Goal: Communication & Community: Share content

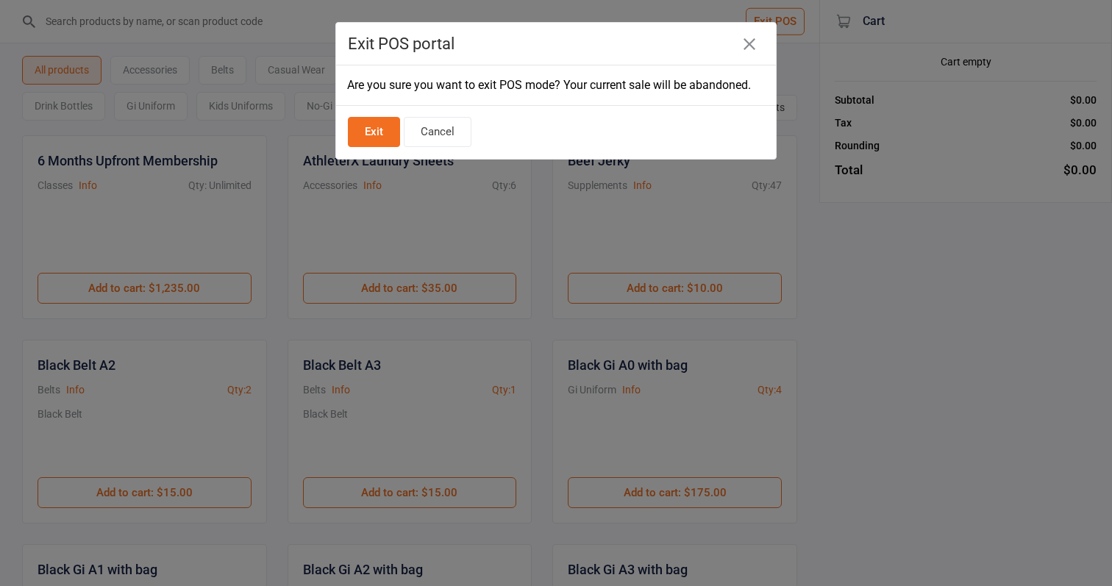
click at [365, 132] on button "Exit" at bounding box center [374, 132] width 52 height 30
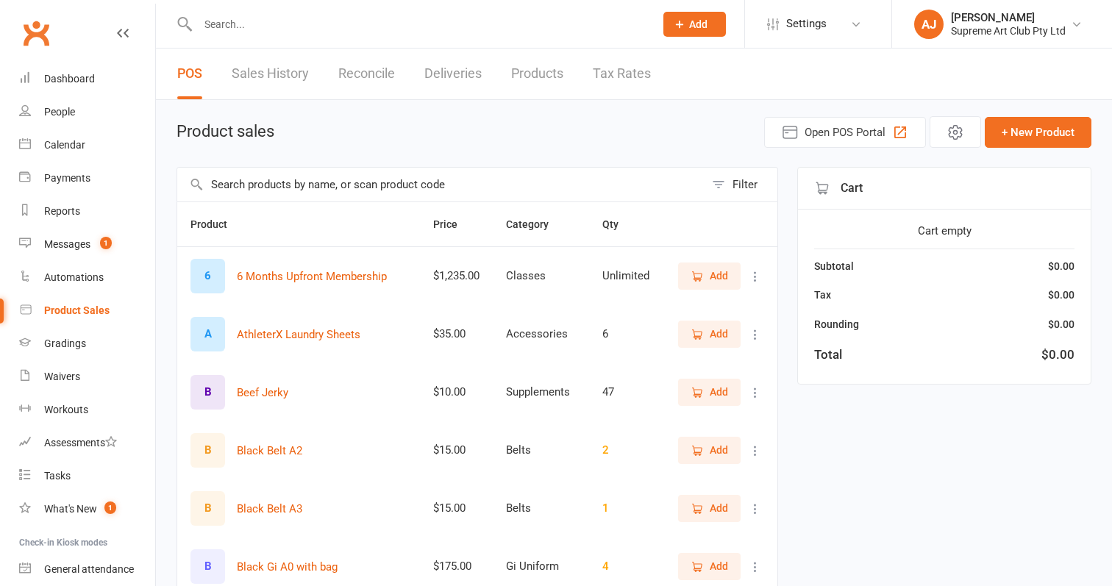
select select "100"
click at [60, 109] on div "People" at bounding box center [59, 112] width 31 height 12
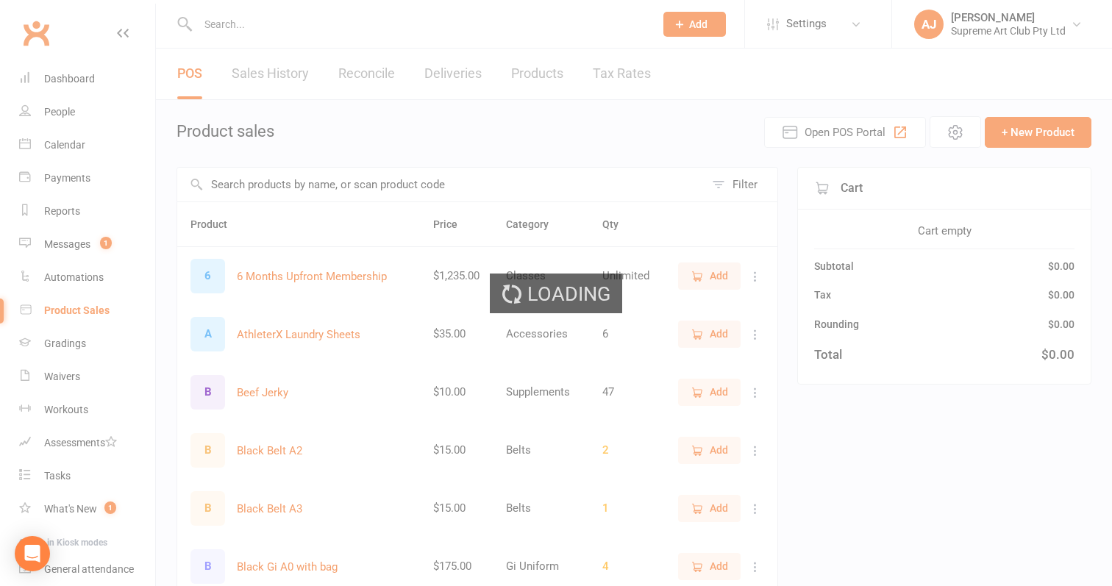
select select "100"
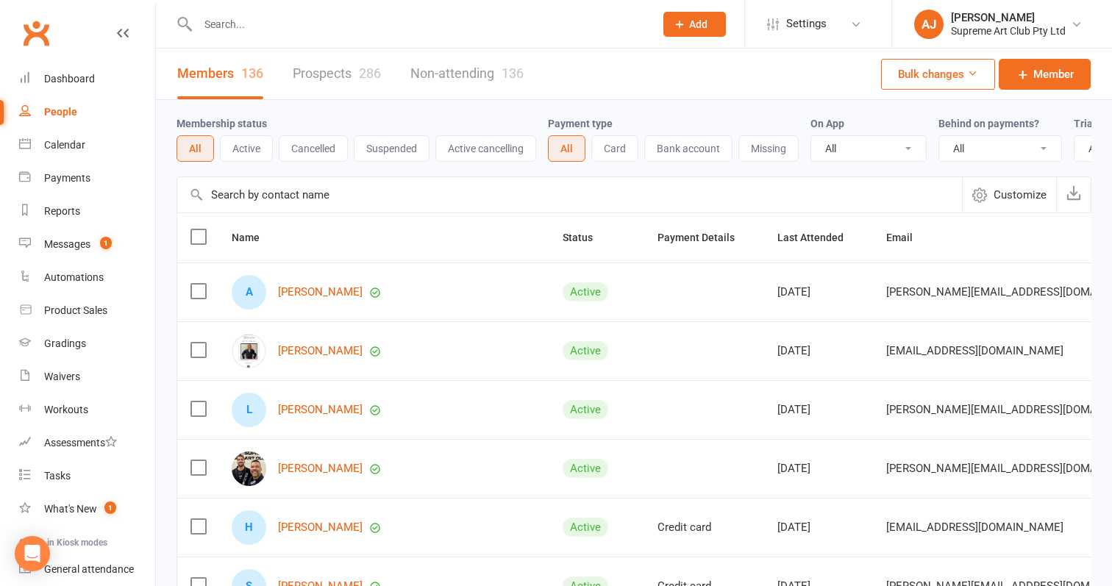
click at [348, 199] on input "text" at bounding box center [569, 194] width 785 height 35
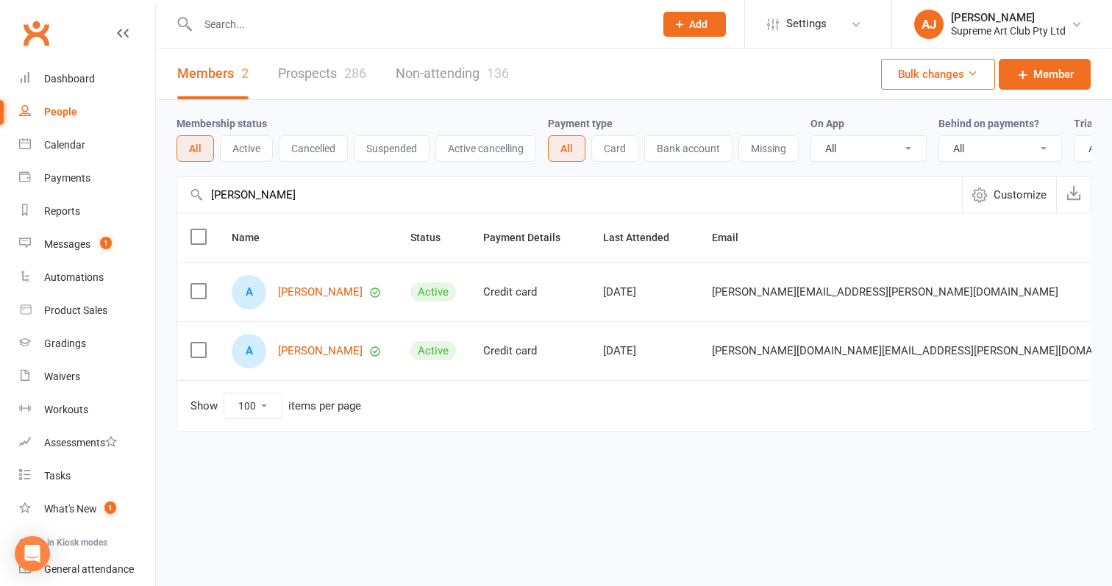
type input "Alan"
drag, startPoint x: 348, startPoint y: 199, endPoint x: 307, endPoint y: 295, distance: 103.8
click at [307, 295] on link "Alan Schmollgruber" at bounding box center [320, 292] width 85 height 12
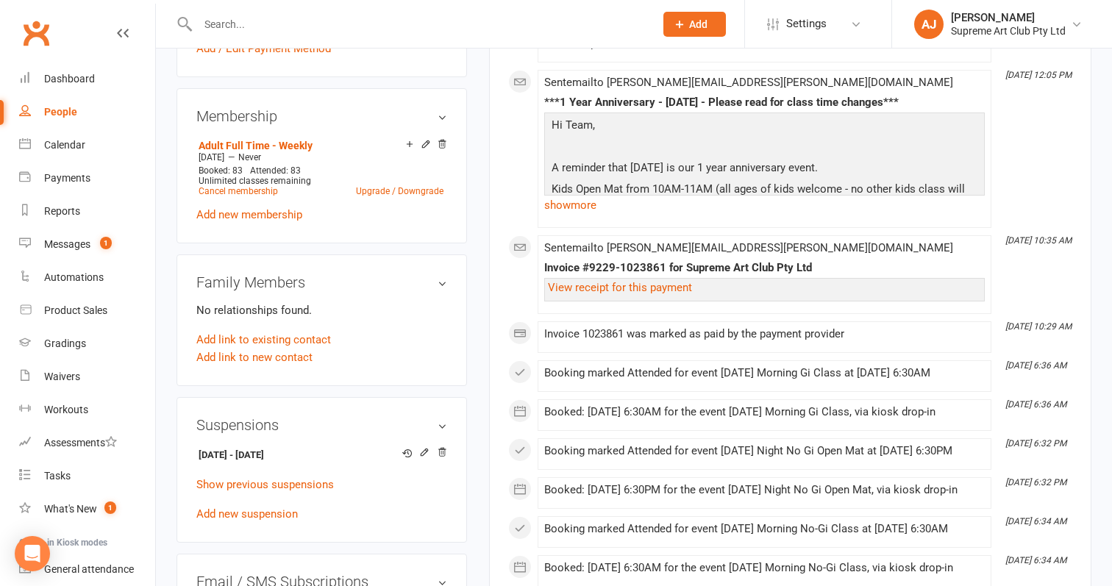
scroll to position [572, 0]
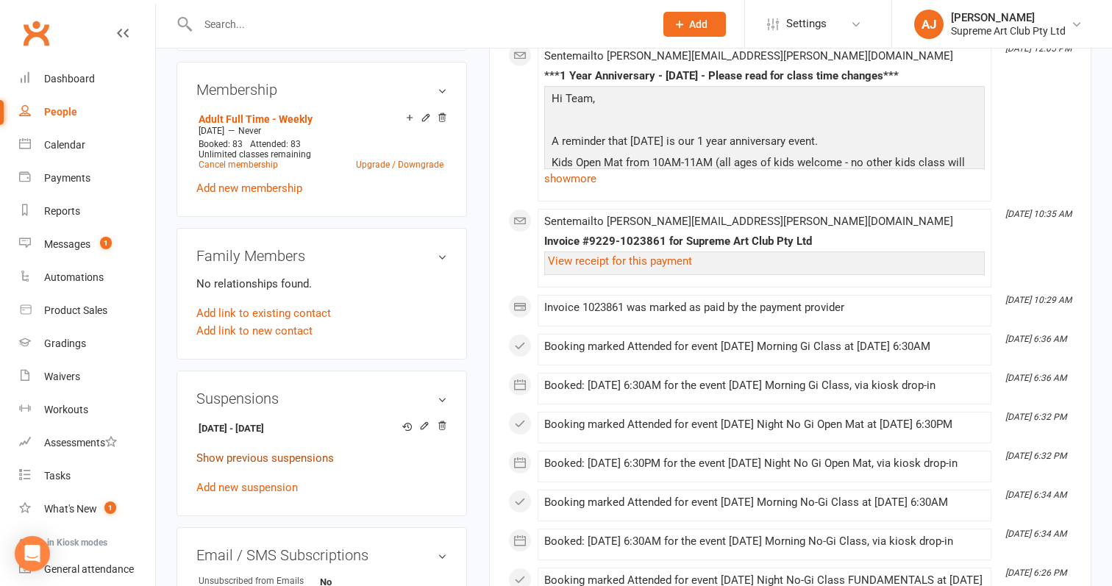
click at [244, 451] on link "Show previous suspensions" at bounding box center [264, 457] width 137 height 13
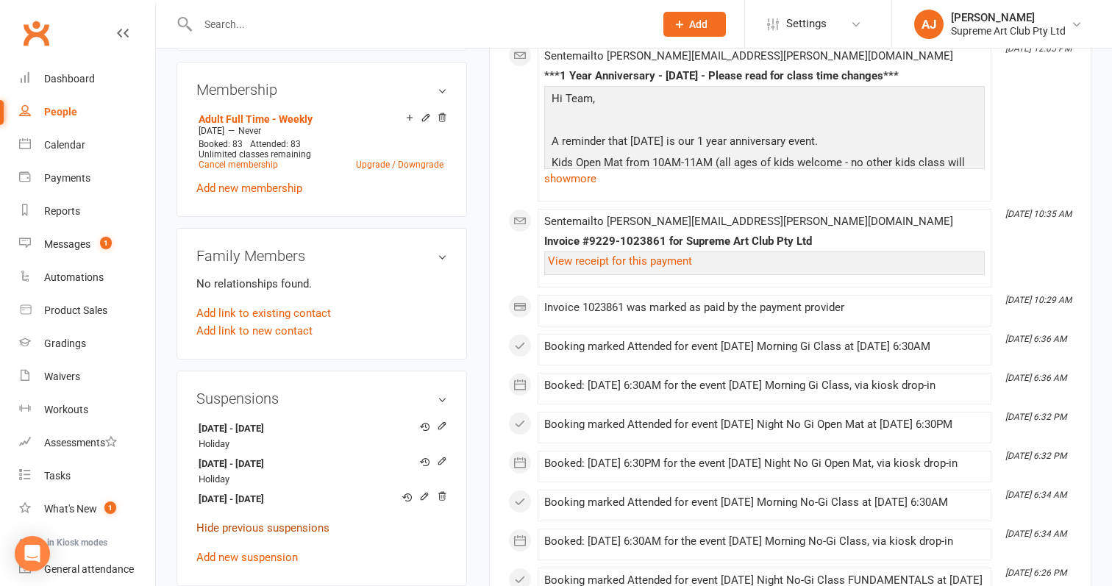
click at [241, 521] on link "Hide previous suspensions" at bounding box center [262, 527] width 133 height 13
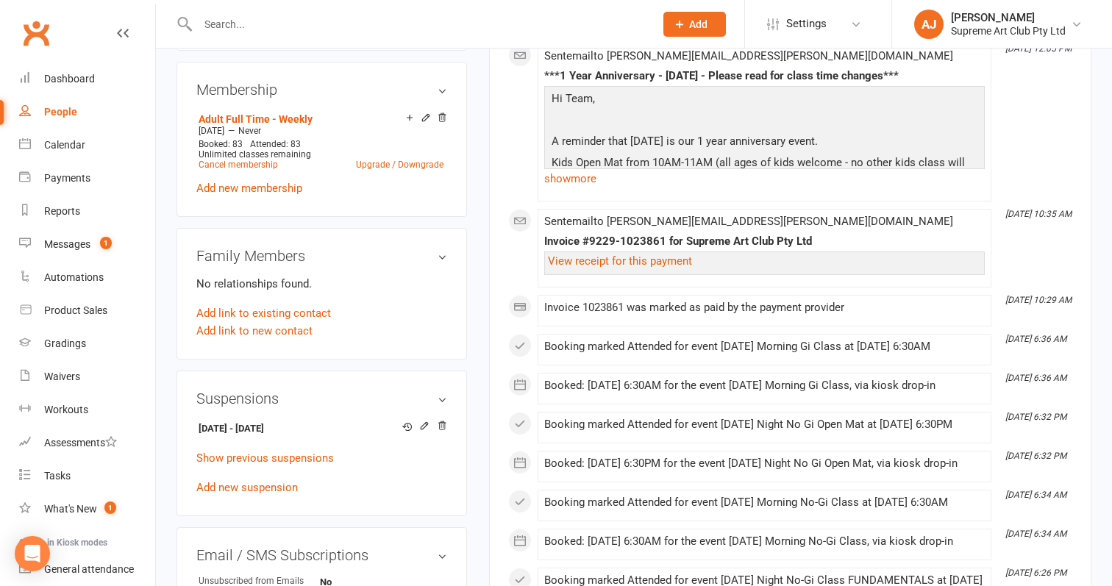
click at [61, 112] on div "People" at bounding box center [60, 112] width 33 height 12
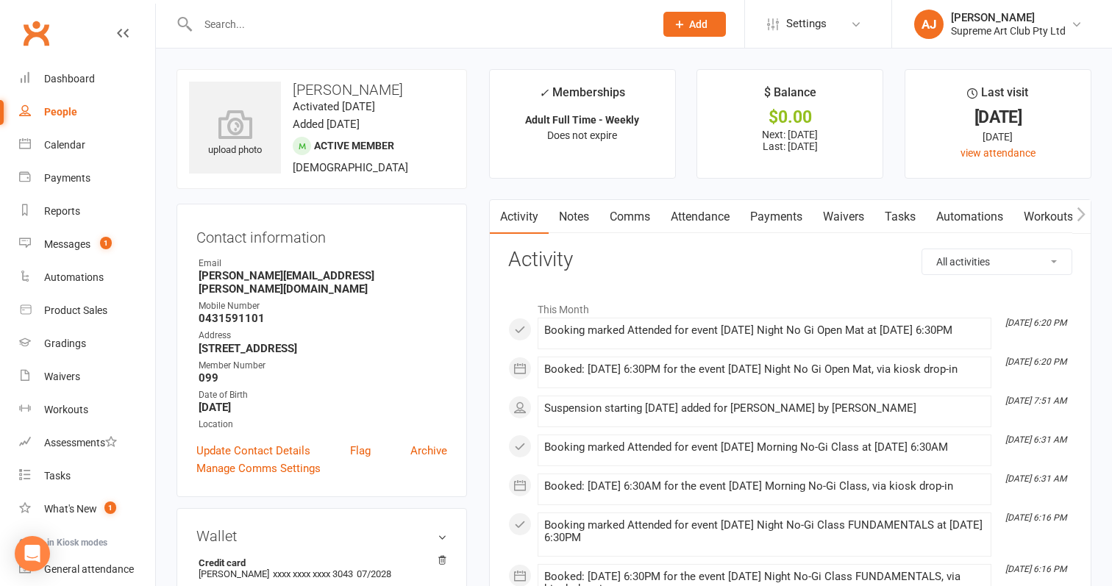
select select "100"
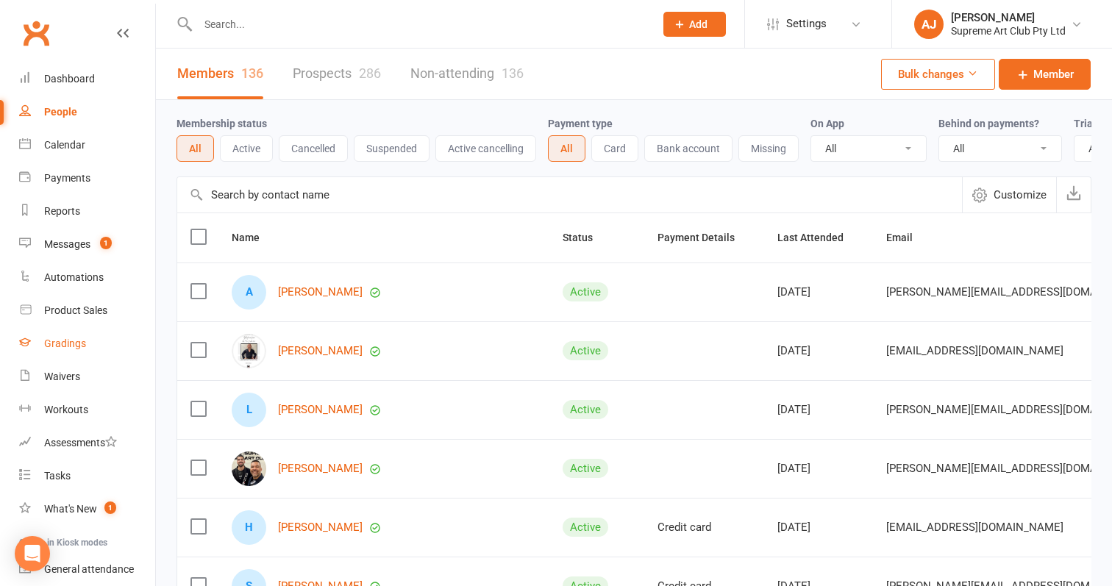
click at [79, 339] on div "Gradings" at bounding box center [65, 343] width 42 height 12
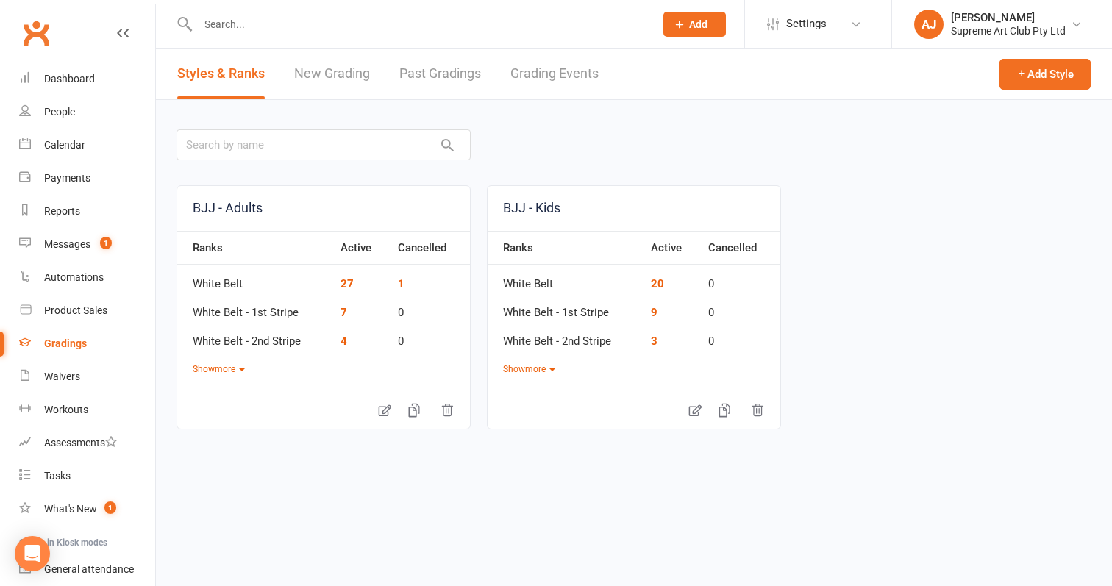
click at [343, 77] on link "New Grading" at bounding box center [332, 74] width 76 height 51
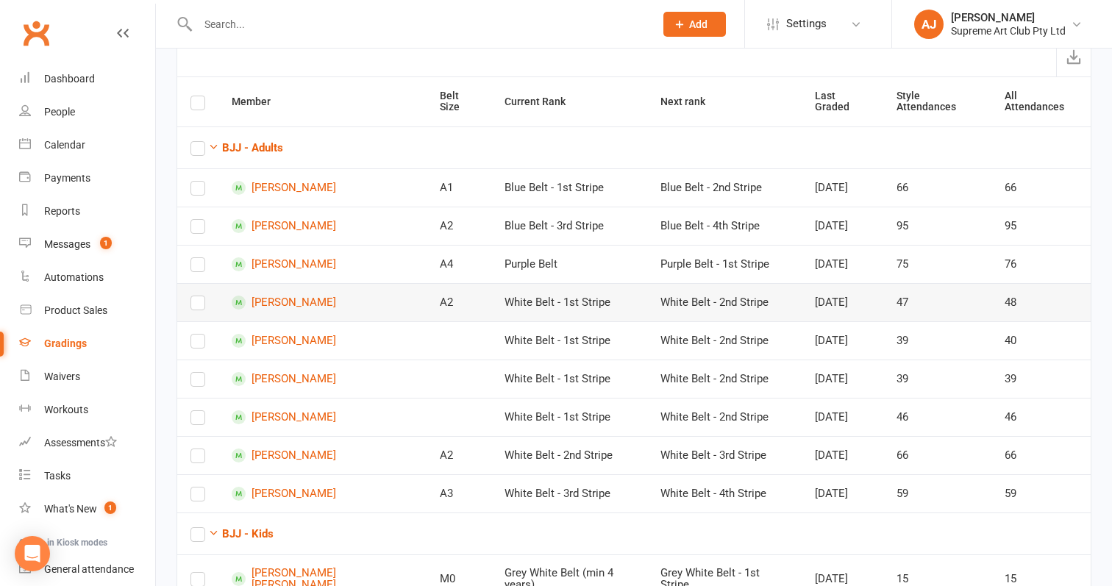
scroll to position [129, 0]
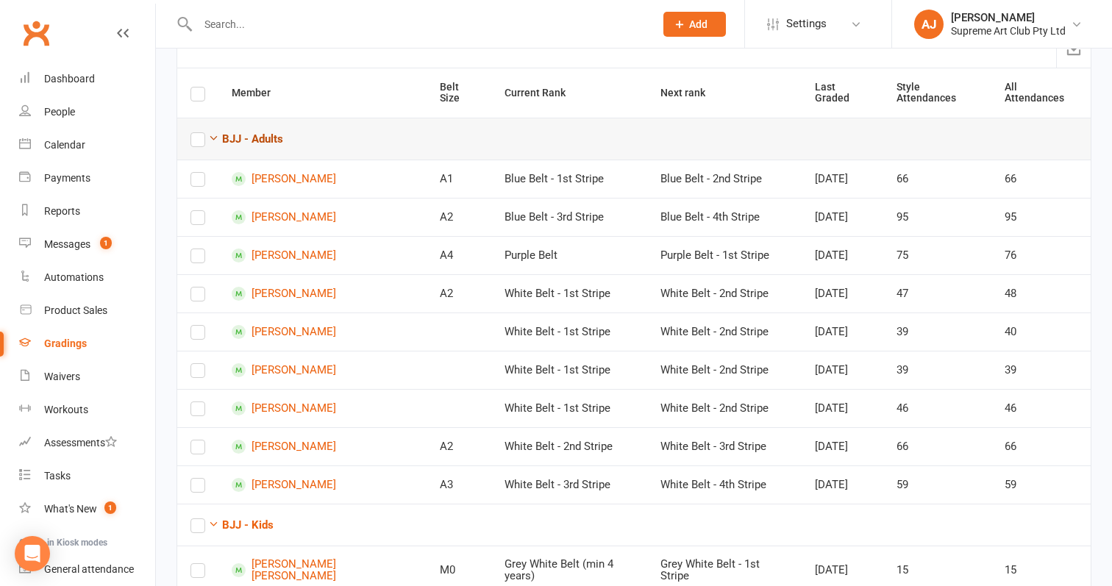
click at [226, 132] on strong "BJJ - Adults" at bounding box center [252, 138] width 61 height 13
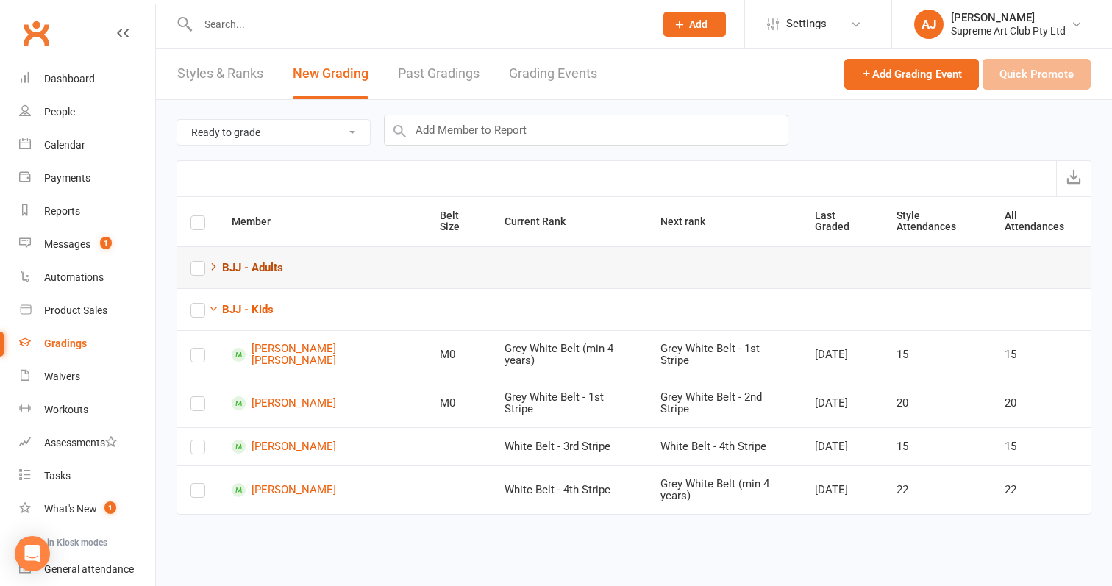
scroll to position [0, 0]
click at [328, 77] on link "New Grading" at bounding box center [331, 74] width 76 height 51
click at [321, 72] on link "New Grading" at bounding box center [331, 74] width 76 height 51
select select "all_members_in_style"
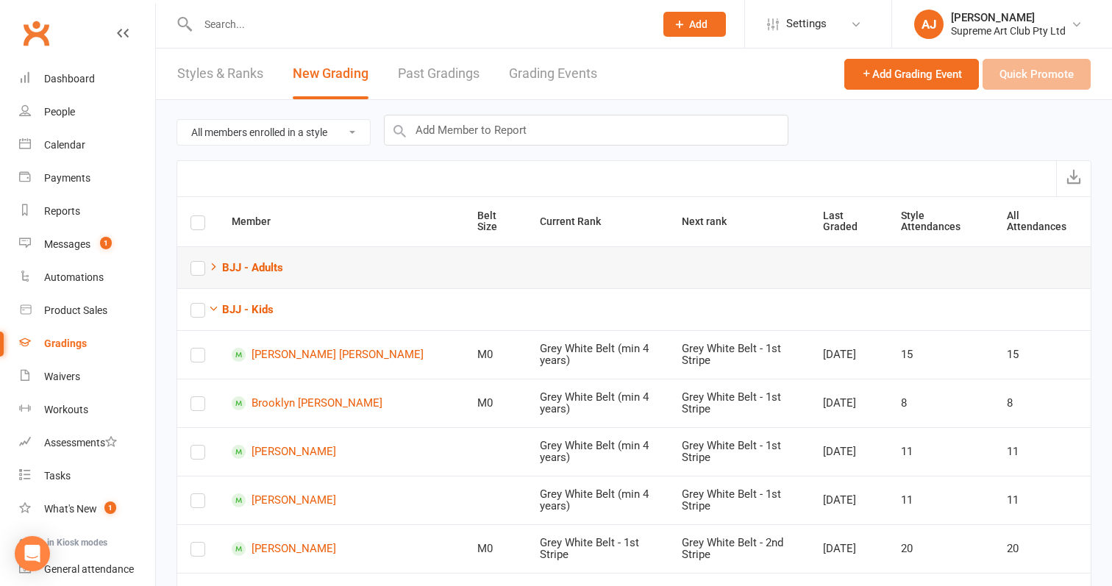
click at [223, 257] on td "BJJ - Adults" at bounding box center [633, 267] width 913 height 42
click at [224, 266] on strong "BJJ - Adults" at bounding box center [252, 267] width 61 height 13
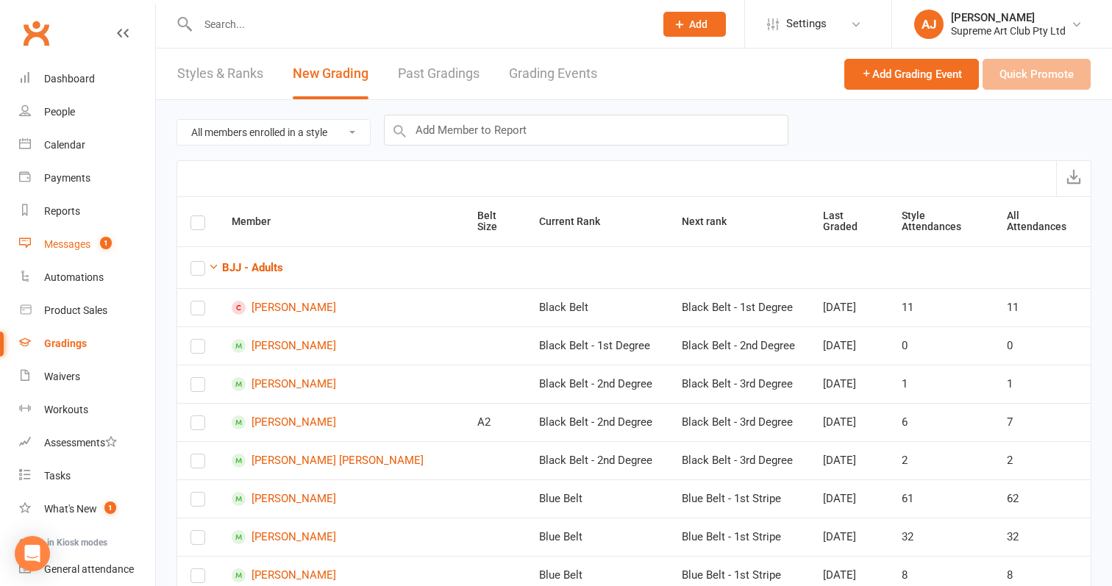
click at [88, 249] on div "Messages" at bounding box center [67, 244] width 46 height 12
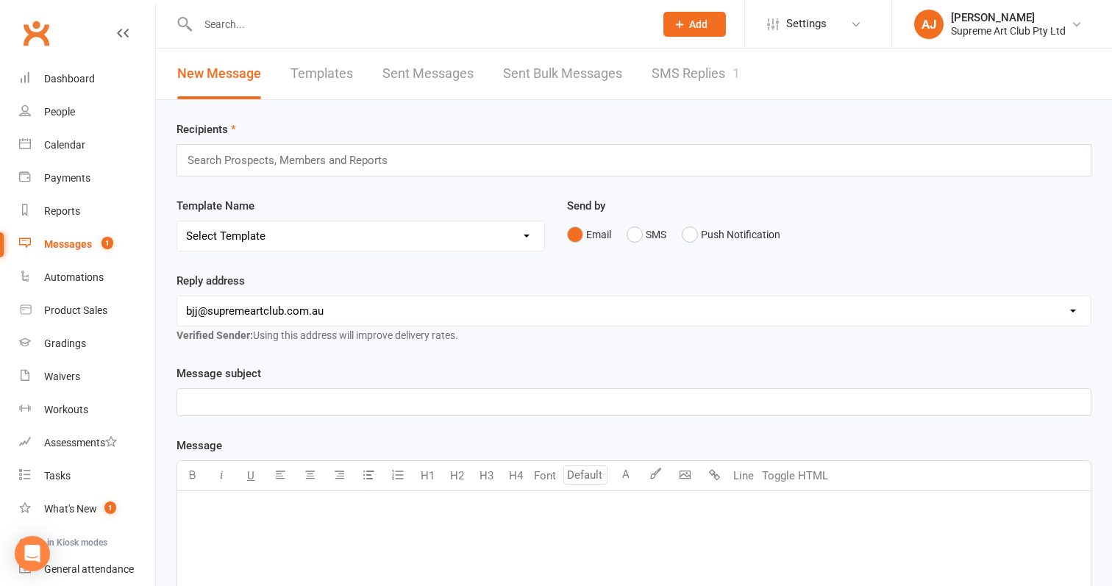
click at [692, 81] on link "SMS Replies 1" at bounding box center [695, 74] width 88 height 51
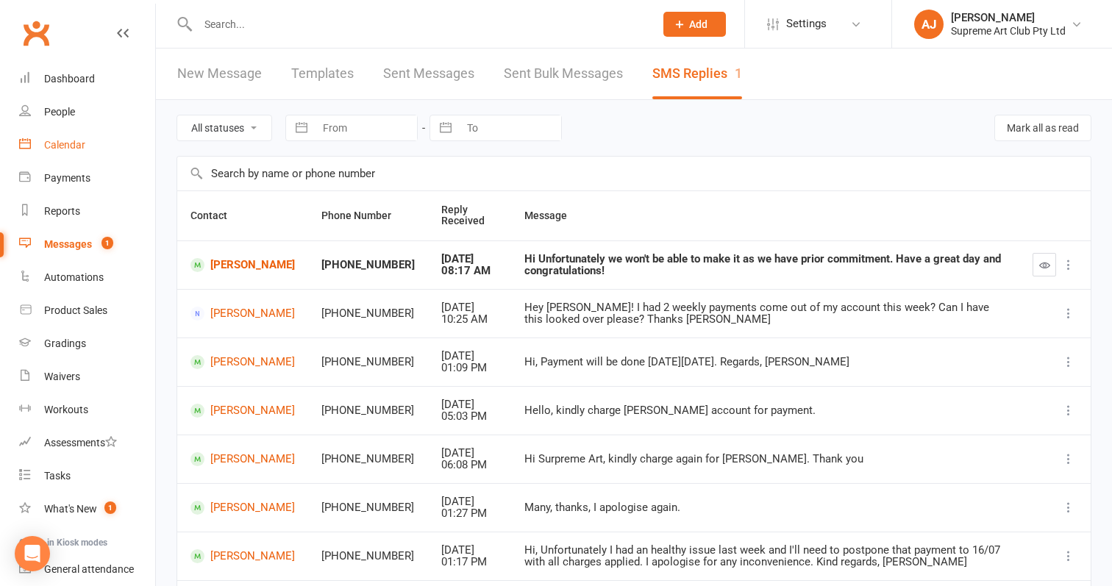
click at [66, 141] on div "Calendar" at bounding box center [64, 145] width 41 height 12
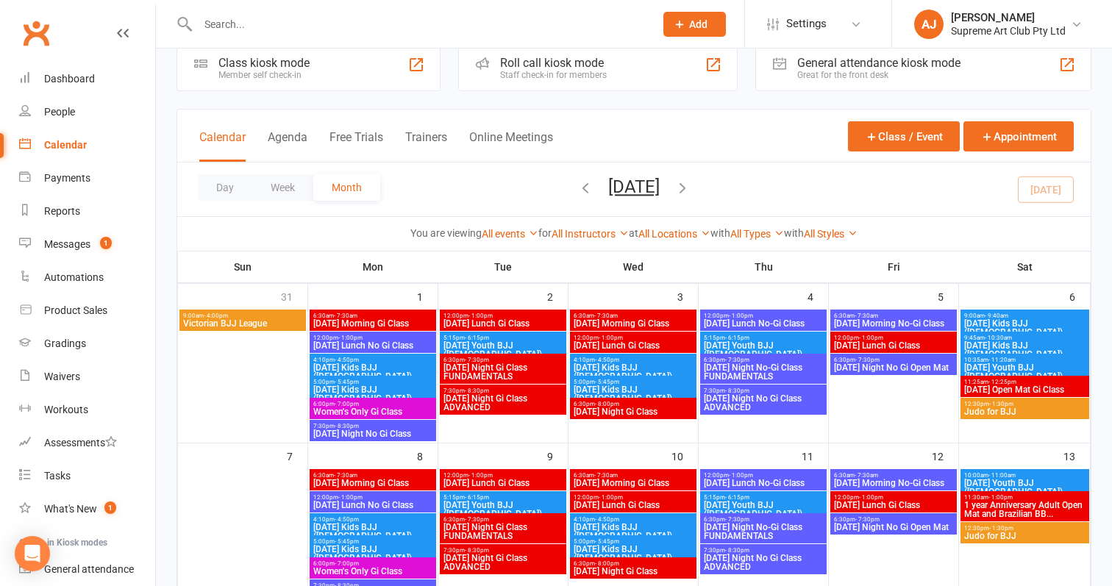
scroll to position [99, 0]
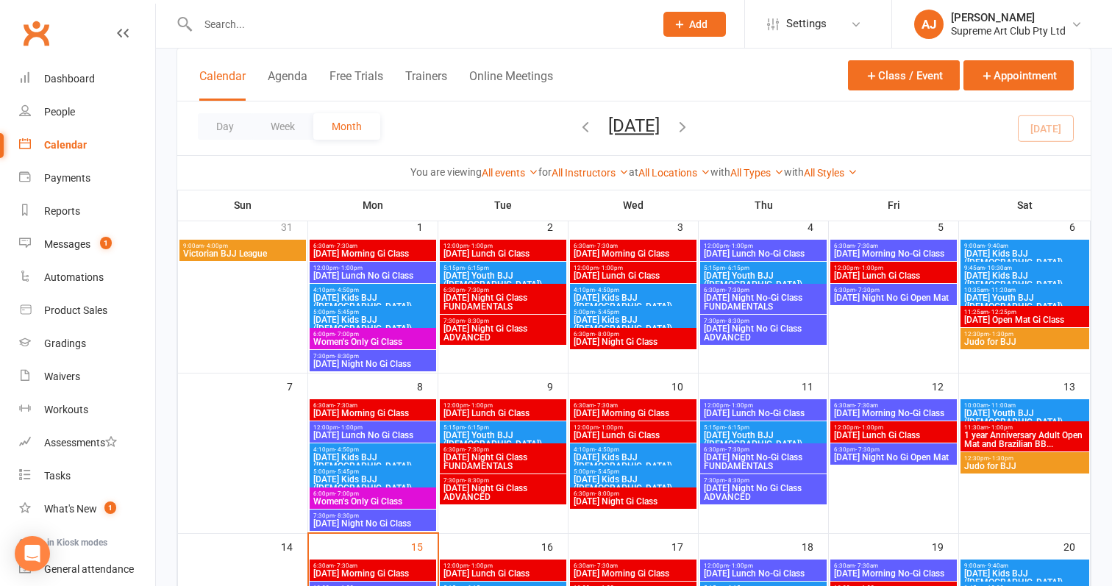
click at [1045, 409] on span "Saturday Youth BJJ (9+YO)" at bounding box center [1024, 418] width 123 height 18
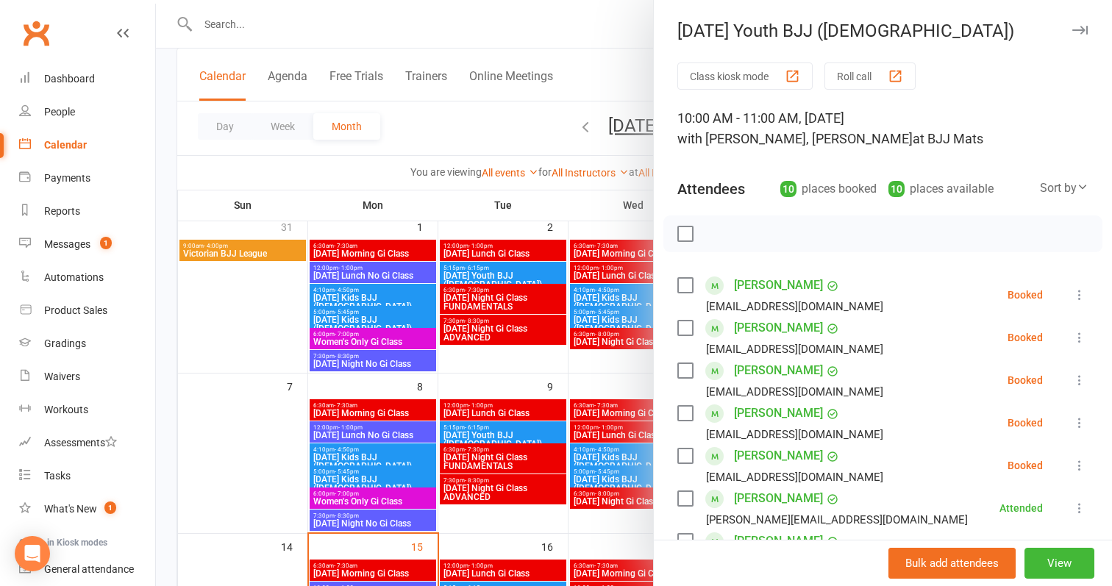
click at [689, 329] on label at bounding box center [684, 328] width 15 height 15
click at [687, 373] on label at bounding box center [684, 370] width 15 height 15
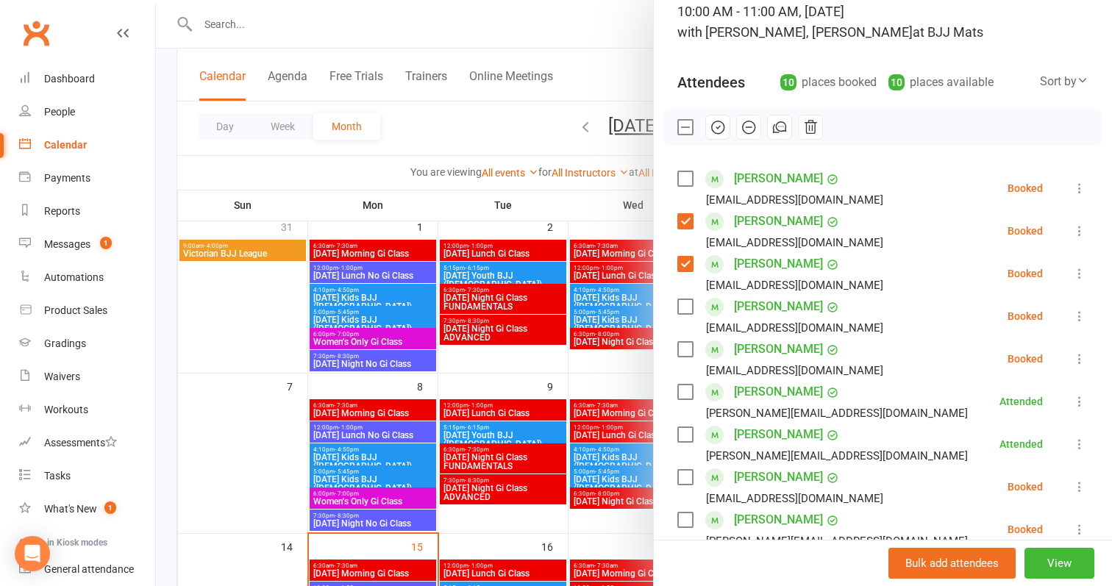
scroll to position [107, 0]
click at [685, 305] on label at bounding box center [684, 306] width 15 height 15
click at [687, 351] on label at bounding box center [684, 348] width 15 height 15
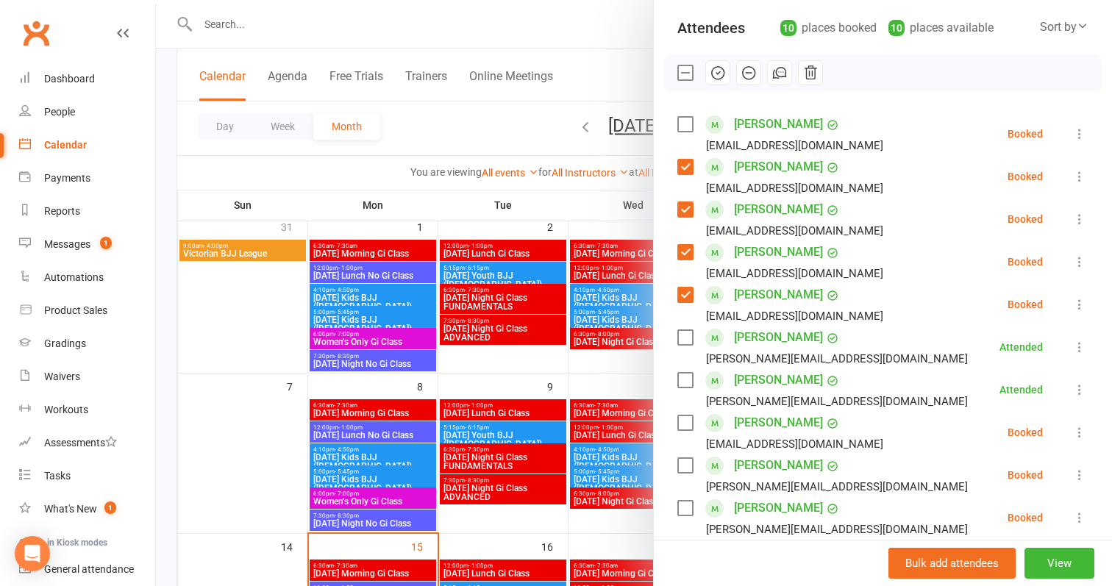
scroll to position [183, 0]
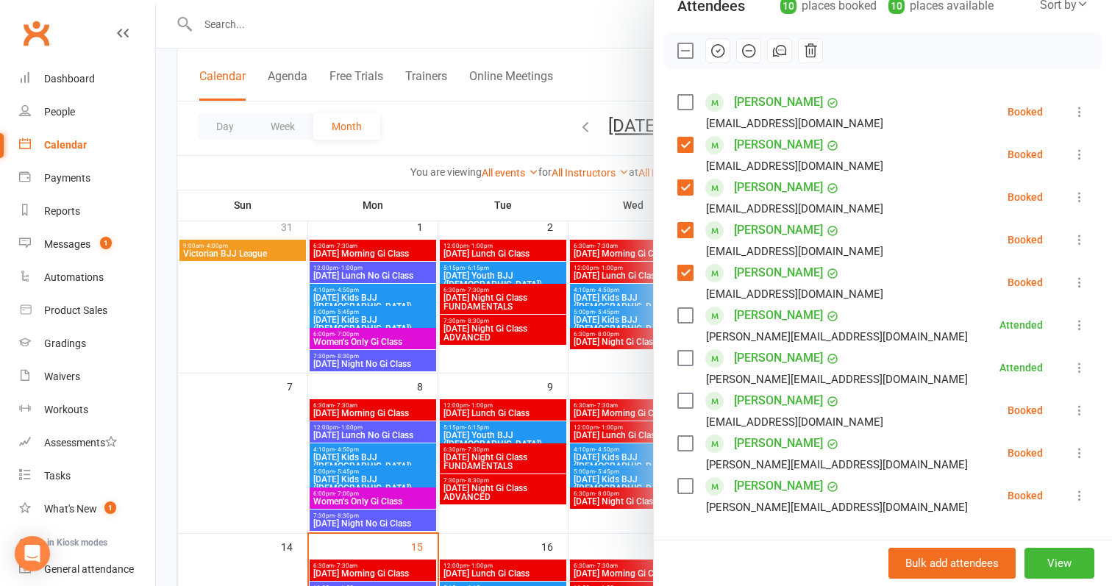
click at [686, 398] on label at bounding box center [684, 400] width 15 height 15
click at [685, 442] on label at bounding box center [684, 443] width 15 height 15
click at [687, 444] on label at bounding box center [684, 443] width 15 height 15
click at [991, 554] on button "Bulk add attendees" at bounding box center [951, 563] width 127 height 31
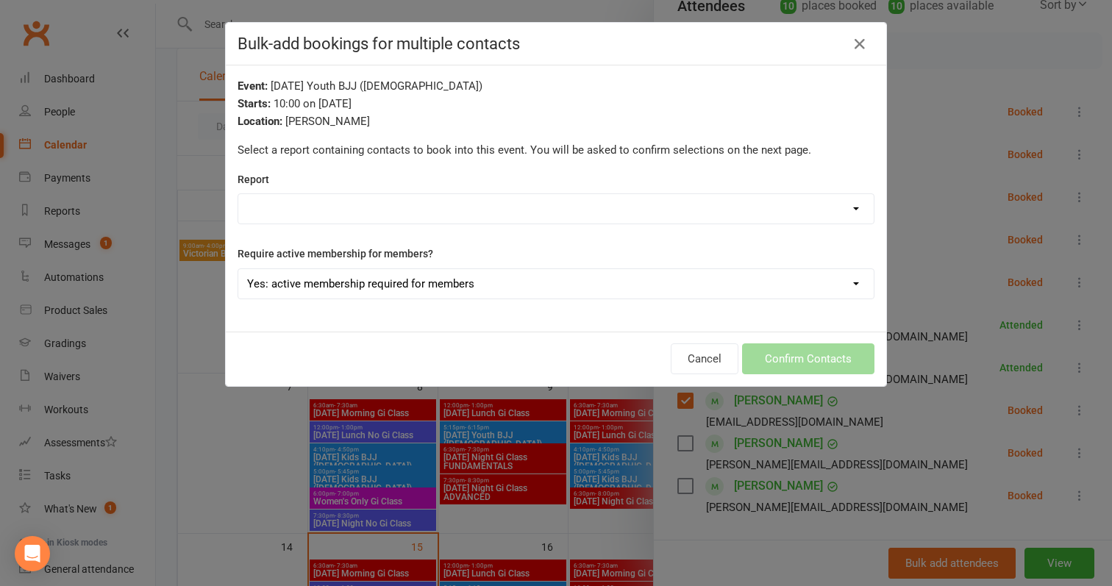
click at [838, 355] on div "Cancel Confirm Contacts" at bounding box center [556, 359] width 660 height 54
select select "177541"
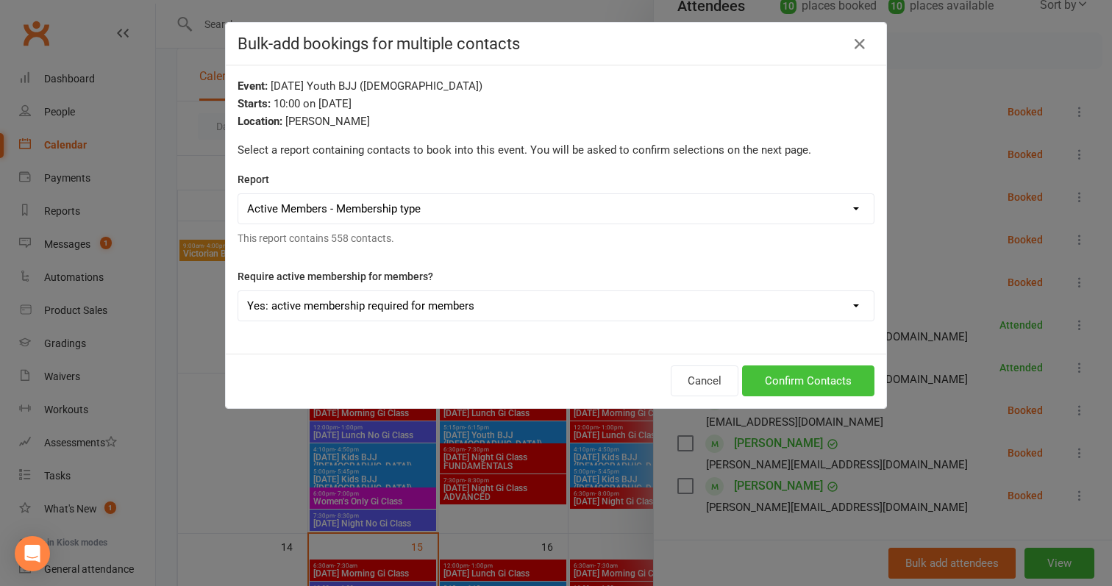
click at [819, 387] on button "Confirm Contacts" at bounding box center [808, 380] width 132 height 31
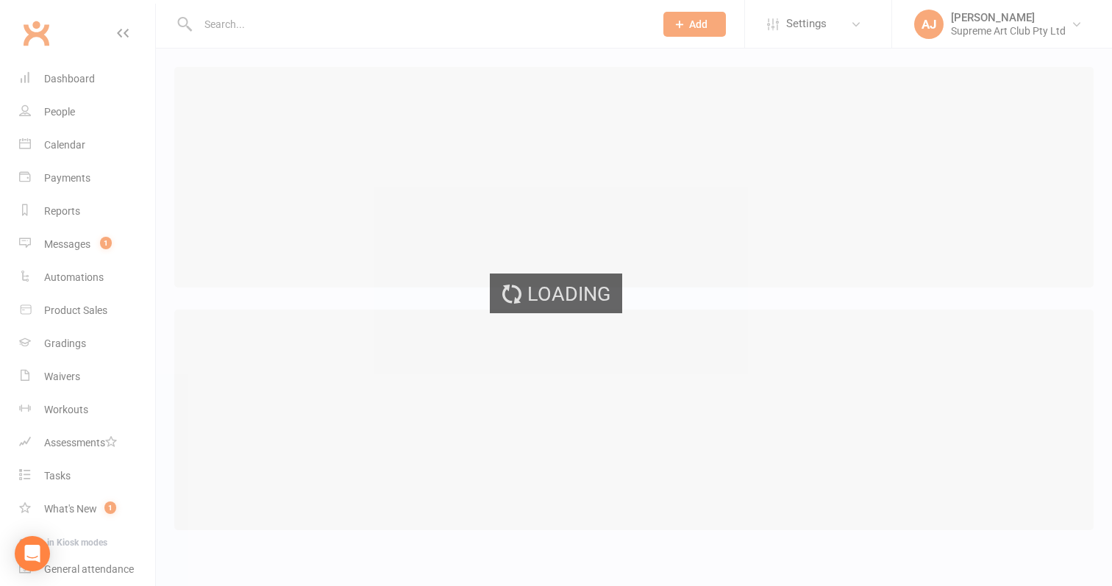
select select "25"
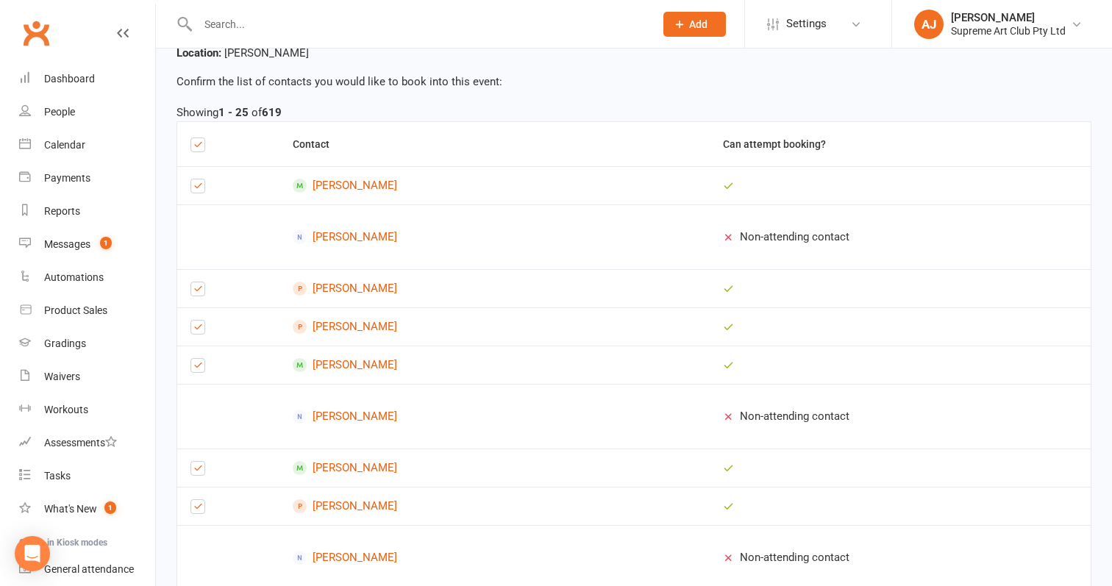
scroll to position [122, 0]
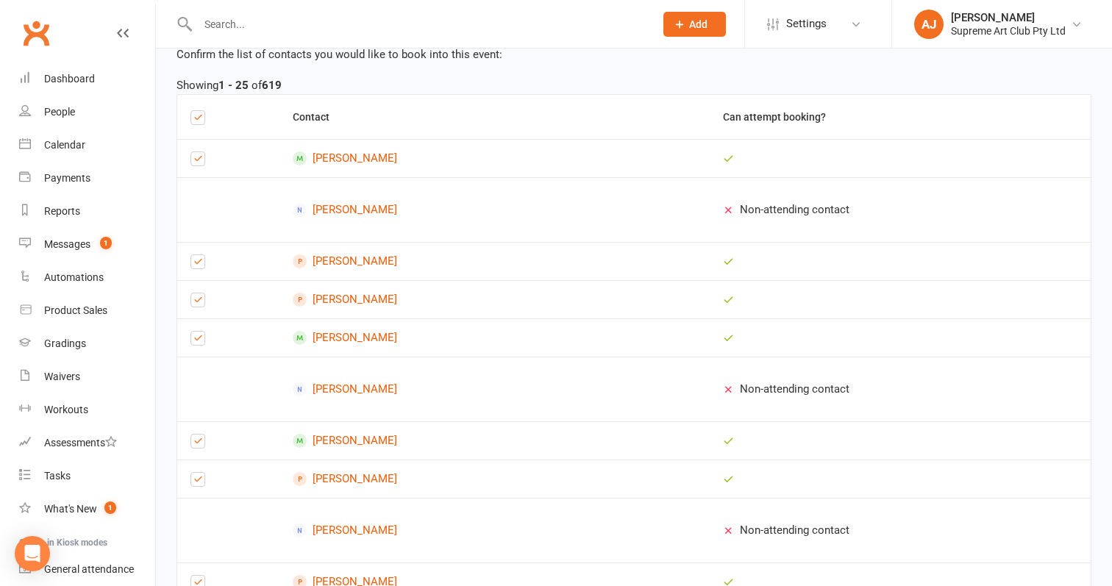
click at [197, 162] on label at bounding box center [197, 162] width 15 height 0
click at [197, 152] on input "checkbox" at bounding box center [197, 152] width 15 height 0
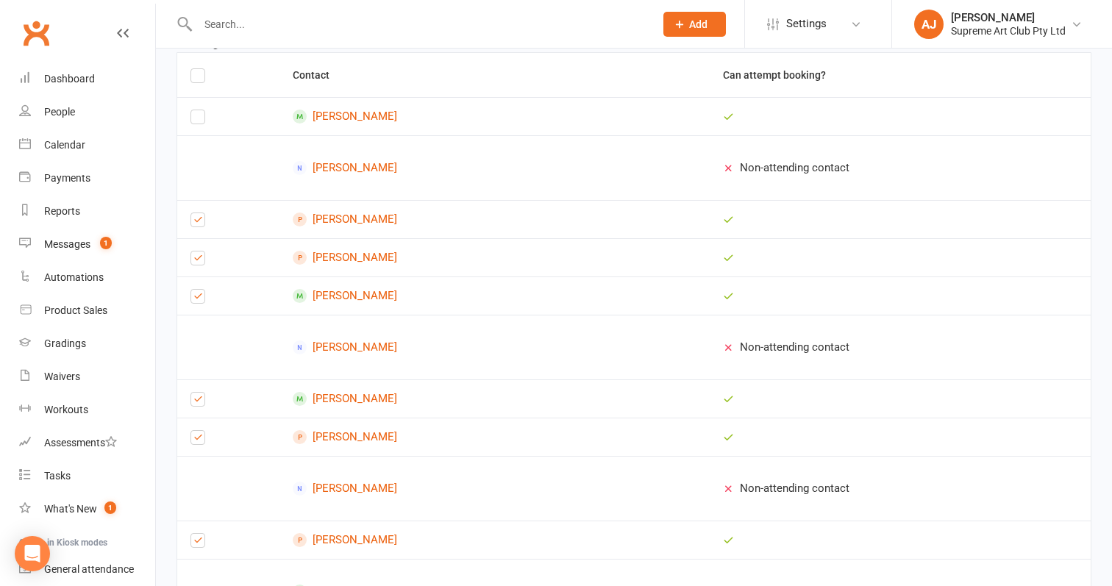
scroll to position [167, 0]
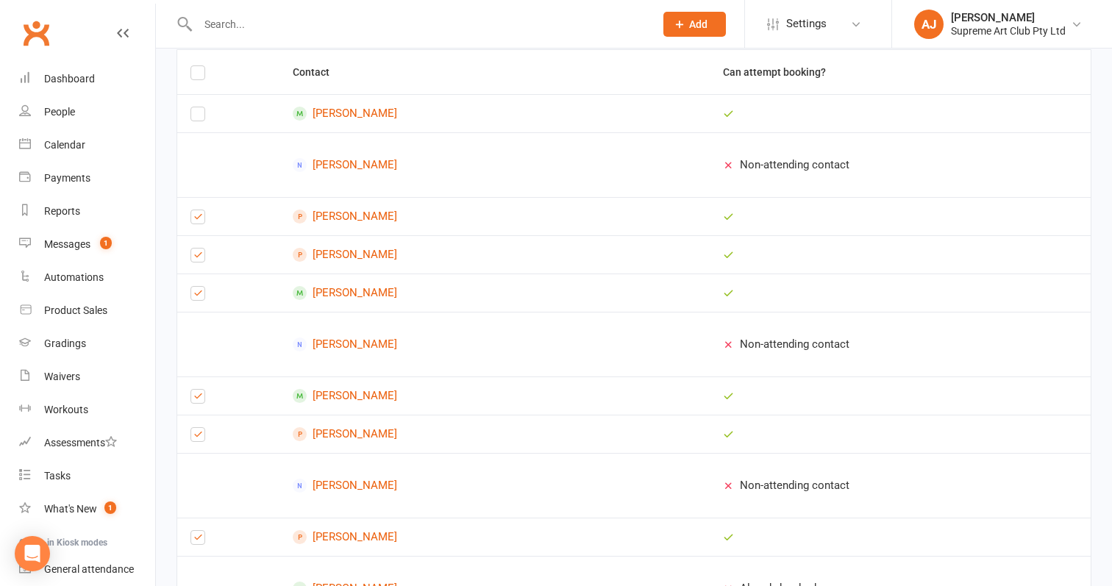
click at [201, 220] on label at bounding box center [197, 220] width 15 height 0
click at [201, 210] on input "checkbox" at bounding box center [197, 210] width 15 height 0
click at [200, 258] on label at bounding box center [197, 258] width 15 height 0
click at [200, 249] on input "checkbox" at bounding box center [197, 249] width 15 height 0
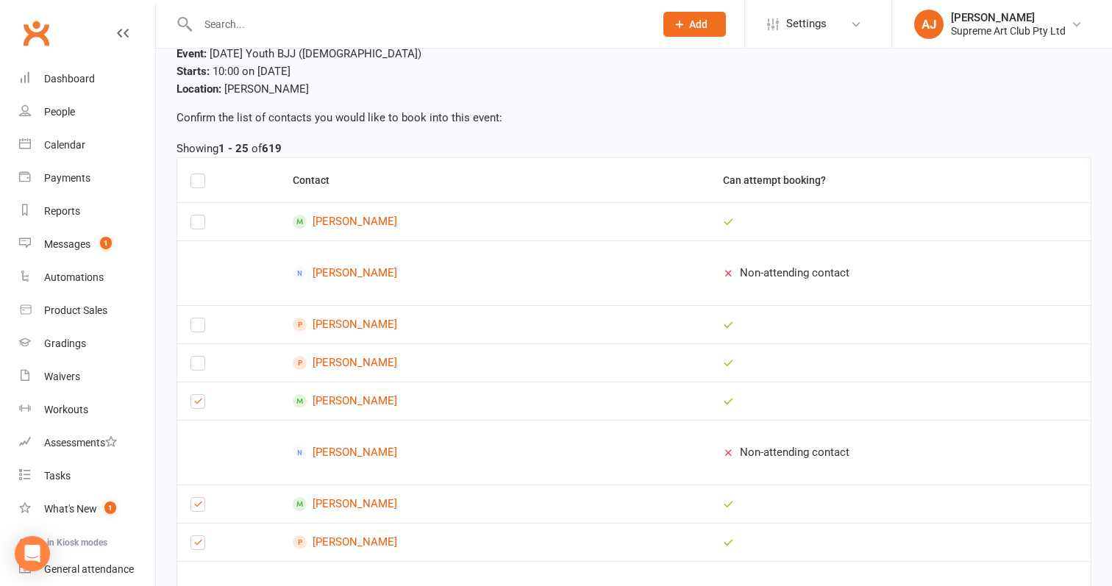
scroll to position [53, 0]
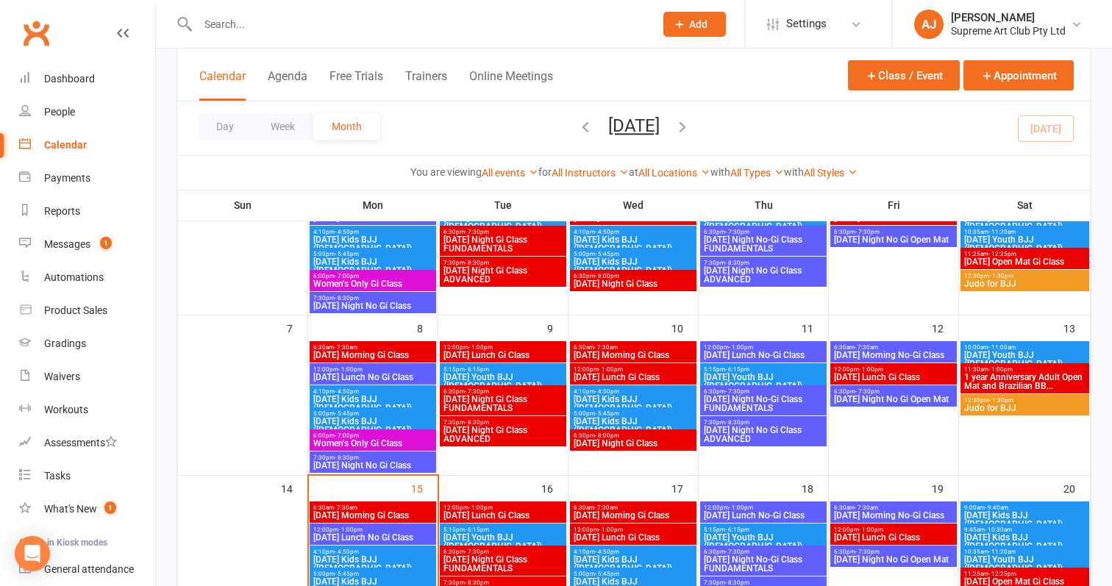
scroll to position [171, 0]
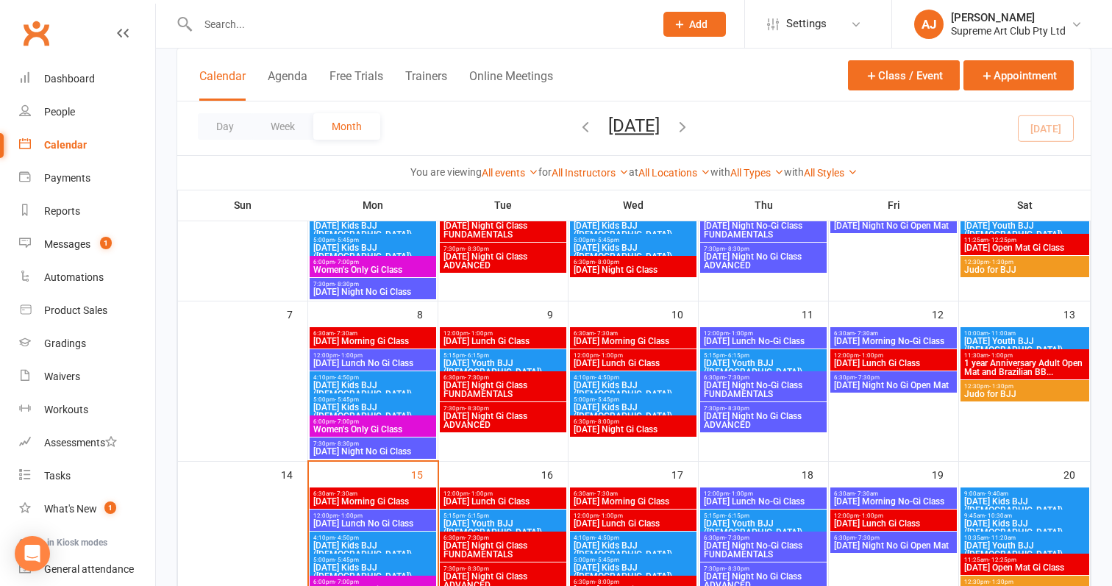
click at [999, 337] on span "Saturday Youth BJJ (9+YO)" at bounding box center [1024, 346] width 123 height 18
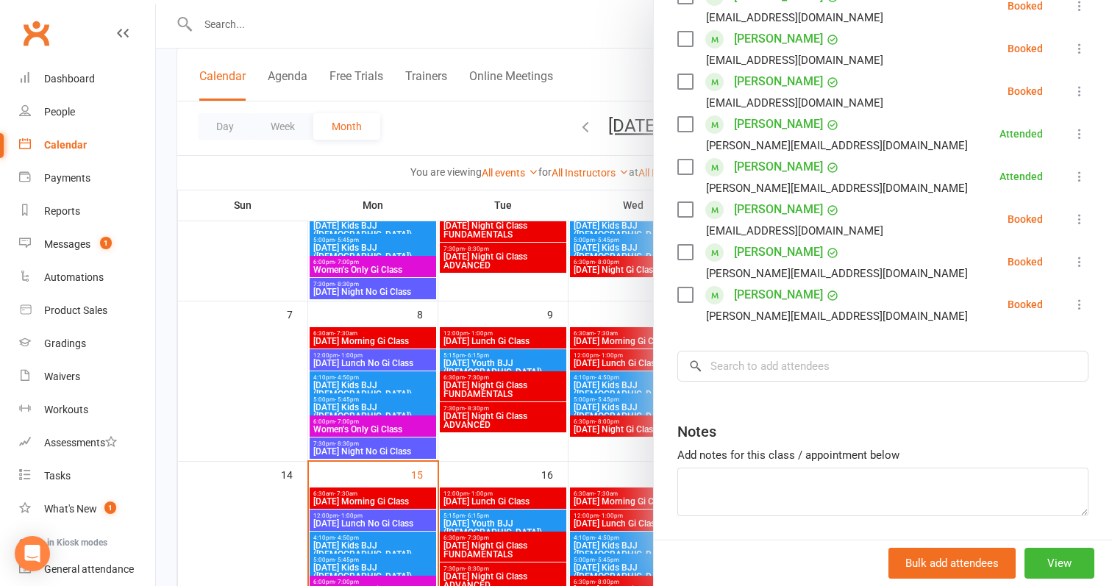
scroll to position [381, 0]
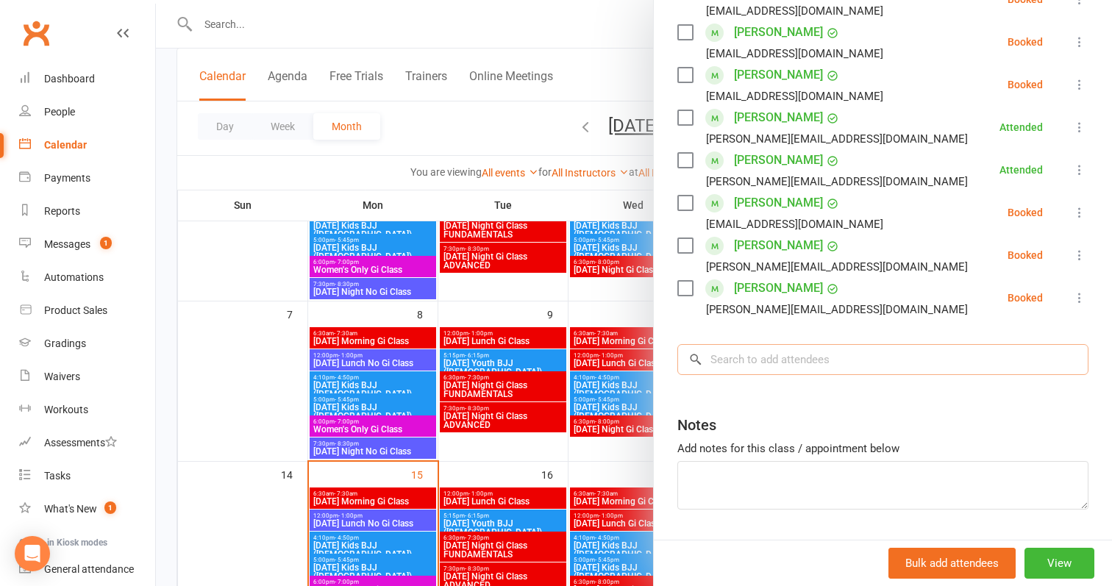
click at [771, 351] on input "search" at bounding box center [882, 359] width 411 height 31
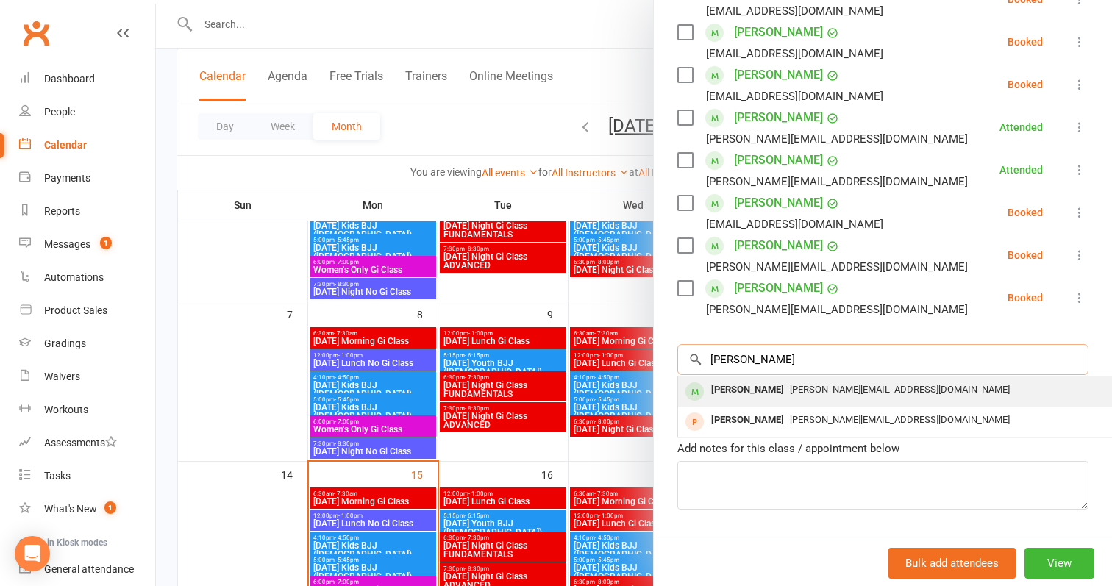
type input "Leo f"
click at [732, 388] on div "[PERSON_NAME]" at bounding box center [747, 389] width 85 height 21
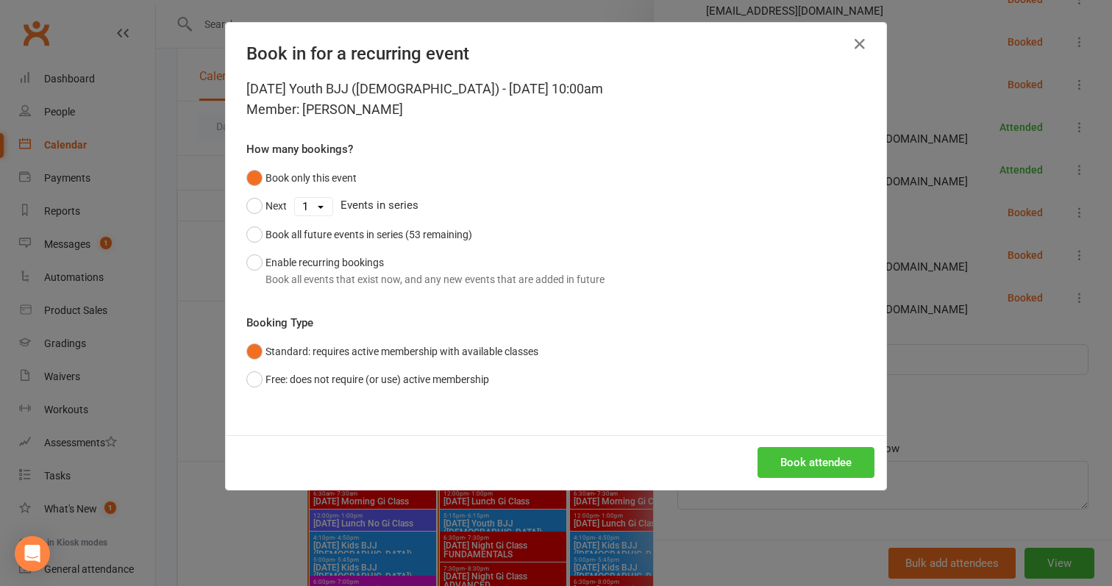
click at [807, 454] on button "Book attendee" at bounding box center [815, 462] width 117 height 31
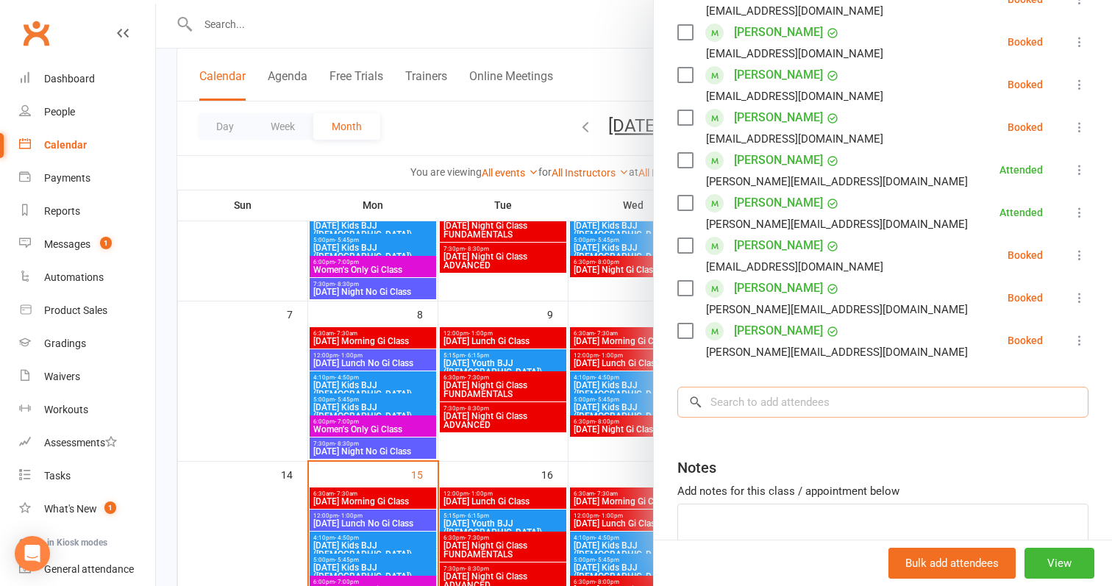
click at [787, 413] on input "search" at bounding box center [882, 402] width 411 height 31
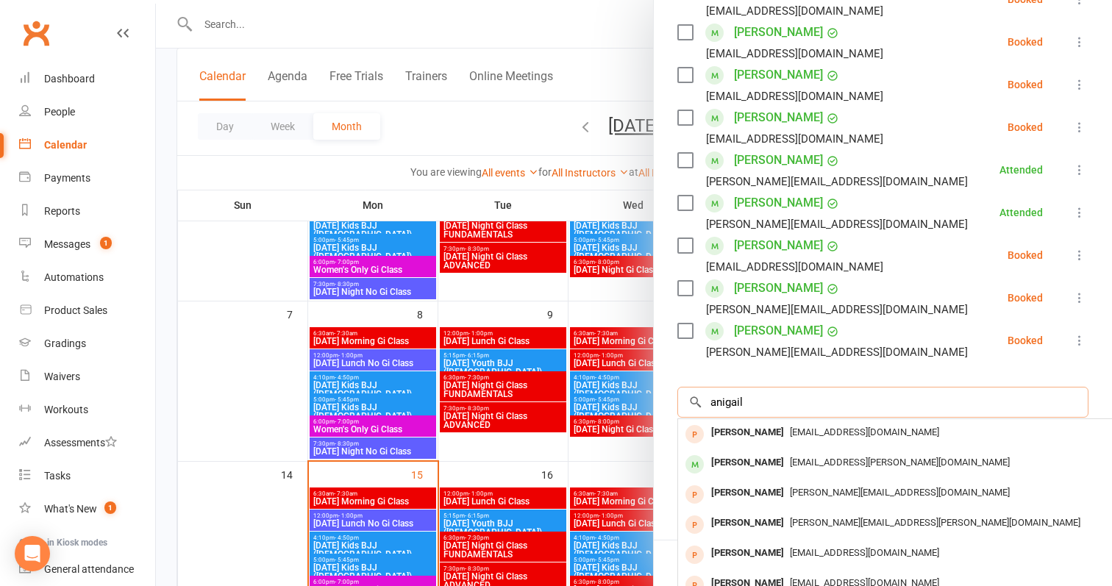
type input "animal"
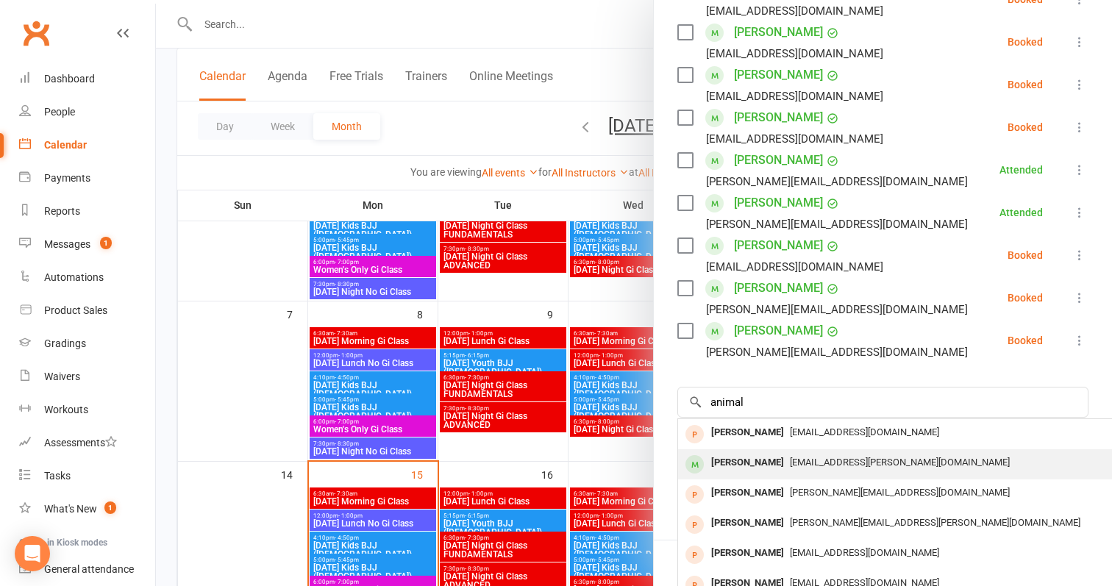
drag, startPoint x: 787, startPoint y: 413, endPoint x: 772, endPoint y: 468, distance: 57.1
click at [772, 468] on div "[PERSON_NAME]" at bounding box center [747, 462] width 85 height 21
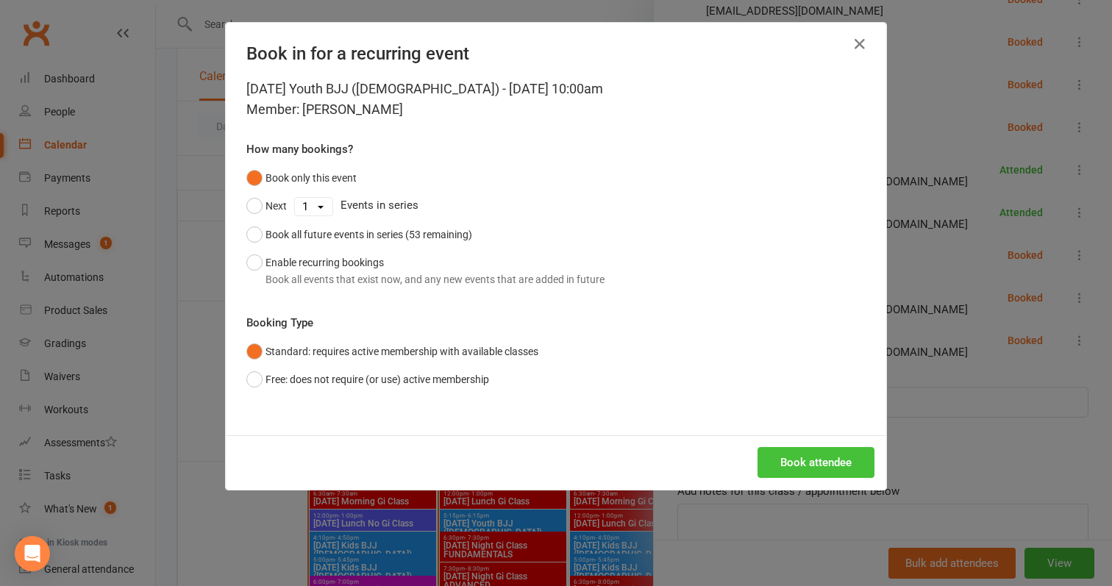
click at [786, 460] on button "Book attendee" at bounding box center [815, 462] width 117 height 31
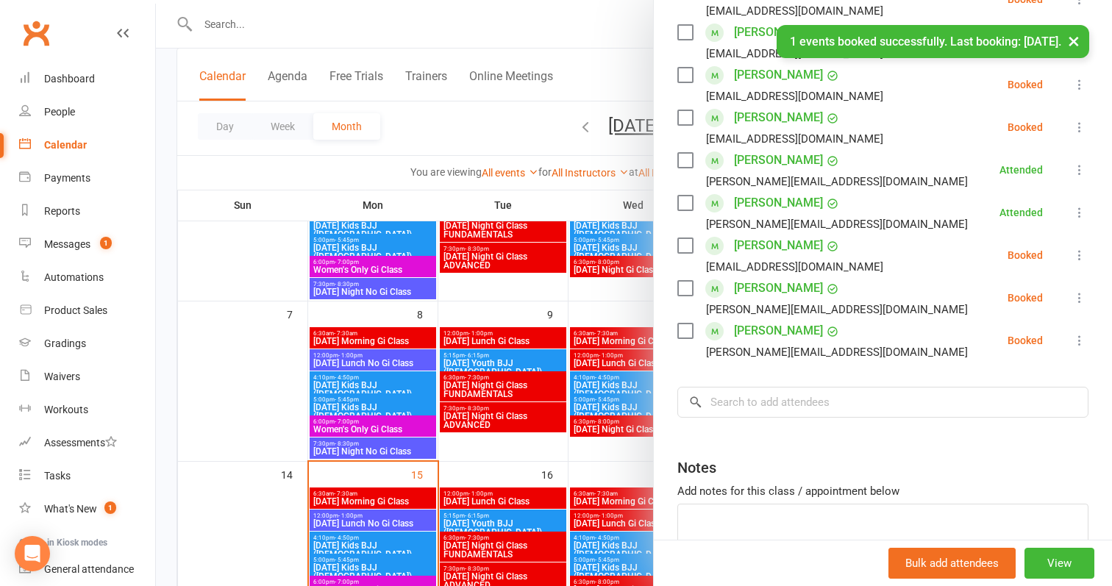
click at [762, 411] on div "Class kiosk mode Roll call 10:00 AM - 11:00 AM, Saturday, September, 13, 2025 w…" at bounding box center [883, 154] width 458 height 944
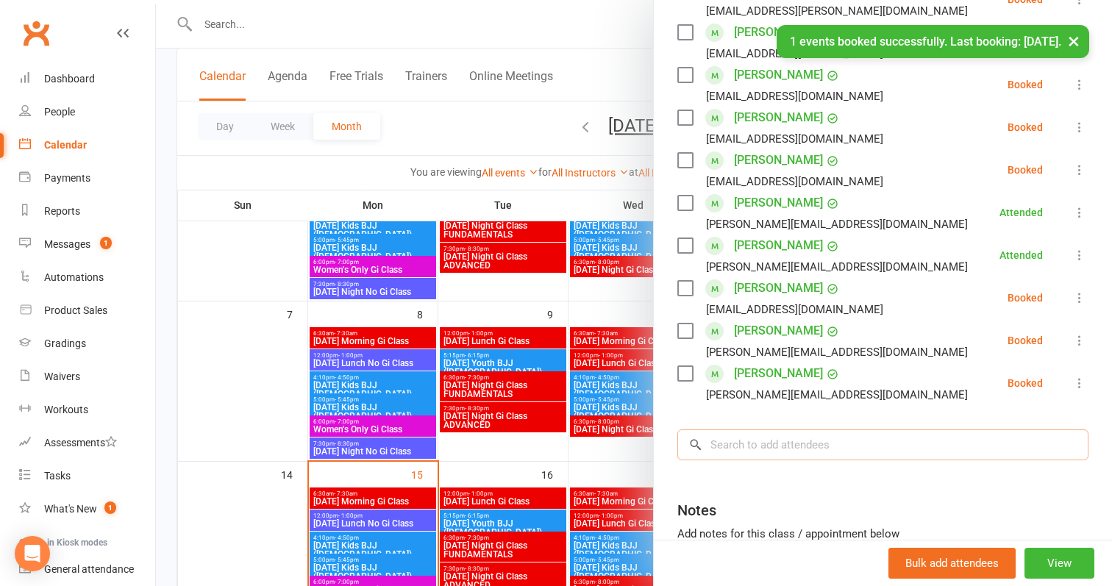
click at [768, 443] on input "search" at bounding box center [882, 444] width 411 height 31
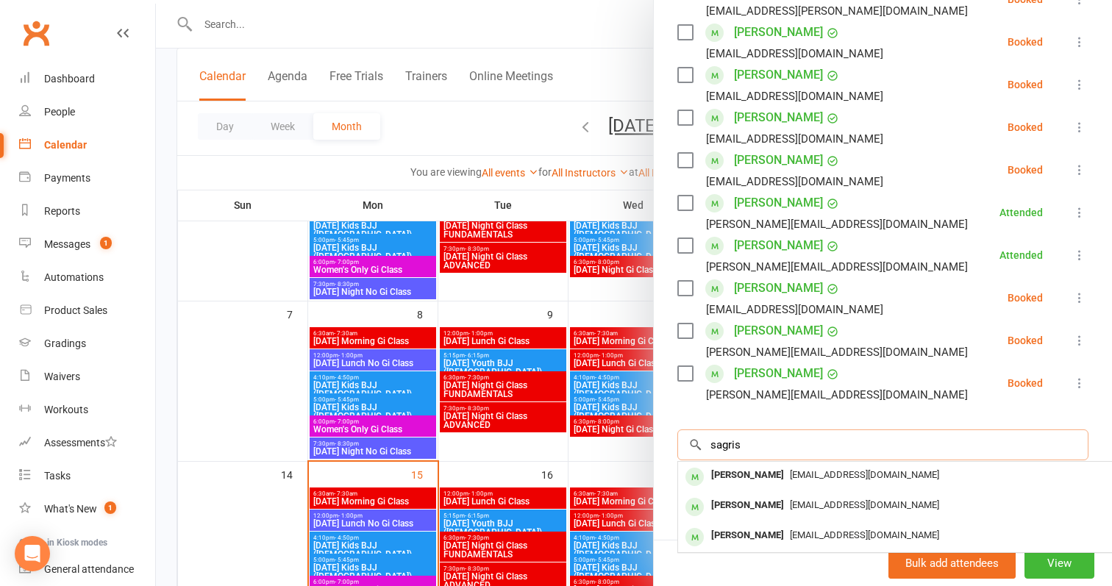
type input "saris"
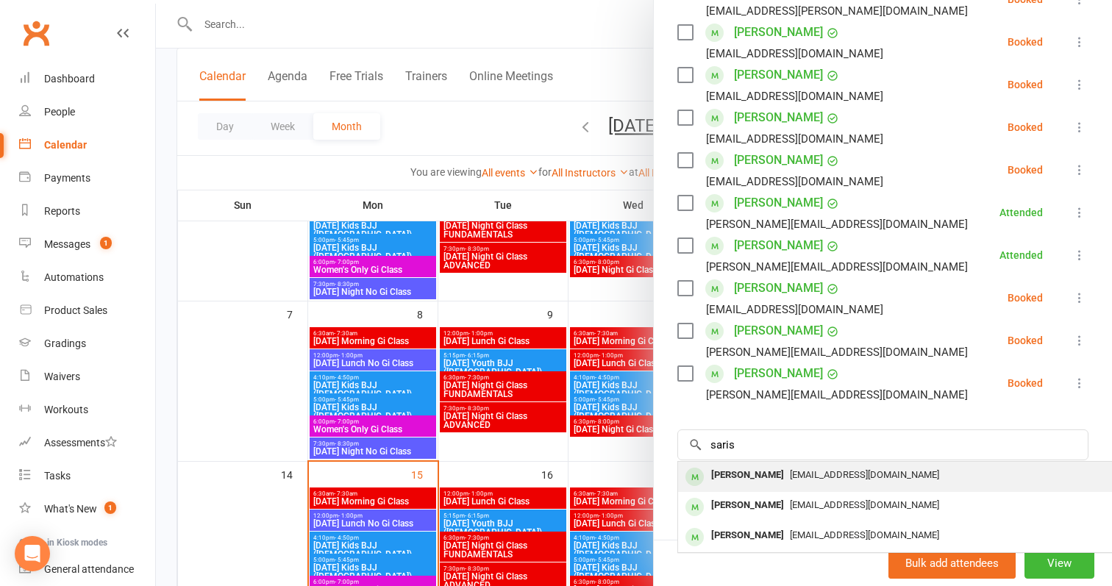
drag, startPoint x: 768, startPoint y: 443, endPoint x: 768, endPoint y: 471, distance: 27.9
click at [790, 471] on span "[EMAIL_ADDRESS][DOMAIN_NAME]" at bounding box center [864, 474] width 149 height 11
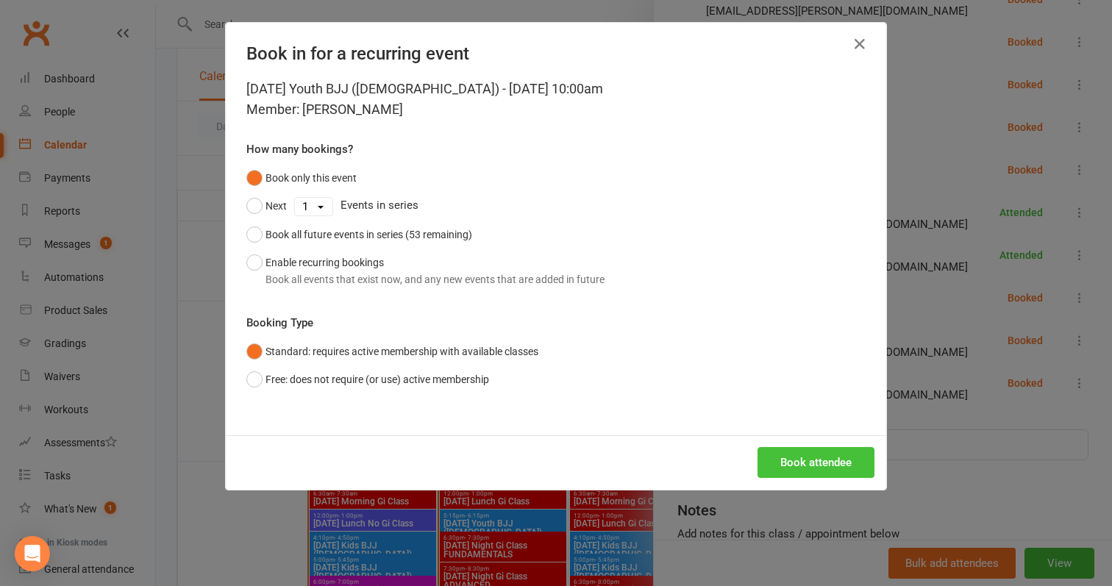
click at [782, 461] on button "Book attendee" at bounding box center [815, 462] width 117 height 31
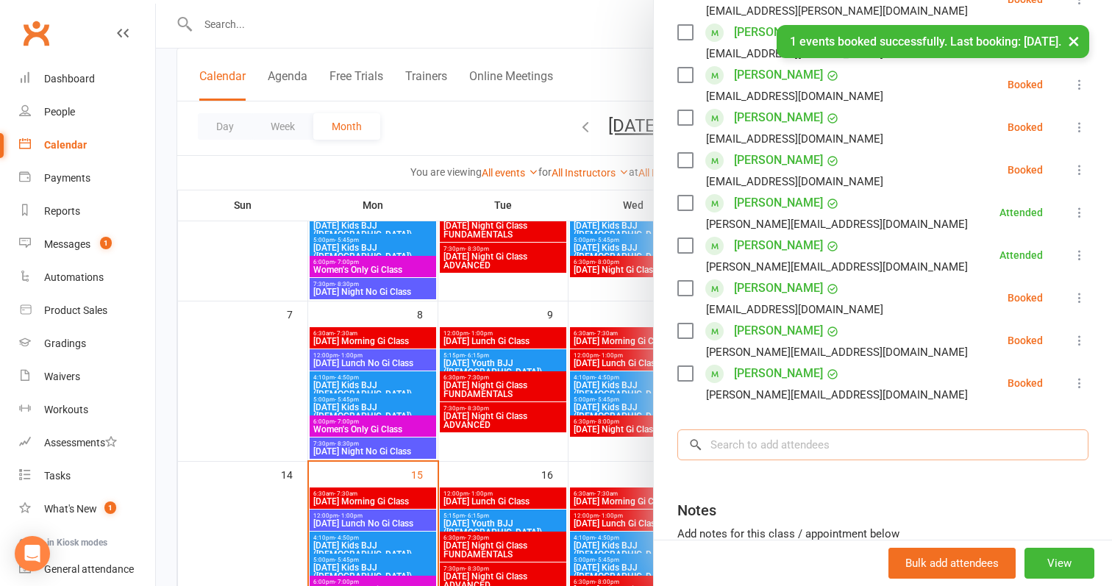
click at [765, 454] on input "search" at bounding box center [882, 444] width 411 height 31
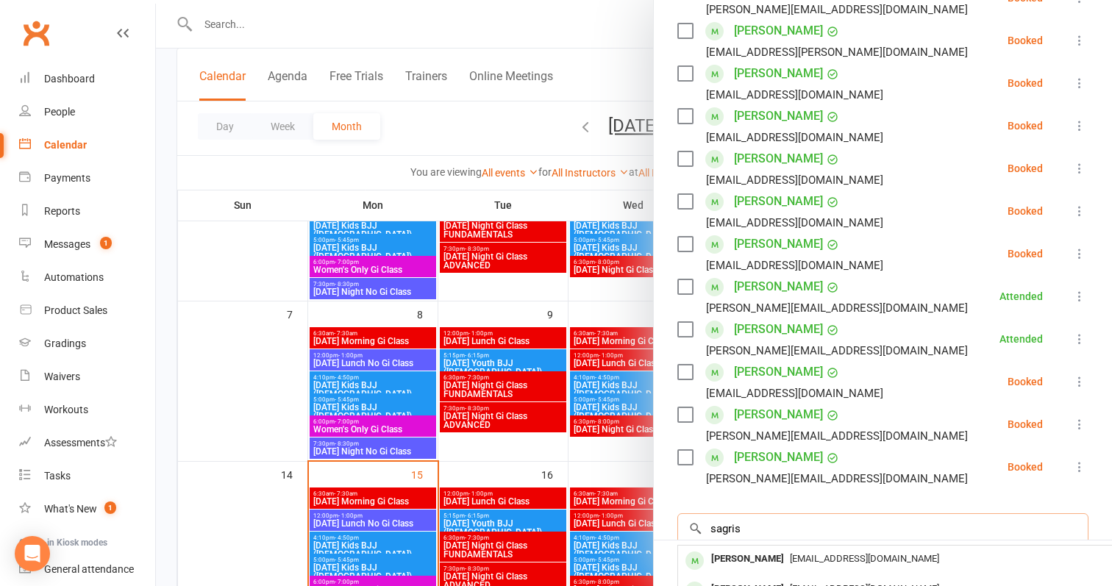
scroll to position [468, 0]
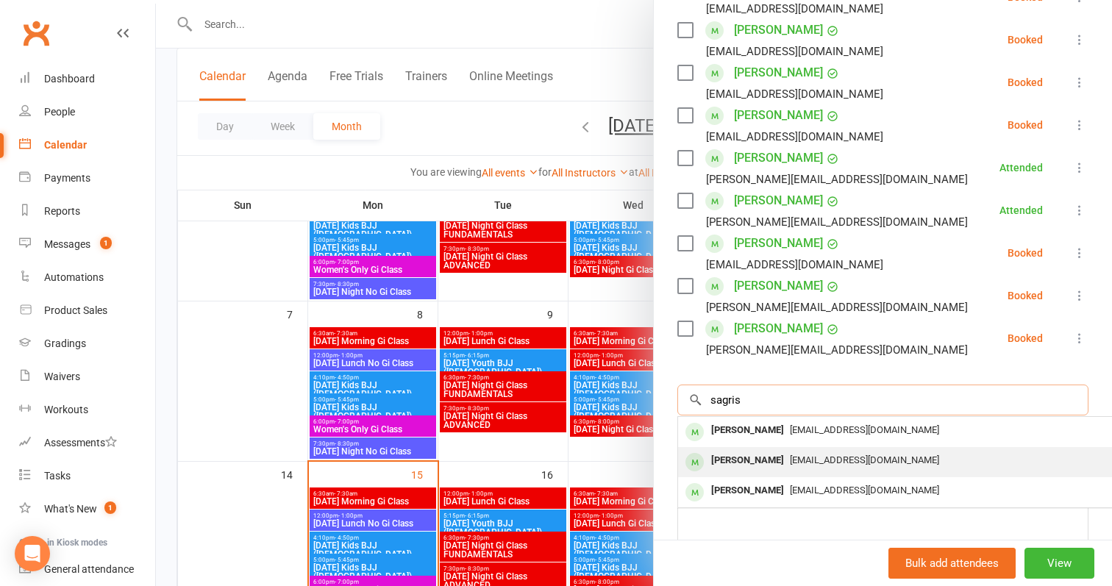
type input "sagris"
click at [776, 451] on div "[PERSON_NAME]" at bounding box center [747, 460] width 85 height 21
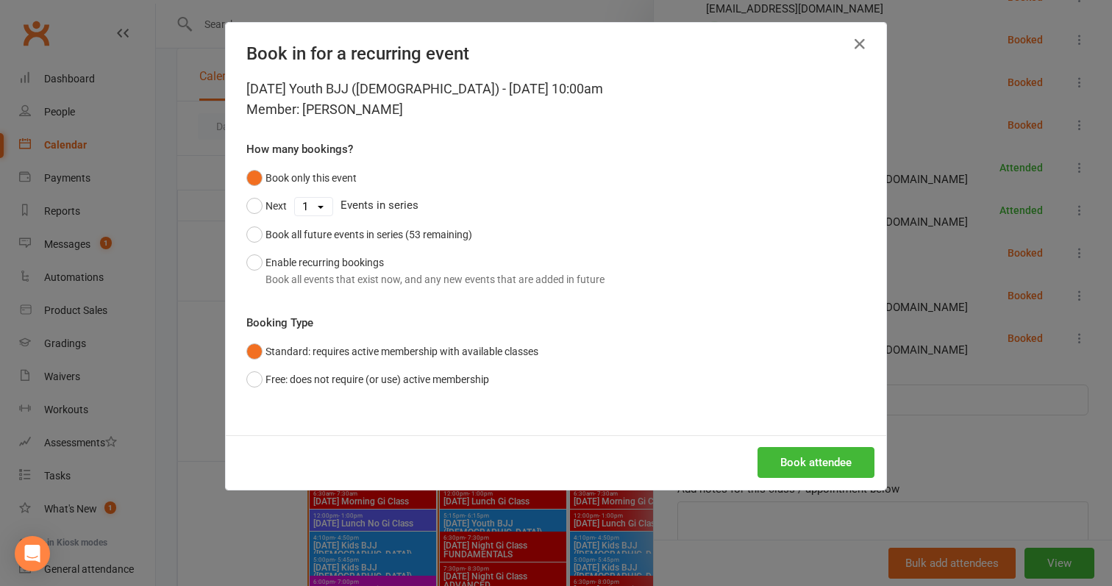
click at [790, 443] on div "Book attendee" at bounding box center [556, 462] width 660 height 54
click at [797, 451] on button "Book attendee" at bounding box center [815, 462] width 117 height 31
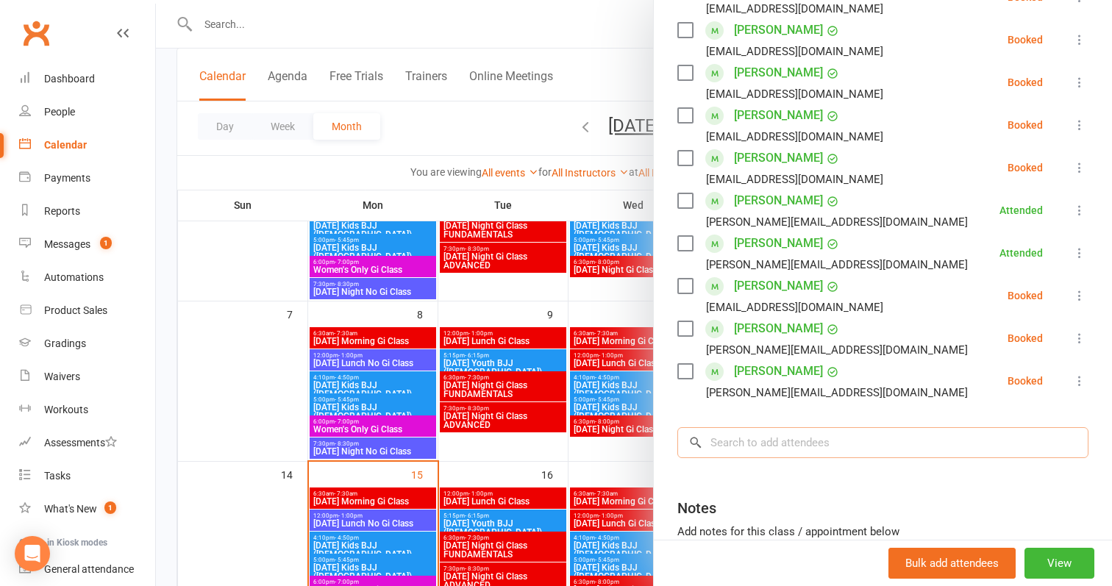
click at [797, 451] on input "search" at bounding box center [882, 442] width 411 height 31
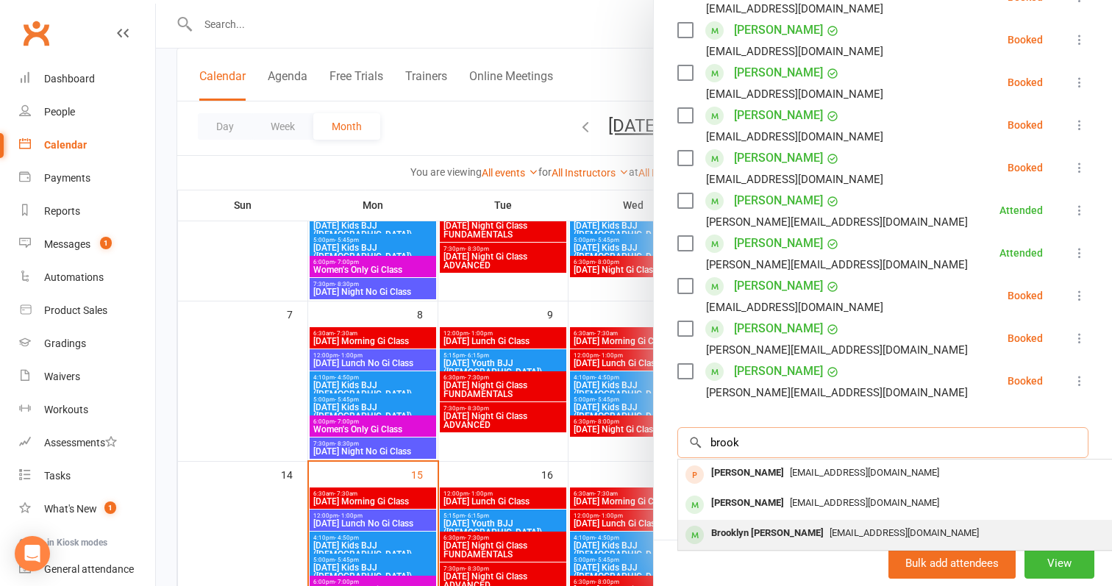
type input "brook"
click at [763, 526] on div "Brooklyn [PERSON_NAME]" at bounding box center [767, 533] width 124 height 21
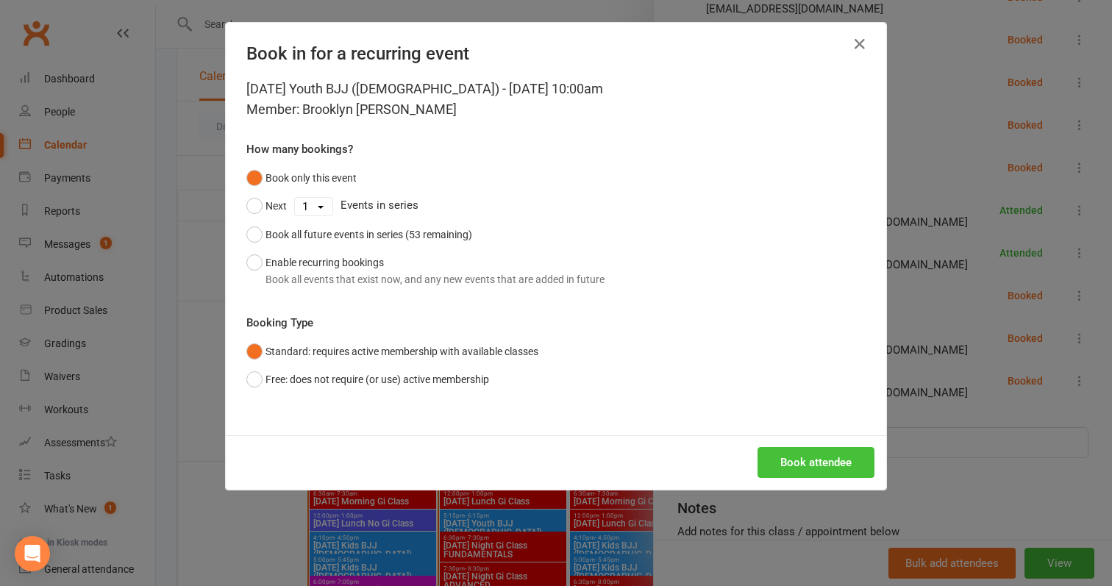
click at [800, 467] on button "Book attendee" at bounding box center [815, 462] width 117 height 31
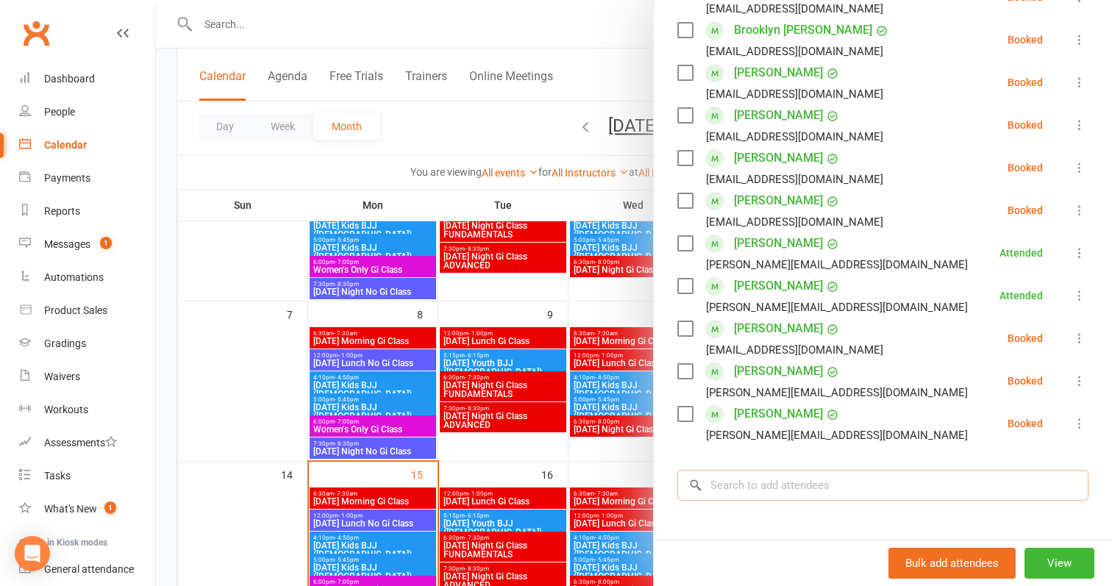
click at [796, 489] on input "search" at bounding box center [882, 485] width 411 height 31
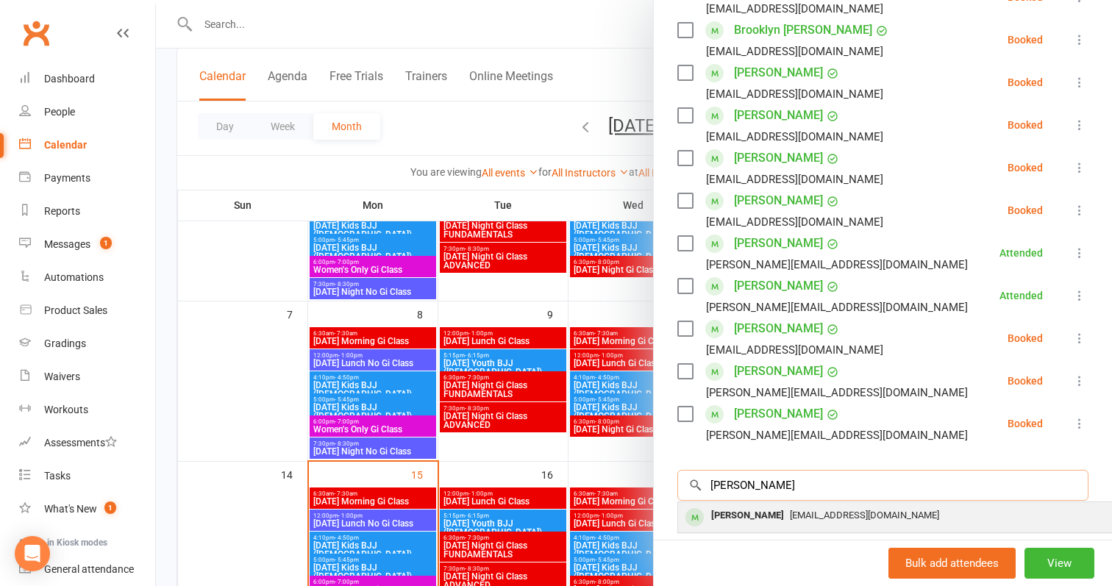
type input "vera"
click at [776, 525] on div "bioenergeticsai@gmail.com" at bounding box center [898, 515] width 428 height 21
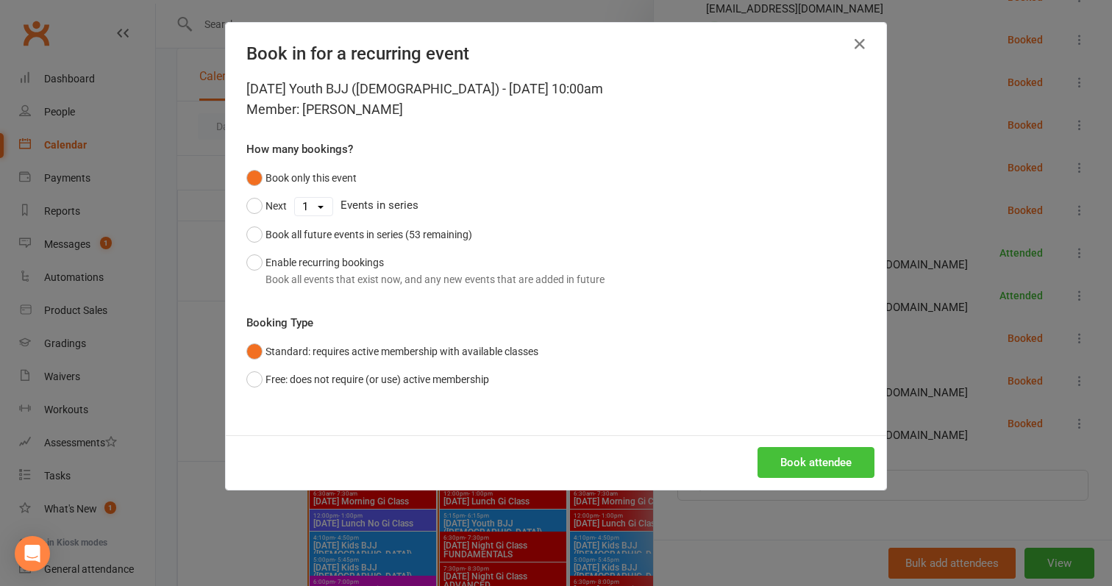
click at [821, 460] on button "Book attendee" at bounding box center [815, 462] width 117 height 31
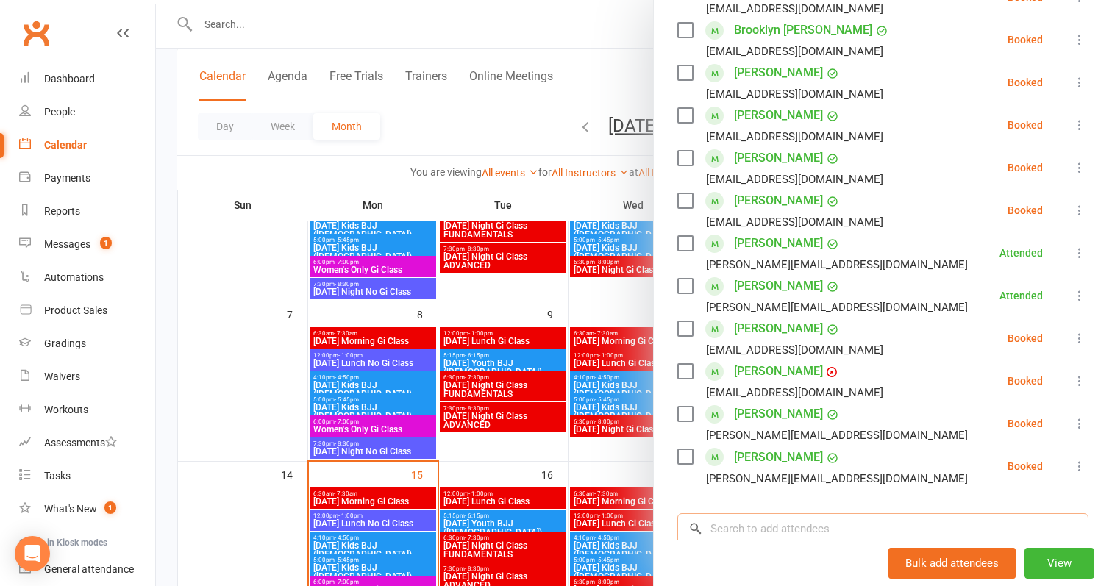
click at [794, 521] on input "search" at bounding box center [882, 528] width 411 height 31
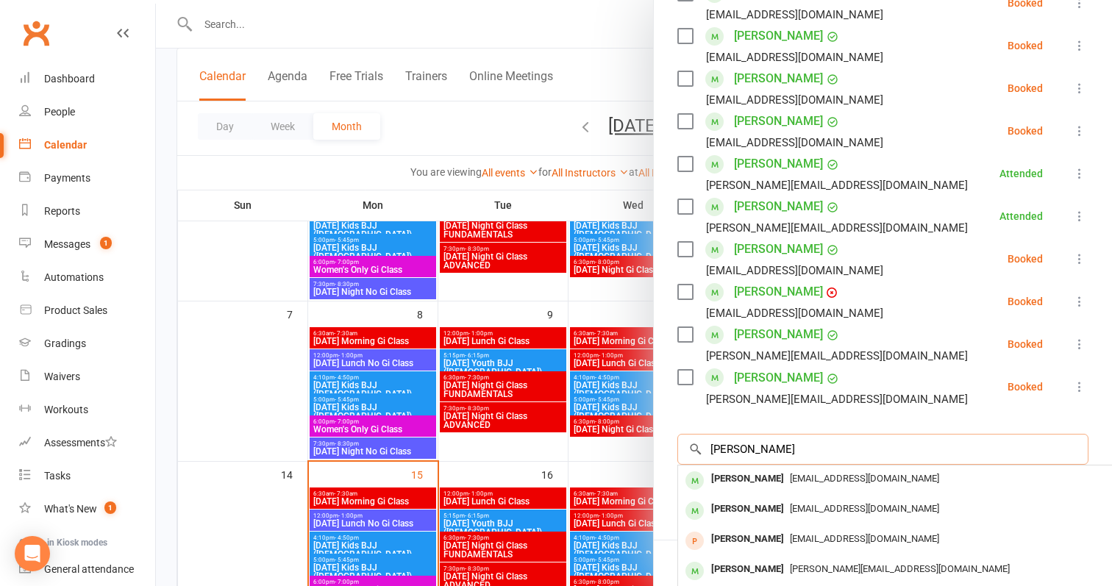
scroll to position [566, 0]
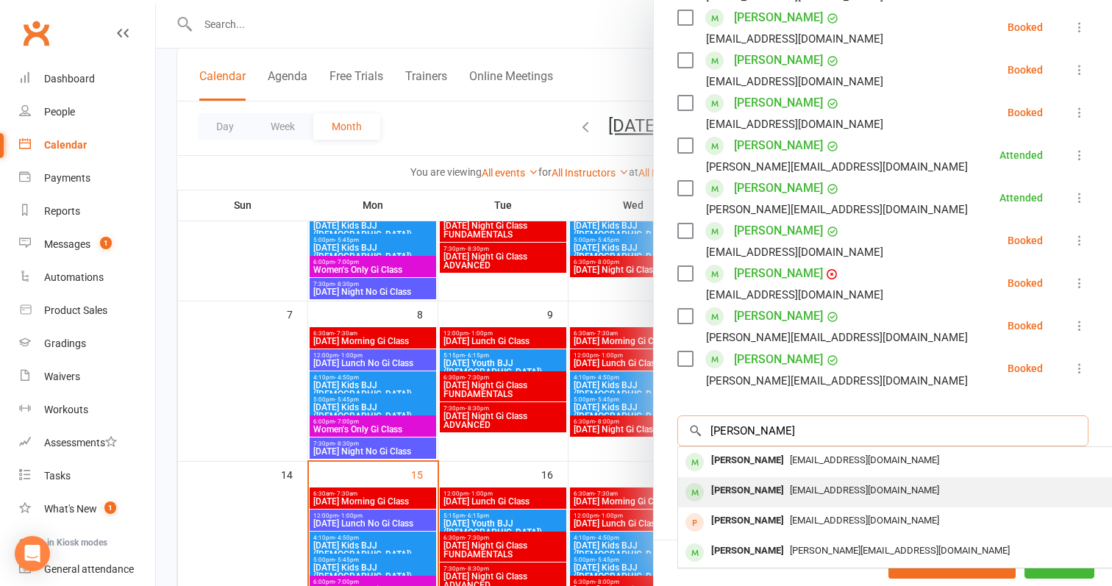
type input "Lucas"
click at [739, 496] on div "[PERSON_NAME]" at bounding box center [747, 490] width 85 height 21
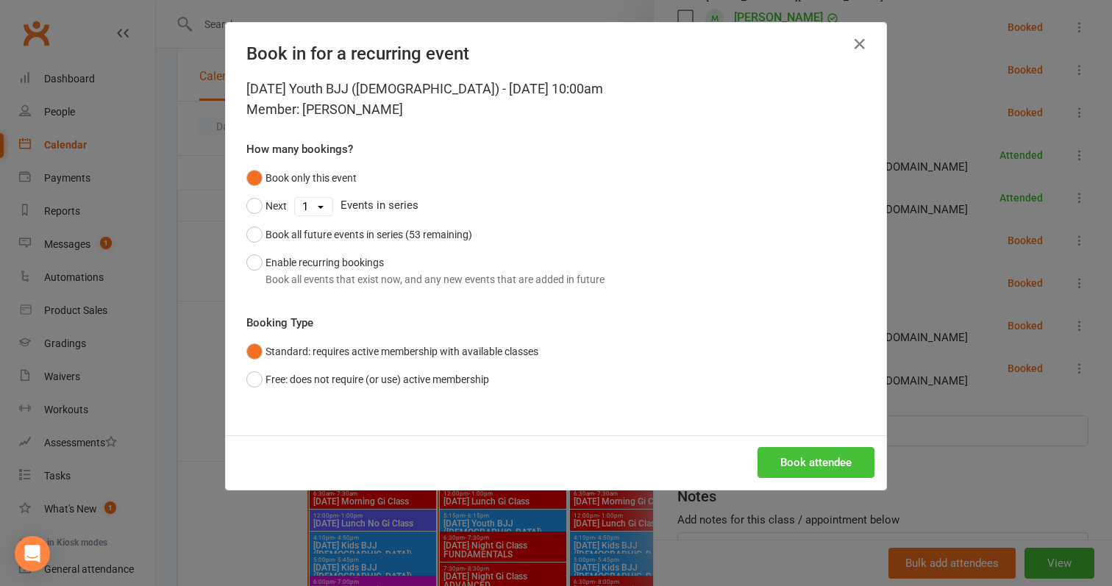
click at [776, 453] on button "Book attendee" at bounding box center [815, 462] width 117 height 31
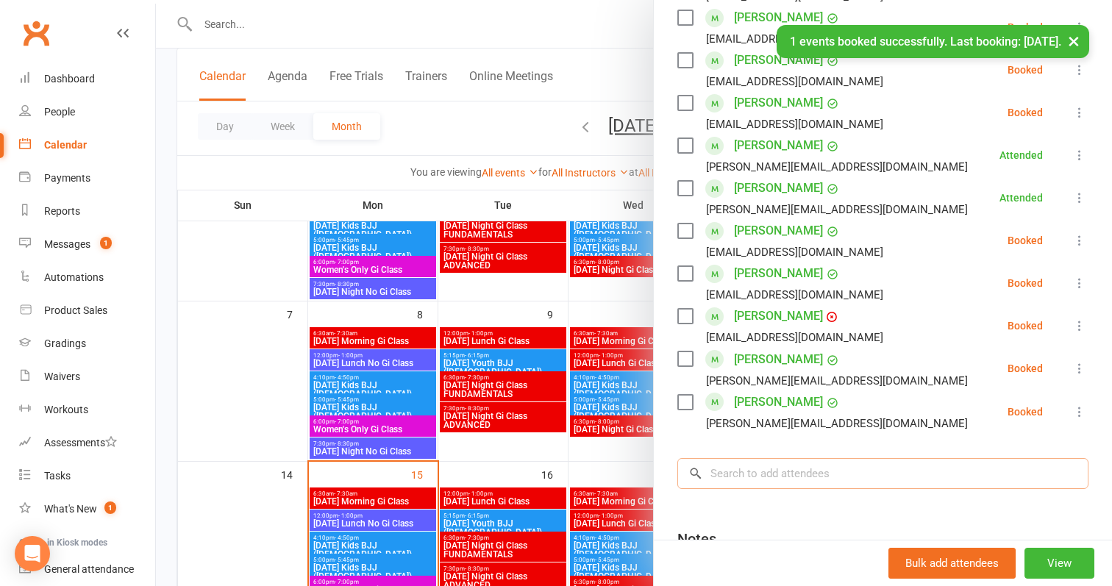
click at [769, 469] on input "search" at bounding box center [882, 473] width 411 height 31
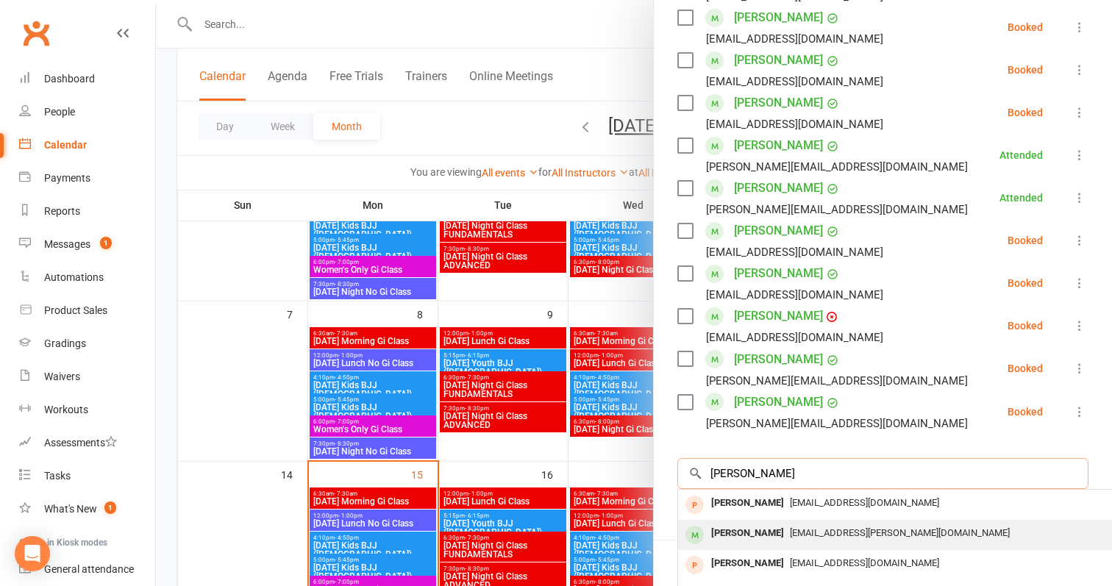
type input "Jack v"
click at [733, 535] on div "[PERSON_NAME]" at bounding box center [747, 533] width 85 height 21
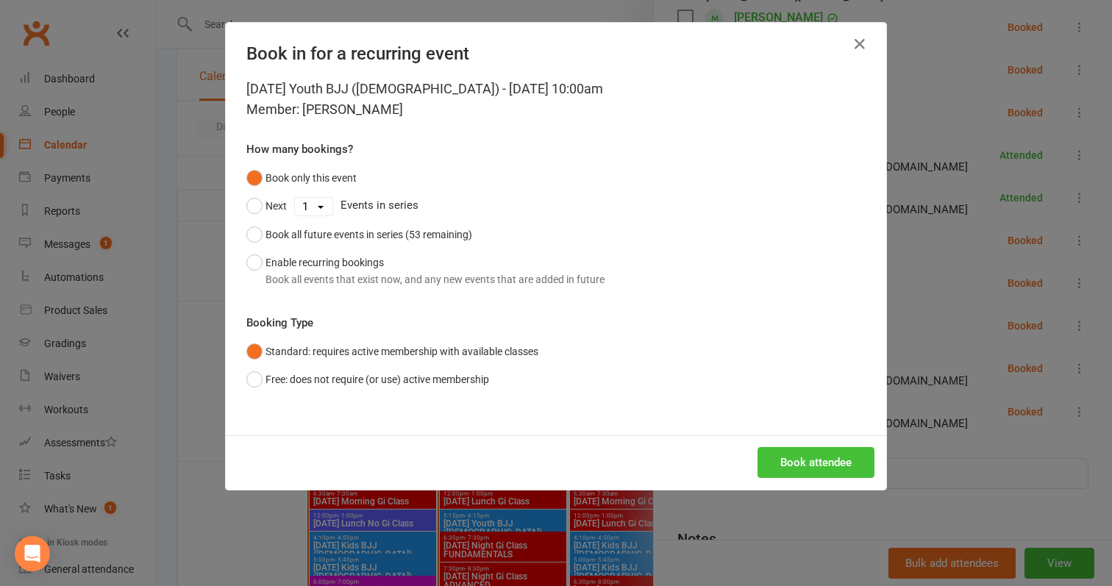
click at [793, 460] on button "Book attendee" at bounding box center [815, 462] width 117 height 31
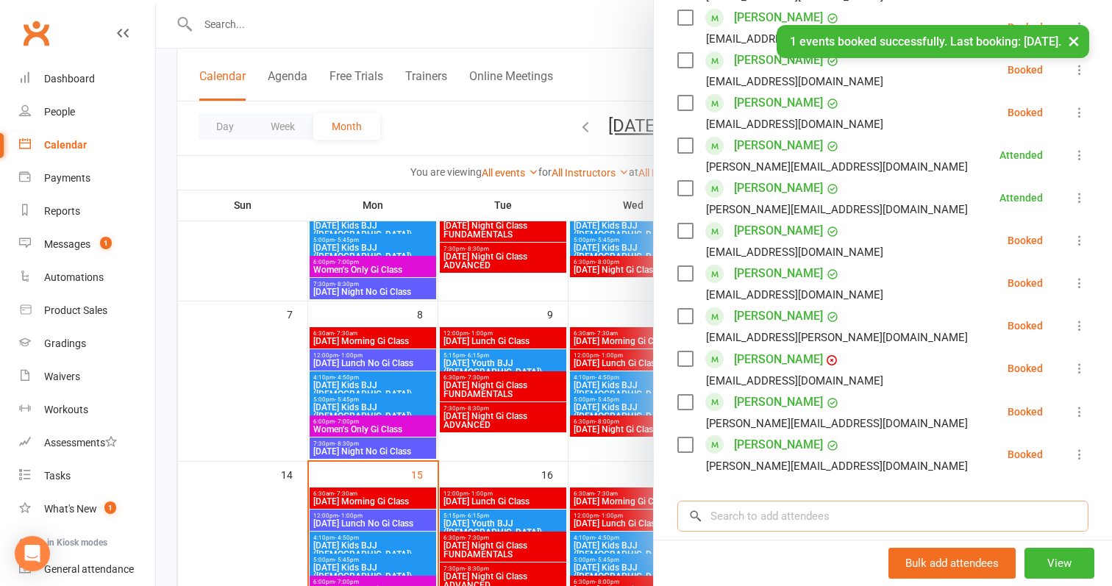
click at [751, 525] on input "search" at bounding box center [882, 516] width 411 height 31
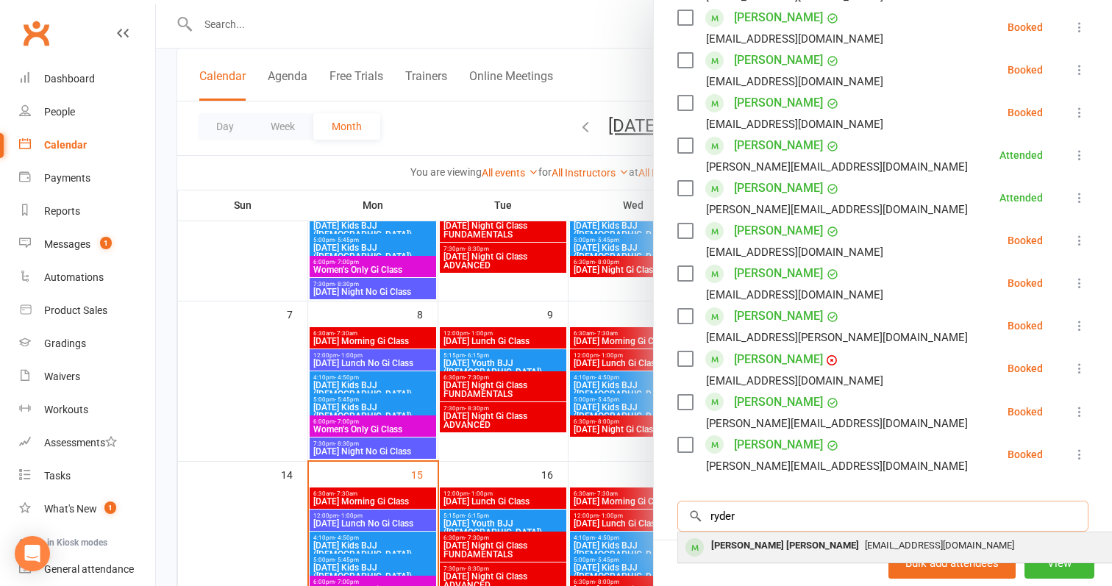
type input "ryder"
click at [737, 551] on div "[PERSON_NAME] [PERSON_NAME]" at bounding box center [785, 545] width 160 height 21
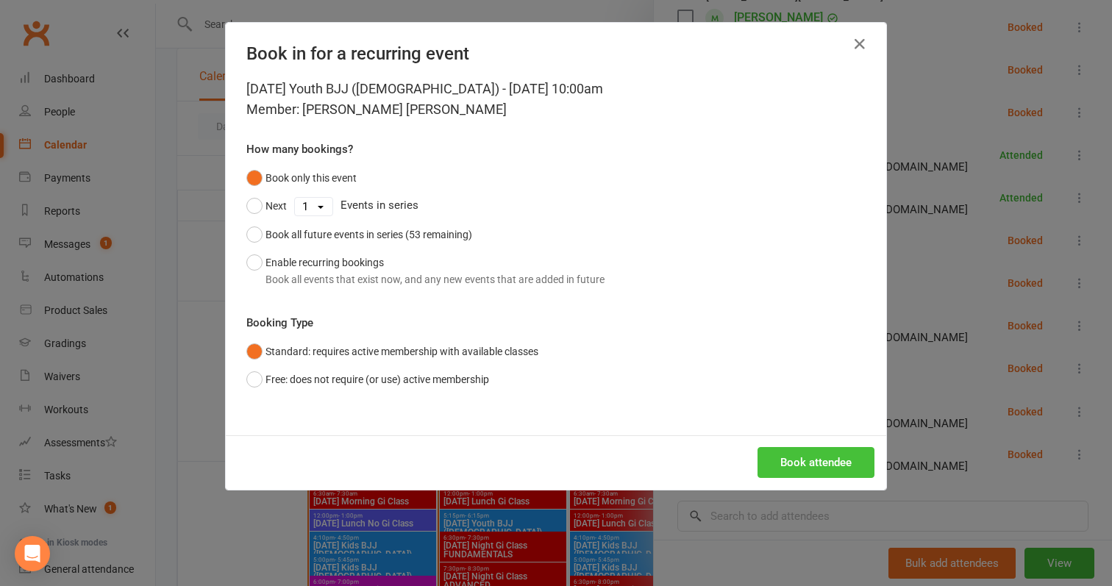
click at [794, 450] on button "Book attendee" at bounding box center [815, 462] width 117 height 31
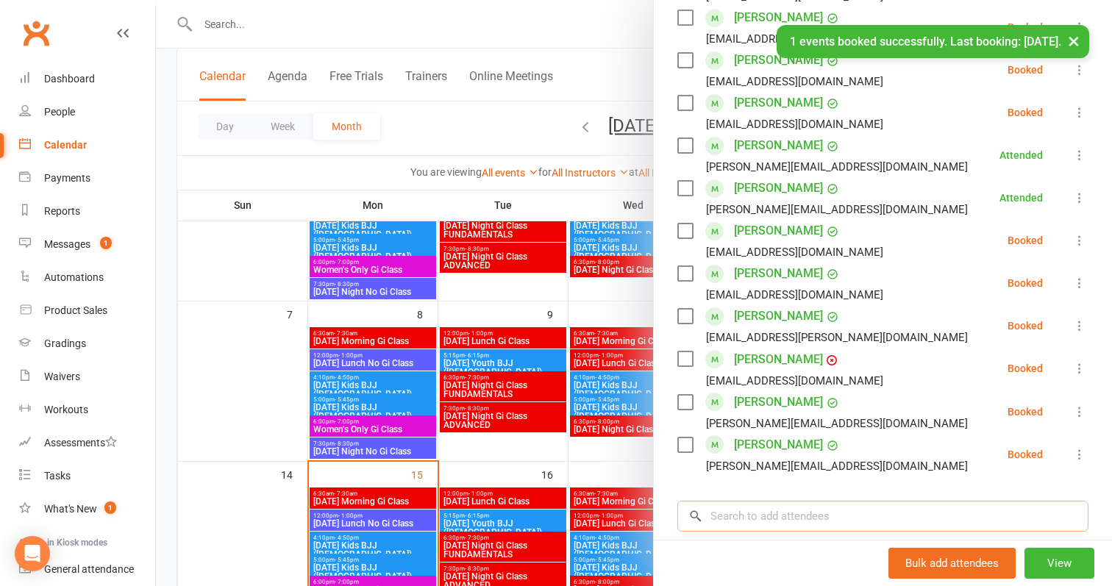
click at [757, 507] on input "search" at bounding box center [882, 516] width 411 height 31
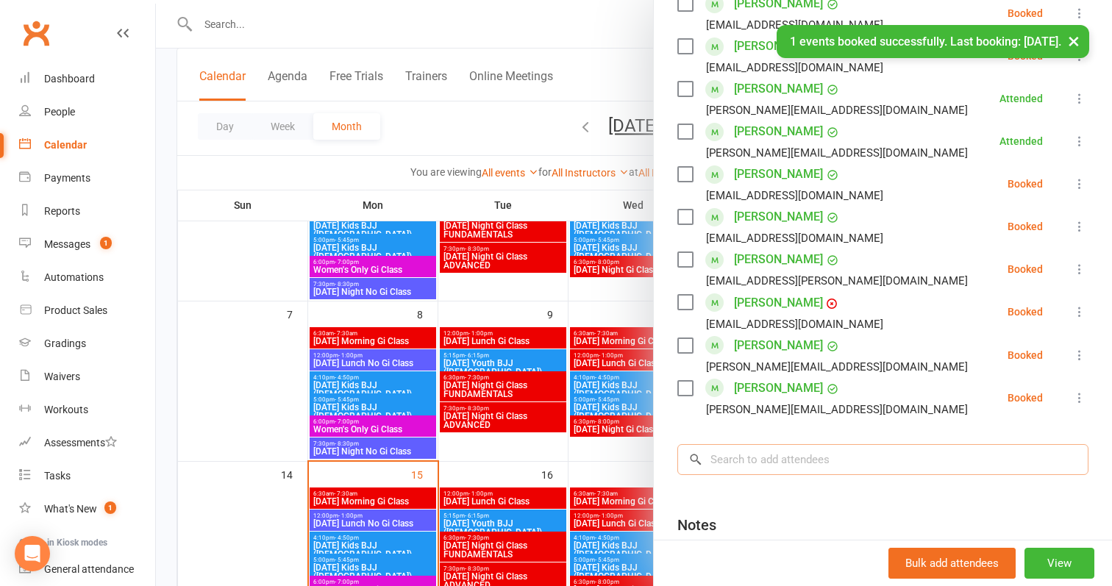
scroll to position [734, 0]
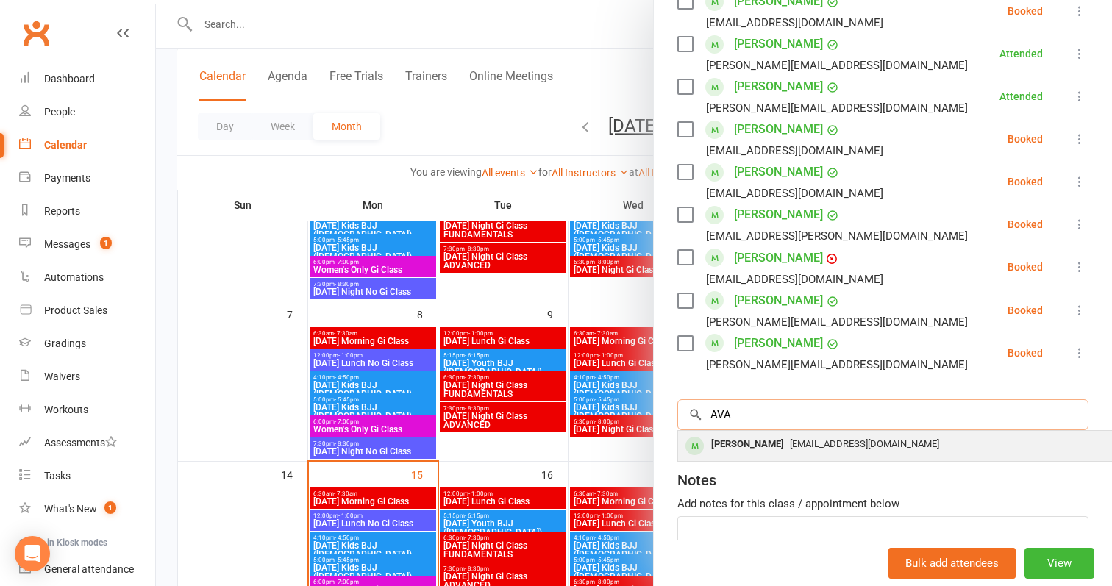
type input "AVA"
click at [819, 438] on span "[EMAIL_ADDRESS][DOMAIN_NAME]" at bounding box center [864, 443] width 149 height 11
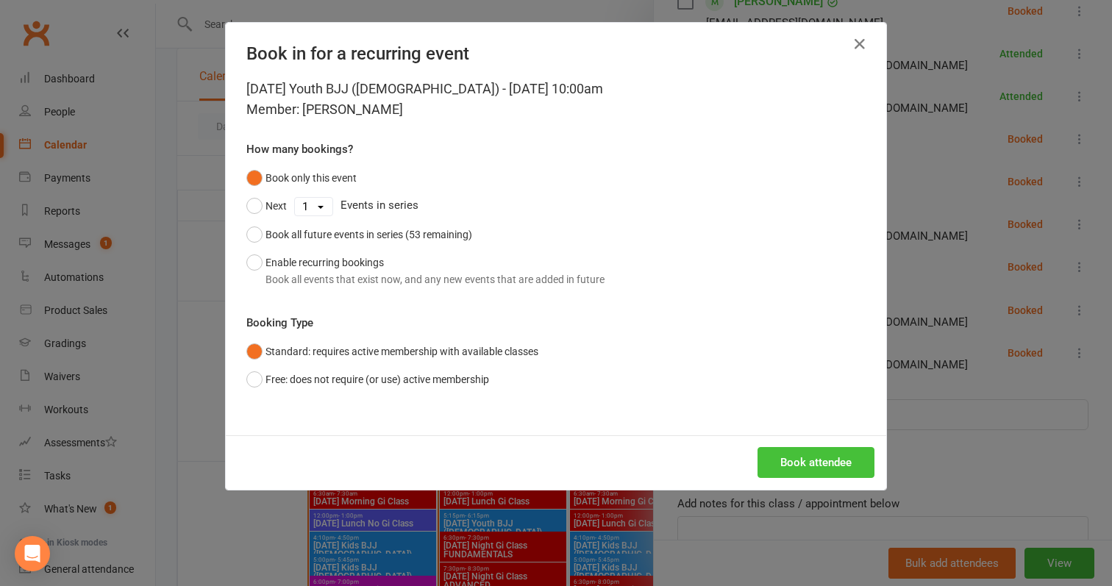
click at [828, 454] on button "Book attendee" at bounding box center [815, 462] width 117 height 31
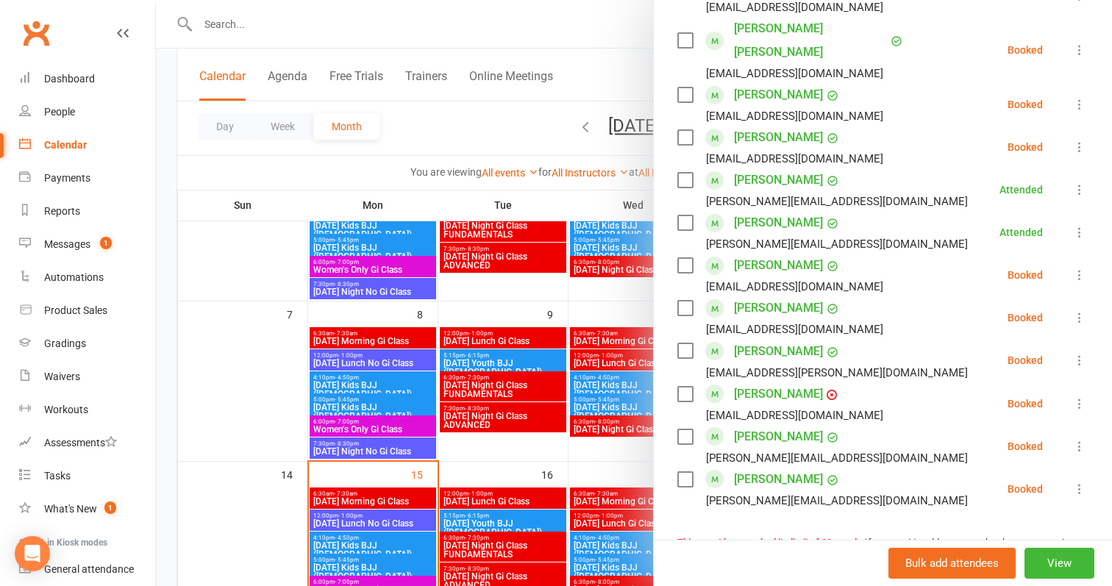
scroll to position [636, 0]
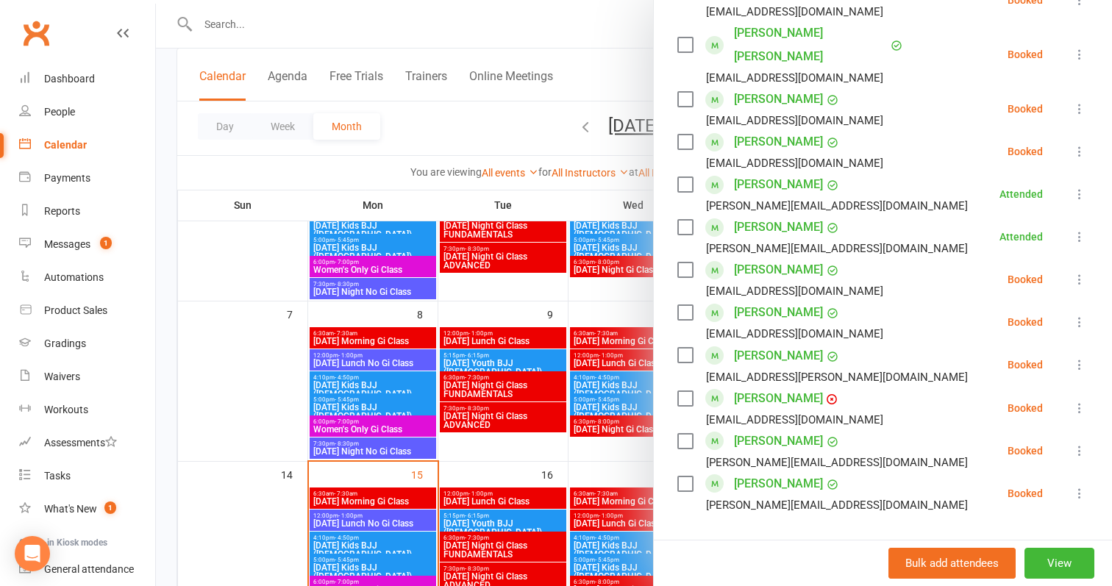
click at [1079, 443] on icon at bounding box center [1079, 450] width 15 height 15
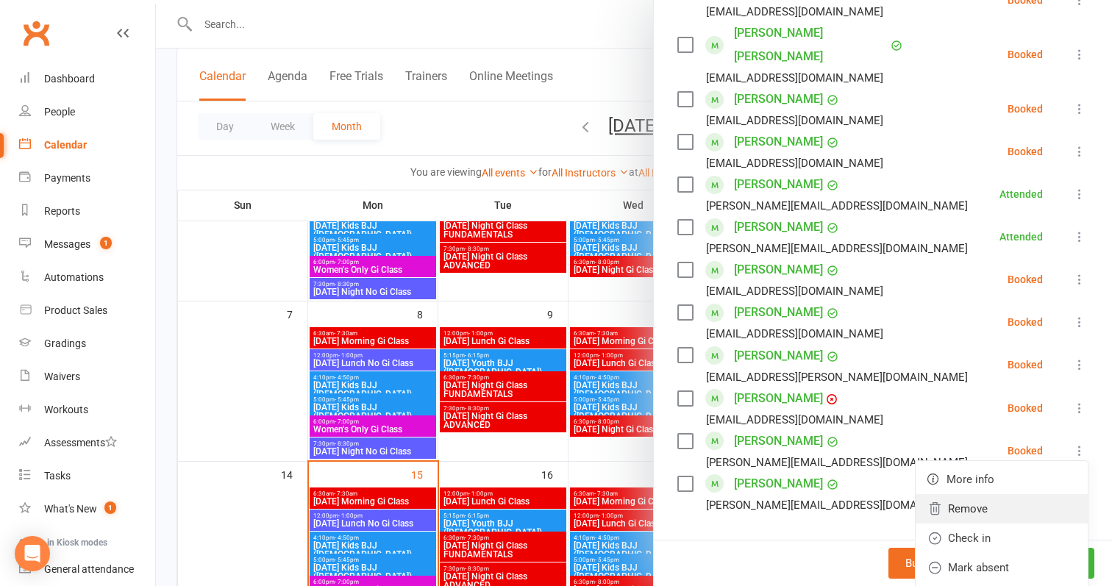
click at [980, 494] on link "Remove" at bounding box center [1001, 508] width 172 height 29
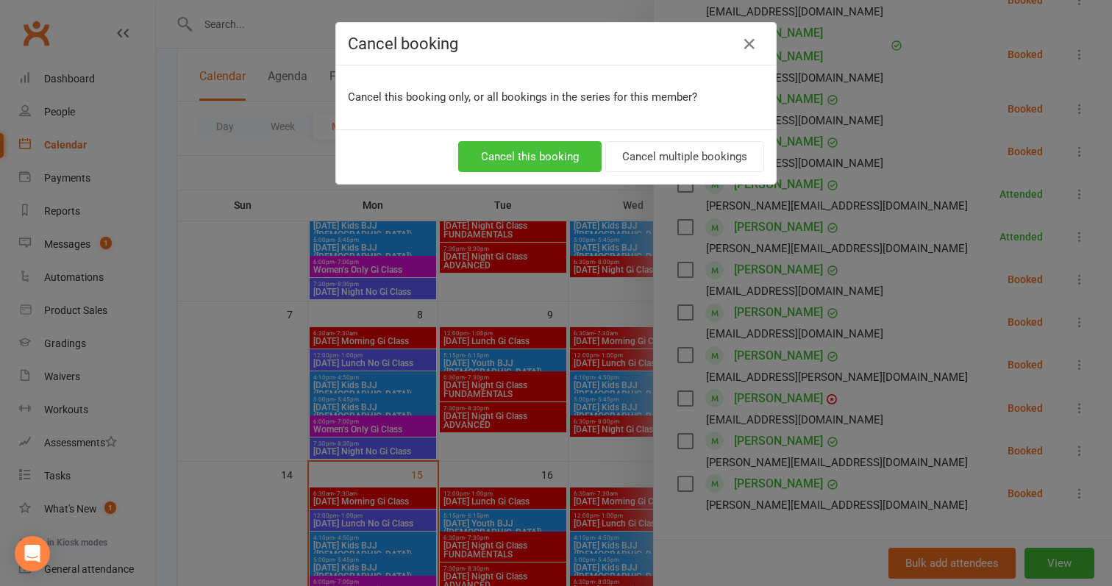
click at [499, 160] on button "Cancel this booking" at bounding box center [529, 156] width 143 height 31
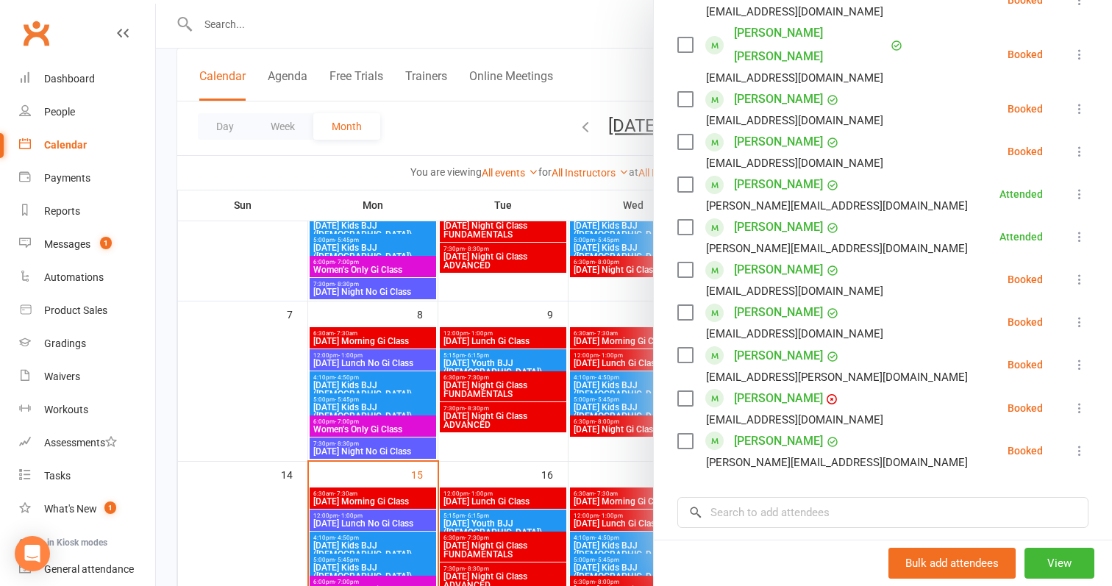
click at [1076, 443] on icon at bounding box center [1079, 450] width 15 height 15
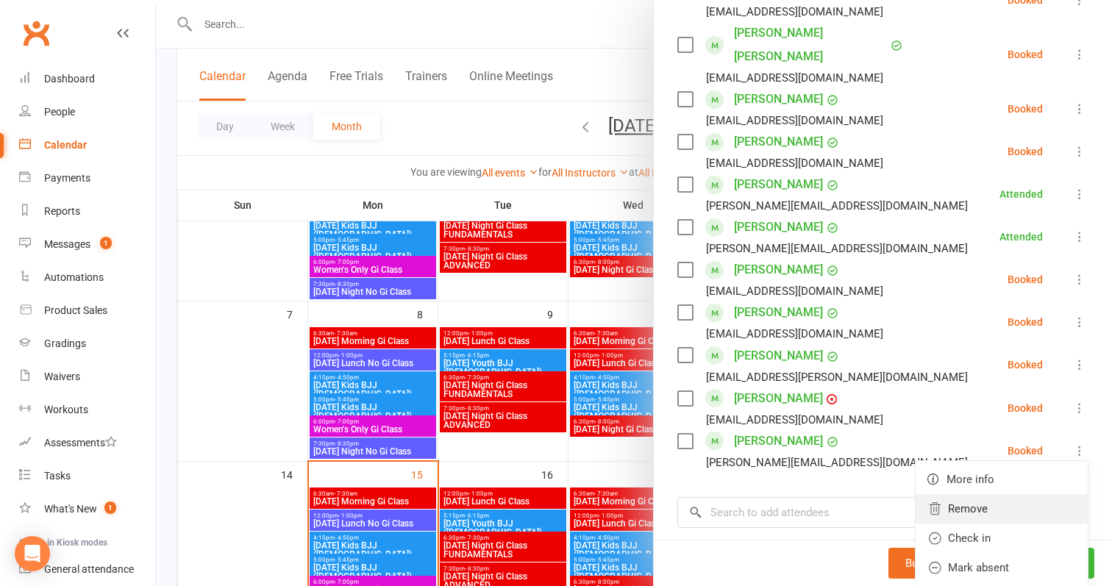
click at [974, 494] on link "Remove" at bounding box center [1001, 508] width 172 height 29
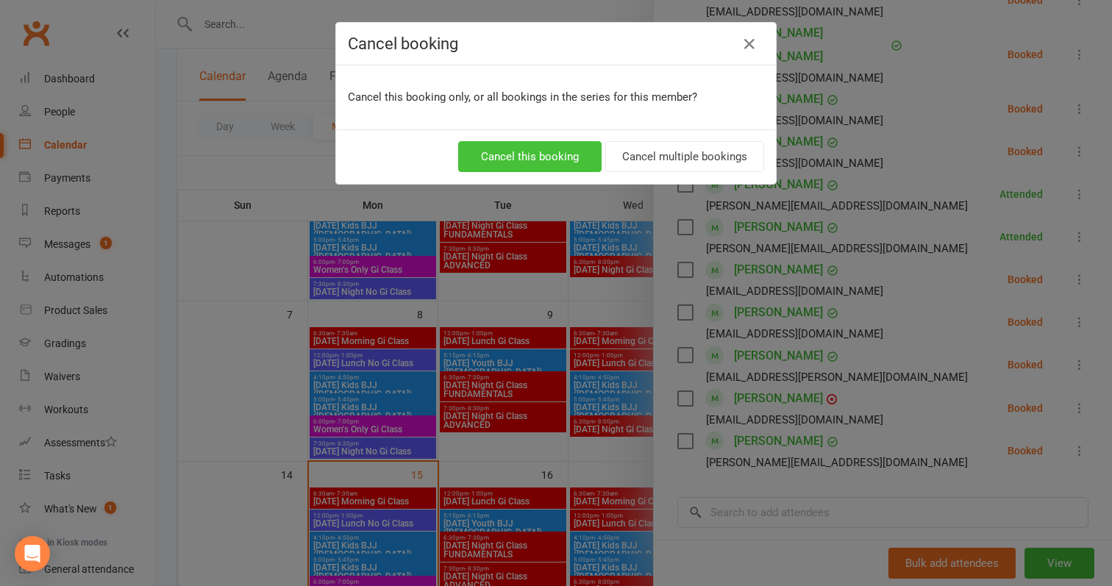
click at [562, 153] on button "Cancel this booking" at bounding box center [529, 156] width 143 height 31
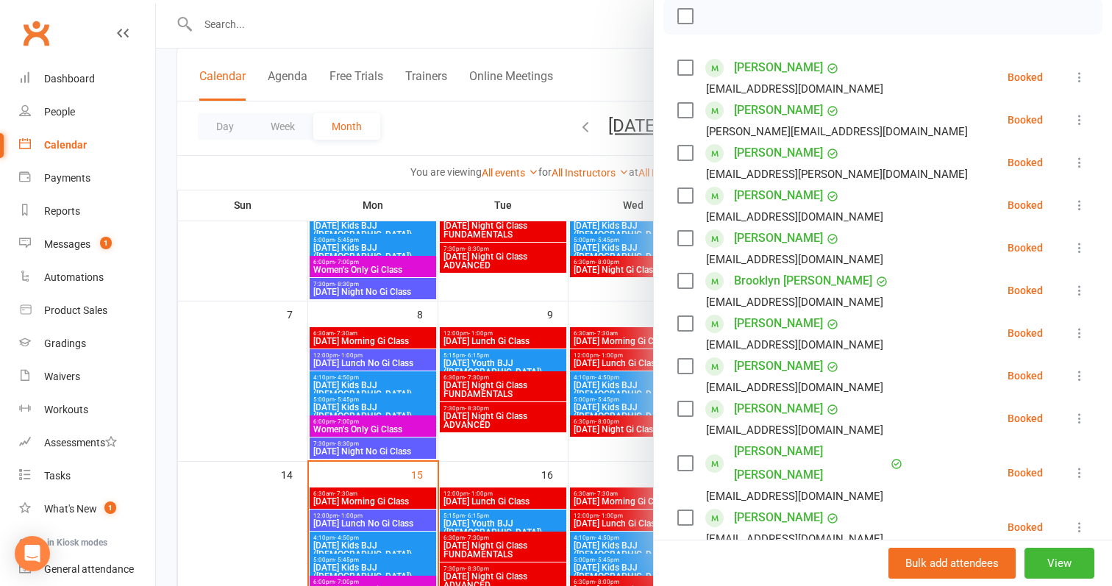
scroll to position [207, 0]
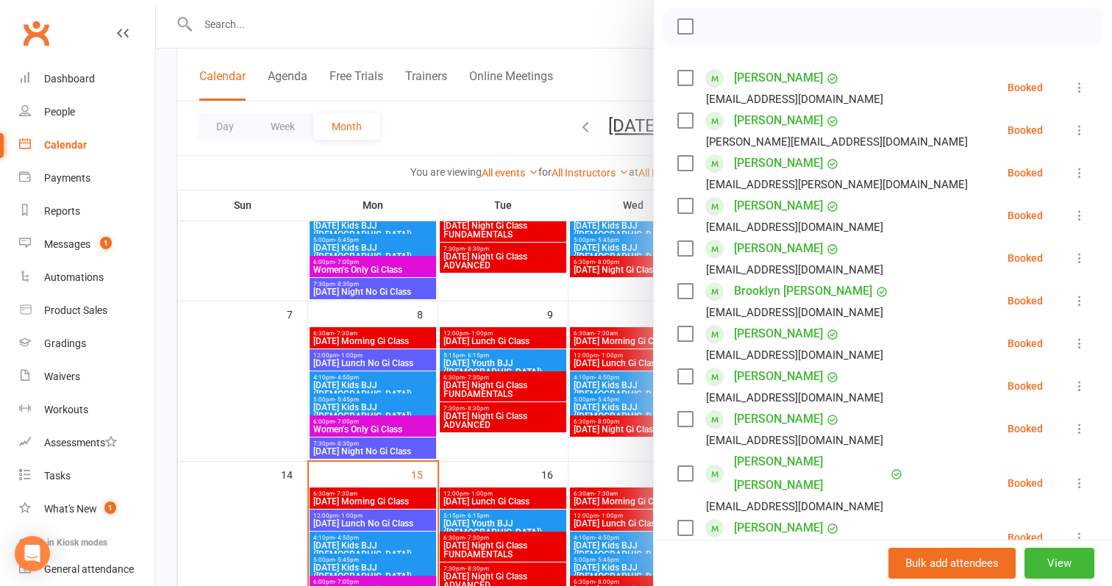
click at [1079, 86] on icon at bounding box center [1079, 87] width 15 height 15
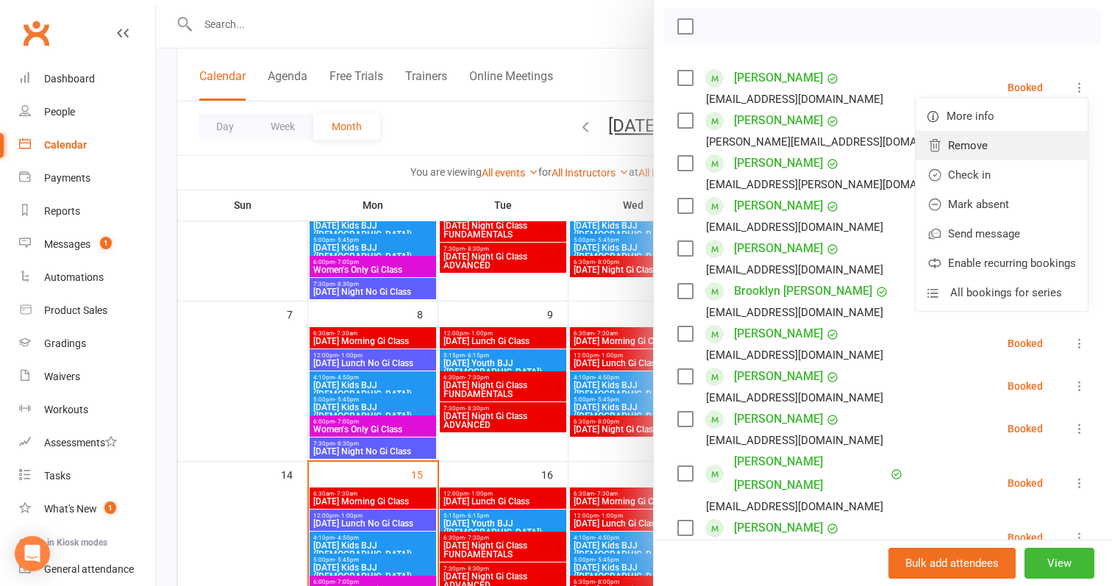
click at [962, 145] on link "Remove" at bounding box center [1001, 145] width 172 height 29
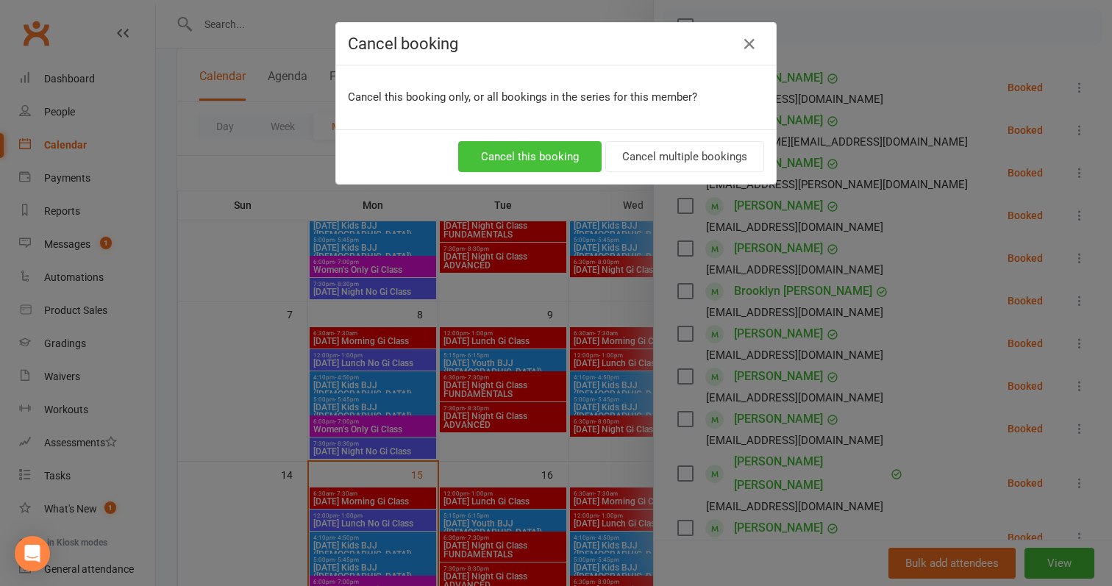
click at [573, 152] on button "Cancel this booking" at bounding box center [529, 156] width 143 height 31
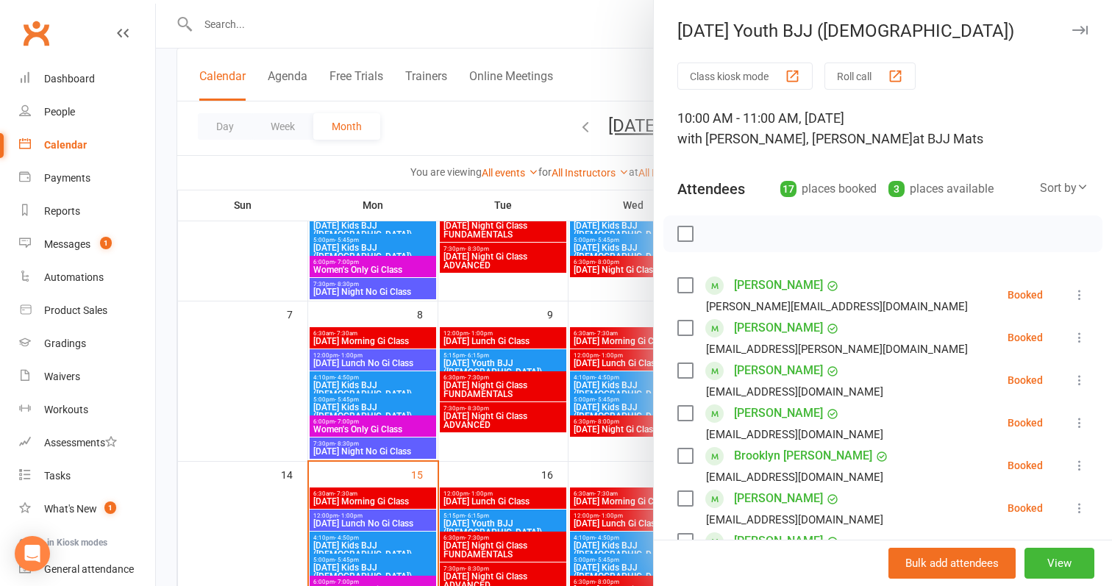
scroll to position [0, 0]
click at [1074, 32] on icon "button" at bounding box center [1079, 30] width 15 height 9
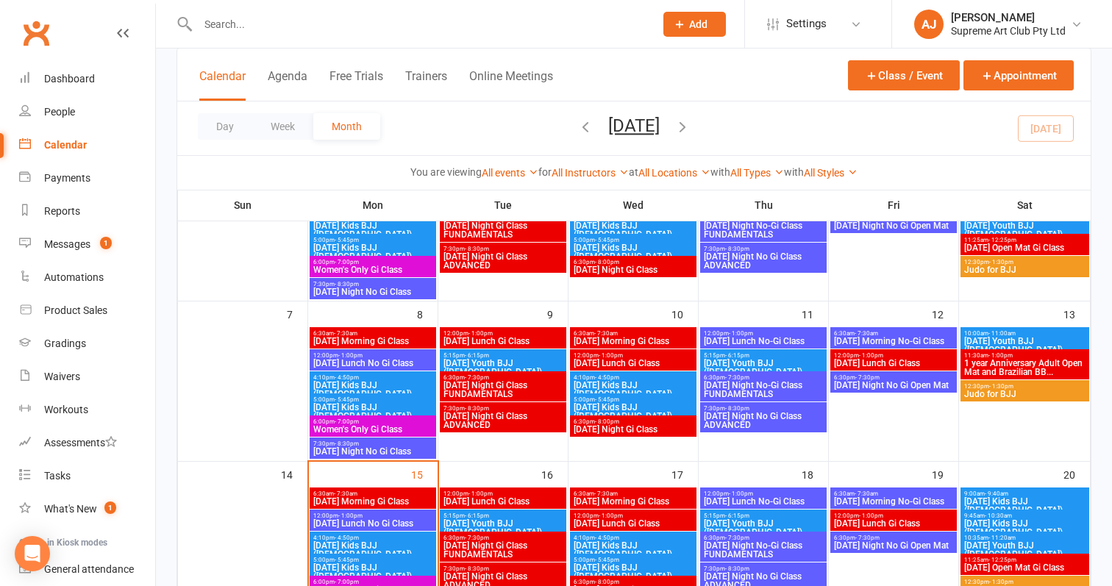
click at [1015, 337] on span "Saturday Youth BJJ (9+YO)" at bounding box center [1024, 346] width 123 height 18
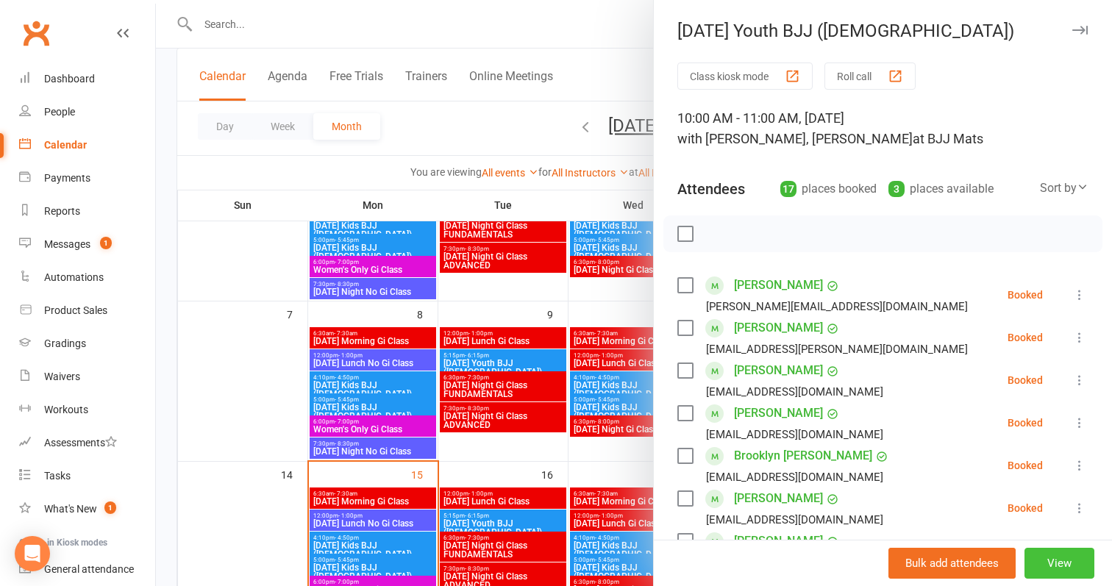
click at [1057, 555] on button "View" at bounding box center [1059, 563] width 70 height 31
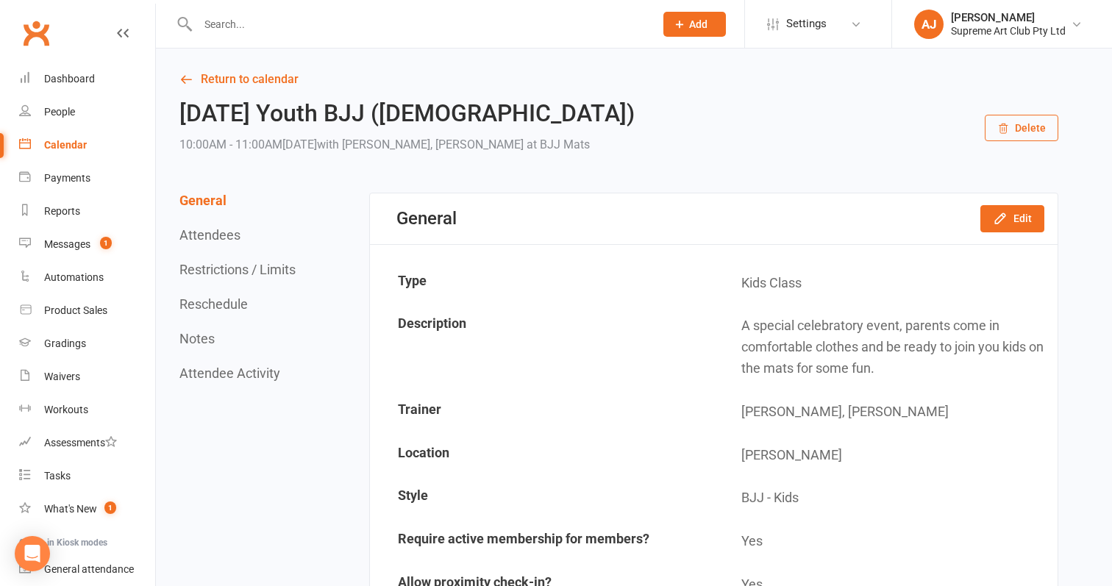
click at [207, 232] on button "Attendees" at bounding box center [209, 234] width 61 height 15
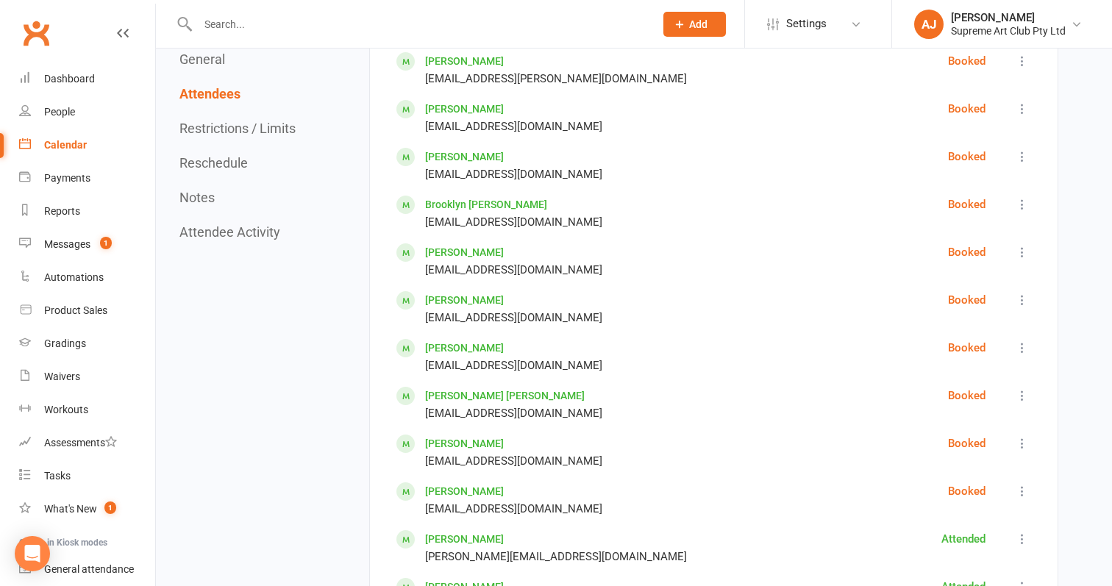
scroll to position [930, 1]
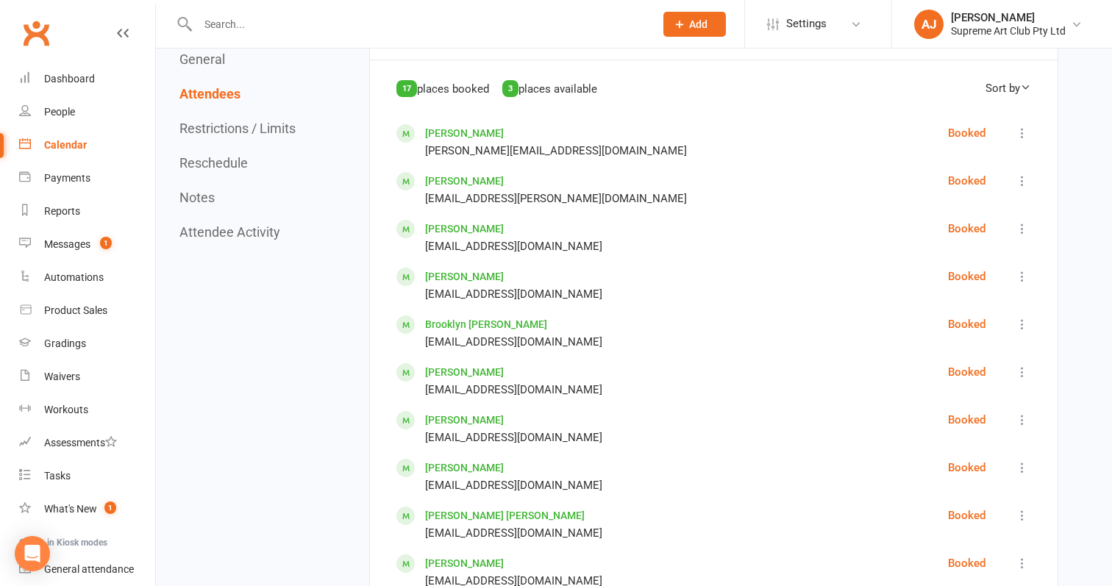
click at [278, 133] on button "Restrictions / Limits" at bounding box center [237, 128] width 116 height 15
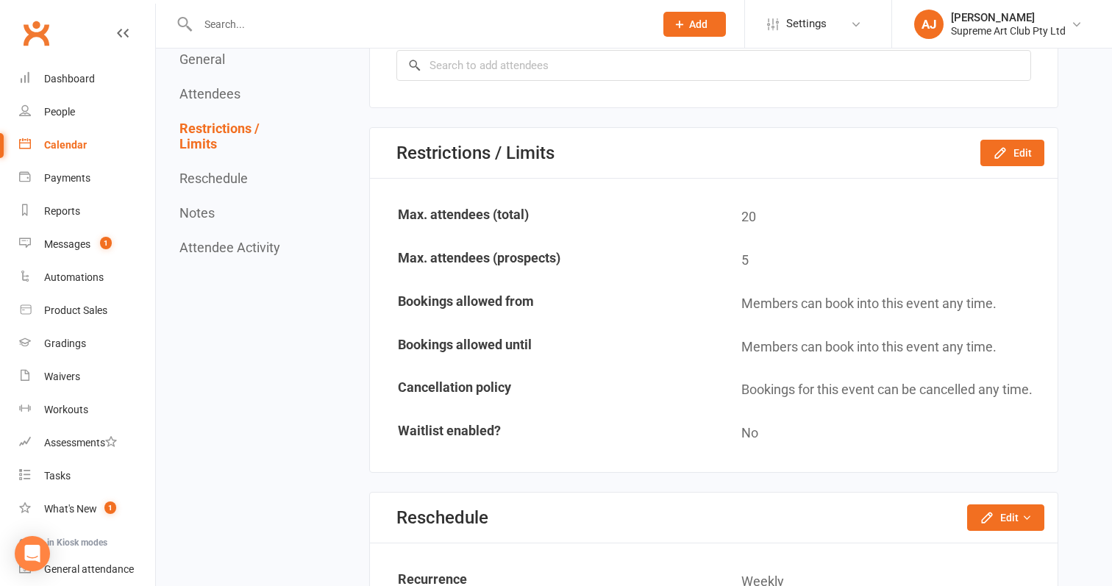
scroll to position [1754, 0]
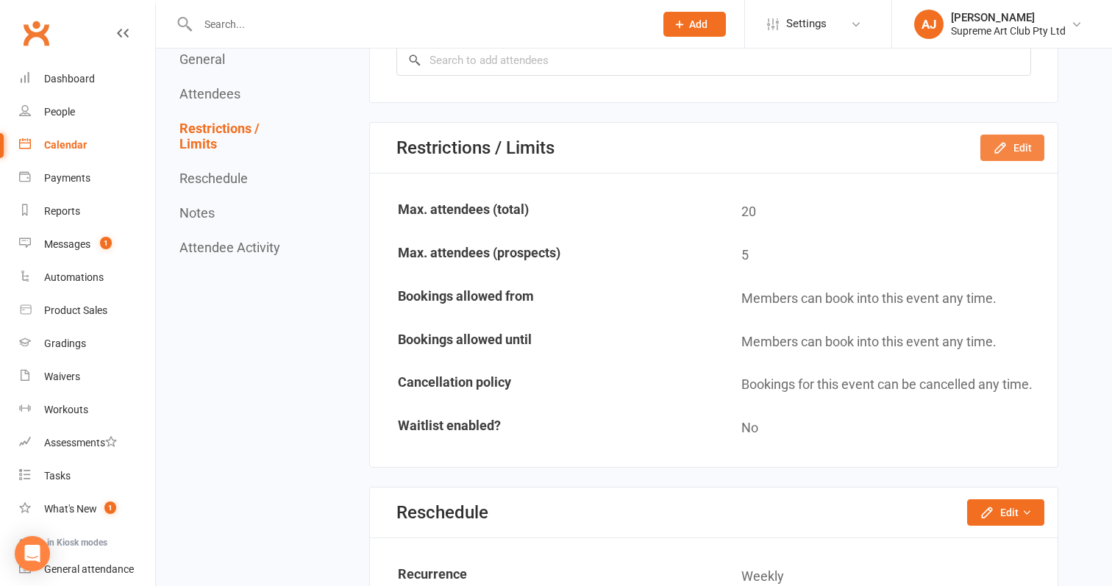
click at [1001, 141] on icon "button" at bounding box center [1000, 147] width 15 height 15
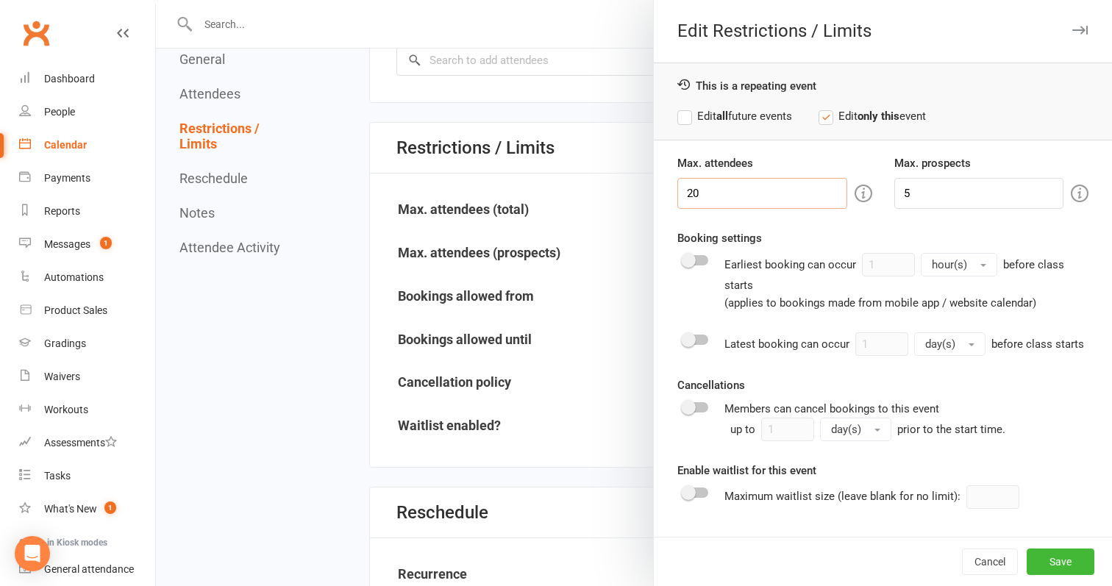
click at [717, 190] on input "20" at bounding box center [762, 193] width 170 height 31
type input "30"
click at [1066, 563] on button "Save" at bounding box center [1060, 562] width 68 height 26
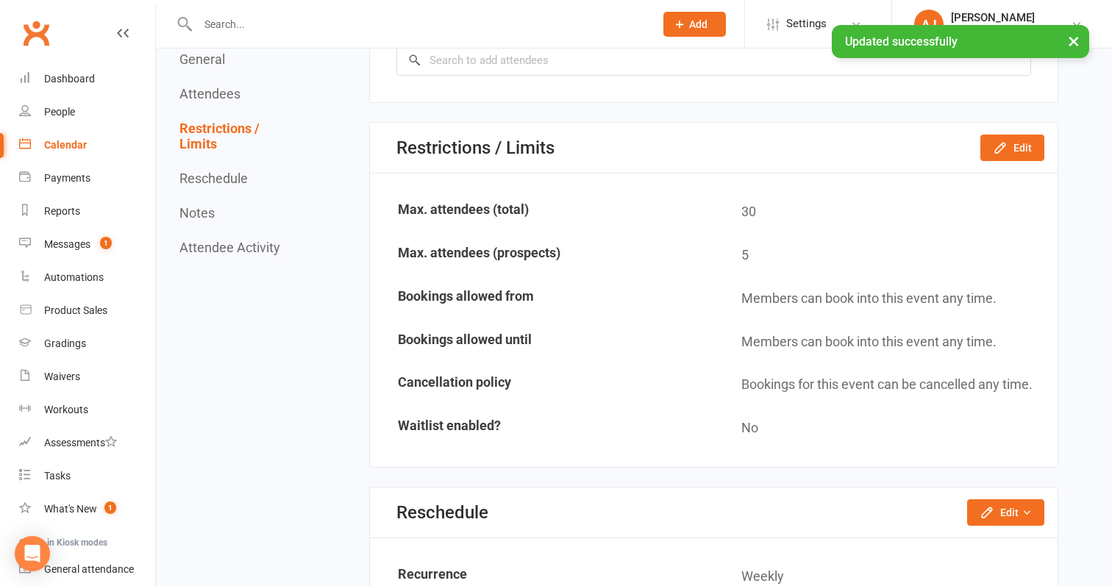
click at [71, 145] on div "Calendar" at bounding box center [65, 145] width 43 height 12
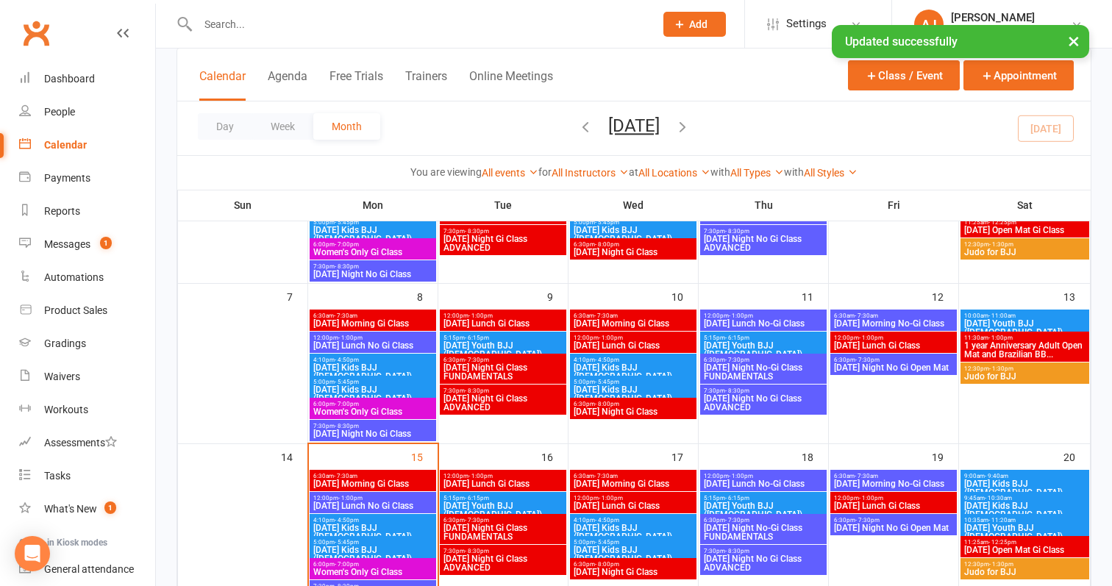
scroll to position [220, 0]
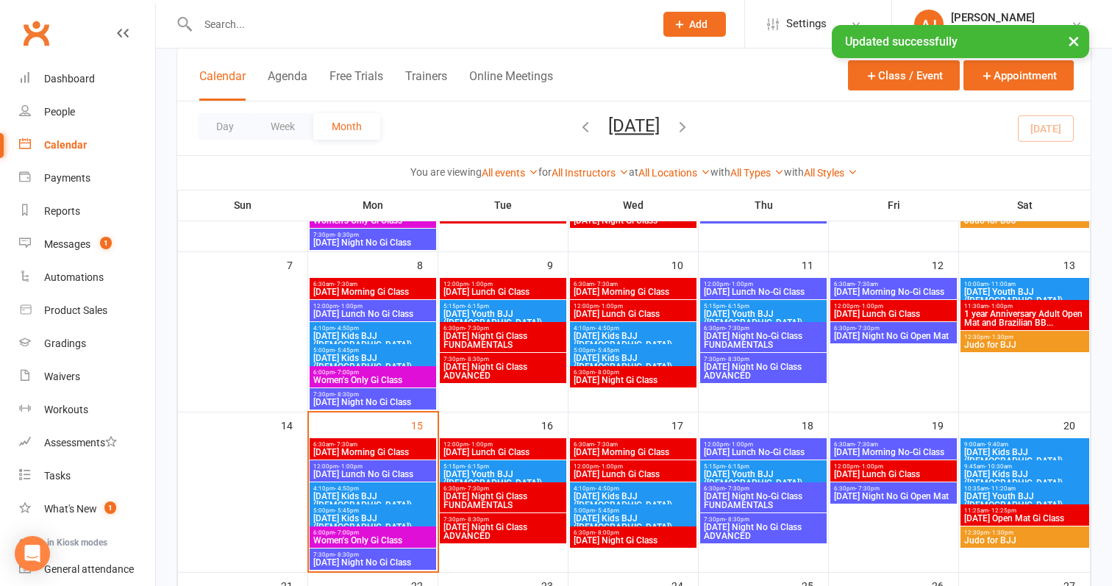
click at [985, 285] on span "10:00am - 11:00am" at bounding box center [1024, 284] width 123 height 7
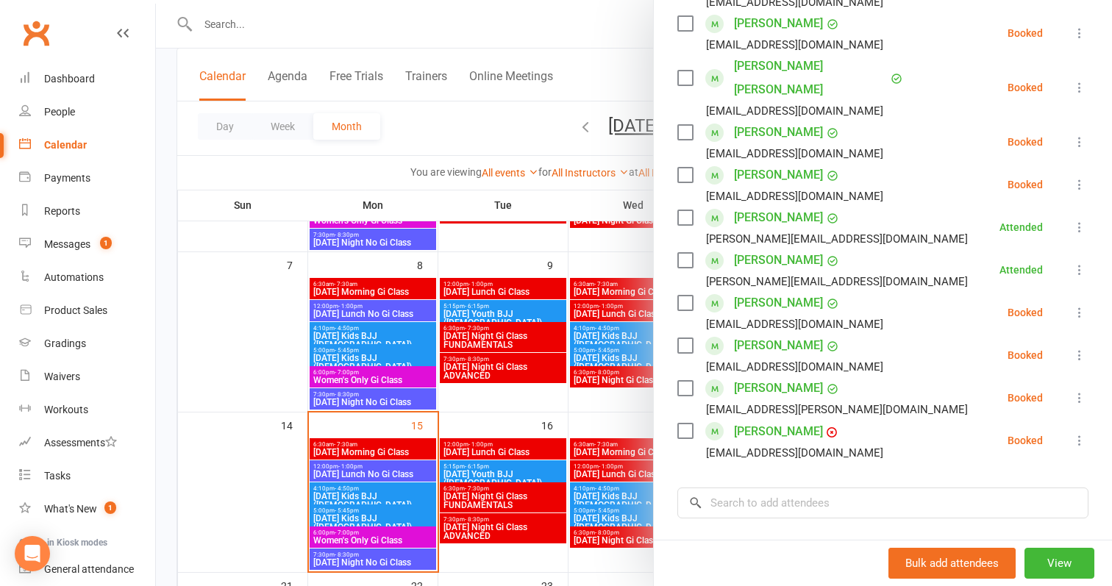
scroll to position [559, 0]
click at [770, 489] on input "search" at bounding box center [882, 504] width 411 height 31
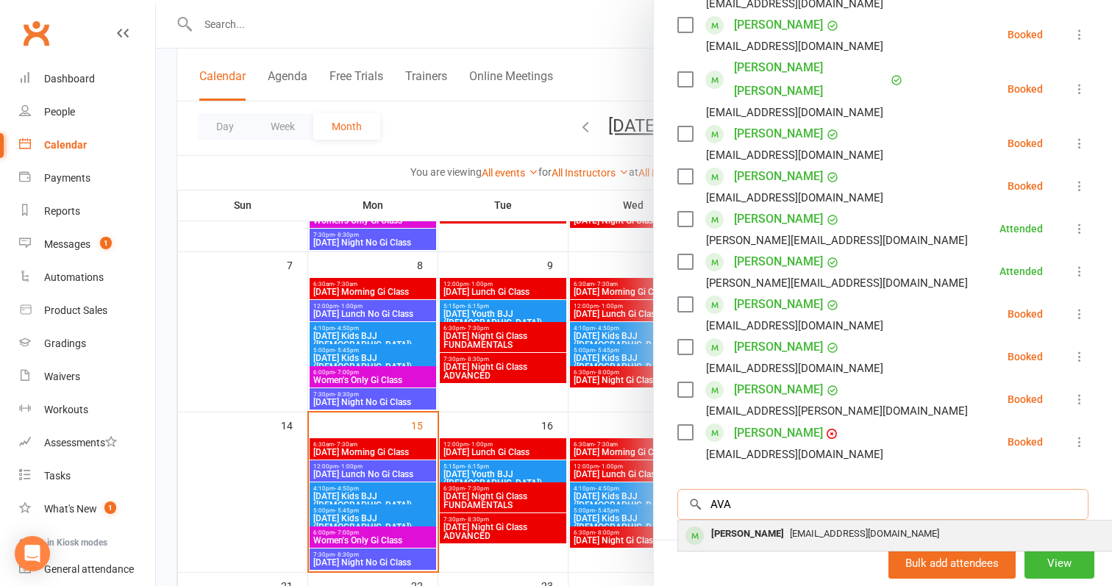
type input "AVA"
click at [745, 524] on div "[PERSON_NAME]" at bounding box center [747, 534] width 85 height 21
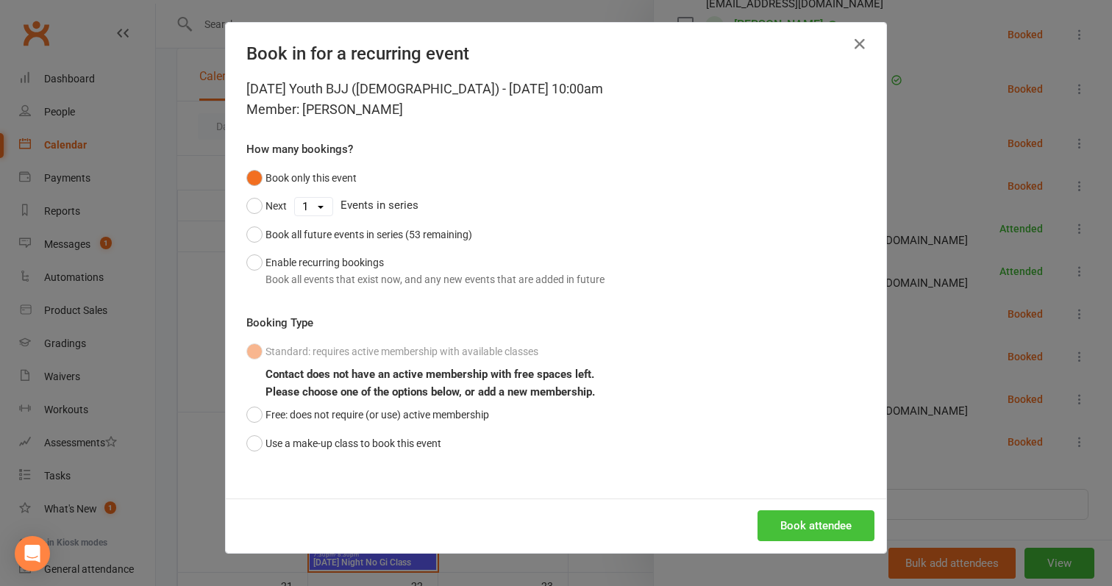
click at [804, 515] on button "Book attendee" at bounding box center [815, 525] width 117 height 31
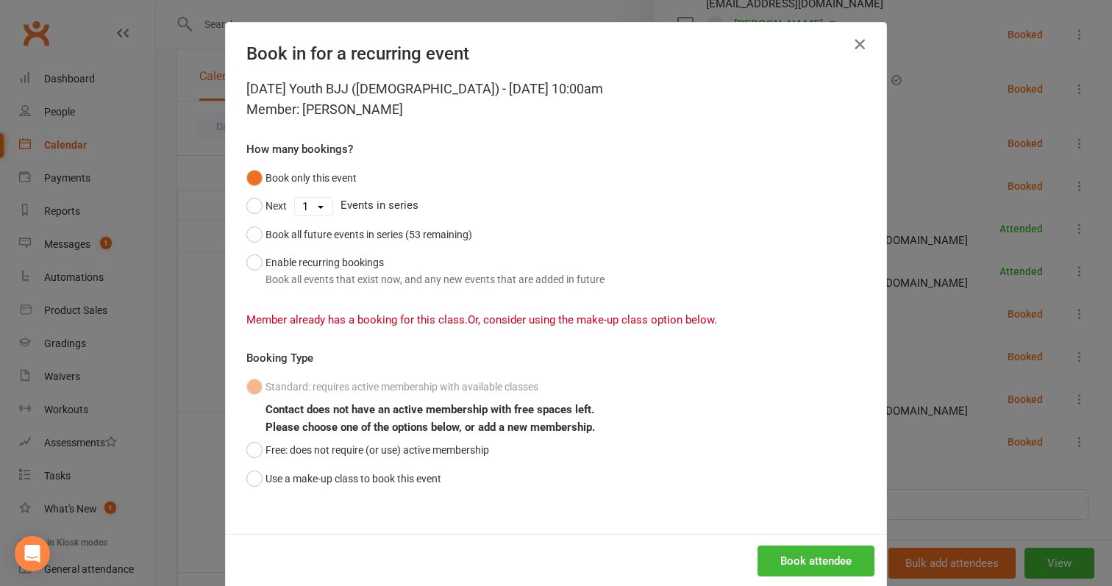
click at [862, 39] on icon "button" at bounding box center [860, 44] width 18 height 18
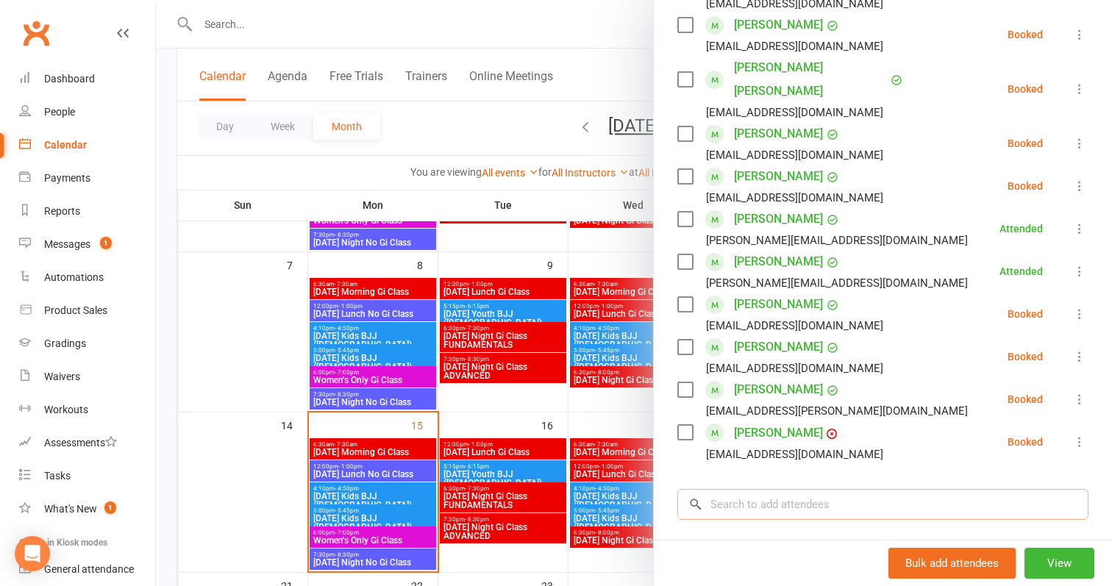
click at [725, 489] on input "search" at bounding box center [882, 504] width 411 height 31
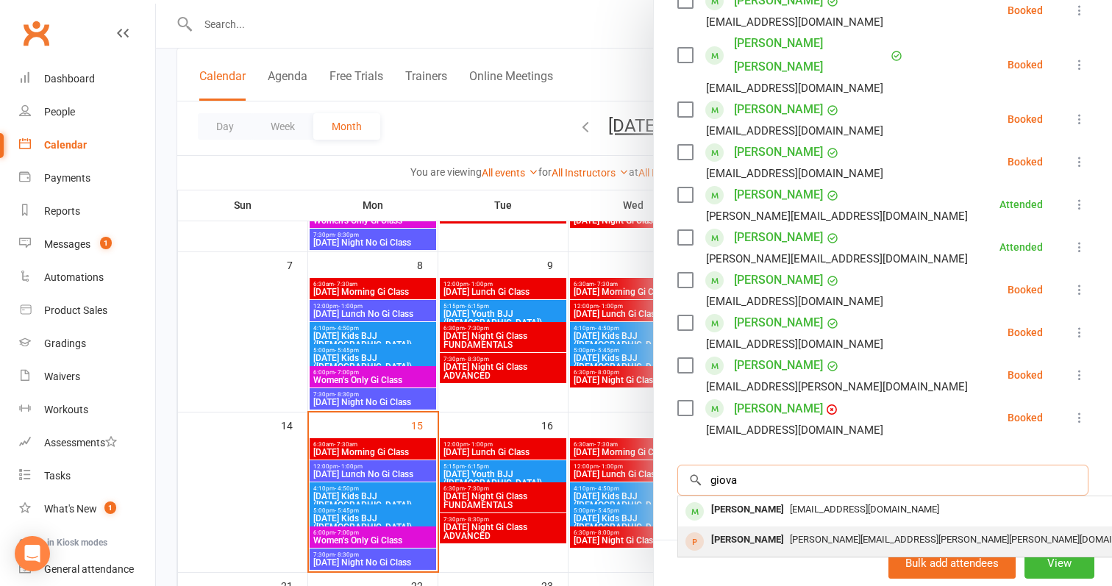
scroll to position [599, 0]
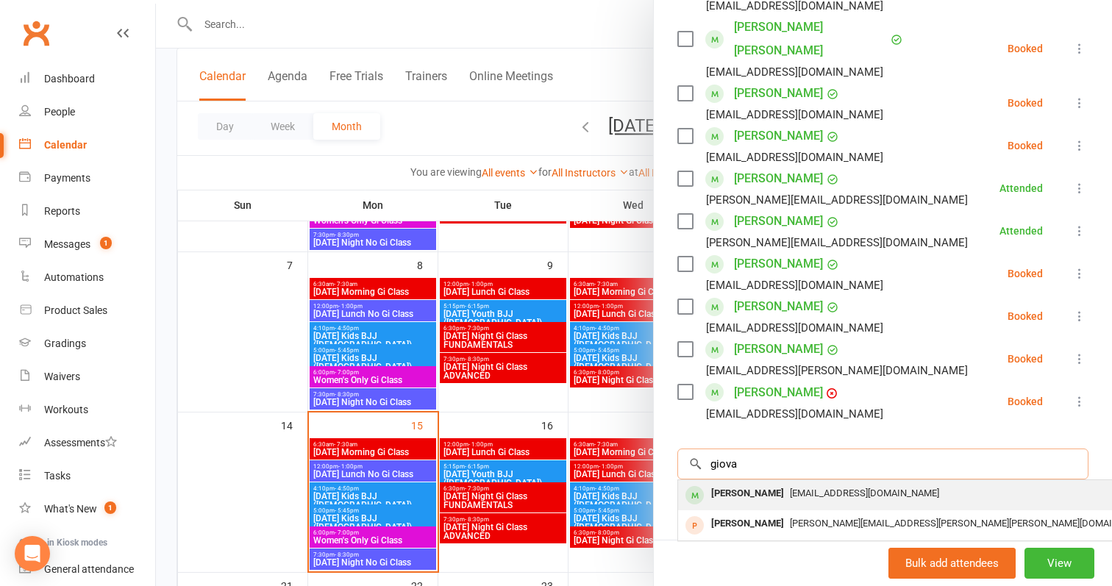
type input "giova"
click at [725, 483] on div "Giovana Vivian" at bounding box center [747, 493] width 85 height 21
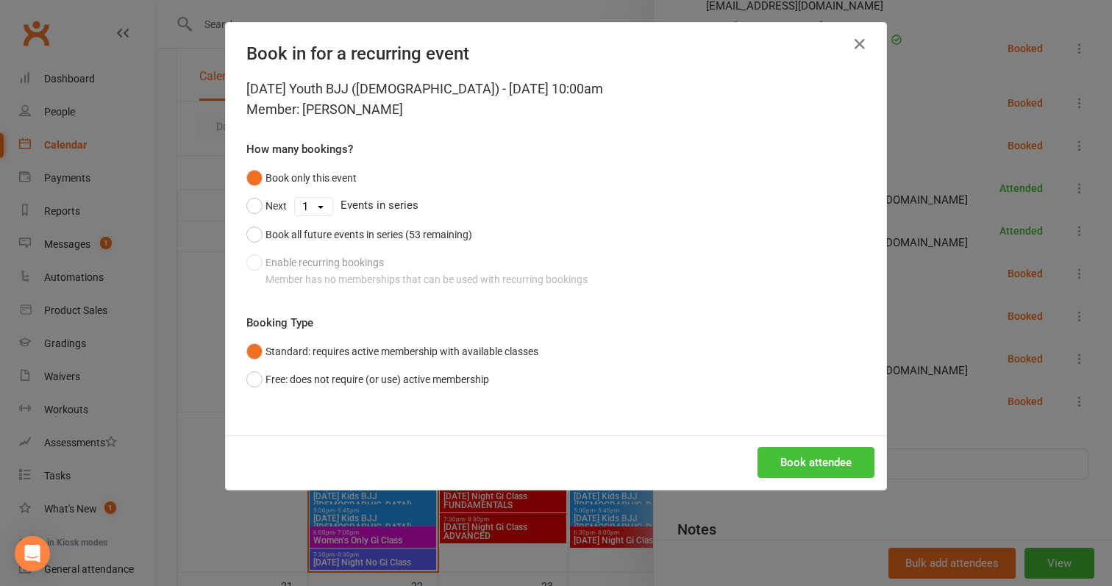
click at [795, 466] on button "Book attendee" at bounding box center [815, 462] width 117 height 31
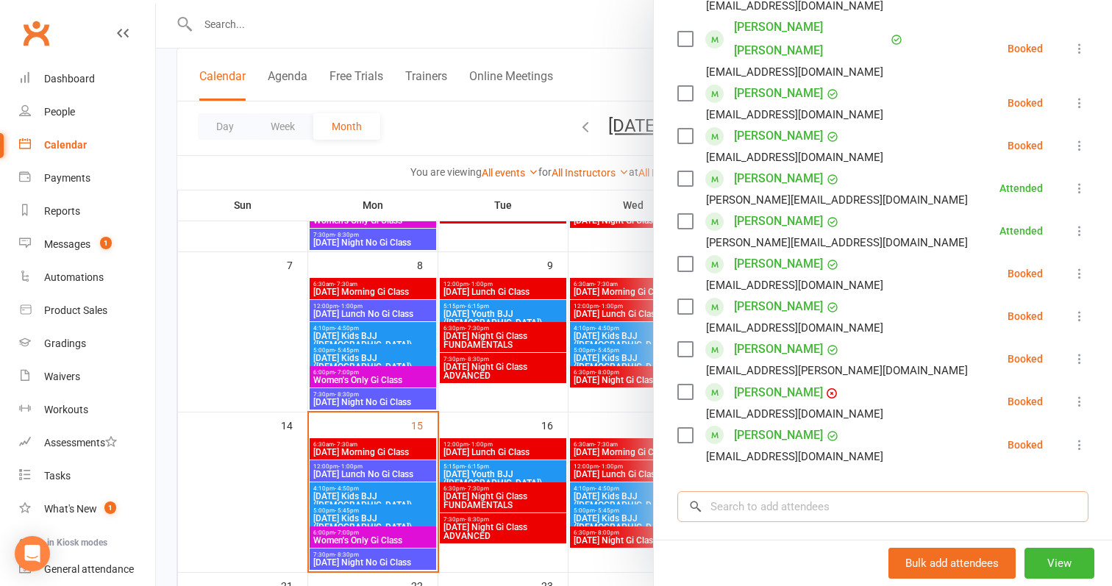
click at [774, 491] on input "search" at bounding box center [882, 506] width 411 height 31
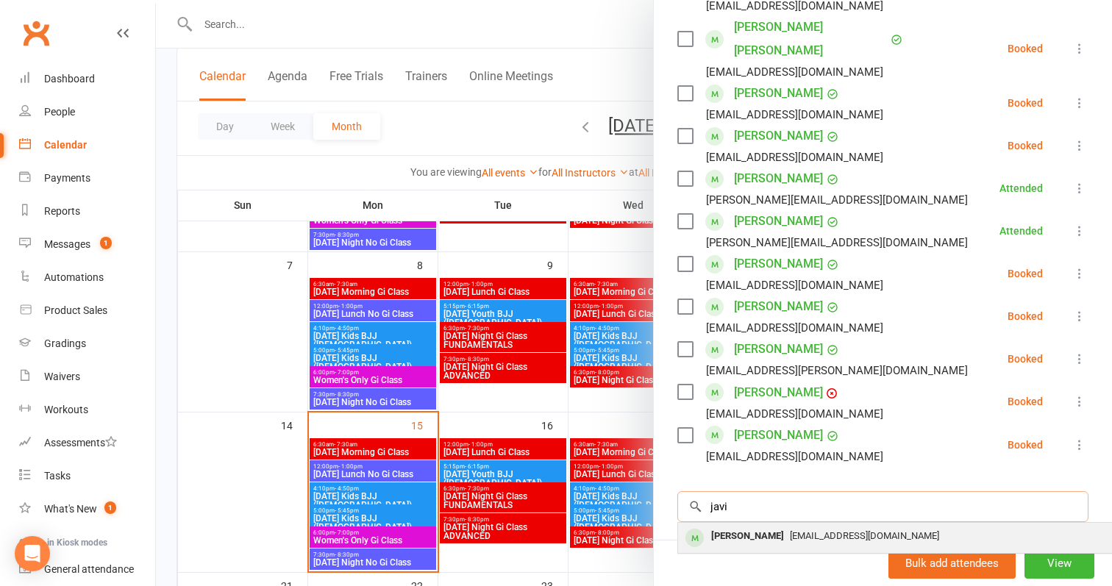
type input "javi"
click at [790, 530] on span "[EMAIL_ADDRESS][DOMAIN_NAME]" at bounding box center [864, 535] width 149 height 11
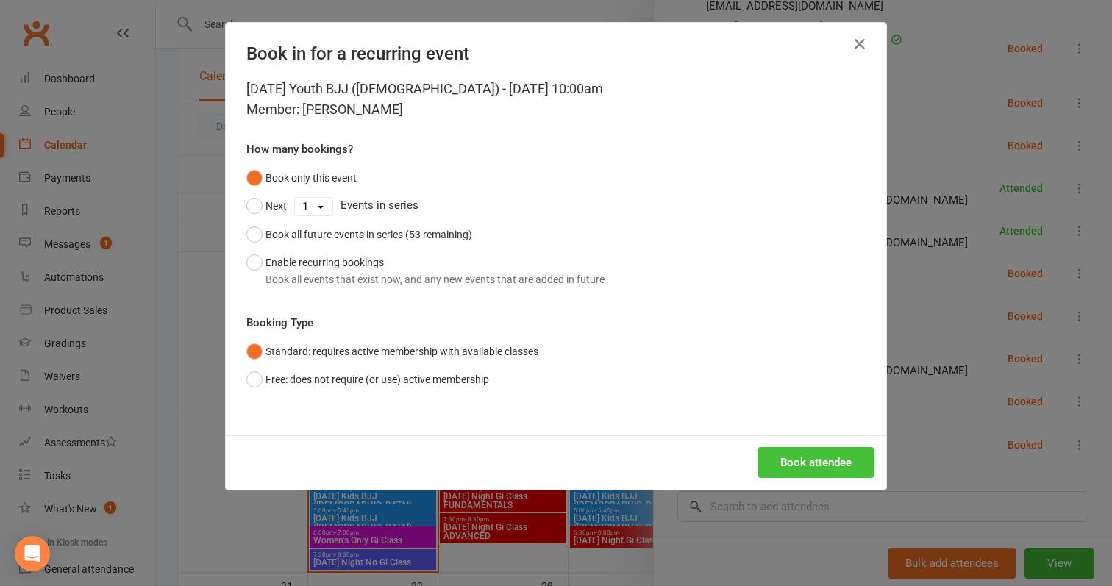
click at [807, 462] on button "Book attendee" at bounding box center [815, 462] width 117 height 31
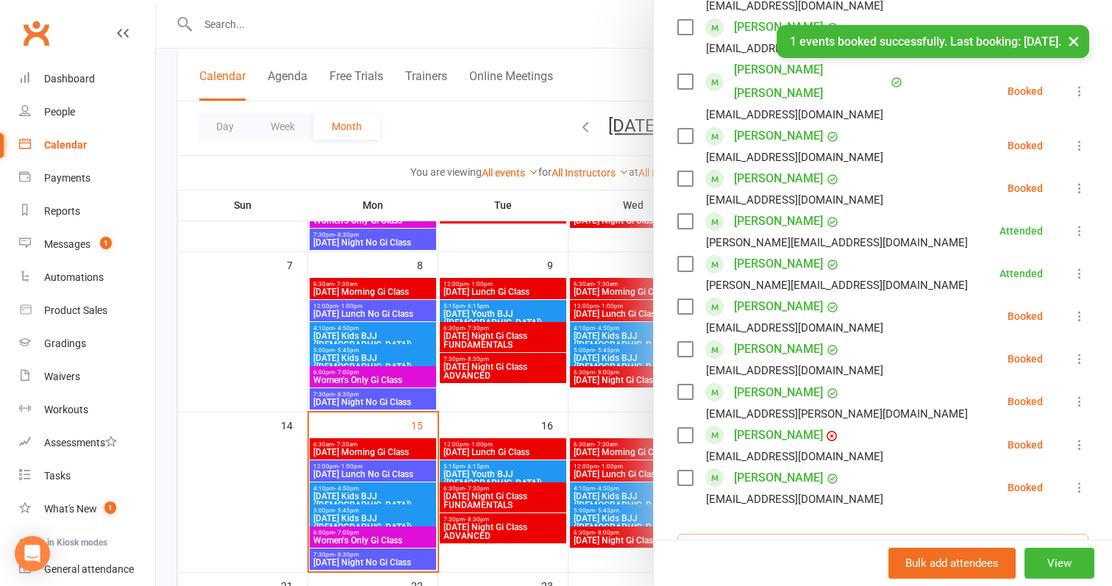
click at [790, 534] on input "search" at bounding box center [882, 549] width 411 height 31
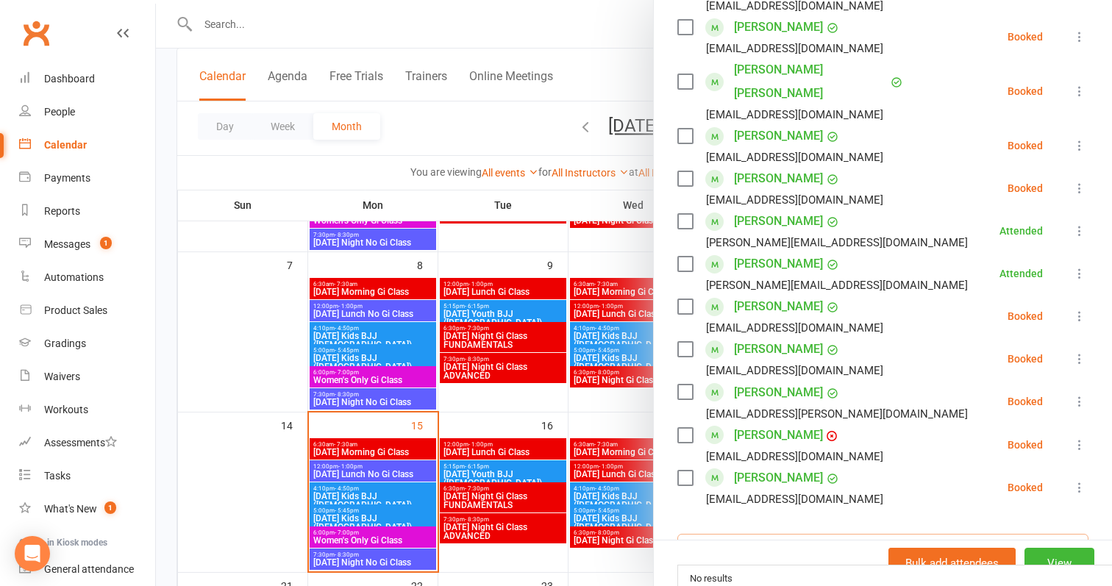
scroll to position [622, 0]
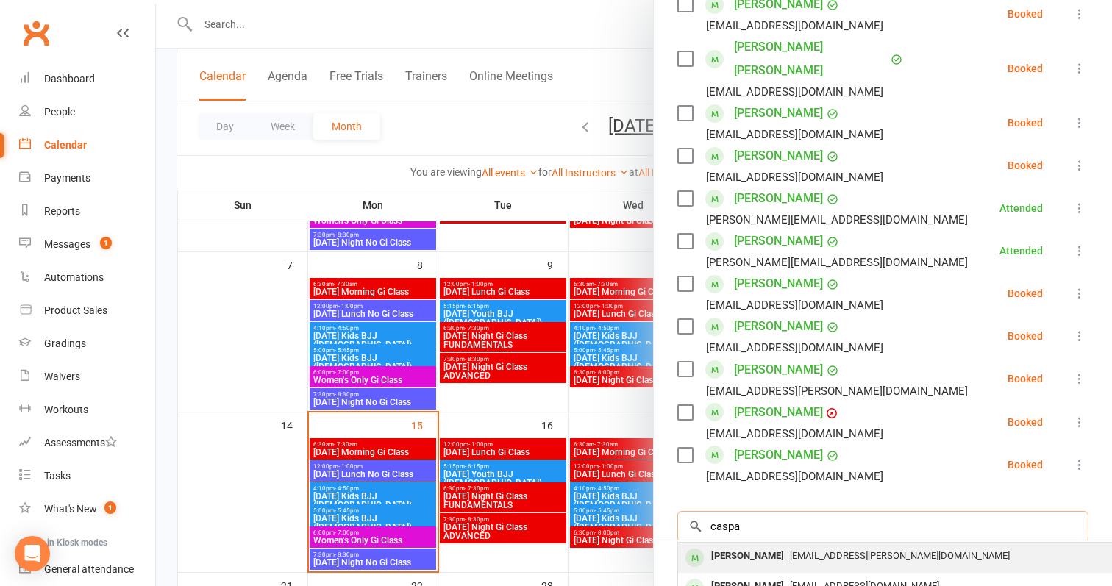
type input "caspa"
click at [767, 546] on div "[PERSON_NAME]" at bounding box center [747, 556] width 85 height 21
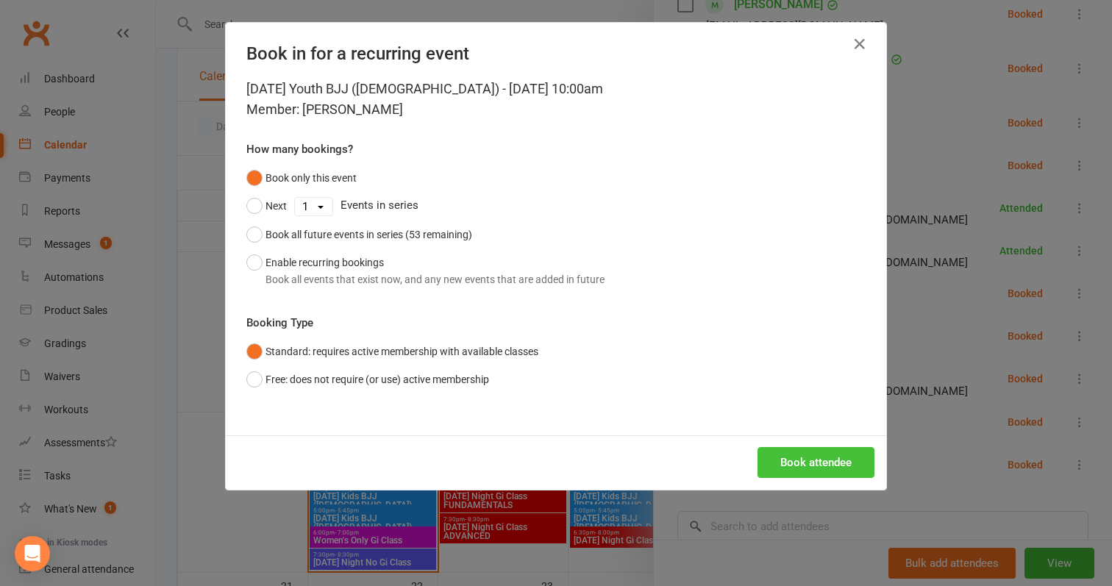
click at [807, 462] on button "Book attendee" at bounding box center [815, 462] width 117 height 31
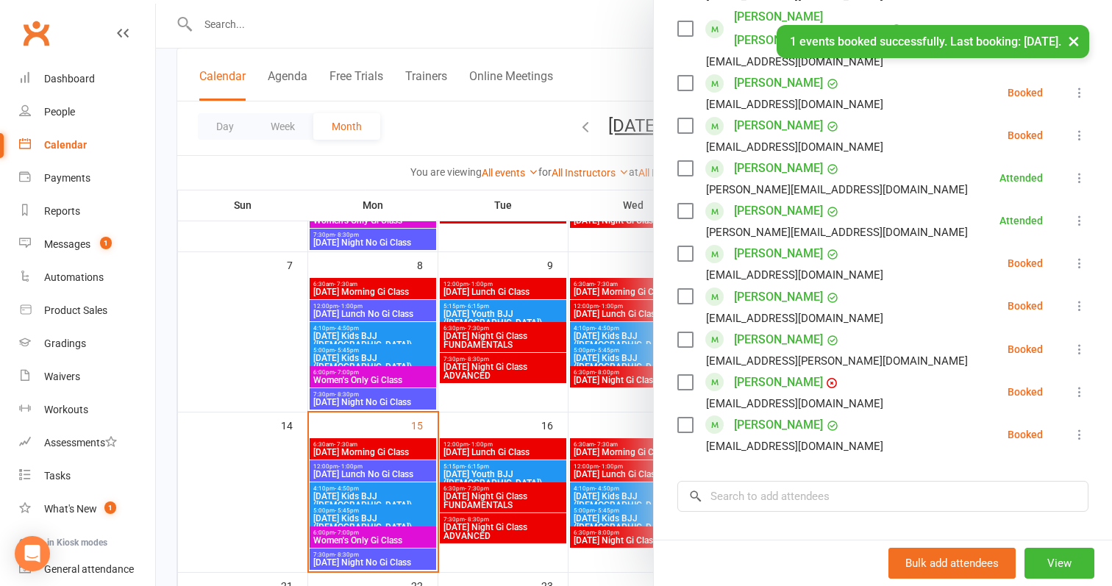
scroll to position [700, 0]
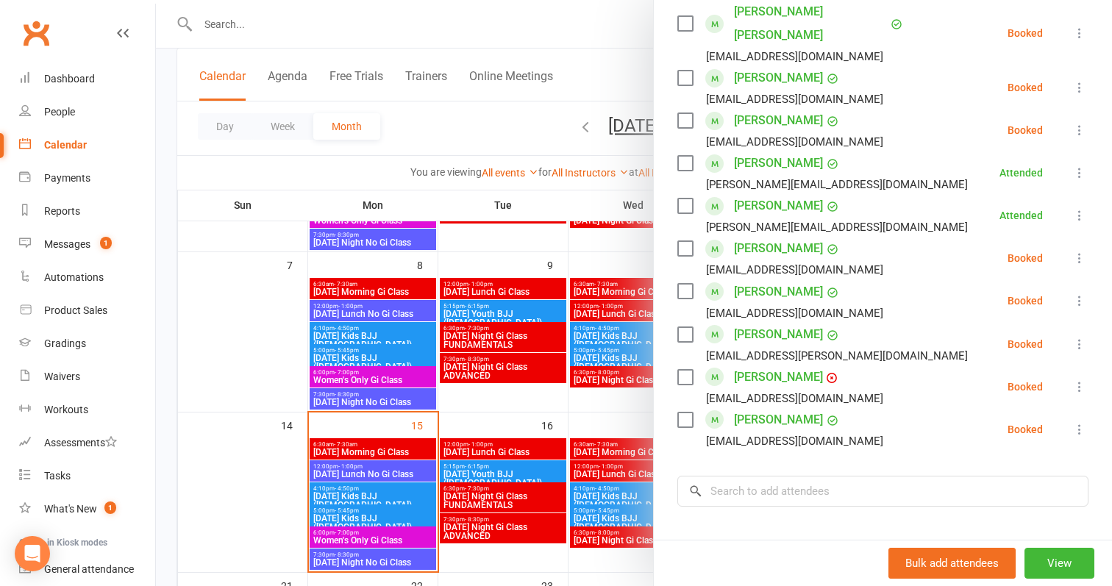
click at [763, 365] on link "[PERSON_NAME]" at bounding box center [778, 377] width 89 height 24
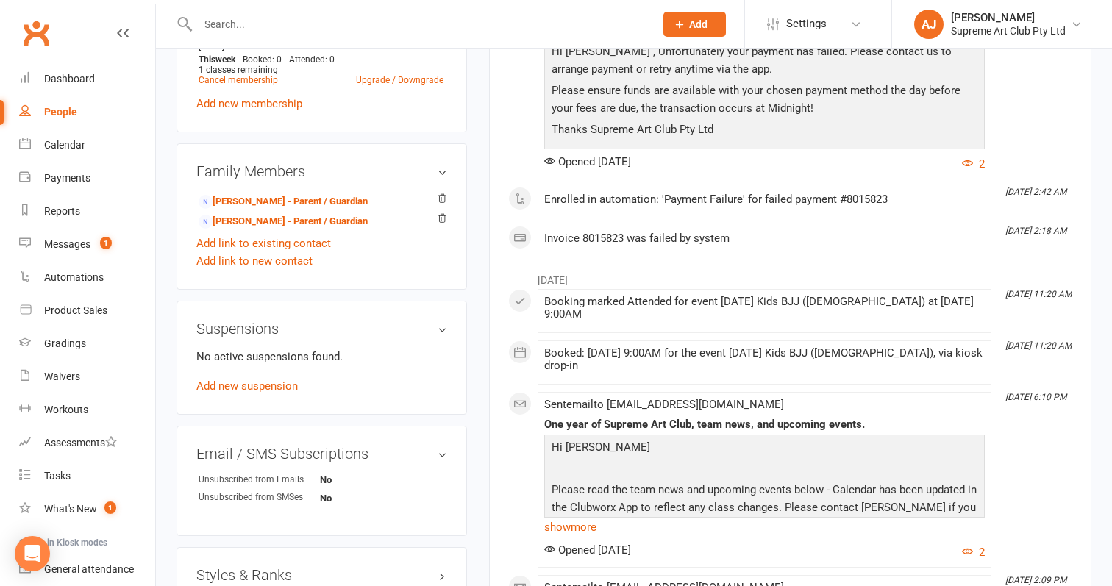
scroll to position [635, 0]
click at [70, 248] on div "Messages" at bounding box center [67, 244] width 46 height 12
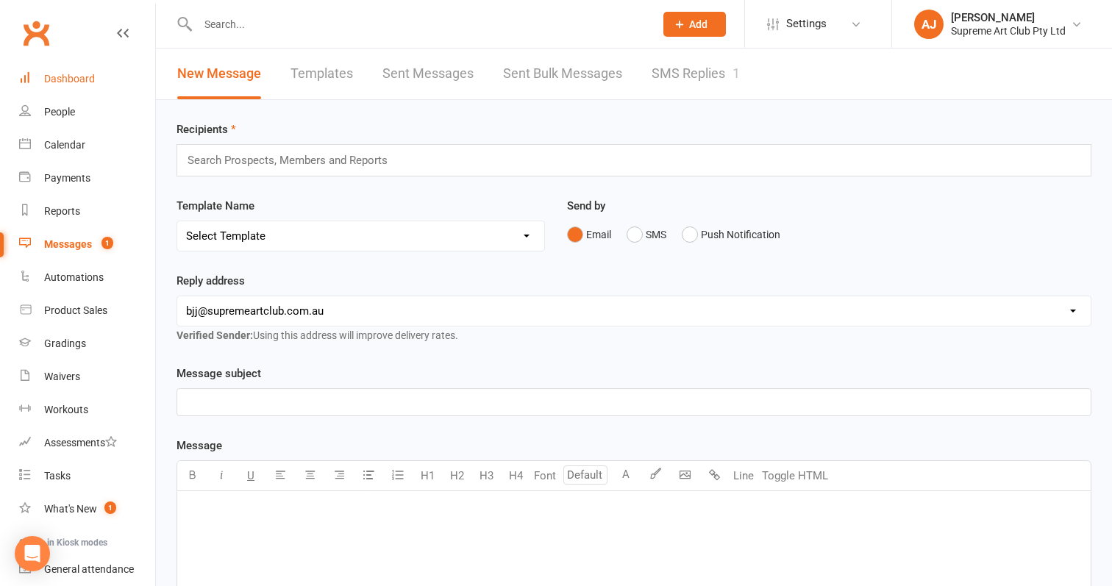
click at [81, 84] on div "Dashboard" at bounding box center [69, 79] width 51 height 12
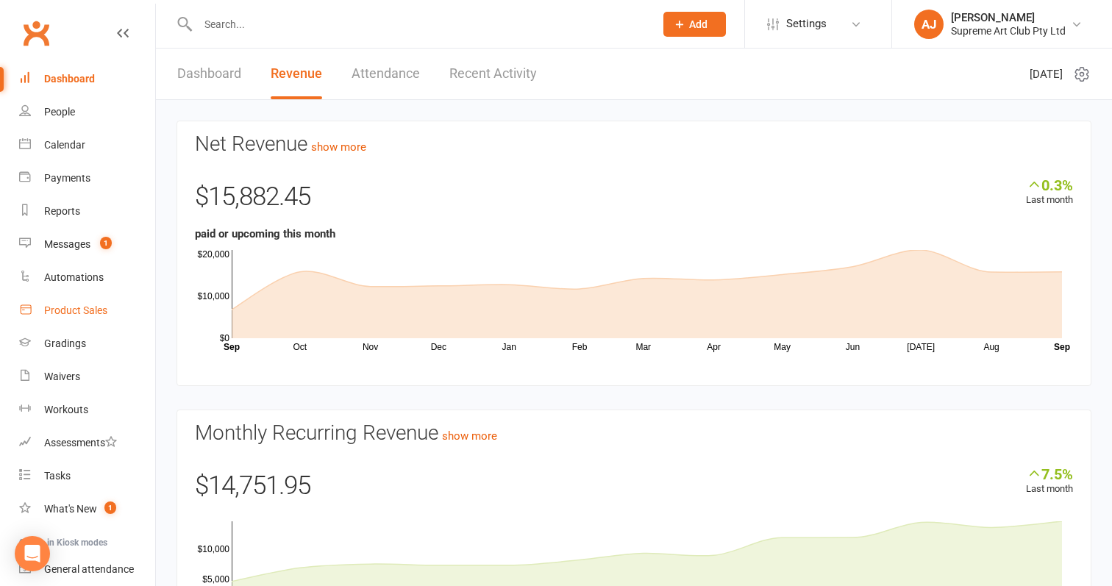
click at [71, 309] on div "Product Sales" at bounding box center [75, 310] width 63 height 12
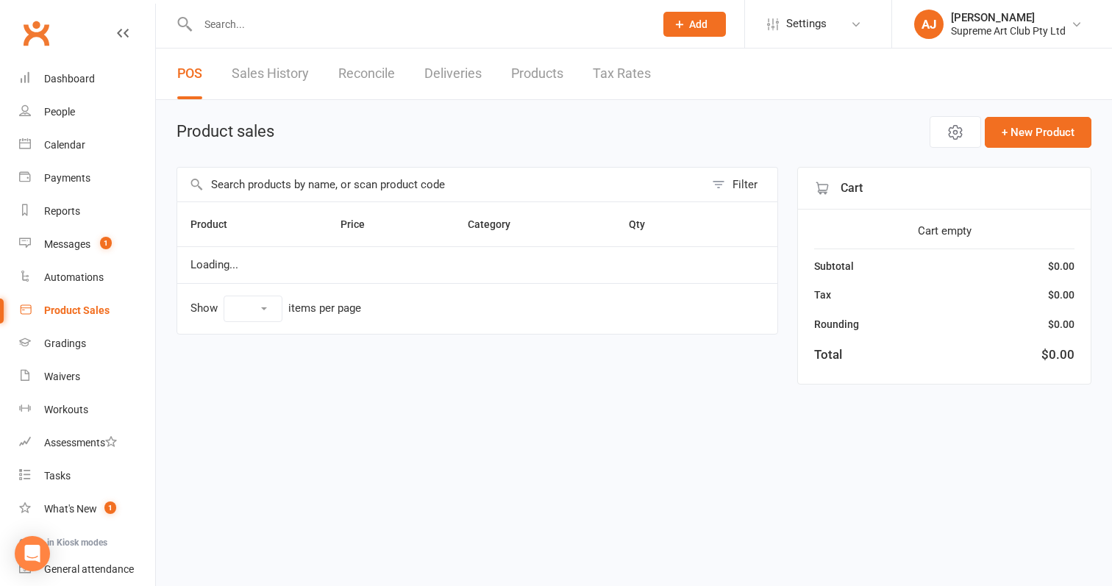
select select "100"
click at [868, 145] on button "Open POS Portal" at bounding box center [845, 132] width 162 height 31
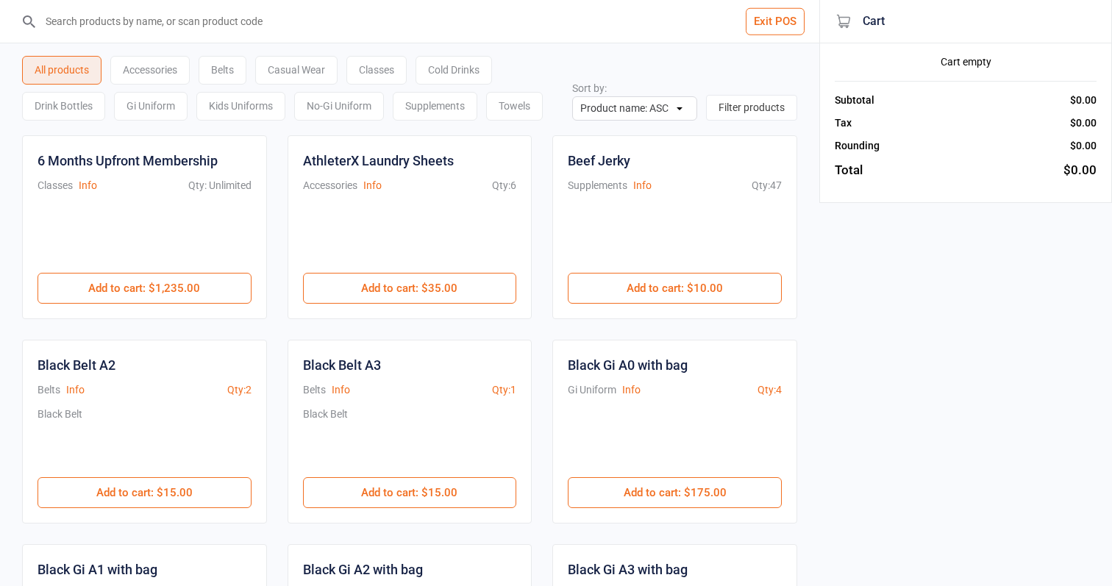
click at [783, 27] on button "Exit POS" at bounding box center [775, 21] width 59 height 27
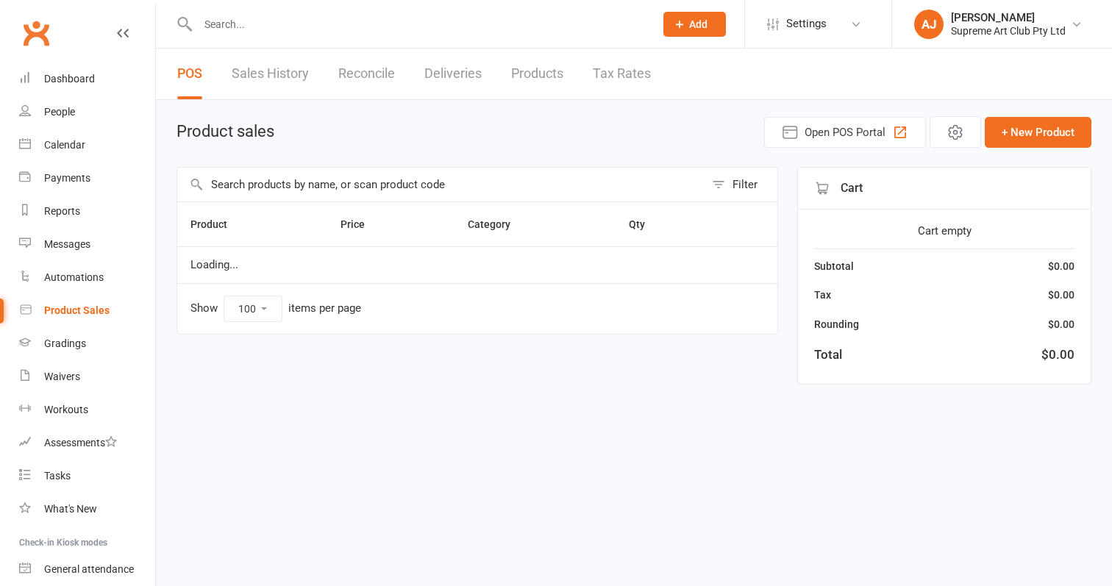
select select "100"
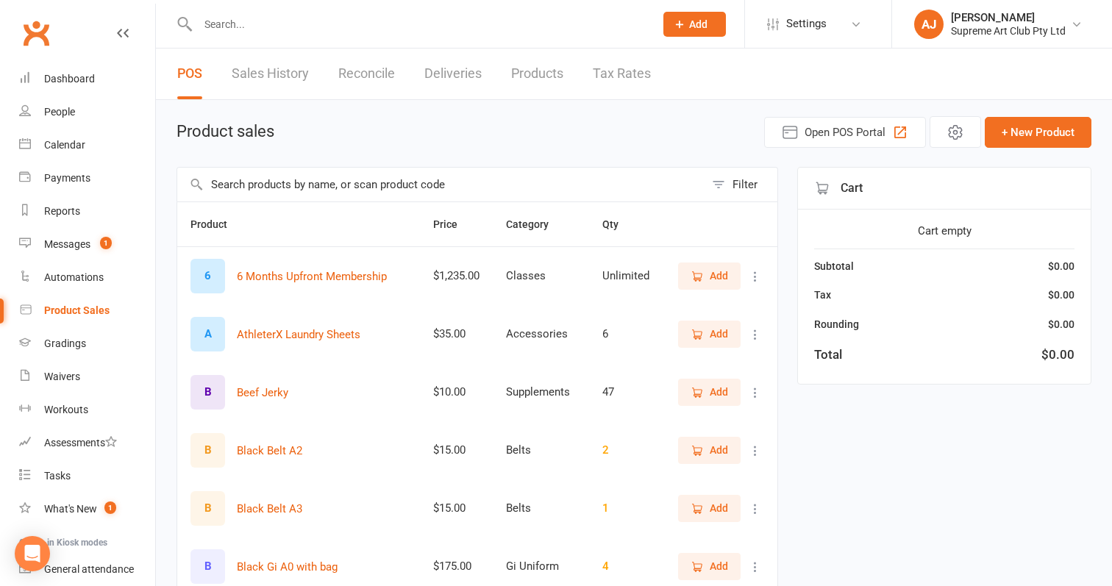
click at [532, 76] on link "Products" at bounding box center [537, 74] width 52 height 51
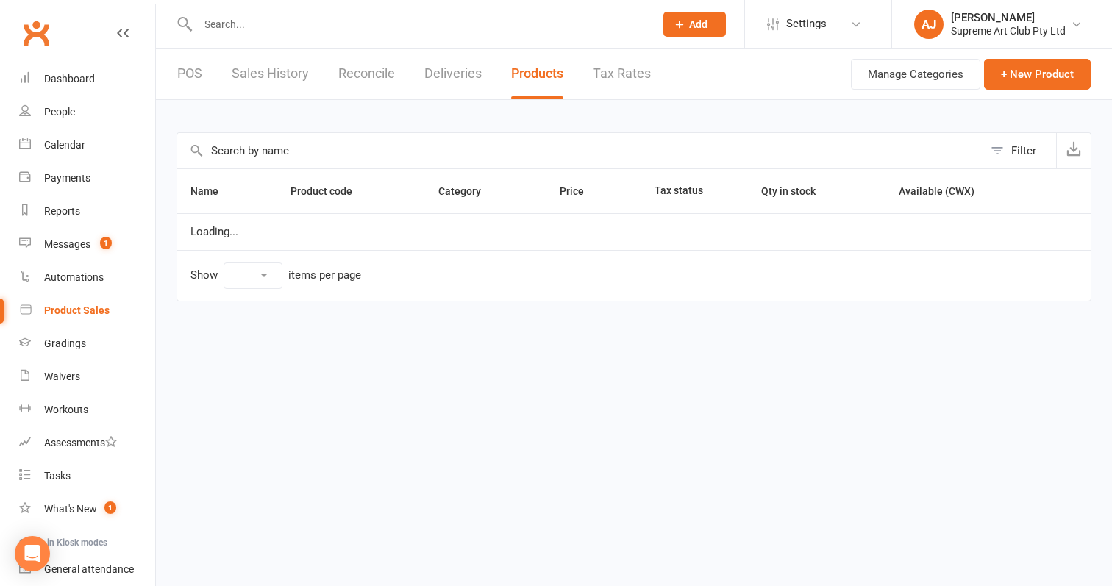
select select "100"
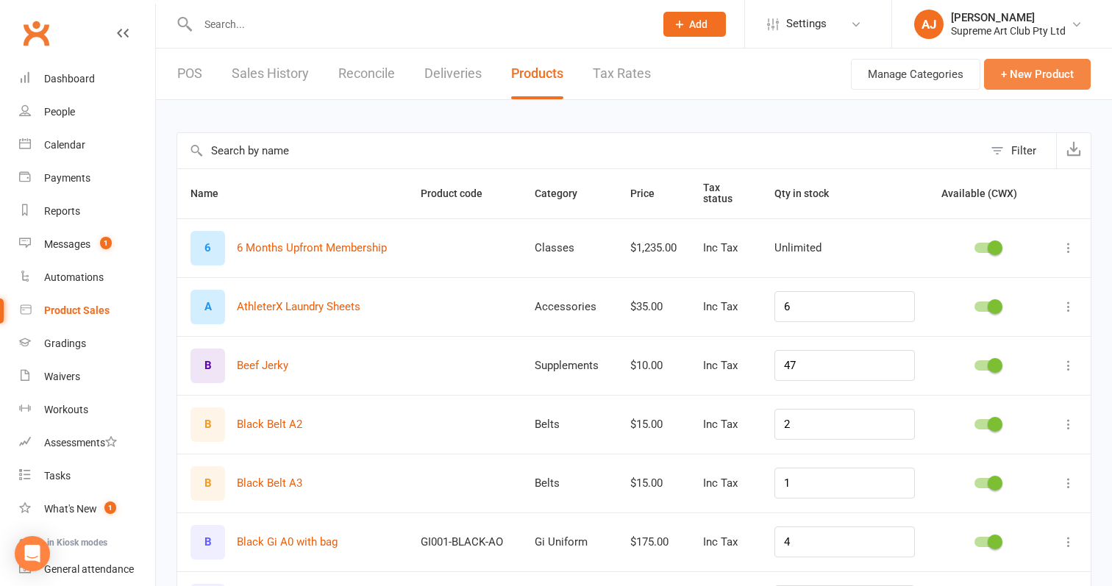
click at [1043, 75] on button "+ New Product" at bounding box center [1037, 74] width 107 height 31
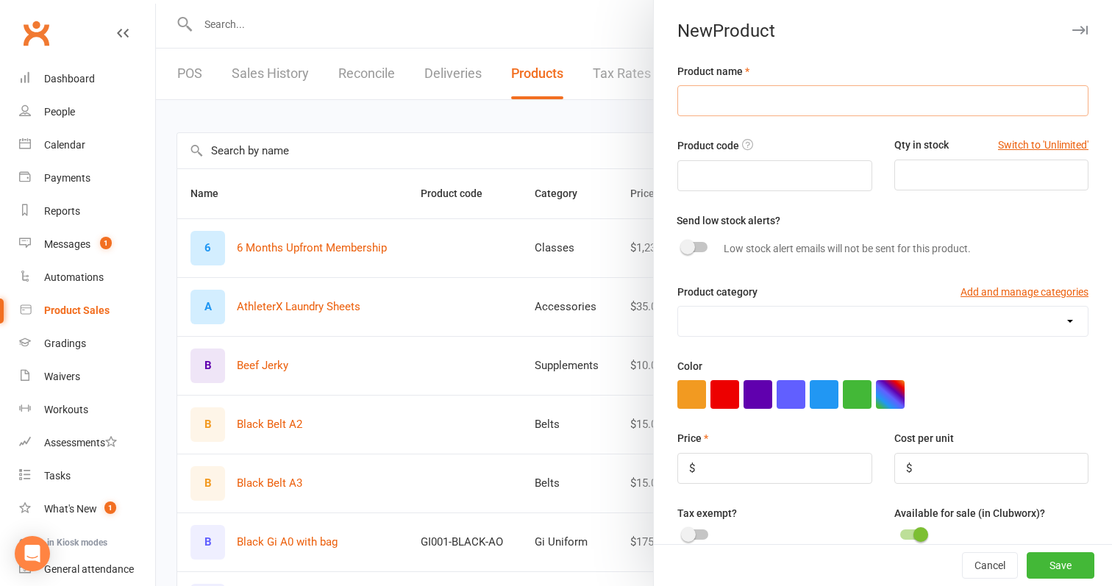
click at [772, 103] on input "text" at bounding box center [882, 100] width 411 height 31
type input "!"
type input "`"
type input "1 Year Tshirt"
click at [959, 187] on input "number" at bounding box center [991, 175] width 195 height 31
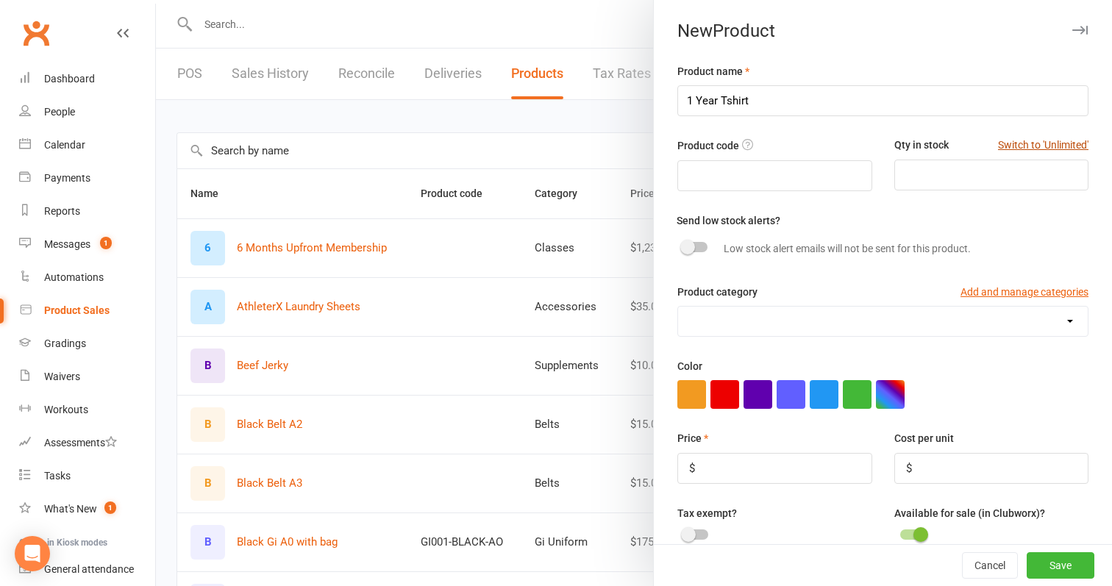
click at [1021, 143] on button "Switch to 'Unlimited'" at bounding box center [1043, 145] width 90 height 16
type input "Unlimited"
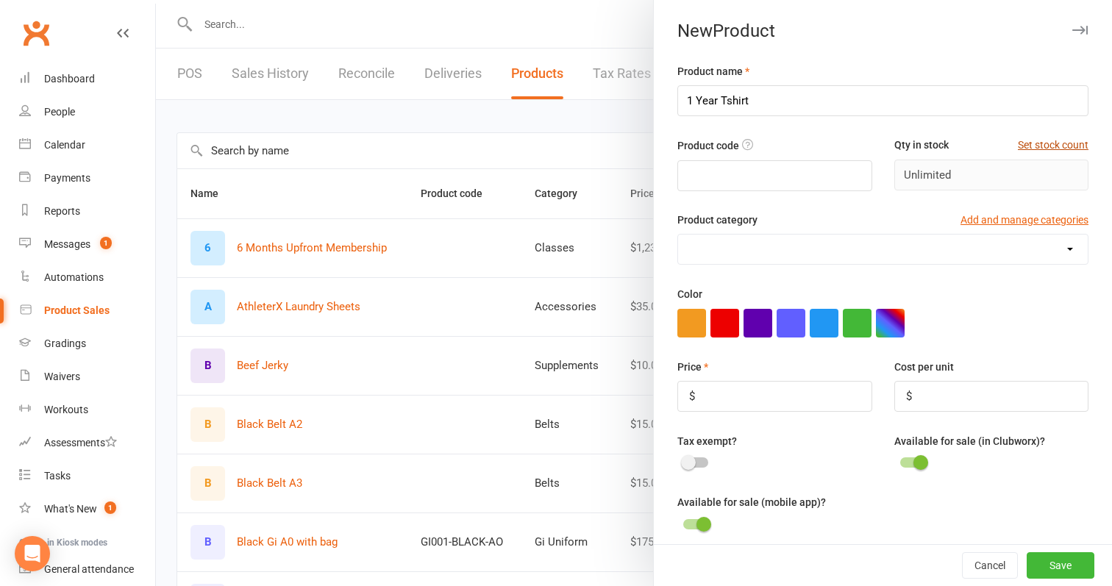
scroll to position [141, 0]
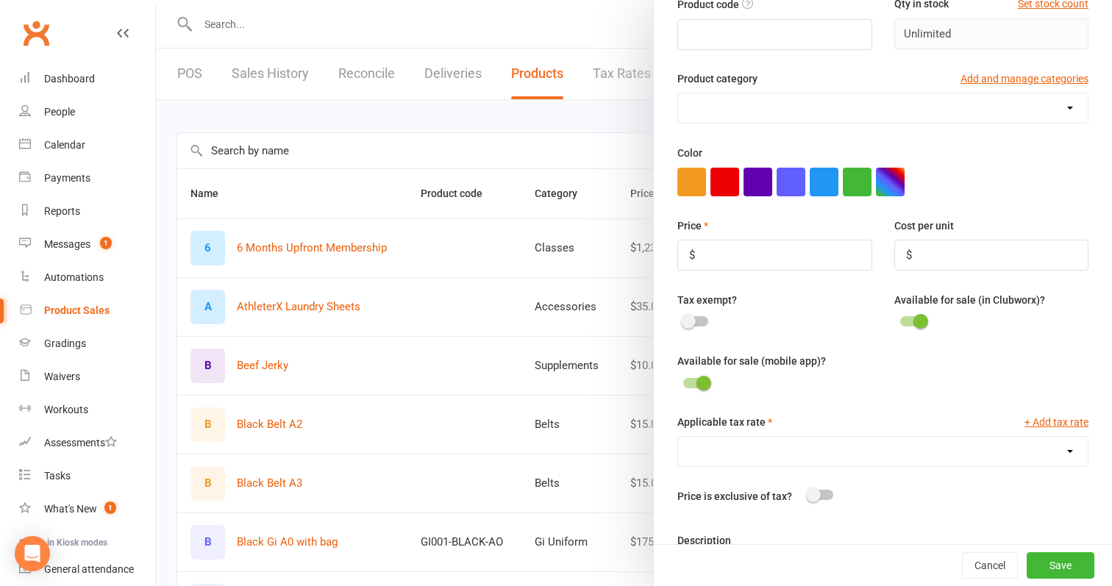
select select "3396"
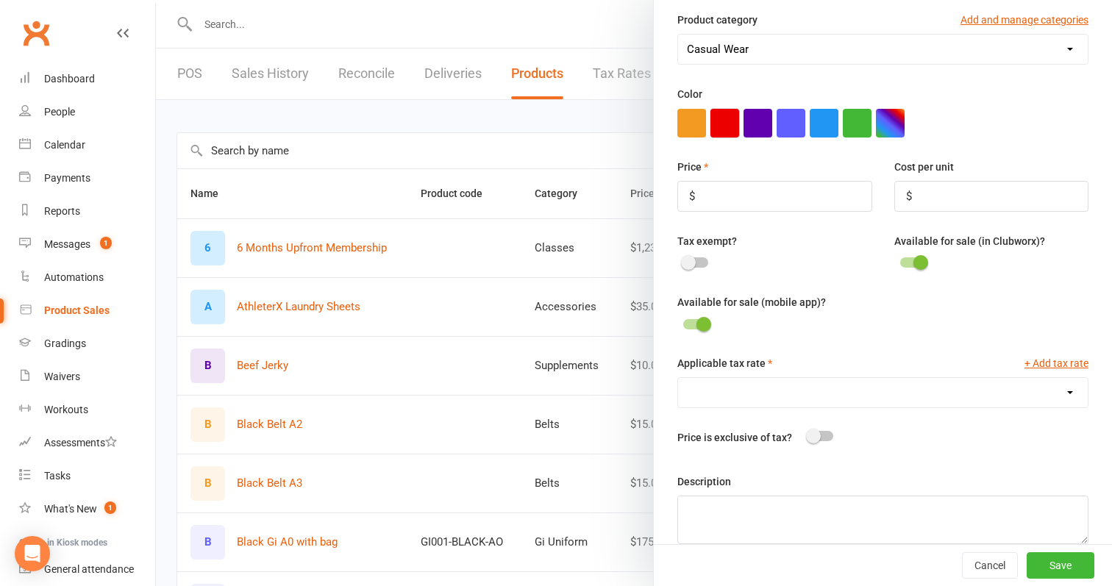
click at [725, 124] on button "button" at bounding box center [724, 123] width 29 height 29
click at [766, 202] on input "number" at bounding box center [774, 196] width 195 height 31
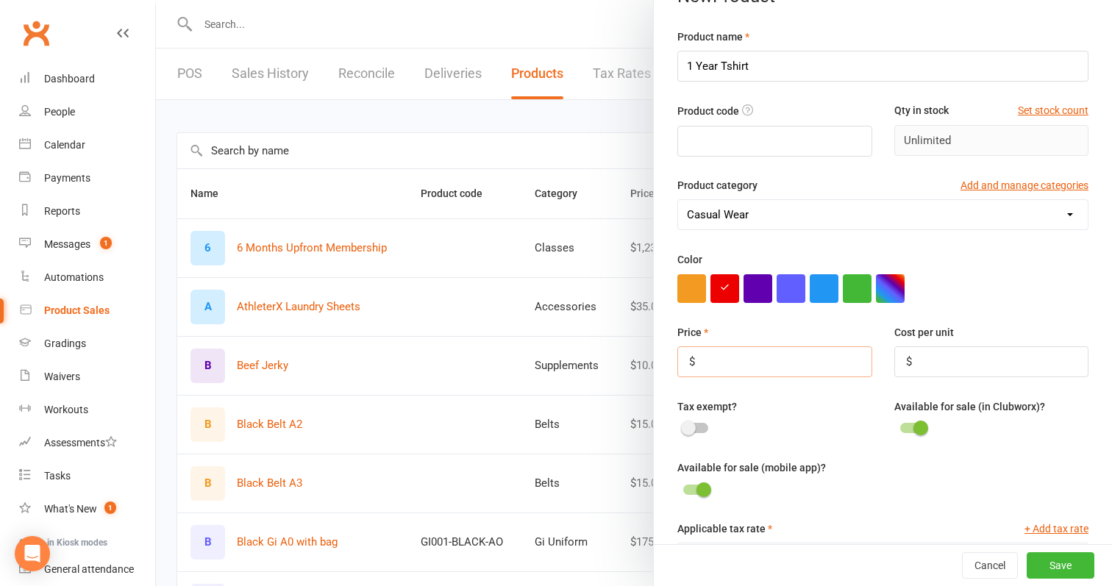
scroll to position [32, 0]
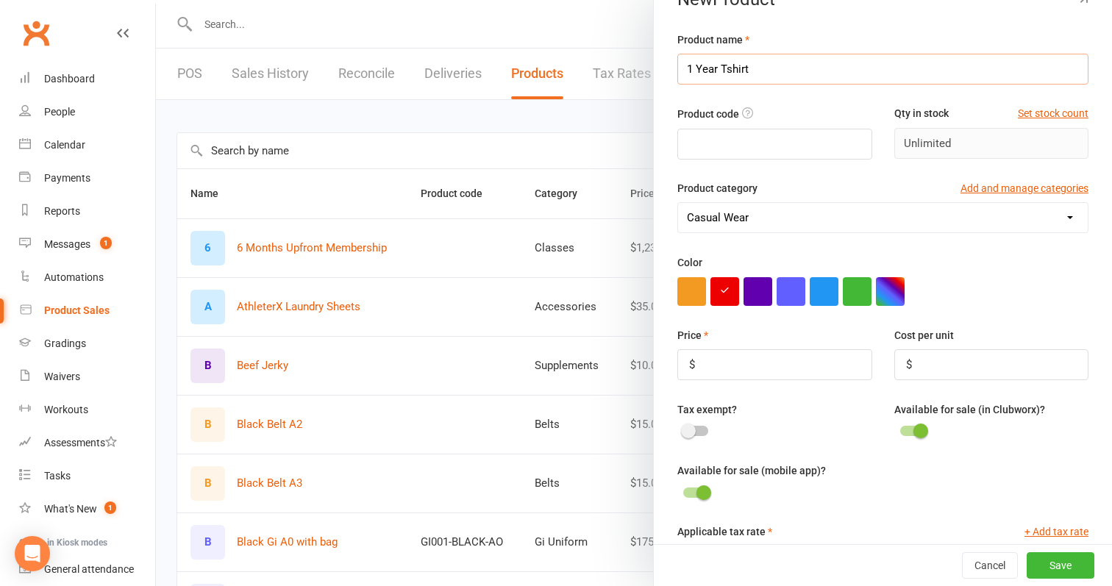
click at [801, 66] on input "1 Year Tshirt" at bounding box center [882, 69] width 411 height 31
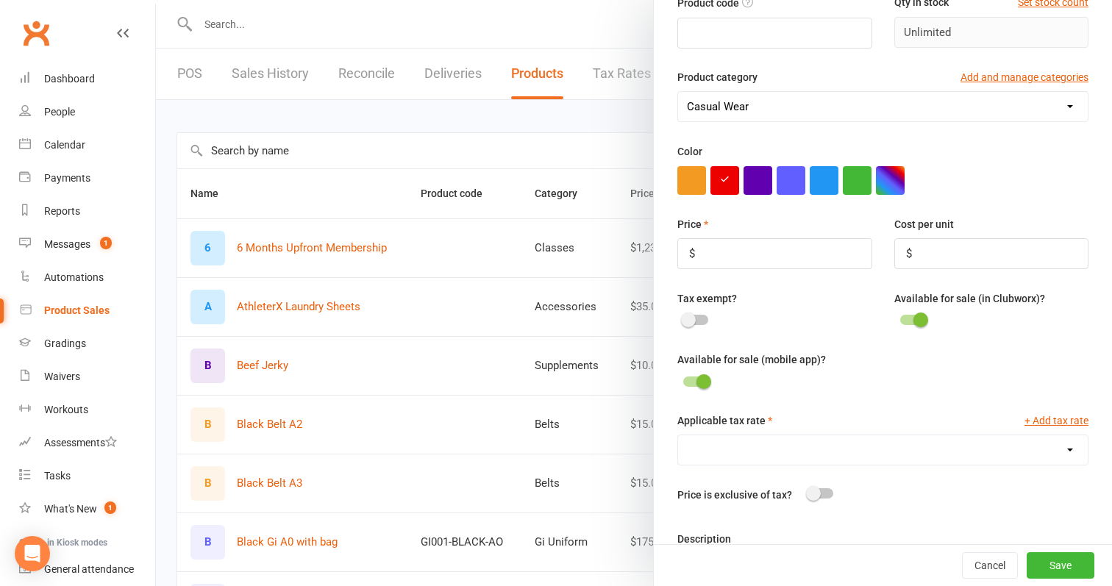
scroll to position [165, 0]
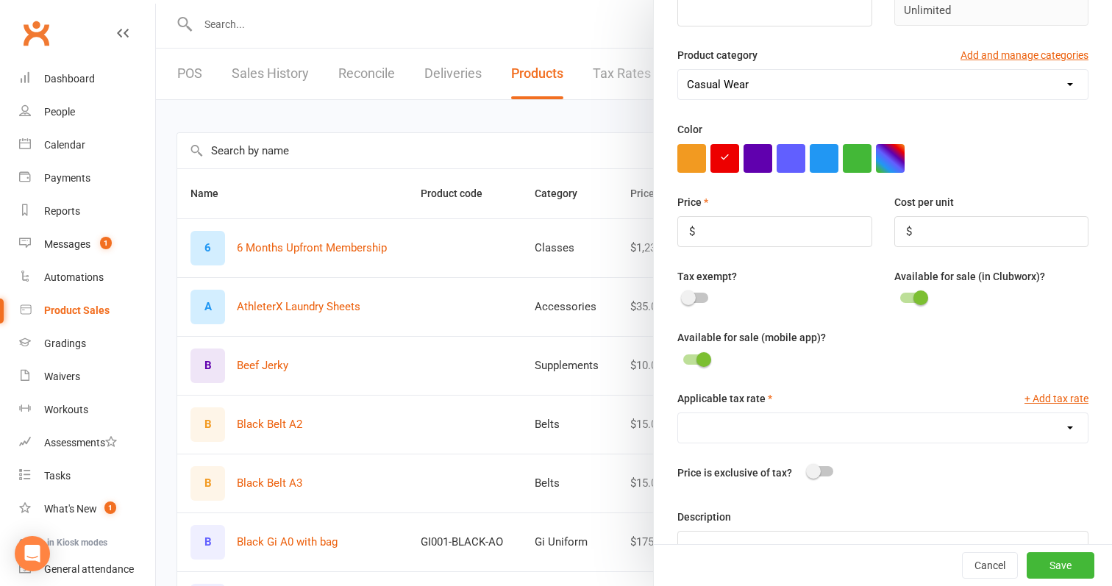
type input "1 Year Tshirt Adult"
click at [779, 232] on input "number" at bounding box center [774, 231] width 195 height 31
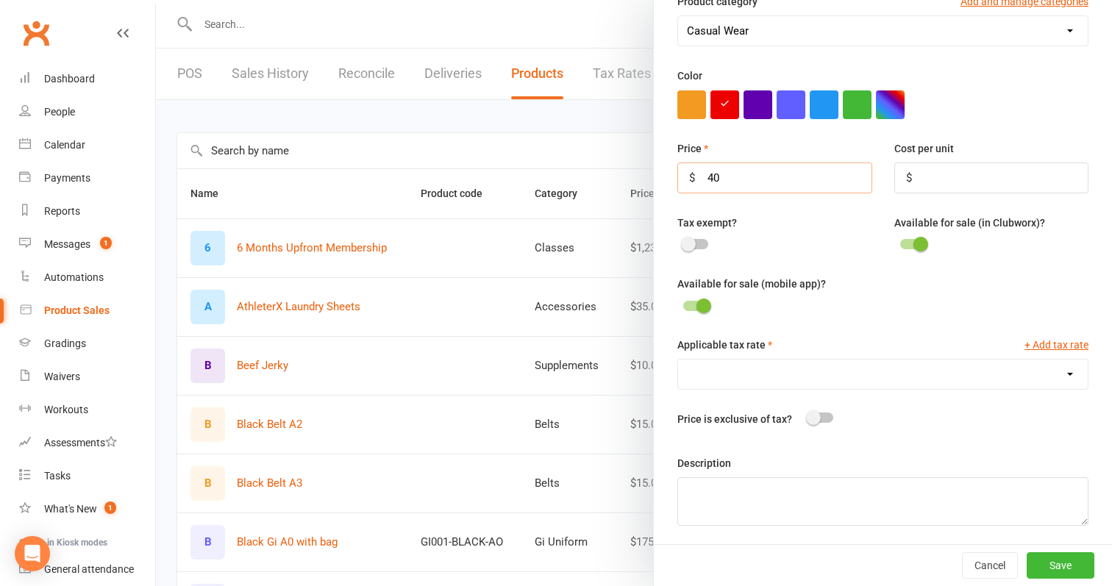
scroll to position [218, 0]
type input "40"
select select "1447"
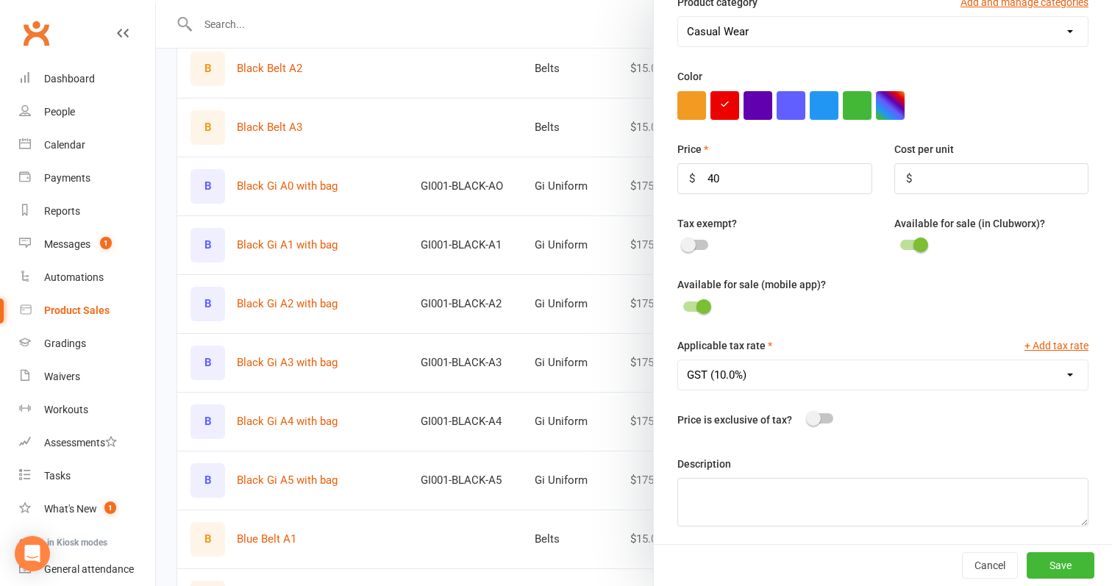
scroll to position [358, 0]
click at [1070, 568] on button "Save" at bounding box center [1060, 565] width 68 height 26
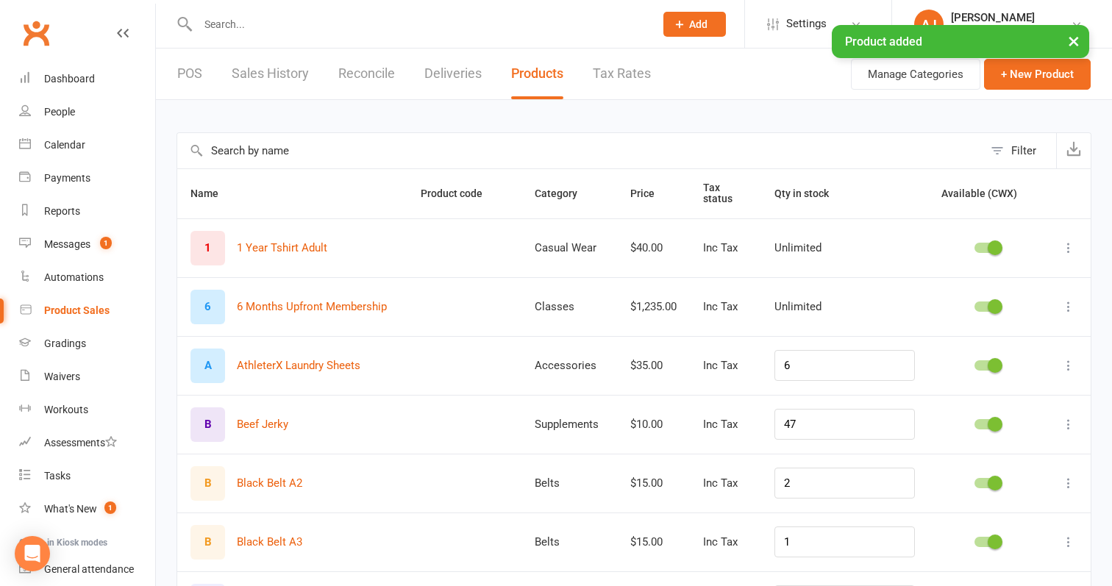
scroll to position [0, 0]
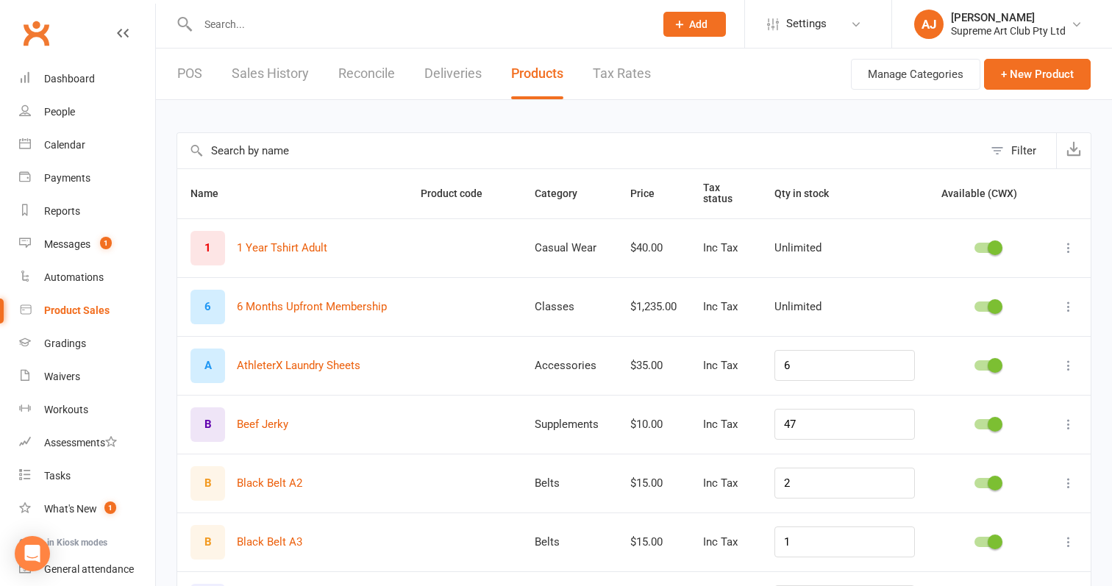
click at [1073, 243] on icon at bounding box center [1068, 247] width 15 height 15
click at [1005, 277] on link "Edit product" at bounding box center [1004, 276] width 146 height 29
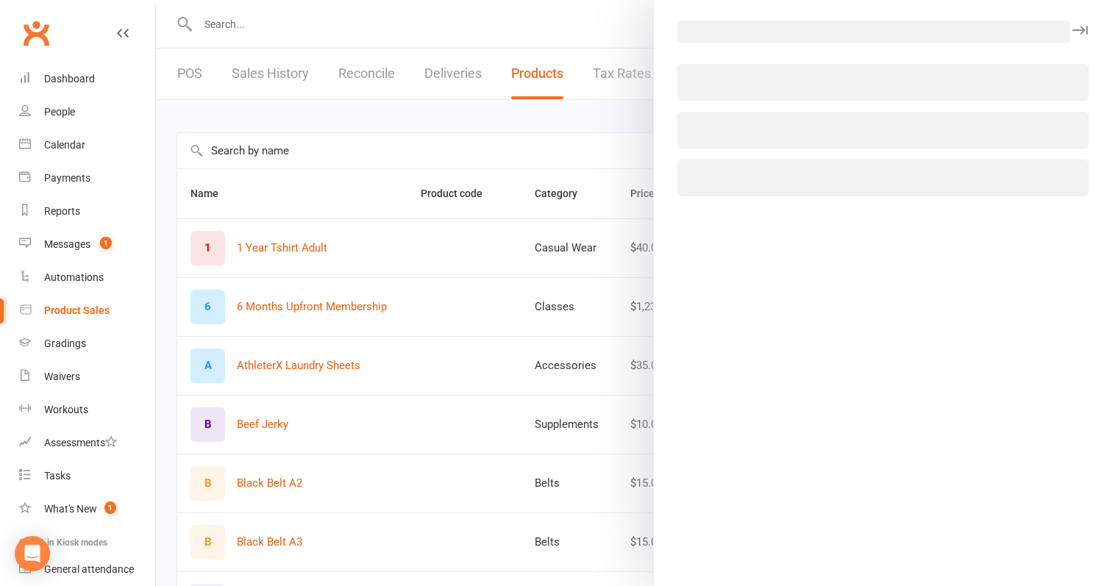
select select "3396"
select select "1447"
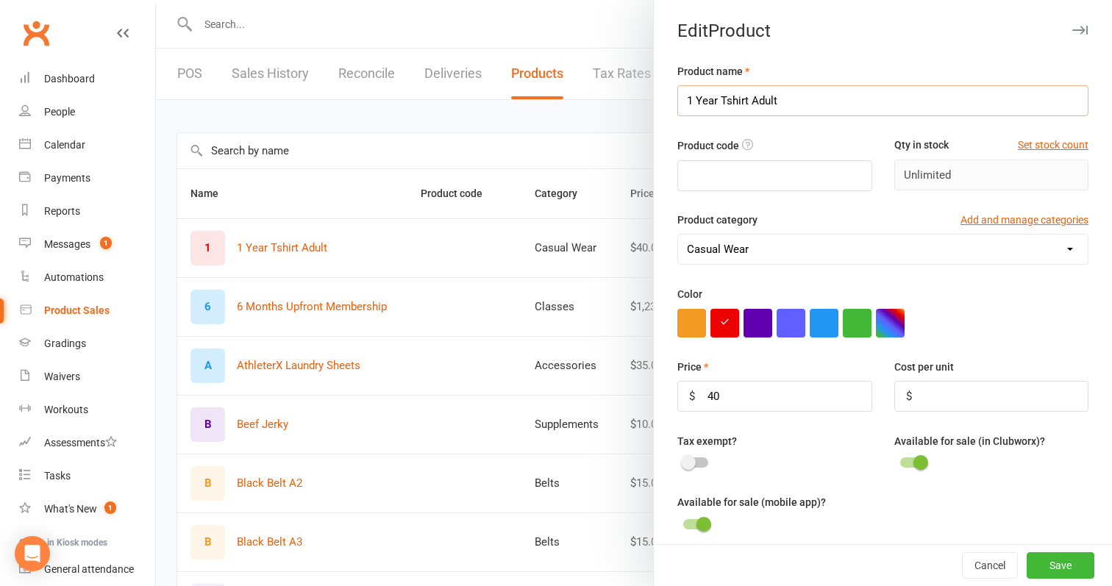
click at [817, 104] on input "1 Year Tshirt Adult" at bounding box center [882, 100] width 411 height 31
type input "1 Year Tshirt Kids"
click at [765, 393] on input "40" at bounding box center [774, 396] width 195 height 31
type input "30"
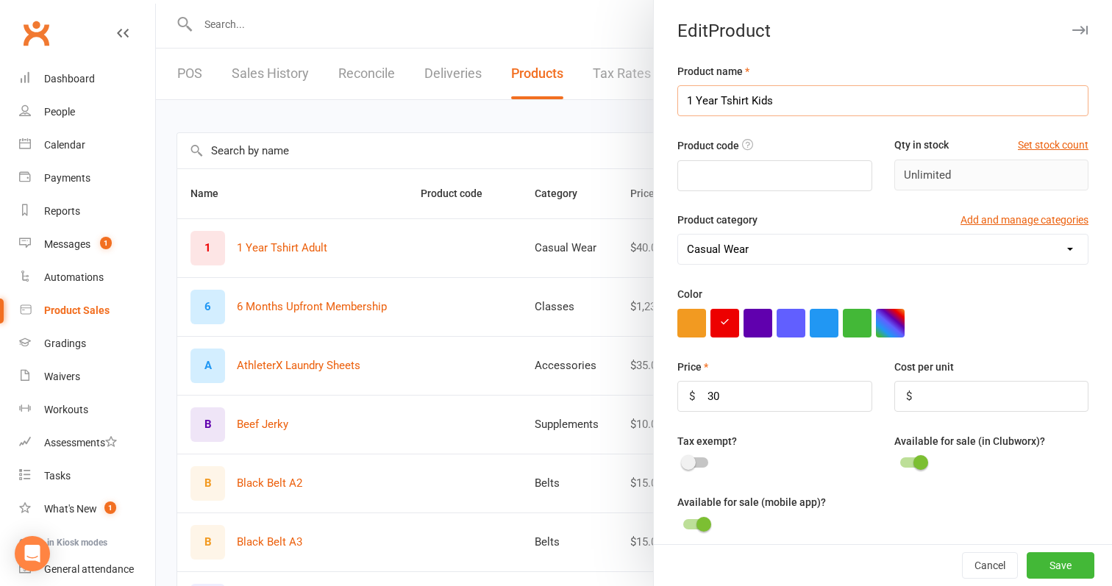
click at [854, 100] on input "1 Year Tshirt Kids" at bounding box center [882, 100] width 411 height 31
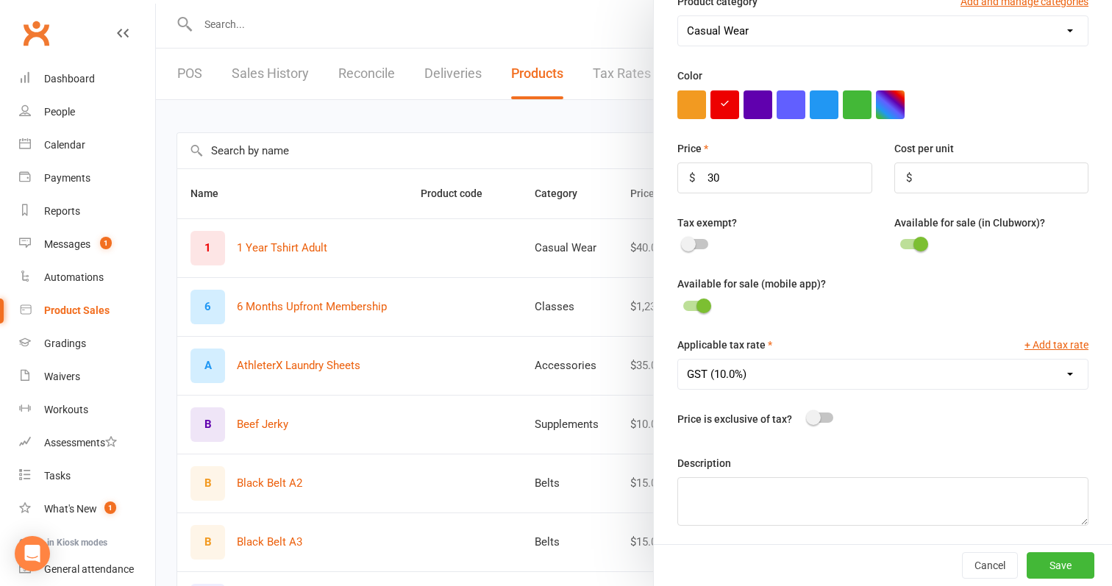
scroll to position [218, 0]
type input "1 Year Tshirt Kids Sale Price"
click at [1071, 561] on button "Save" at bounding box center [1060, 565] width 68 height 26
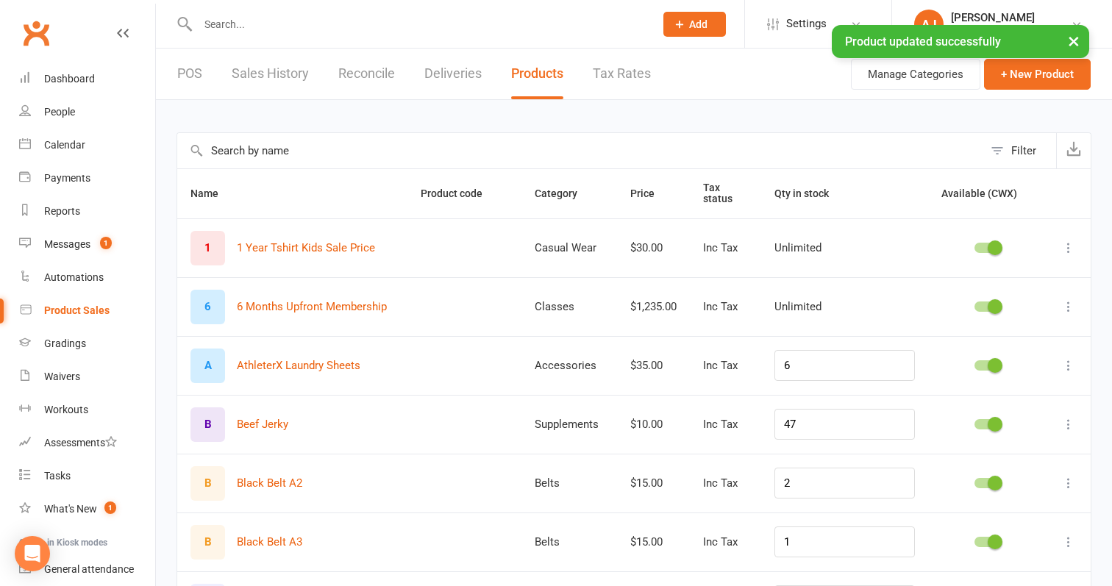
scroll to position [0, 0]
click at [1068, 248] on icon at bounding box center [1068, 247] width 15 height 15
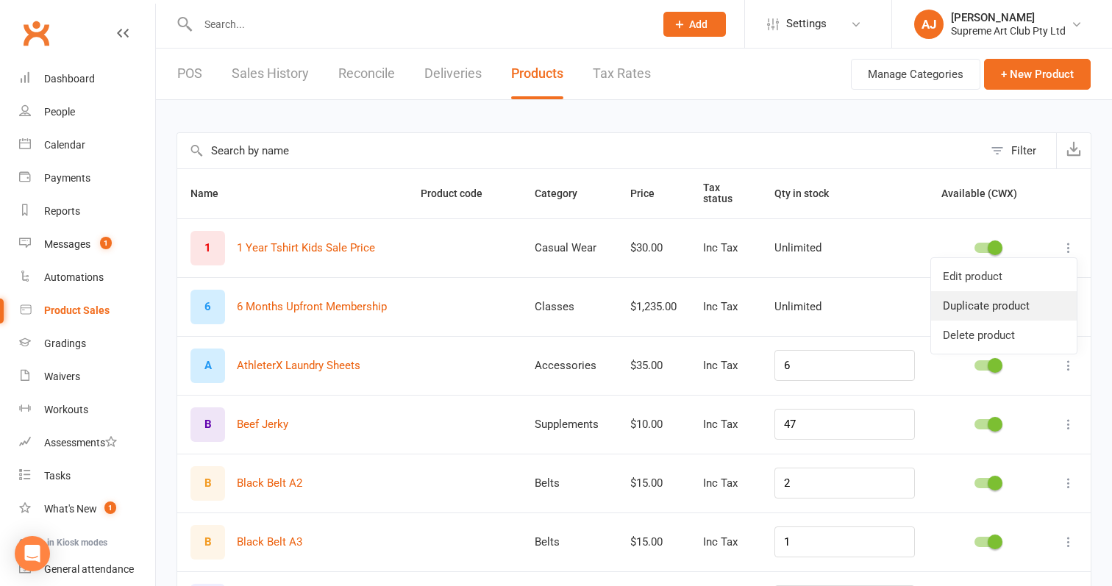
click at [999, 300] on link "Duplicate product" at bounding box center [1004, 305] width 146 height 29
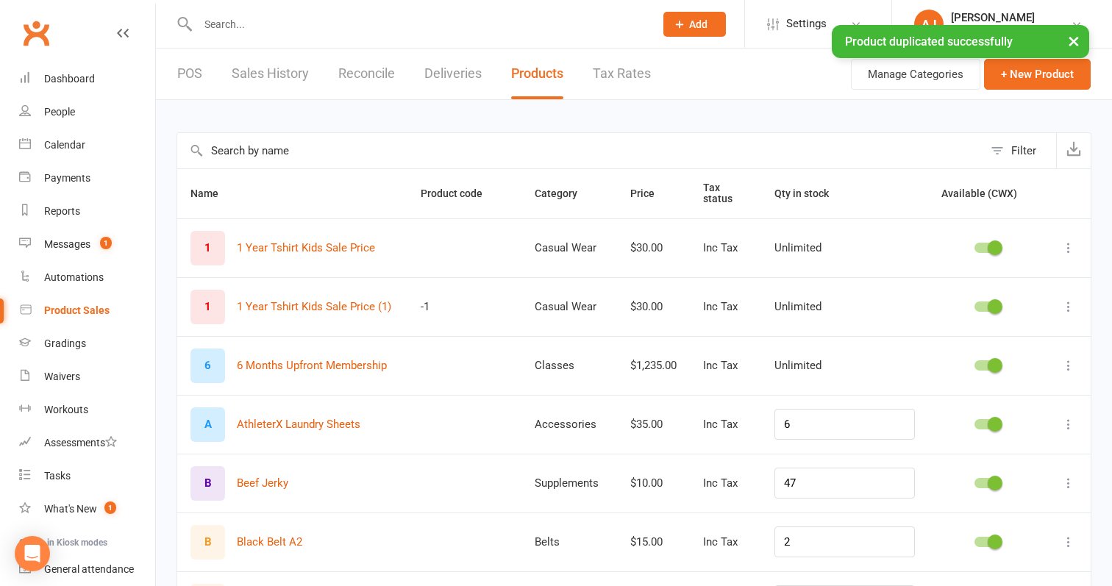
click at [1065, 310] on icon at bounding box center [1068, 306] width 15 height 15
click at [993, 335] on link "Edit product" at bounding box center [1004, 335] width 146 height 29
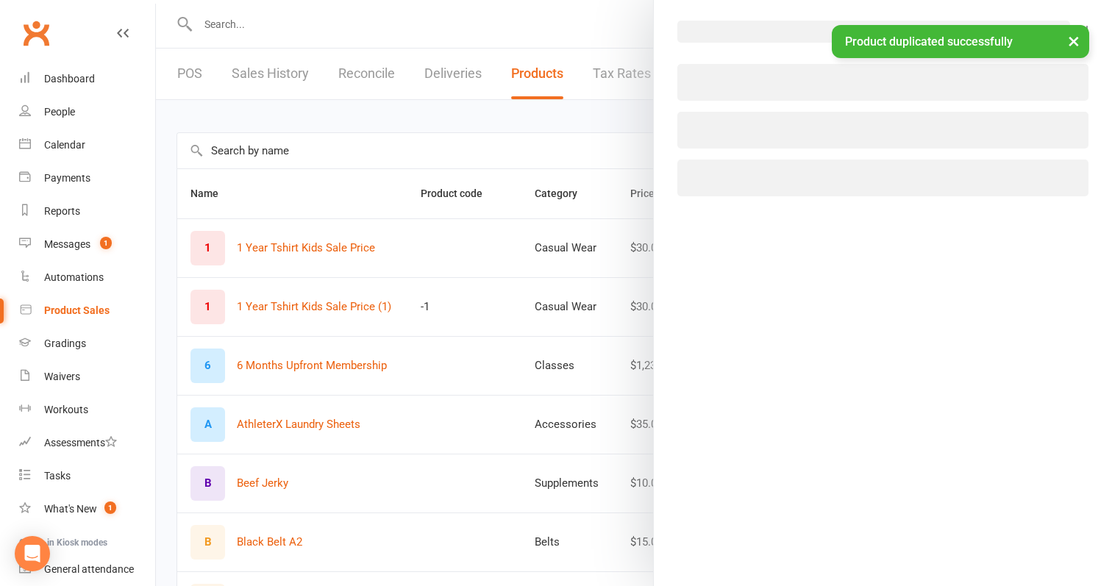
select select "3396"
select select "1447"
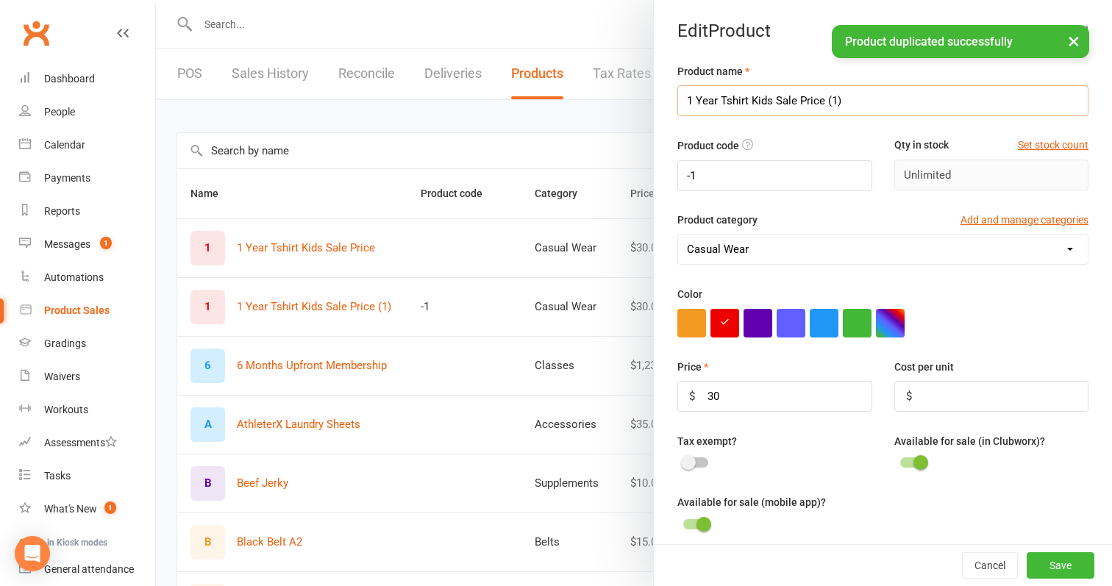
click at [865, 95] on input "1 Year Tshirt Kids Sale Price (1)" at bounding box center [882, 100] width 411 height 31
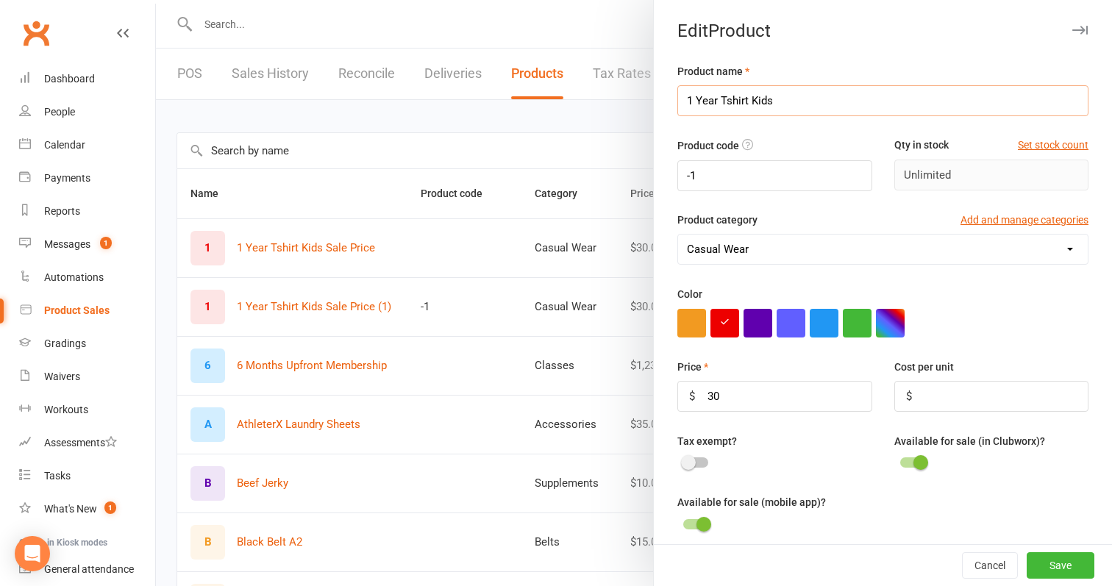
type input "1 Year Tshirt Kids"
click at [769, 181] on input "-1" at bounding box center [774, 175] width 195 height 31
type input "-"
click at [757, 389] on input "30" at bounding box center [774, 396] width 195 height 31
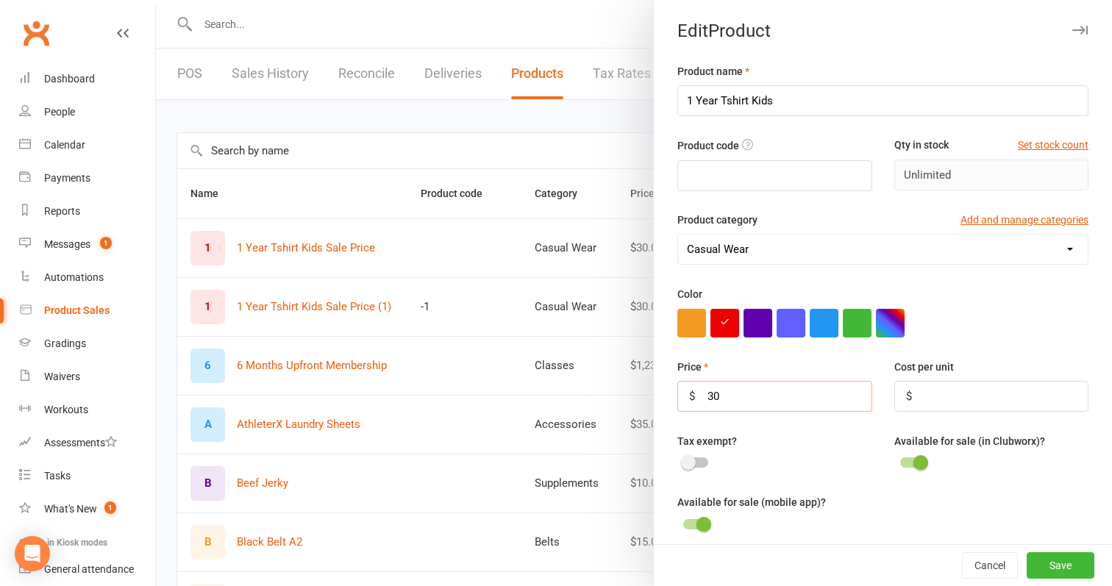
click at [757, 389] on input "30" at bounding box center [774, 396] width 195 height 31
type input "35"
click at [1055, 554] on button "Save" at bounding box center [1060, 565] width 68 height 26
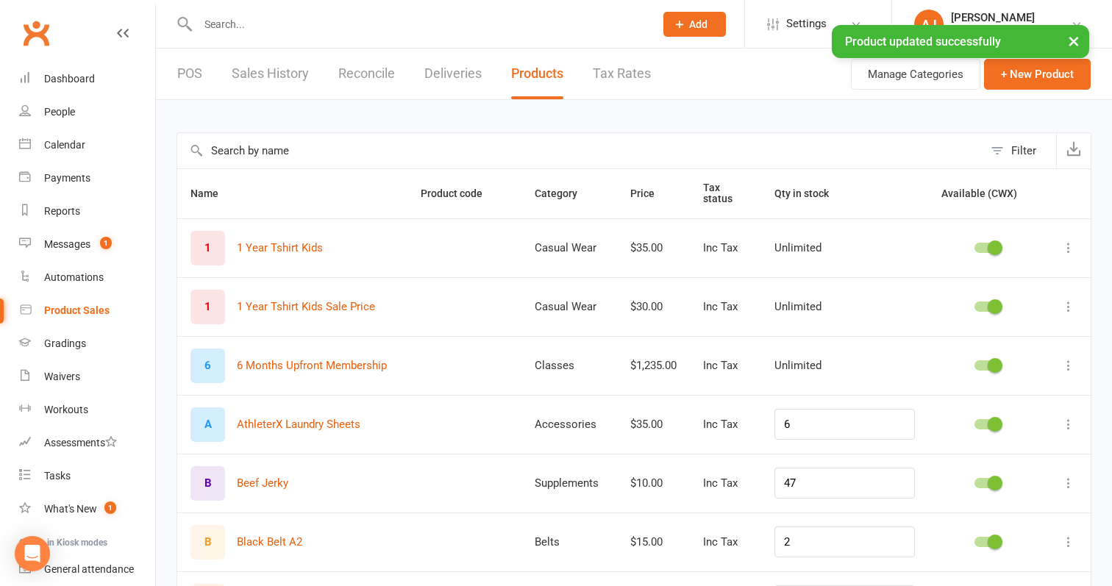
click at [1068, 253] on icon at bounding box center [1068, 247] width 15 height 15
click at [990, 312] on link "Duplicate product" at bounding box center [1004, 305] width 146 height 29
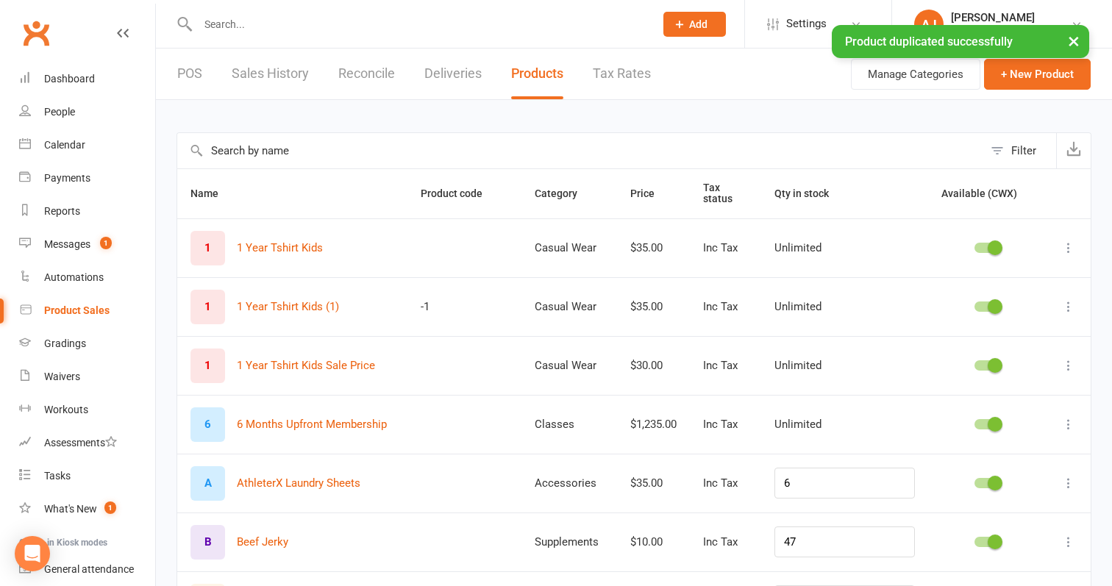
click at [1065, 360] on icon at bounding box center [1068, 365] width 15 height 15
click at [985, 424] on link "Duplicate product" at bounding box center [1004, 423] width 146 height 29
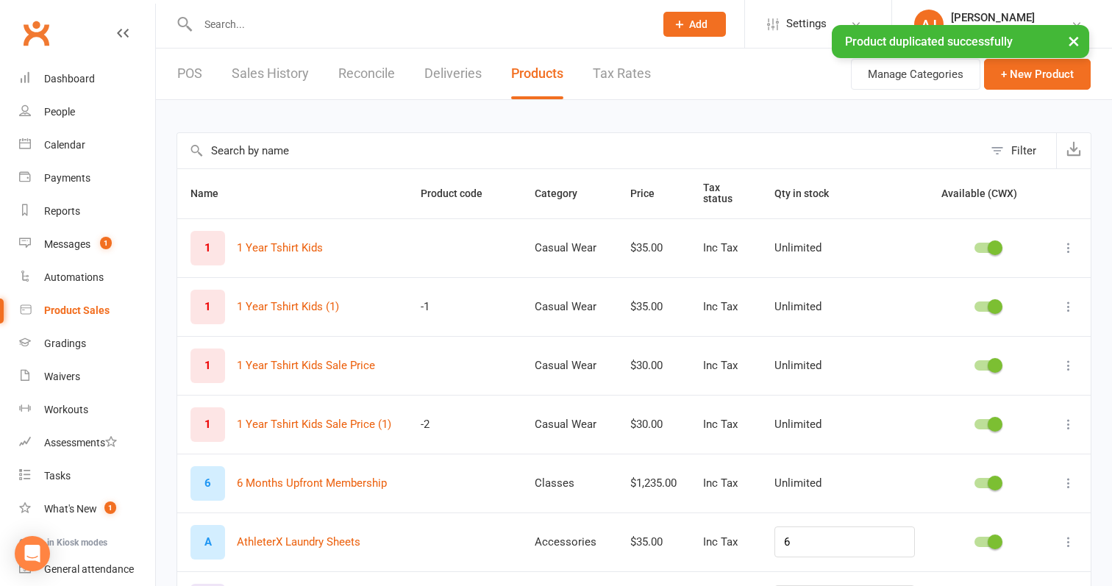
click at [1063, 308] on icon at bounding box center [1068, 306] width 15 height 15
click at [1010, 332] on link "Edit product" at bounding box center [1004, 335] width 146 height 29
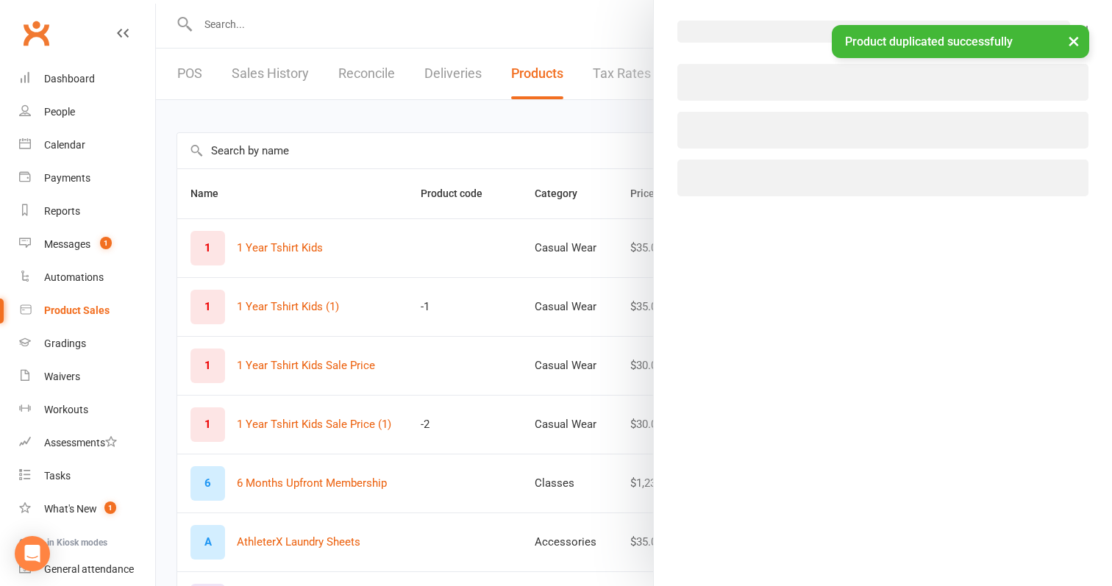
select select "3396"
select select "1447"
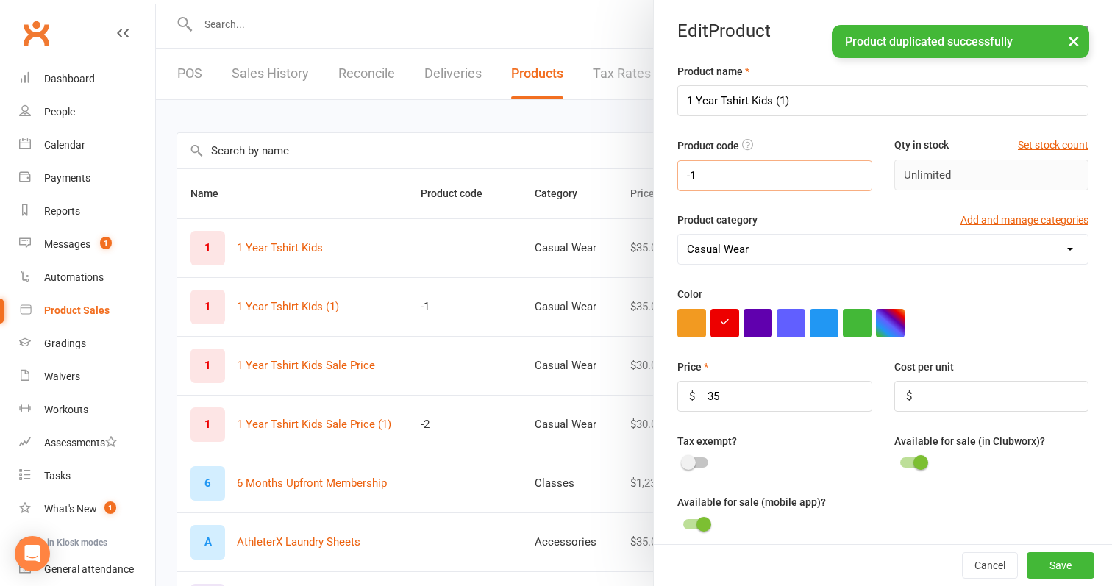
click at [708, 173] on input "-1" at bounding box center [774, 175] width 195 height 31
click at [704, 169] on input "-1" at bounding box center [774, 175] width 195 height 31
type input "-"
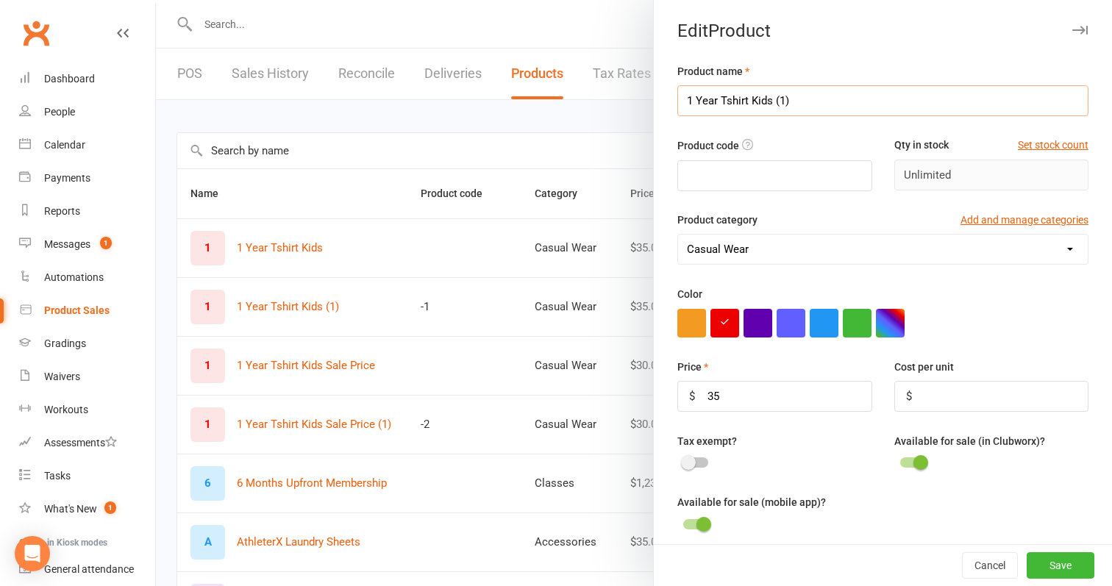
click at [775, 101] on input "1 Year Tshirt Kids (1)" at bounding box center [882, 100] width 411 height 31
type input "1 Year Tshirt Adult"
click at [778, 175] on input "text" at bounding box center [774, 175] width 195 height 31
click at [811, 400] on input "35" at bounding box center [774, 396] width 195 height 31
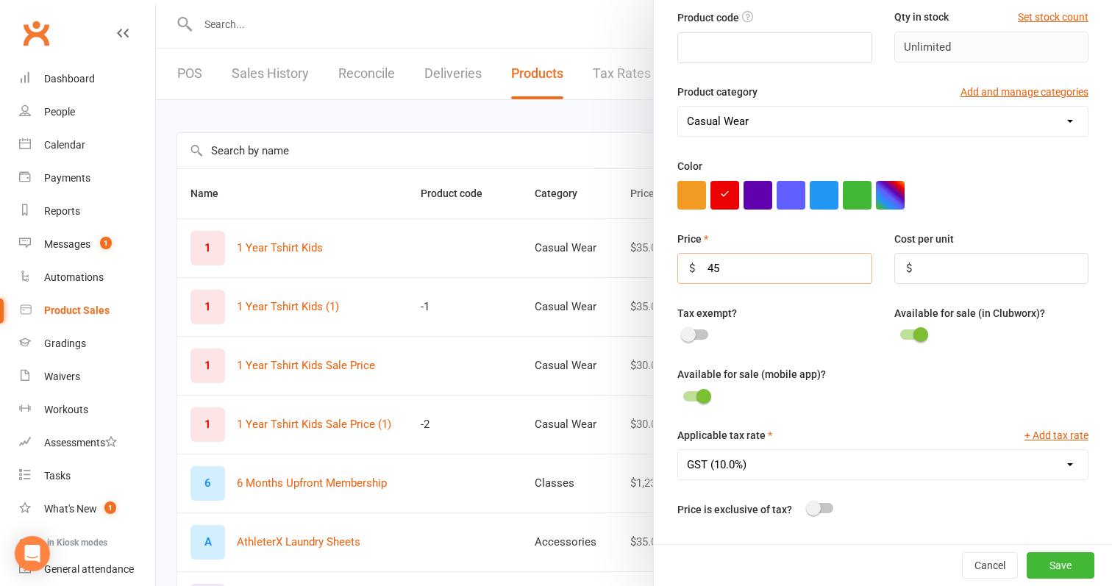
scroll to position [160, 0]
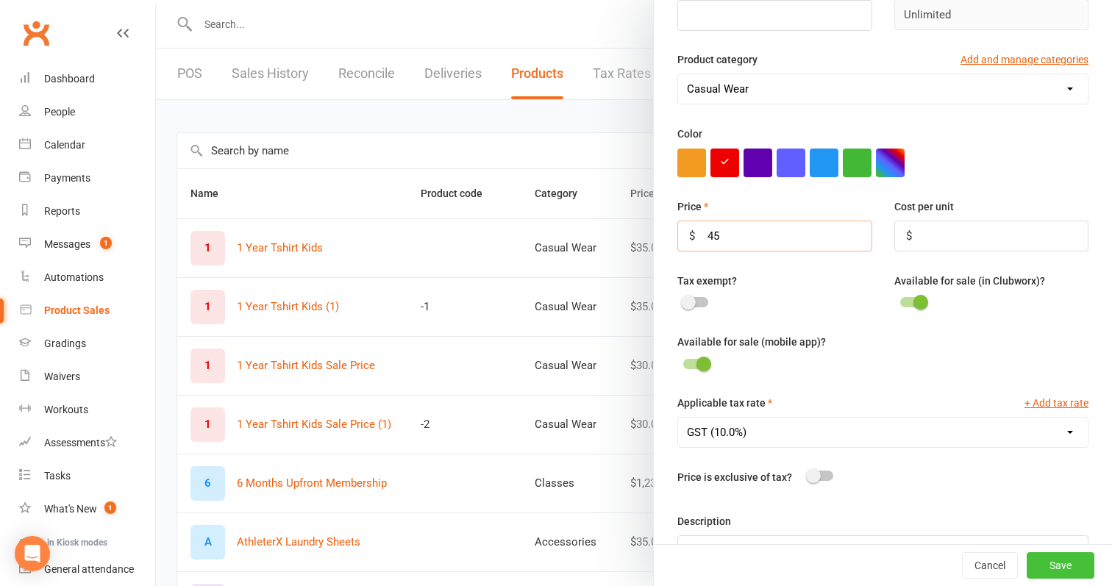
type input "45"
click at [1071, 574] on button "Save" at bounding box center [1060, 565] width 68 height 26
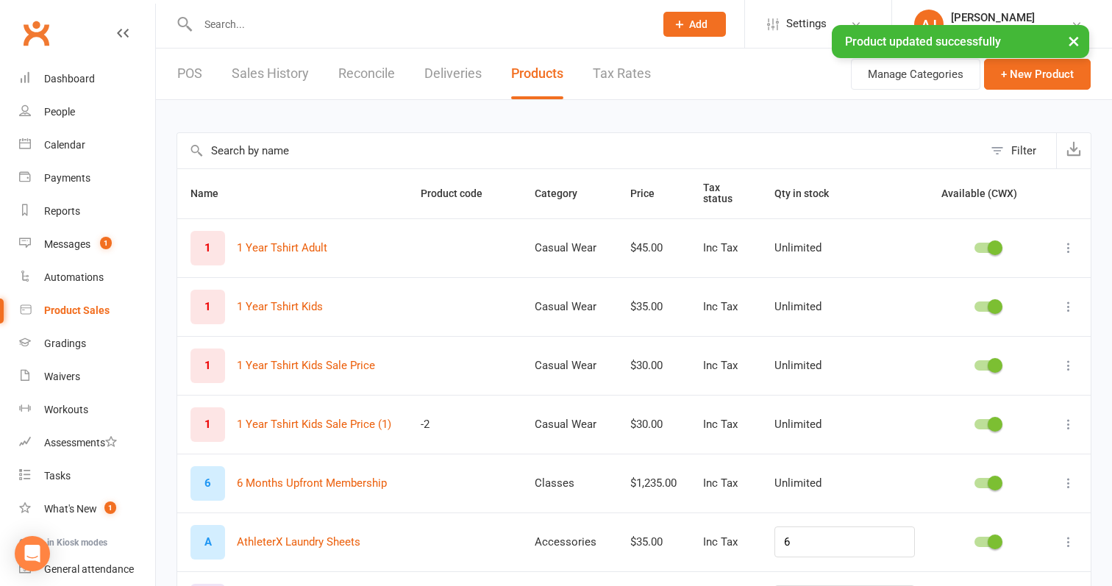
click at [1065, 416] on button at bounding box center [1069, 424] width 18 height 18
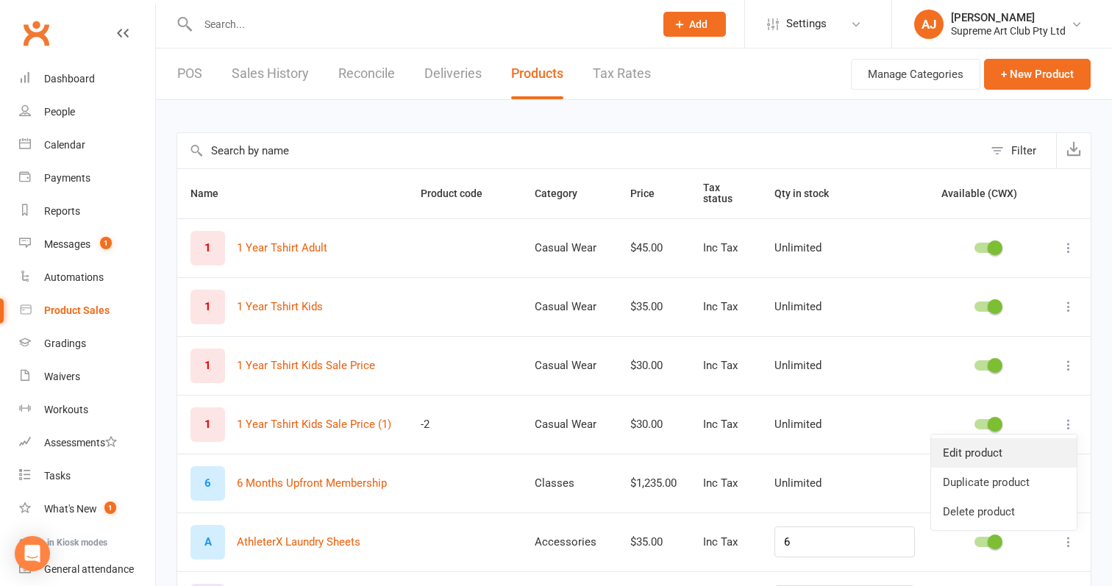
click at [967, 457] on link "Edit product" at bounding box center [1004, 452] width 146 height 29
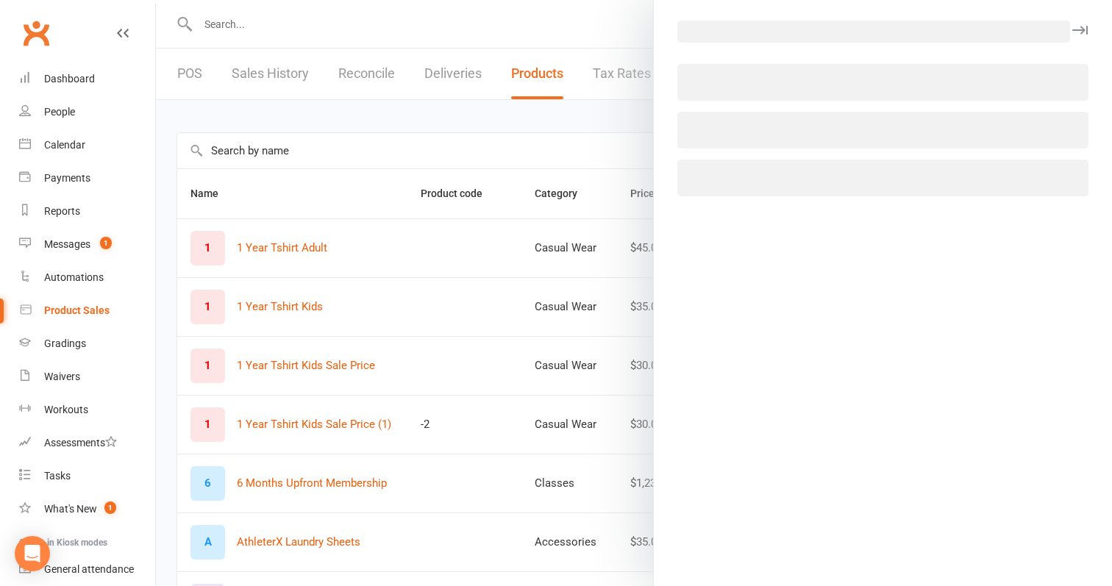
select select "3396"
select select "1447"
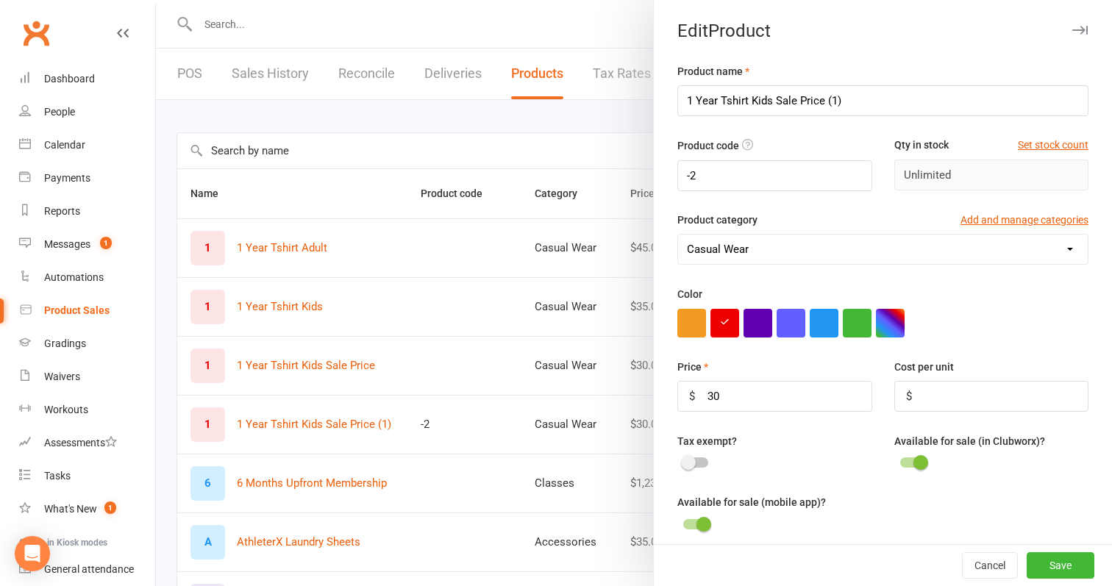
click at [739, 193] on div "Product code -2 Qty in stock Set stock count Unlimited" at bounding box center [882, 174] width 433 height 74
click at [739, 176] on input "-2" at bounding box center [774, 175] width 195 height 31
click at [773, 101] on input "1 Year Tshirt Kids Sale Price (1)" at bounding box center [882, 100] width 411 height 31
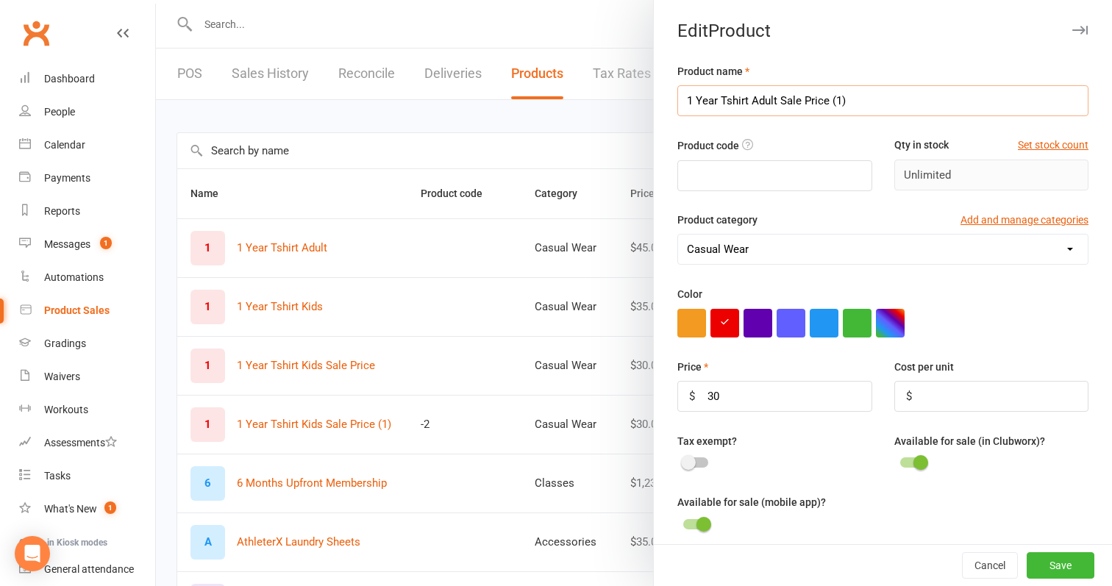
drag, startPoint x: 864, startPoint y: 99, endPoint x: 864, endPoint y: 69, distance: 30.1
click at [864, 99] on input "1 Year Tshirt Adult Sale Price (1)" at bounding box center [882, 100] width 411 height 31
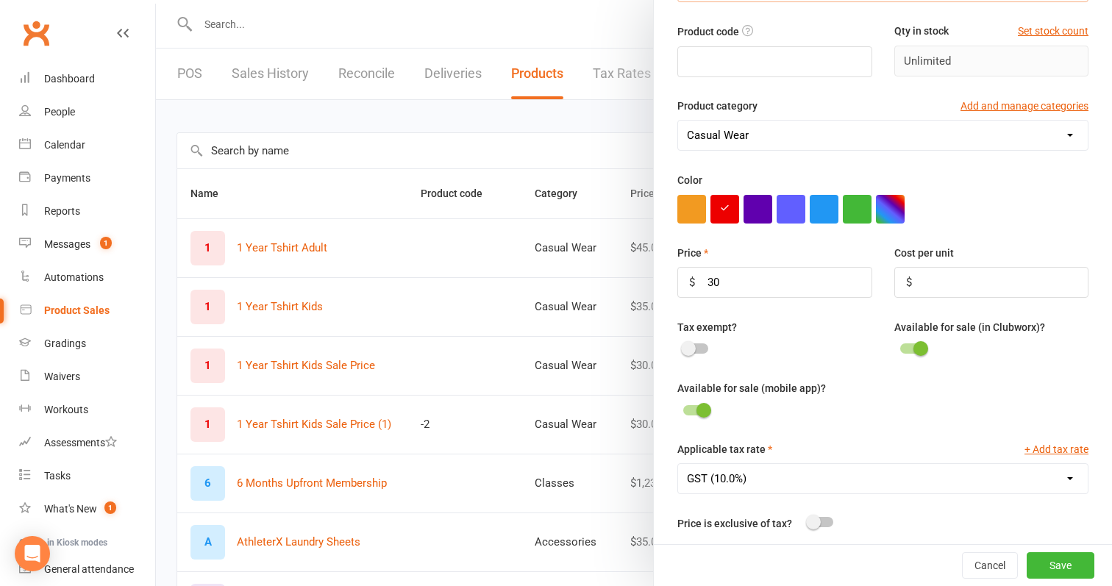
scroll to position [115, 0]
type input "1 Year Tshirt Adult Sale Price"
click at [799, 274] on input "30" at bounding box center [774, 281] width 195 height 31
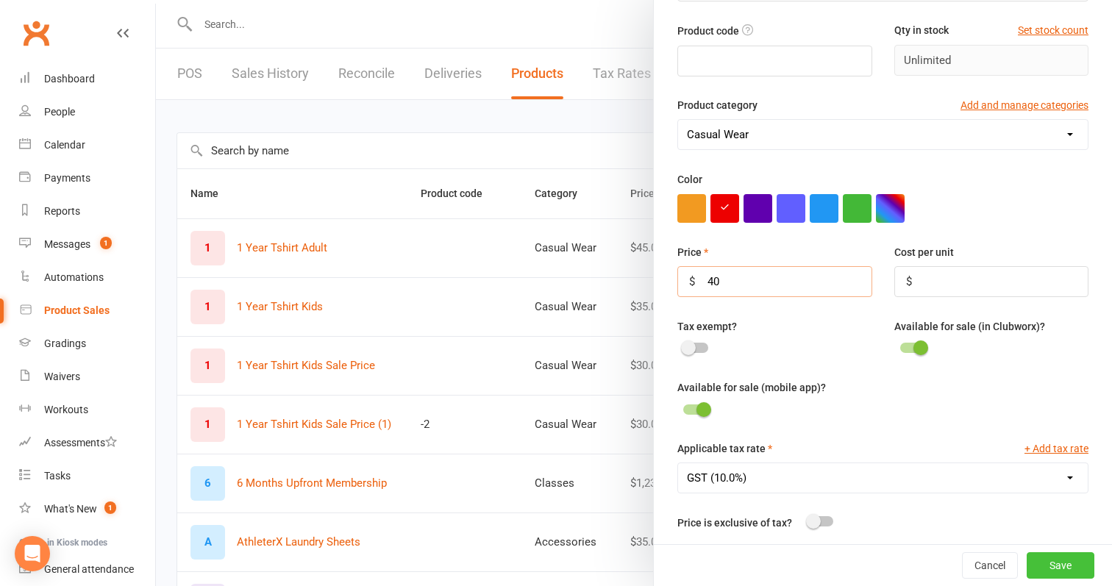
type input "40"
click at [1063, 562] on button "Save" at bounding box center [1060, 565] width 68 height 26
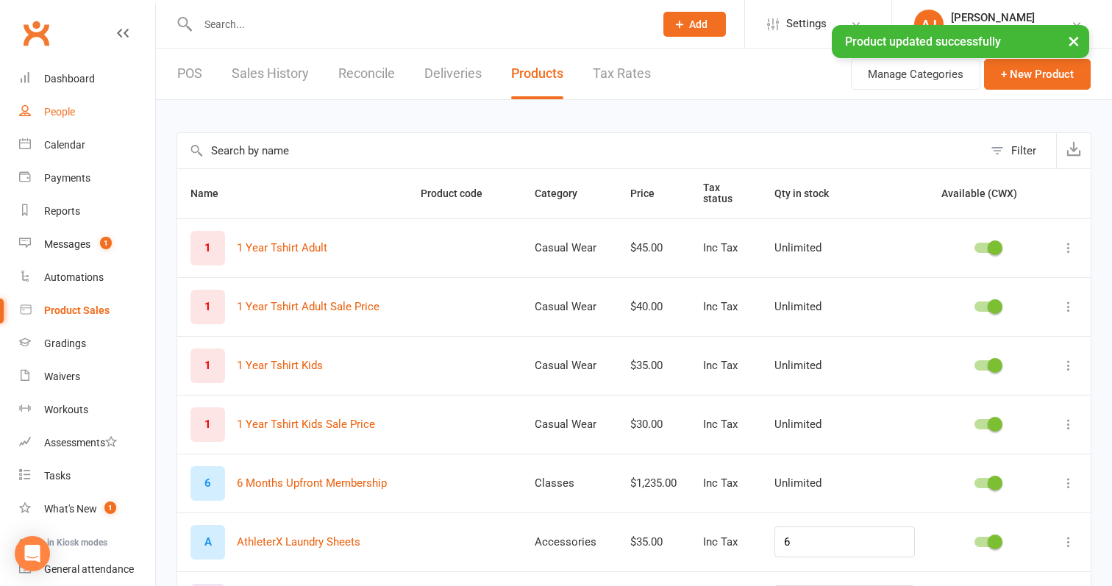
click at [58, 111] on div "People" at bounding box center [59, 112] width 31 height 12
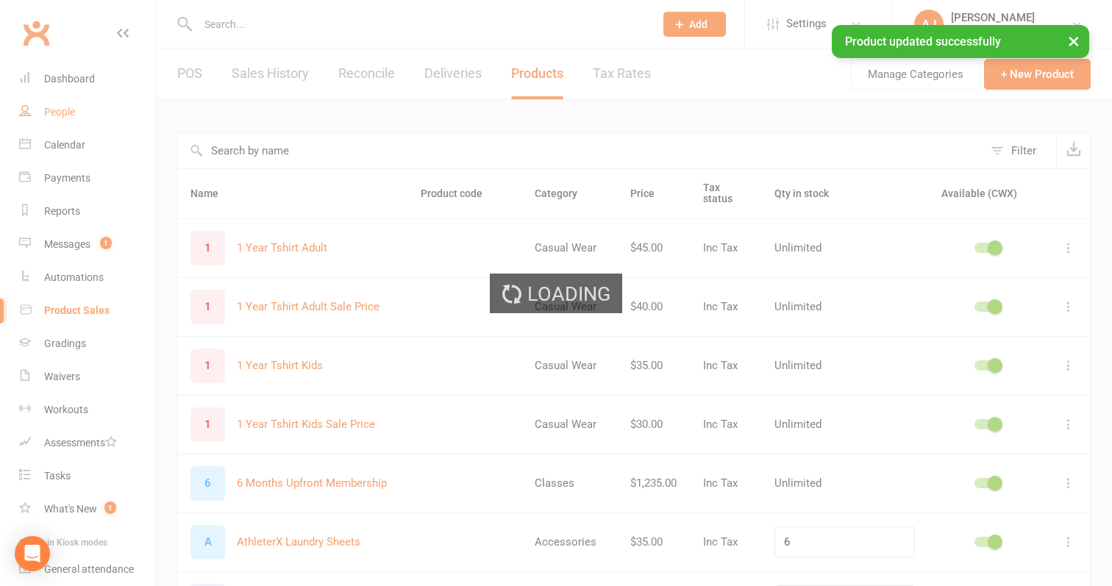
select select "100"
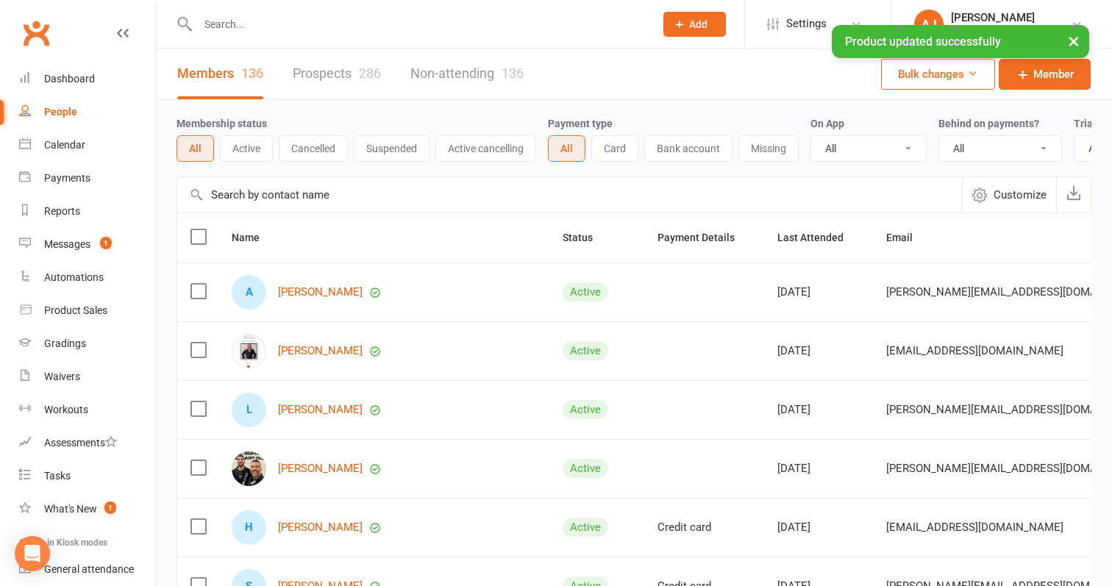
click at [333, 200] on input "text" at bounding box center [569, 194] width 785 height 35
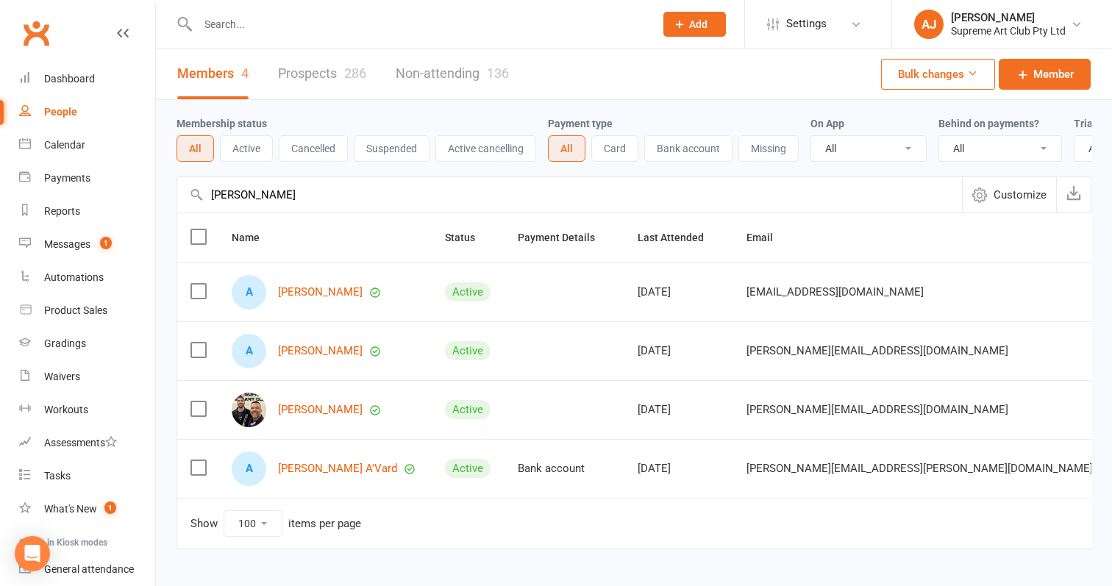
type input "Alex"
drag, startPoint x: 333, startPoint y: 200, endPoint x: 321, endPoint y: 417, distance: 217.2
click at [321, 417] on div "Alex Barreto" at bounding box center [325, 410] width 187 height 35
click at [321, 413] on link "Alex Barreto" at bounding box center [320, 410] width 85 height 12
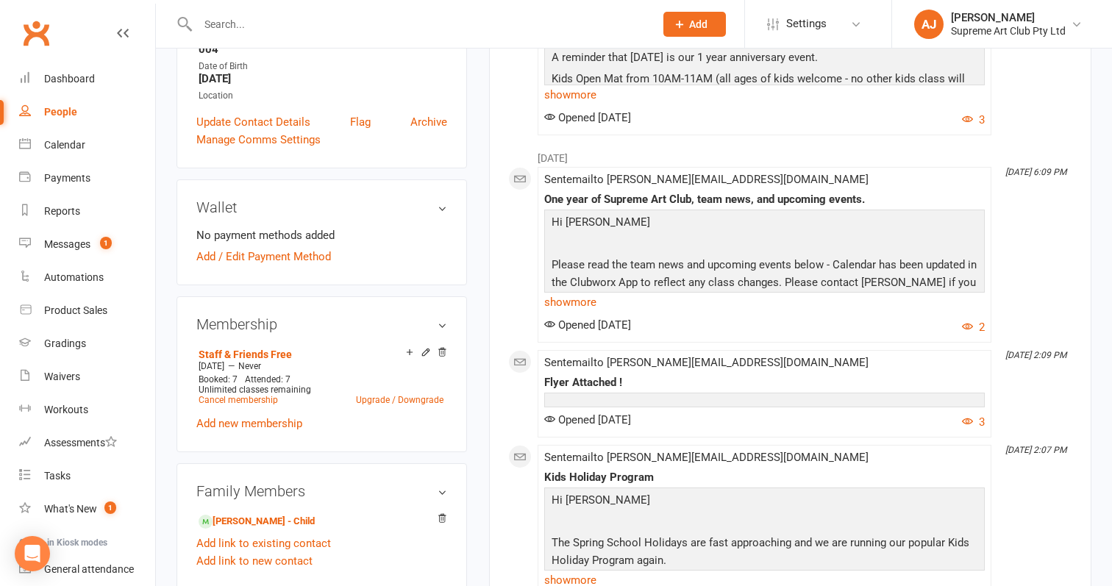
scroll to position [362, 0]
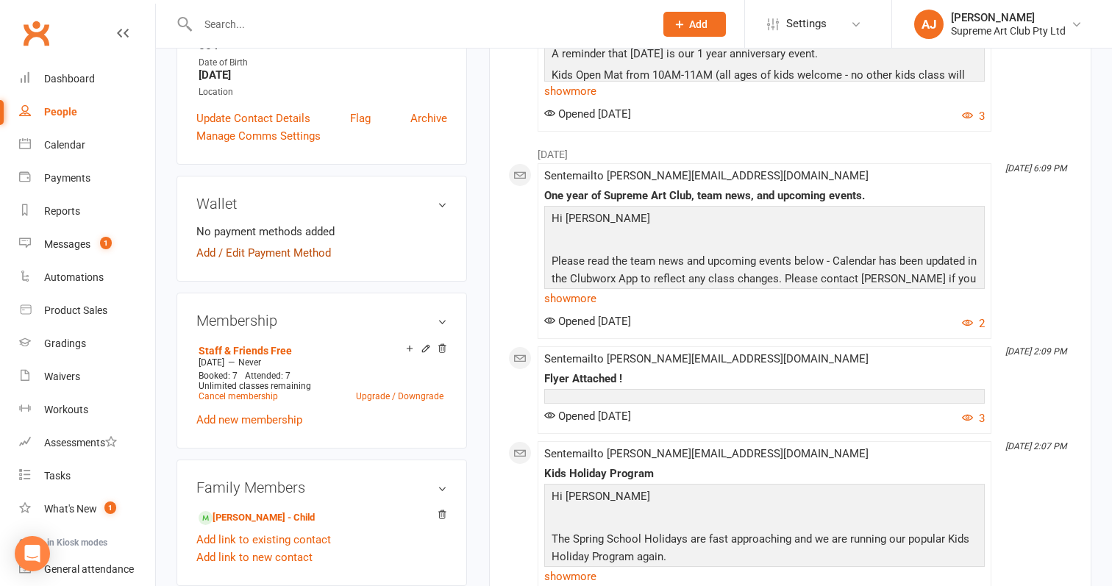
click at [301, 244] on link "Add / Edit Payment Method" at bounding box center [263, 253] width 135 height 18
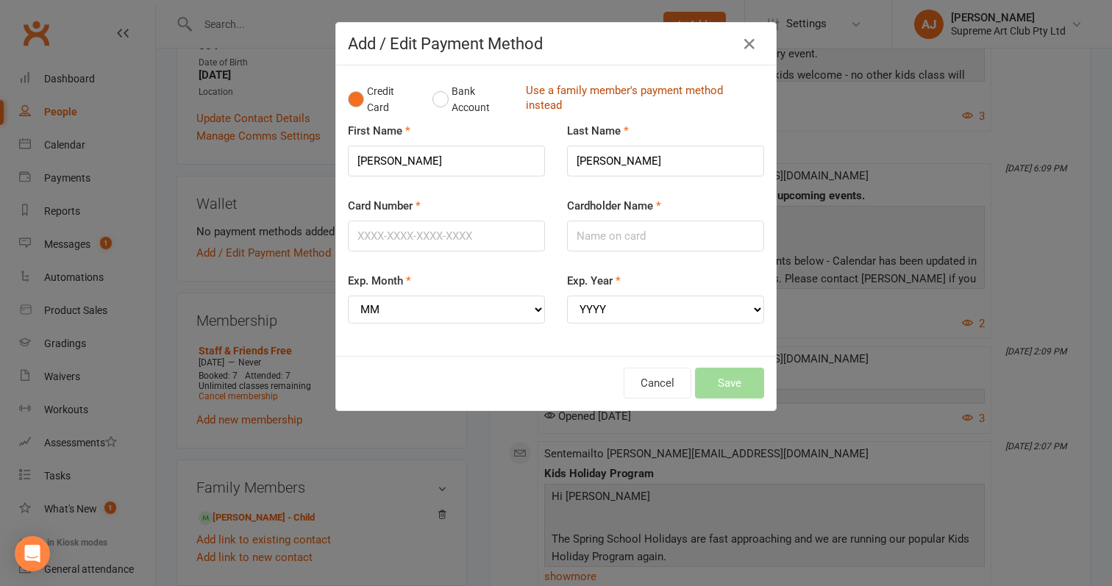
click at [572, 84] on link "Use a family member's payment method instead" at bounding box center [641, 99] width 231 height 33
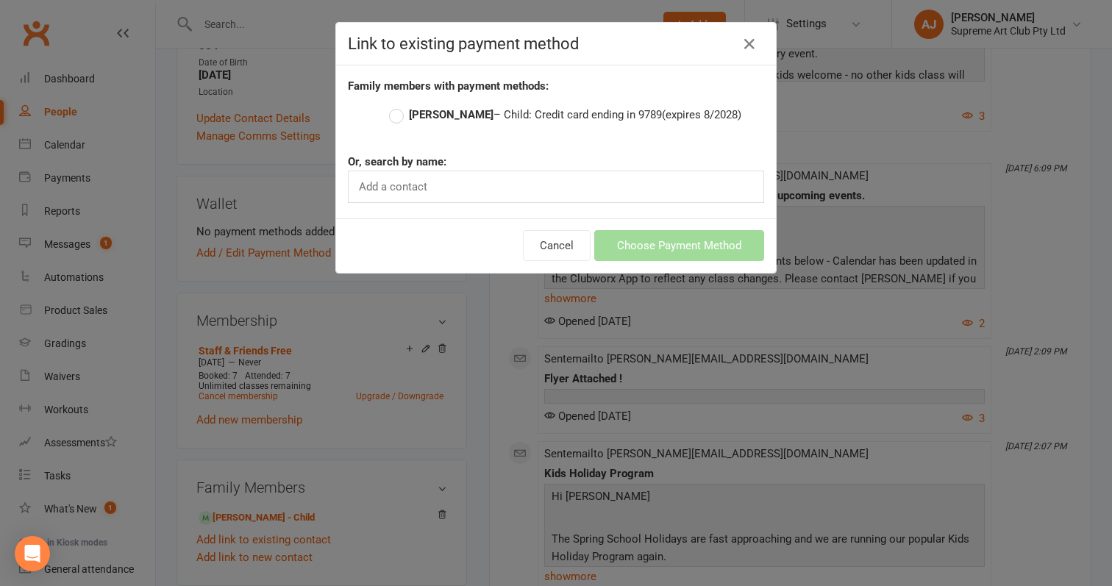
click at [402, 109] on label "Nicholas Barreto – Child: Credit card ending in 9789 (expires 8/2028)" at bounding box center [565, 115] width 352 height 18
click at [399, 106] on input "Nicholas Barreto – Child: Credit card ending in 9789 (expires 8/2028)" at bounding box center [394, 106] width 10 height 0
click at [712, 243] on button "Choose Payment Method" at bounding box center [679, 245] width 170 height 31
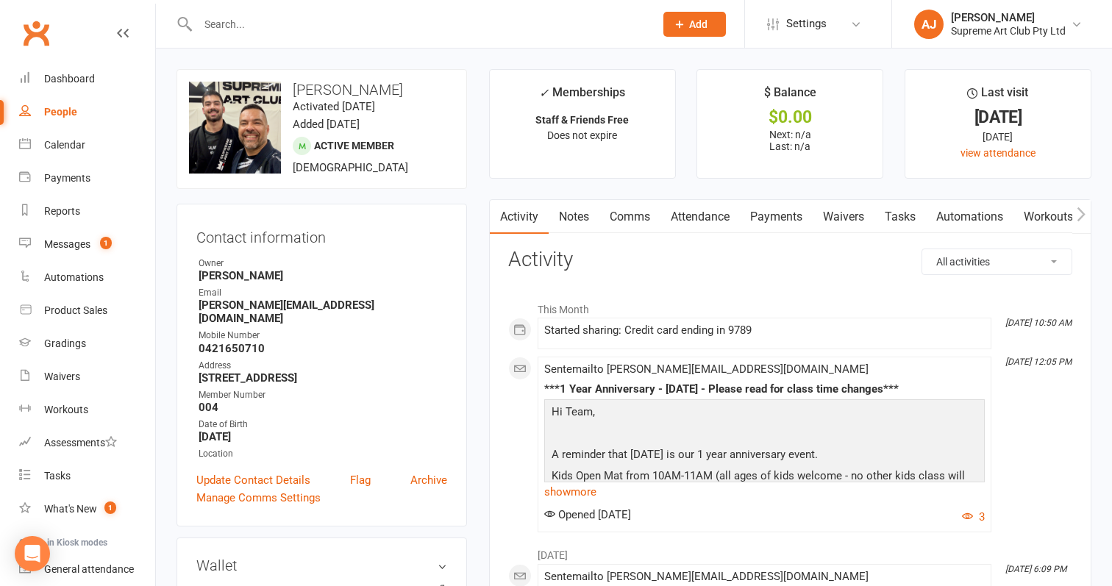
scroll to position [0, 0]
click at [84, 314] on div "Product Sales" at bounding box center [75, 310] width 63 height 12
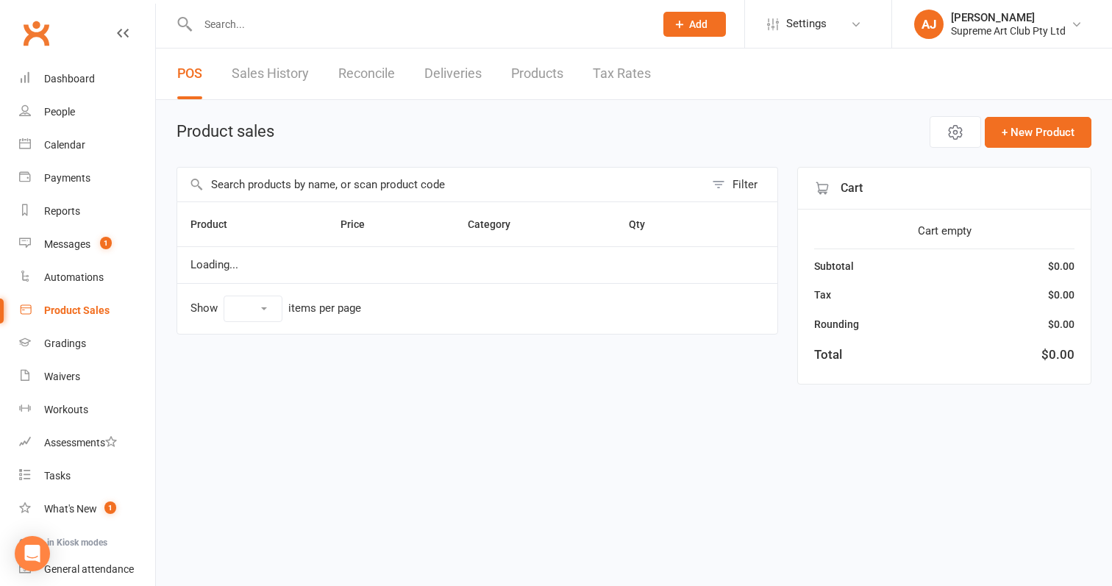
select select "100"
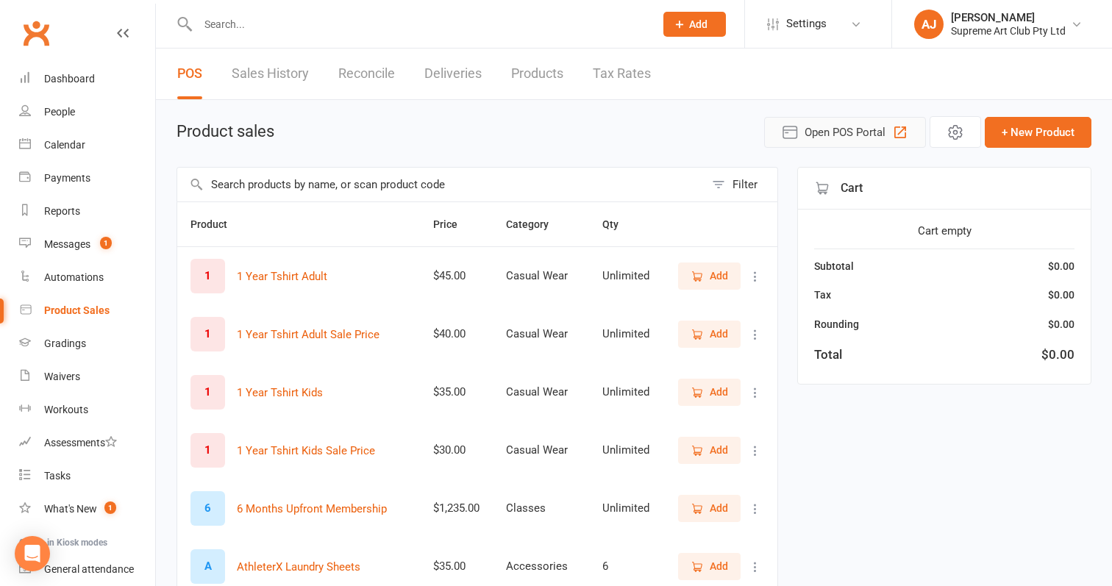
click at [801, 132] on button "Open POS Portal" at bounding box center [845, 132] width 162 height 31
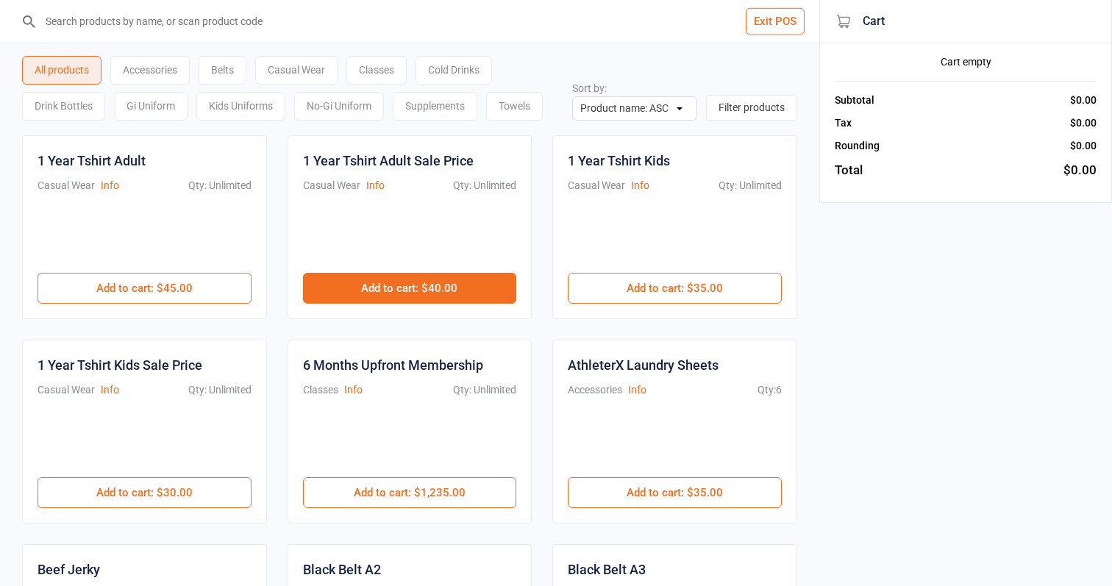
click at [407, 278] on button "Add to cart : $40.00" at bounding box center [410, 288] width 214 height 31
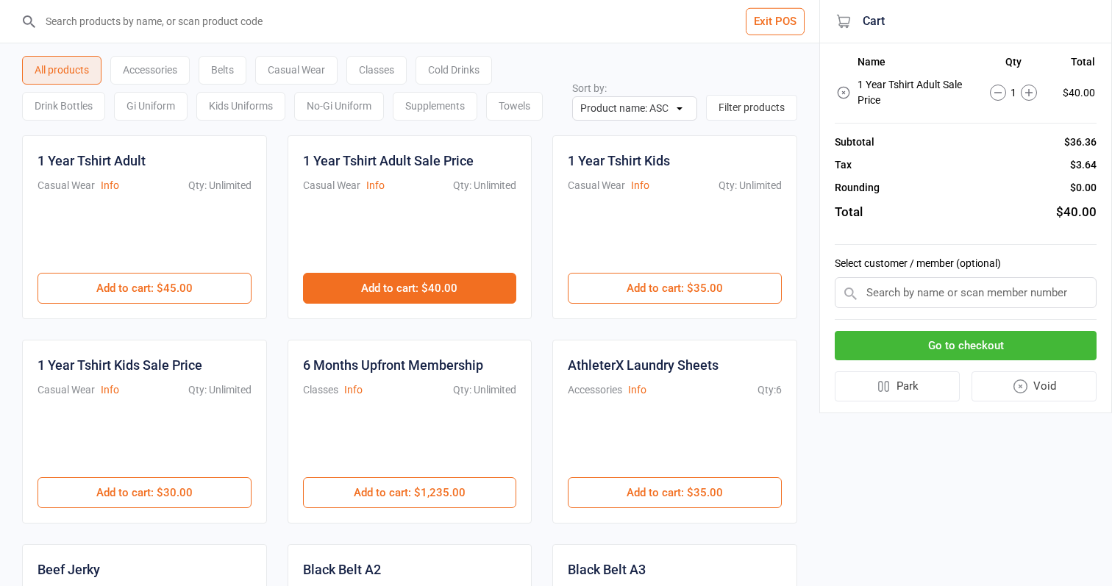
click at [407, 278] on button "Add to cart : $40.00" at bounding box center [410, 288] width 214 height 31
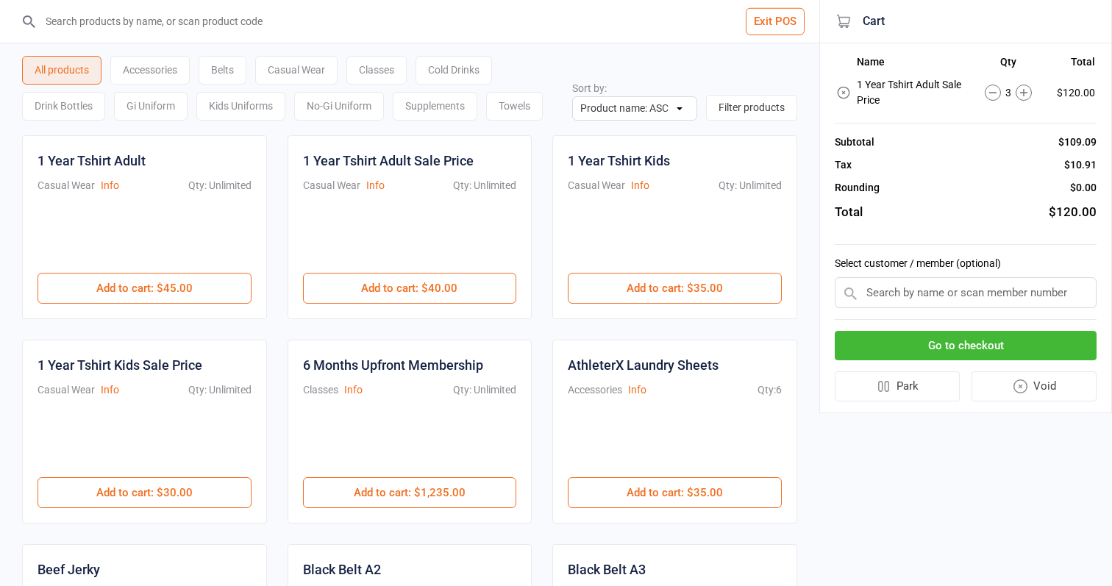
click at [979, 349] on button "Go to checkout" at bounding box center [966, 346] width 262 height 30
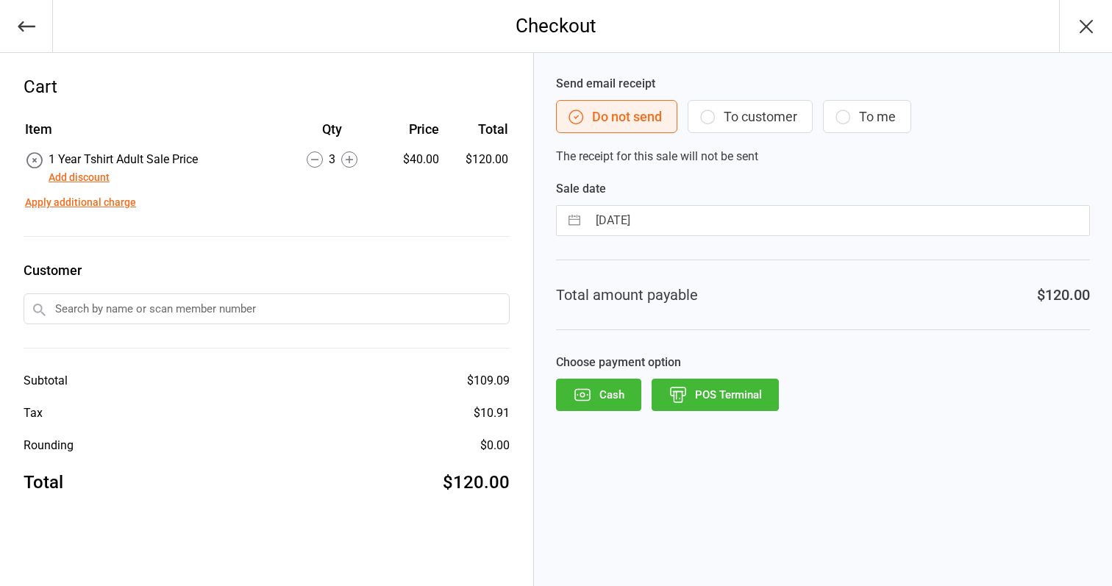
click at [144, 306] on input "text" at bounding box center [267, 308] width 486 height 31
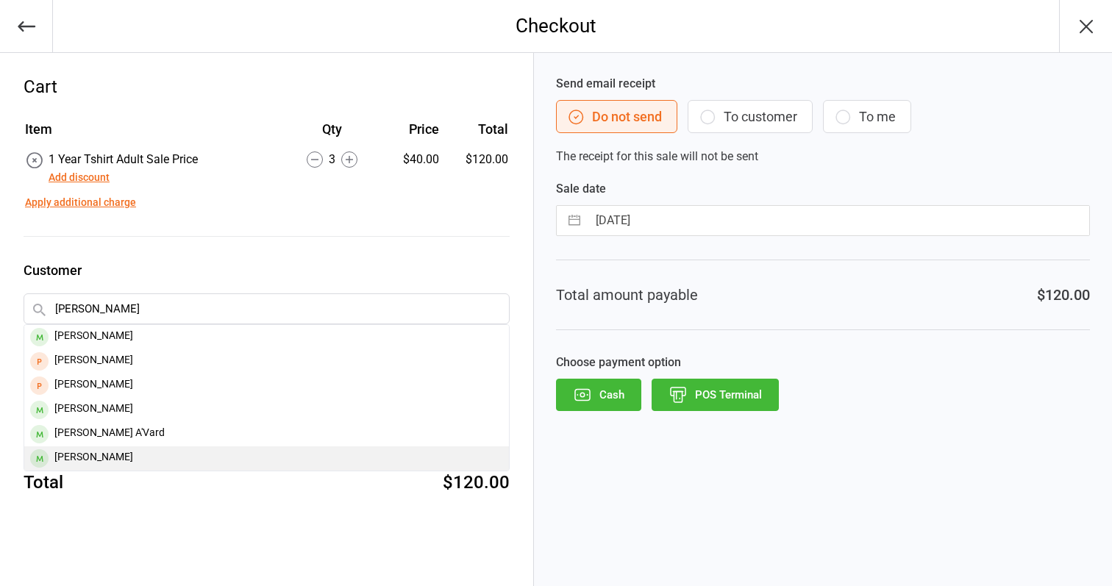
type input "Alex"
click at [97, 455] on div "Alex Barreto" at bounding box center [266, 458] width 485 height 24
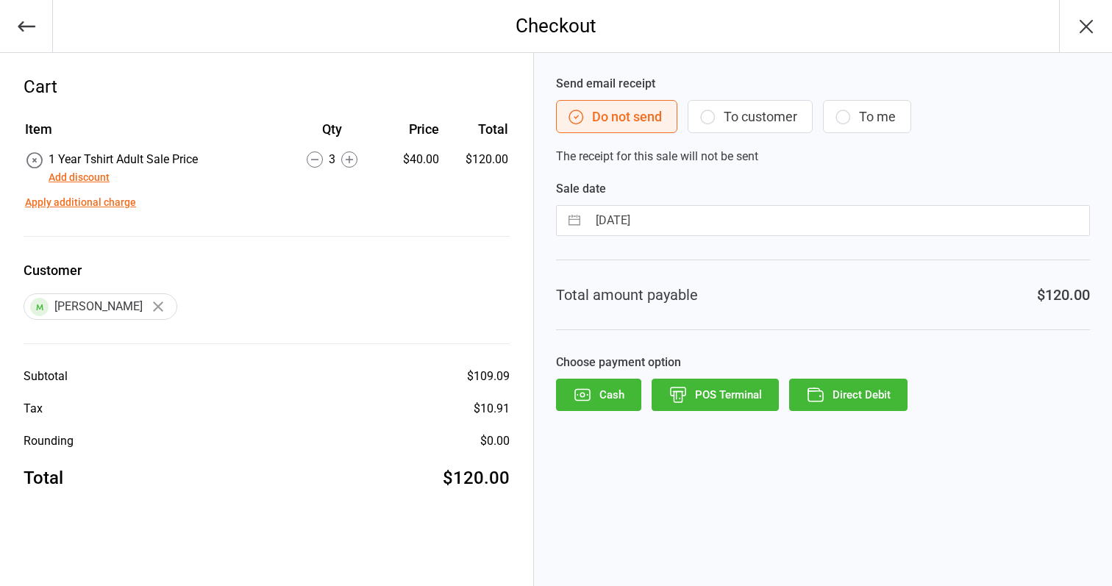
click at [714, 119] on icon "button" at bounding box center [708, 117] width 18 height 18
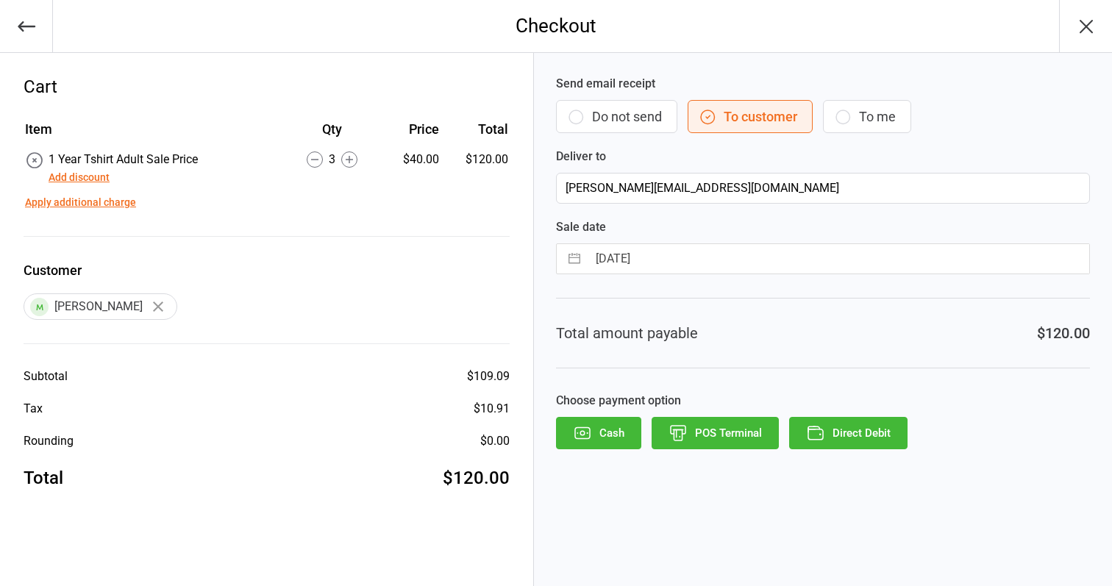
click at [861, 434] on button "Direct Debit" at bounding box center [848, 433] width 118 height 32
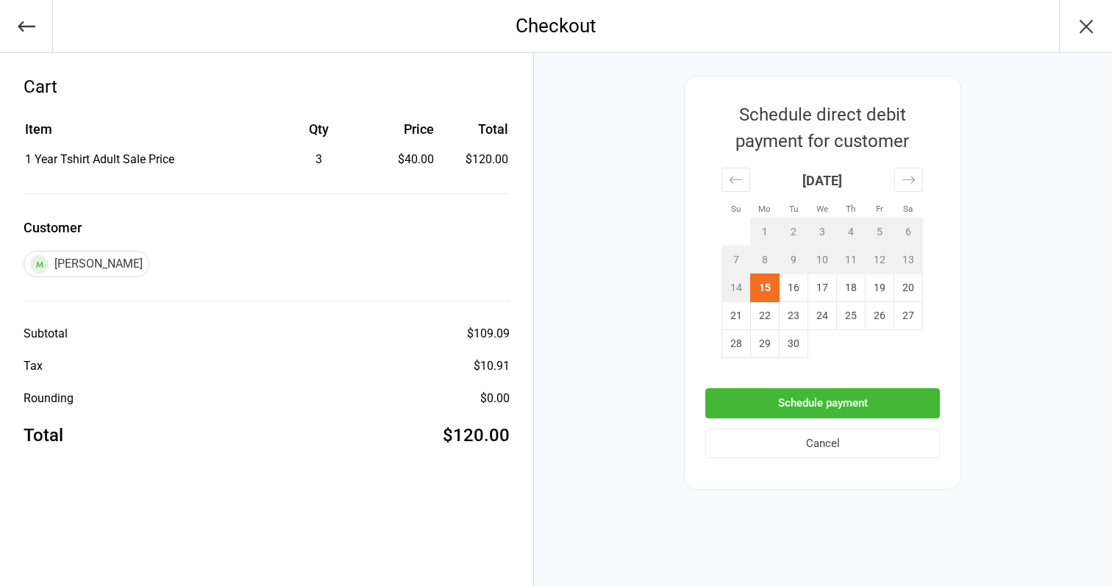
click at [764, 286] on td "15" at bounding box center [765, 288] width 29 height 28
click at [813, 395] on button "Schedule payment" at bounding box center [822, 403] width 235 height 30
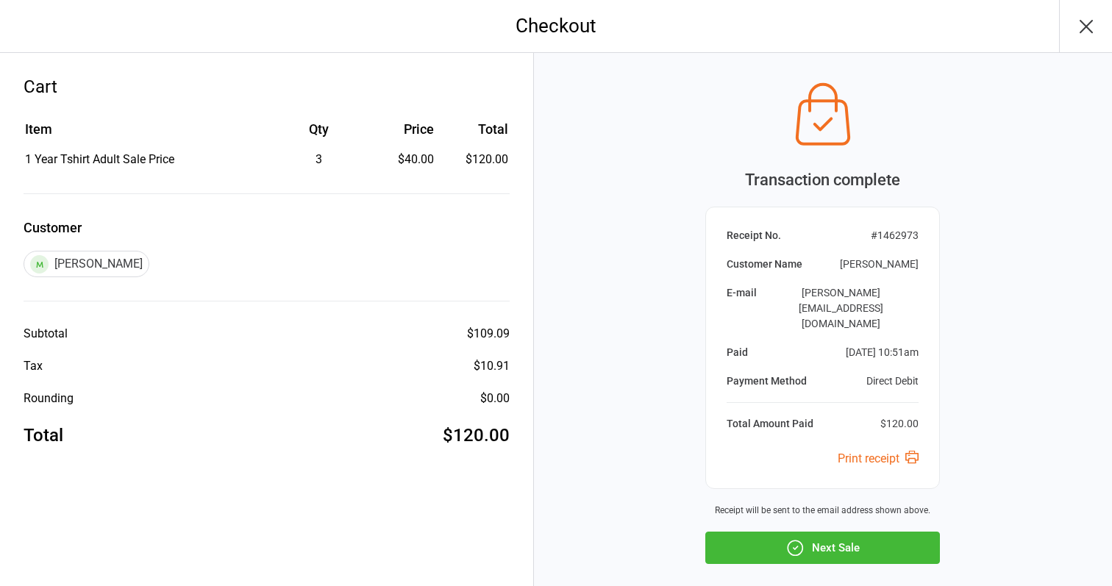
click at [865, 532] on button "Next Sale" at bounding box center [822, 548] width 235 height 32
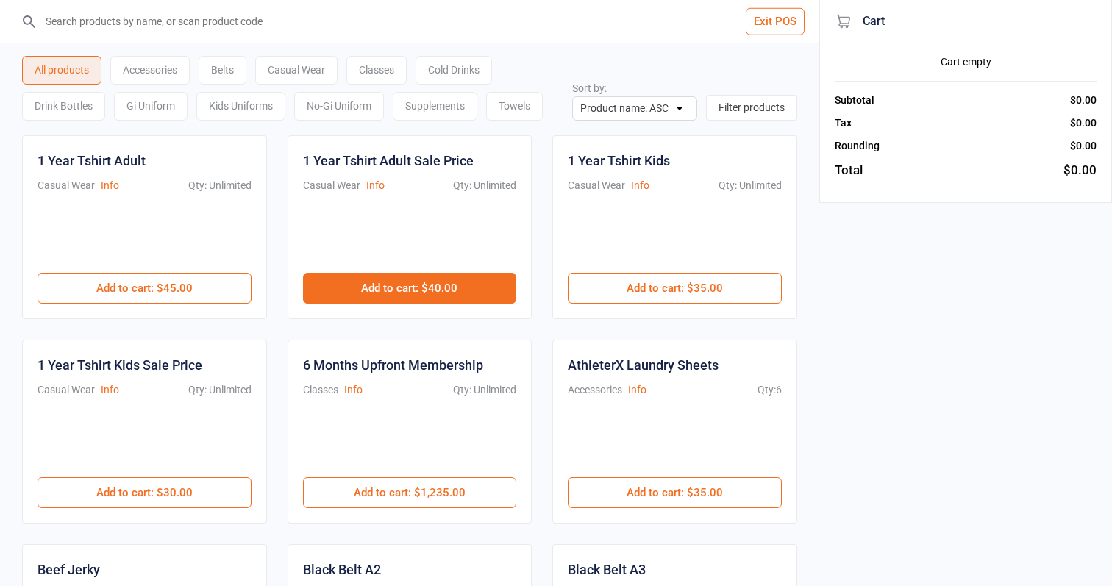
click at [388, 302] on button "Add to cart : $40.00" at bounding box center [410, 288] width 214 height 31
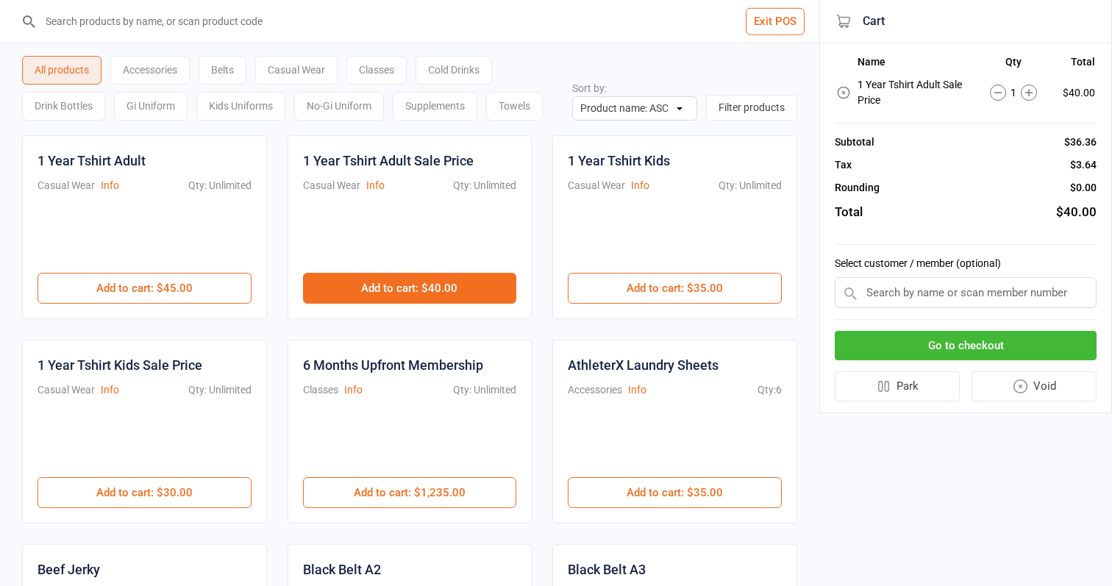
click at [395, 296] on button "Add to cart : $40.00" at bounding box center [410, 288] width 214 height 31
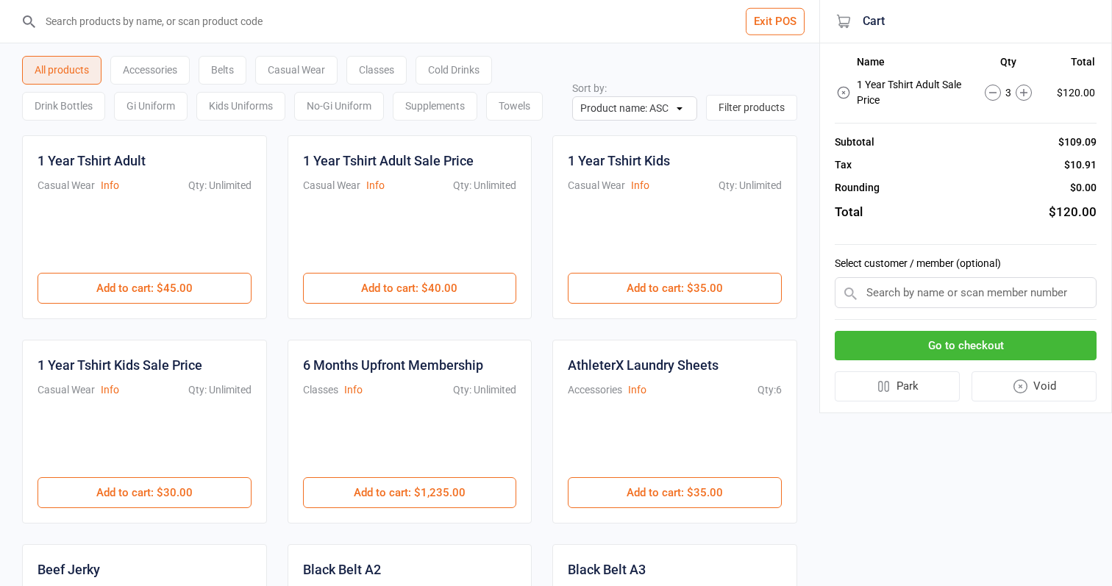
click at [966, 342] on button "Go to checkout" at bounding box center [966, 346] width 262 height 30
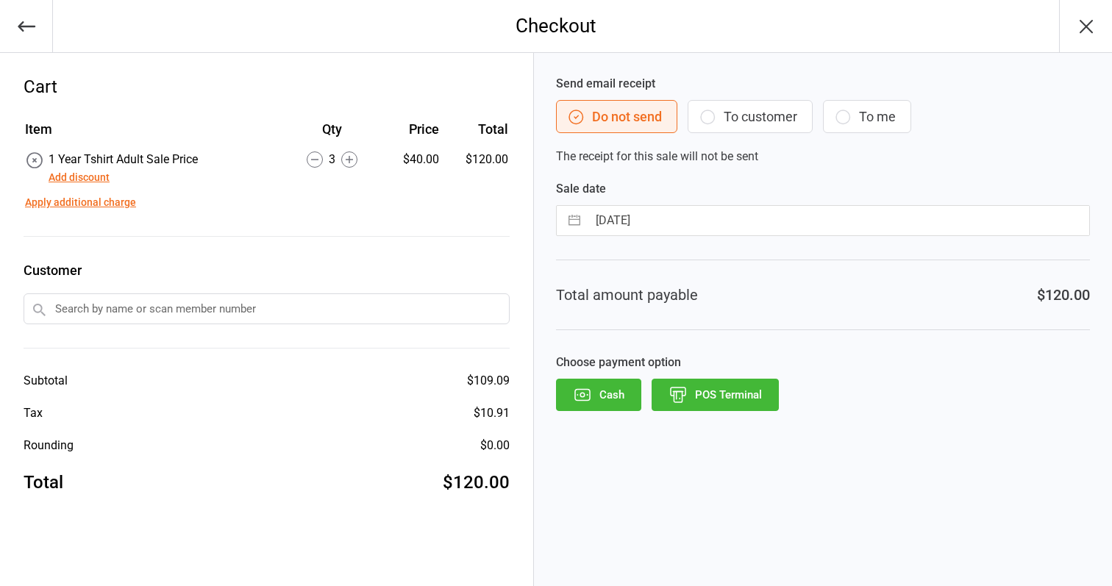
click at [181, 307] on input "text" at bounding box center [267, 308] width 486 height 31
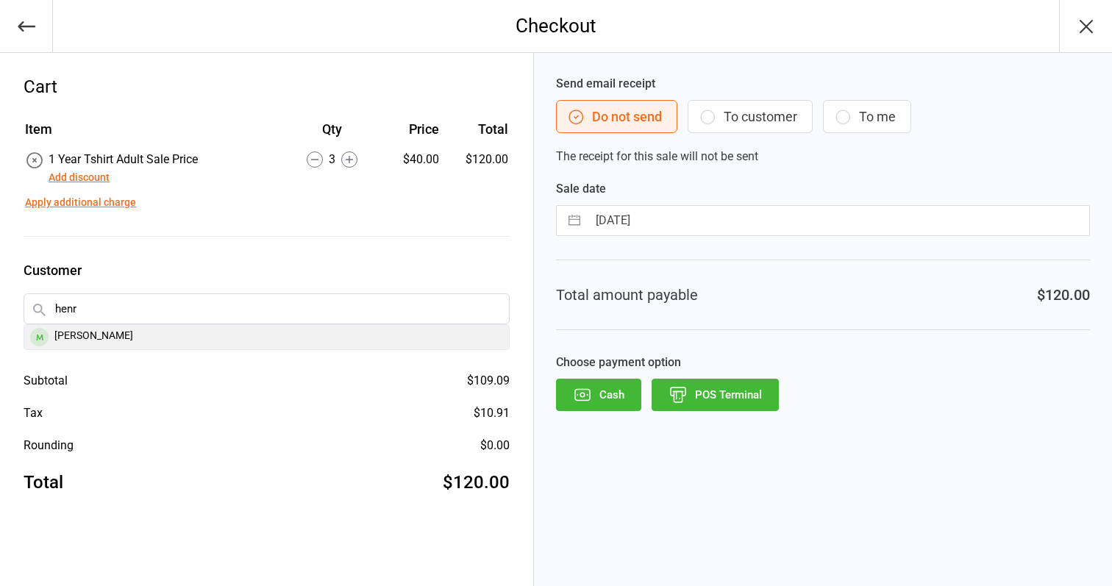
type input "henr"
click at [156, 337] on div "[PERSON_NAME]" at bounding box center [266, 337] width 485 height 24
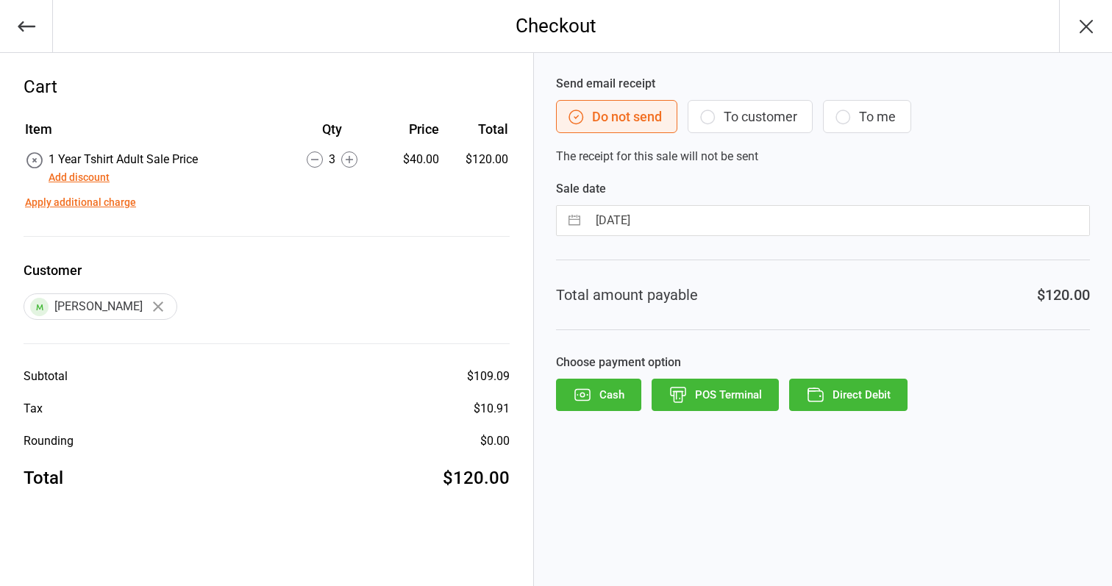
click at [768, 132] on button "To customer" at bounding box center [749, 116] width 125 height 33
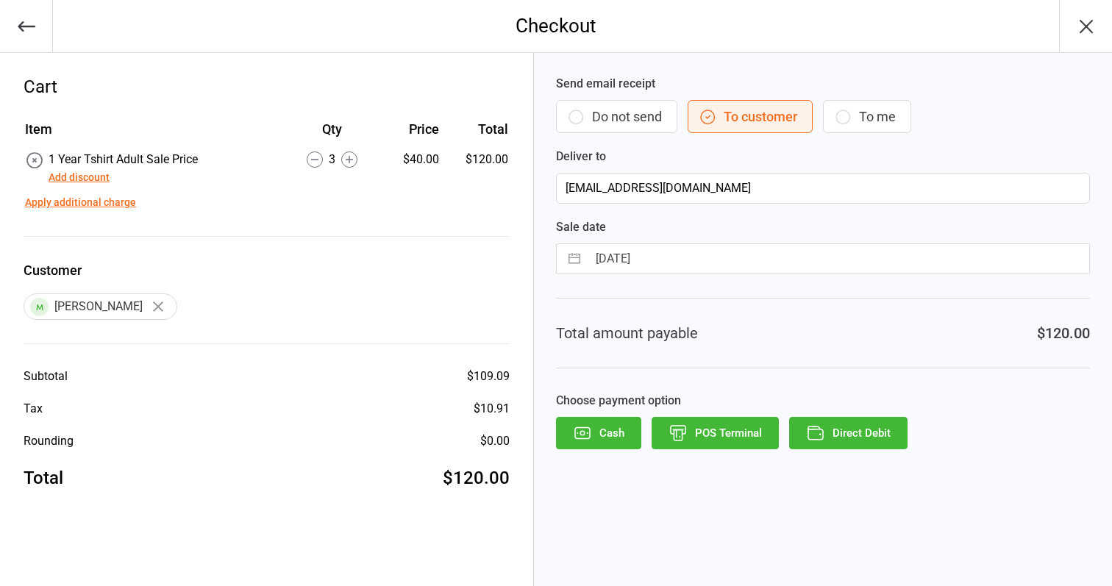
click at [870, 437] on button "Direct Debit" at bounding box center [848, 433] width 118 height 32
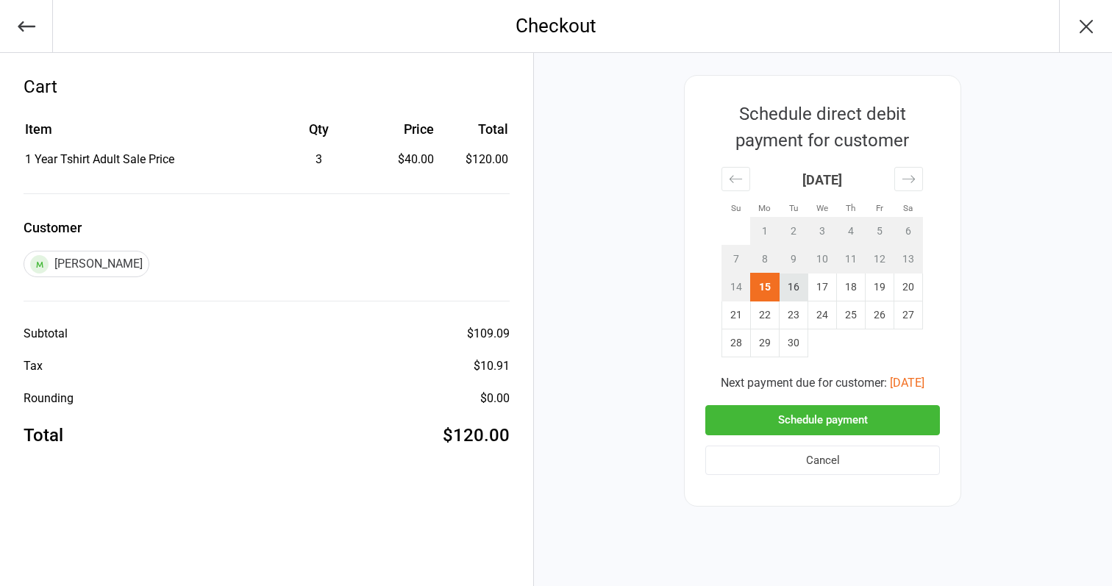
click at [789, 285] on td "16" at bounding box center [793, 288] width 29 height 28
click at [798, 418] on button "Schedule payment" at bounding box center [822, 420] width 235 height 30
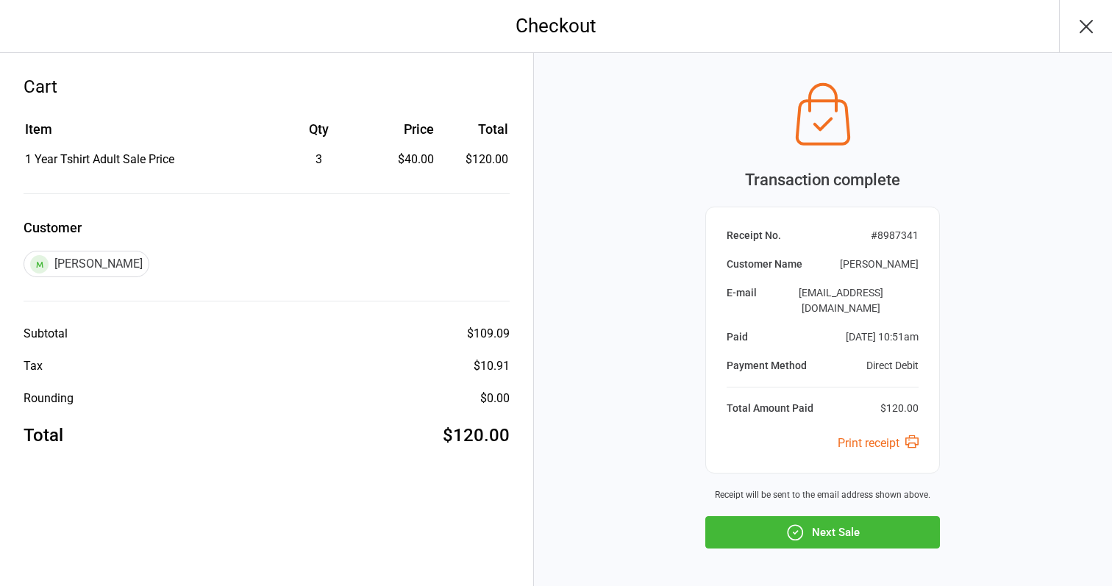
click at [786, 523] on icon "button" at bounding box center [794, 532] width 19 height 19
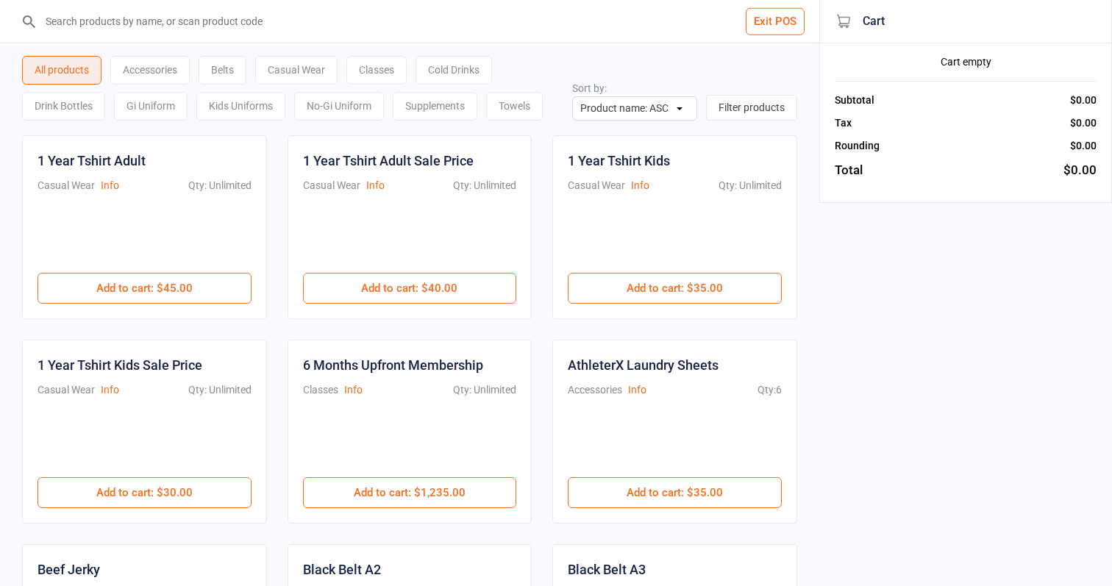
click at [770, 16] on button "Exit POS" at bounding box center [775, 21] width 59 height 27
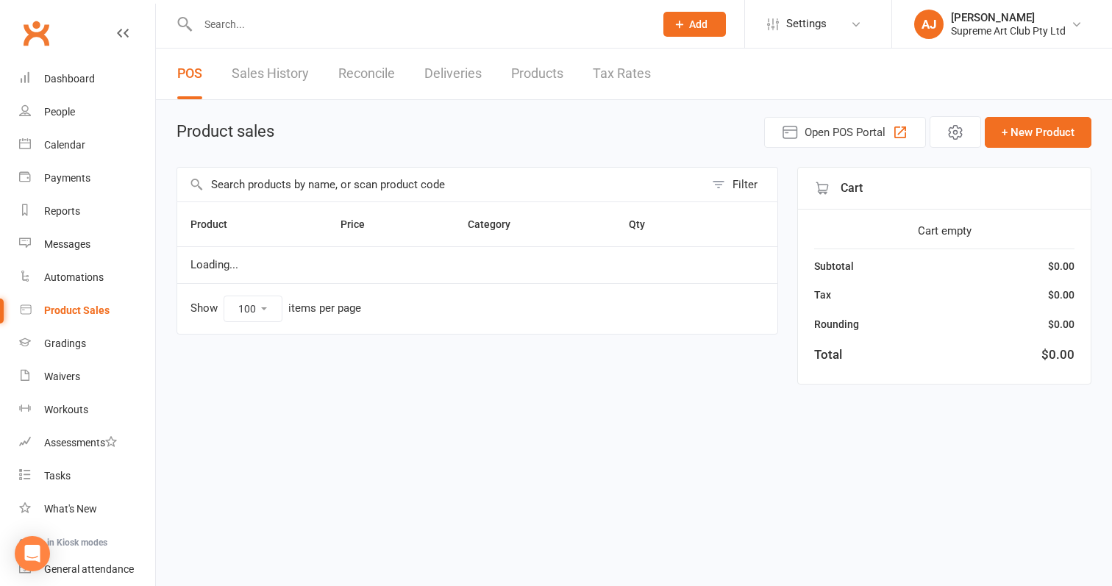
select select "100"
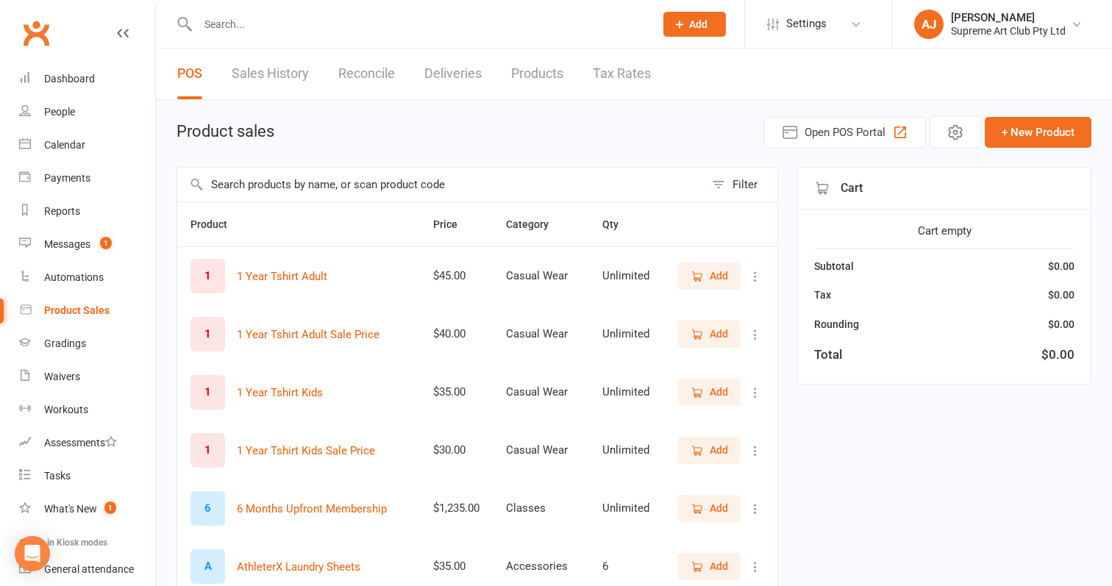
click at [829, 132] on span "Open POS Portal" at bounding box center [844, 133] width 81 height 18
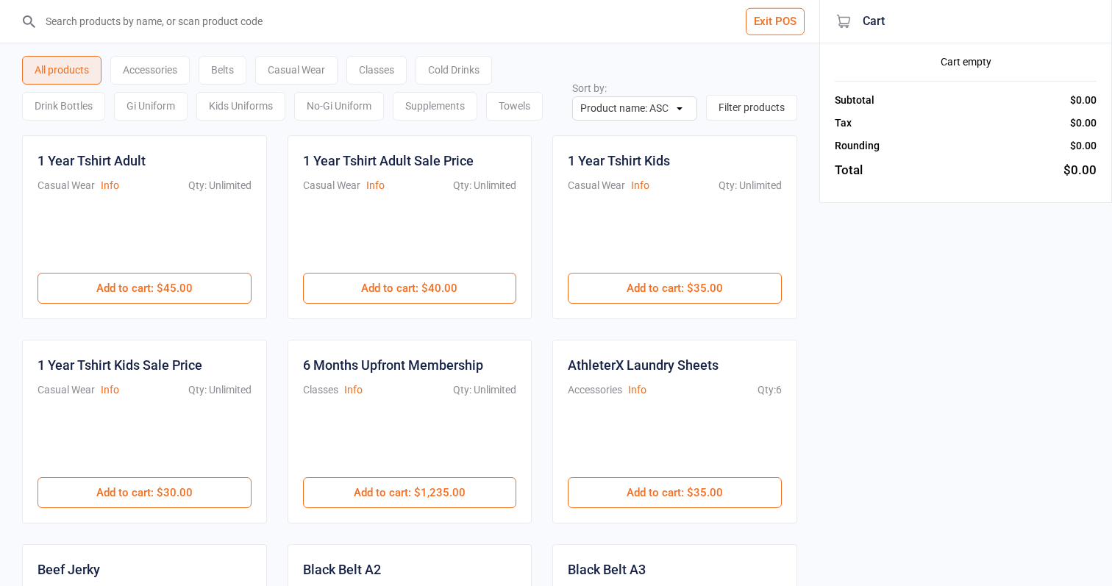
click at [451, 81] on div "Cold Drinks" at bounding box center [453, 70] width 76 height 29
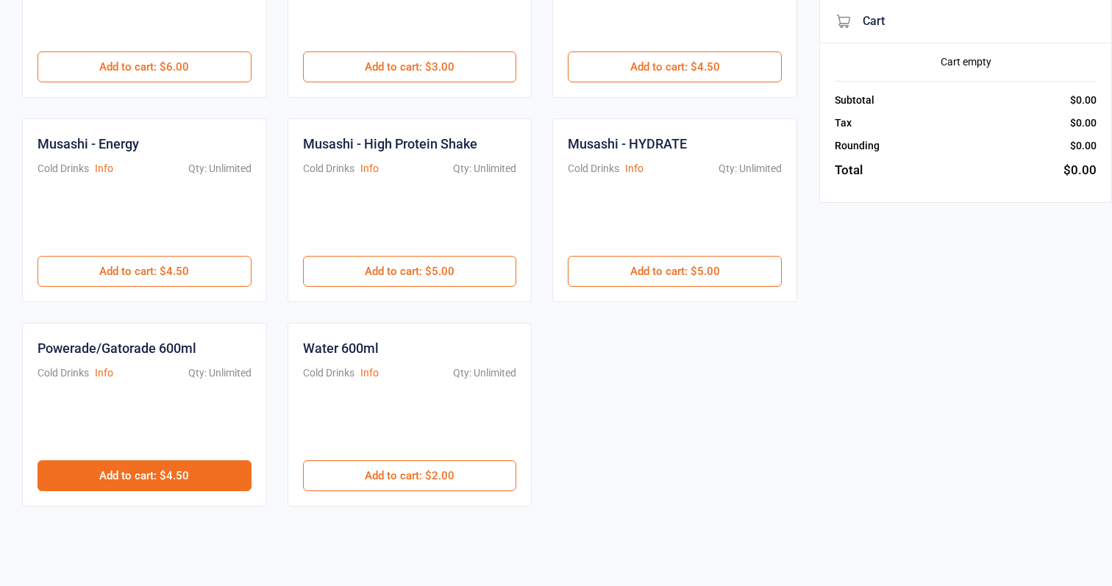
scroll to position [221, 0]
click at [246, 471] on button "Add to cart : $4.50" at bounding box center [144, 475] width 214 height 31
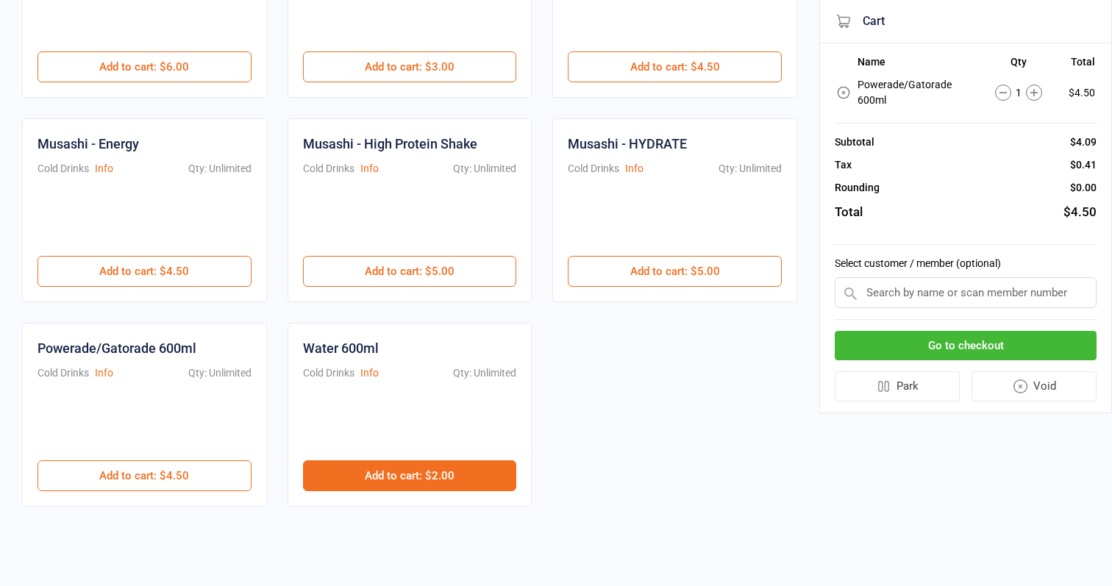
click at [360, 474] on button "Add to cart : $2.00" at bounding box center [410, 475] width 214 height 31
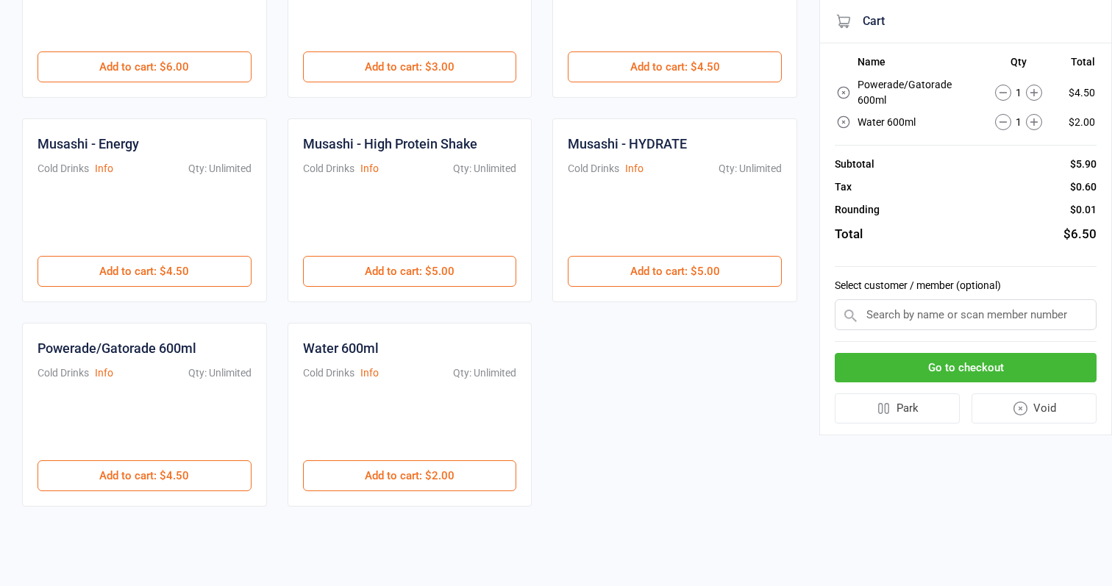
click at [972, 365] on button "Go to checkout" at bounding box center [966, 368] width 262 height 30
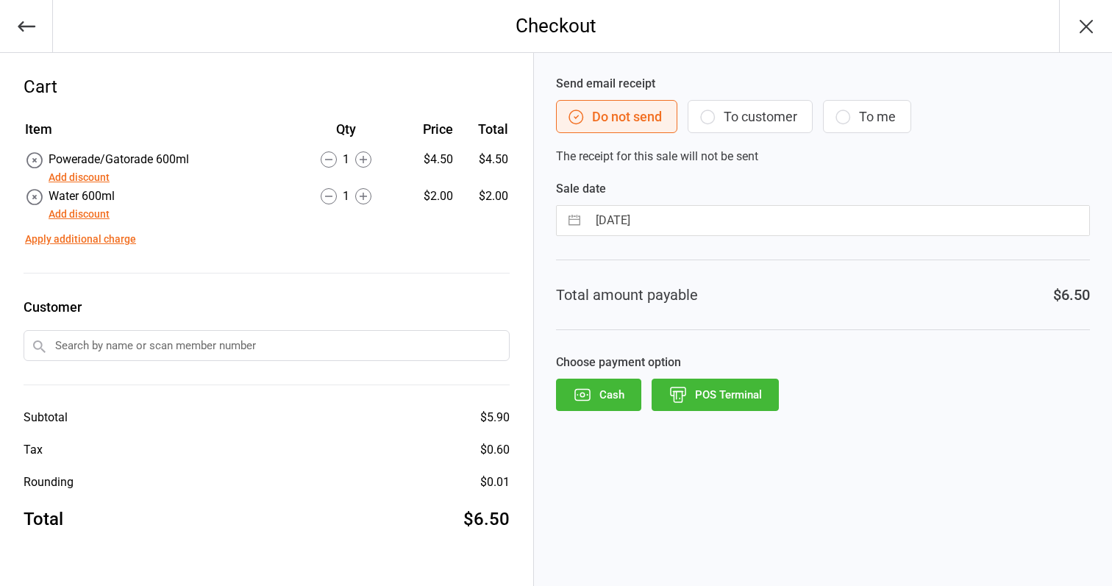
select select "7"
select select "2025"
select select "8"
select select "2025"
select select "9"
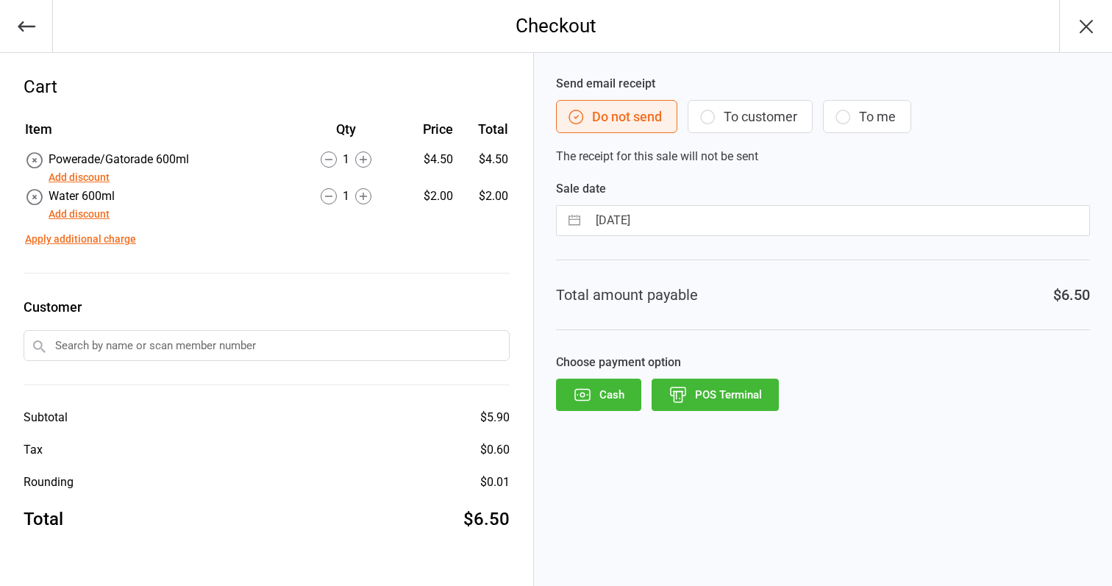
select select "2025"
click at [713, 224] on input "[DATE]" at bounding box center [837, 220] width 501 height 29
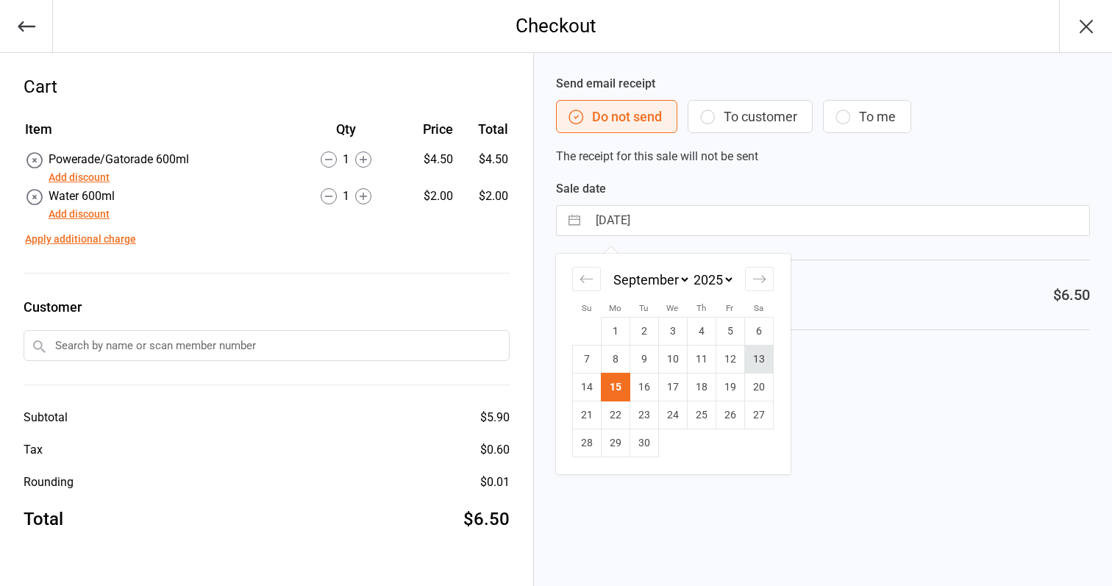
click at [745, 363] on td "13" at bounding box center [758, 360] width 29 height 28
type input "[DATE]"
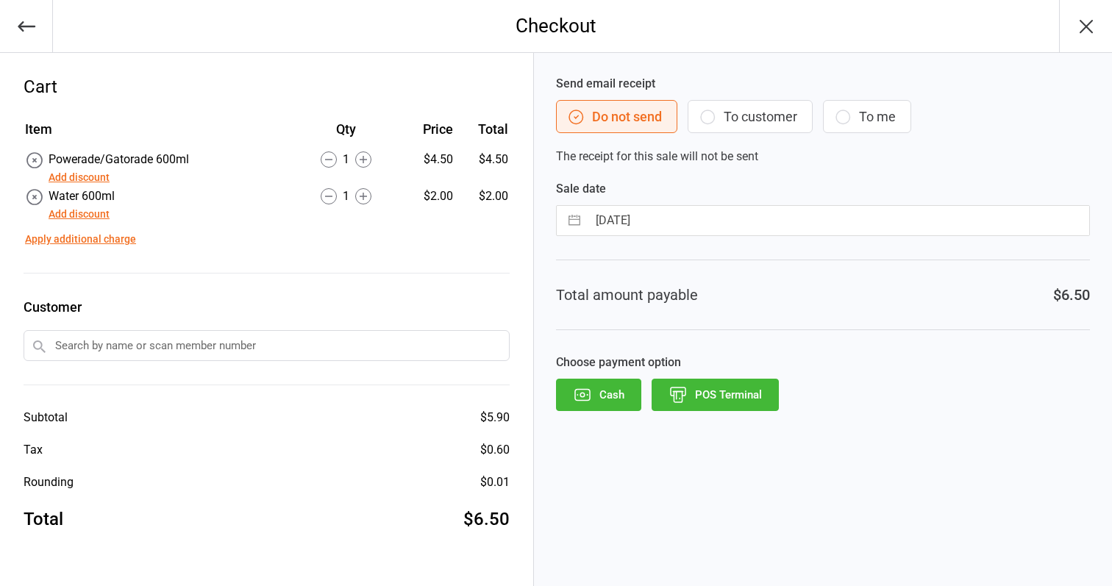
click at [753, 401] on button "POS Terminal" at bounding box center [714, 395] width 127 height 32
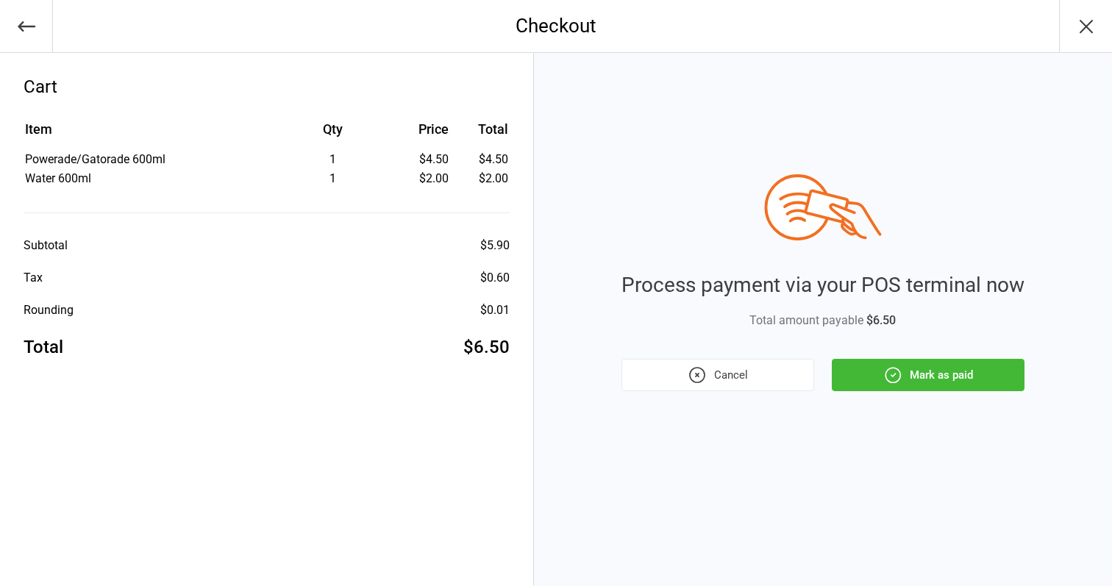
click at [997, 362] on button "Mark as paid" at bounding box center [928, 375] width 193 height 32
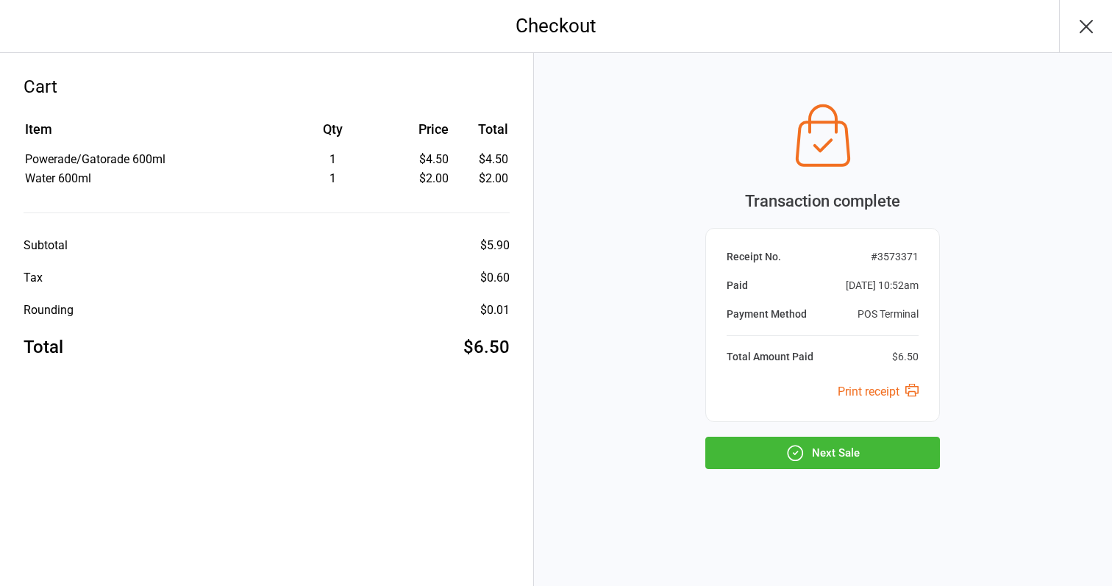
click at [902, 454] on button "Next Sale" at bounding box center [822, 453] width 235 height 32
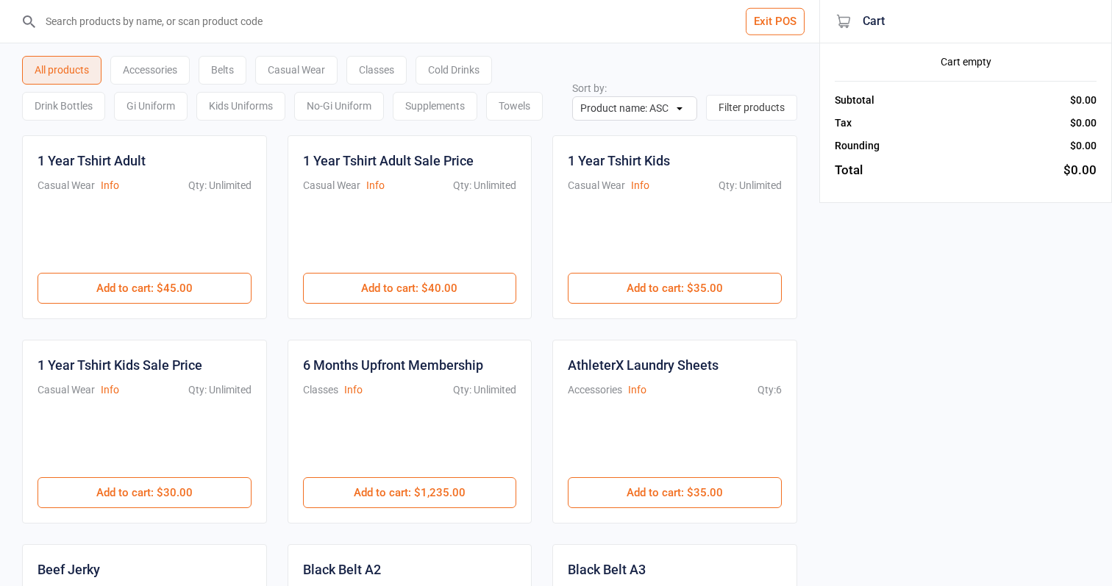
click at [446, 73] on div "Cold Drinks" at bounding box center [453, 70] width 76 height 29
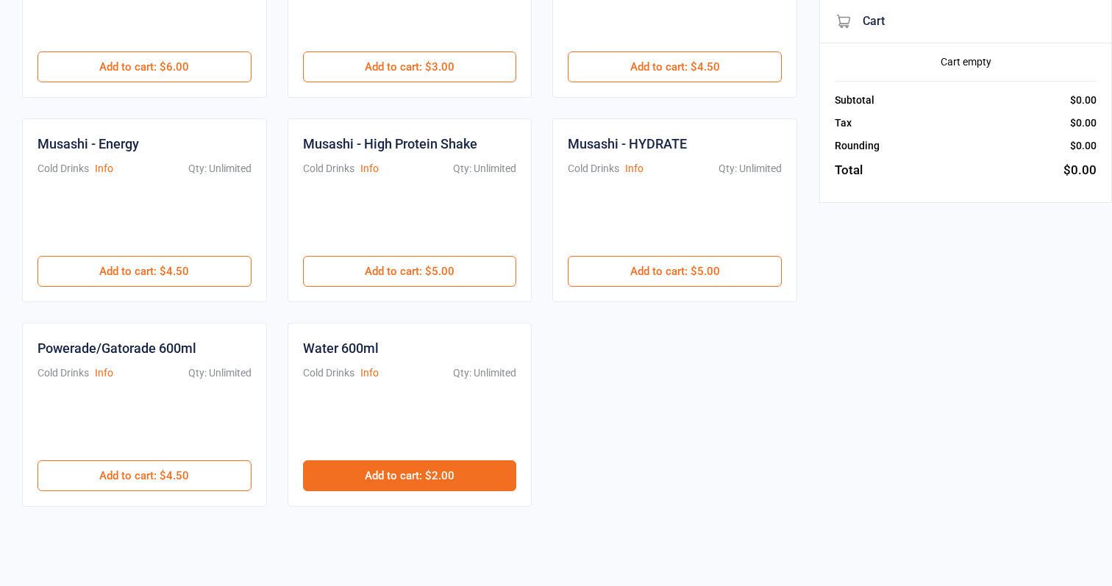
click at [472, 461] on button "Add to cart : $2.00" at bounding box center [410, 475] width 214 height 31
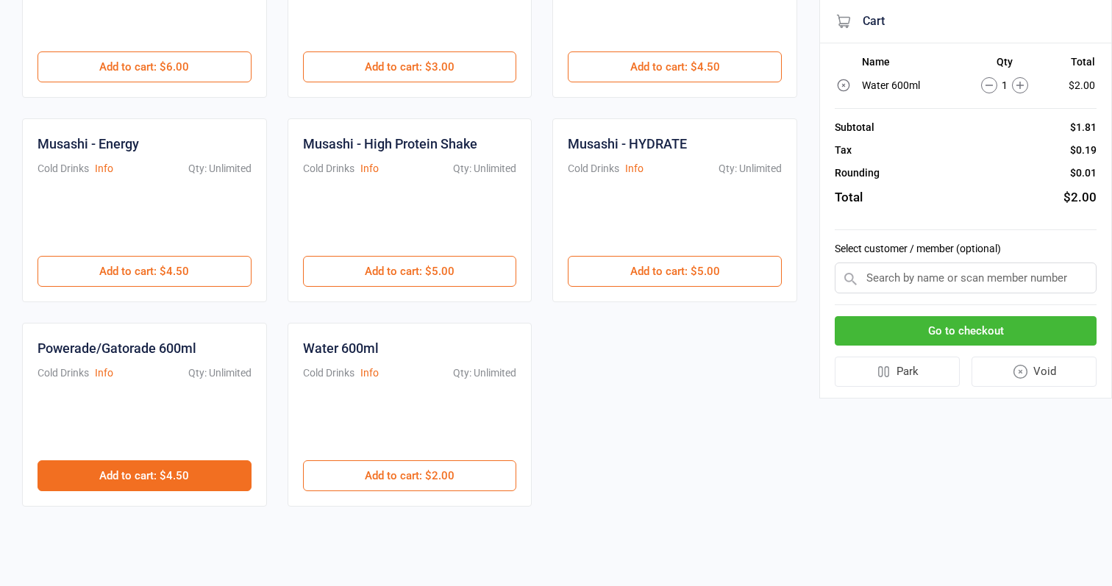
click at [217, 482] on button "Add to cart : $4.50" at bounding box center [144, 475] width 214 height 31
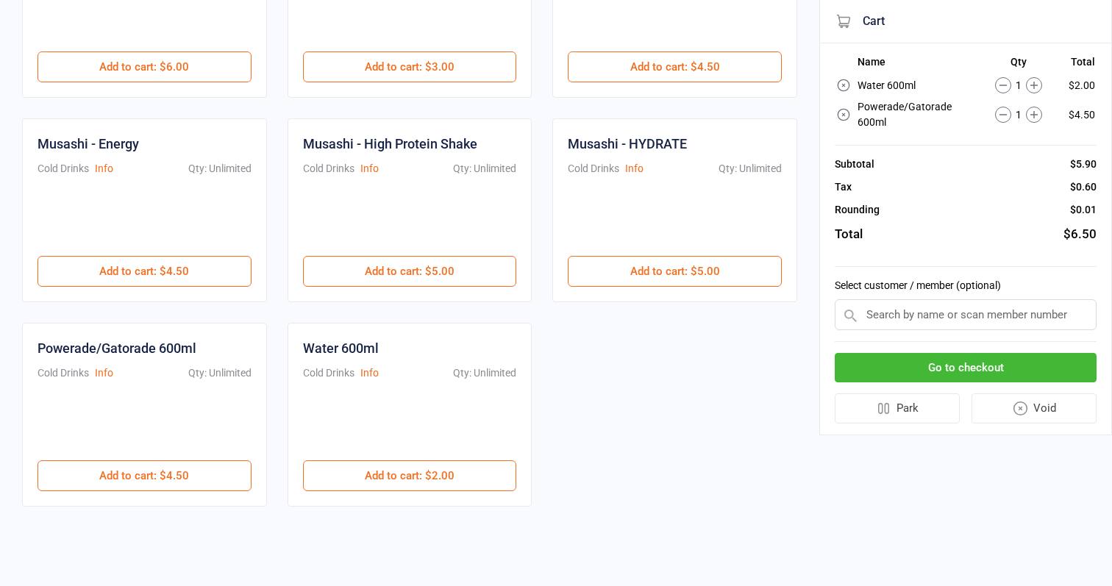
click at [1047, 368] on button "Go to checkout" at bounding box center [966, 368] width 262 height 30
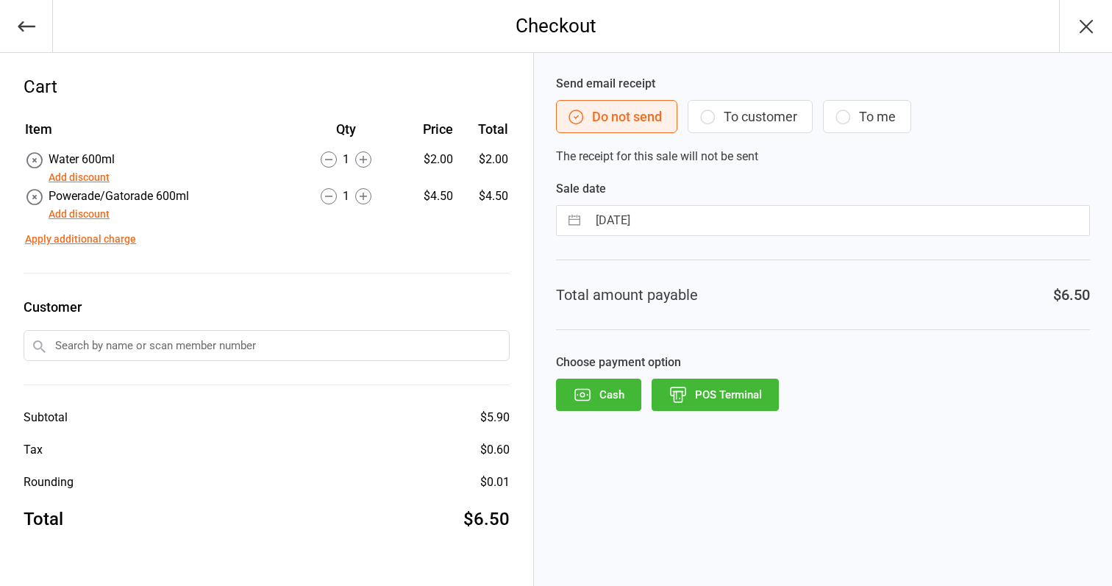
click at [702, 222] on input "[DATE]" at bounding box center [837, 220] width 501 height 29
select select "7"
select select "2025"
select select "8"
select select "2025"
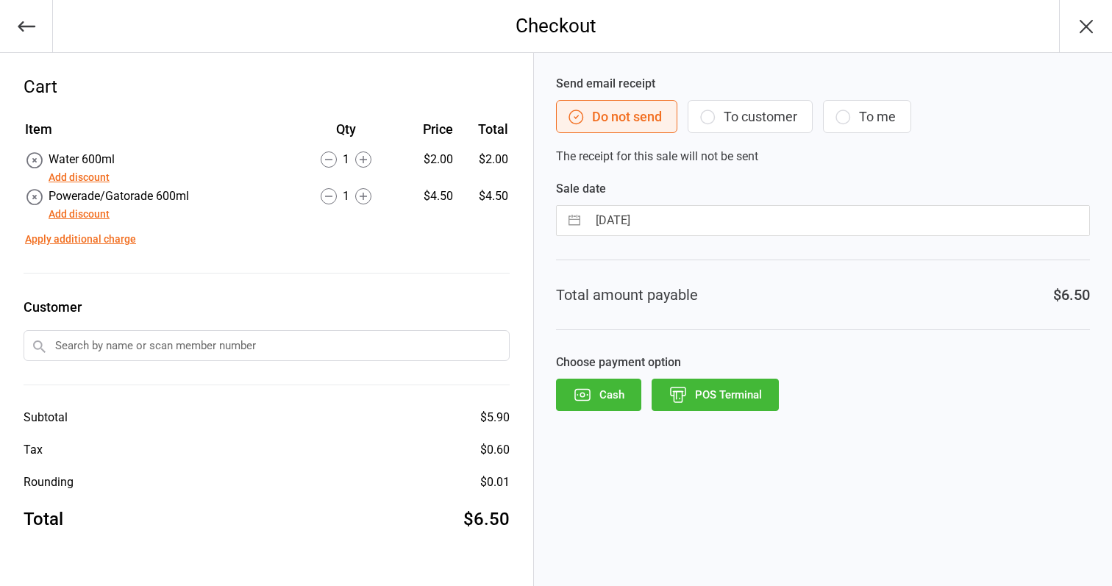
select select "9"
select select "2025"
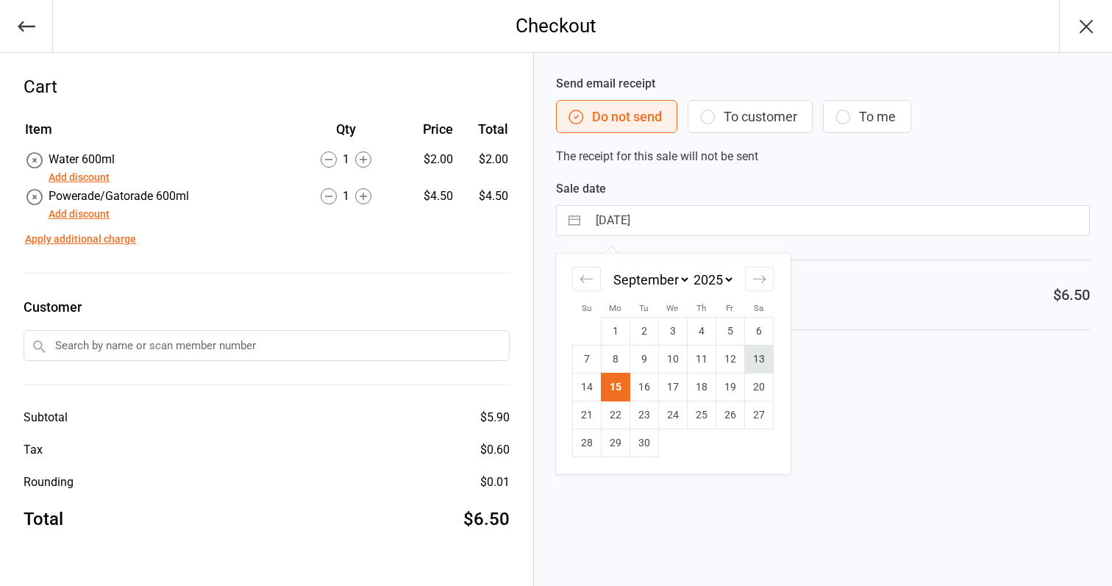
click at [760, 362] on td "13" at bounding box center [758, 360] width 29 height 28
type input "13 Sep 2025"
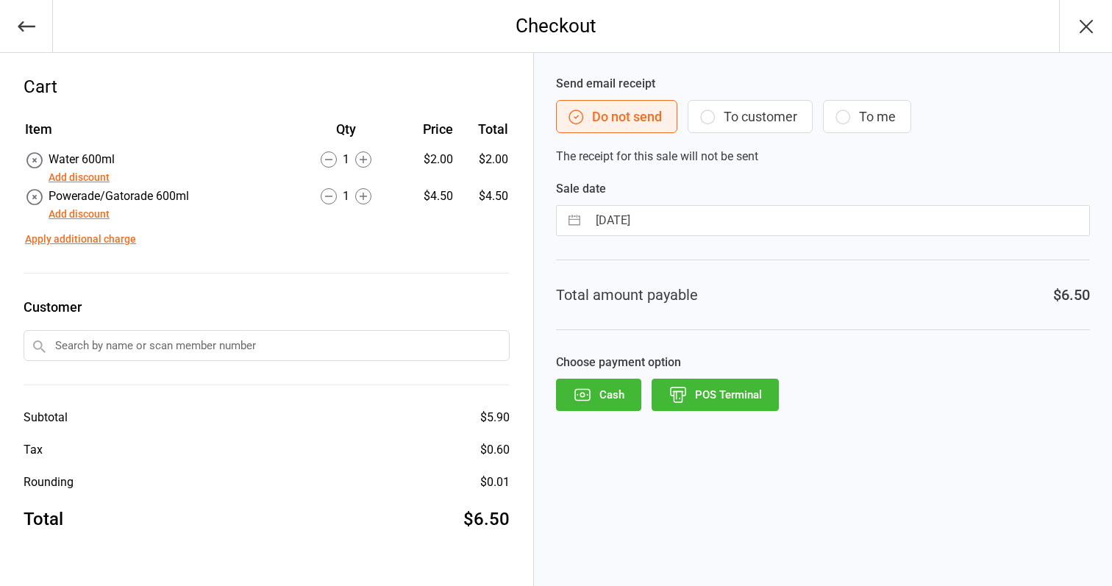
click at [754, 395] on button "POS Terminal" at bounding box center [714, 395] width 127 height 32
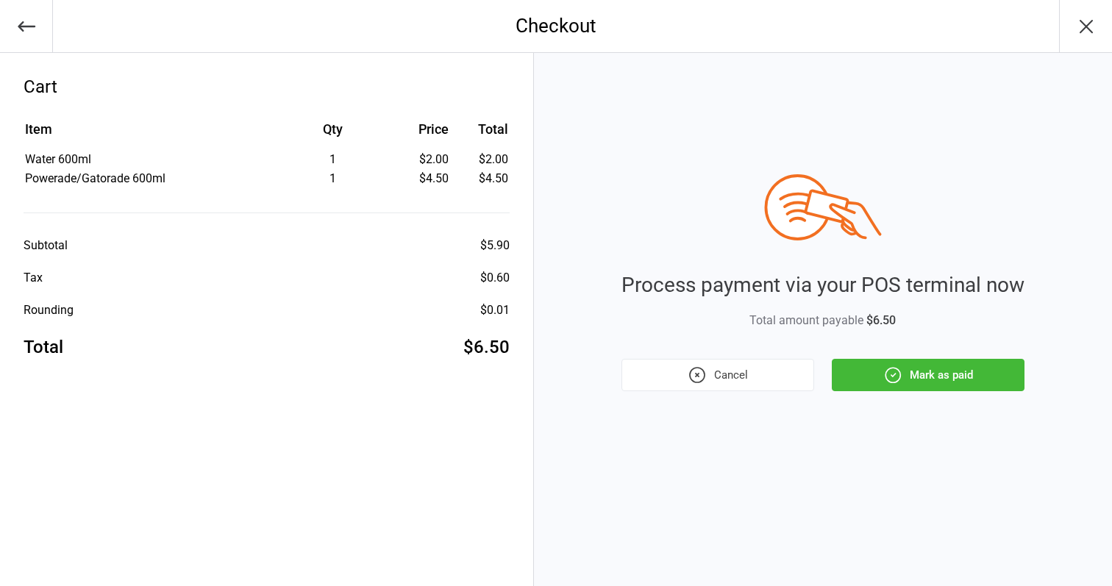
click at [905, 375] on button "Mark as paid" at bounding box center [928, 375] width 193 height 32
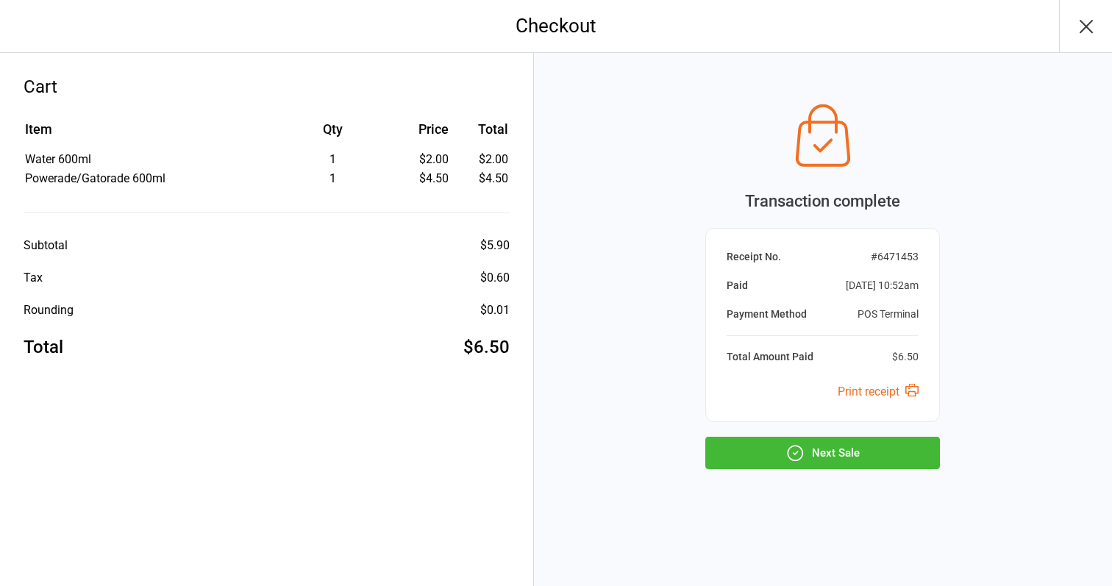
click at [891, 450] on button "Next Sale" at bounding box center [822, 453] width 235 height 32
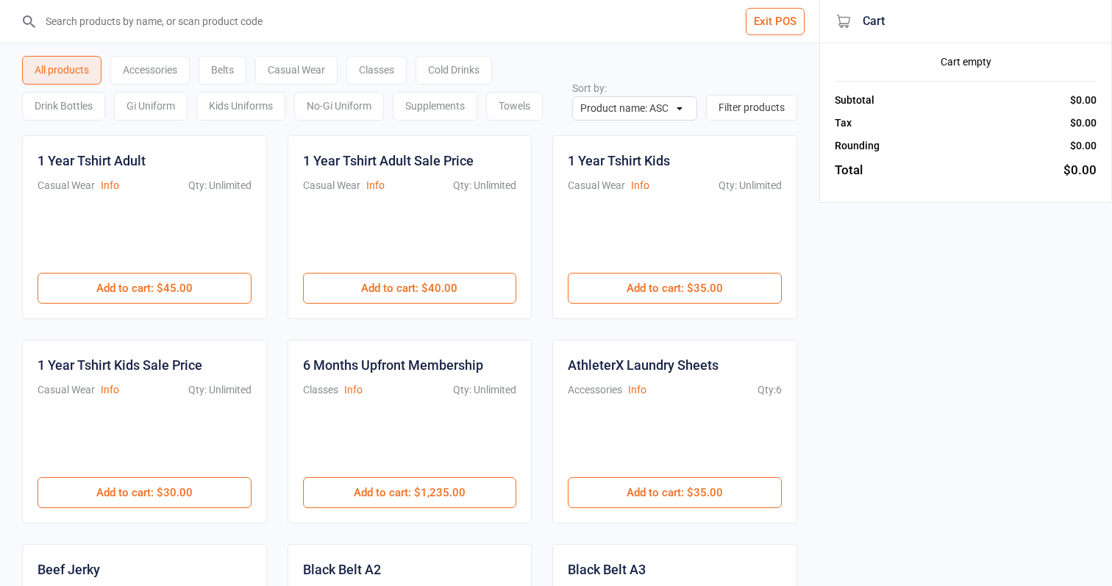
click at [451, 67] on div "Cold Drinks" at bounding box center [453, 70] width 76 height 29
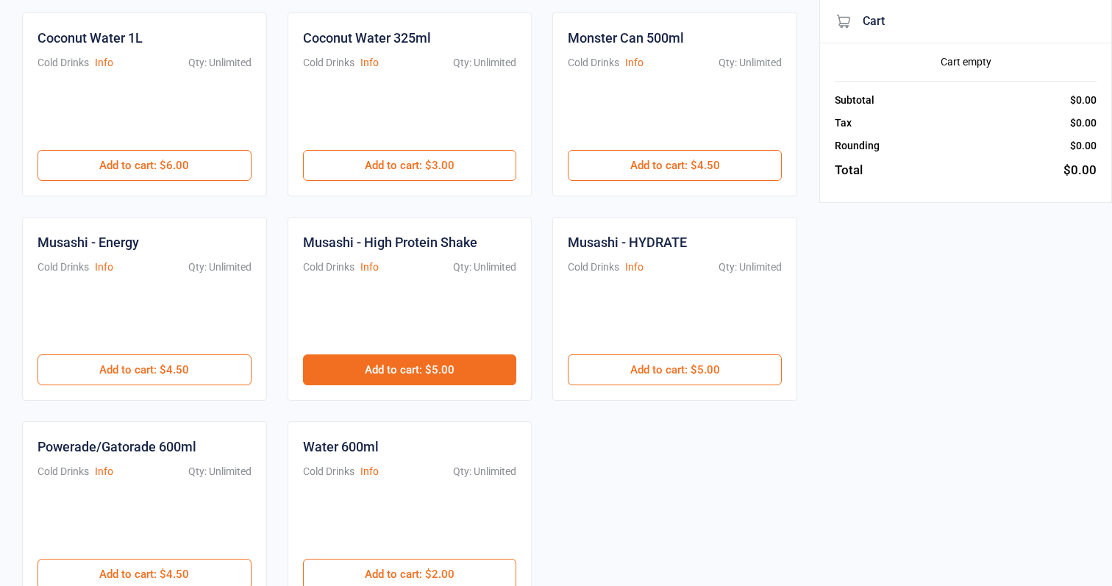
scroll to position [142, 0]
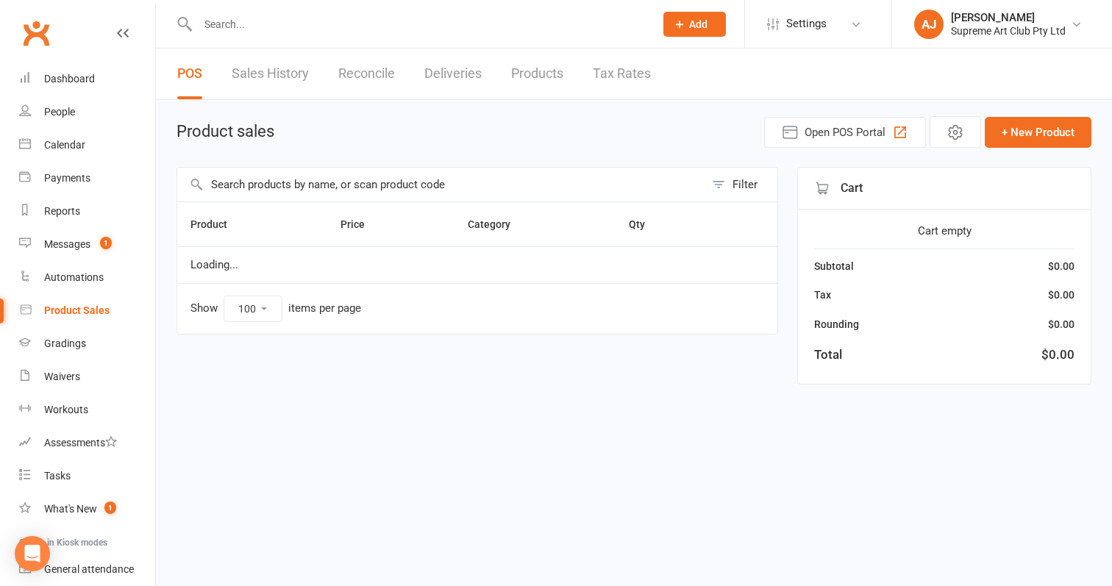
select select "100"
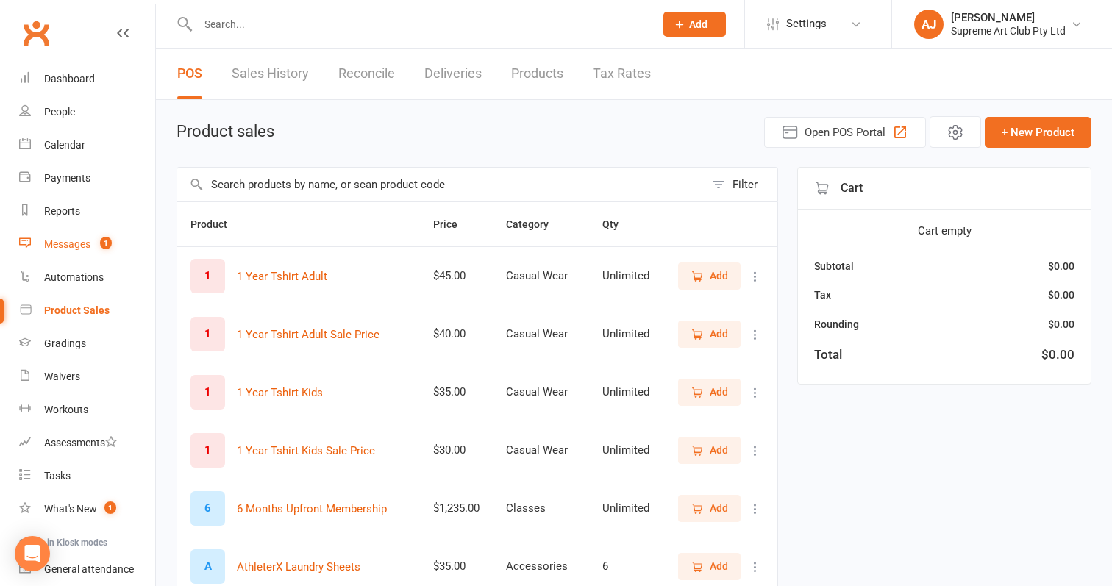
click at [68, 240] on div "Messages" at bounding box center [67, 244] width 46 height 12
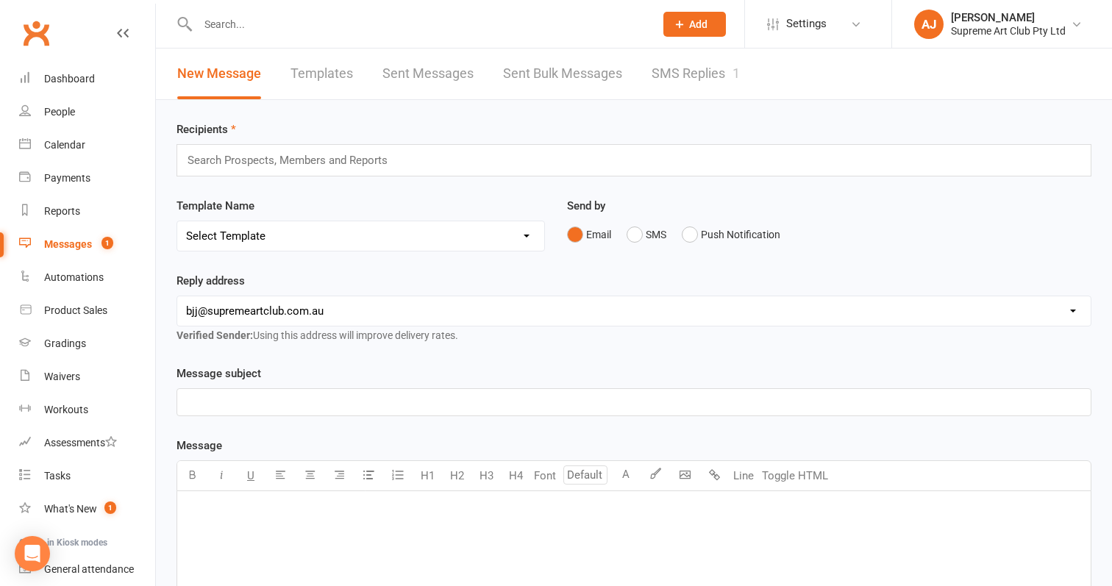
click at [694, 70] on link "SMS Replies 1" at bounding box center [695, 74] width 88 height 51
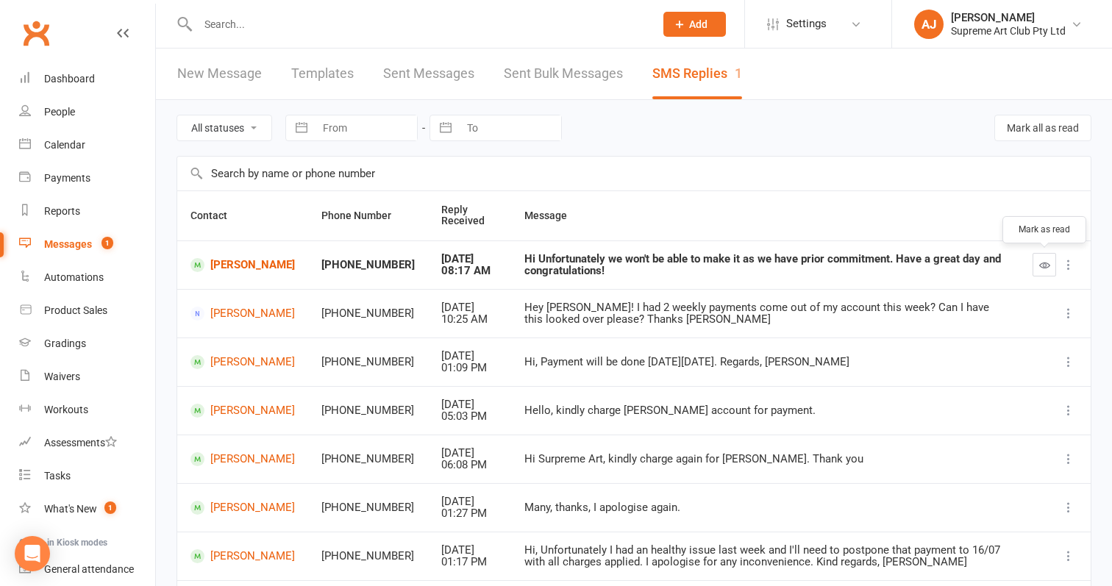
click at [1046, 260] on icon "button" at bounding box center [1044, 265] width 11 height 11
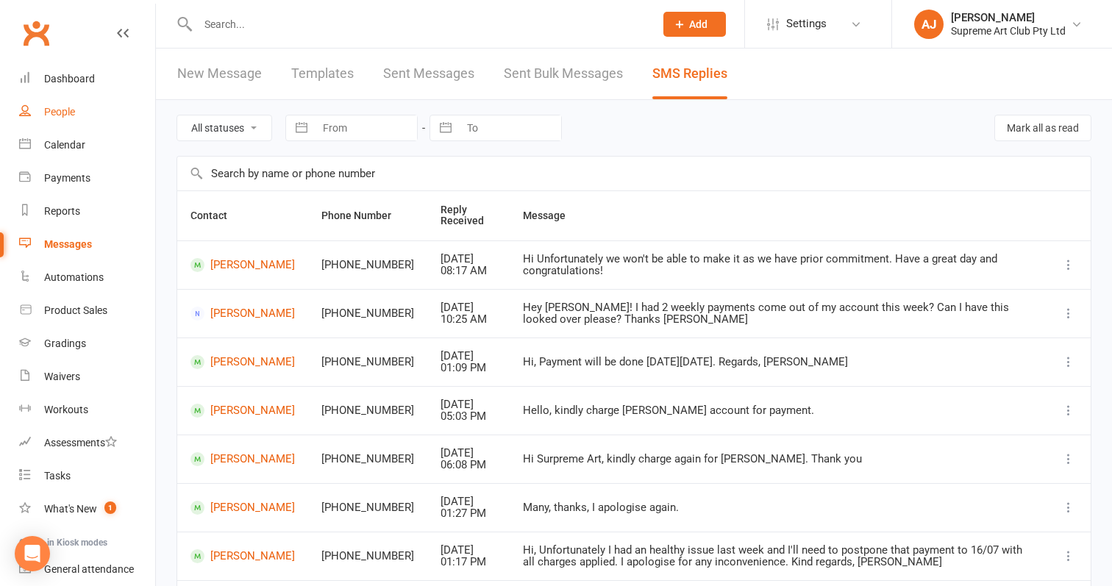
click at [62, 120] on link "People" at bounding box center [87, 112] width 136 height 33
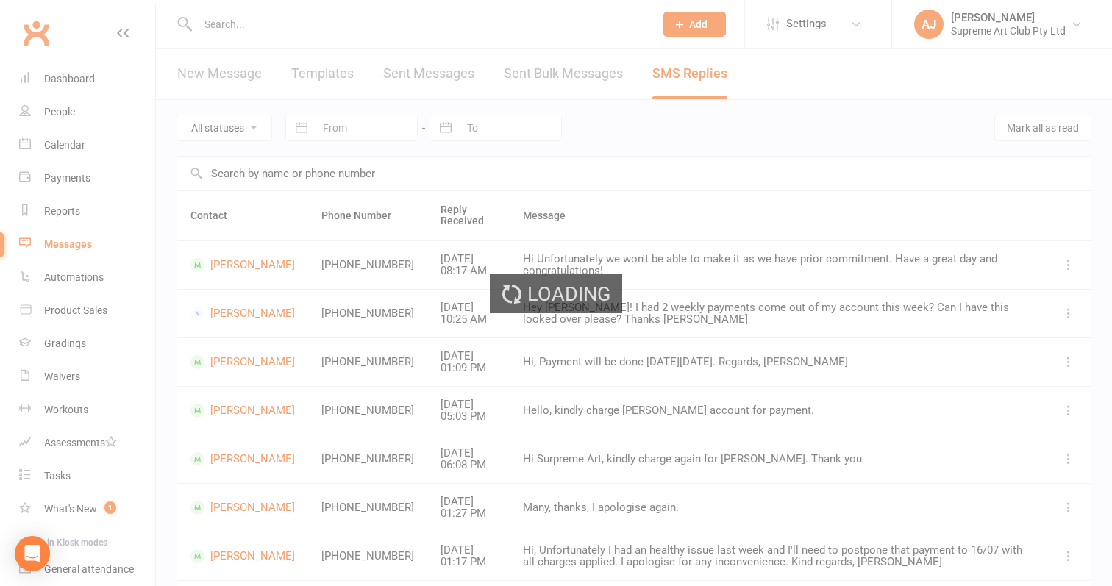
select select "100"
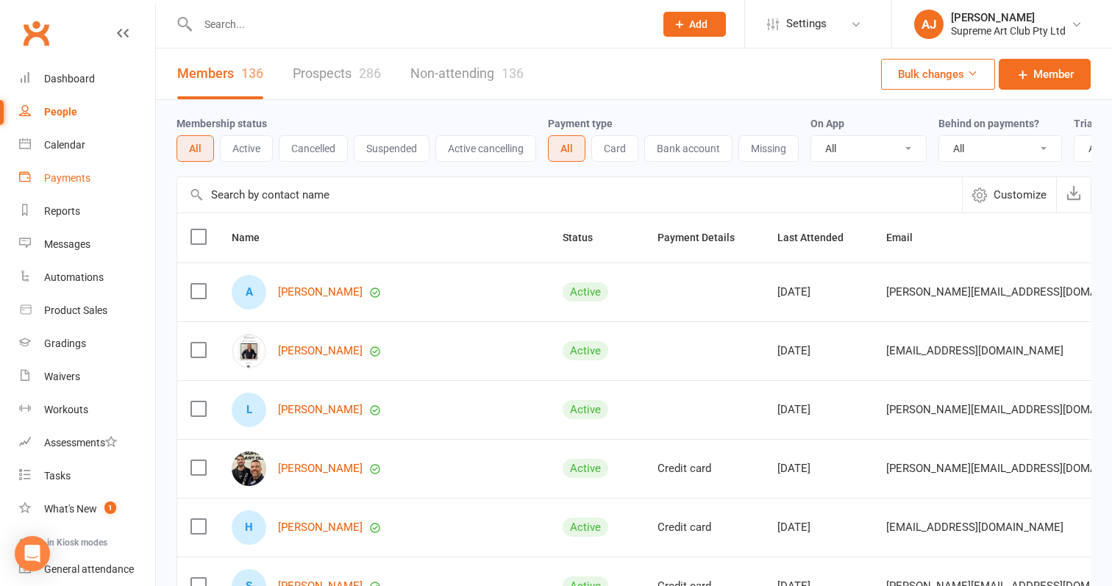
click at [68, 175] on div "Payments" at bounding box center [67, 178] width 46 height 12
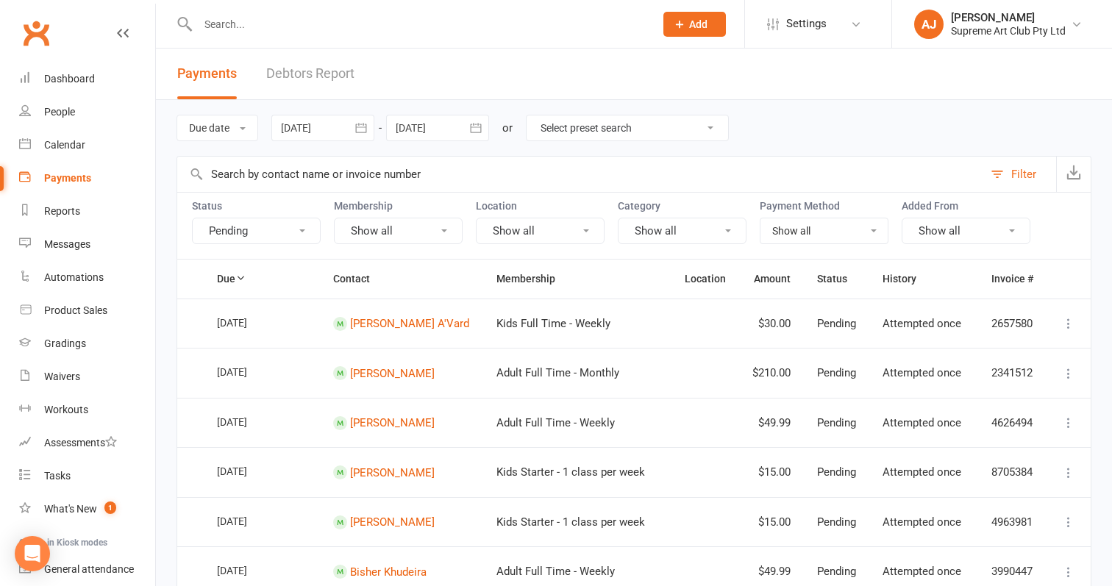
select select "2"
type input "[DATE]"
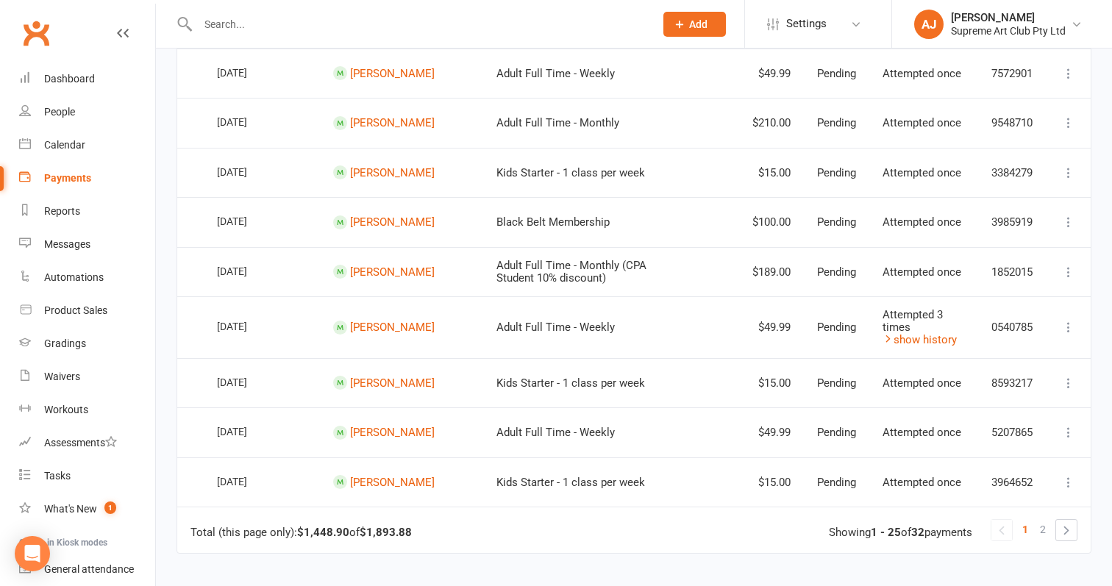
scroll to position [1046, 0]
click at [1046, 528] on span "2" at bounding box center [1043, 528] width 6 height 21
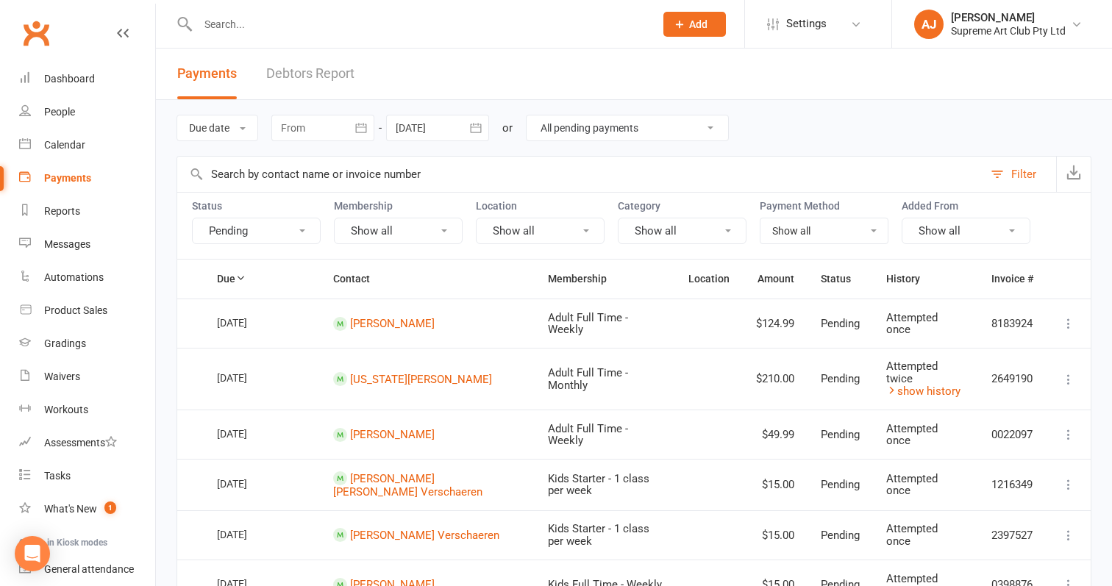
scroll to position [0, 0]
click at [311, 80] on link "Debtors Report" at bounding box center [310, 74] width 88 height 51
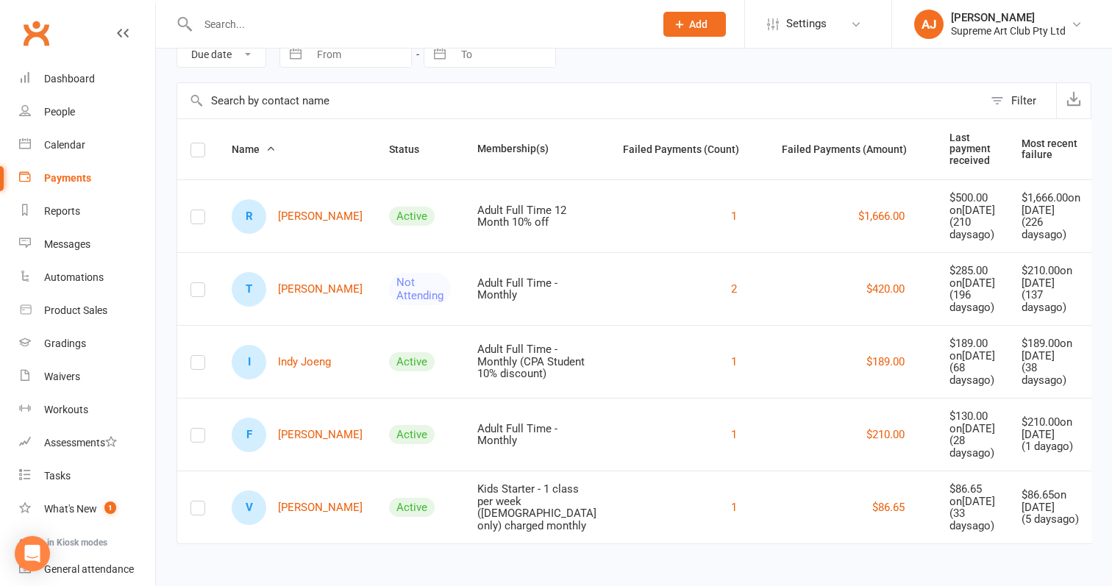
scroll to position [254, 0]
click at [301, 418] on link "F [PERSON_NAME]" at bounding box center [297, 435] width 131 height 35
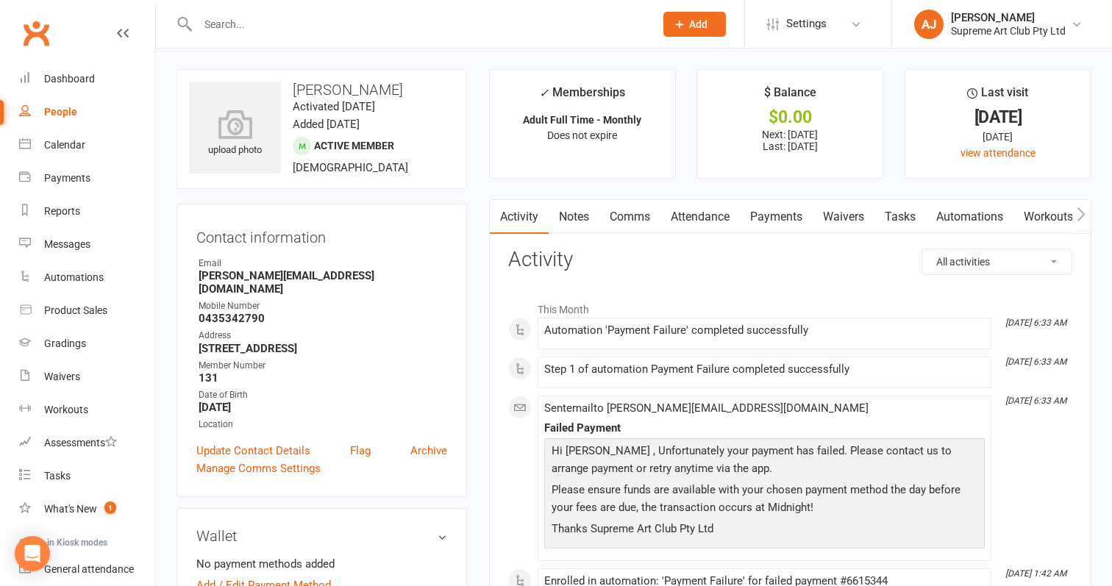
click at [639, 211] on link "Comms" at bounding box center [629, 217] width 61 height 34
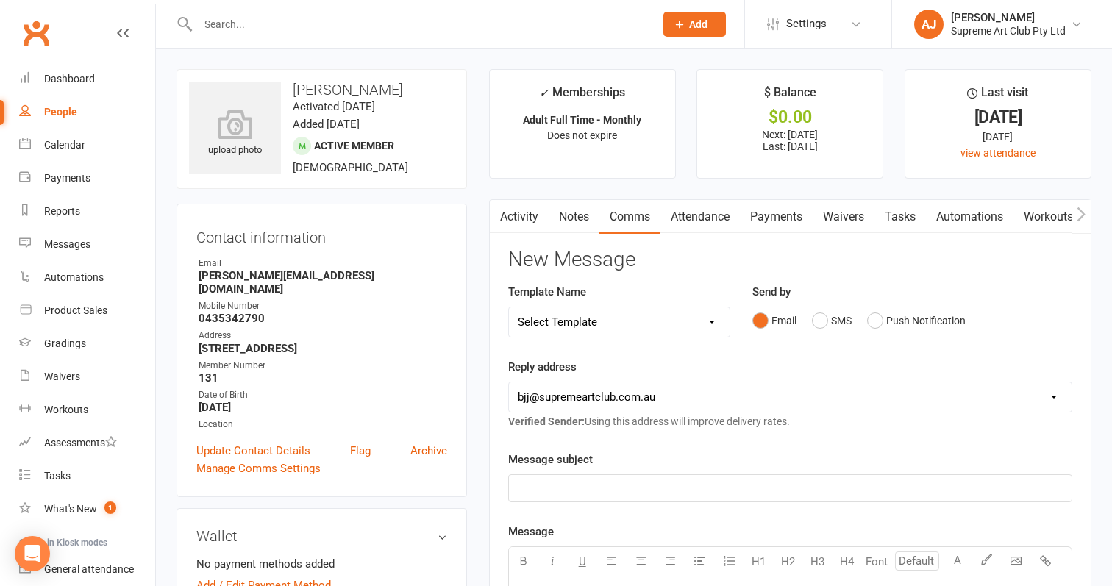
click at [639, 496] on div "﻿" at bounding box center [790, 488] width 562 height 26
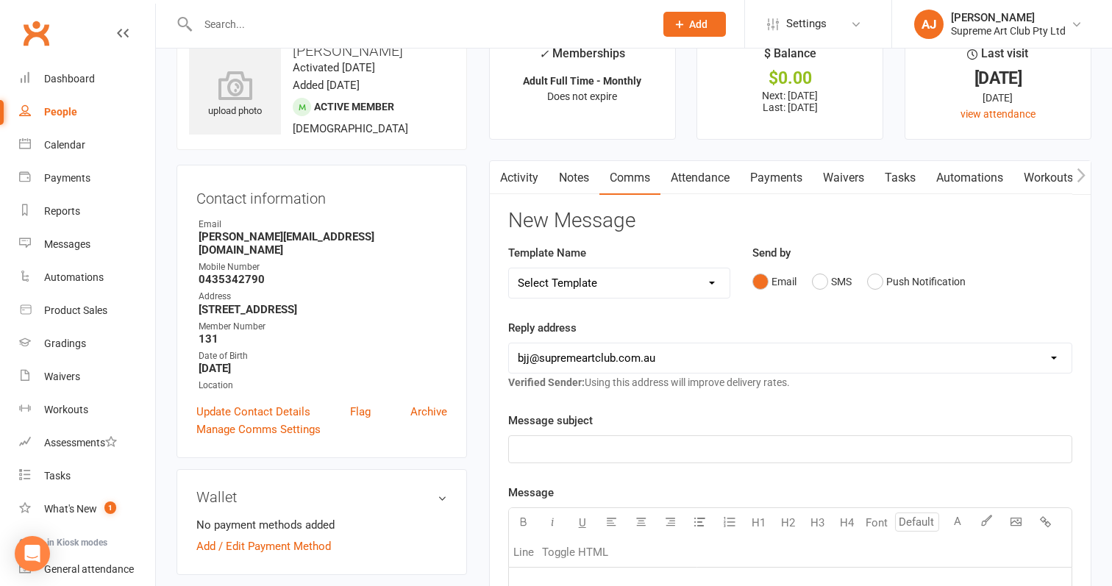
scroll to position [114, 0]
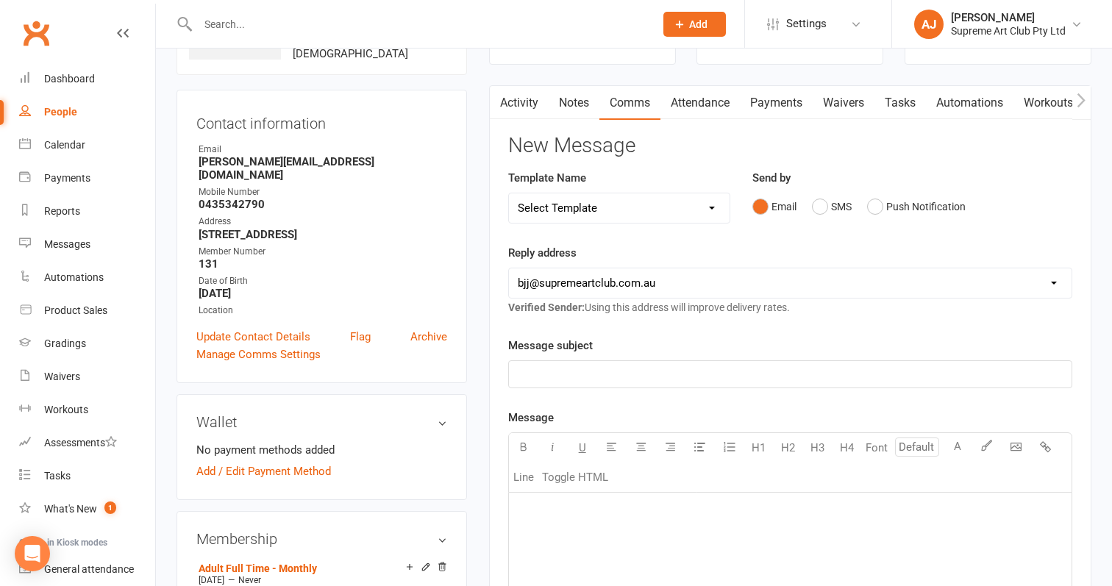
click at [965, 93] on link "Automations" at bounding box center [969, 103] width 87 height 34
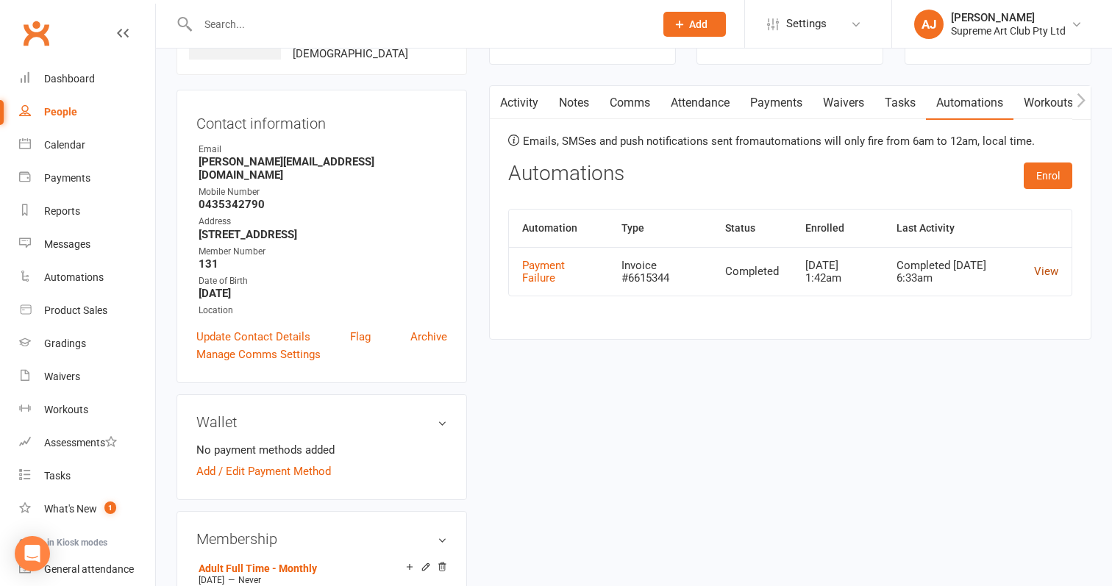
click at [1049, 268] on link "View" at bounding box center [1046, 271] width 24 height 13
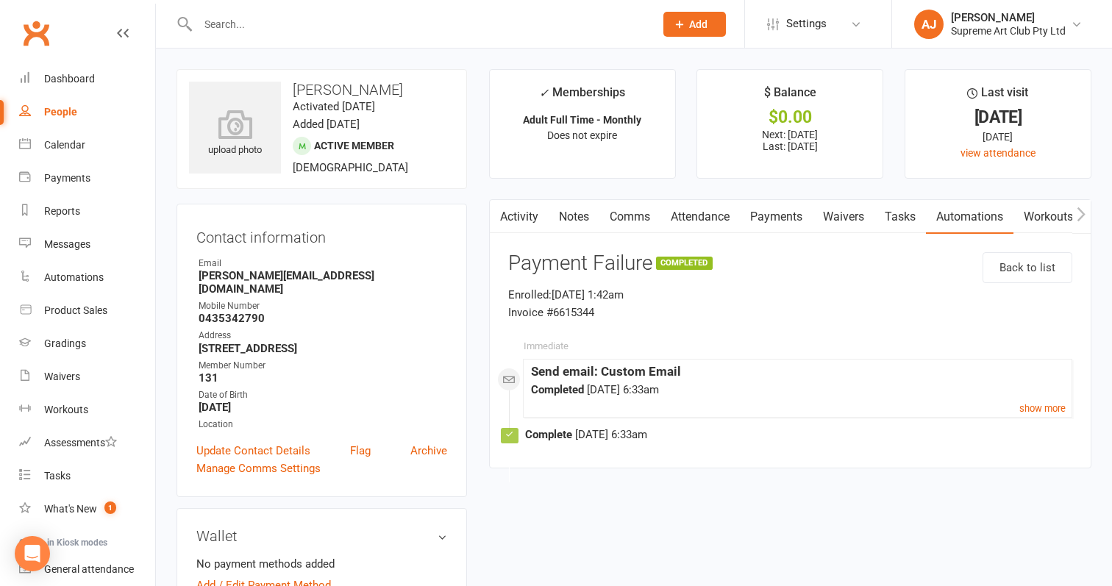
click at [59, 107] on div "People" at bounding box center [60, 112] width 33 height 12
select select "100"
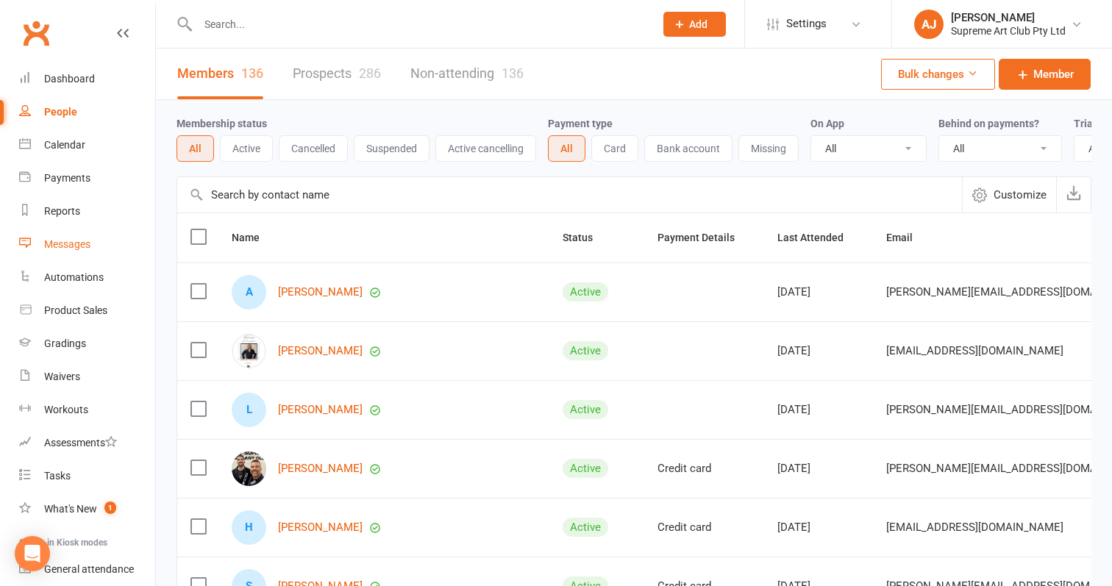
click at [76, 247] on div "Messages" at bounding box center [67, 244] width 46 height 12
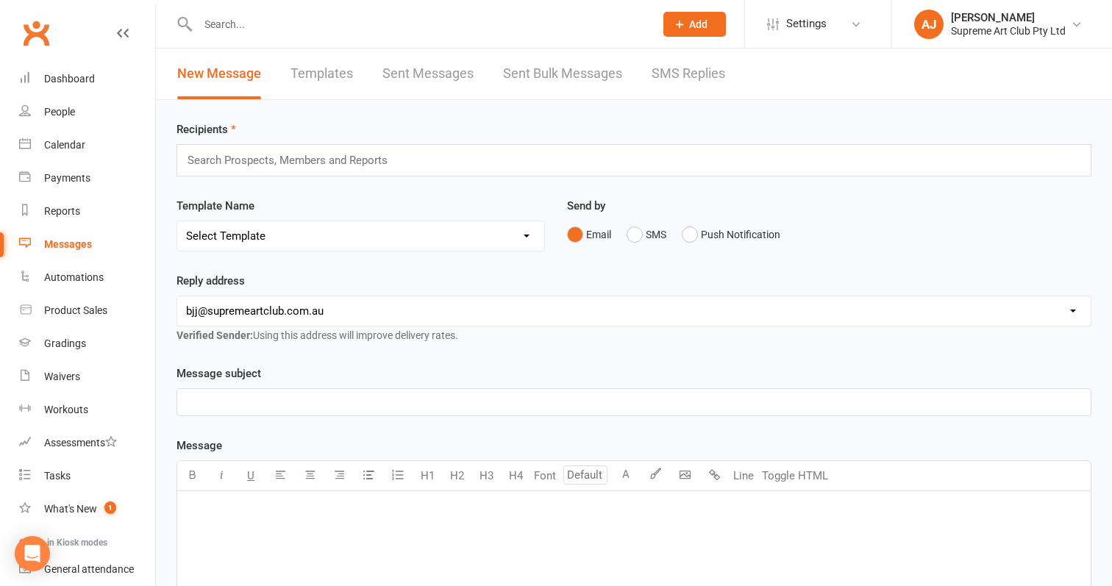
click at [336, 157] on input "text" at bounding box center [294, 160] width 216 height 19
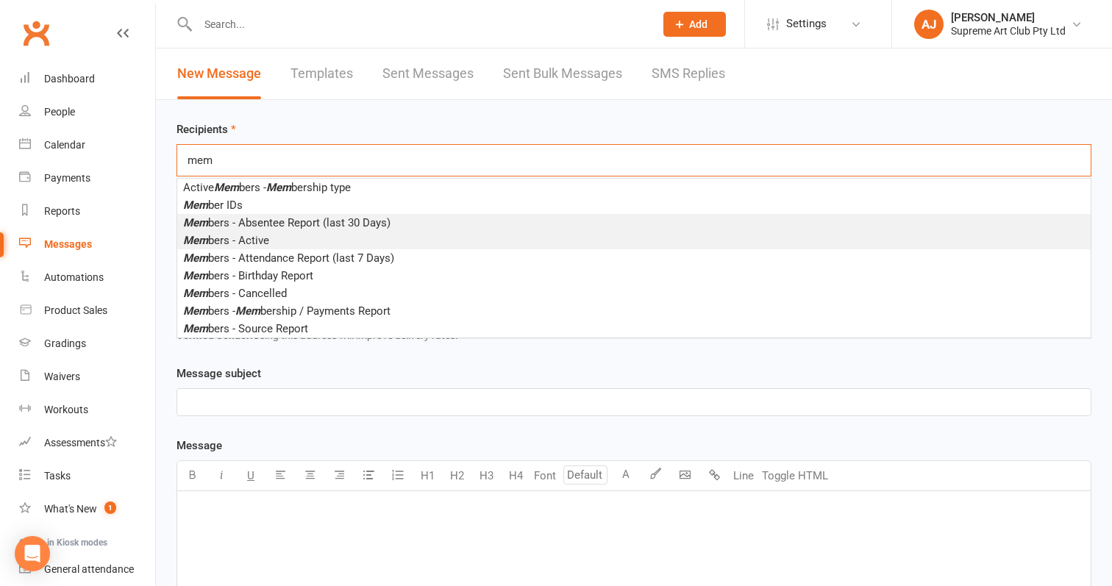
type input "mem"
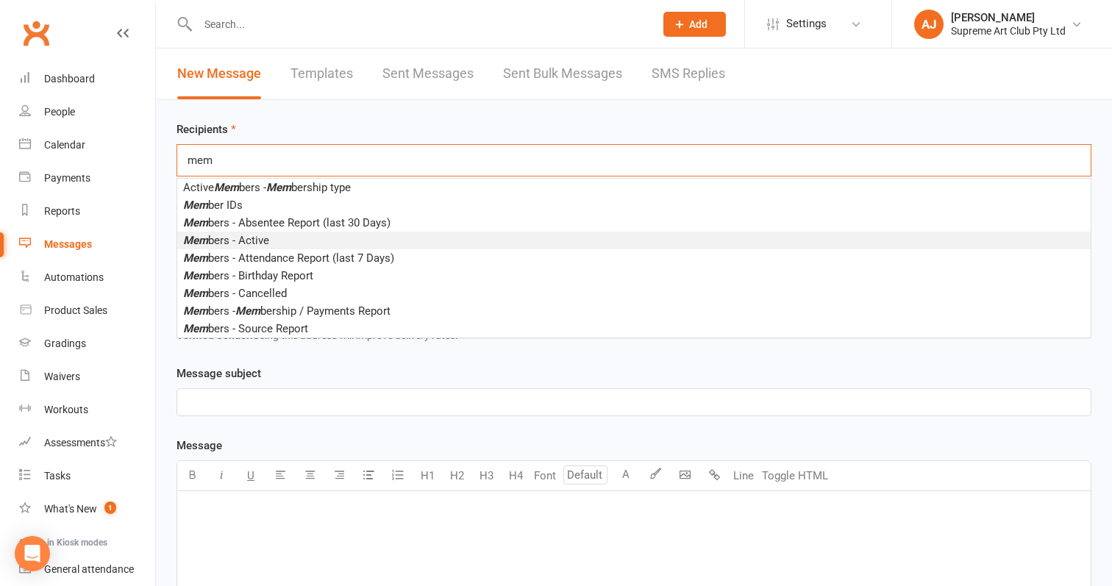
click at [275, 234] on li "Mem bers - Active" at bounding box center [633, 241] width 913 height 18
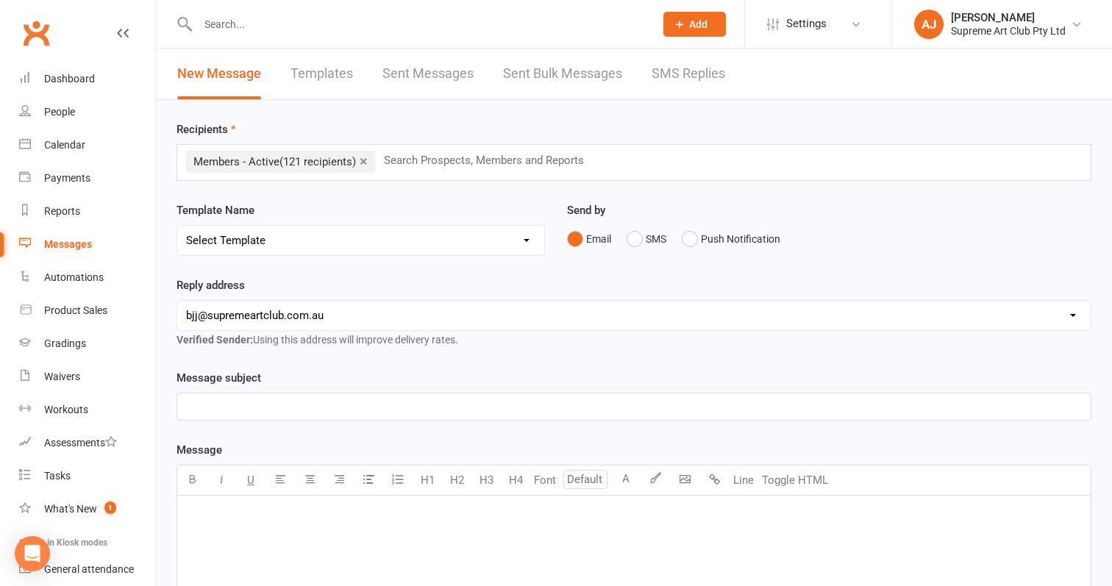
click at [324, 404] on p "﻿" at bounding box center [634, 407] width 896 height 18
click at [471, 154] on input "text" at bounding box center [490, 160] width 216 height 19
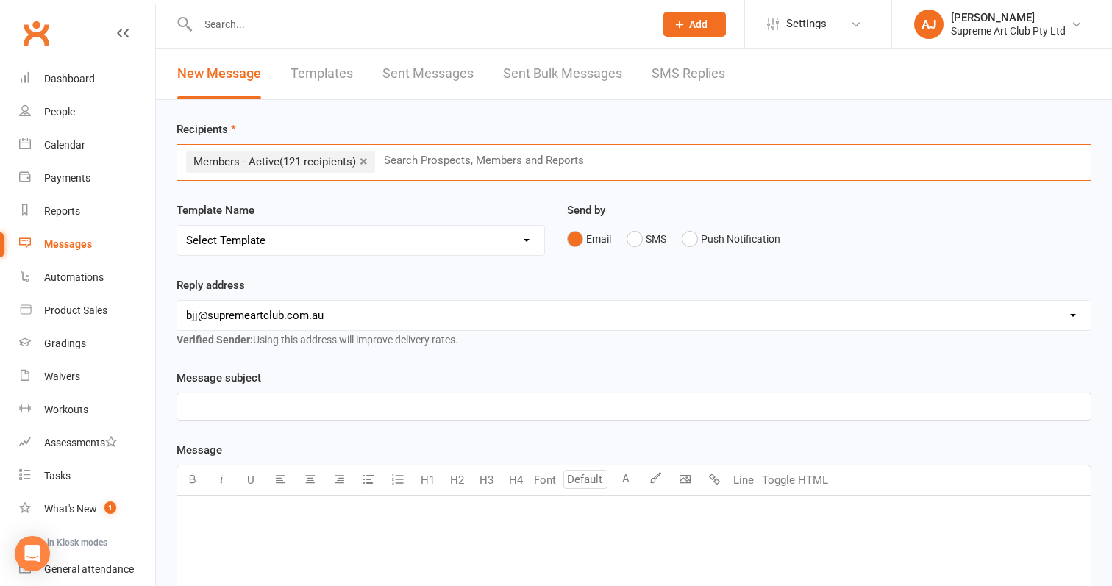
click at [368, 161] on link "×" at bounding box center [364, 161] width 8 height 24
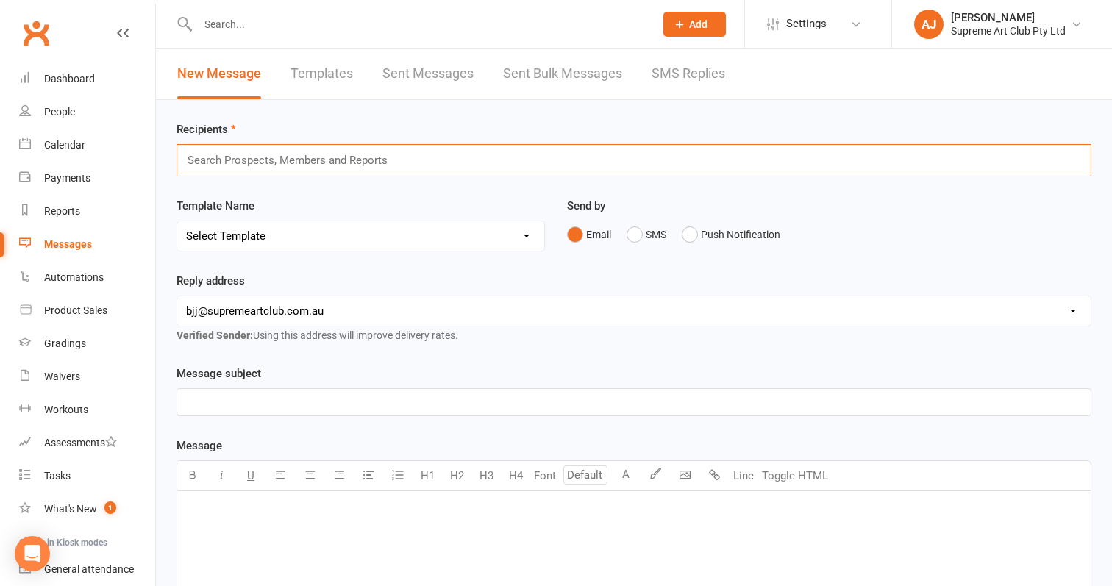
click at [325, 161] on input "text" at bounding box center [294, 160] width 216 height 19
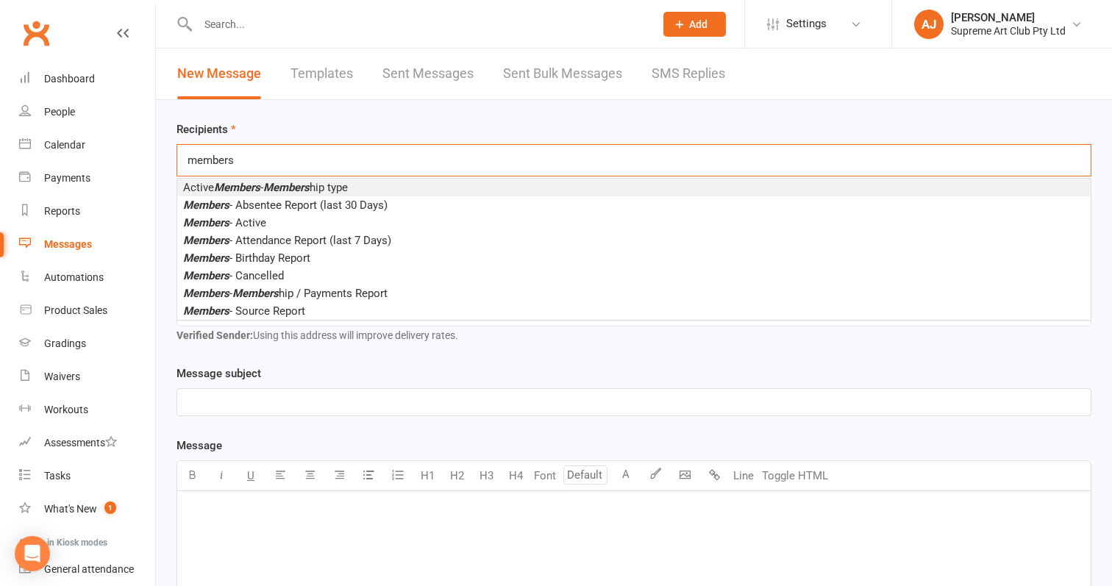
type input "members"
click at [279, 185] on em "Members" at bounding box center [286, 187] width 46 height 13
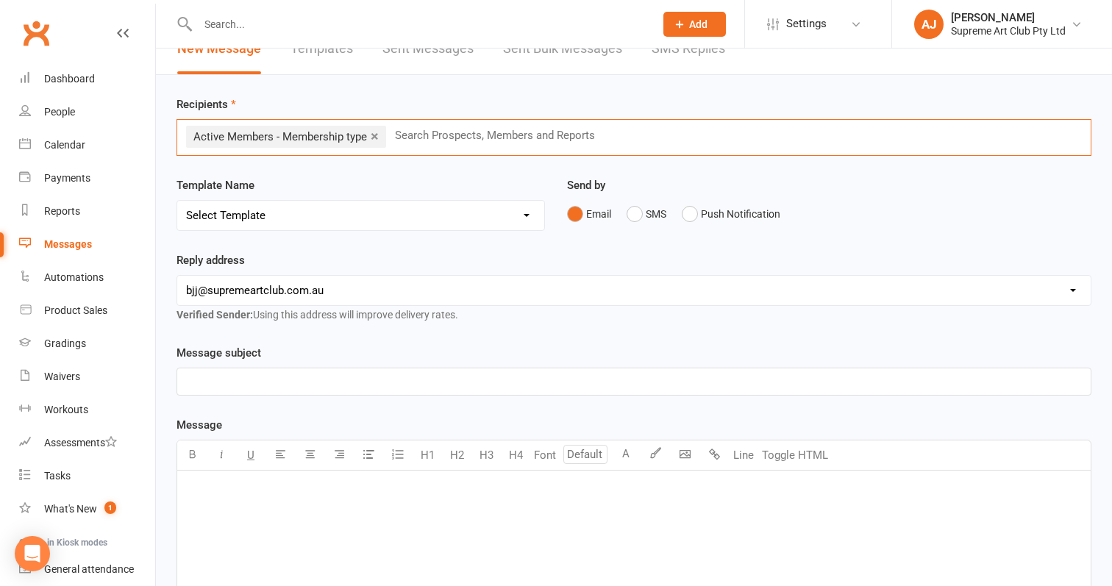
scroll to position [37, 0]
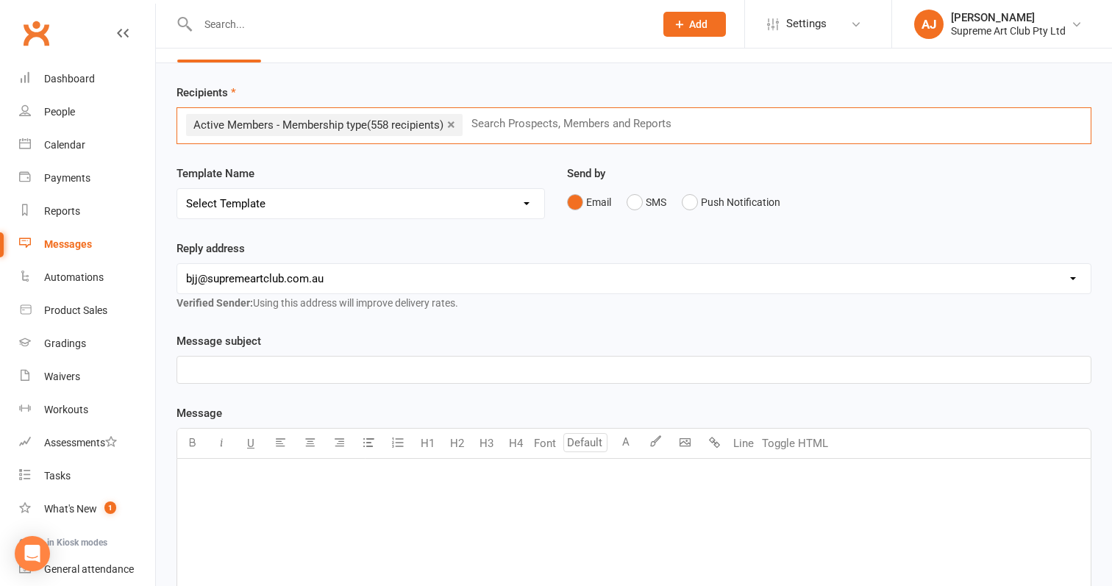
click at [285, 368] on p "﻿" at bounding box center [634, 370] width 896 height 18
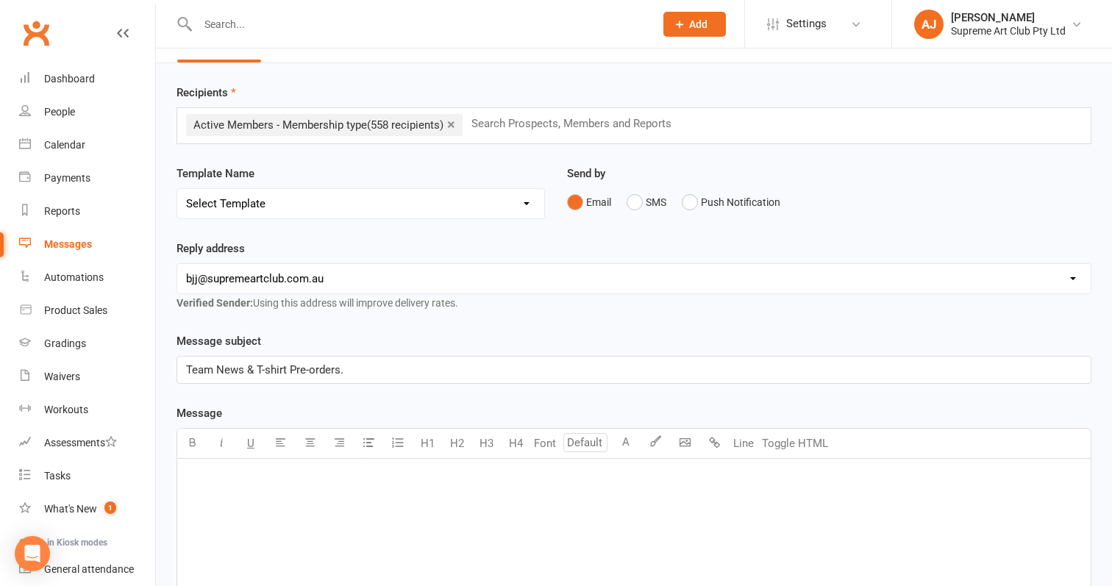
click at [239, 507] on div "﻿" at bounding box center [633, 569] width 913 height 221
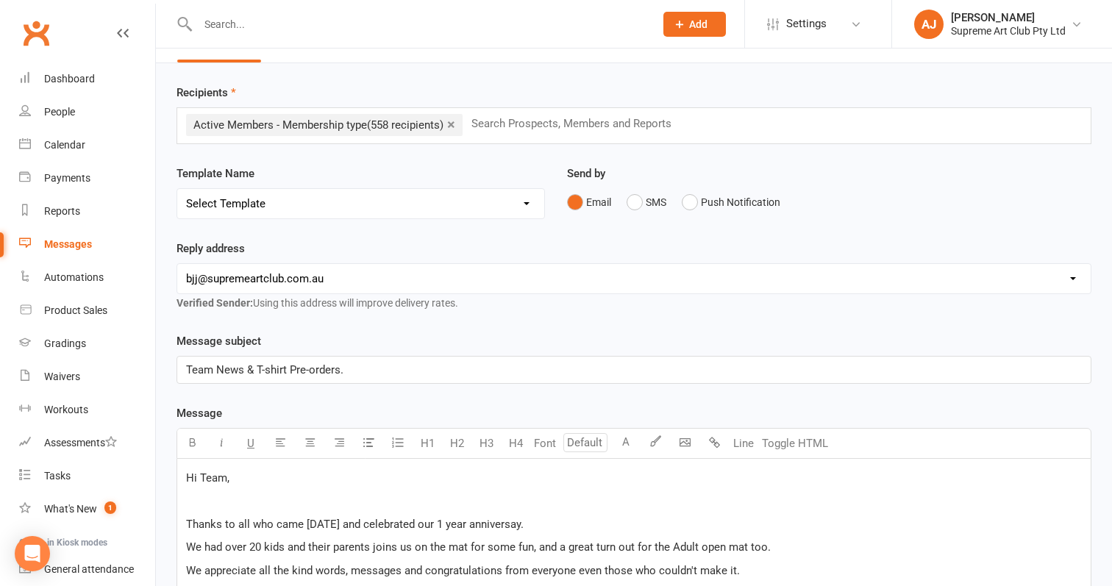
scroll to position [337, 0]
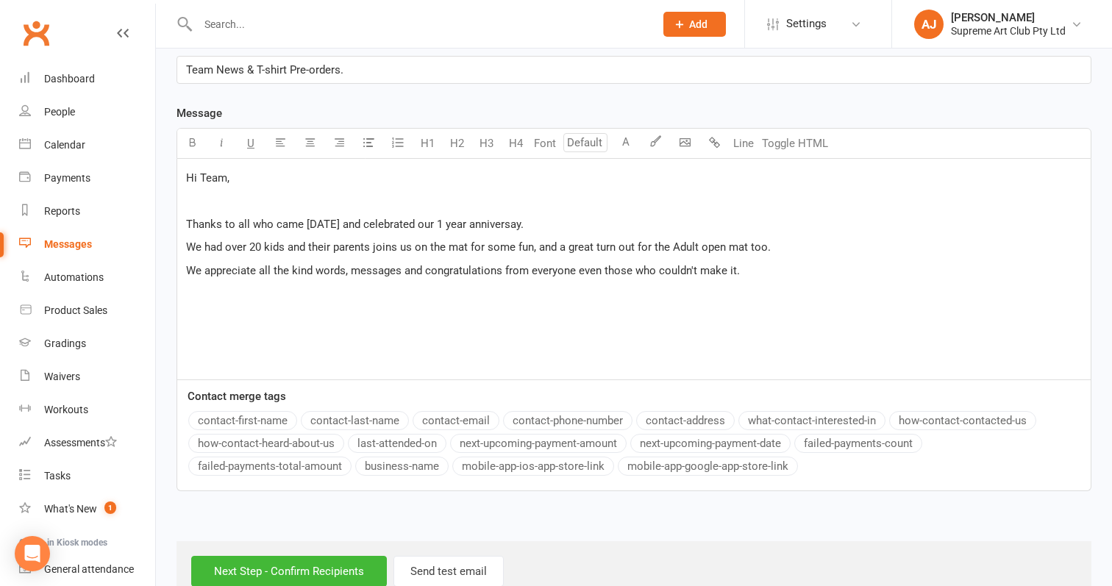
click at [606, 273] on span "We appreciate all the kind words, messages and congratulations from everyone ev…" at bounding box center [463, 270] width 554 height 13
click at [422, 308] on div "Hi Team, ﻿ Thanks to all who came on Saturday and celebrated our 1 year anniver…" at bounding box center [633, 269] width 913 height 221
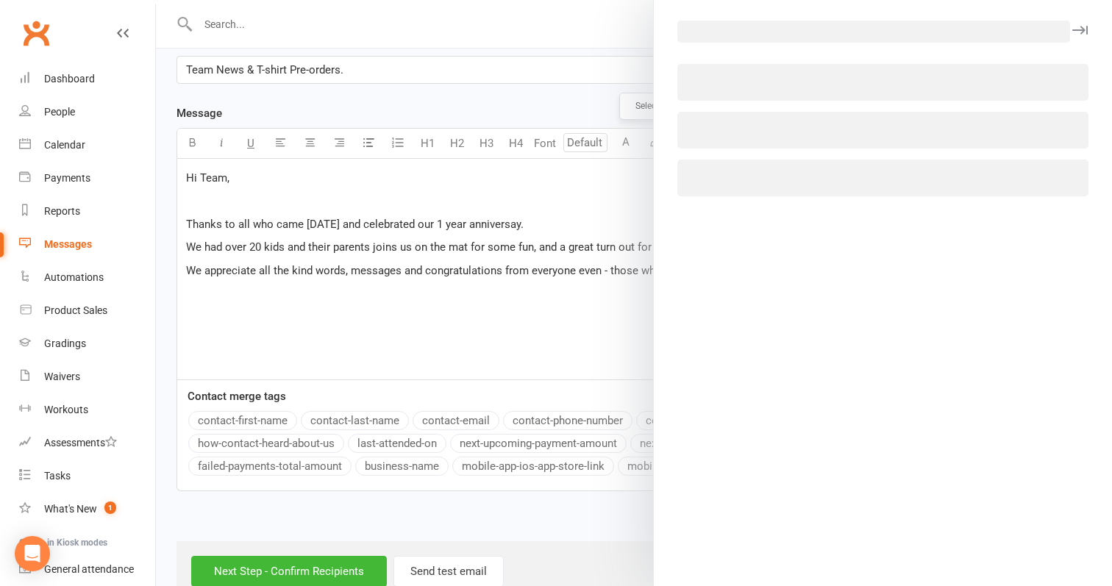
click at [686, 143] on body "Prospect Member Non-attending contact Class / event Appointment Grading event T…" at bounding box center [556, 134] width 1112 height 935
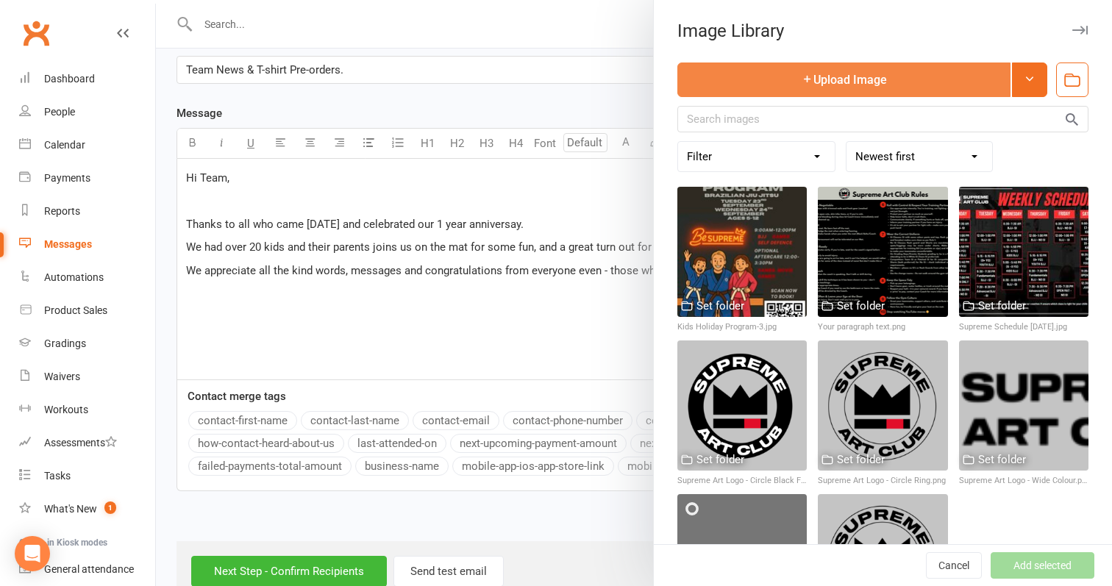
click at [876, 87] on button "Upload Image" at bounding box center [843, 79] width 333 height 35
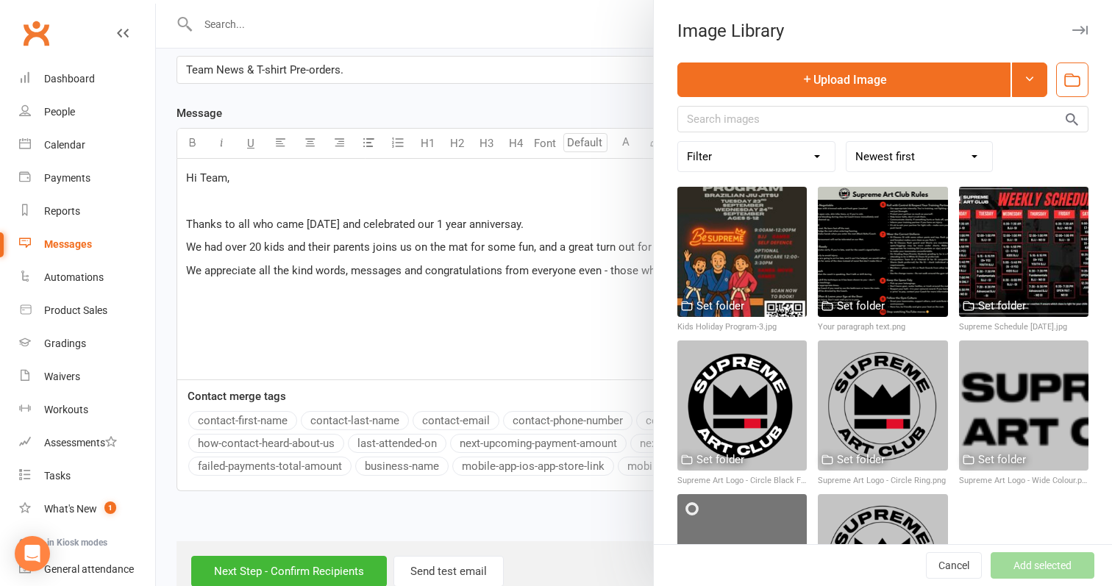
scroll to position [0, 0]
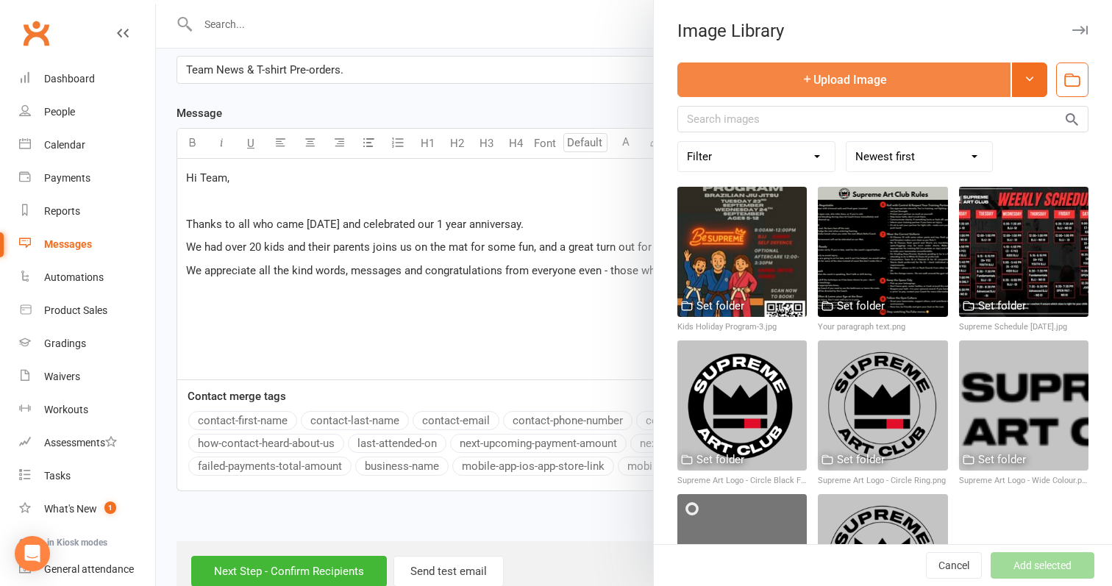
click at [804, 76] on icon "button" at bounding box center [807, 79] width 12 height 12
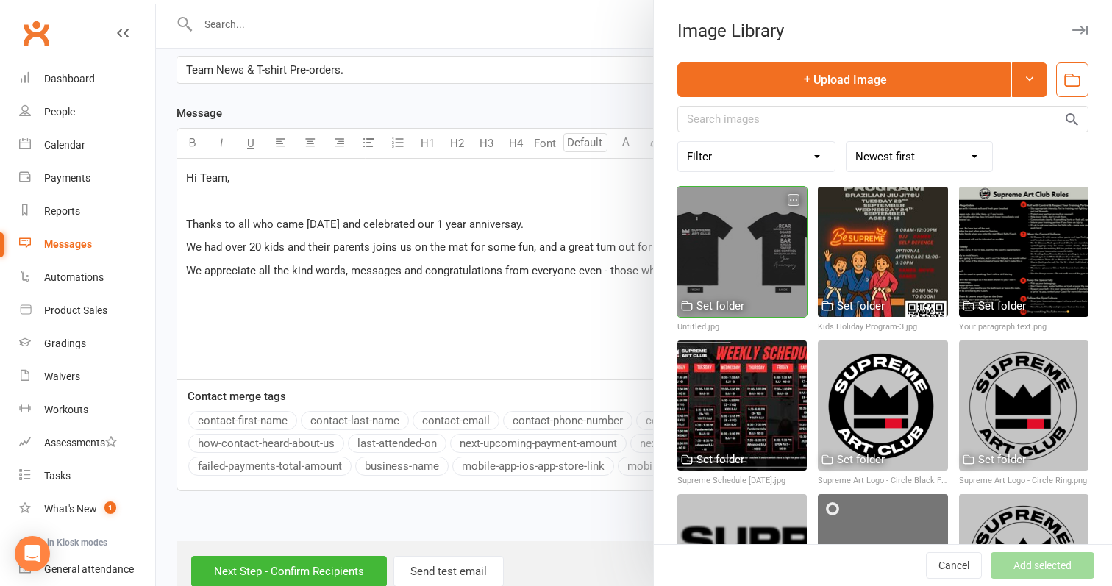
click at [725, 240] on div at bounding box center [741, 251] width 129 height 129
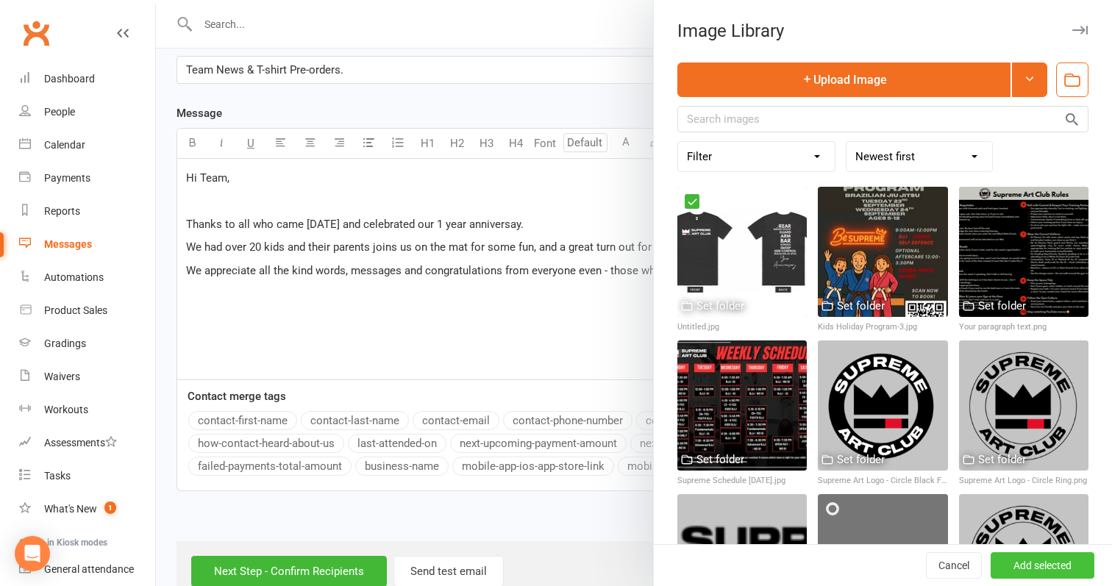
click at [1017, 560] on button "Add selected" at bounding box center [1042, 565] width 104 height 26
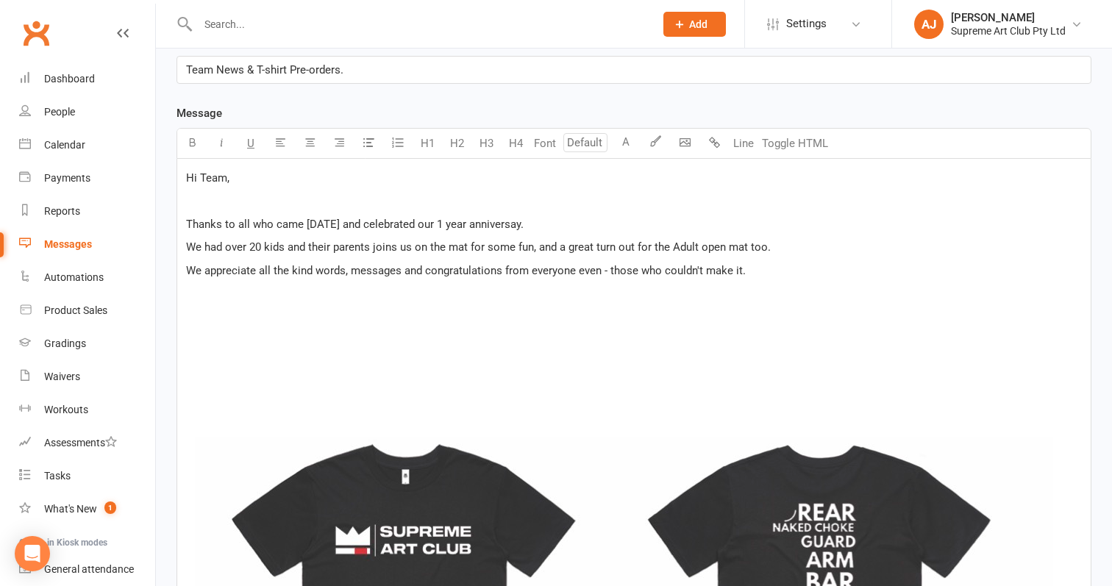
click at [760, 293] on p "﻿" at bounding box center [634, 294] width 896 height 18
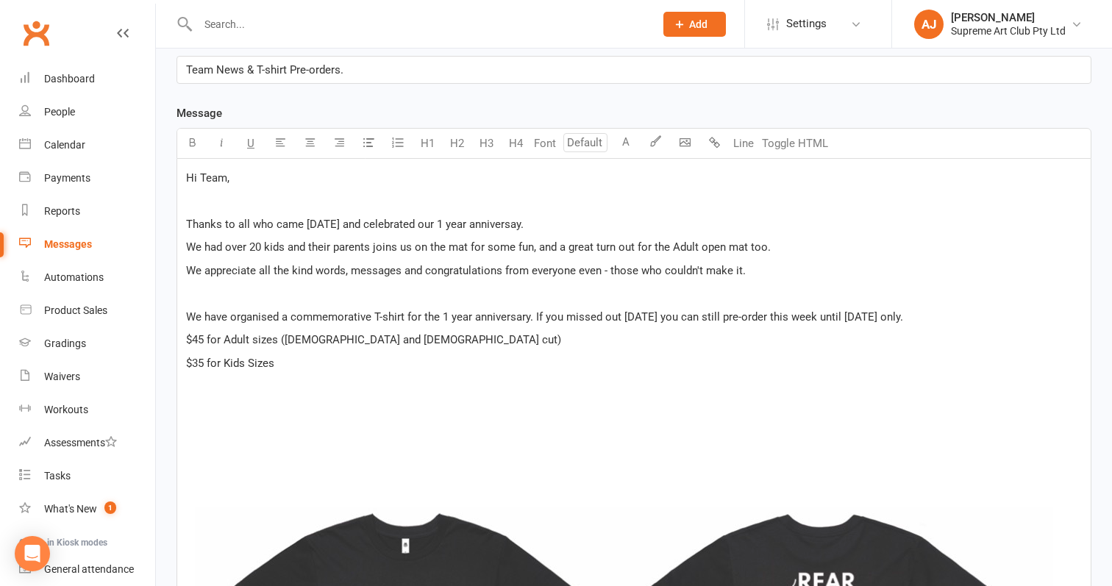
click at [255, 340] on span "$45 for Adult sizes (male and female cut)" at bounding box center [373, 339] width 375 height 13
click at [310, 361] on p "$35 for Kids Sizes" at bounding box center [634, 363] width 896 height 18
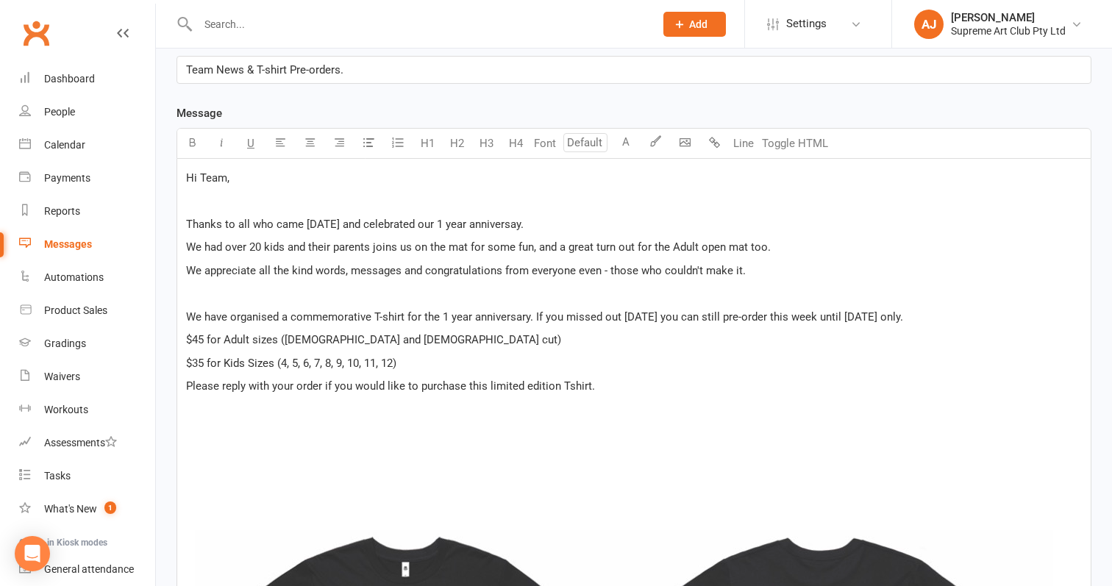
click at [787, 318] on span "We have organised a commemorative T-shirt for the 1 year anniversary. If you mi…" at bounding box center [544, 316] width 717 height 13
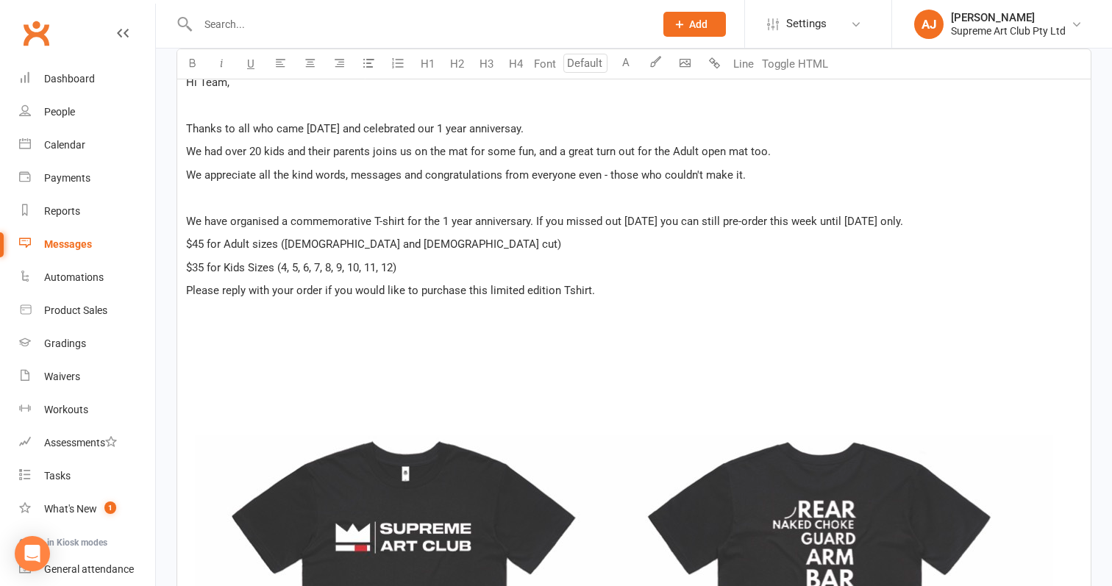
scroll to position [437, 0]
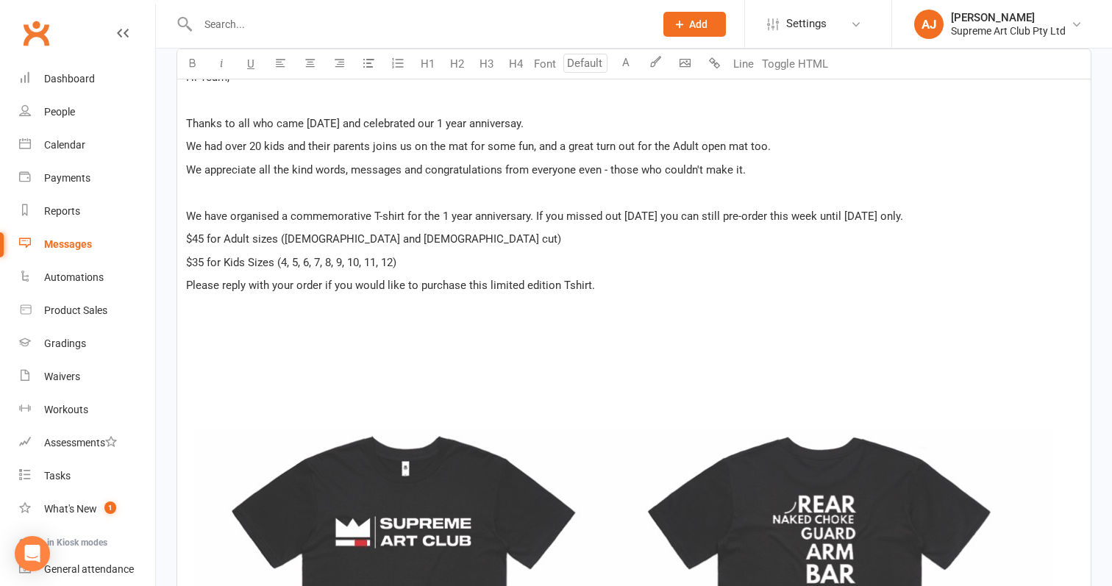
click at [956, 219] on p "We have organised a commemorative T-shirt for the 1 year anniversary. If you mi…" at bounding box center [634, 216] width 896 height 18
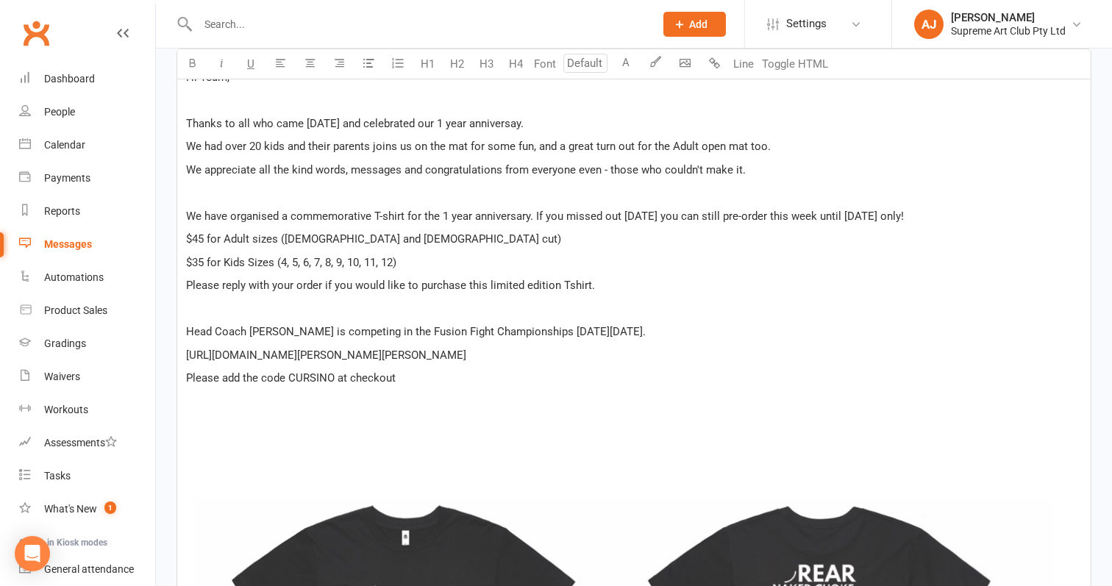
click at [693, 332] on p "Head Coach Augusto is competing in the Fusion Fight Championships this Saturday…" at bounding box center [634, 332] width 896 height 18
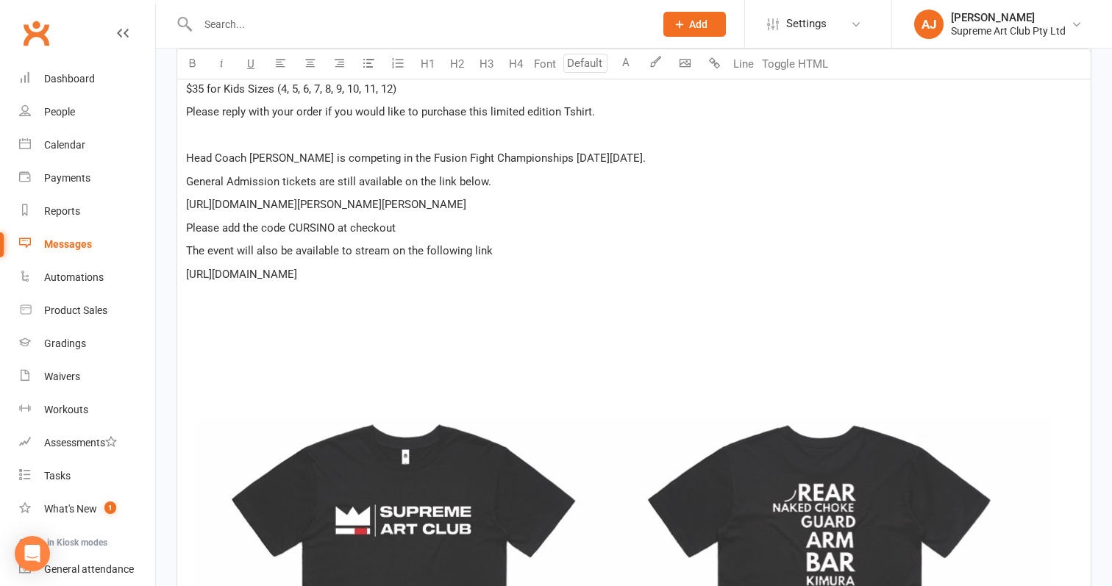
scroll to position [612, 0]
click at [354, 250] on span "The event will also be available to stream on the following link" at bounding box center [339, 249] width 307 height 13
click at [438, 282] on div "Hi Team, ﻿ Thanks to all who came on Saturday and celebrated our 1 year anniver…" at bounding box center [633, 420] width 913 height 1073
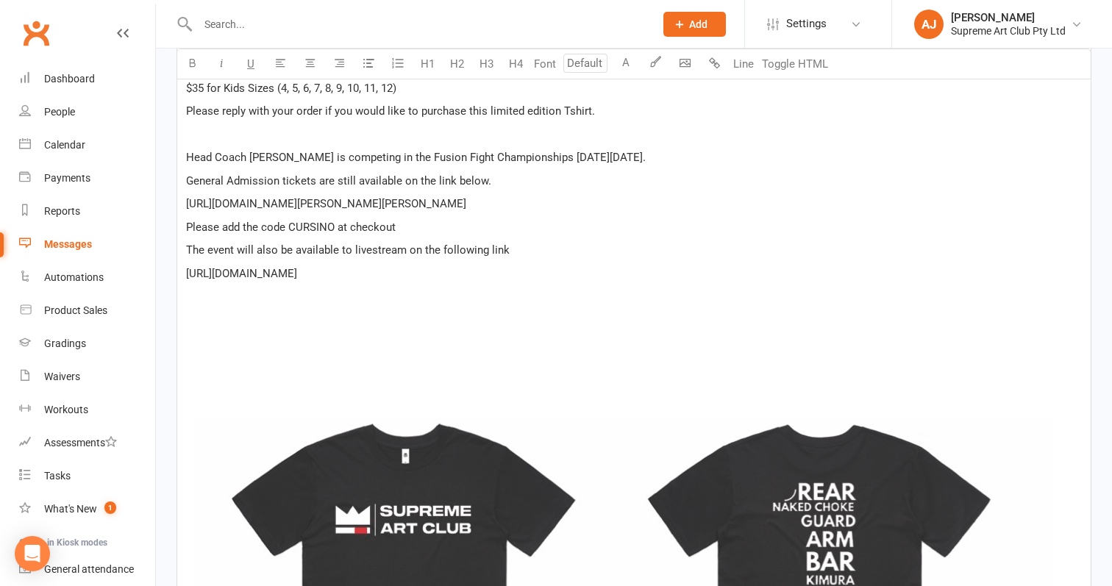
click at [565, 112] on span "Please reply with your order if you would like to purchase this limited edition…" at bounding box center [390, 110] width 409 height 13
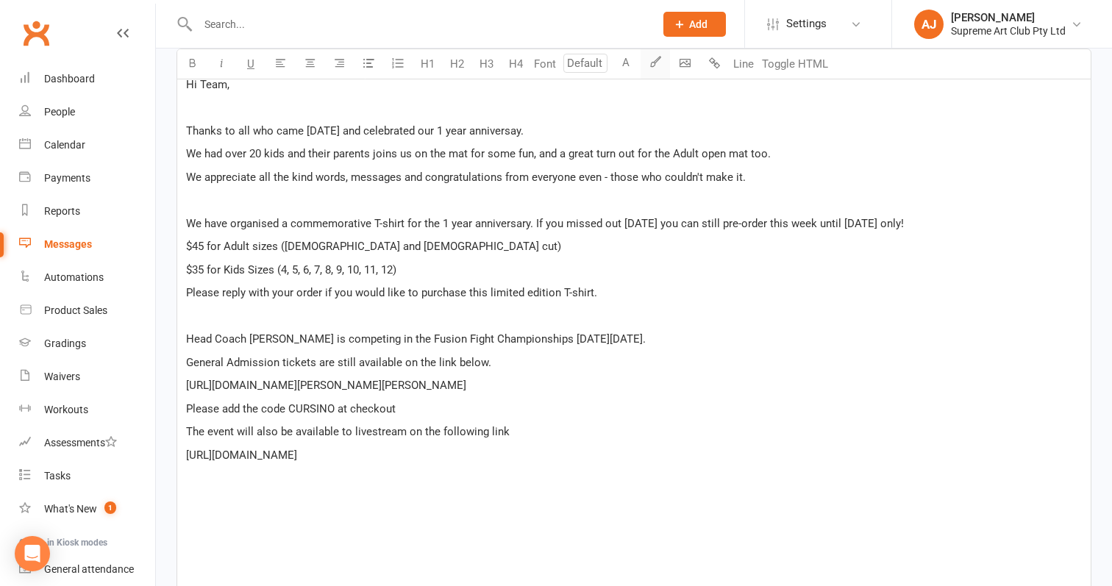
scroll to position [431, 0]
click at [609, 176] on span "We appreciate all the kind words, messages and congratulations from everyone ev…" at bounding box center [466, 176] width 560 height 13
click at [782, 176] on p "We appreciate all the kind words, messages and congratulations from everyone - …" at bounding box center [634, 177] width 896 height 18
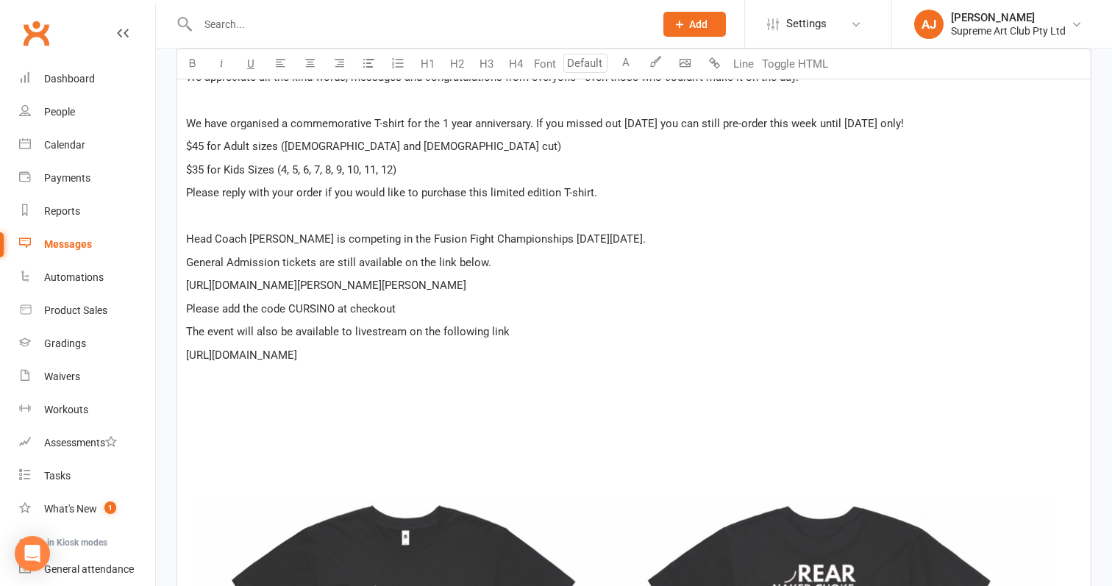
scroll to position [554, 0]
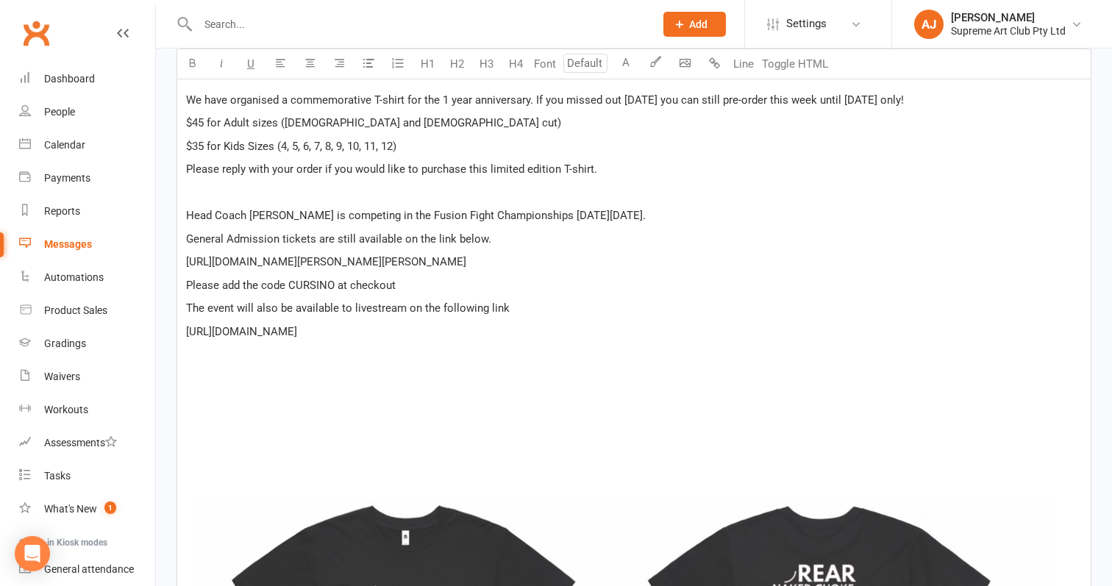
click at [201, 200] on p "﻿" at bounding box center [634, 193] width 896 height 18
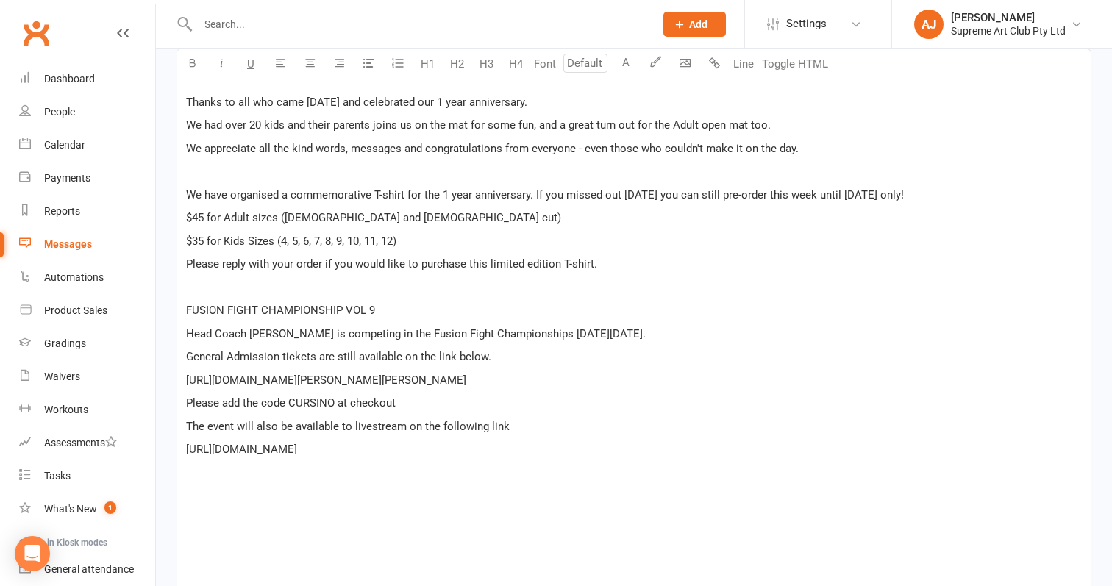
scroll to position [324, 0]
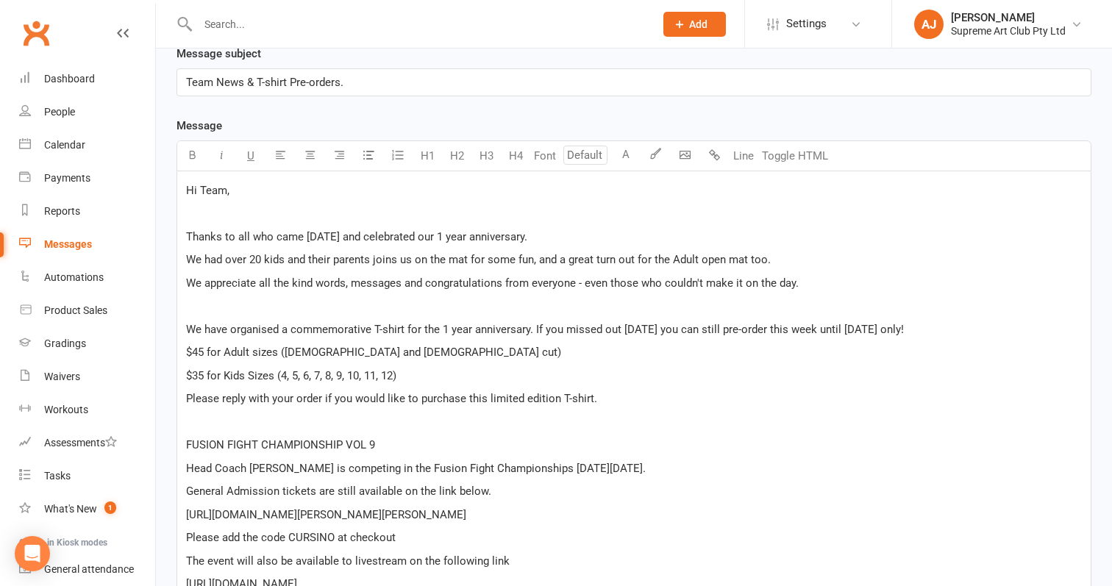
click at [207, 312] on p "﻿" at bounding box center [634, 306] width 896 height 18
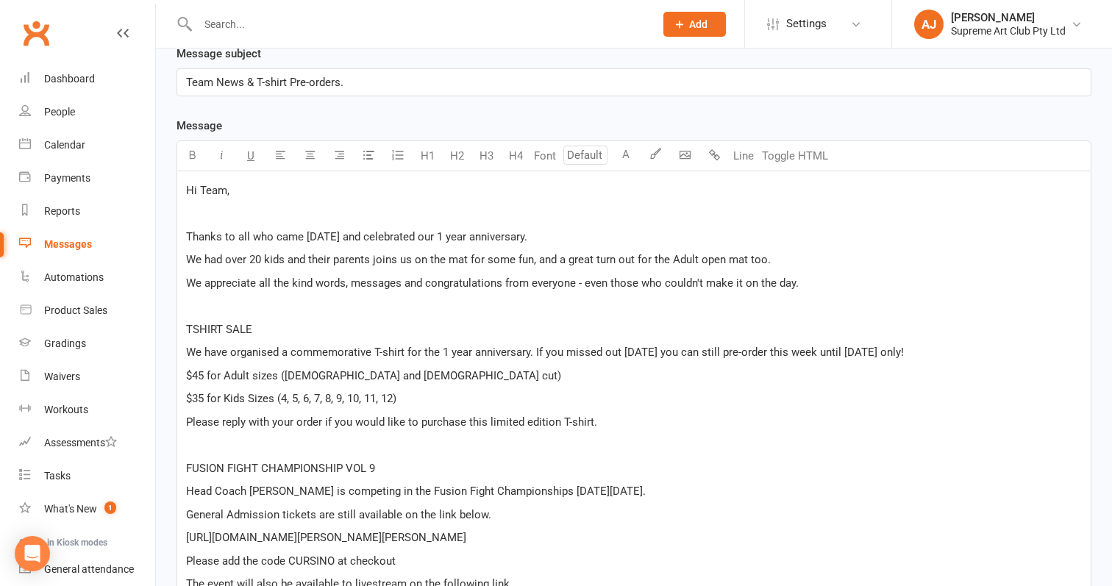
click at [193, 327] on span "TSHIRT SALE" at bounding box center [219, 329] width 66 height 13
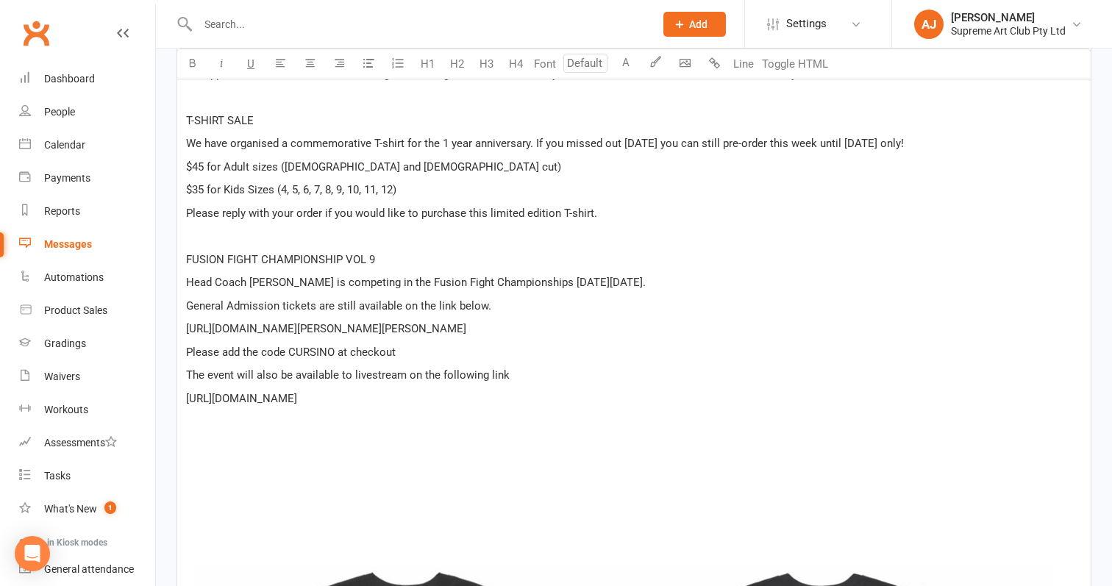
scroll to position [543, 0]
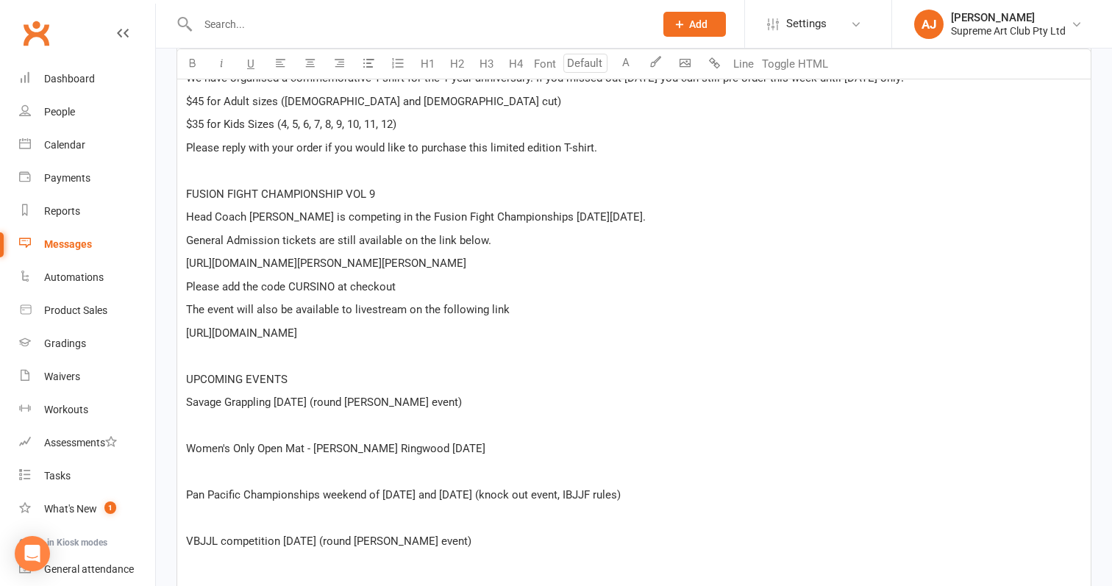
scroll to position [594, 0]
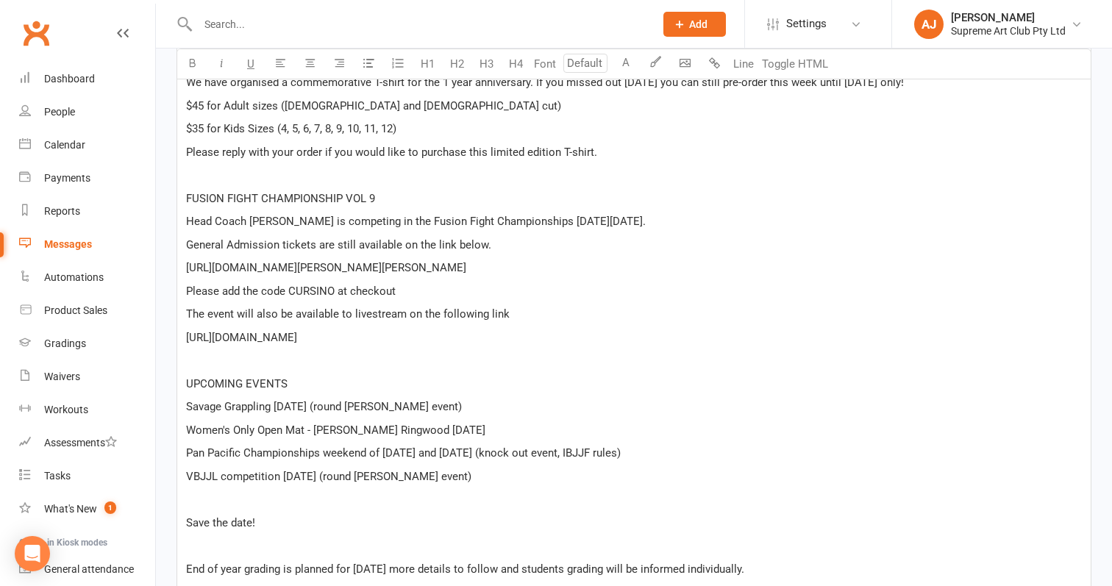
drag, startPoint x: 268, startPoint y: 524, endPoint x: 177, endPoint y: 526, distance: 90.5
click at [177, 526] on div "Hi Team, ﻿ Thanks to all who came on Saturday and celebrated our 1 year anniver…" at bounding box center [633, 564] width 913 height 1327
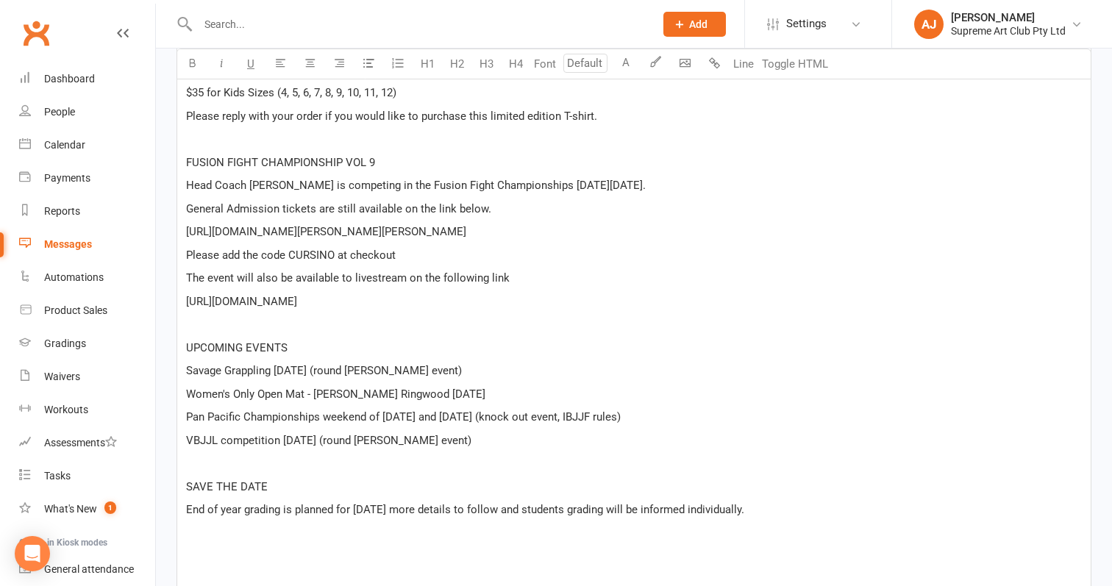
scroll to position [624, 0]
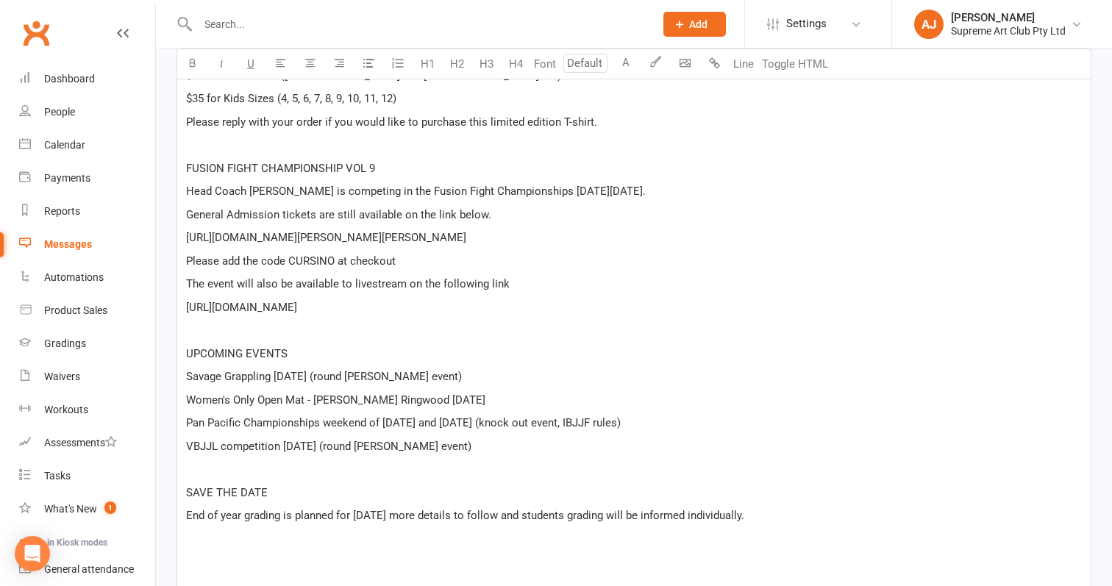
click at [468, 443] on p "VBJJL competition November 8th (round robin event)" at bounding box center [634, 446] width 896 height 18
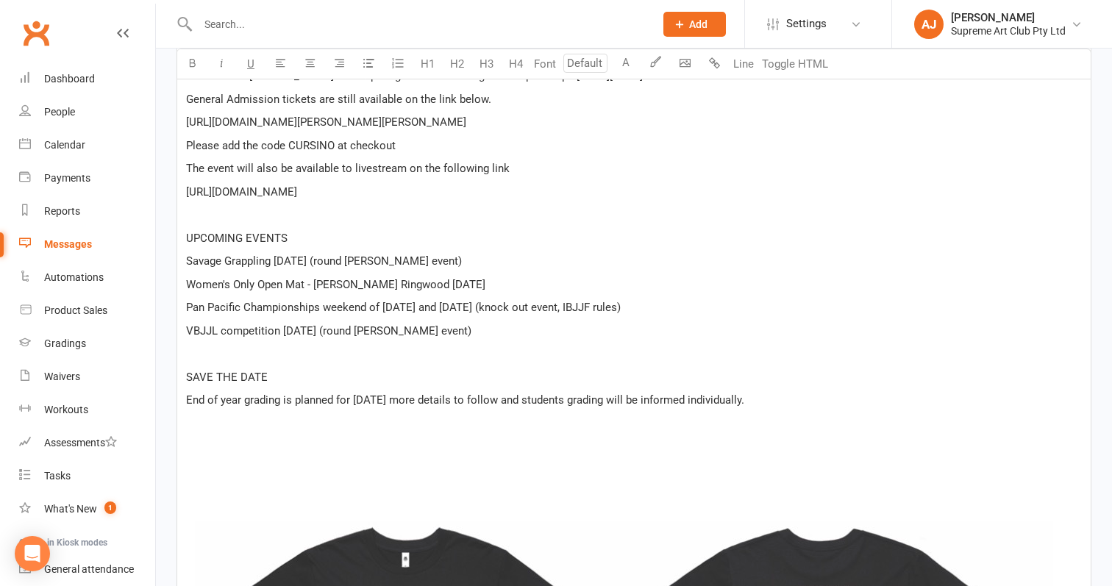
scroll to position [751, 0]
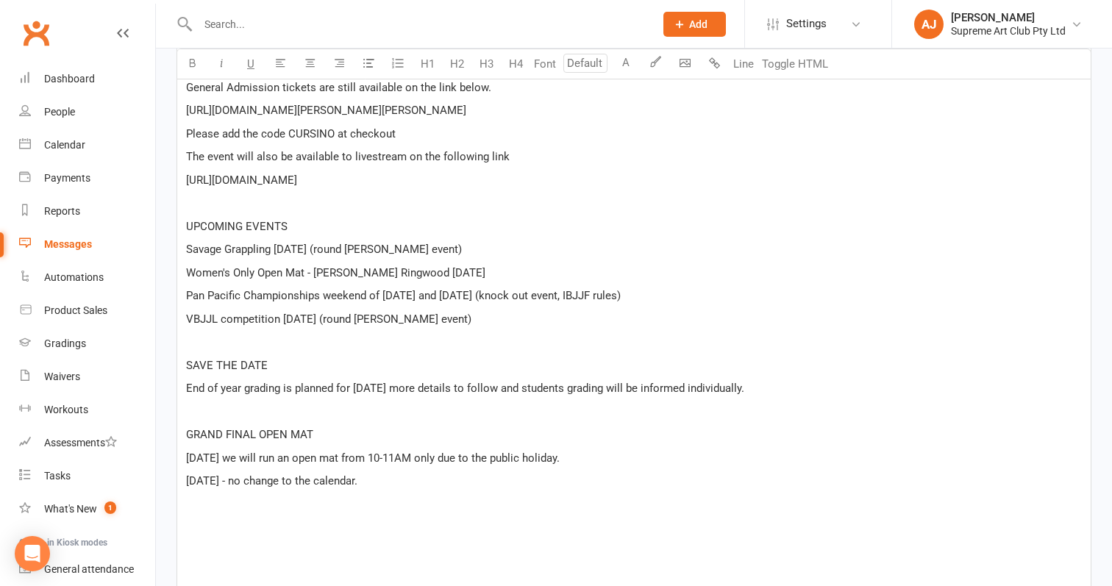
click at [513, 462] on span "Friday 26th September we will run an open mat from 10-11AM only due to the publ…" at bounding box center [373, 457] width 374 height 13
click at [649, 454] on p "Friday 26th September we will run an open mat from 10-11AM due to the public ho…" at bounding box center [634, 458] width 896 height 18
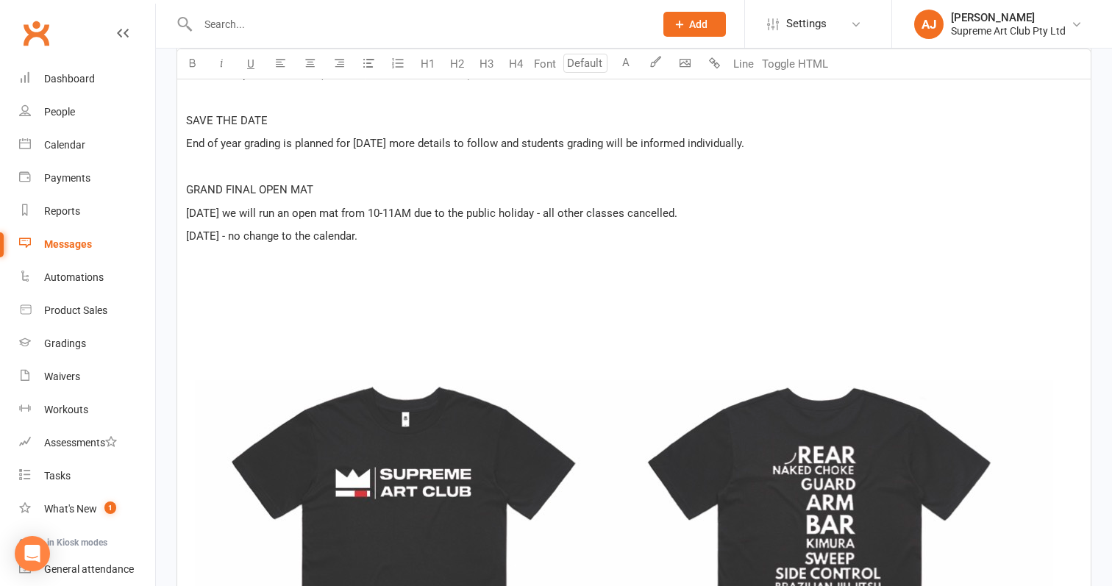
scroll to position [1009, 0]
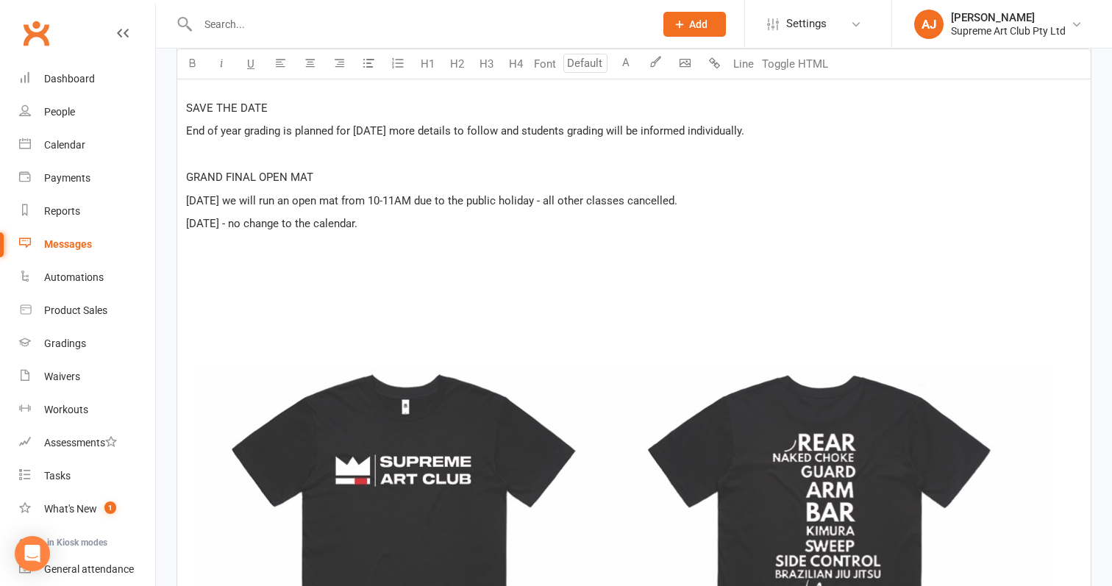
click at [455, 229] on p "Saturday - no change to the calendar." at bounding box center [634, 224] width 896 height 18
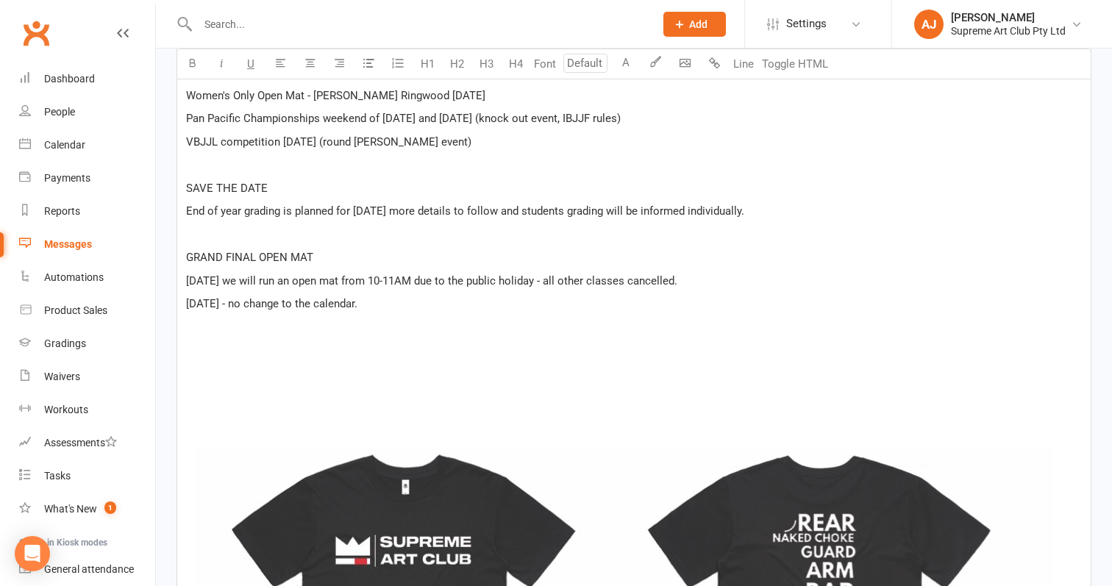
scroll to position [928, 0]
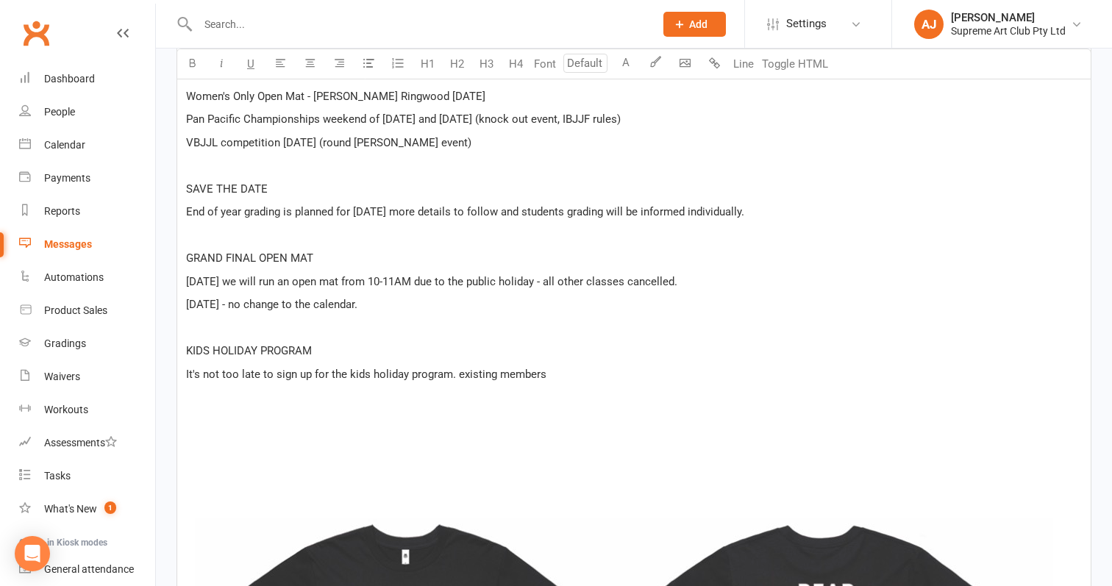
click at [459, 373] on span "It's not too late to sign up for the kids holiday program. existing members" at bounding box center [366, 374] width 360 height 13
click at [571, 379] on p "It's not too late to sign up for the kids holiday program. Existing members" at bounding box center [634, 374] width 896 height 18
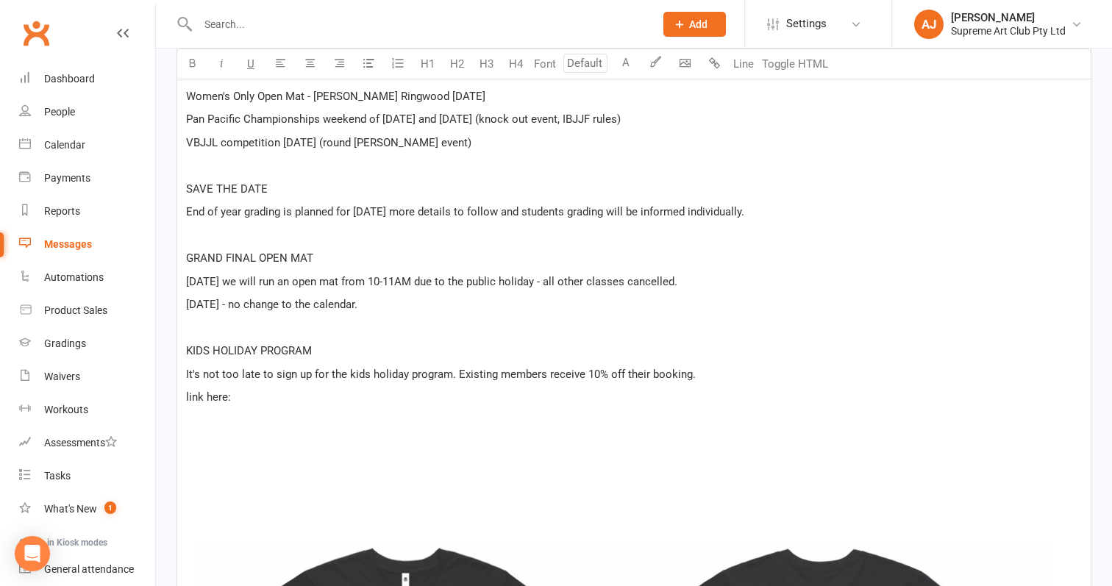
click at [264, 401] on p "link here:" at bounding box center [634, 397] width 896 height 18
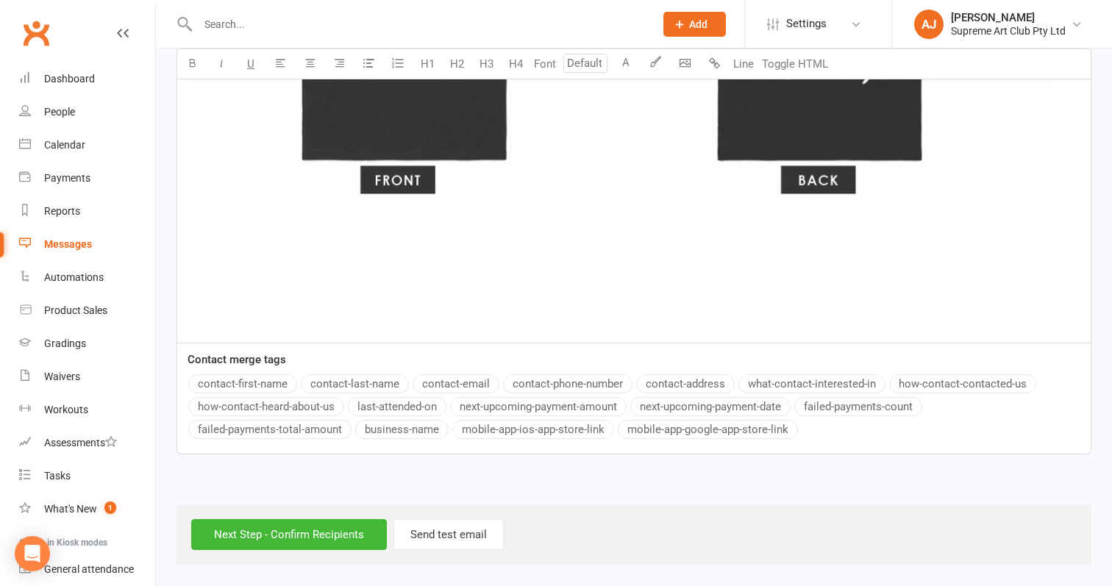
scroll to position [1748, 0]
click at [285, 519] on input "Next Step - Confirm Recipients" at bounding box center [289, 534] width 196 height 31
click at [435, 532] on button "Send test email" at bounding box center [448, 534] width 110 height 31
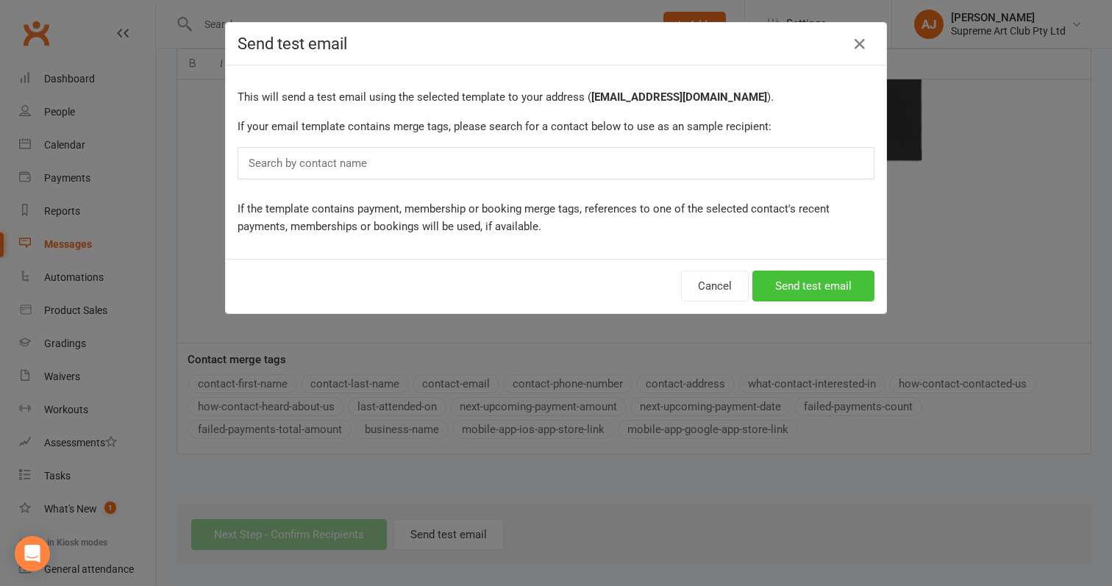
click at [807, 291] on button "Send test email" at bounding box center [813, 286] width 122 height 31
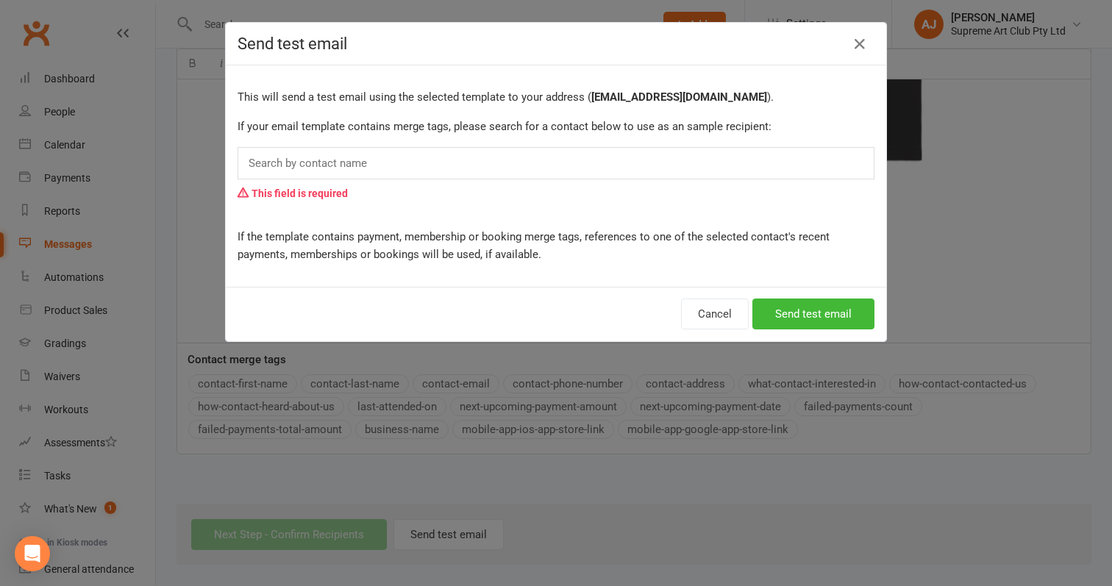
click at [372, 168] on input "text" at bounding box center [311, 163] width 129 height 19
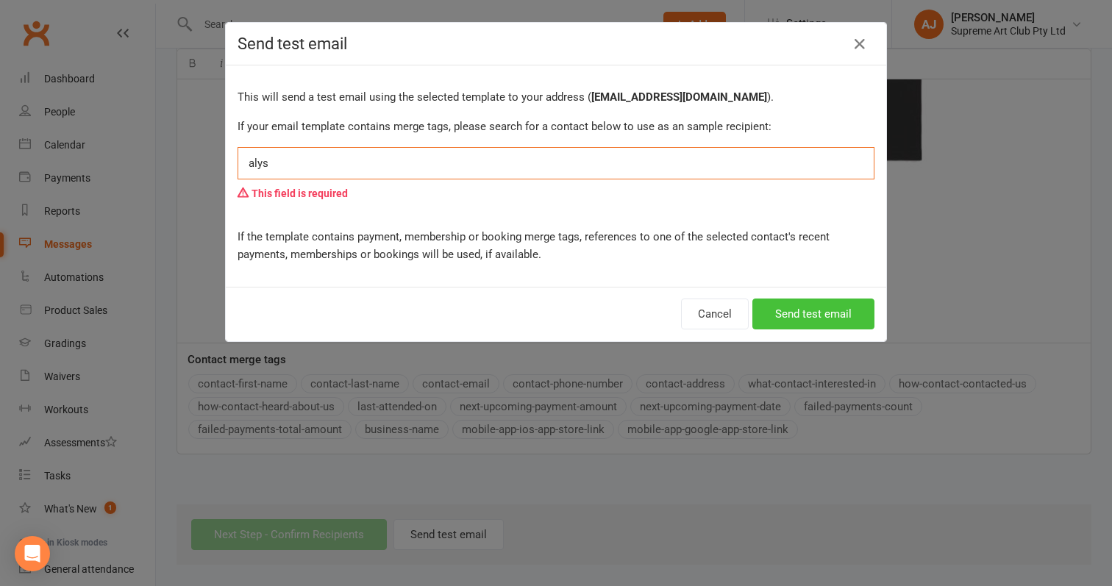
click at [815, 309] on button "Send test email" at bounding box center [813, 314] width 122 height 31
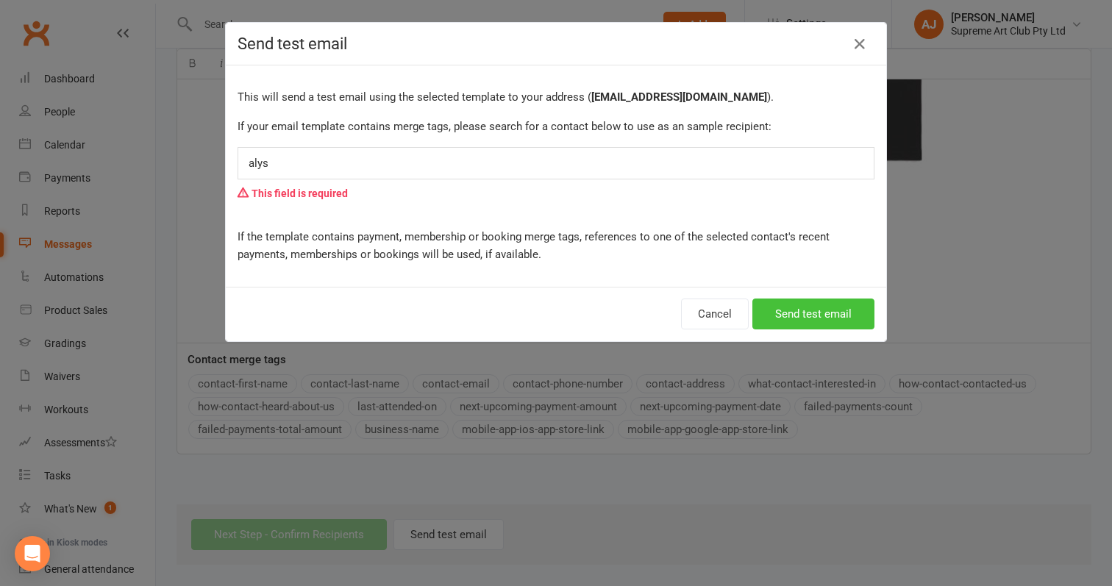
click at [810, 301] on button "Send test email" at bounding box center [813, 314] width 122 height 31
click at [430, 143] on div "This will send a test email using the selected template to your address ( alys@…" at bounding box center [556, 175] width 660 height 221
click at [416, 166] on div "alys alys" at bounding box center [555, 163] width 637 height 32
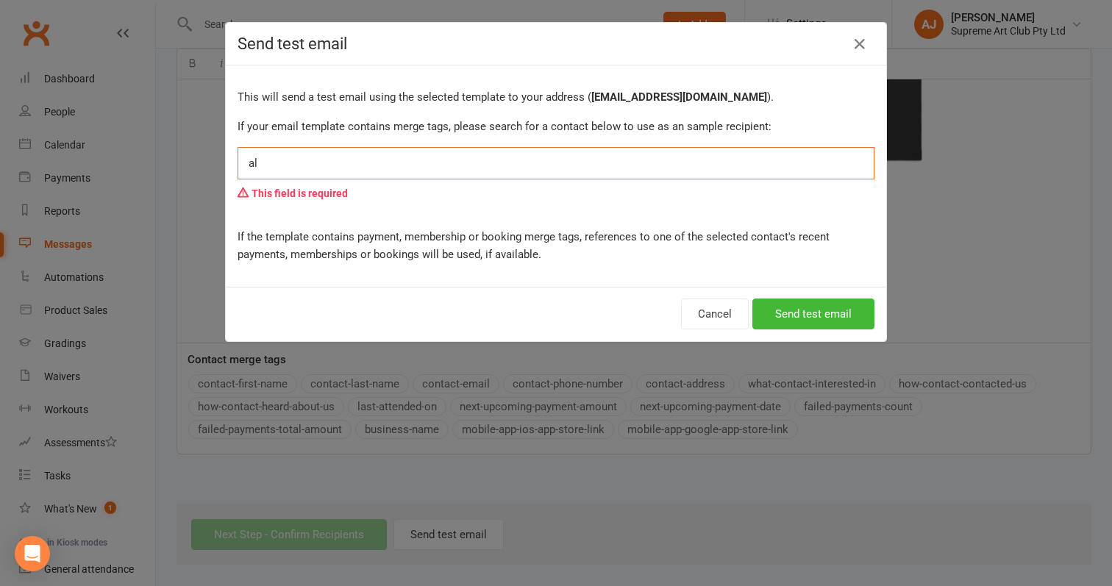
type input "a"
click at [818, 313] on button "Send test email" at bounding box center [813, 314] width 122 height 31
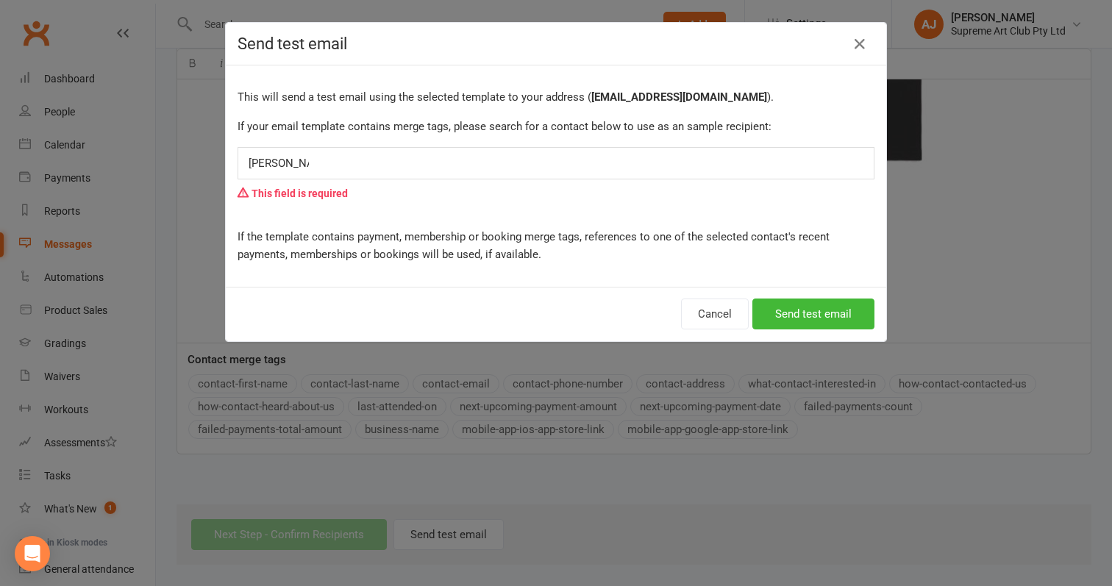
click at [359, 171] on div "Alys James Alys James" at bounding box center [555, 163] width 637 height 32
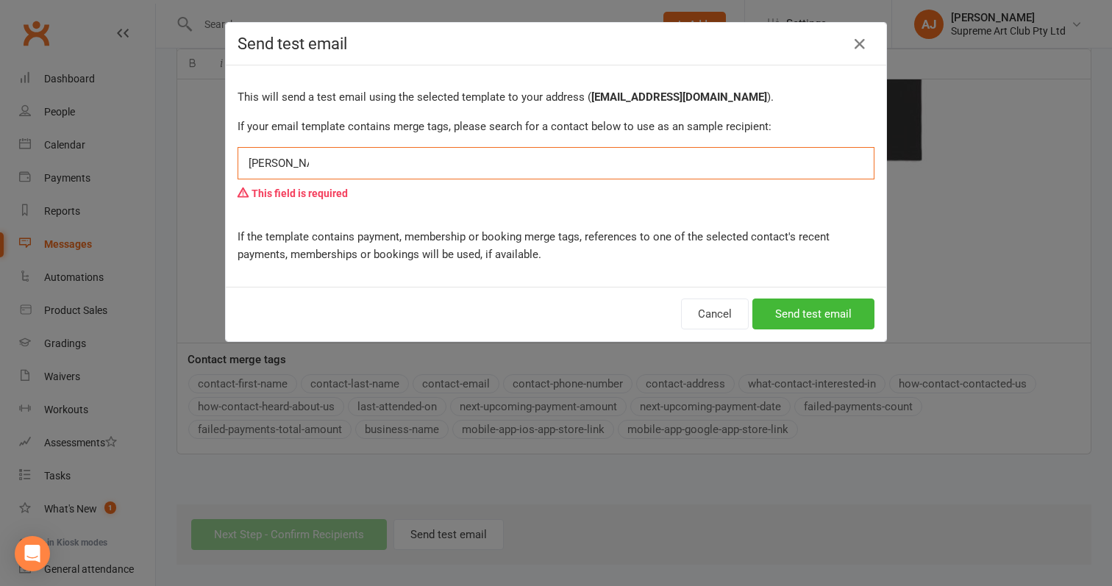
click at [359, 171] on div "Alys James Alys James" at bounding box center [555, 163] width 637 height 32
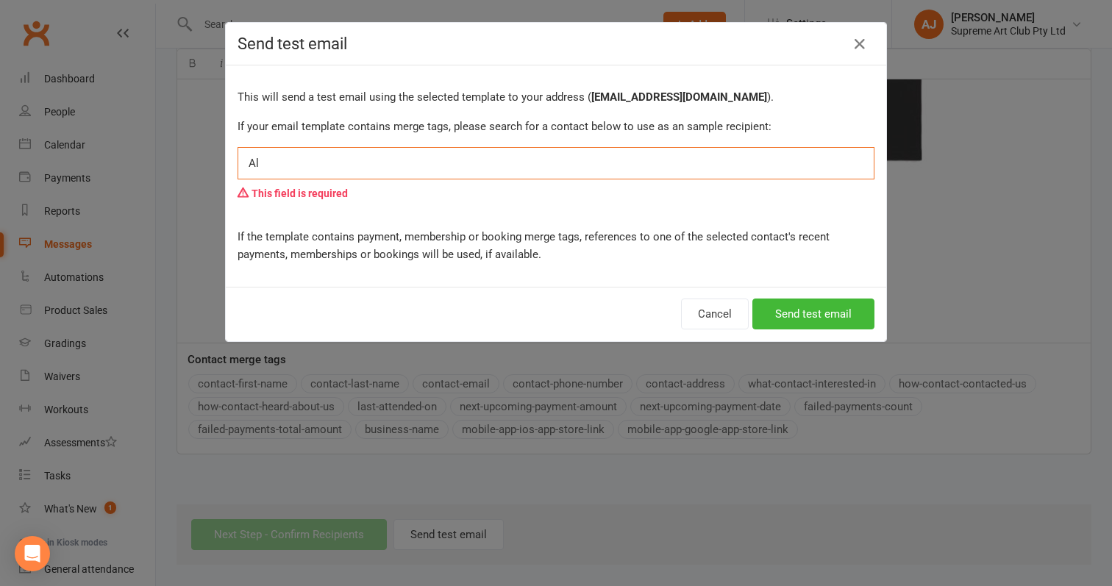
type input "A"
type input "Abi"
click at [862, 46] on icon "button" at bounding box center [860, 44] width 18 height 18
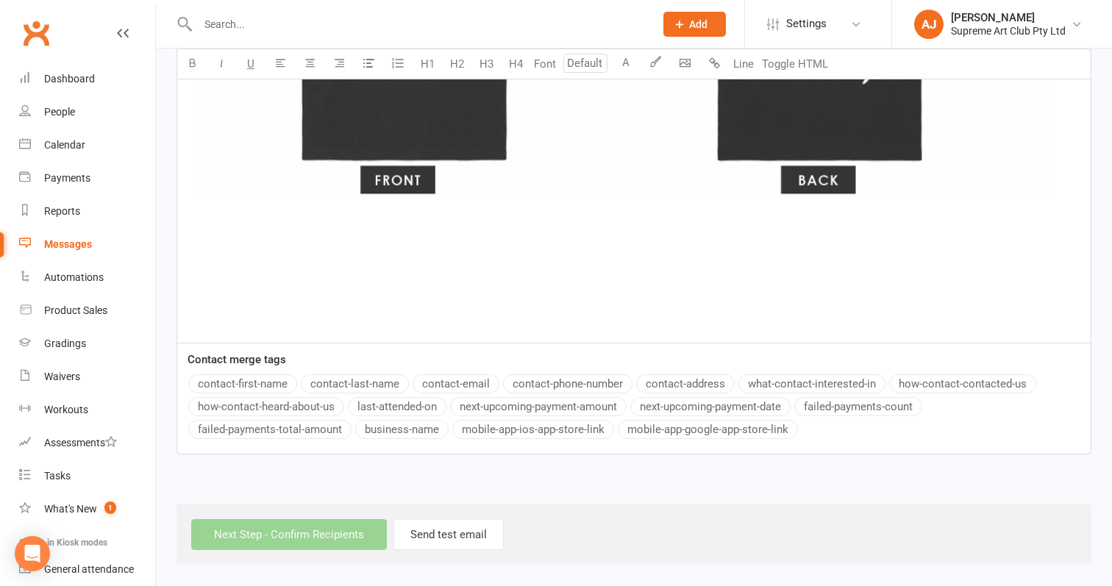
click at [444, 304] on p "﻿ ﻿ ﻿" at bounding box center [634, 3] width 896 height 659
click at [300, 516] on div "Next Step - Confirm Recipients Send test email" at bounding box center [633, 534] width 915 height 60
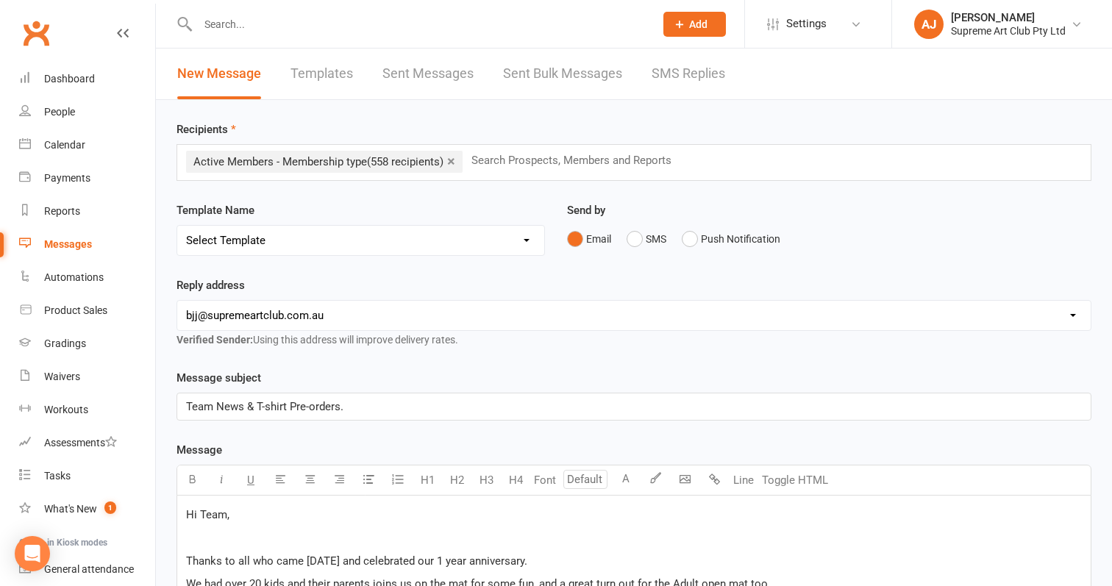
scroll to position [0, 0]
click at [525, 168] on input "text" at bounding box center [578, 160] width 216 height 19
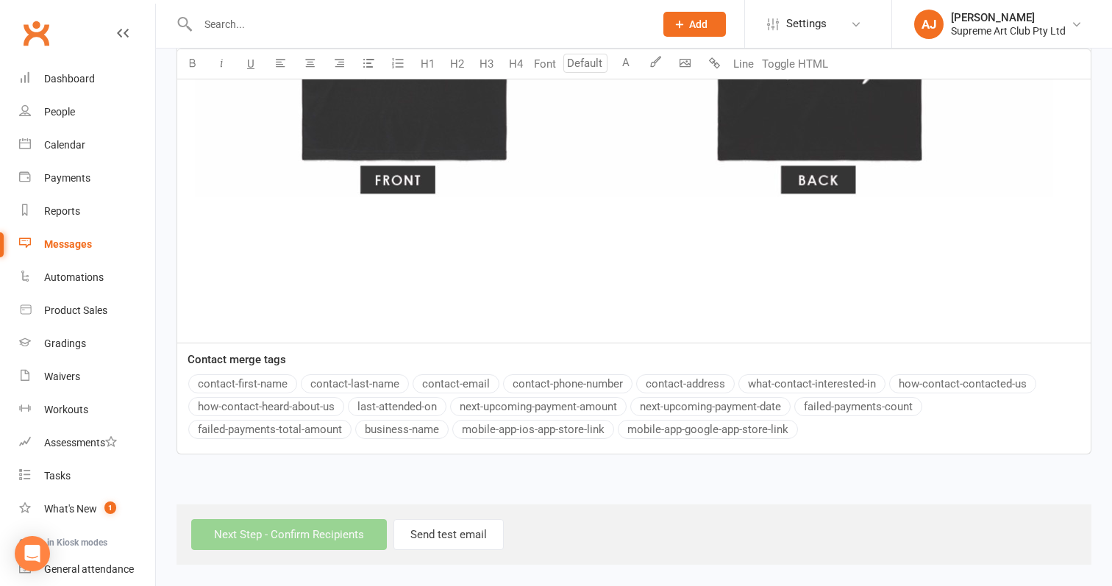
scroll to position [1748, 0]
click at [551, 252] on img at bounding box center [623, 0] width 875 height 618
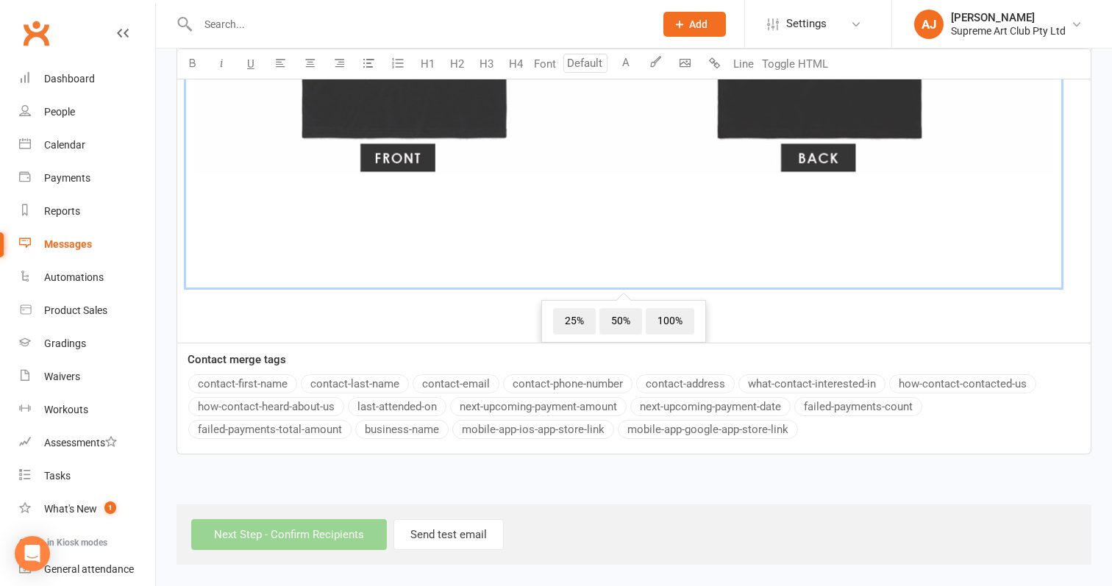
scroll to position [22, 0]
click at [626, 312] on span "50%" at bounding box center [620, 321] width 43 height 26
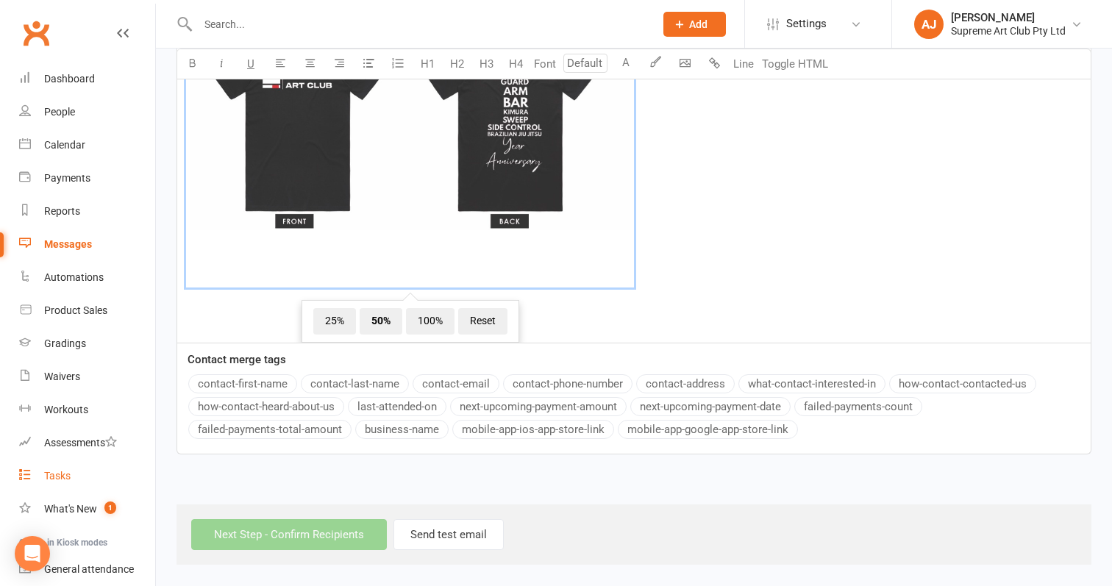
scroll to position [1446, 0]
click at [737, 239] on span "﻿ 25% 50% 100% Reset" at bounding box center [634, 131] width 896 height 321
click at [685, 263] on span "﻿ 25% 50% 100% Reset" at bounding box center [634, 131] width 896 height 321
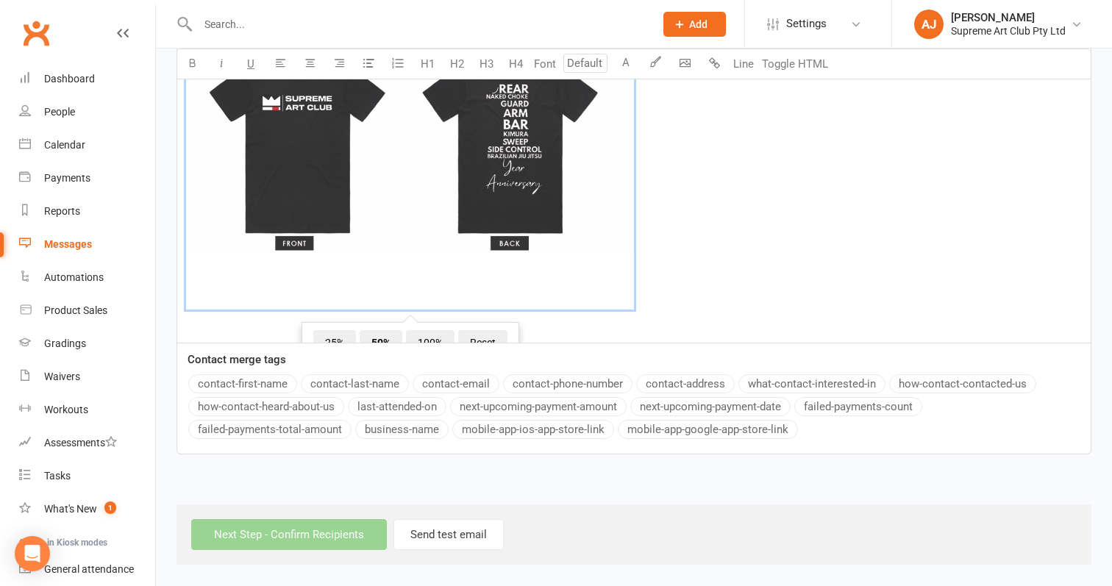
click at [661, 288] on p "﻿ ﻿ 25% 50% 100% Reset ﻿" at bounding box center [634, 154] width 896 height 357
click at [610, 318] on p "﻿ ﻿ ﻿" at bounding box center [634, 154] width 896 height 357
click at [361, 525] on div "Next Step - Confirm Recipients Send test email" at bounding box center [633, 534] width 915 height 60
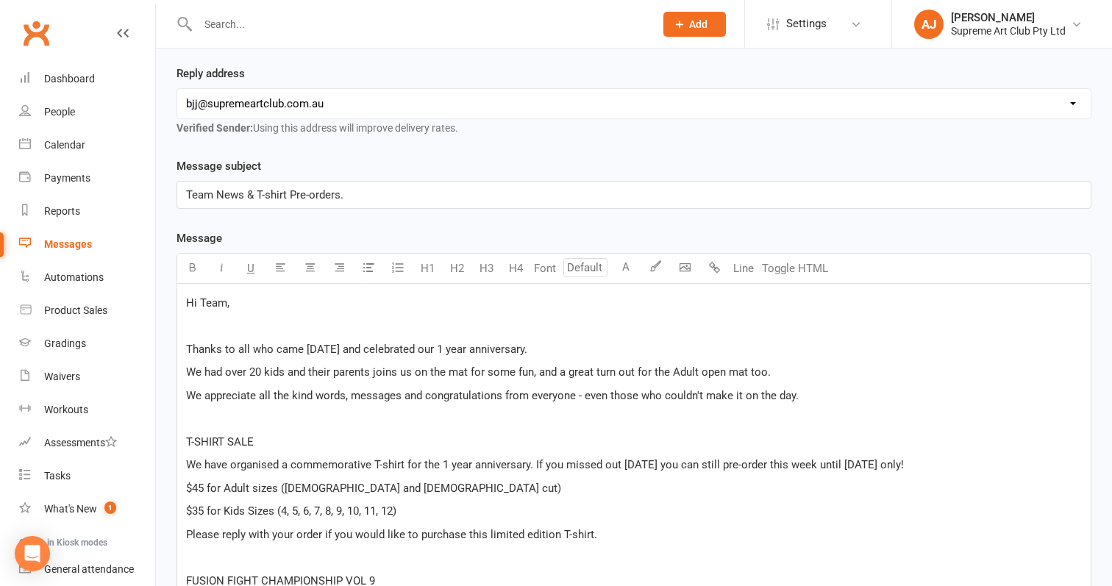
scroll to position [196, 0]
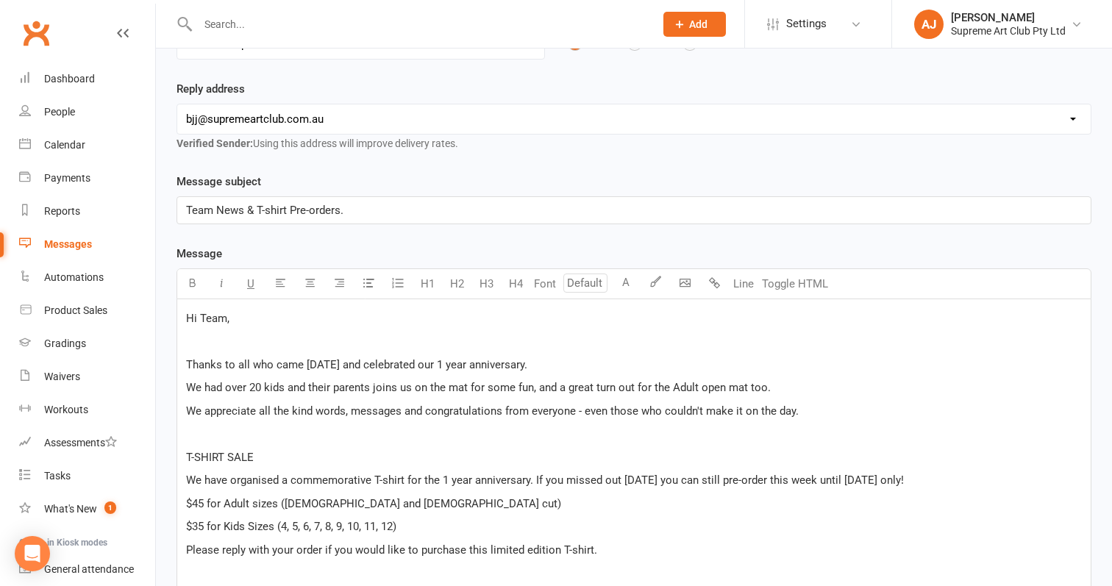
click at [413, 207] on p "Team News & T-shirt Pre-orders." at bounding box center [634, 210] width 896 height 18
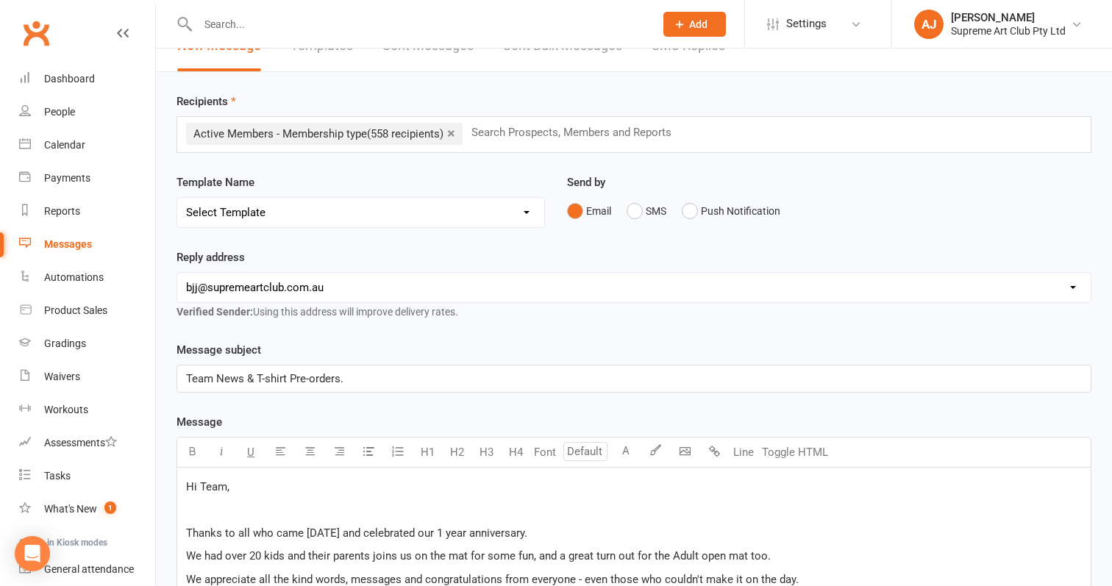
scroll to position [20, 0]
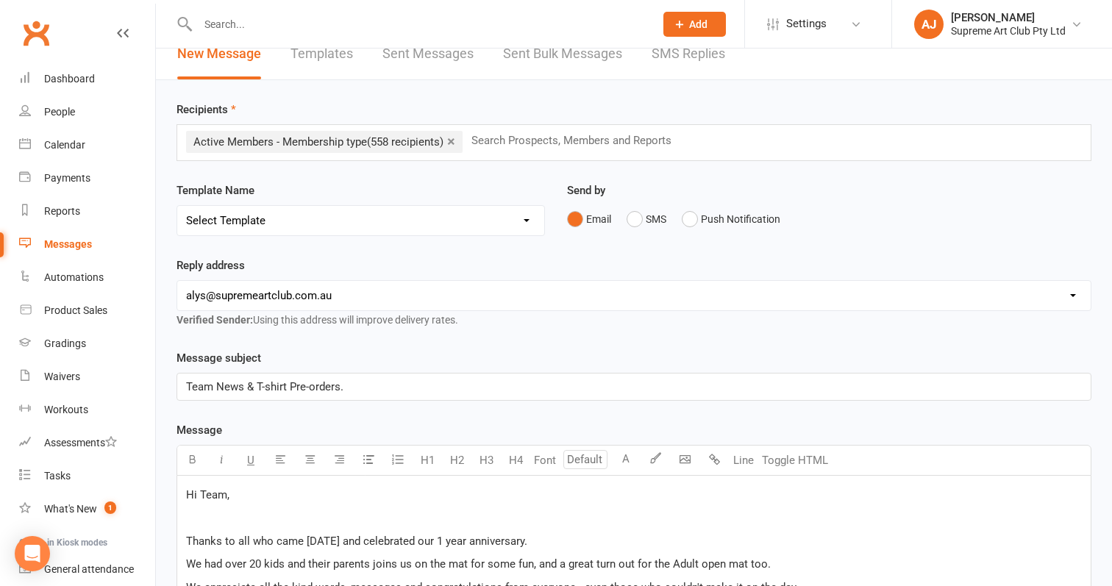
select select "1"
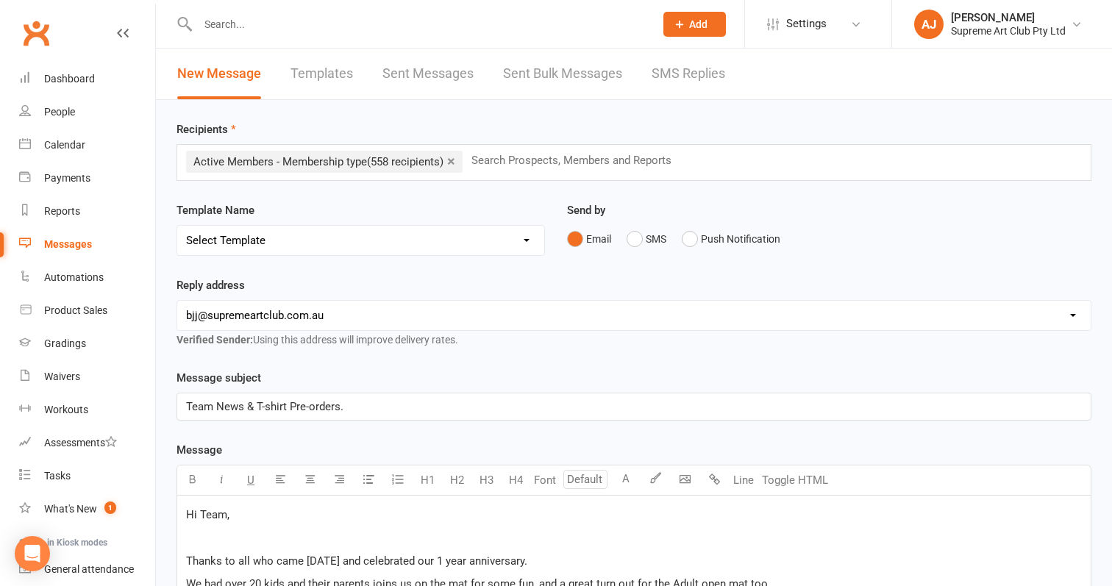
scroll to position [0, 0]
click at [501, 161] on input "text" at bounding box center [578, 160] width 216 height 19
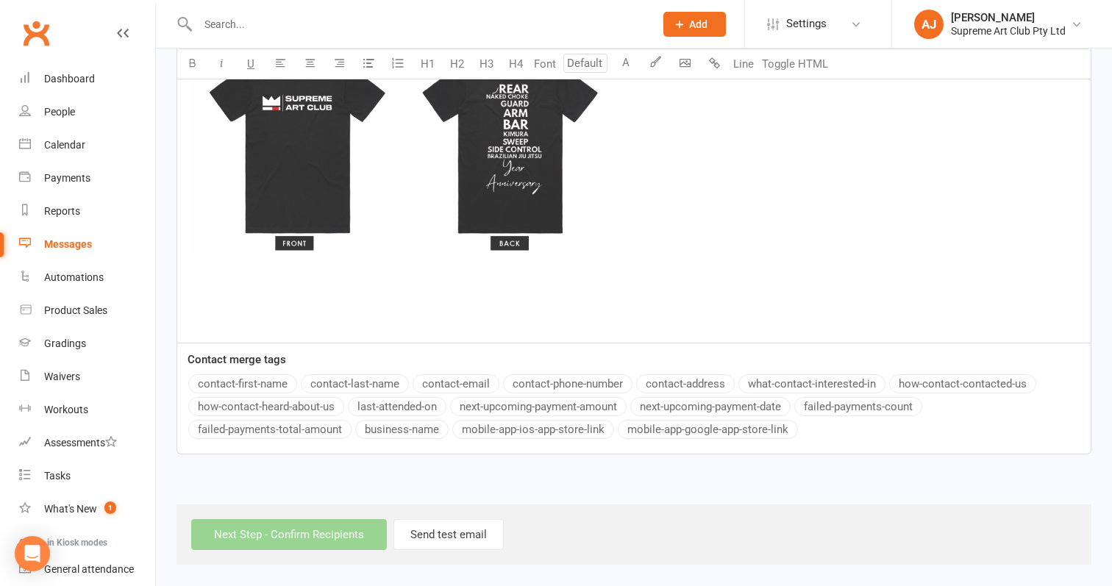
scroll to position [1446, 0]
click at [259, 529] on div "Next Step - Confirm Recipients Send test email" at bounding box center [633, 534] width 915 height 60
click at [550, 319] on p "﻿ ﻿ ﻿" at bounding box center [634, 154] width 896 height 357
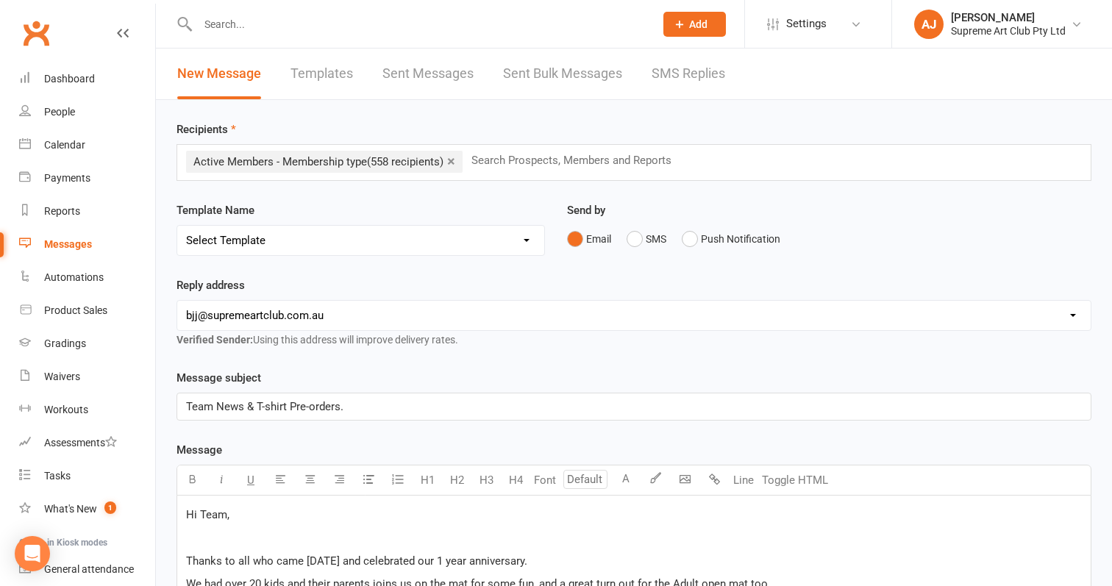
scroll to position [0, 0]
click at [635, 239] on button "SMS" at bounding box center [646, 239] width 40 height 28
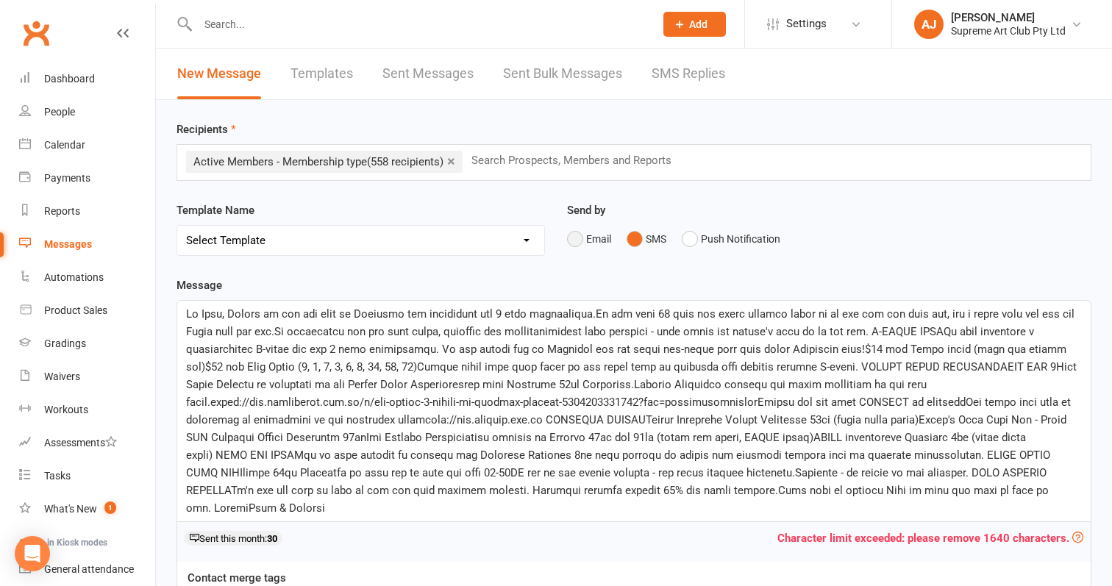
click at [574, 238] on button "Email" at bounding box center [589, 239] width 44 height 28
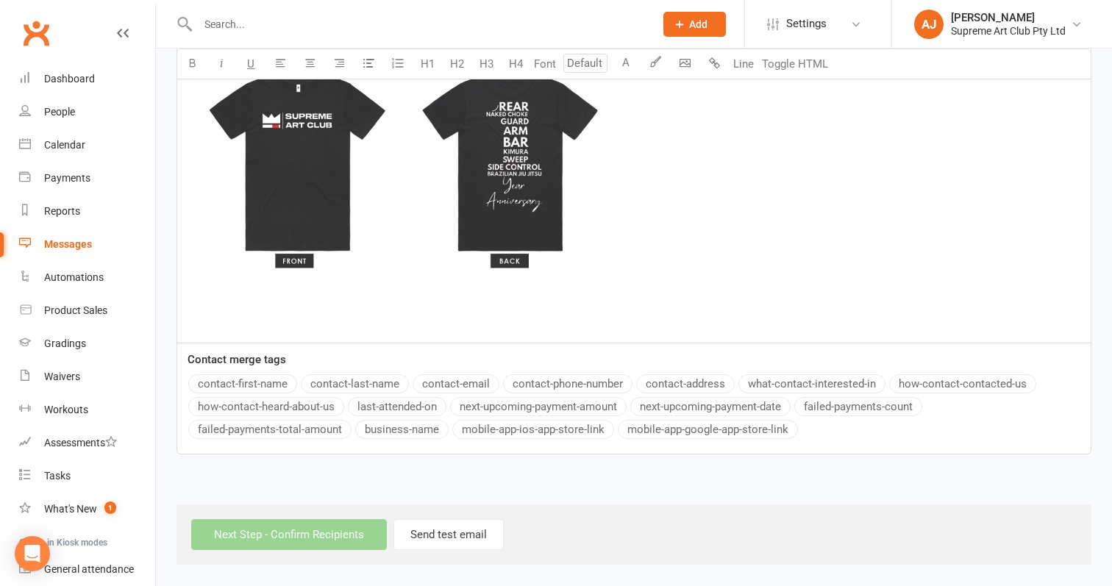
scroll to position [1410, 0]
click at [308, 532] on div "Next Step - Confirm Recipients Send test email" at bounding box center [633, 534] width 915 height 60
click at [314, 521] on div "Next Step - Confirm Recipients Send test email" at bounding box center [633, 534] width 915 height 60
click at [607, 310] on img at bounding box center [410, 169] width 448 height 316
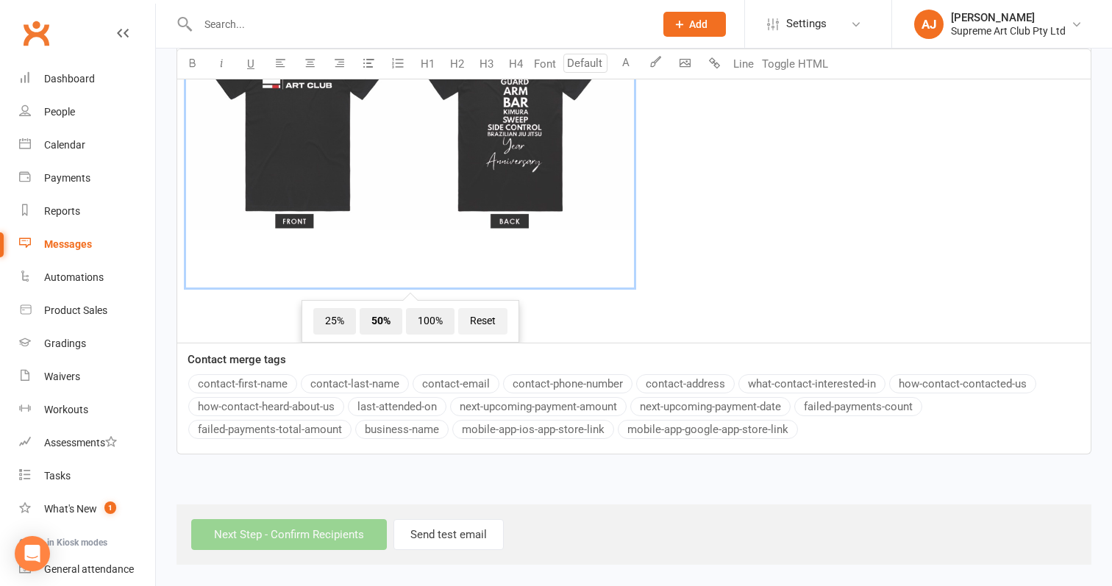
click at [499, 315] on span "Reset" at bounding box center [482, 321] width 49 height 26
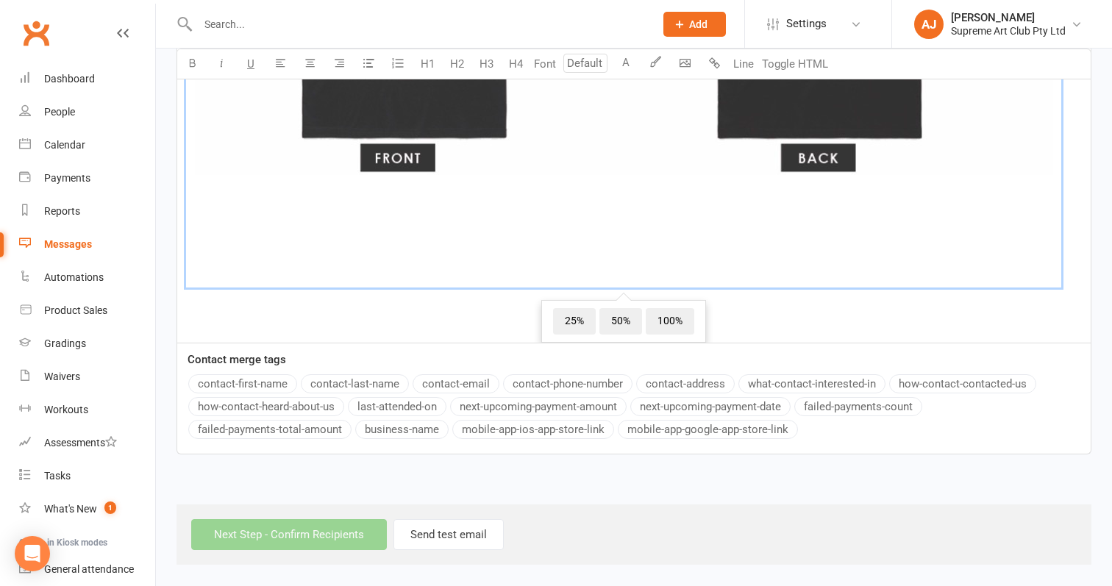
scroll to position [1748, 0]
click at [279, 537] on div "Next Step - Confirm Recipients Send test email" at bounding box center [633, 534] width 915 height 60
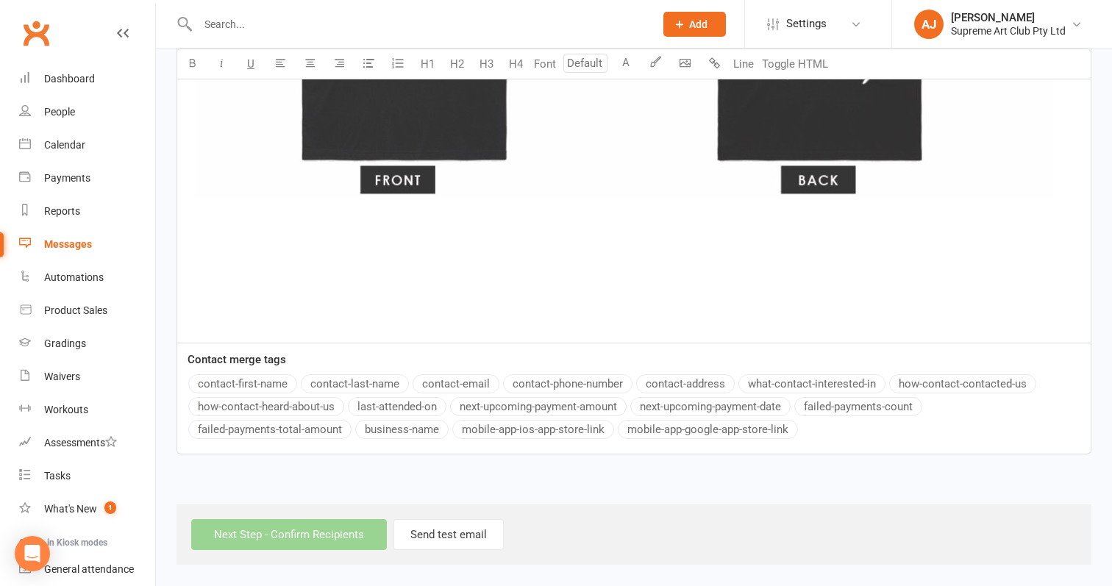
click at [574, 288] on p "﻿ ﻿ ﻿" at bounding box center [634, 3] width 896 height 659
click at [512, 212] on img at bounding box center [623, 0] width 875 height 618
click at [611, 330] on span "50%" at bounding box center [620, 343] width 43 height 26
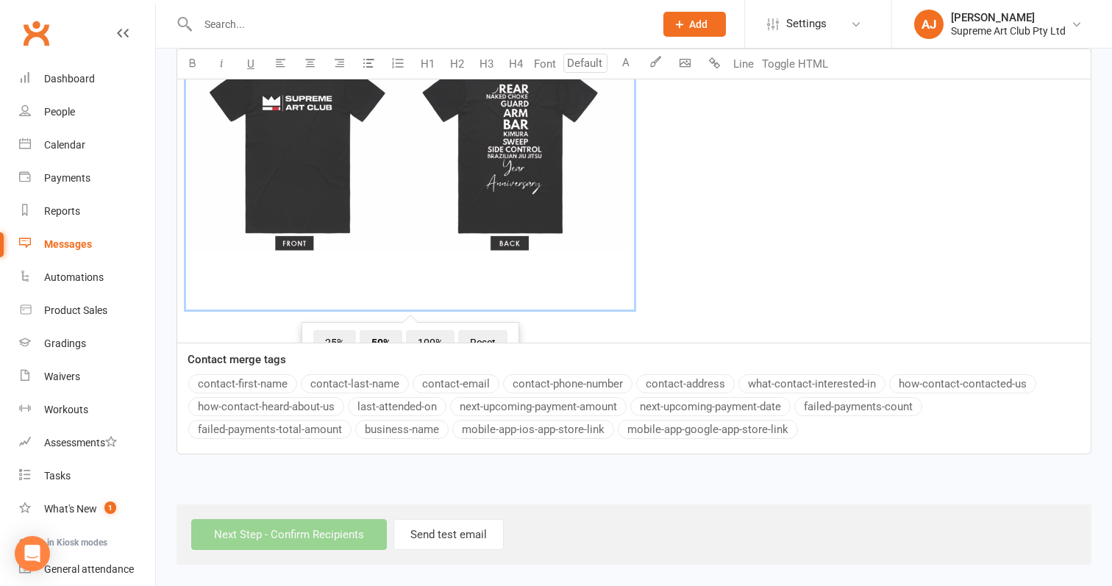
click at [766, 248] on span "﻿ 25% 50% 100% Reset" at bounding box center [634, 153] width 896 height 321
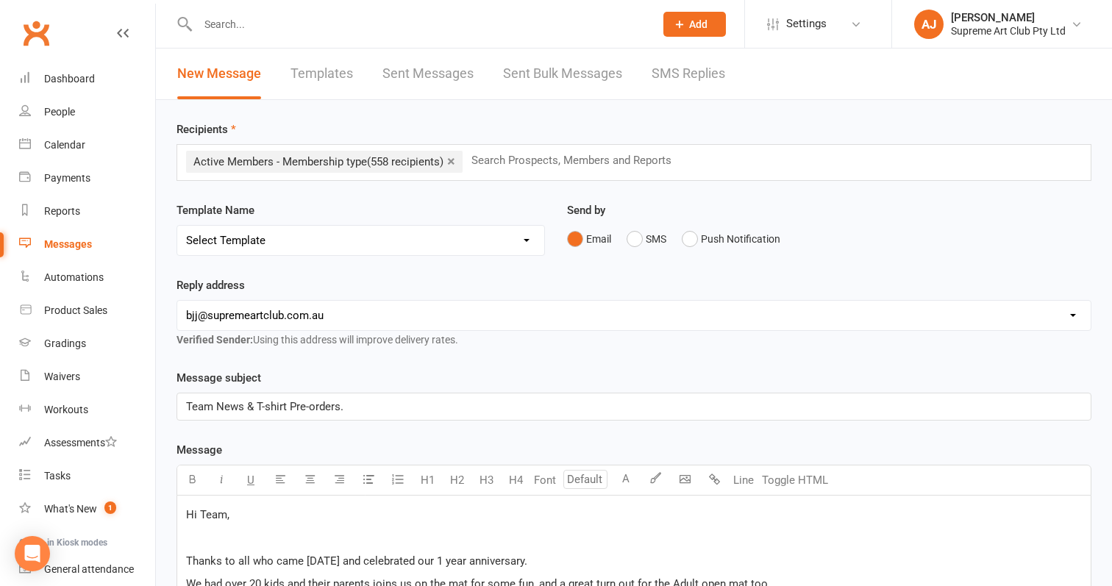
click at [455, 160] on link "×" at bounding box center [451, 161] width 8 height 24
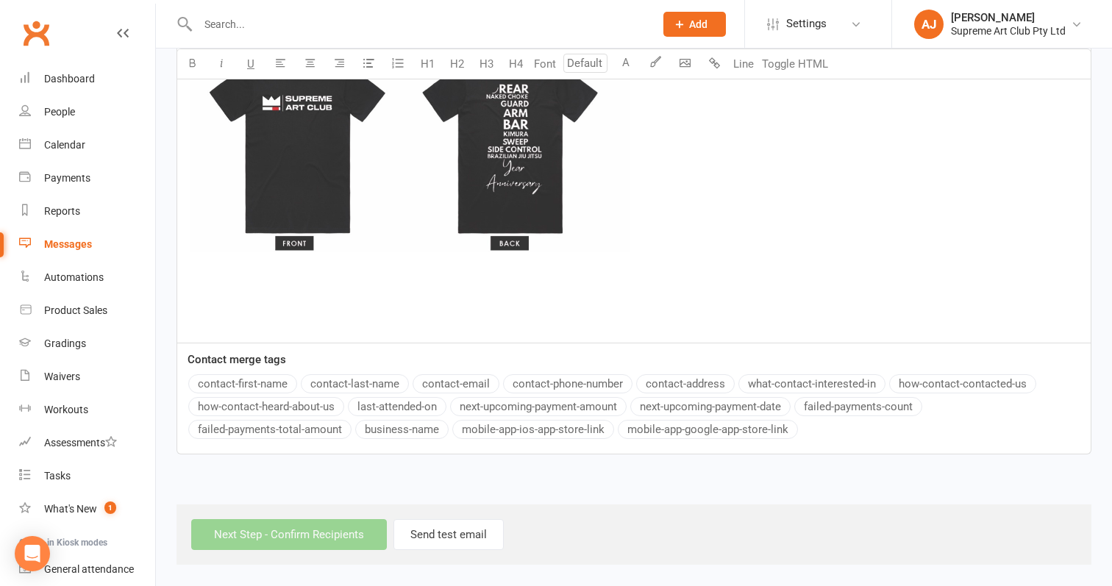
click at [332, 519] on div "Next Step - Confirm Recipients Send test email" at bounding box center [633, 534] width 915 height 60
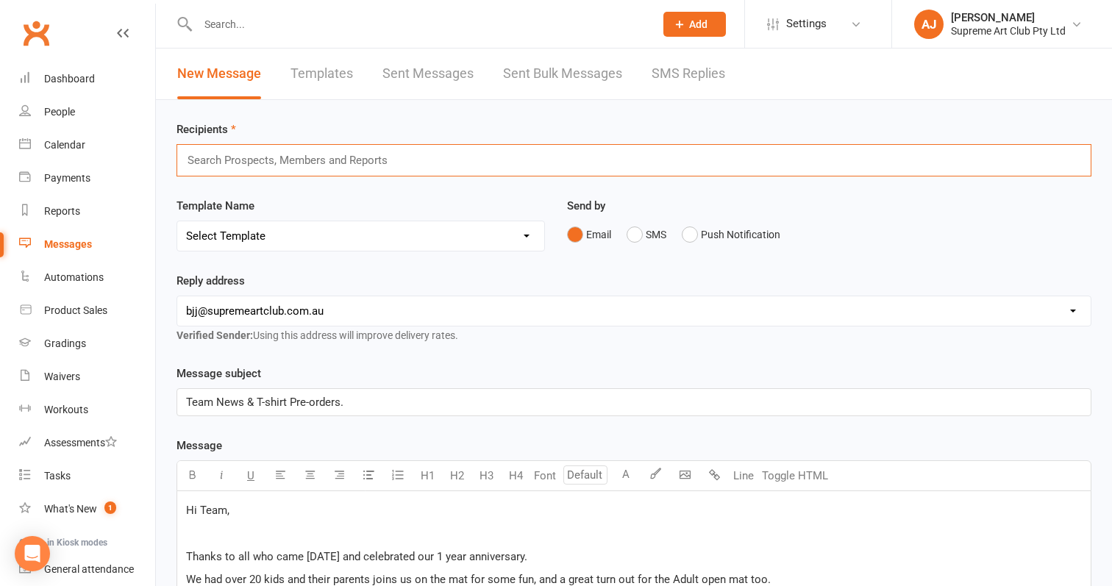
click at [287, 164] on input "text" at bounding box center [294, 160] width 216 height 19
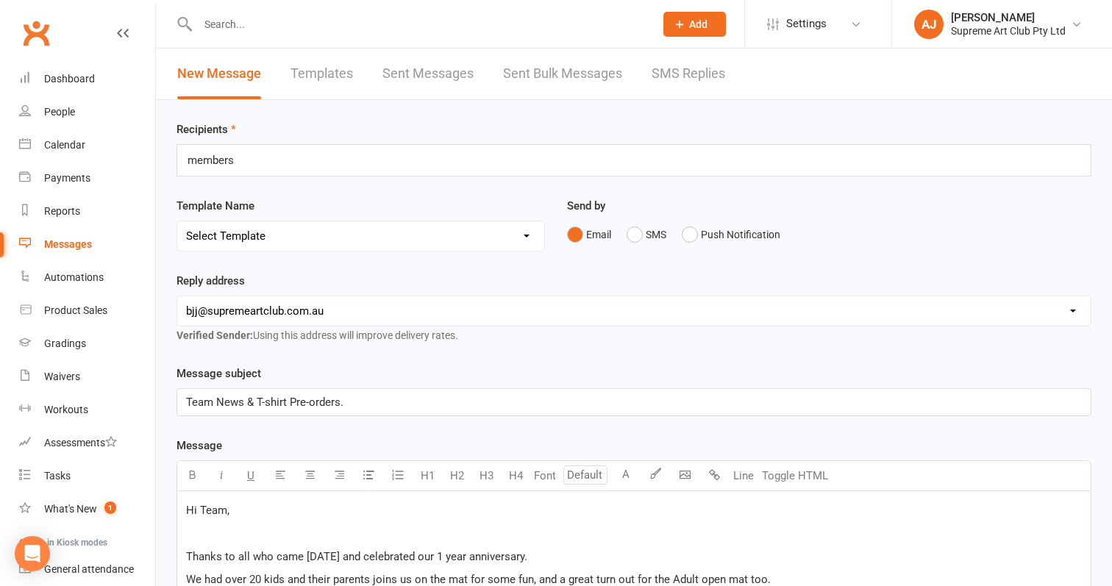
scroll to position [0, 0]
click at [325, 147] on div "members members" at bounding box center [633, 160] width 915 height 32
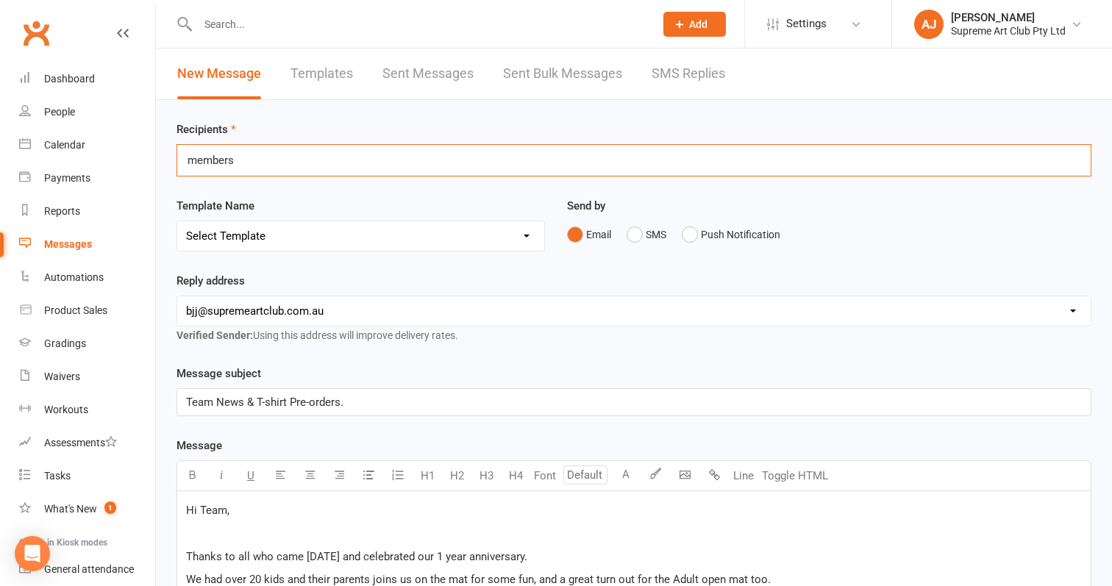
click at [306, 155] on div "members members" at bounding box center [633, 160] width 915 height 32
type input "m"
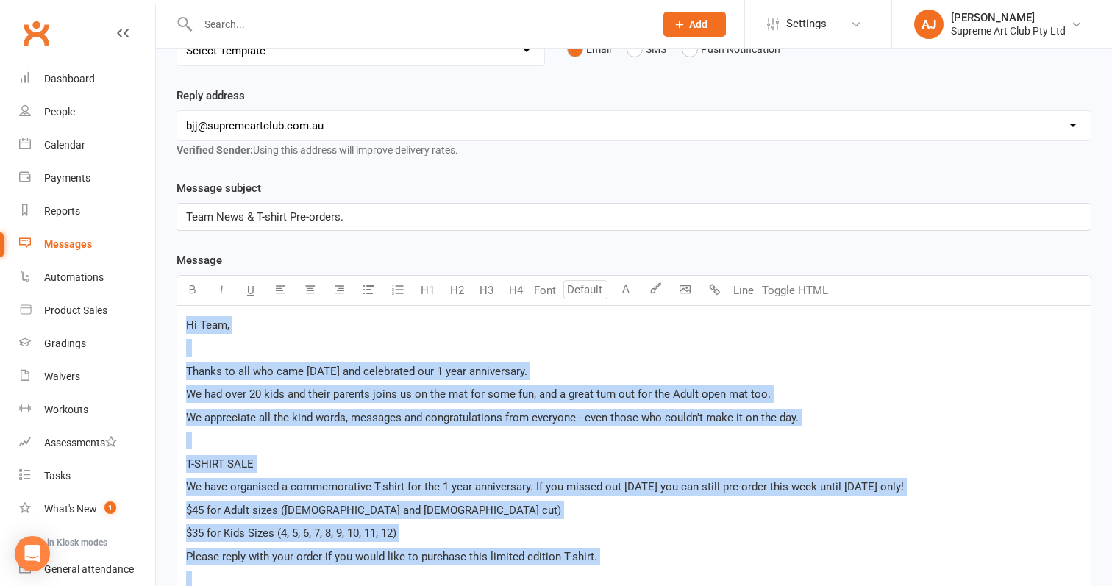
scroll to position [185, 0]
drag, startPoint x: 715, startPoint y: 260, endPoint x: 185, endPoint y: 324, distance: 533.9
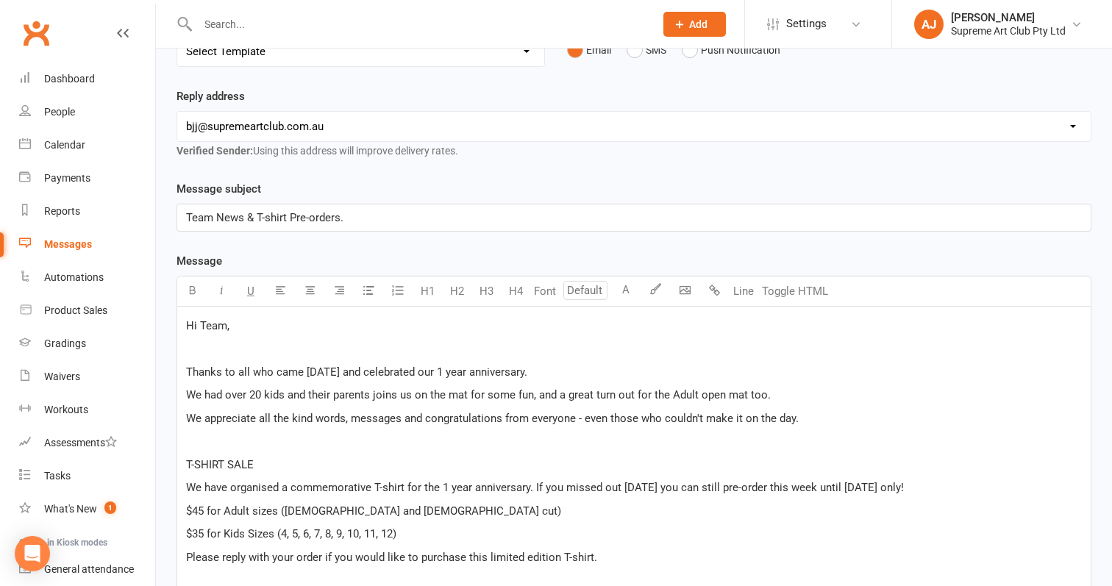
click at [296, 368] on span "Thanks to all who came on Saturday and celebrated our 1 year anniversary." at bounding box center [356, 371] width 341 height 13
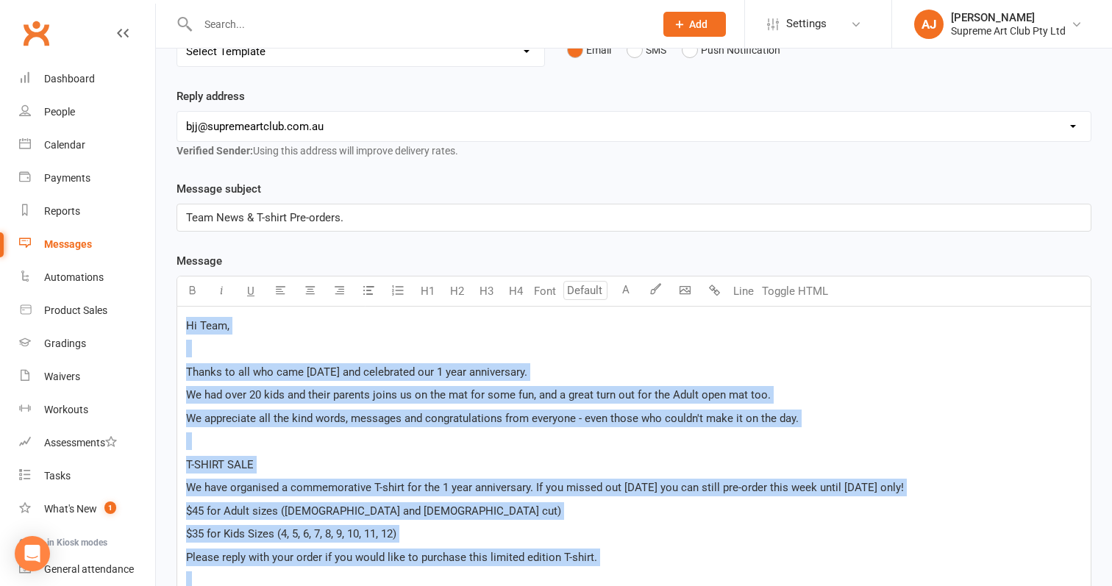
copy div "Hi Team, Thanks to all who came on Saturday and celebrated our 1 year anniversa…"
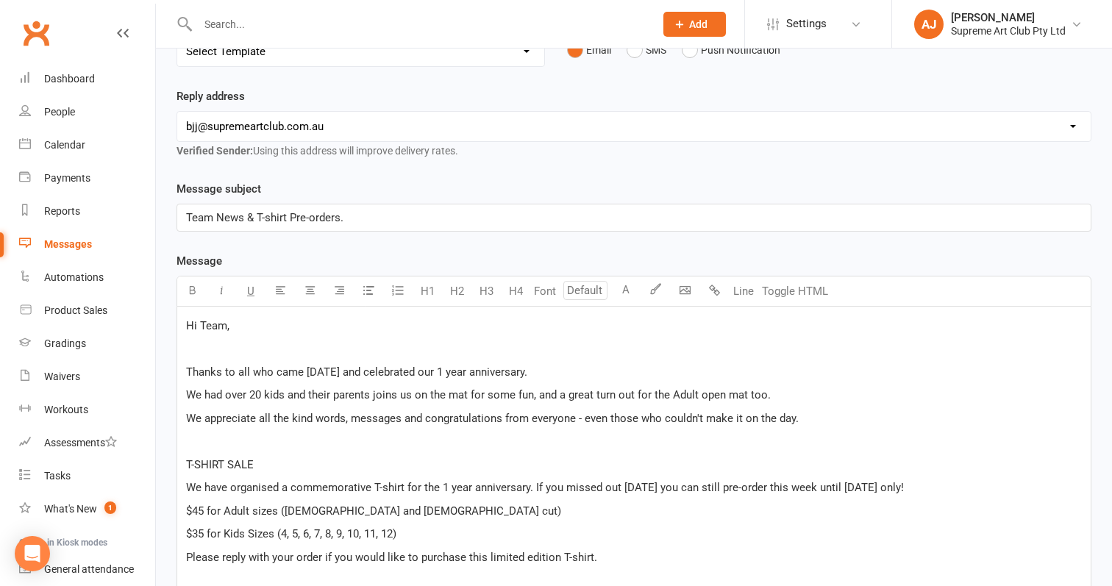
click at [87, 244] on div "Messages" at bounding box center [68, 244] width 48 height 12
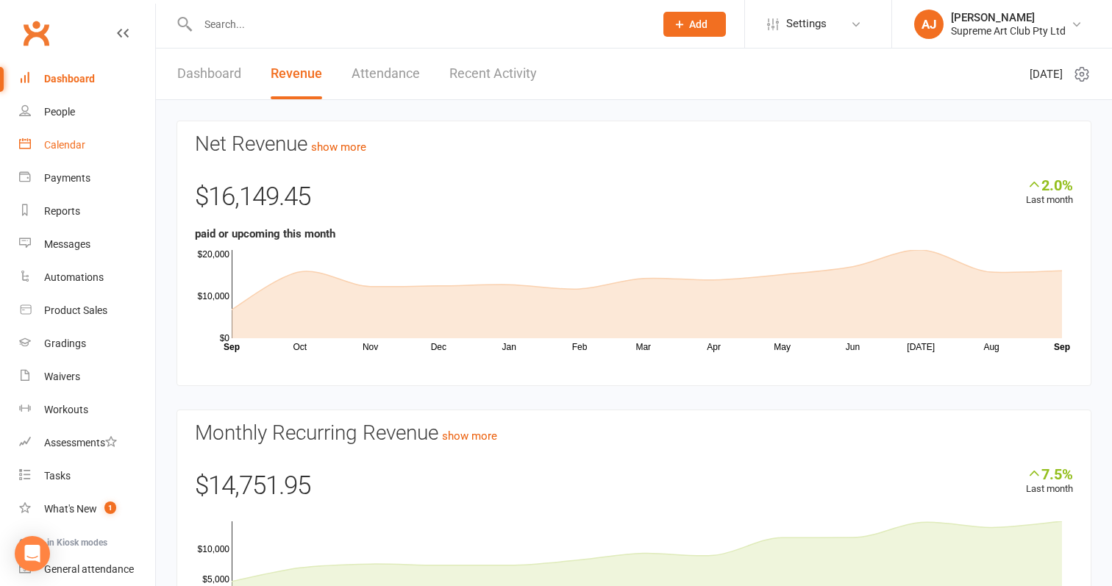
click at [62, 141] on div "Calendar" at bounding box center [64, 145] width 41 height 12
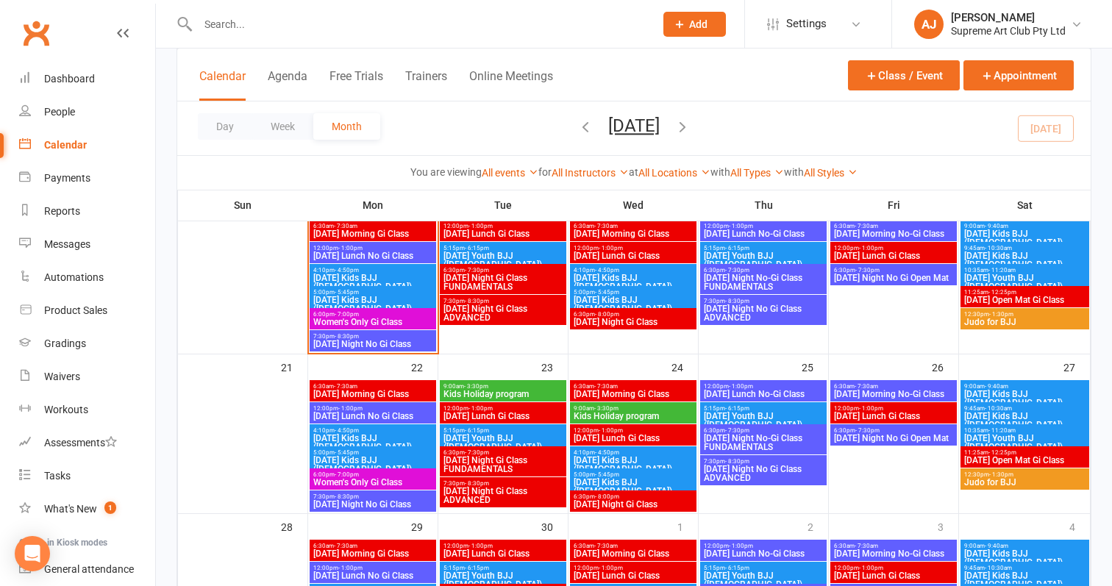
scroll to position [440, 0]
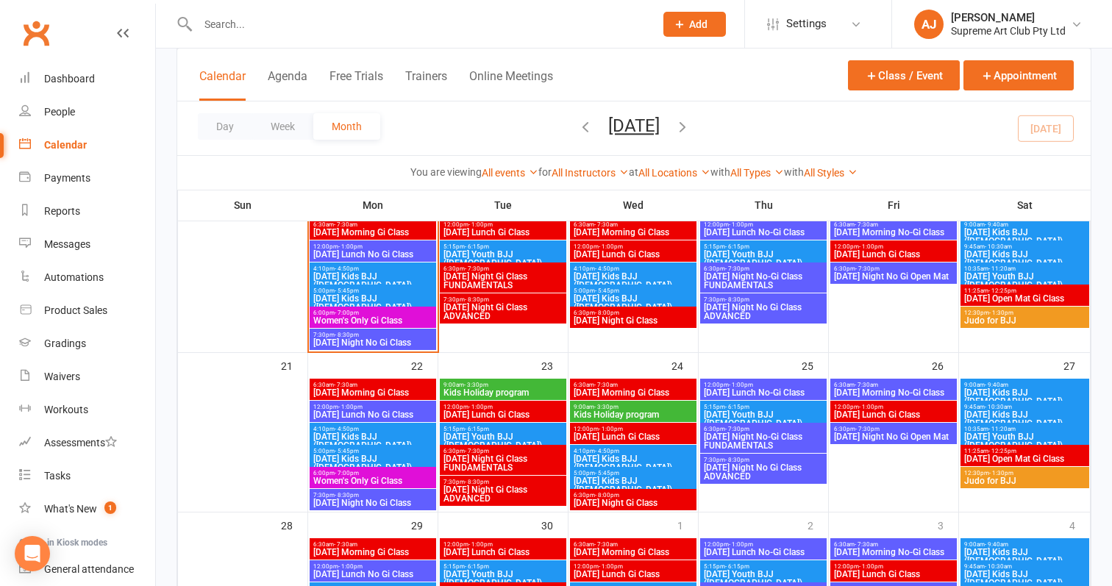
click at [882, 432] on span "[DATE] Night No Gi Open Mat" at bounding box center [893, 436] width 121 height 9
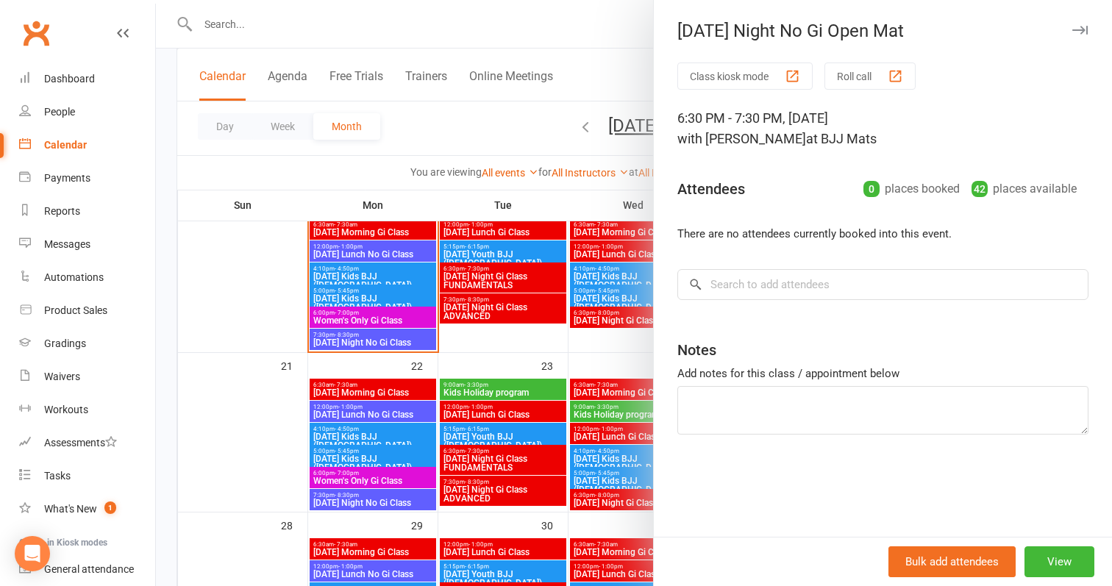
click at [1060, 544] on div "Bulk add attendees View" at bounding box center [883, 561] width 458 height 49
click at [1062, 554] on button "View" at bounding box center [1059, 561] width 70 height 31
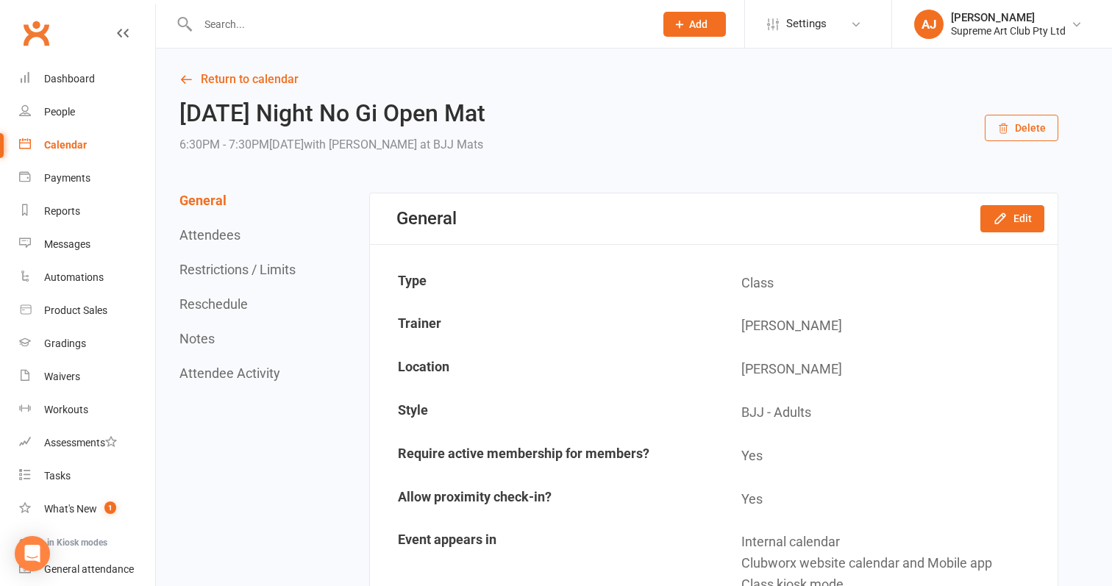
click at [1018, 127] on button "Delete" at bounding box center [1022, 128] width 74 height 26
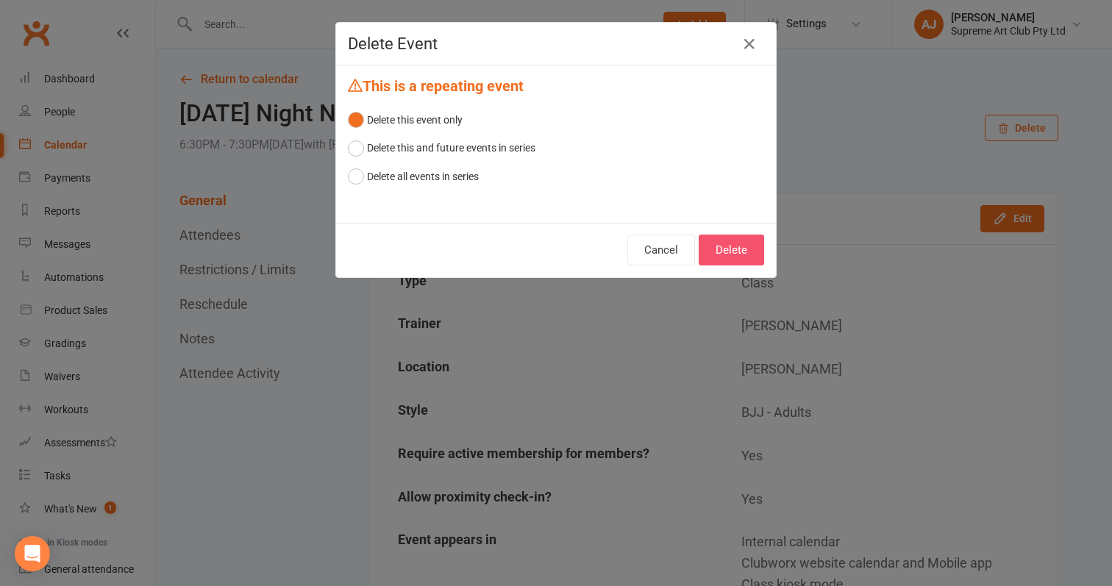
click at [731, 243] on button "Delete" at bounding box center [731, 250] width 65 height 31
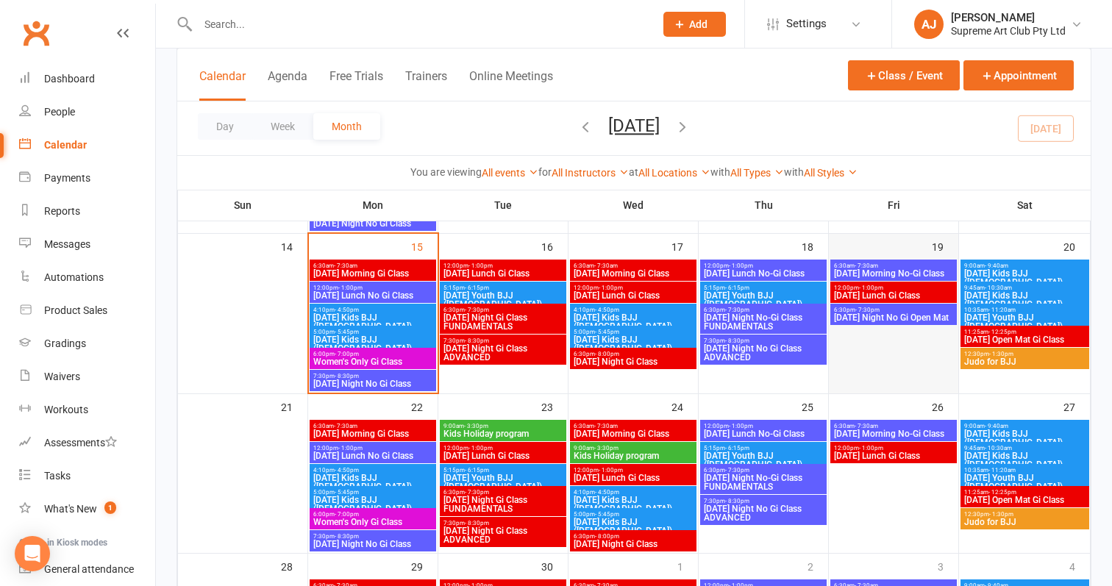
scroll to position [401, 0]
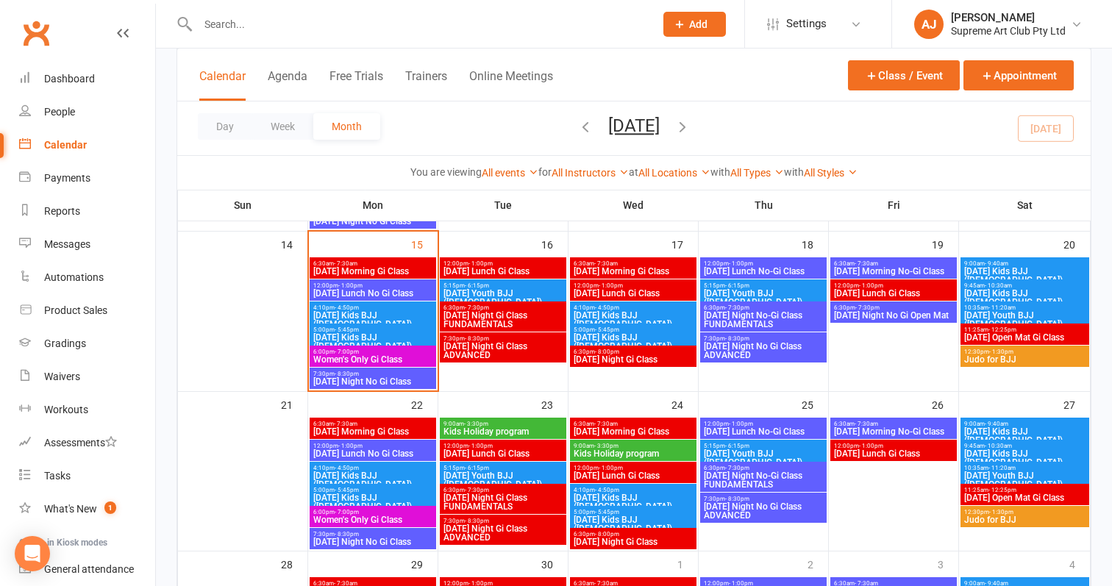
click at [893, 449] on span "[DATE] Lunch Gi Class" at bounding box center [893, 453] width 121 height 9
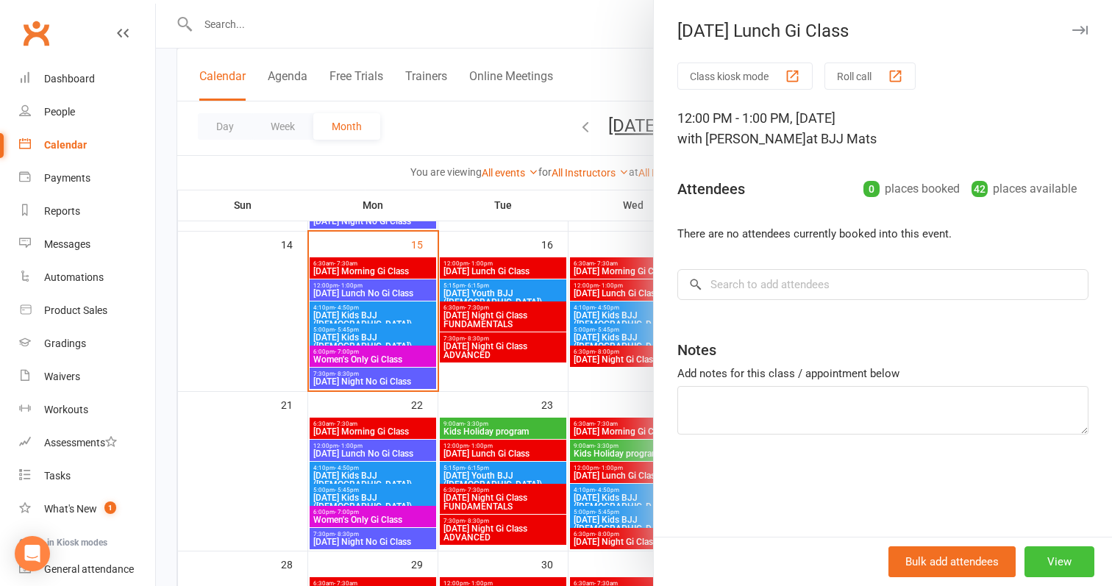
click at [1071, 559] on button "View" at bounding box center [1059, 561] width 70 height 31
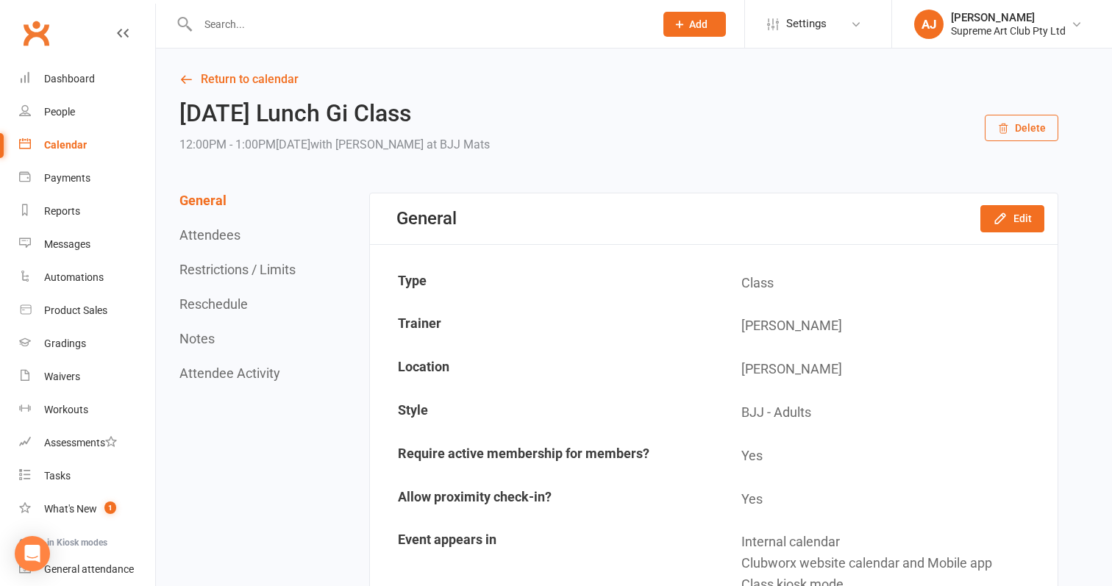
click at [1035, 132] on button "Delete" at bounding box center [1022, 128] width 74 height 26
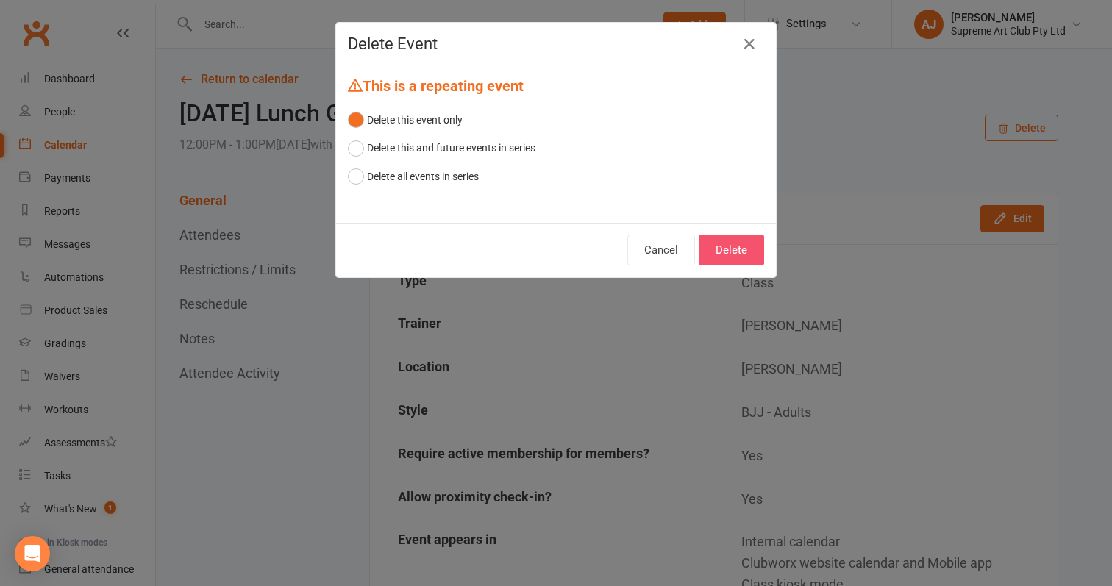
click at [750, 241] on button "Delete" at bounding box center [731, 250] width 65 height 31
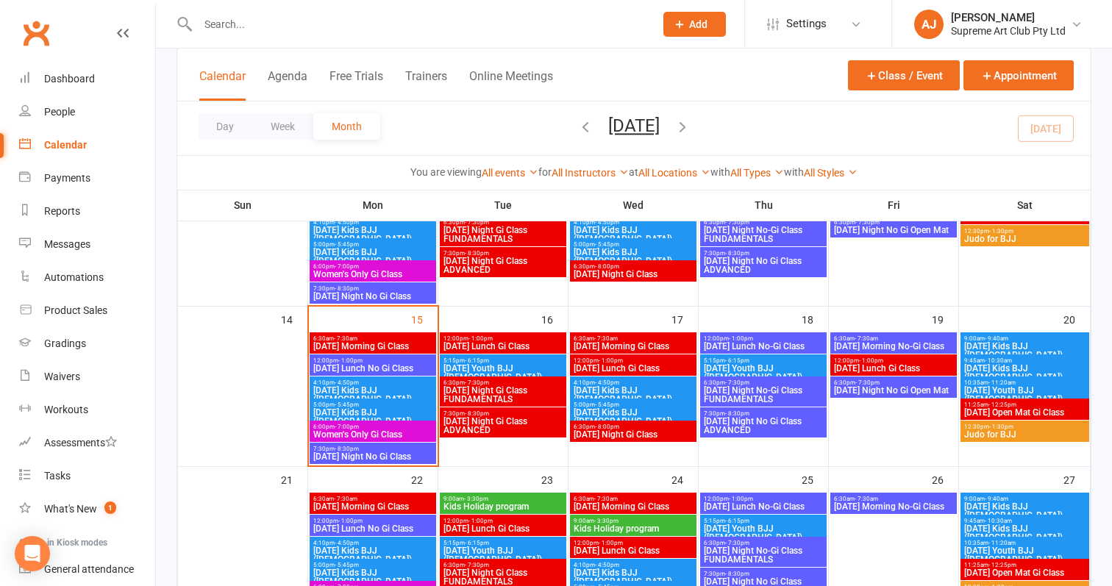
scroll to position [335, 0]
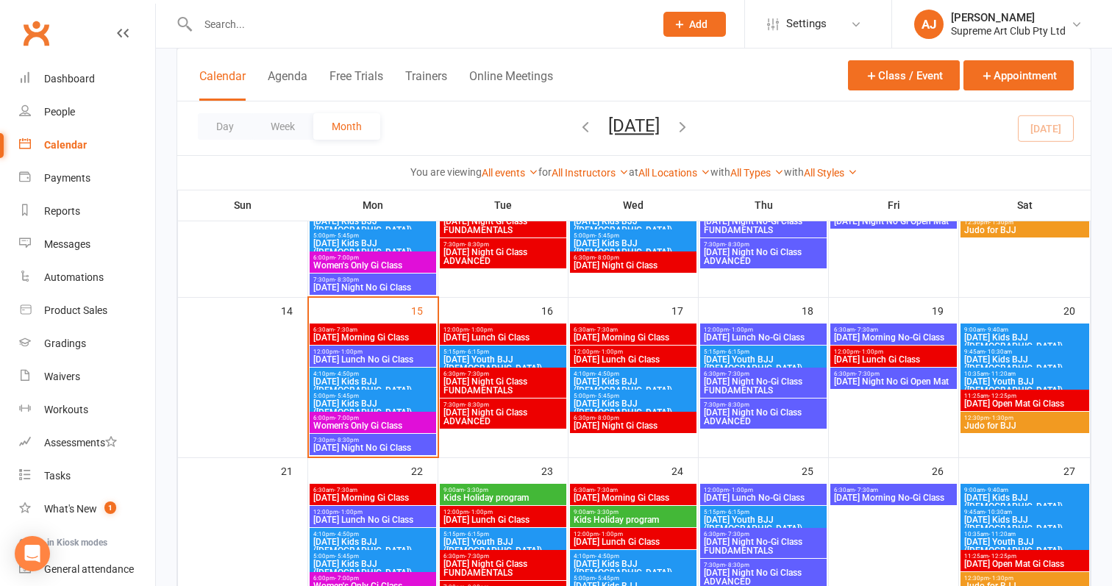
click at [894, 489] on span "6:30am - 7:30am" at bounding box center [893, 490] width 121 height 7
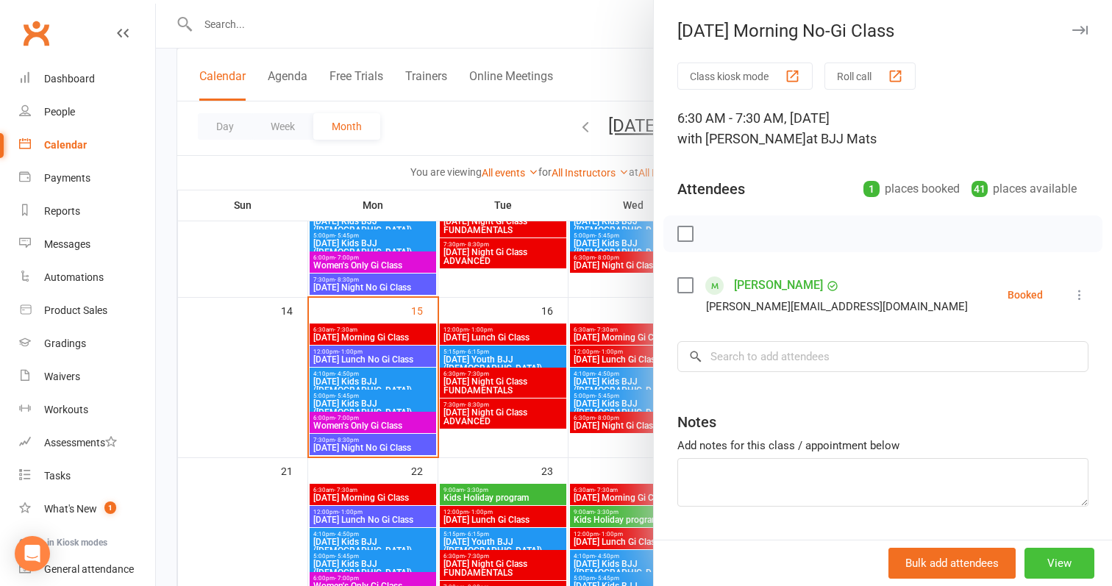
click at [1080, 566] on button "View" at bounding box center [1059, 563] width 70 height 31
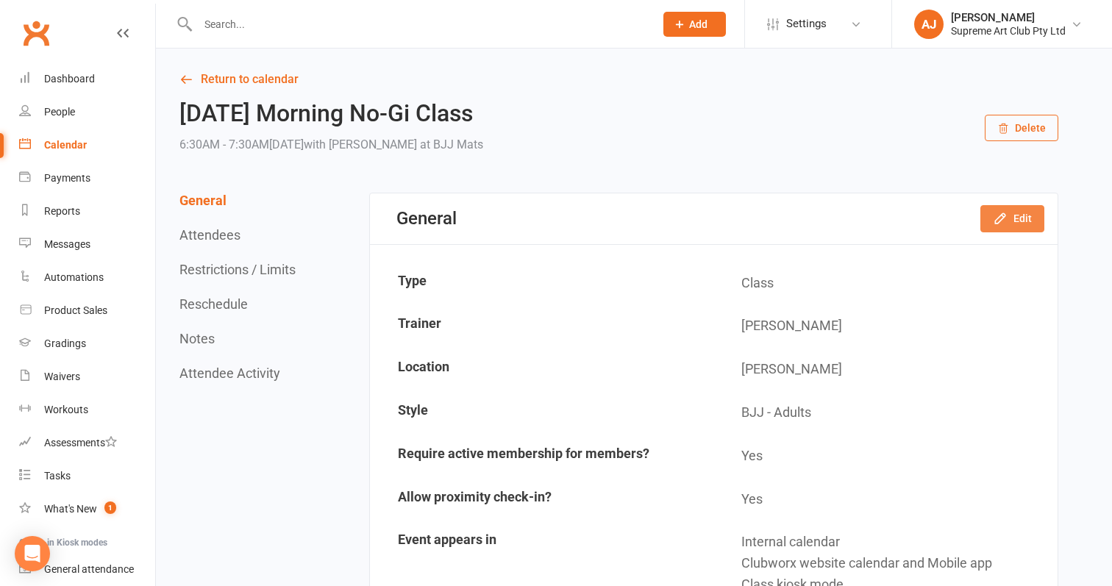
click at [1001, 225] on icon "button" at bounding box center [1000, 218] width 15 height 15
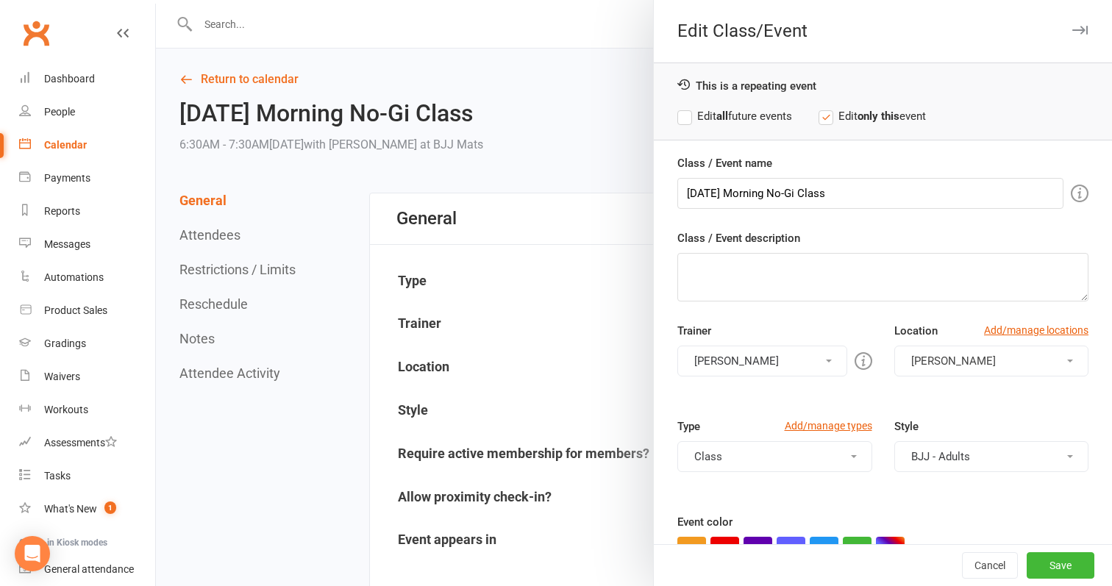
scroll to position [55, 0]
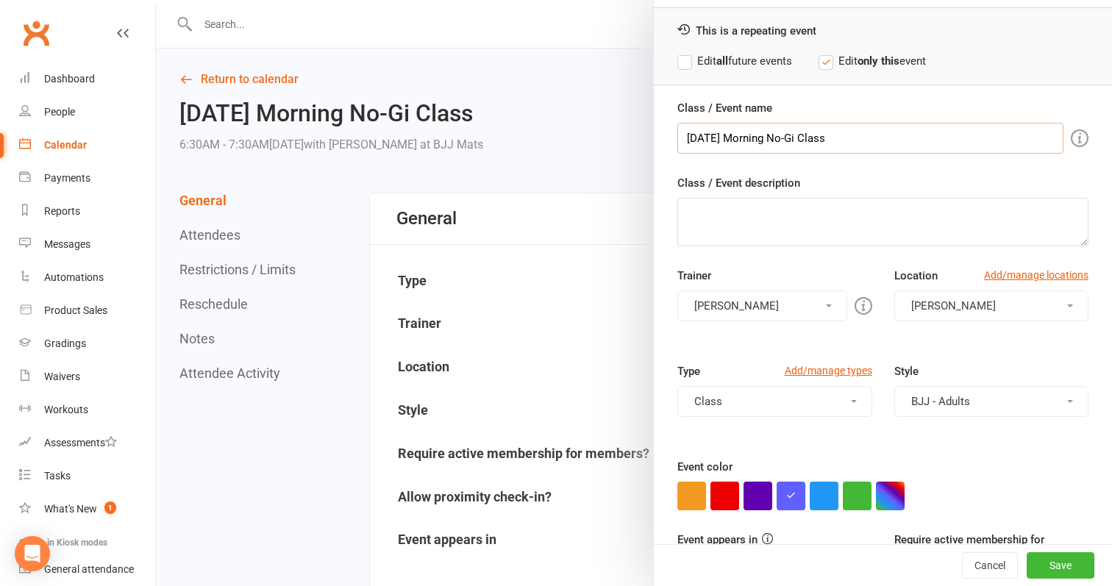
drag, startPoint x: 843, startPoint y: 137, endPoint x: 723, endPoint y: 137, distance: 120.6
click at [723, 137] on input "[DATE] Morning No-Gi Class" at bounding box center [870, 138] width 386 height 31
type input "[DATE] Open Mat - Public Holiday"
click at [772, 401] on button "Class" at bounding box center [774, 401] width 195 height 31
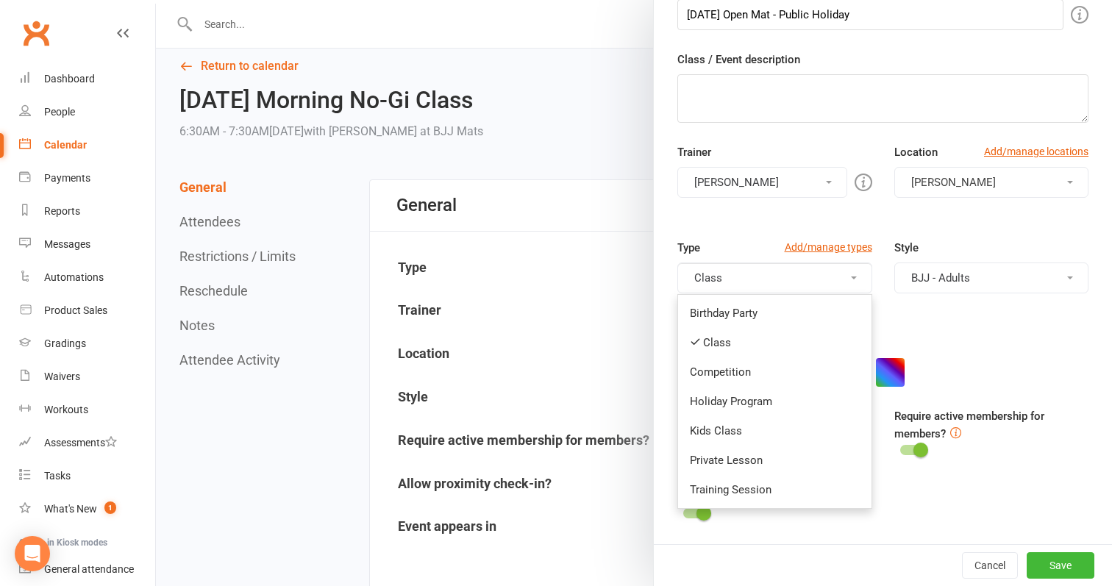
scroll to position [15, 0]
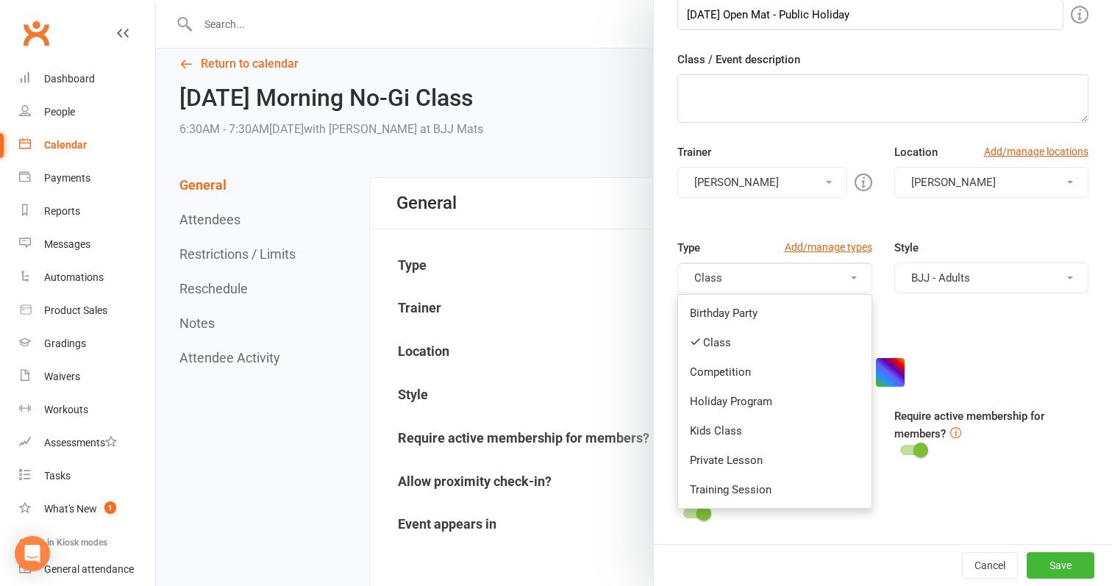
click at [999, 344] on div "Event color" at bounding box center [882, 361] width 411 height 52
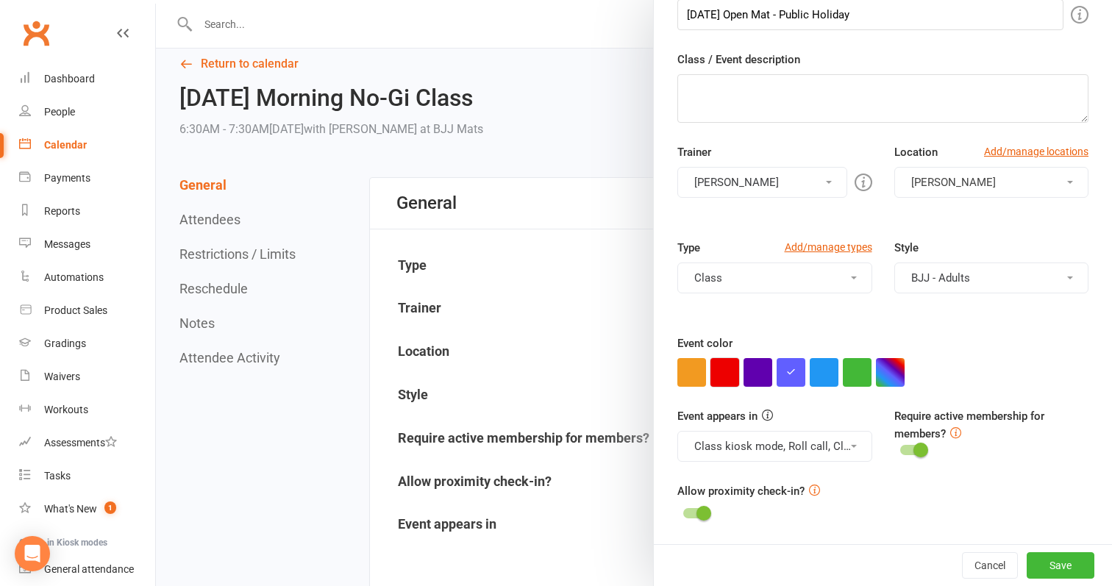
click at [728, 370] on button "button" at bounding box center [724, 372] width 29 height 29
click at [690, 374] on button "button" at bounding box center [691, 372] width 29 height 29
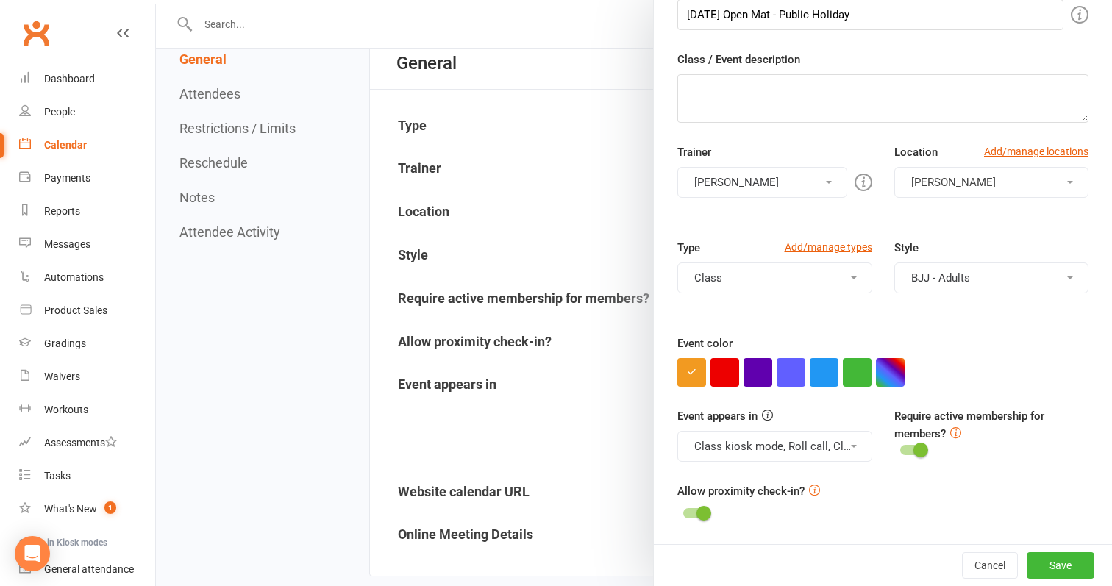
scroll to position [179, 0]
click at [1065, 567] on button "Save" at bounding box center [1060, 565] width 68 height 26
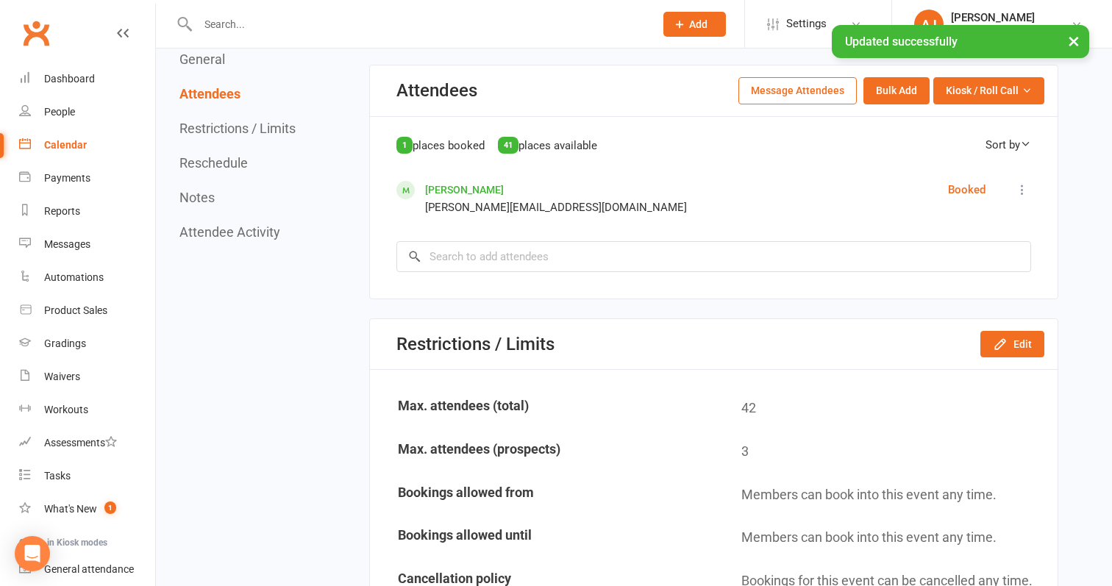
scroll to position [713, 0]
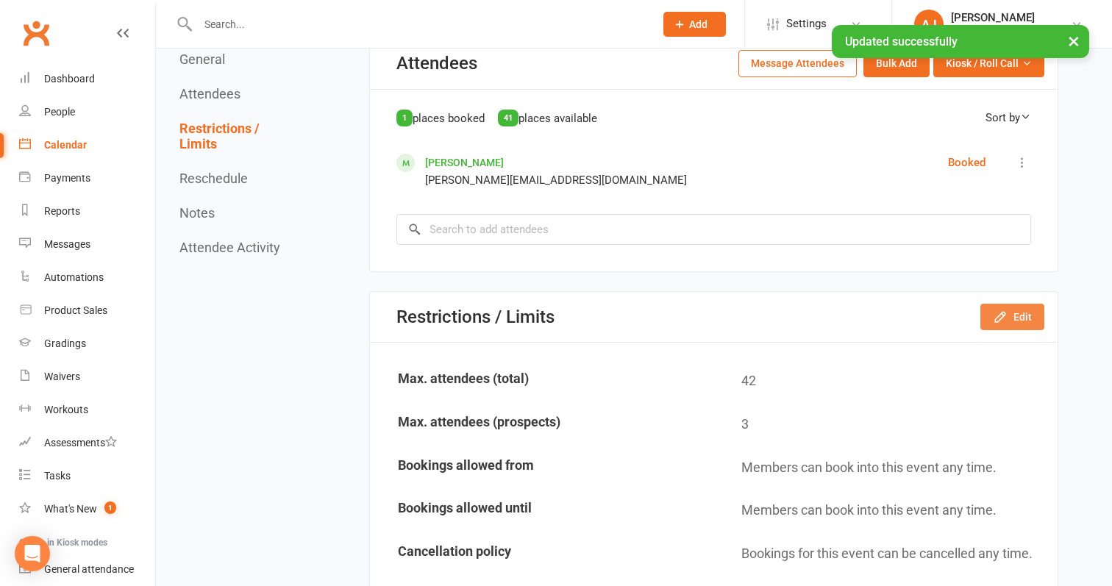
click at [996, 310] on icon "button" at bounding box center [1000, 317] width 15 height 15
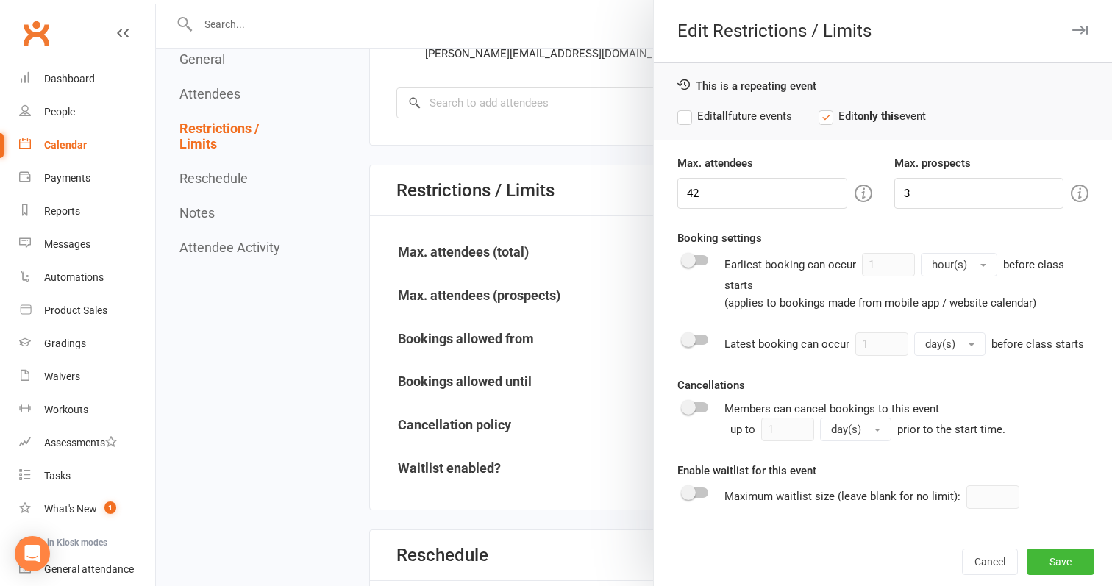
scroll to position [858, 0]
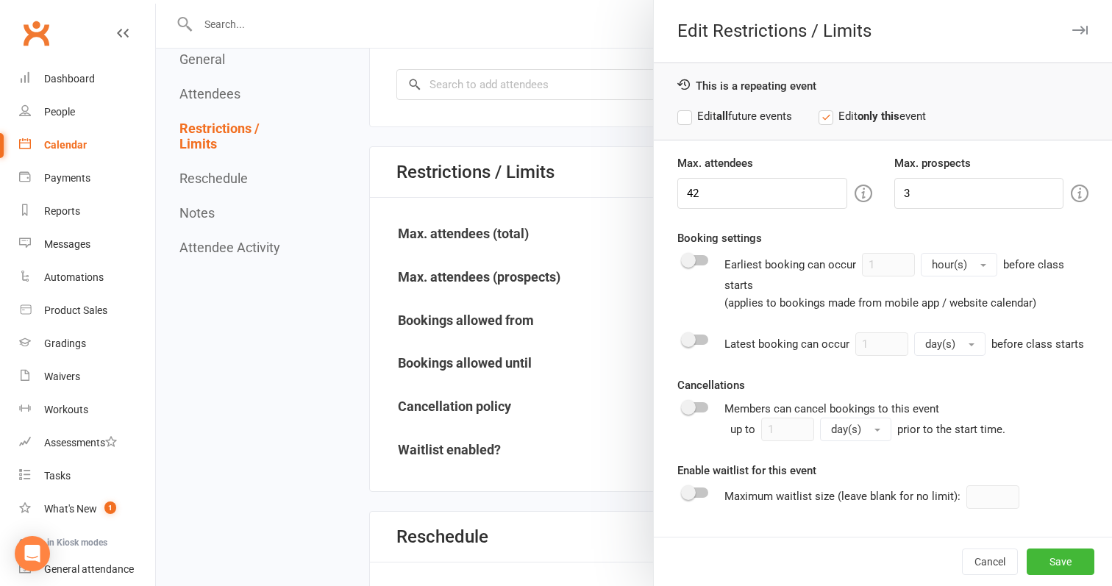
click at [1078, 29] on icon "button" at bounding box center [1079, 30] width 15 height 9
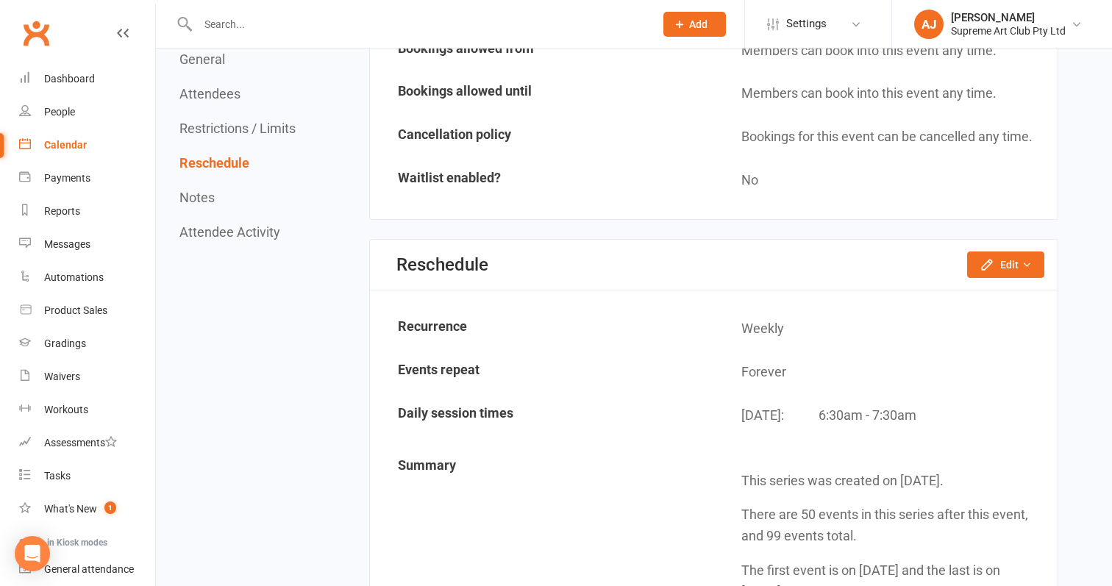
scroll to position [1148, 0]
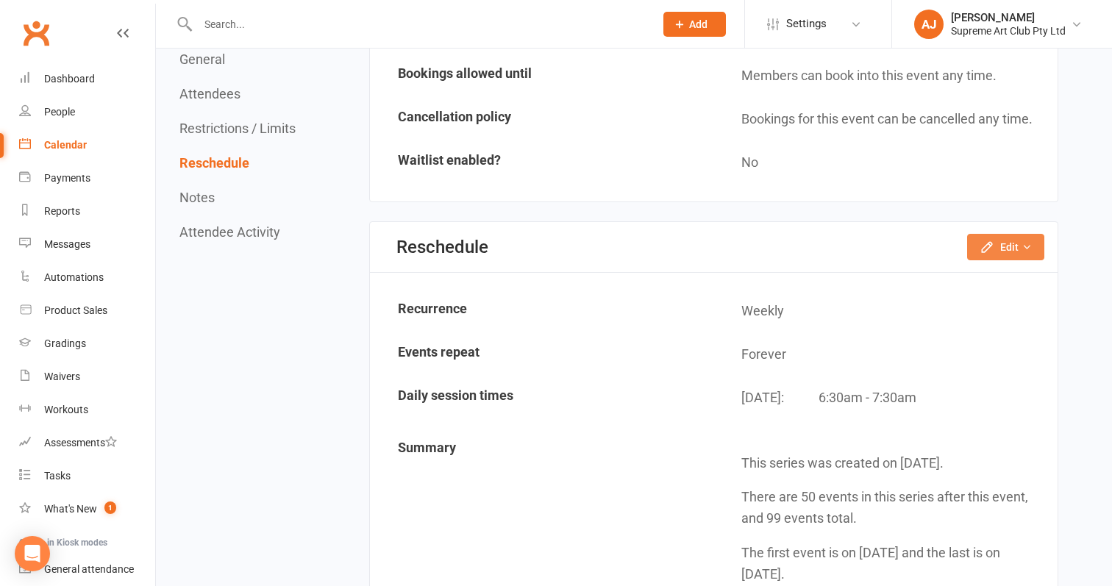
click at [1015, 234] on button "Edit" at bounding box center [1005, 247] width 77 height 26
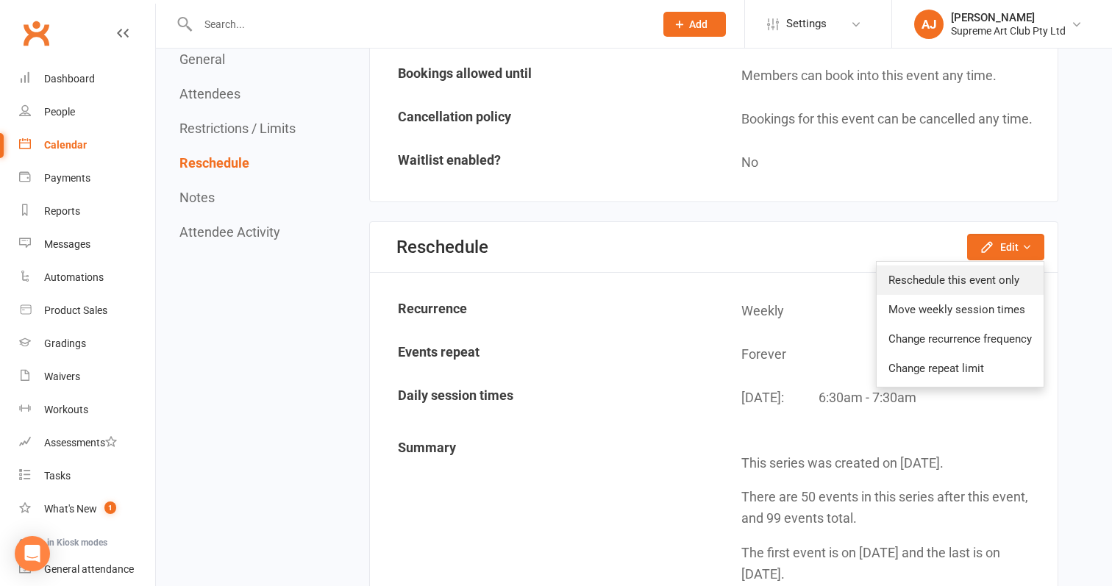
click at [946, 265] on link "Reschedule this event only" at bounding box center [959, 279] width 167 height 29
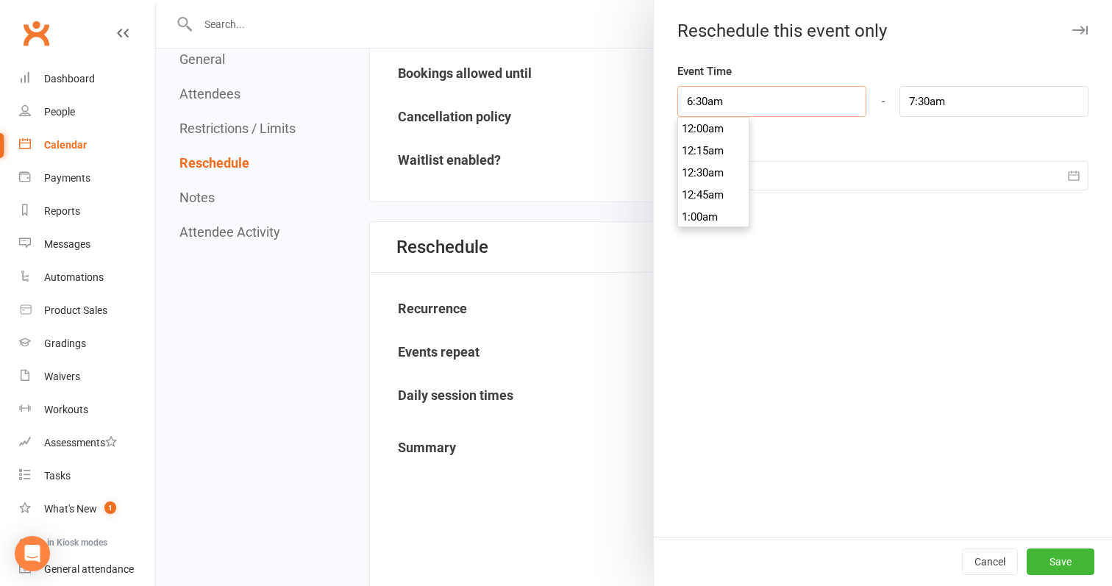
click at [819, 110] on input "6:30am" at bounding box center [771, 101] width 189 height 31
type input "1"
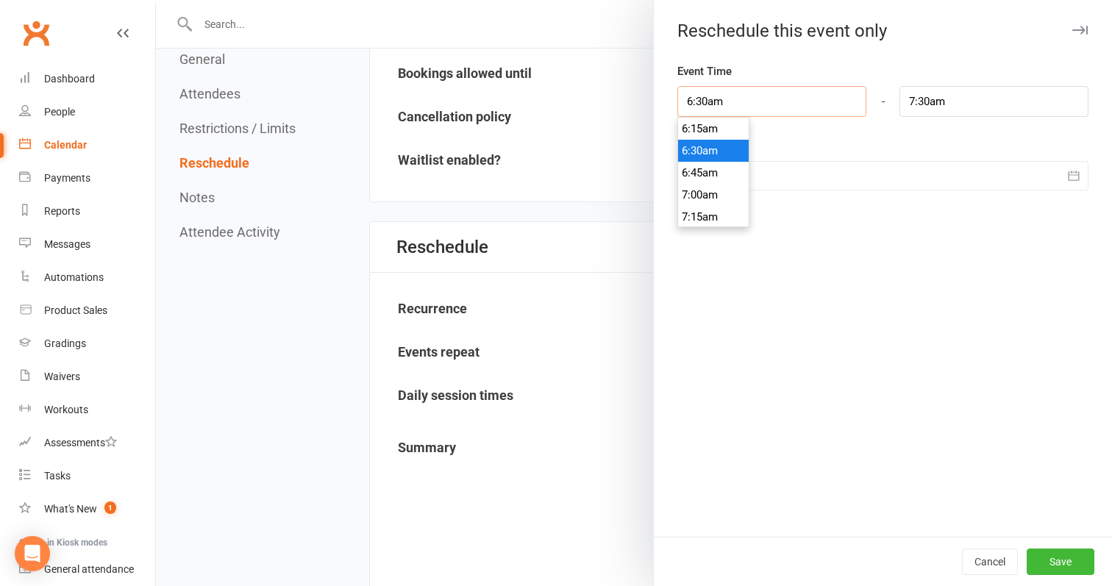
type input "2:00am"
type input "10"
type input "11:00am"
type input "10:00am"
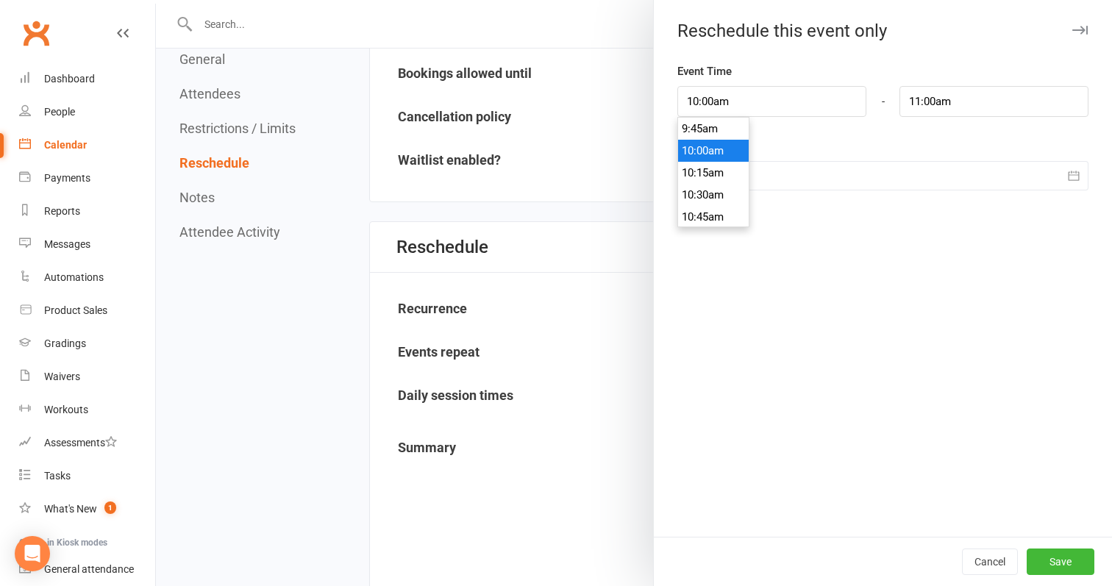
click at [697, 151] on li "10:00am" at bounding box center [713, 151] width 71 height 22
click at [1064, 554] on button "Save" at bounding box center [1060, 562] width 68 height 26
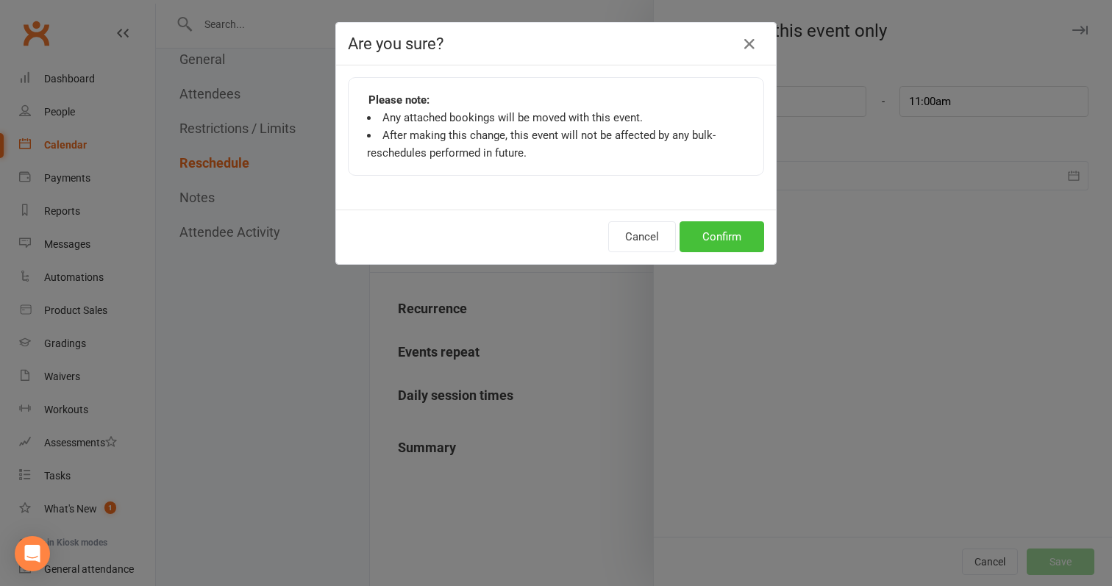
click at [728, 240] on button "Confirm" at bounding box center [721, 236] width 85 height 31
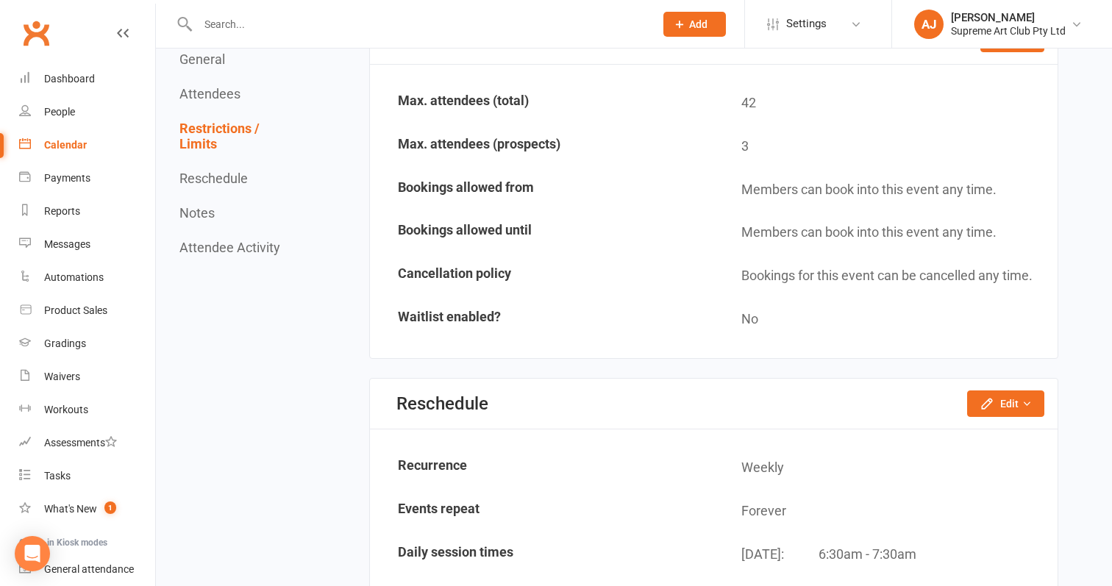
scroll to position [989, 0]
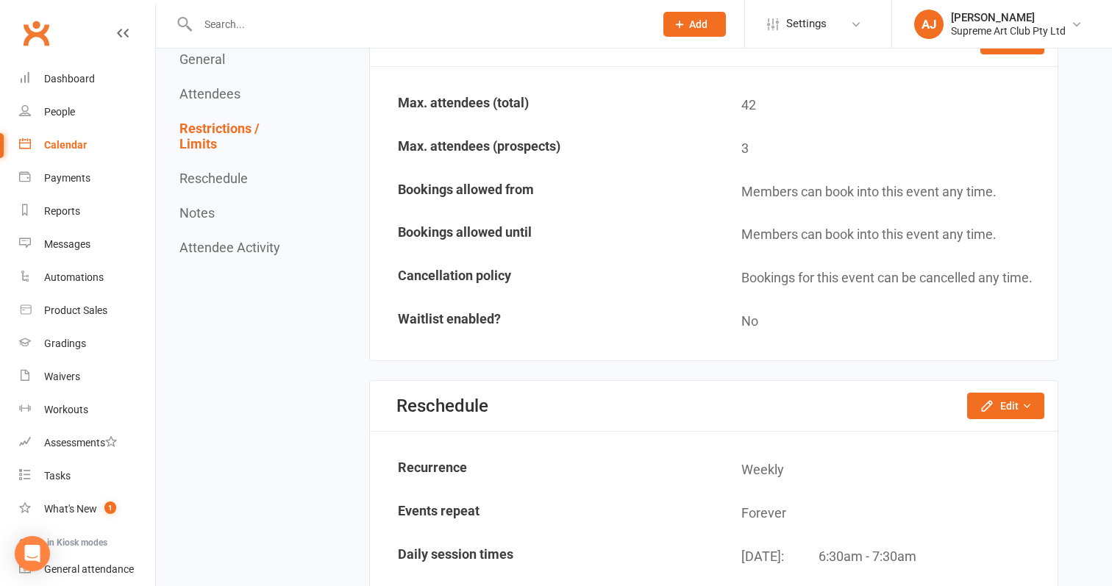
click at [82, 140] on div "Calendar" at bounding box center [65, 145] width 43 height 12
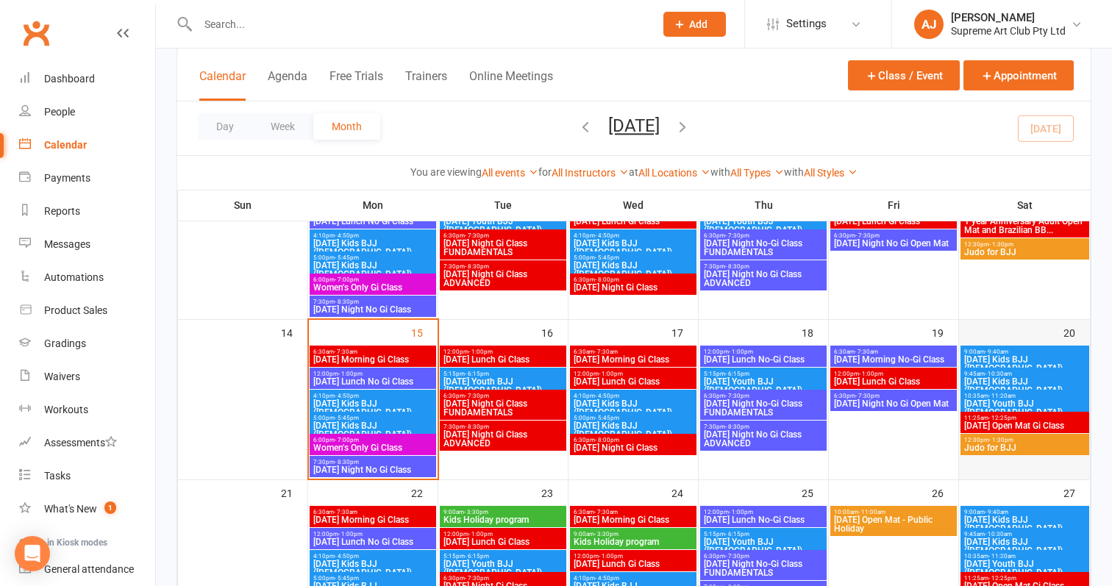
scroll to position [369, 0]
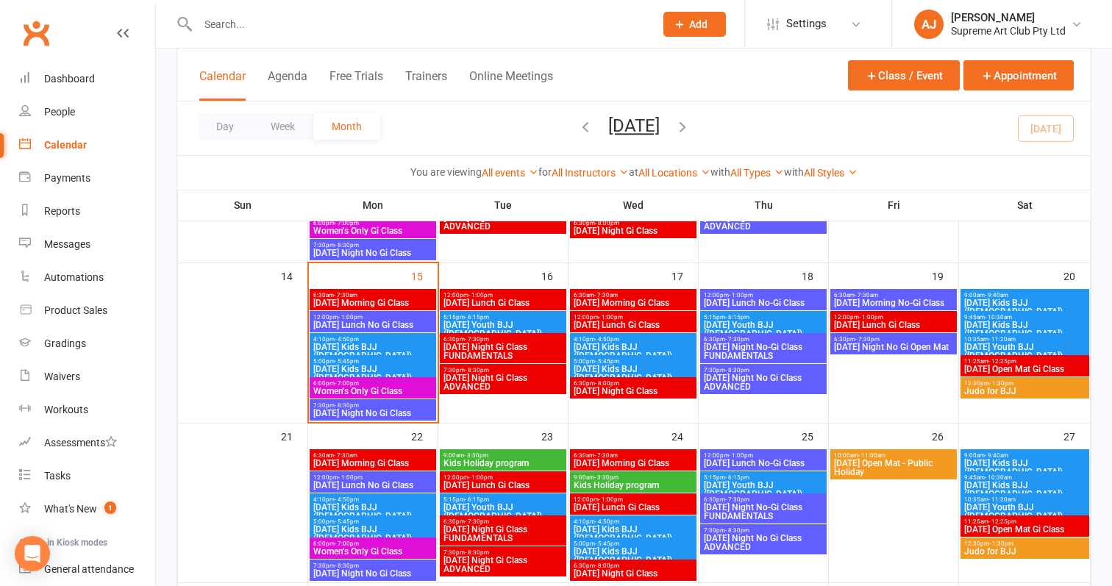
click at [887, 459] on span "[DATE] Open Mat - Public Holiday" at bounding box center [893, 468] width 121 height 18
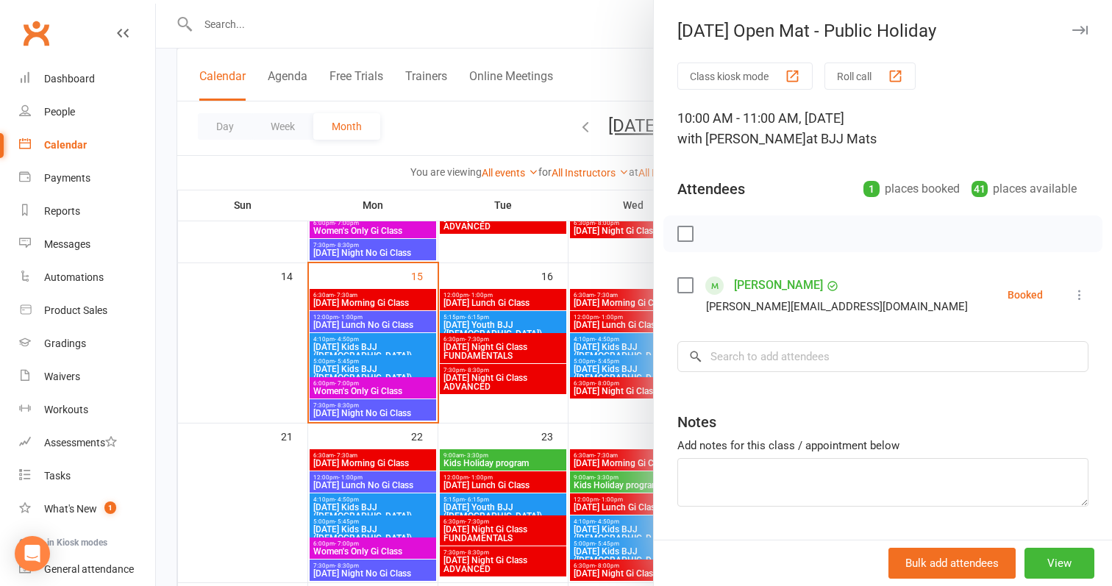
click at [1079, 293] on icon at bounding box center [1079, 294] width 15 height 15
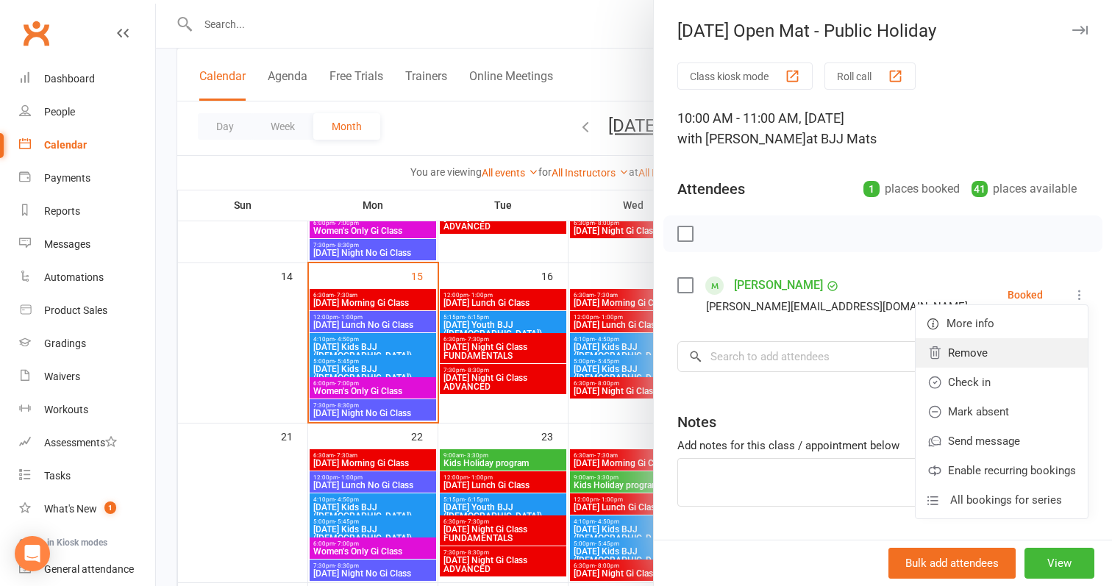
click at [972, 346] on link "Remove" at bounding box center [1001, 352] width 172 height 29
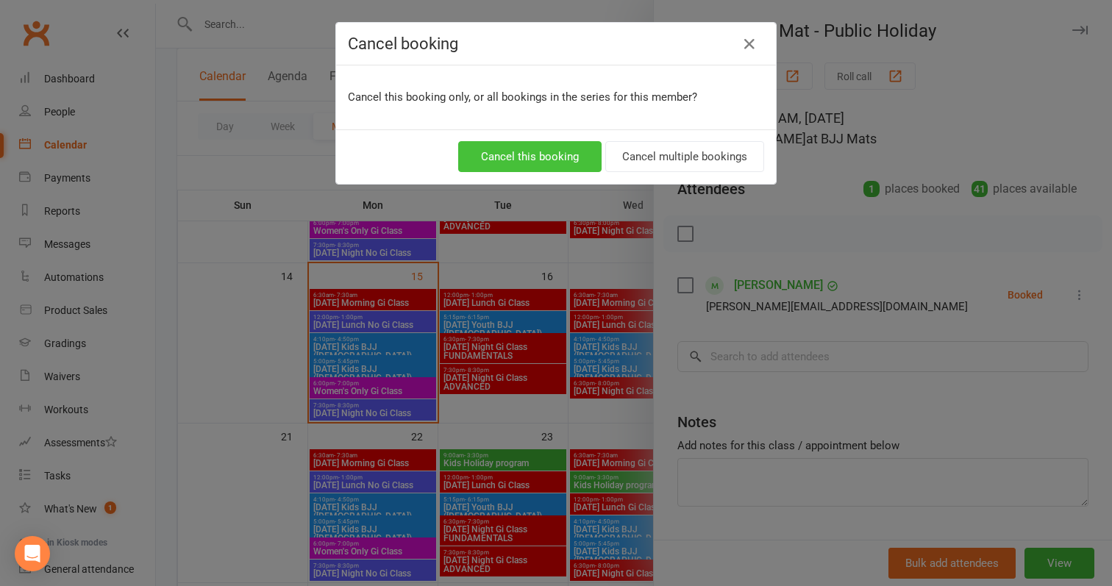
click at [556, 157] on button "Cancel this booking" at bounding box center [529, 156] width 143 height 31
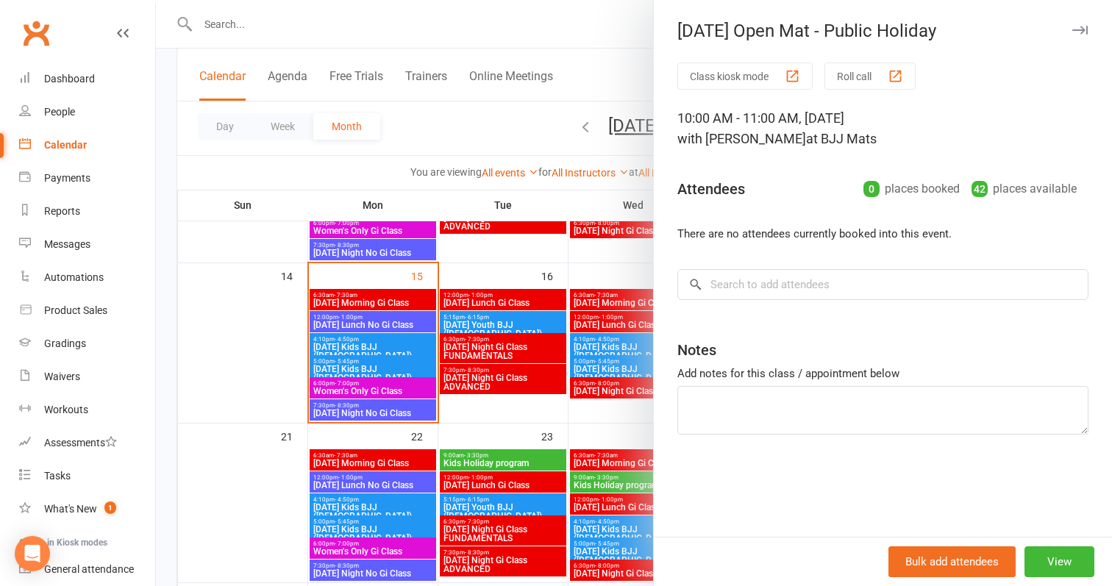
click at [1085, 37] on button "button" at bounding box center [1080, 30] width 18 height 18
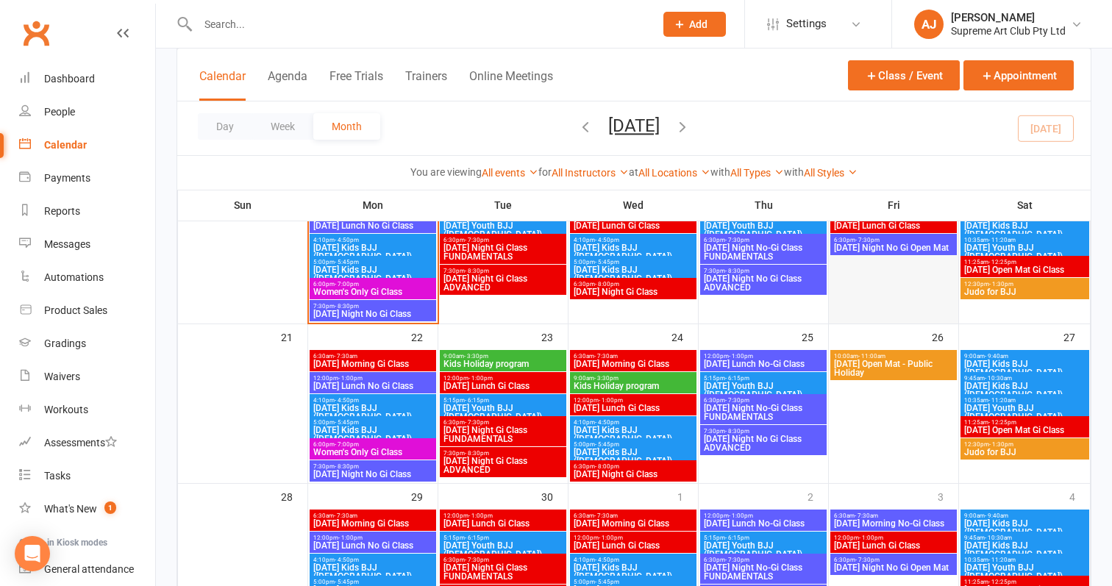
scroll to position [479, 0]
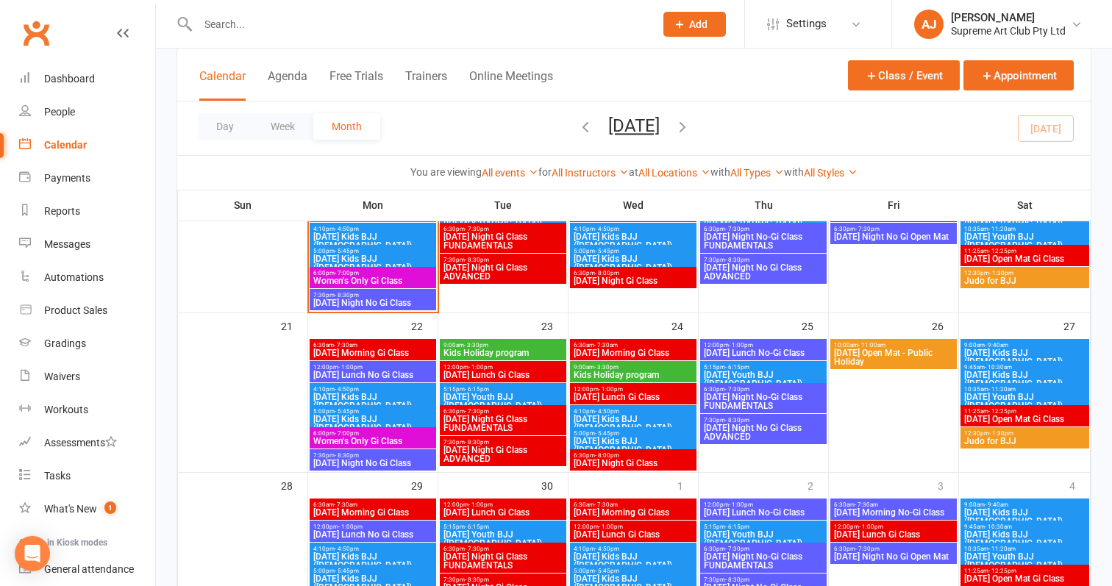
click at [504, 354] on span "Kids Holiday program" at bounding box center [503, 353] width 121 height 9
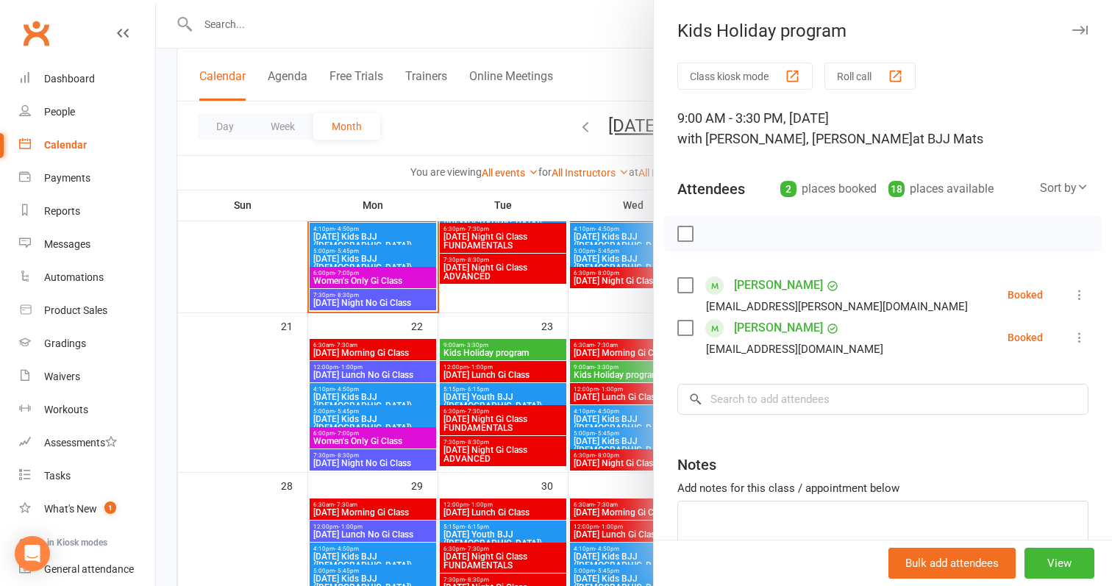
click at [501, 143] on div at bounding box center [634, 293] width 956 height 586
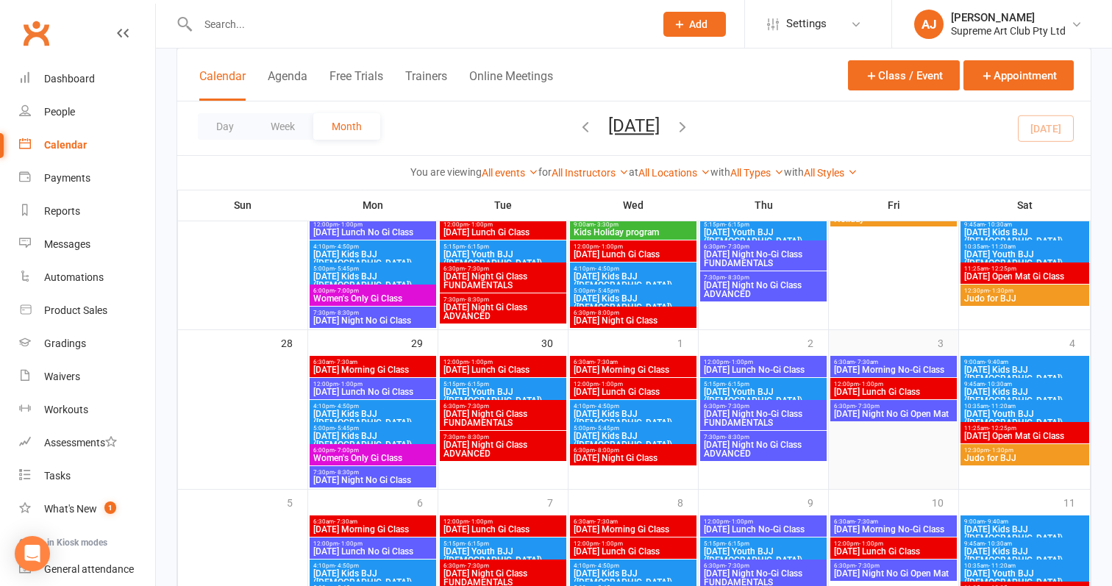
scroll to position [619, 0]
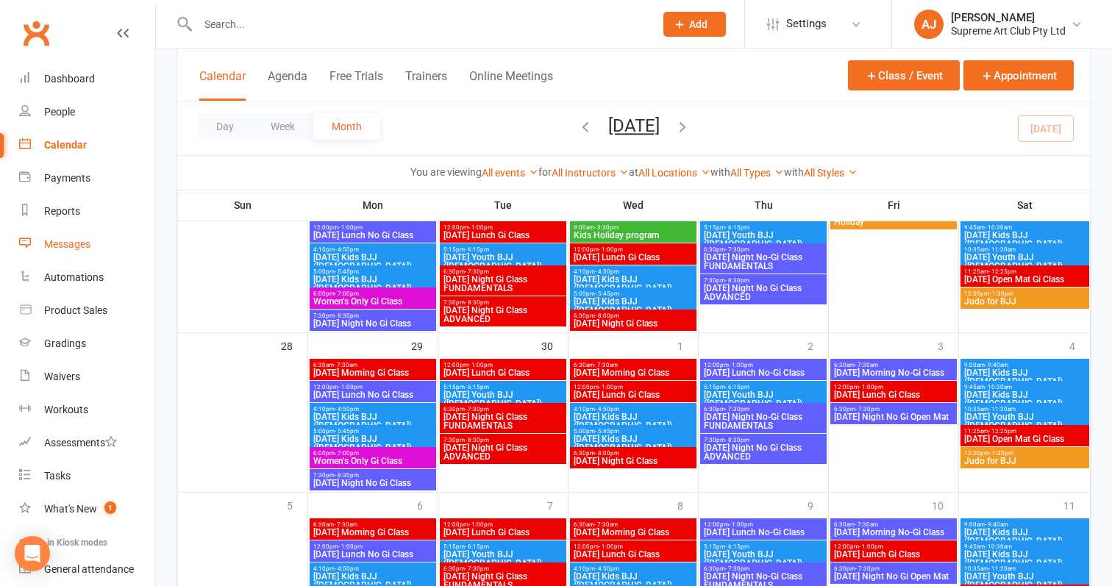
click at [79, 248] on div "Messages" at bounding box center [67, 244] width 46 height 12
click at [60, 249] on div "Messages" at bounding box center [67, 244] width 46 height 12
click at [68, 243] on div "Messages" at bounding box center [67, 244] width 46 height 12
click at [78, 246] on div "Messages" at bounding box center [67, 244] width 46 height 12
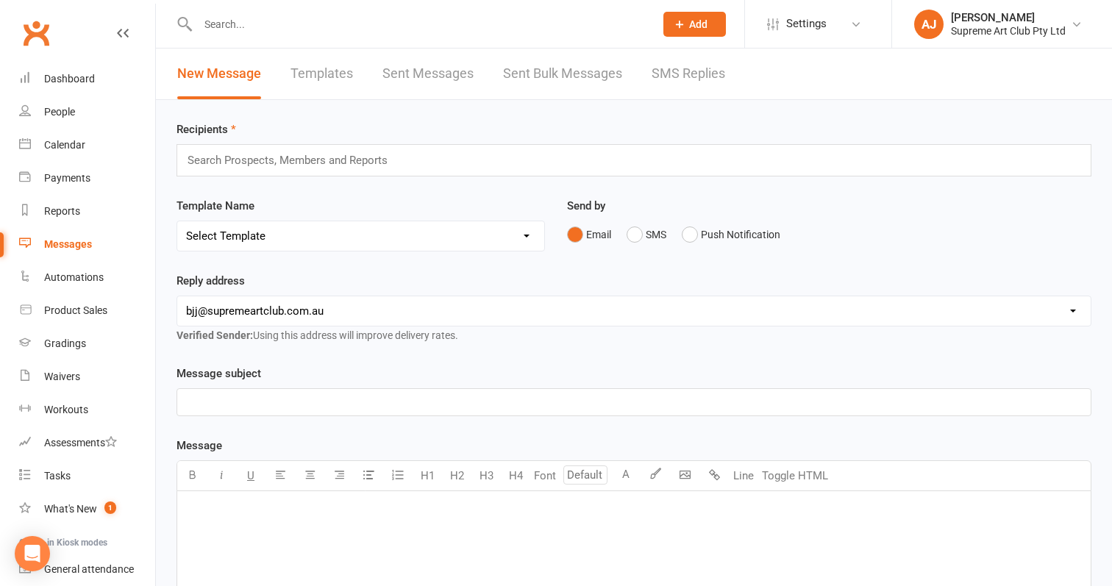
click at [293, 512] on p "﻿" at bounding box center [634, 510] width 896 height 18
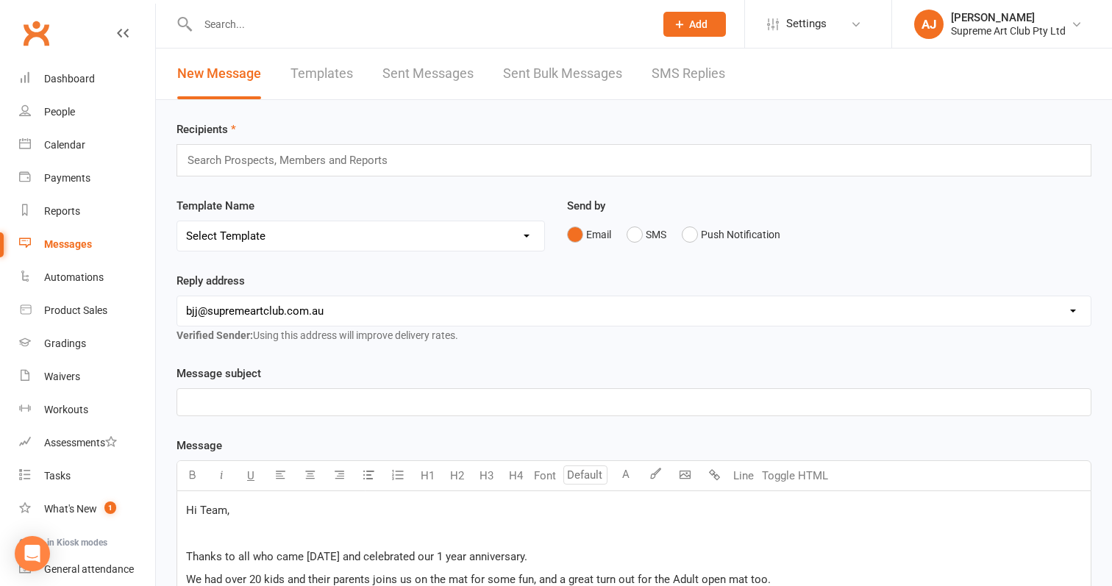
click at [438, 162] on div "Search Prospects, Members and Reports" at bounding box center [633, 160] width 915 height 32
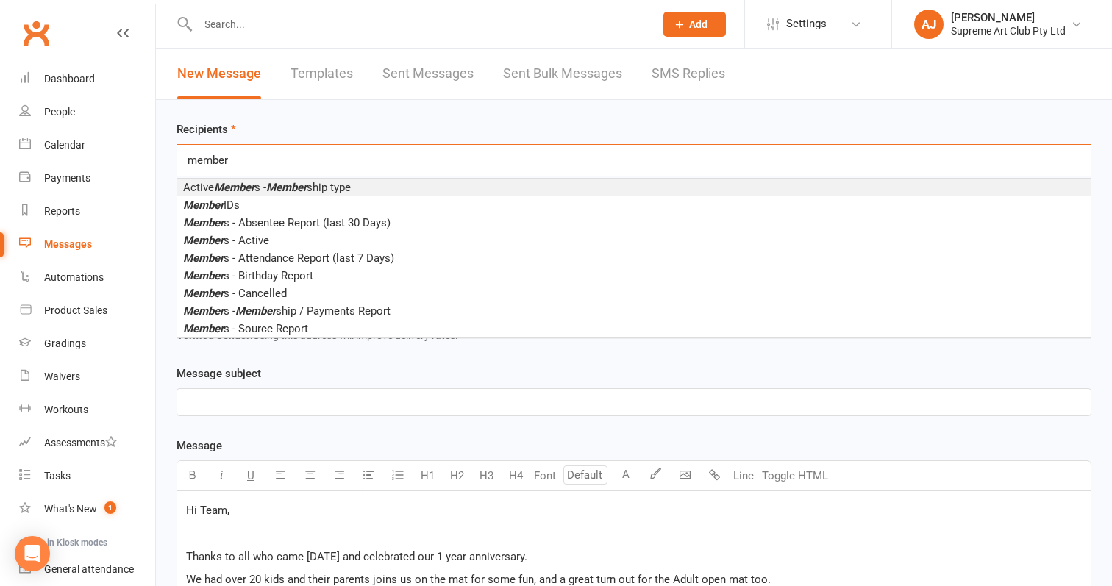
type input "member"
click at [277, 184] on em "Member" at bounding box center [286, 187] width 40 height 13
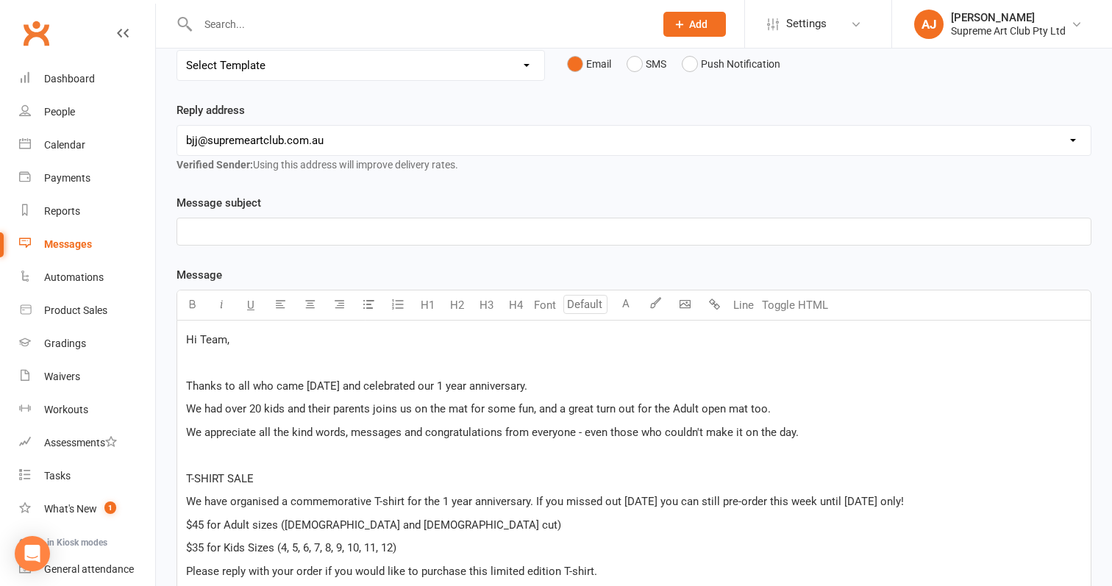
scroll to position [179, 0]
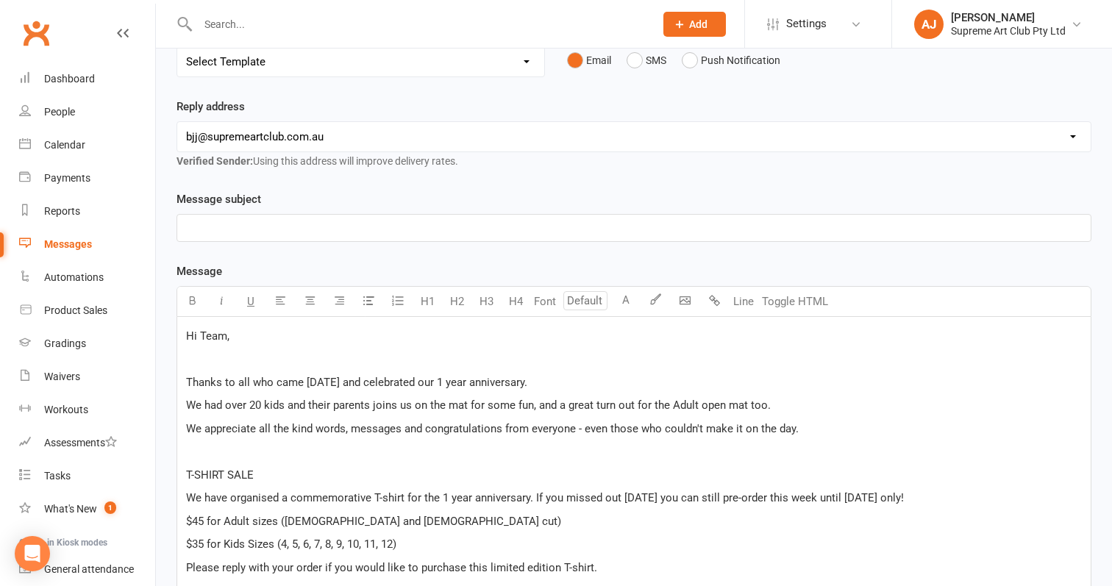
click at [378, 237] on div "﻿" at bounding box center [633, 228] width 913 height 26
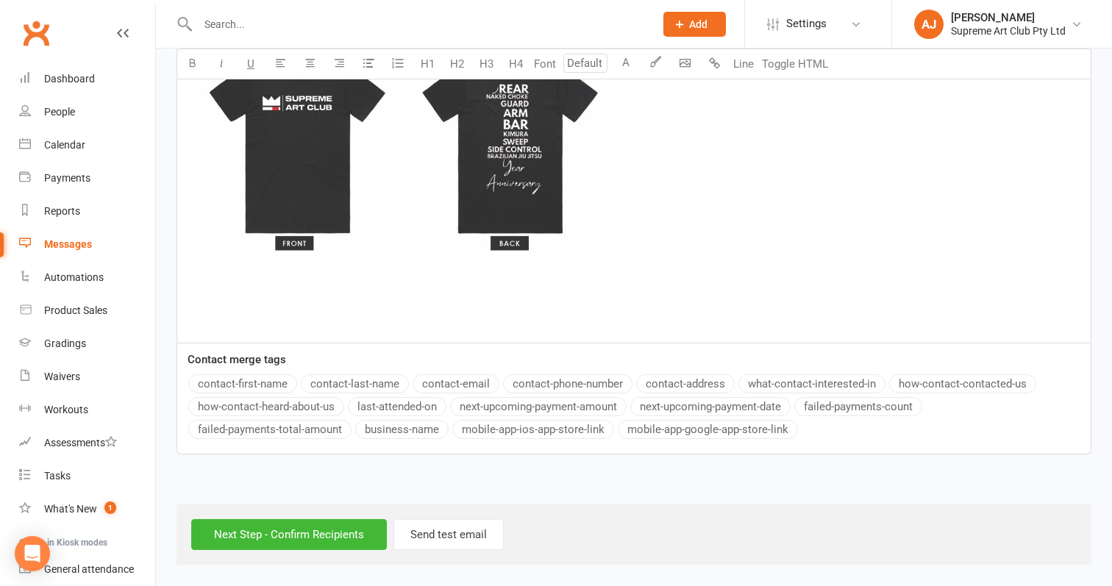
scroll to position [1446, 0]
click at [454, 519] on button "Send test email" at bounding box center [448, 534] width 110 height 31
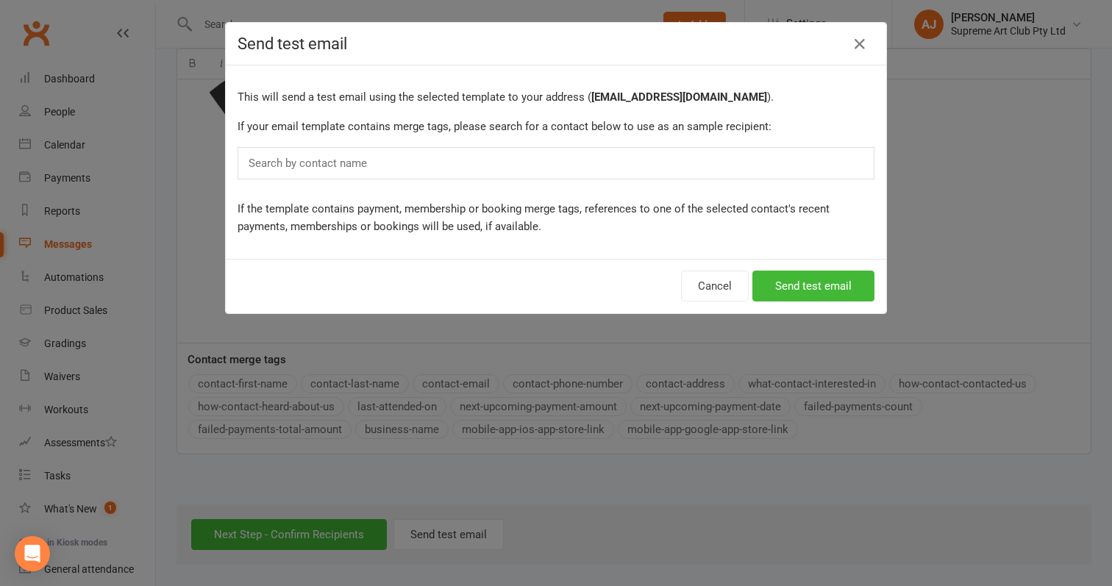
click at [413, 153] on div "Search by contact name" at bounding box center [555, 163] width 637 height 32
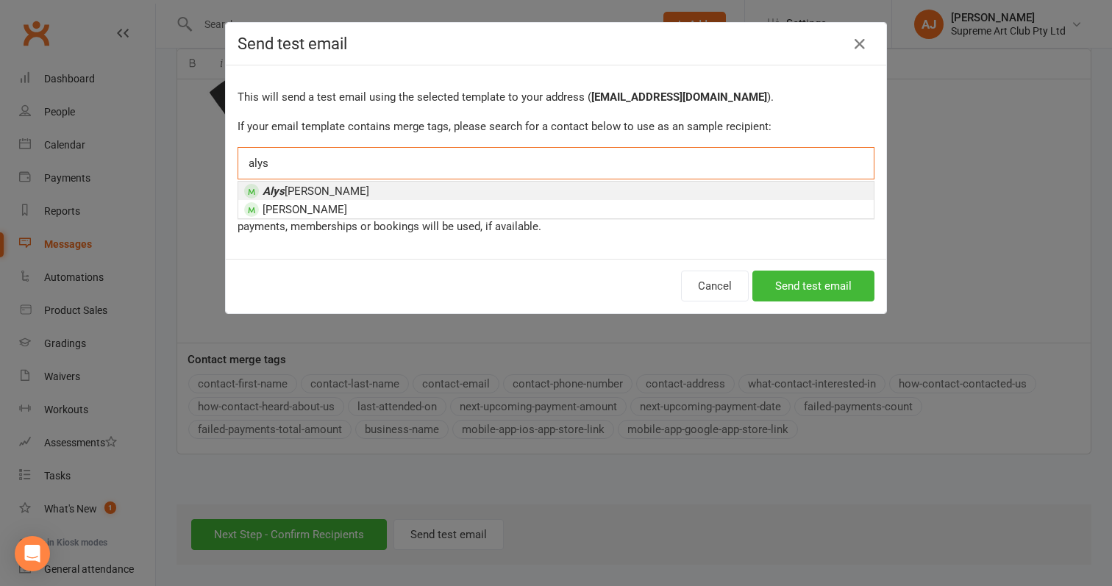
type input "alys"
click at [375, 190] on li "[PERSON_NAME]" at bounding box center [555, 191] width 635 height 18
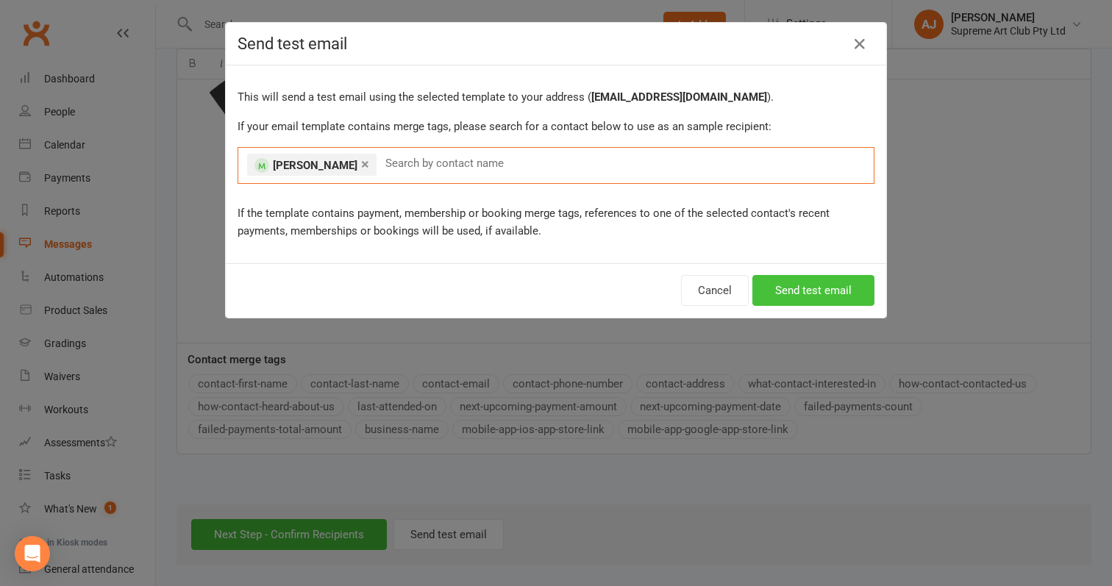
click at [817, 291] on button "Send test email" at bounding box center [813, 290] width 122 height 31
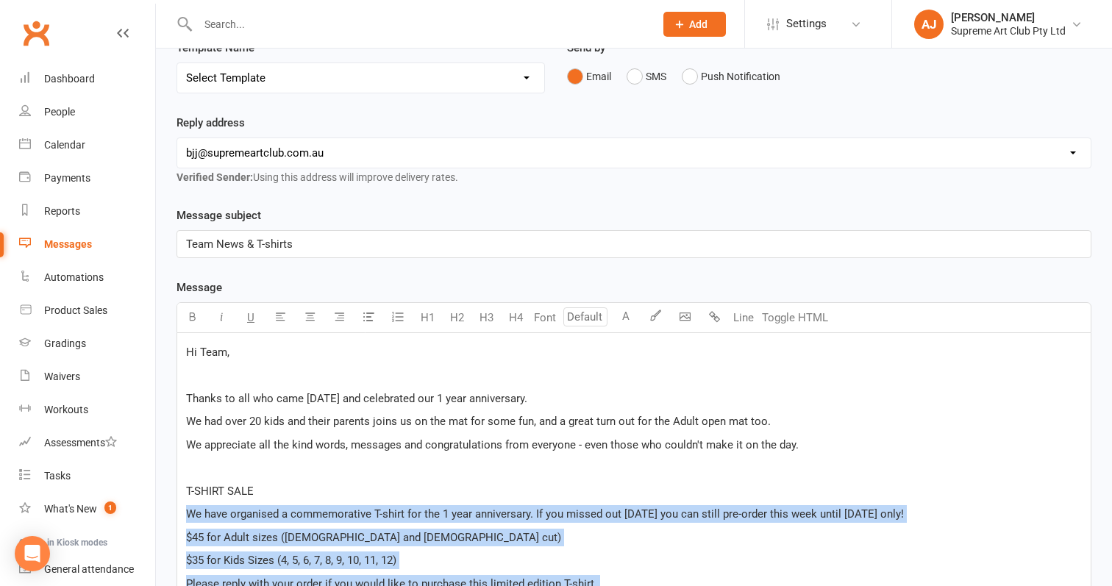
scroll to position [182, 0]
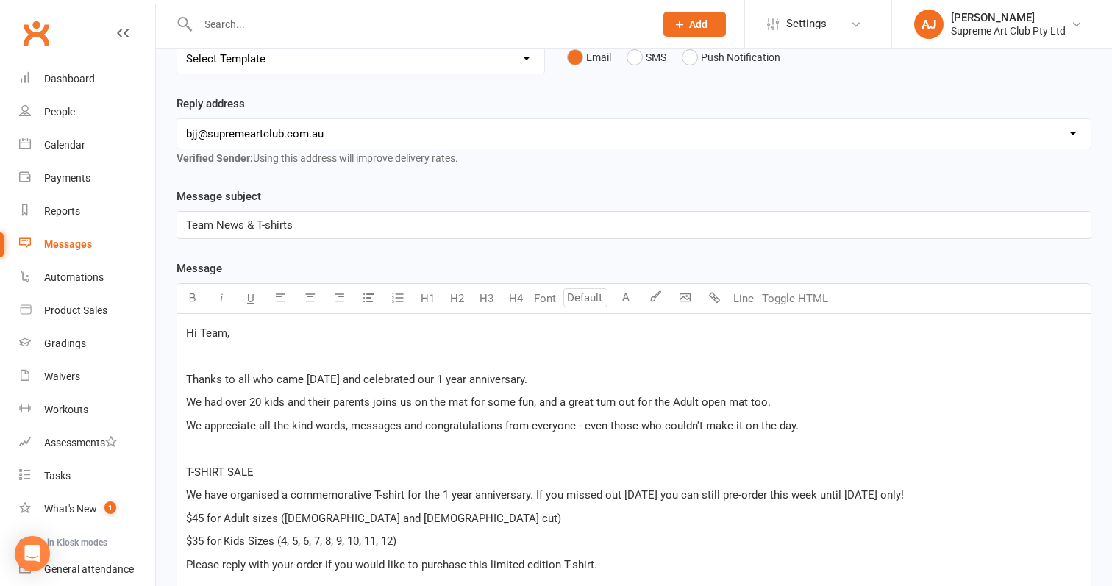
click at [273, 476] on p "T-SHIRT SALE" at bounding box center [634, 472] width 896 height 18
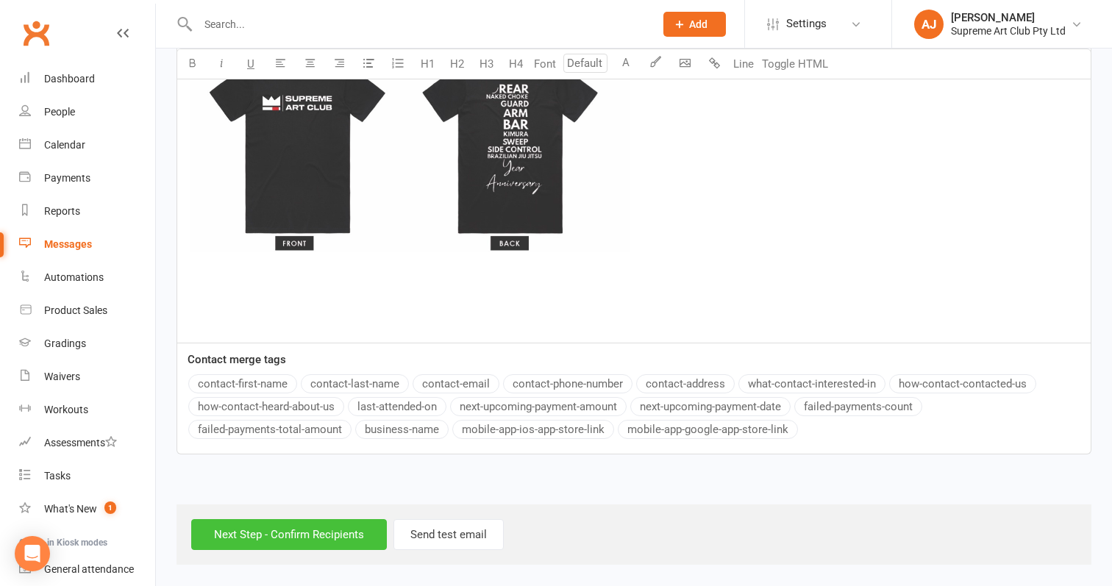
scroll to position [1446, 0]
click at [286, 526] on input "Next Step - Confirm Recipients" at bounding box center [289, 534] width 196 height 31
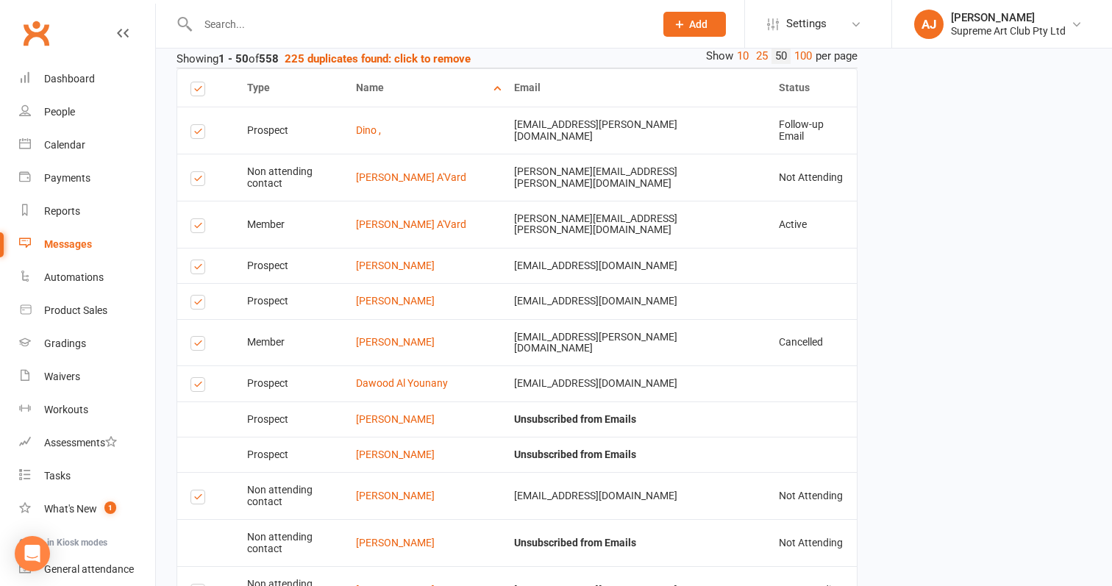
scroll to position [1475, 0]
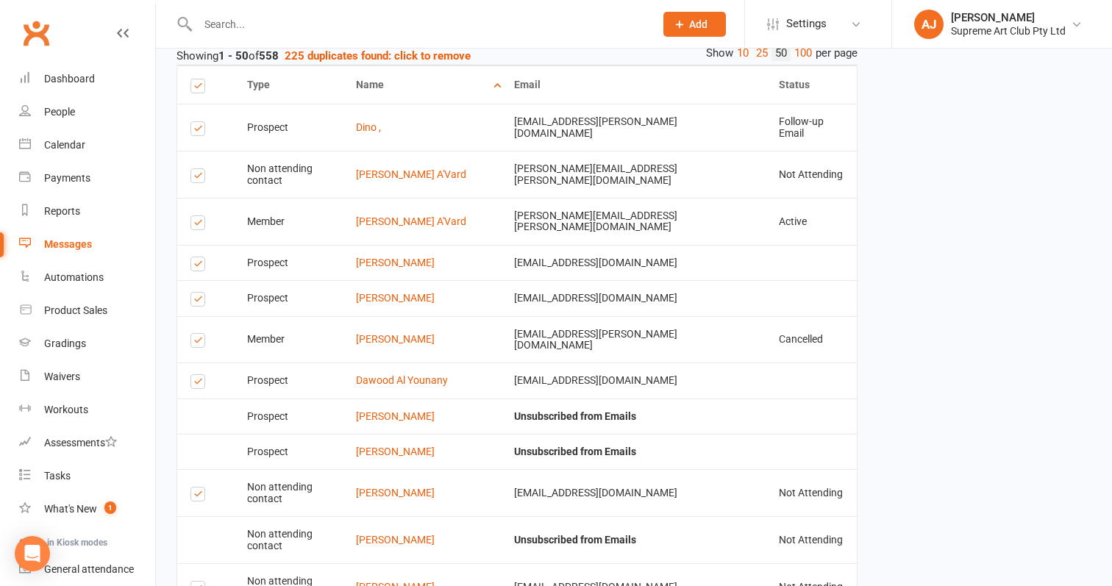
click at [194, 82] on label at bounding box center [200, 84] width 20 height 11
click at [194, 79] on input "checkbox" at bounding box center [195, 79] width 10 height 0
click at [200, 178] on label at bounding box center [200, 178] width 20 height 0
click at [200, 169] on input "checkbox" at bounding box center [195, 169] width 10 height 0
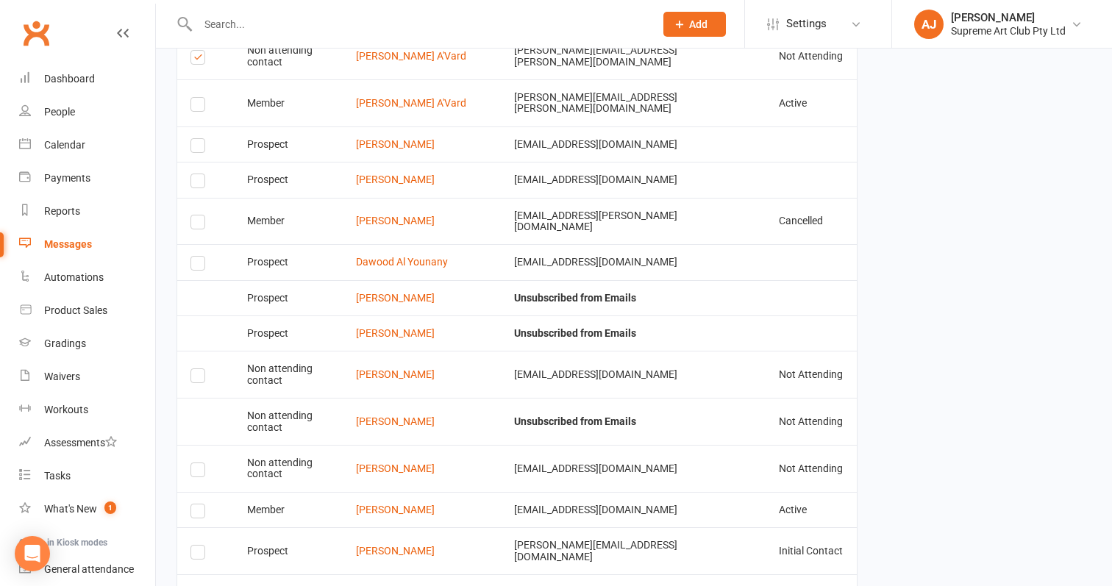
scroll to position [1601, 0]
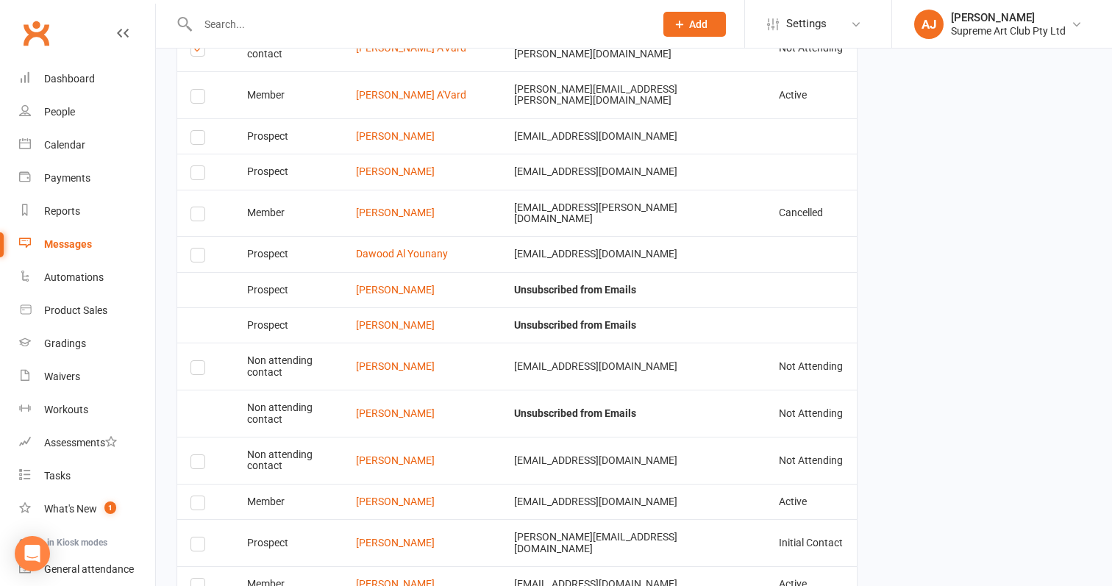
click at [200, 216] on label at bounding box center [200, 216] width 20 height 0
click at [200, 207] on input "checkbox" at bounding box center [195, 207] width 10 height 0
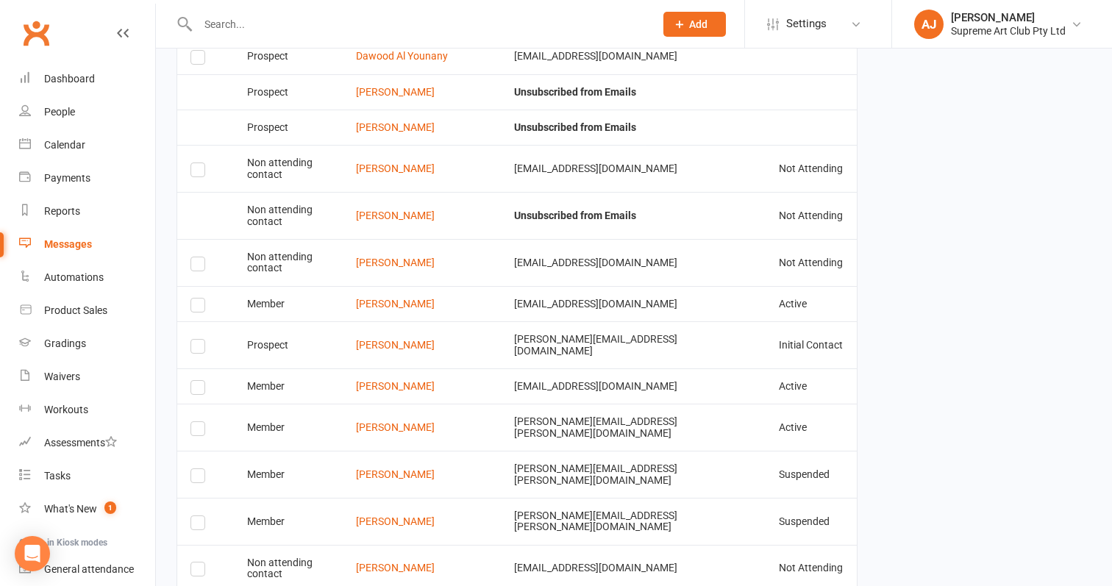
scroll to position [1818, 0]
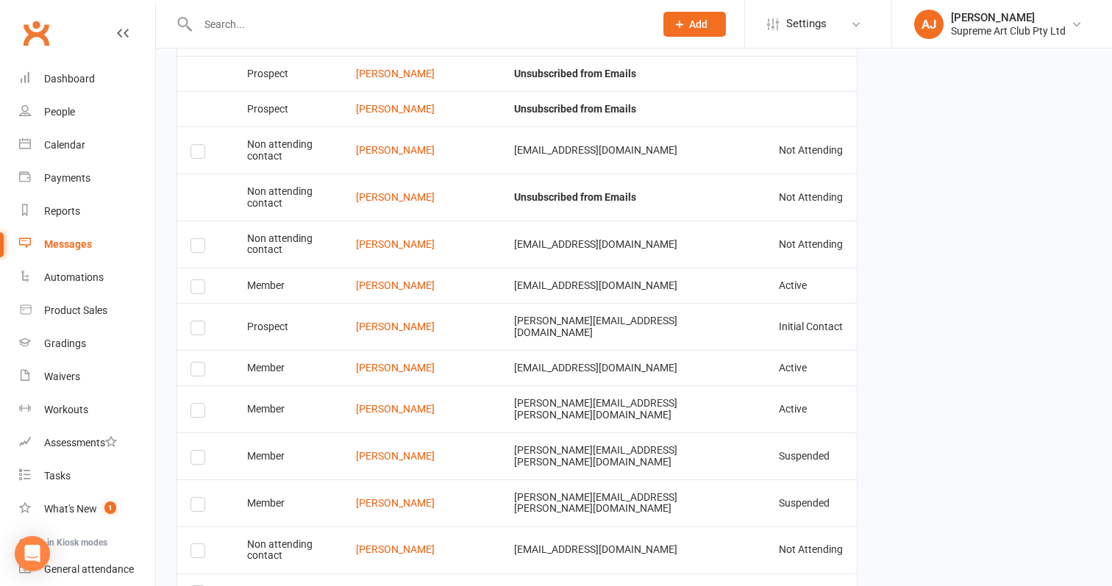
click at [195, 289] on label at bounding box center [200, 289] width 20 height 0
click at [195, 280] on input "checkbox" at bounding box center [195, 280] width 10 height 0
click at [201, 371] on label at bounding box center [200, 371] width 20 height 0
click at [200, 362] on input "checkbox" at bounding box center [195, 362] width 10 height 0
click at [197, 412] on label at bounding box center [200, 412] width 20 height 0
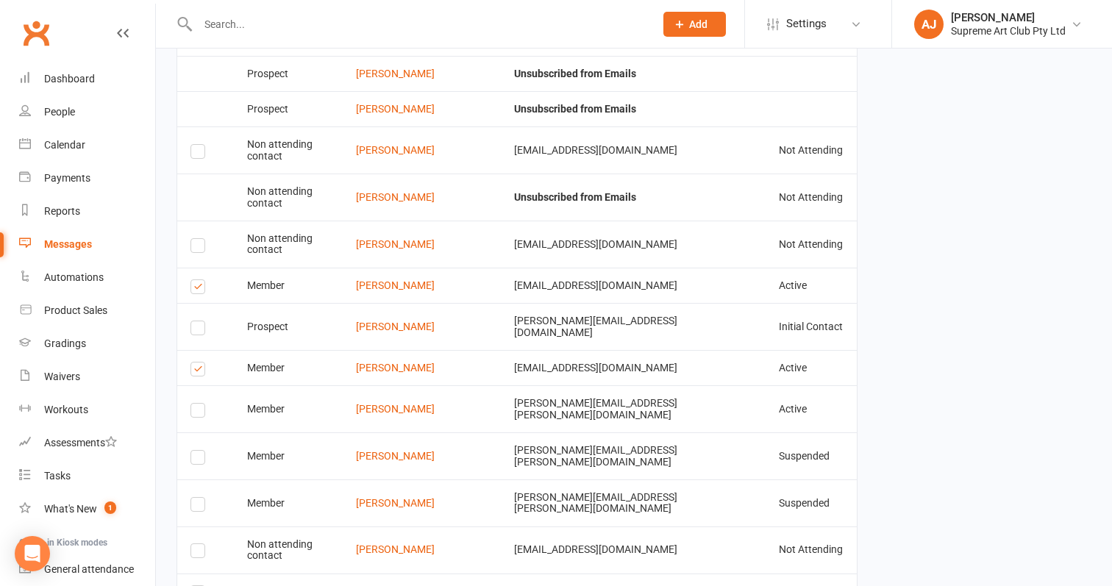
click at [197, 404] on input "checkbox" at bounding box center [195, 404] width 10 height 0
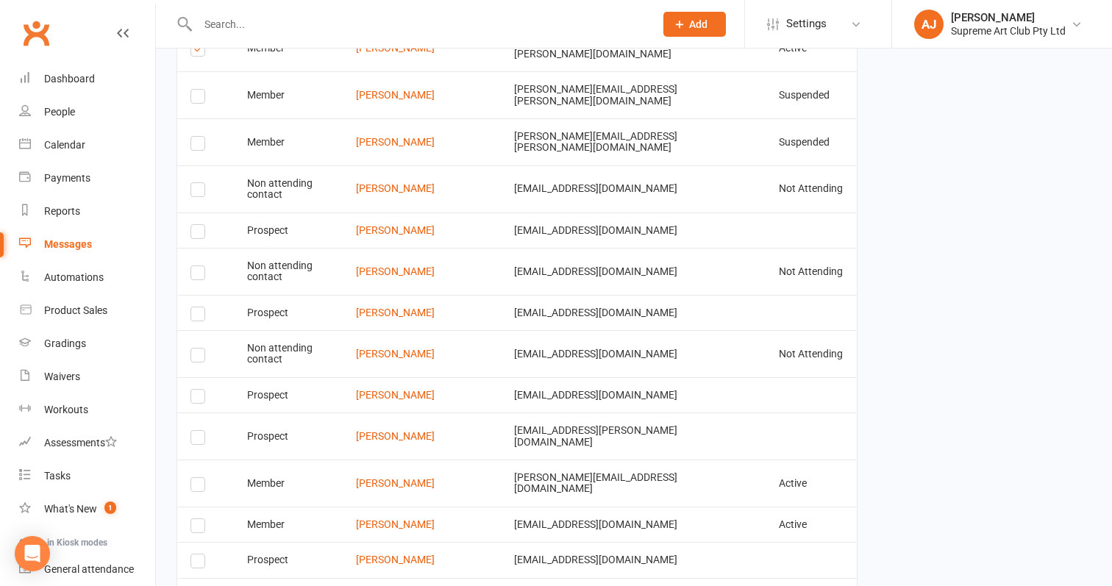
scroll to position [2181, 0]
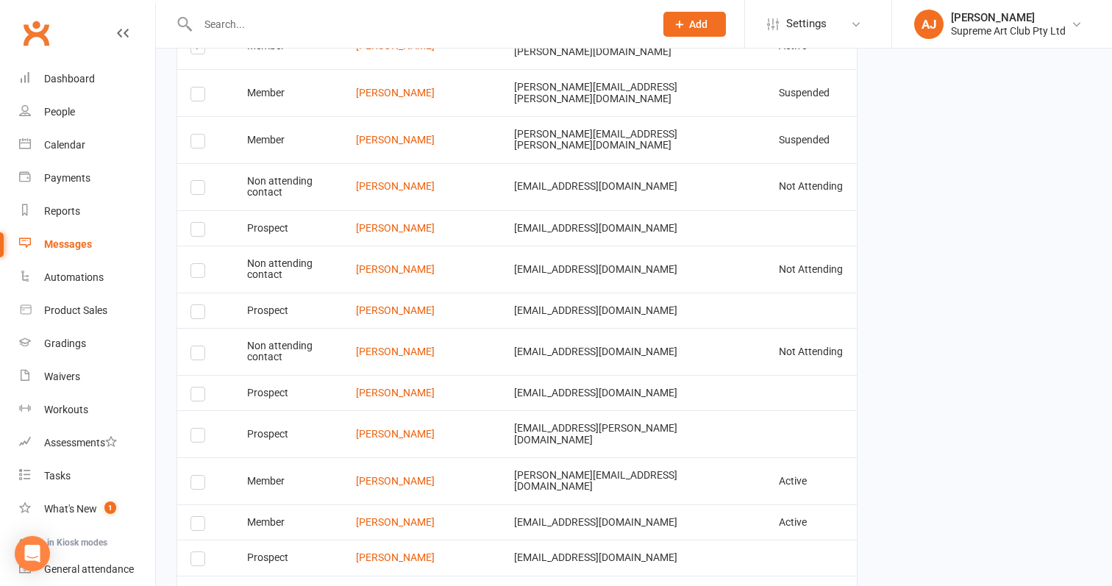
click at [193, 485] on label at bounding box center [200, 485] width 20 height 0
click at [193, 476] on input "checkbox" at bounding box center [195, 476] width 10 height 0
click at [201, 526] on label at bounding box center [200, 526] width 20 height 0
click at [200, 517] on input "checkbox" at bounding box center [195, 517] width 10 height 0
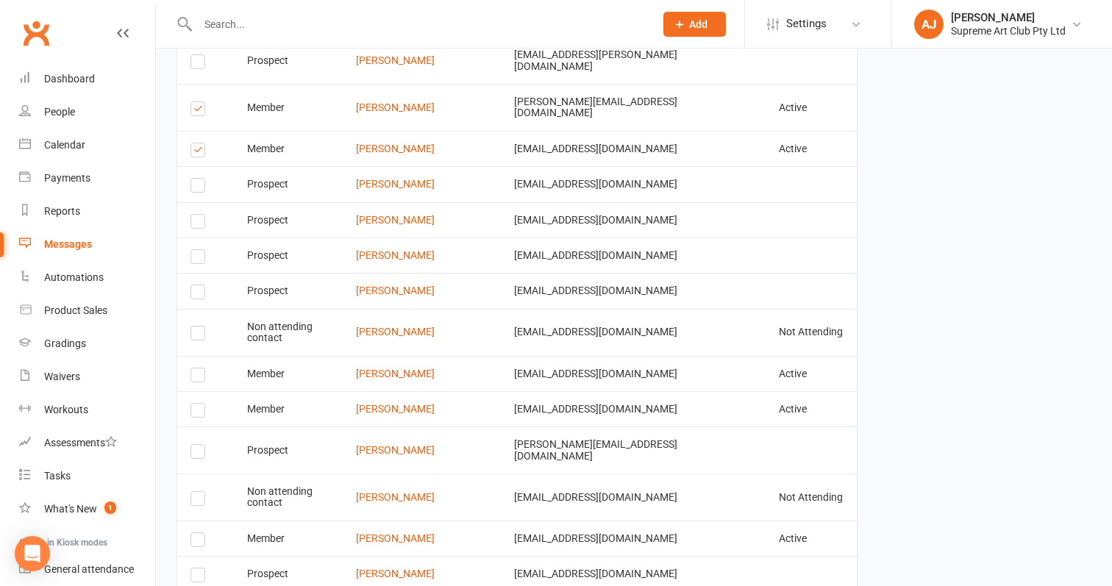
scroll to position [2557, 0]
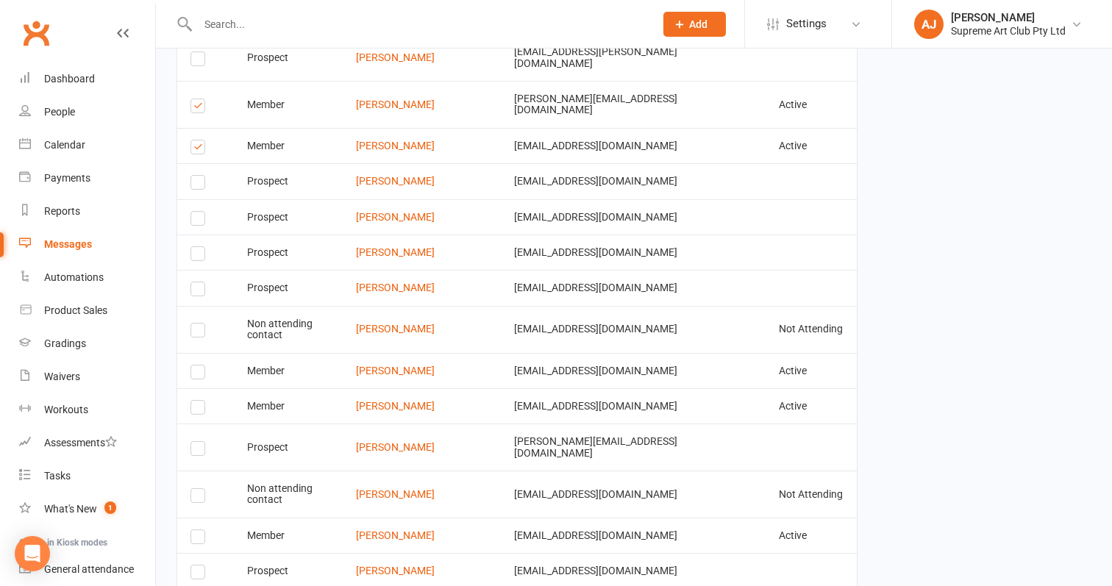
click at [199, 374] on label at bounding box center [200, 374] width 20 height 0
click at [199, 365] on input "checkbox" at bounding box center [195, 365] width 10 height 0
click at [198, 410] on label at bounding box center [200, 410] width 20 height 0
click at [198, 401] on input "checkbox" at bounding box center [195, 401] width 10 height 0
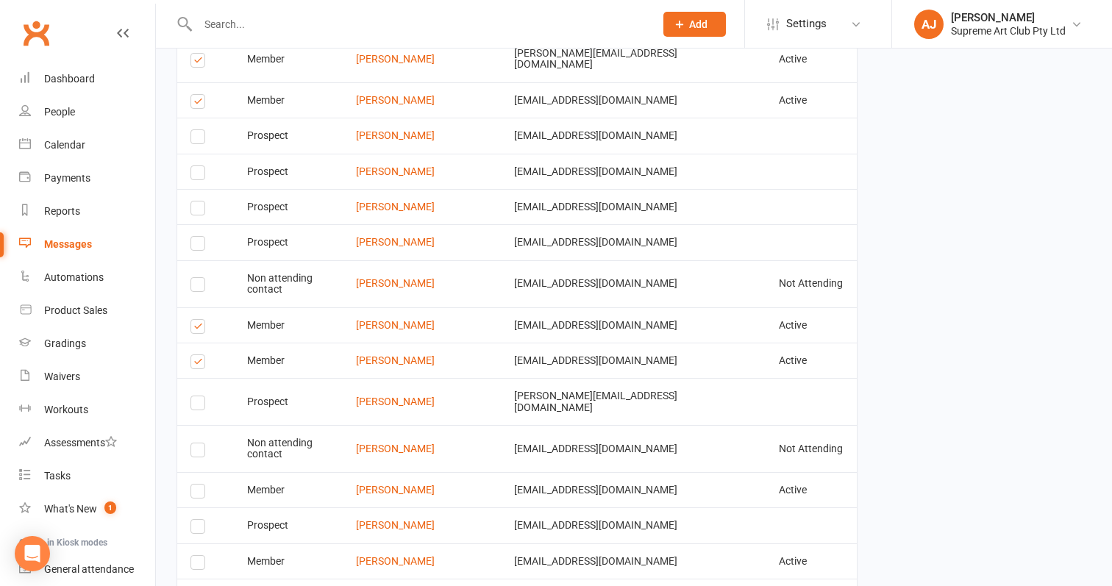
scroll to position [2612, 0]
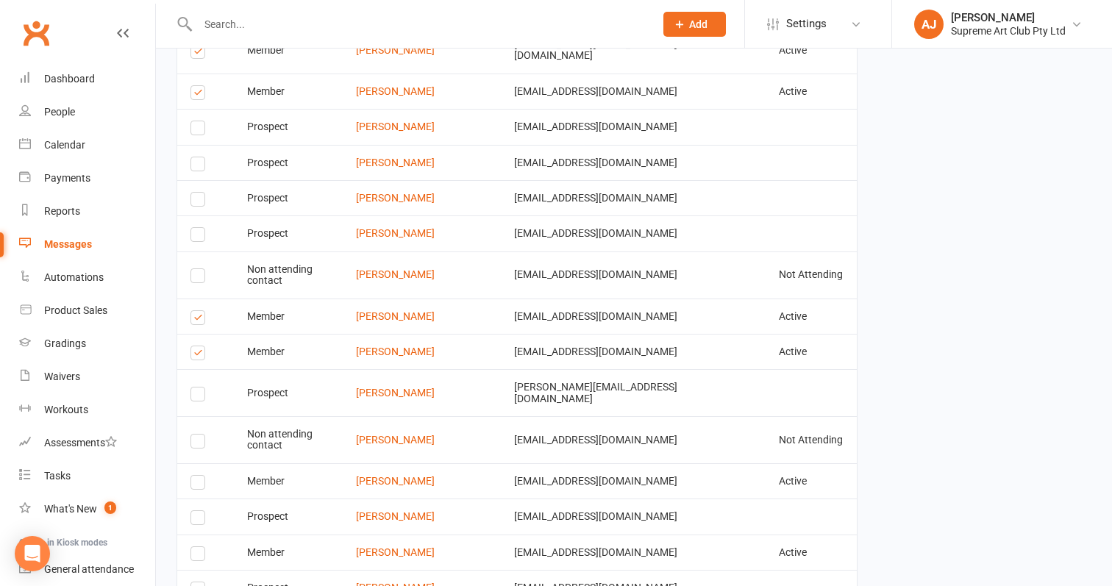
click at [198, 443] on label at bounding box center [200, 443] width 20 height 0
click at [198, 435] on input "checkbox" at bounding box center [195, 435] width 10 height 0
click at [198, 443] on label at bounding box center [200, 443] width 20 height 0
click at [198, 435] on input "checkbox" at bounding box center [195, 435] width 10 height 0
click at [197, 485] on label at bounding box center [200, 485] width 20 height 0
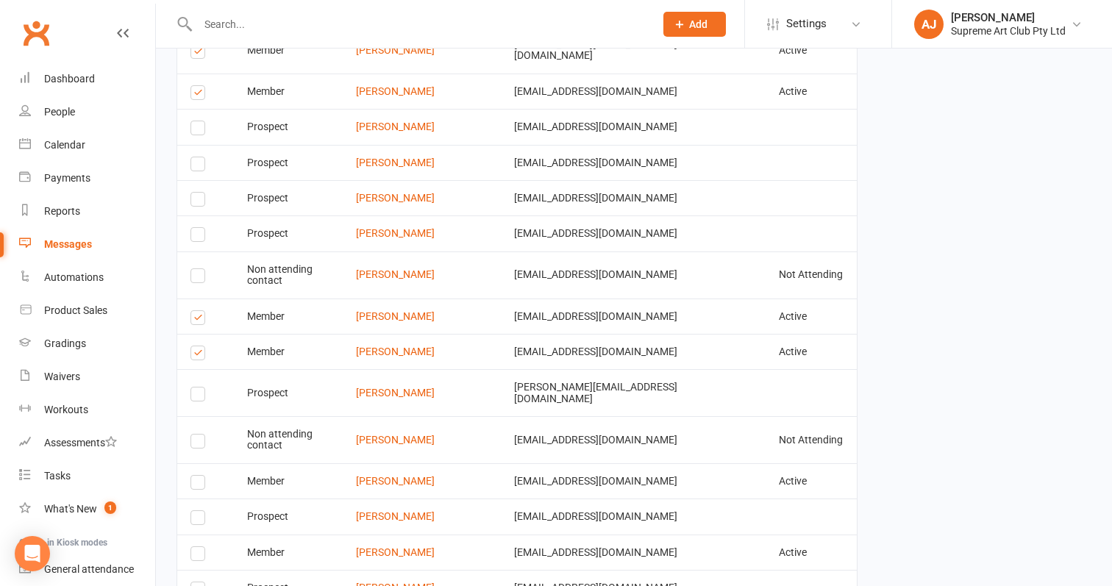
click at [197, 476] on input "checkbox" at bounding box center [195, 476] width 10 height 0
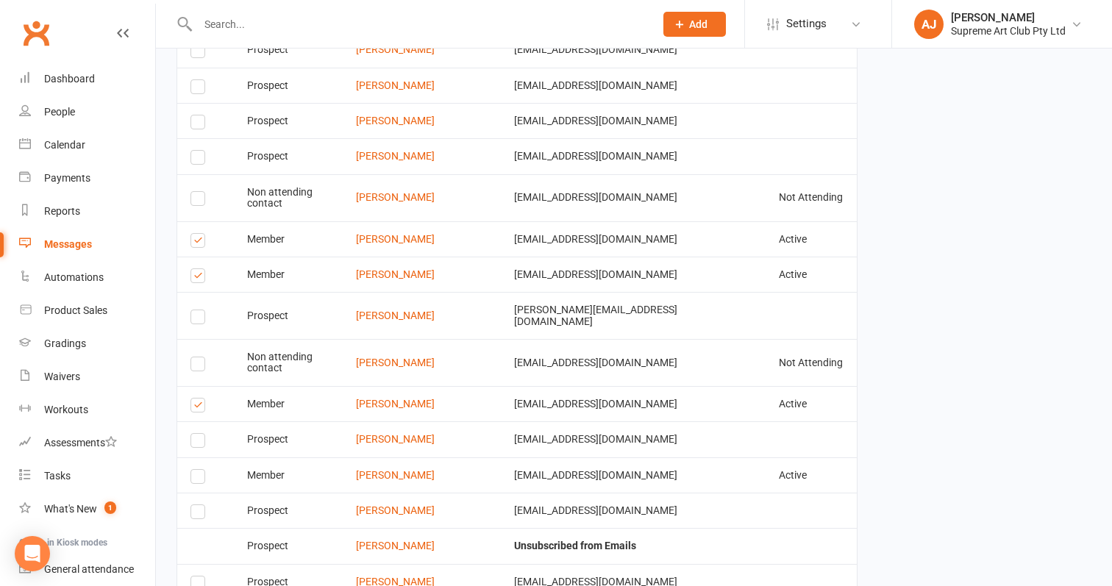
scroll to position [2701, 0]
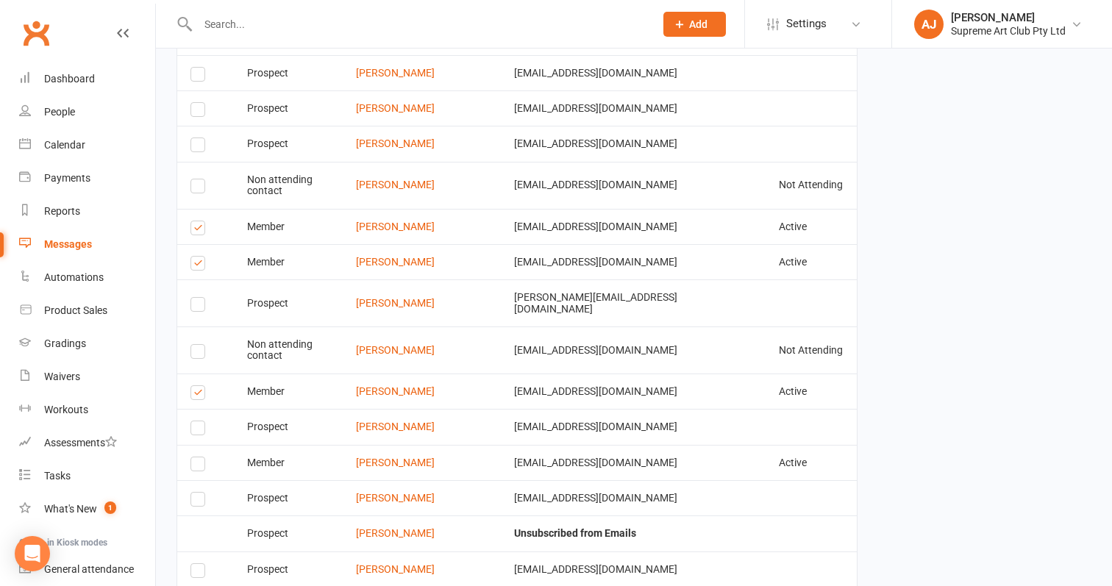
click at [200, 466] on label at bounding box center [200, 466] width 20 height 0
click at [200, 457] on input "checkbox" at bounding box center [195, 457] width 10 height 0
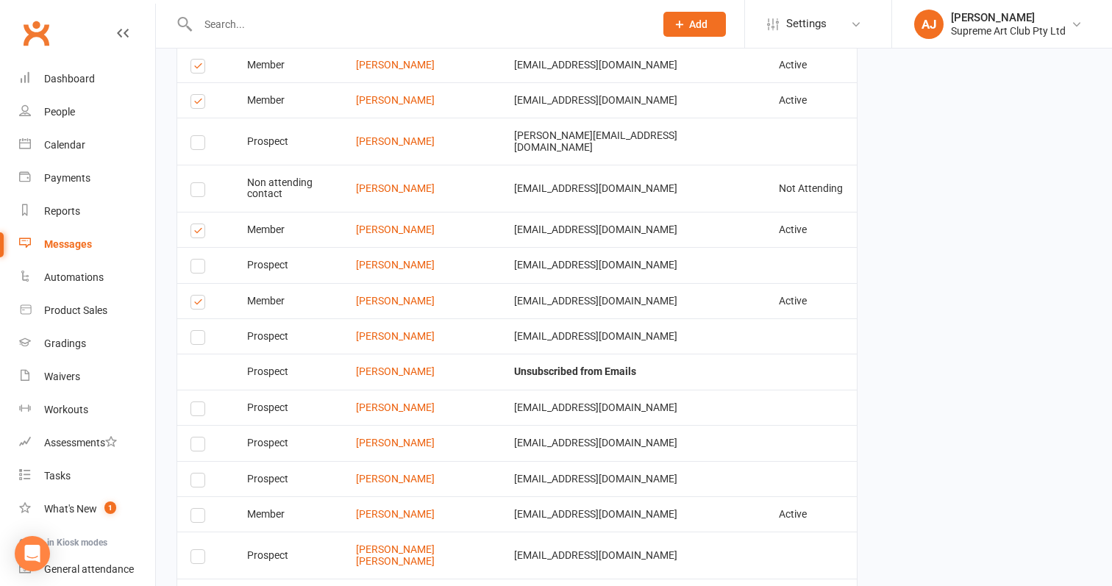
scroll to position [2873, 0]
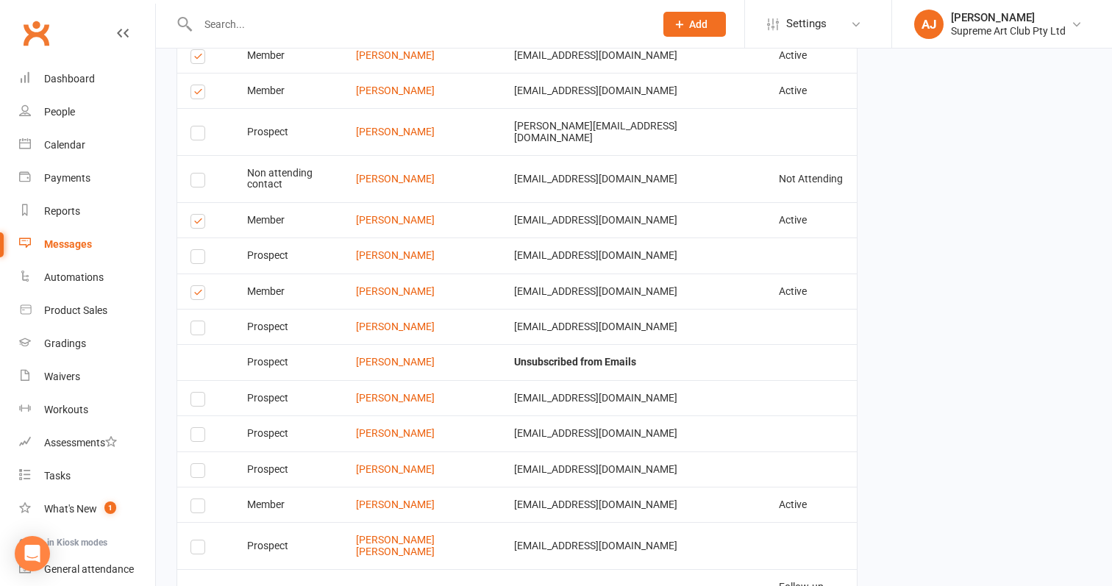
click at [197, 508] on label at bounding box center [200, 508] width 20 height 0
click at [197, 499] on input "checkbox" at bounding box center [195, 499] width 10 height 0
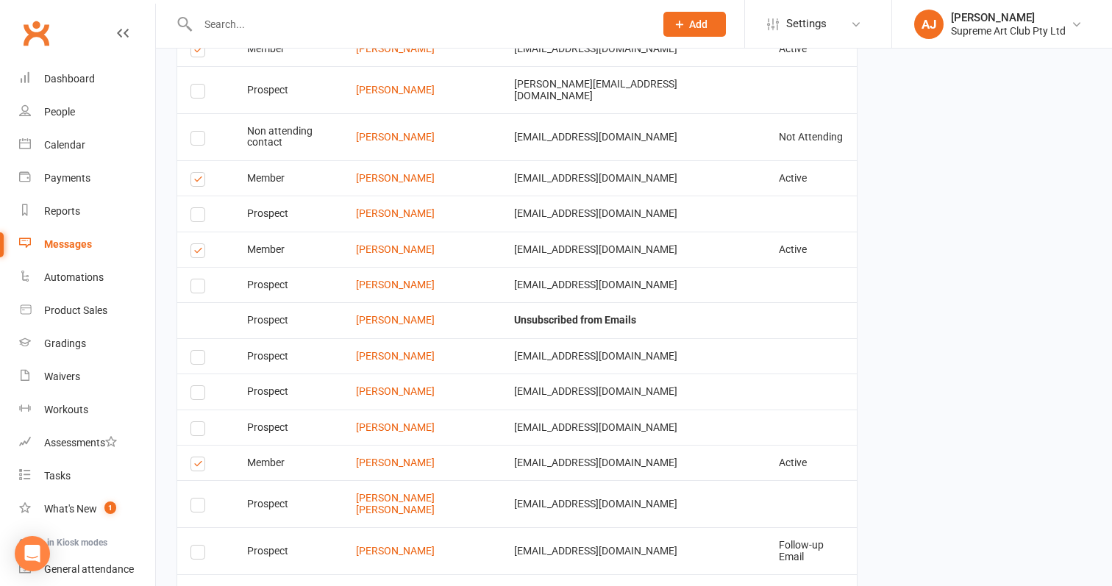
scroll to position [2914, 0]
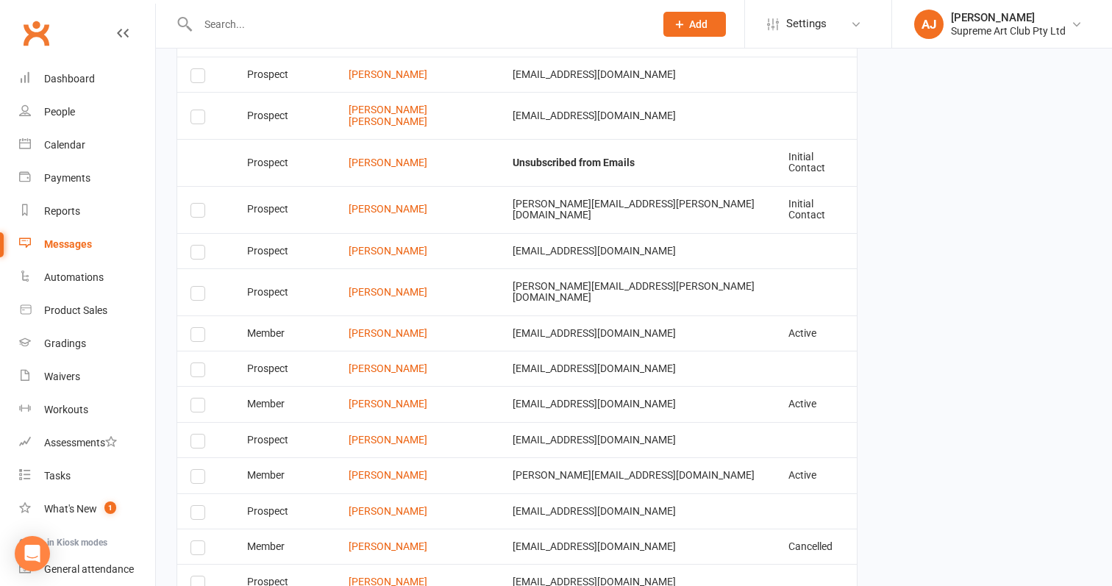
scroll to position [1583, 0]
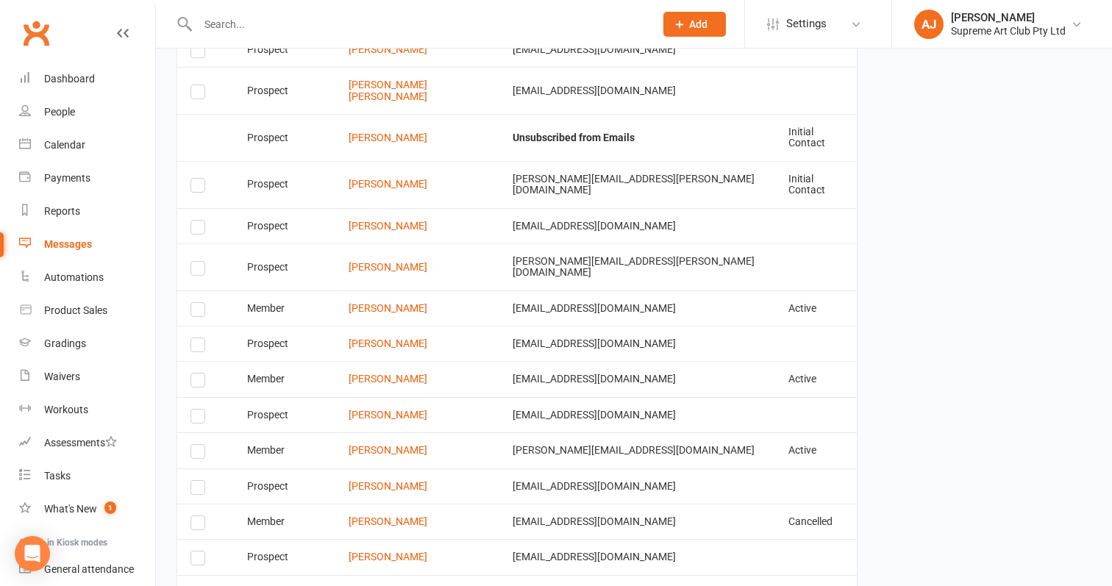
click at [193, 312] on label at bounding box center [200, 312] width 20 height 0
click at [193, 303] on input "checkbox" at bounding box center [195, 303] width 10 height 0
click at [203, 382] on label at bounding box center [200, 382] width 20 height 0
click at [200, 374] on input "checkbox" at bounding box center [195, 374] width 10 height 0
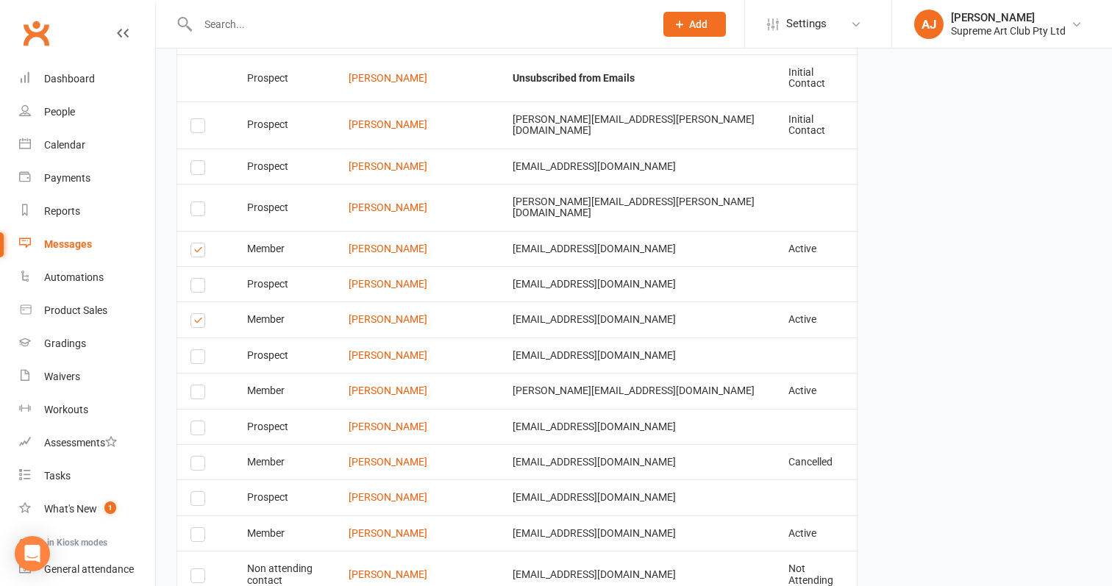
scroll to position [1683, 0]
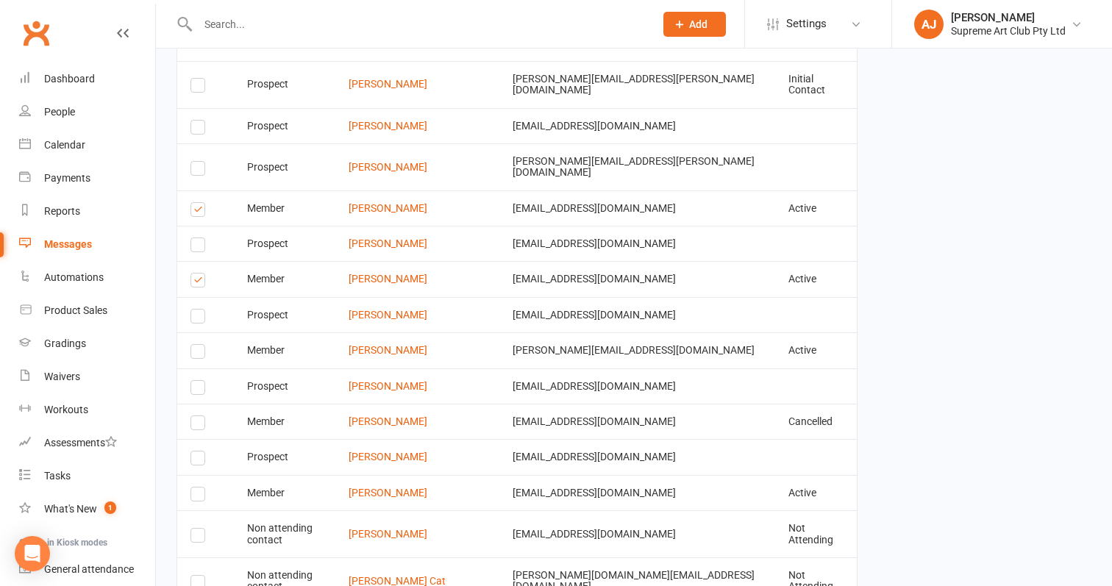
click at [194, 354] on label at bounding box center [200, 354] width 20 height 0
click at [194, 345] on input "checkbox" at bounding box center [195, 345] width 10 height 0
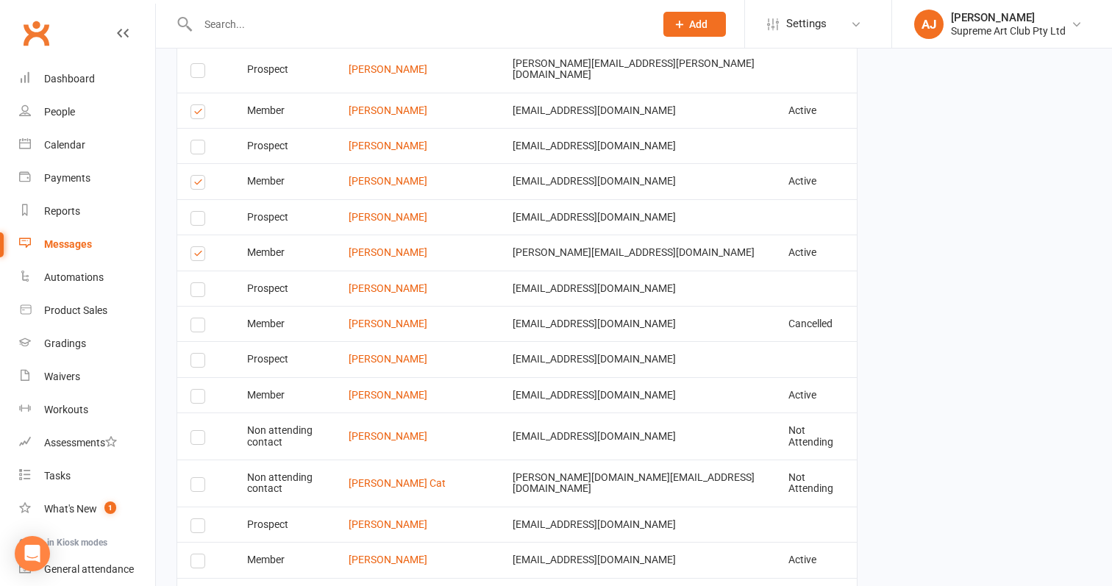
scroll to position [1782, 0]
click at [198, 326] on label at bounding box center [200, 326] width 20 height 0
click at [198, 317] on input "checkbox" at bounding box center [195, 317] width 10 height 0
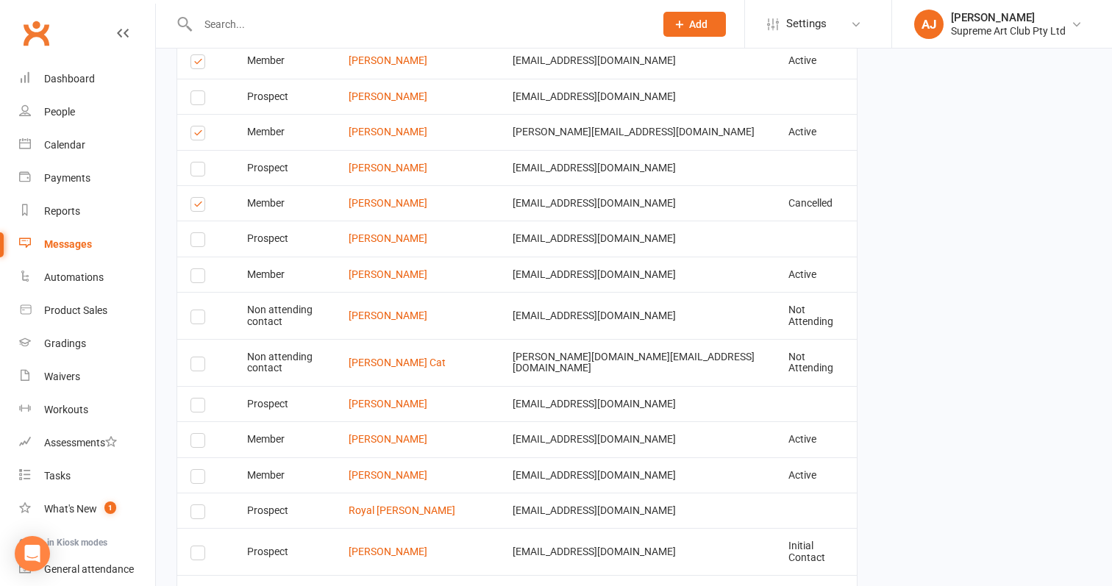
scroll to position [1907, 0]
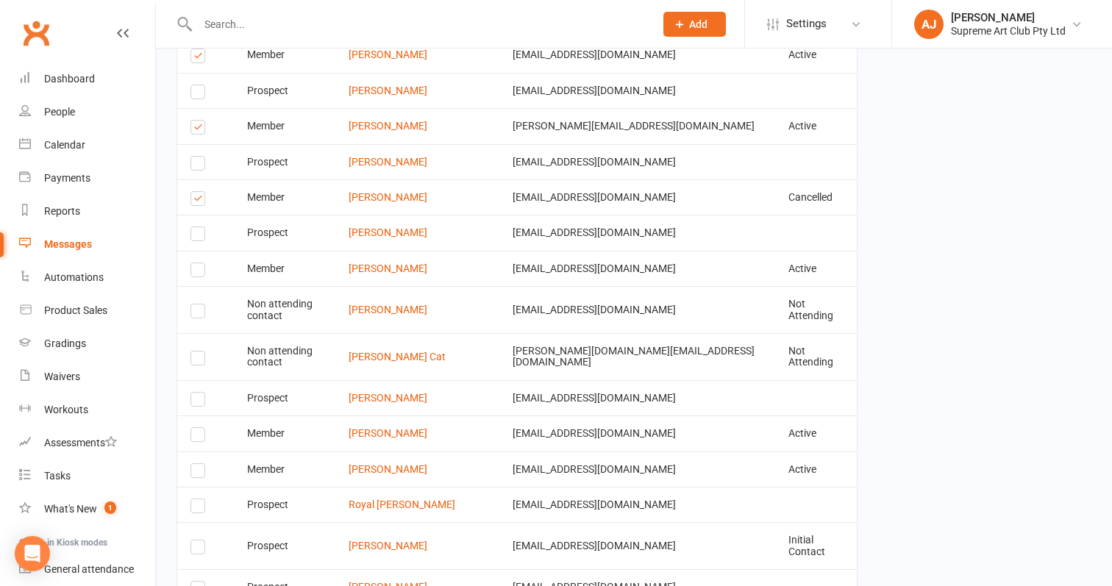
click at [196, 272] on label at bounding box center [200, 272] width 20 height 0
click at [196, 263] on input "checkbox" at bounding box center [195, 263] width 10 height 0
click at [197, 360] on label at bounding box center [200, 360] width 20 height 0
click at [197, 351] on input "checkbox" at bounding box center [195, 351] width 10 height 0
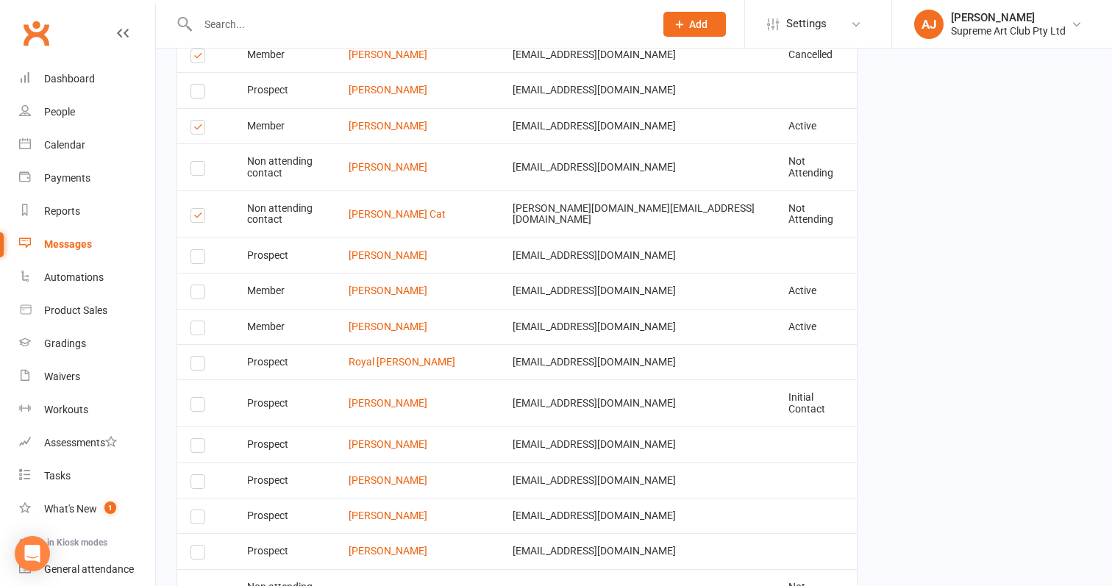
scroll to position [2064, 0]
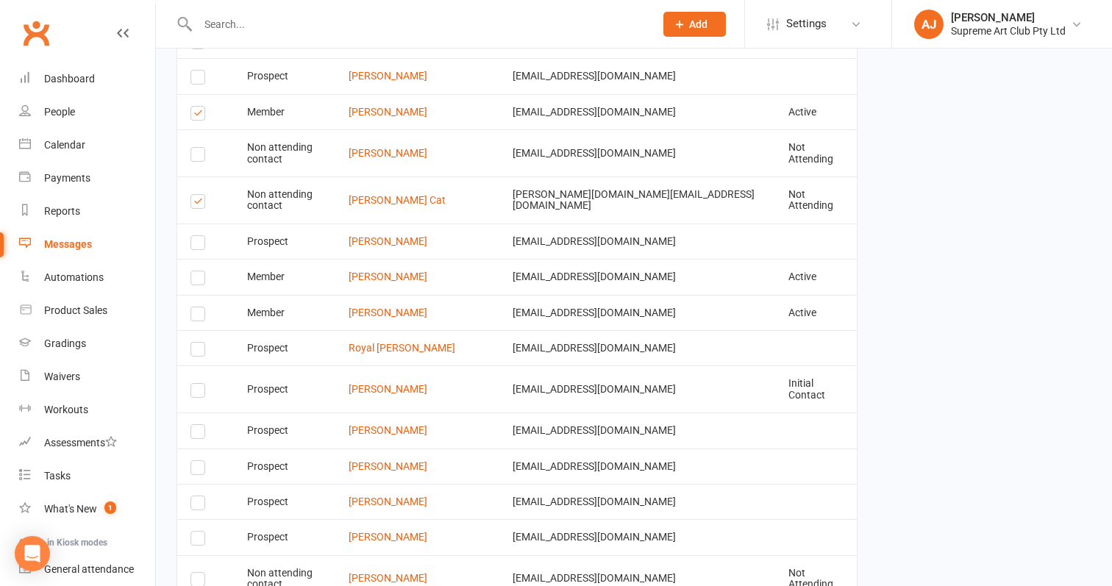
click at [196, 280] on label at bounding box center [200, 280] width 20 height 0
click at [196, 271] on input "checkbox" at bounding box center [195, 271] width 10 height 0
click at [197, 316] on label at bounding box center [200, 316] width 20 height 0
click at [197, 307] on input "checkbox" at bounding box center [195, 307] width 10 height 0
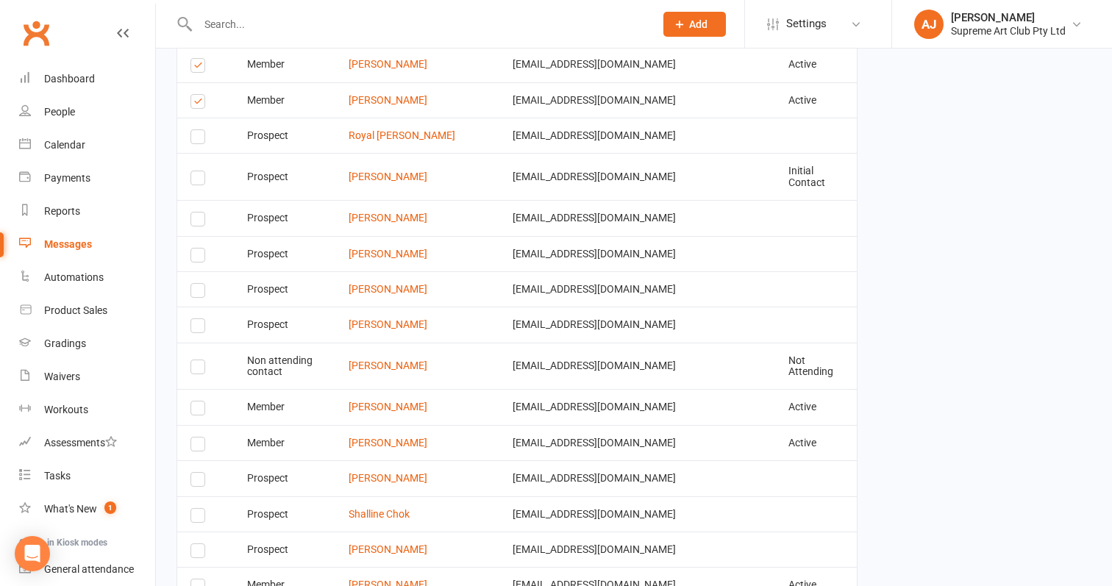
scroll to position [2279, 0]
click at [195, 367] on label at bounding box center [200, 367] width 20 height 0
click at [195, 358] on input "checkbox" at bounding box center [195, 358] width 10 height 0
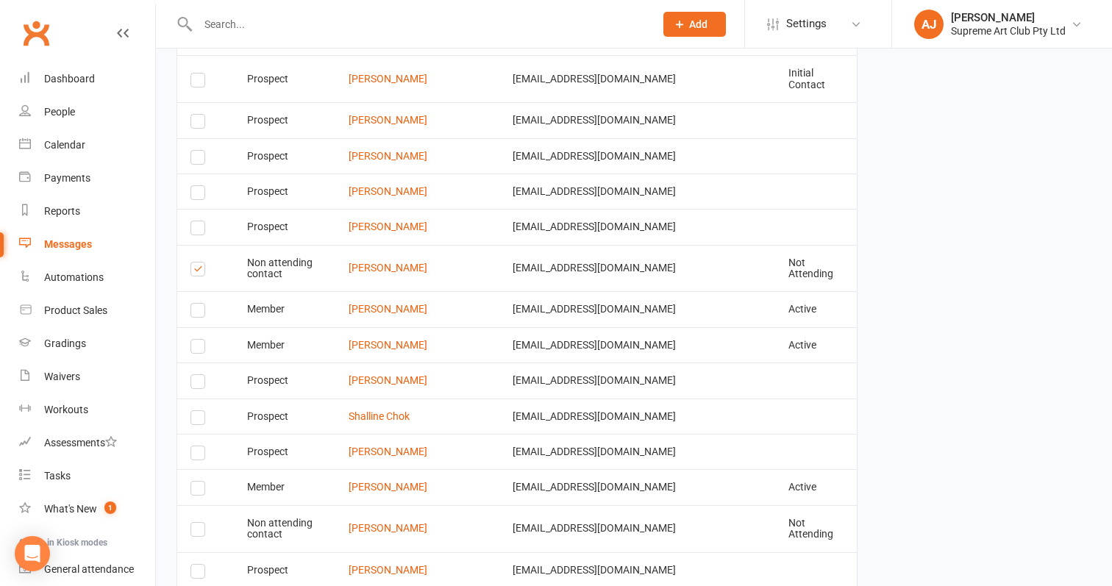
scroll to position [2384, 0]
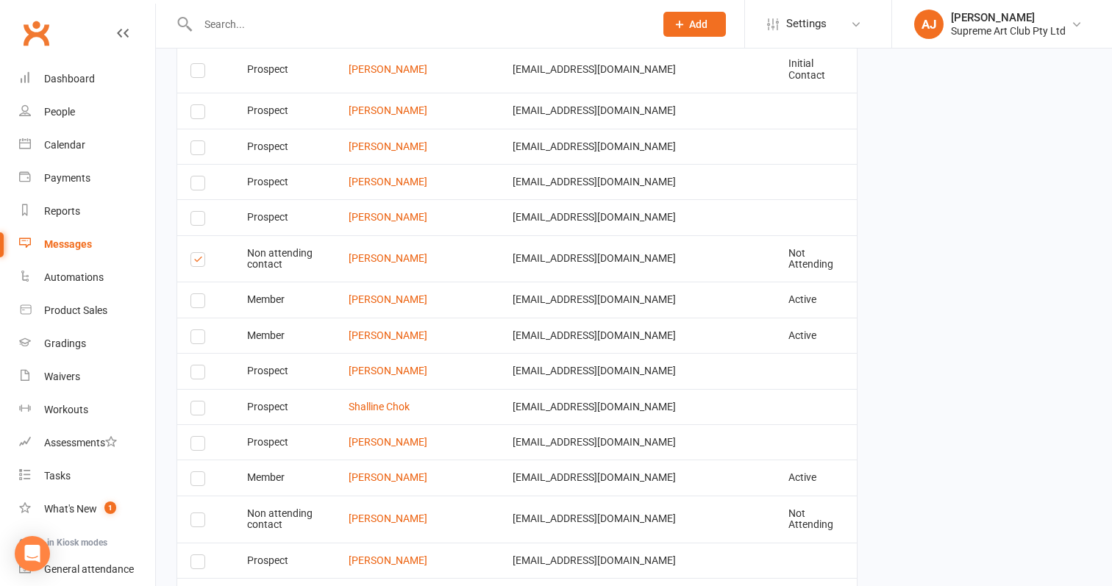
click at [195, 339] on label at bounding box center [200, 339] width 20 height 0
click at [195, 330] on input "checkbox" at bounding box center [195, 330] width 10 height 0
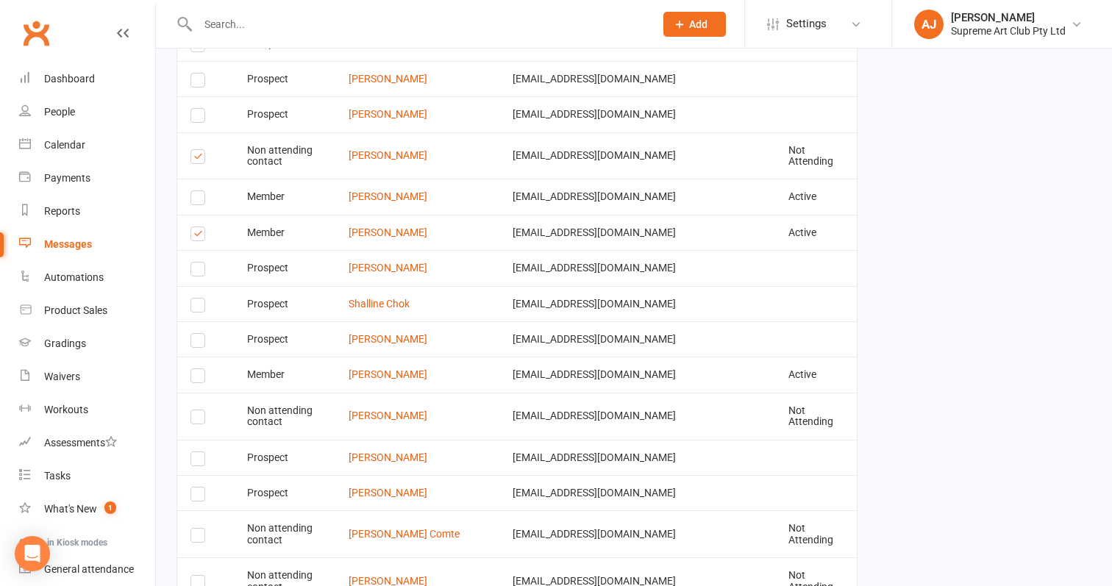
scroll to position [2513, 0]
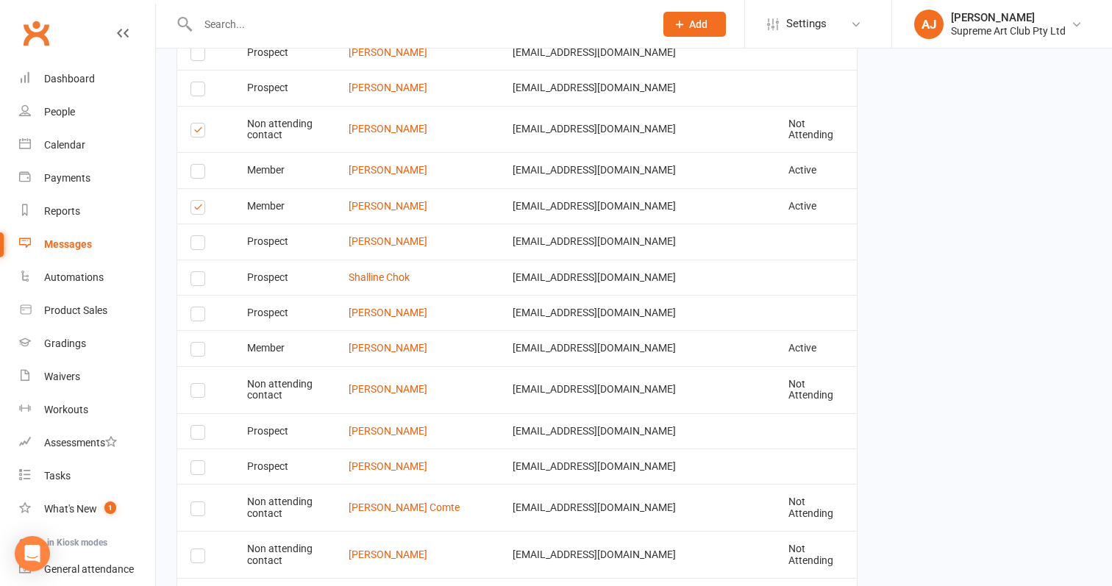
click at [195, 351] on label at bounding box center [200, 351] width 20 height 0
click at [195, 343] on input "checkbox" at bounding box center [195, 343] width 10 height 0
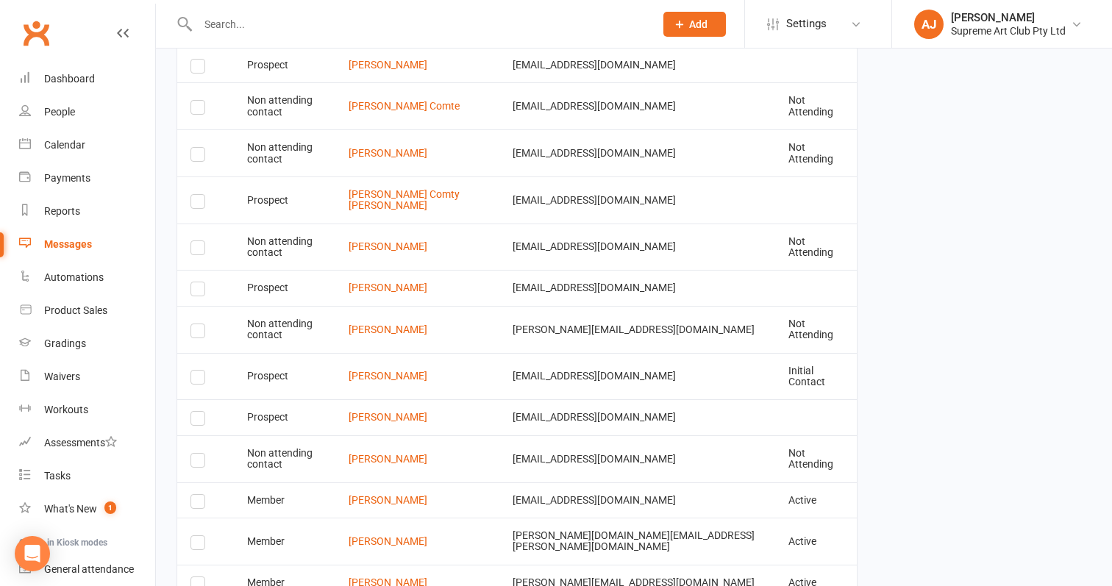
scroll to position [2914, 0]
click at [197, 546] on label at bounding box center [200, 546] width 20 height 0
click at [197, 537] on input "checkbox" at bounding box center [195, 537] width 10 height 0
click at [195, 504] on label at bounding box center [200, 504] width 20 height 0
click at [195, 496] on input "checkbox" at bounding box center [195, 496] width 10 height 0
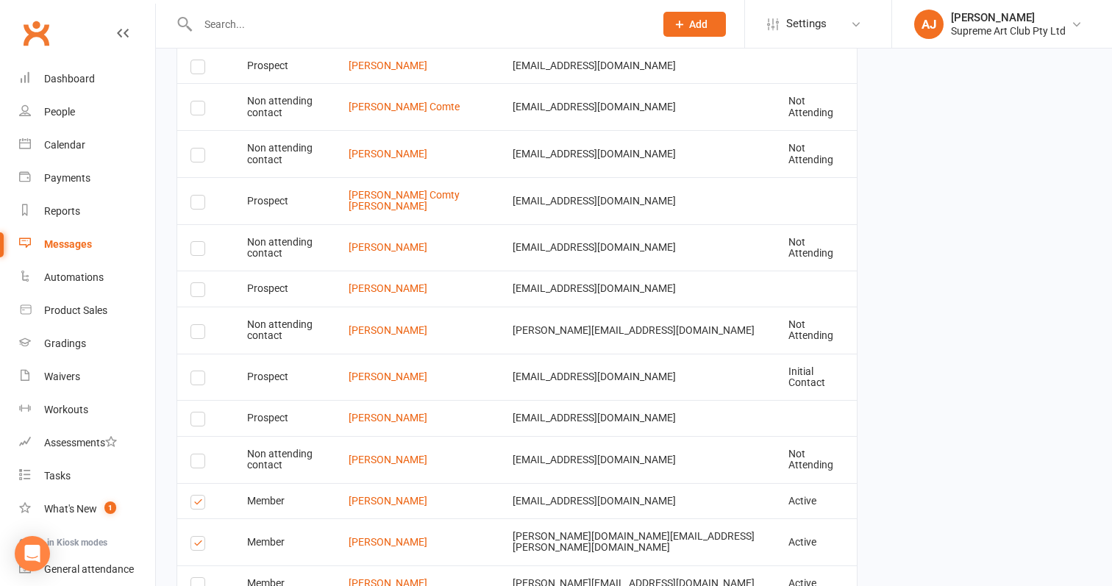
click at [196, 585] on label at bounding box center [200, 587] width 20 height 0
click at [196, 578] on input "checkbox" at bounding box center [195, 578] width 10 height 0
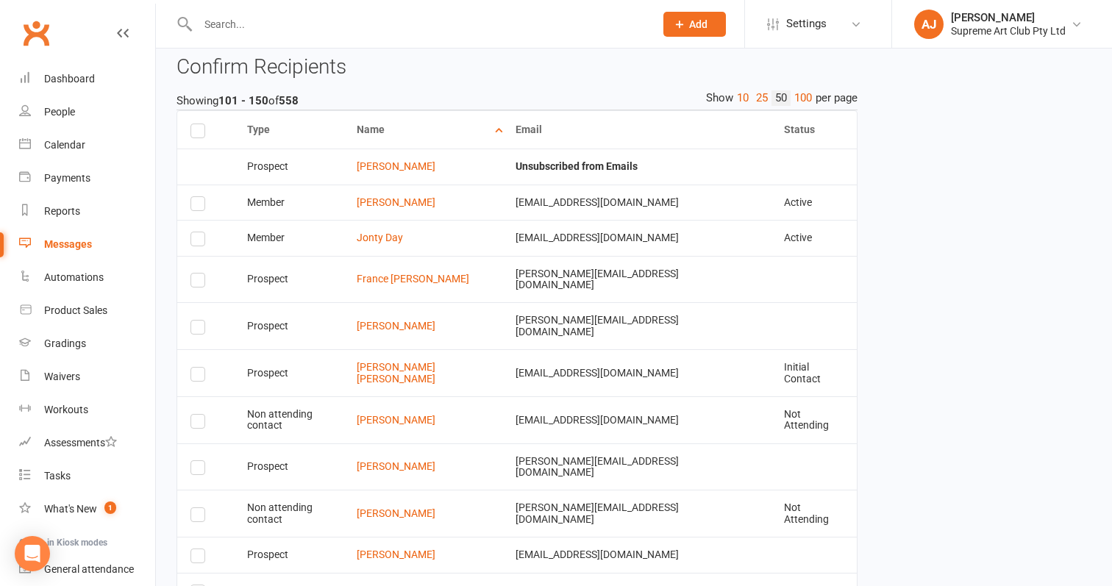
scroll to position [1446, 0]
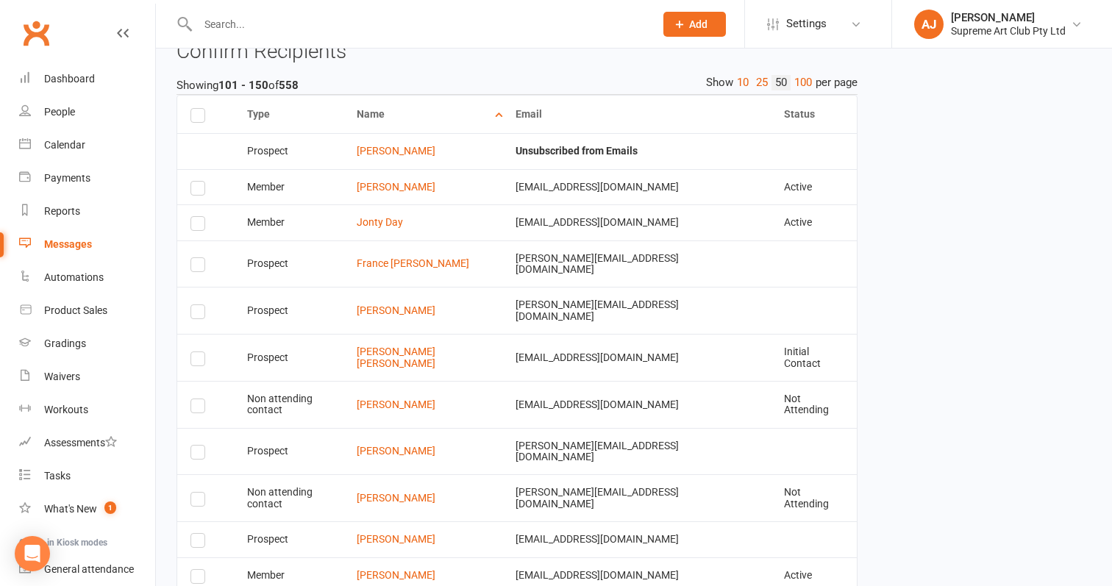
click at [199, 190] on label at bounding box center [200, 190] width 20 height 0
click at [199, 182] on input "checkbox" at bounding box center [195, 182] width 10 height 0
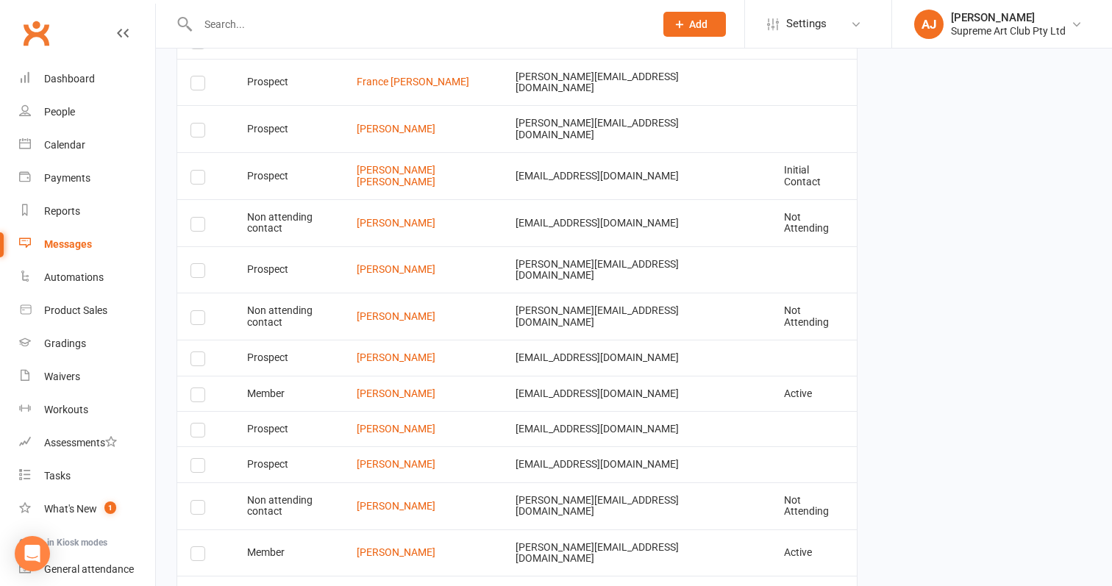
scroll to position [1634, 0]
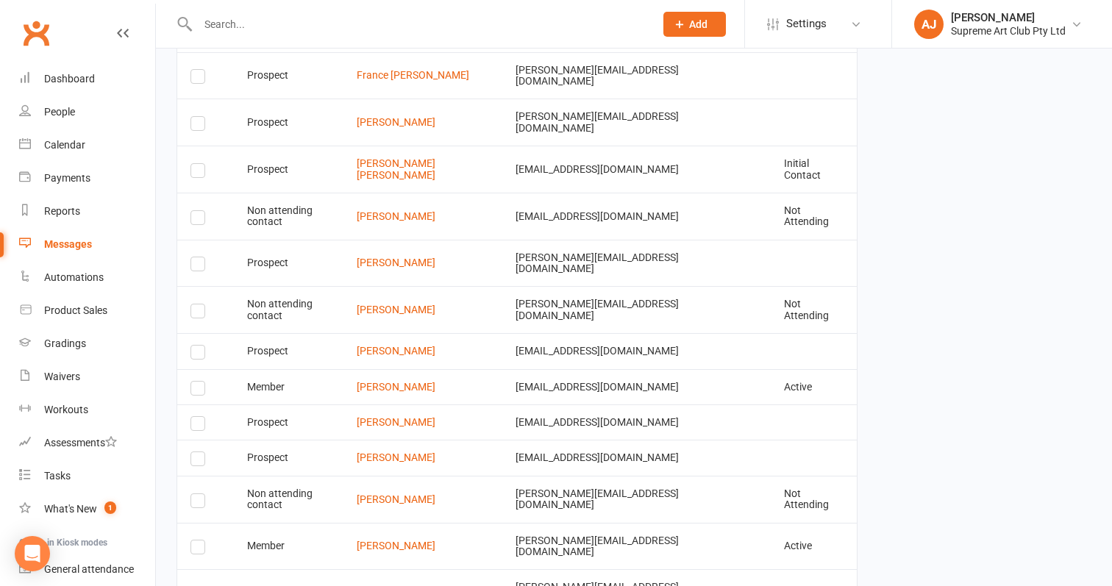
click at [195, 220] on label at bounding box center [200, 220] width 20 height 0
click at [195, 211] on input "checkbox" at bounding box center [195, 211] width 10 height 0
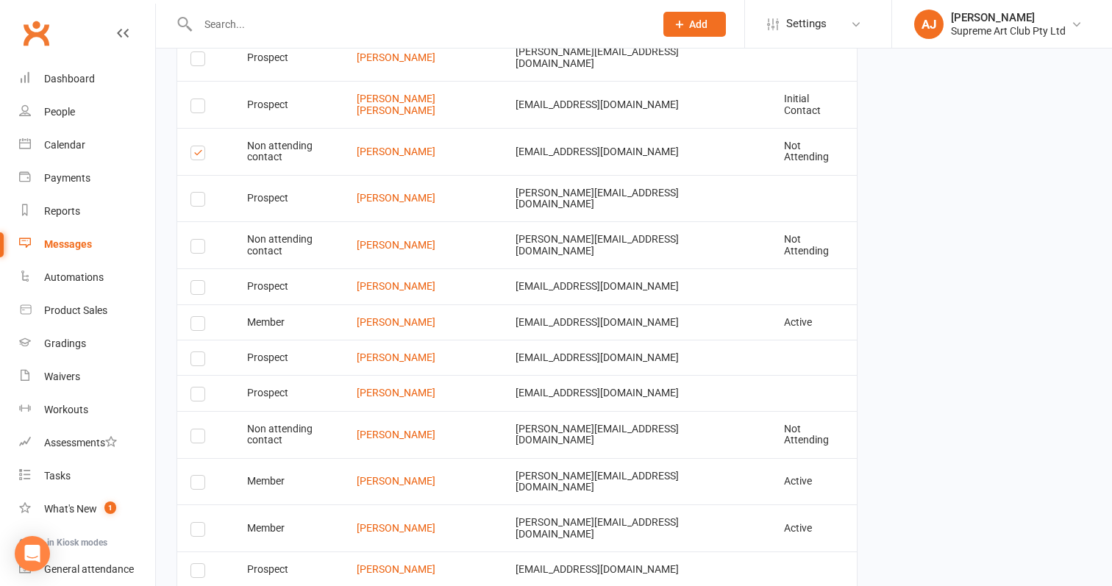
scroll to position [1711, 0]
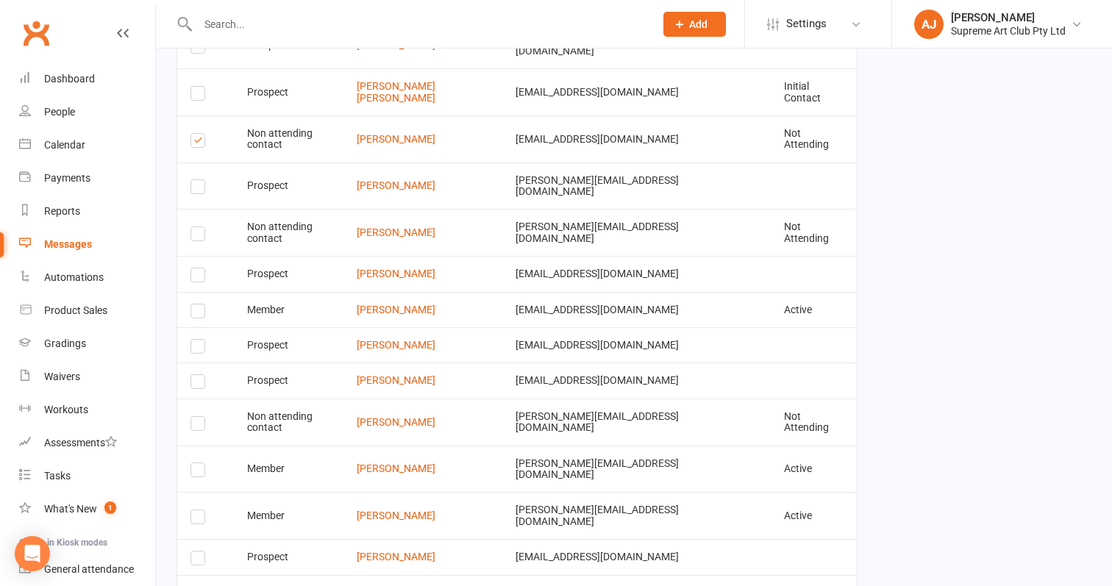
click at [197, 313] on label at bounding box center [200, 313] width 20 height 0
click at [197, 304] on input "checkbox" at bounding box center [195, 304] width 10 height 0
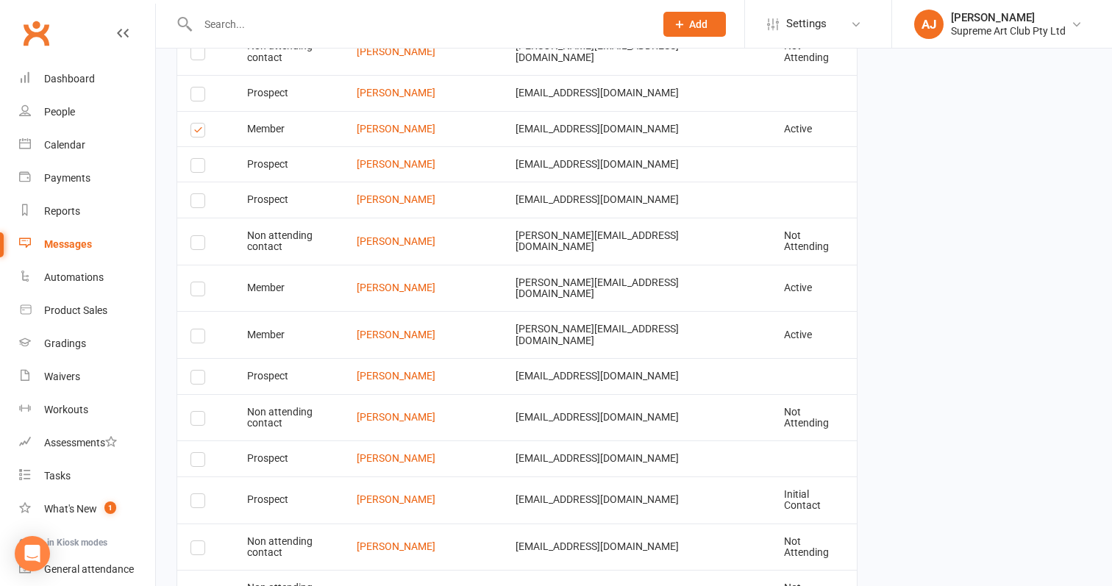
scroll to position [1903, 0]
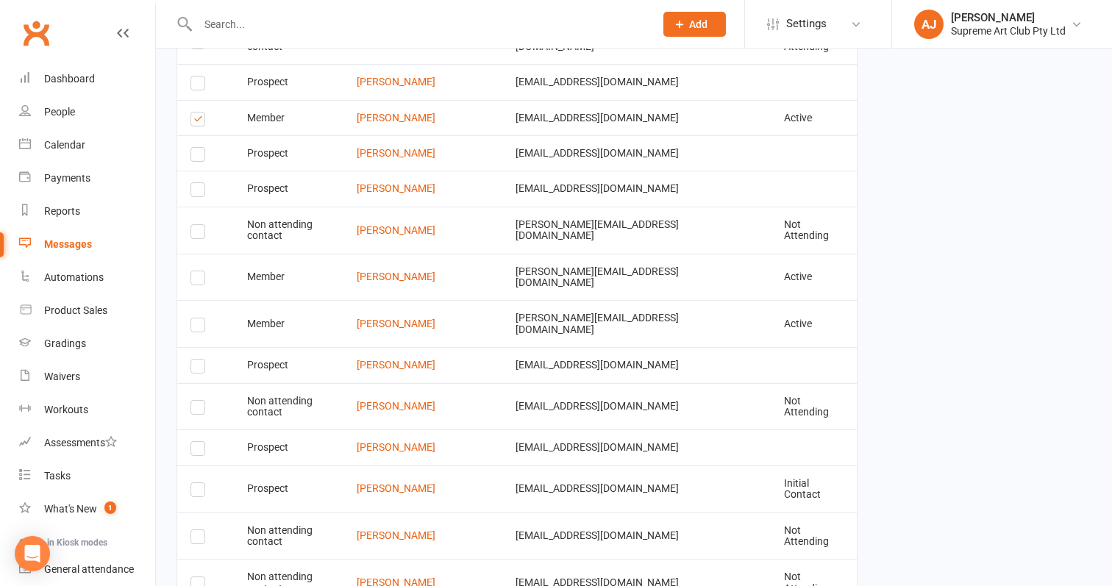
click at [196, 234] on label at bounding box center [200, 234] width 20 height 0
click at [196, 225] on input "checkbox" at bounding box center [195, 225] width 10 height 0
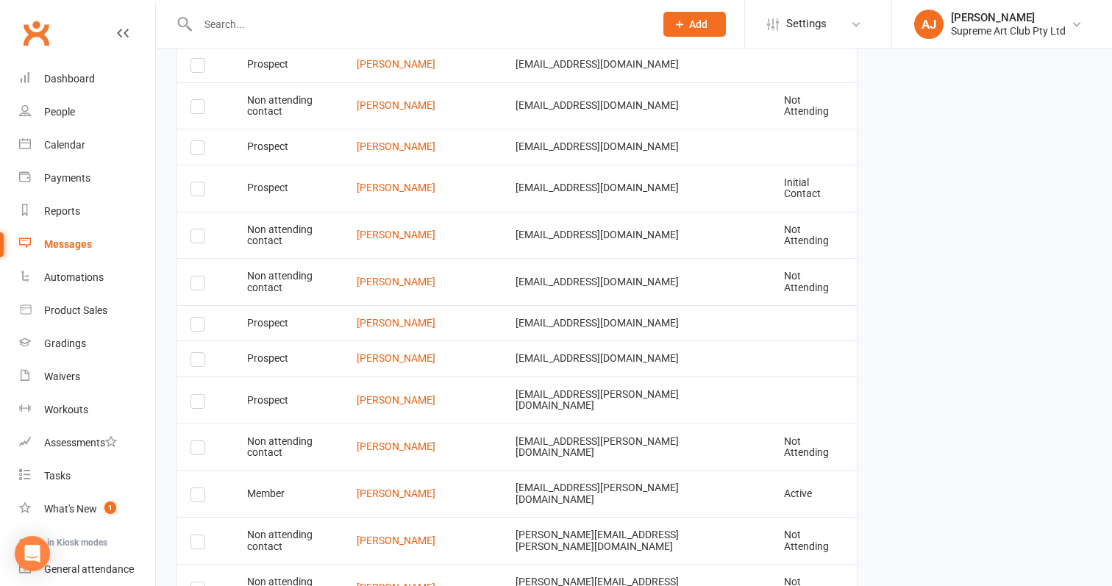
scroll to position [2215, 0]
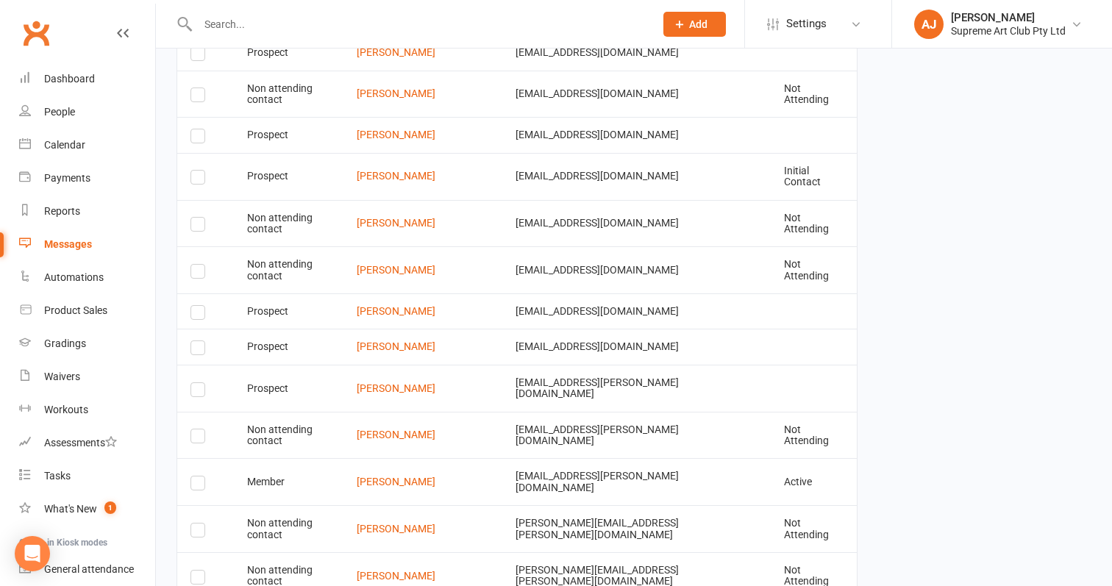
click at [200, 438] on label at bounding box center [200, 438] width 20 height 0
click at [200, 429] on input "checkbox" at bounding box center [195, 429] width 10 height 0
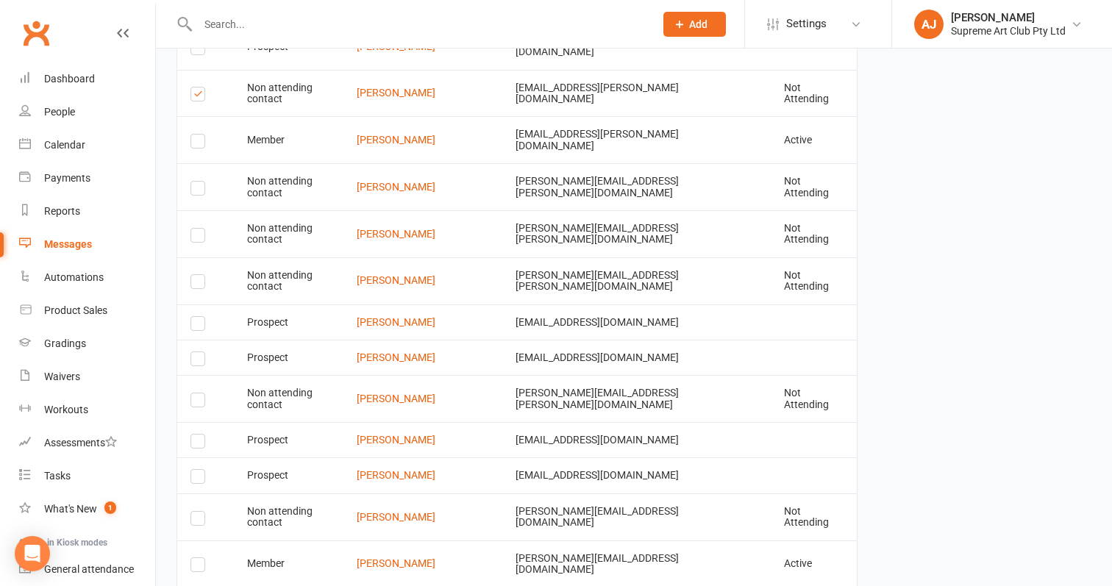
scroll to position [2562, 0]
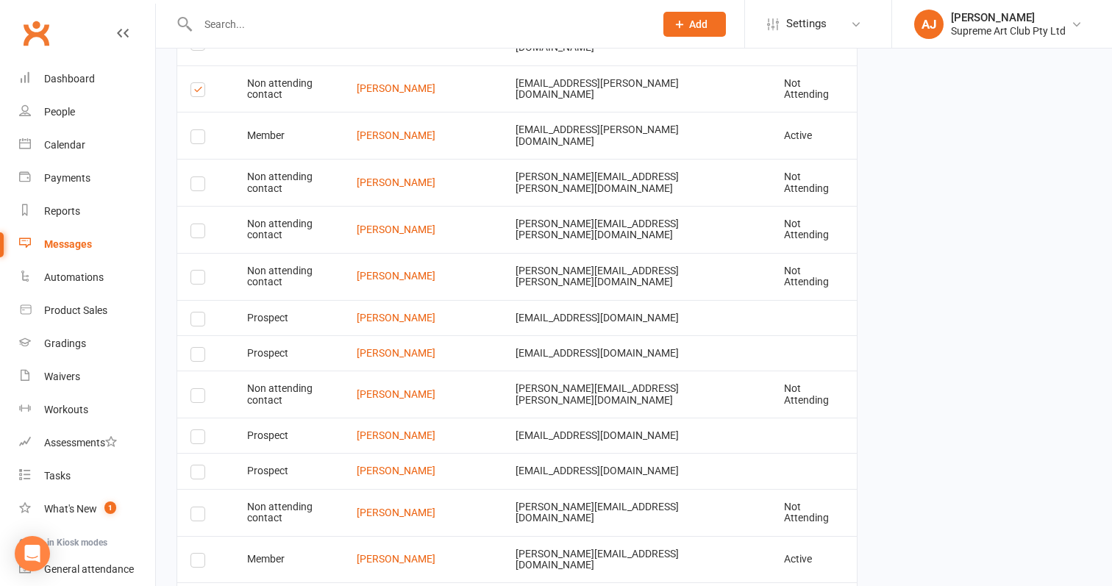
click at [192, 516] on label at bounding box center [200, 516] width 20 height 0
click at [192, 507] on input "checkbox" at bounding box center [195, 507] width 10 height 0
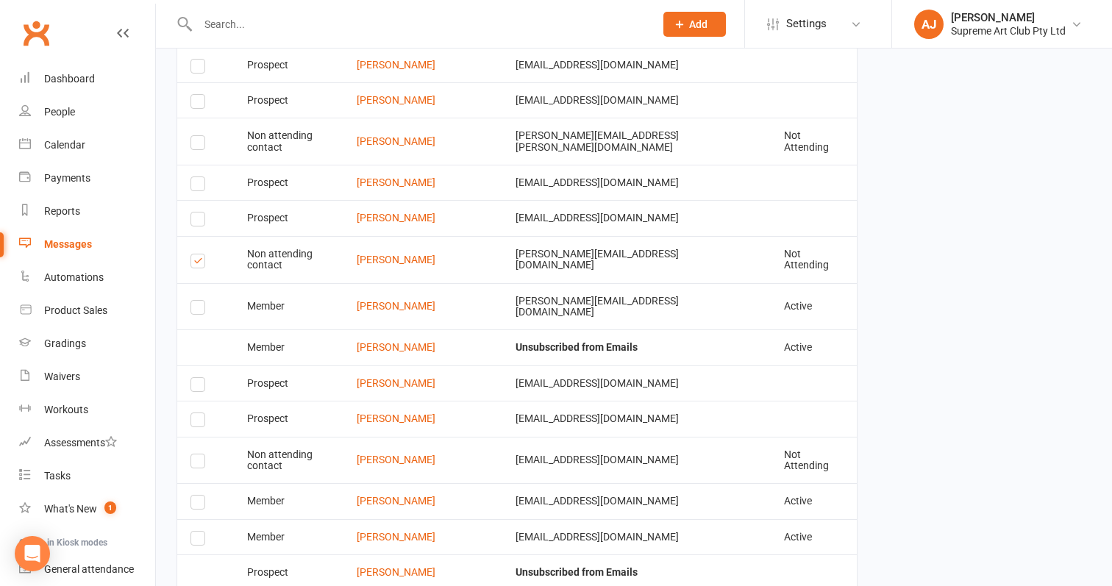
scroll to position [2818, 0]
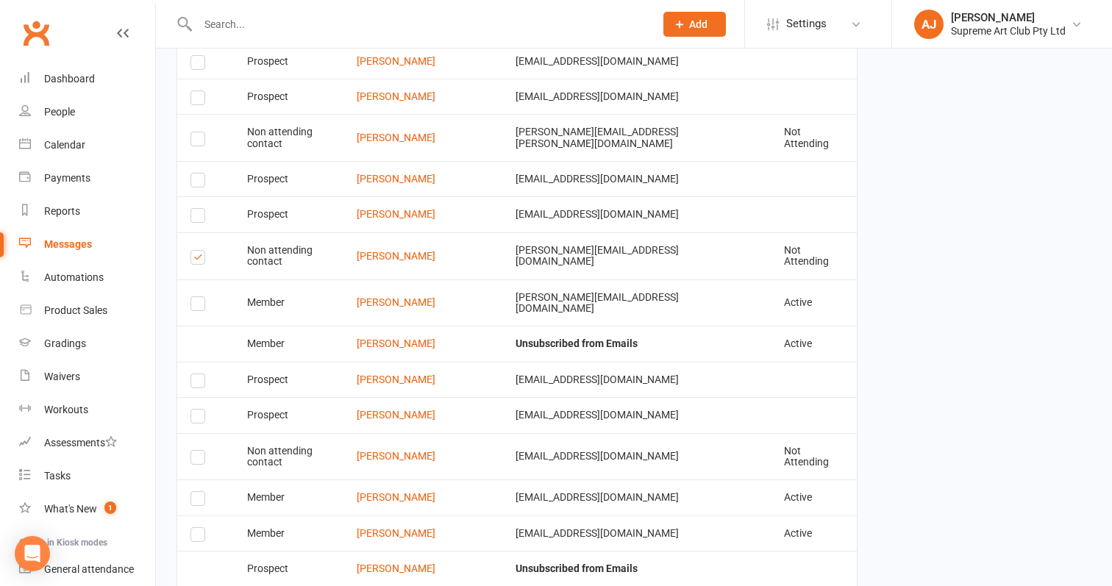
click at [197, 460] on label at bounding box center [200, 460] width 20 height 0
click at [197, 451] on input "checkbox" at bounding box center [195, 451] width 10 height 0
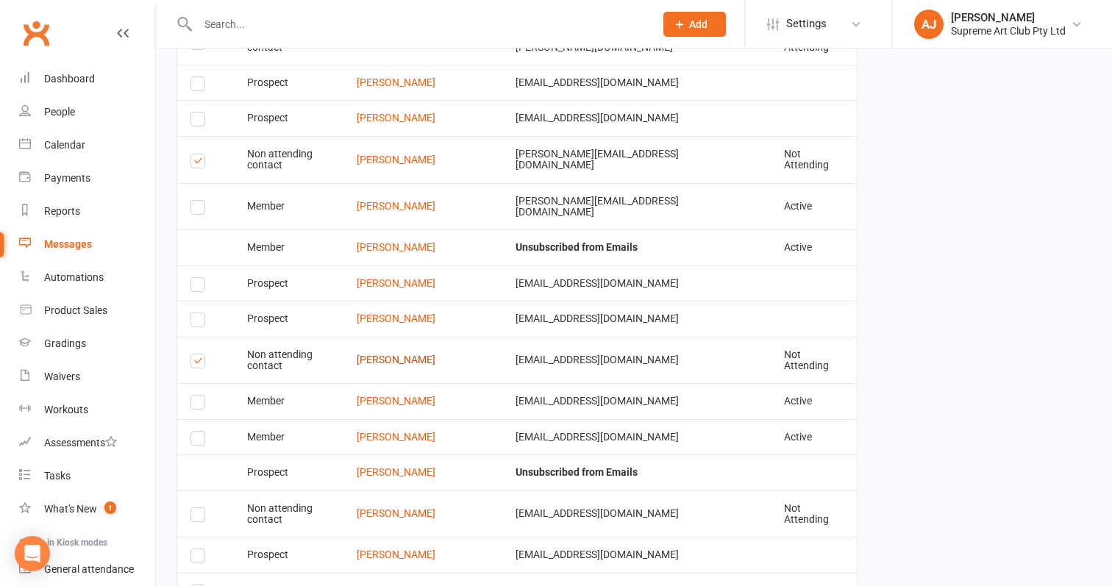
scroll to position [2914, 0]
click at [204, 585] on label at bounding box center [200, 595] width 20 height 0
click at [200, 585] on input "checkbox" at bounding box center [195, 586] width 10 height 0
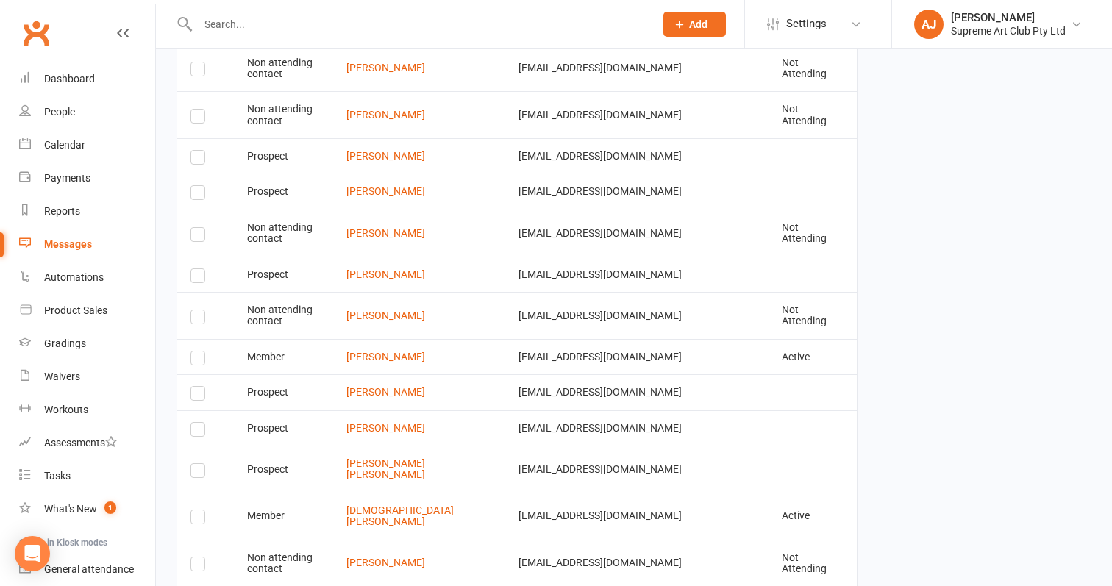
click at [196, 519] on label at bounding box center [200, 519] width 20 height 0
click at [196, 510] on input "checkbox" at bounding box center [195, 510] width 10 height 0
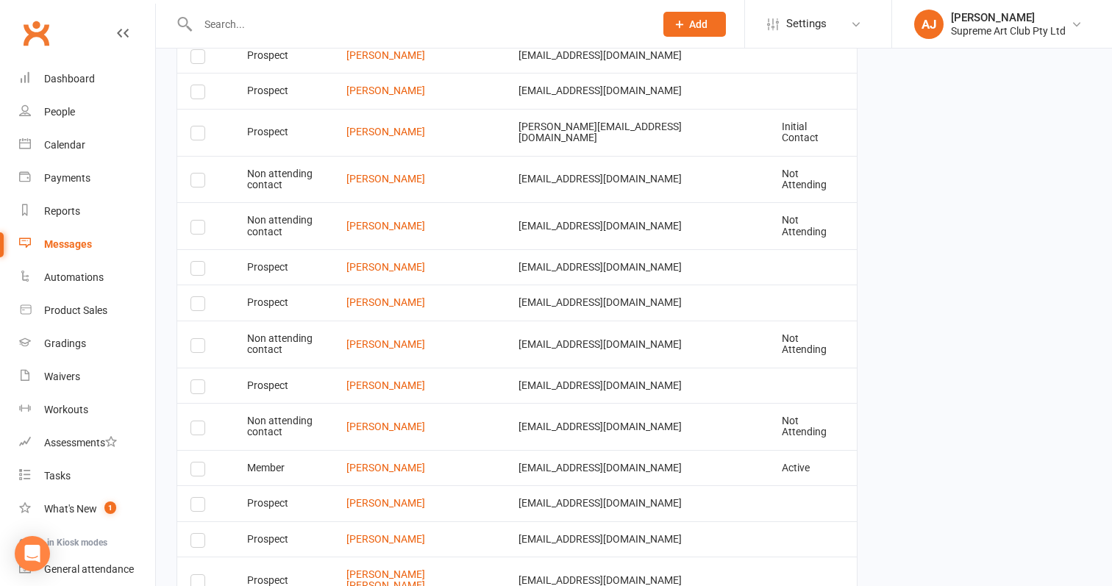
scroll to position [2800, 0]
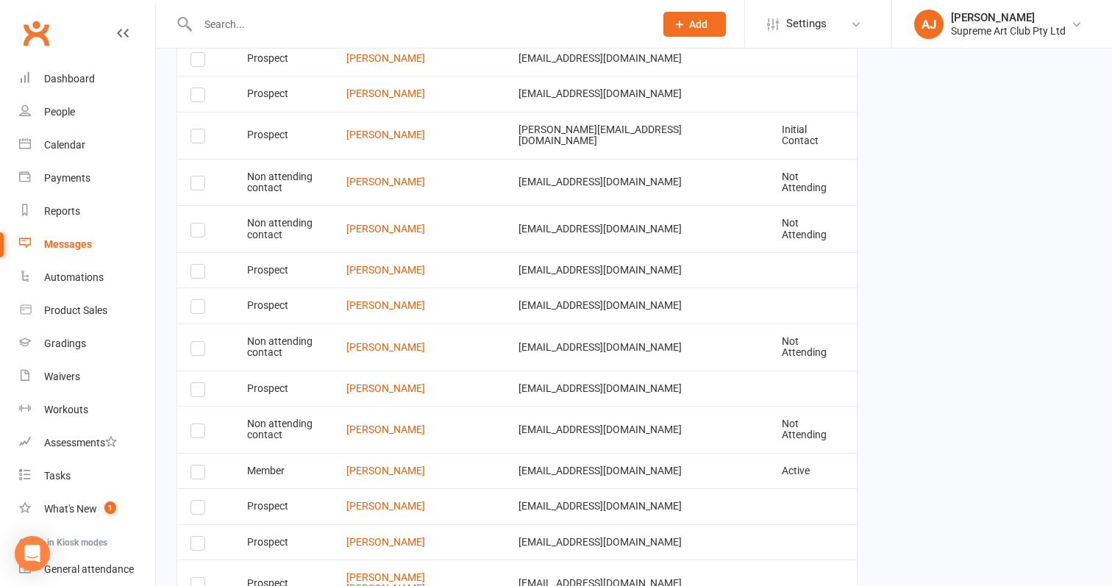
click at [198, 474] on label at bounding box center [200, 474] width 20 height 0
click at [198, 465] on input "checkbox" at bounding box center [195, 465] width 10 height 0
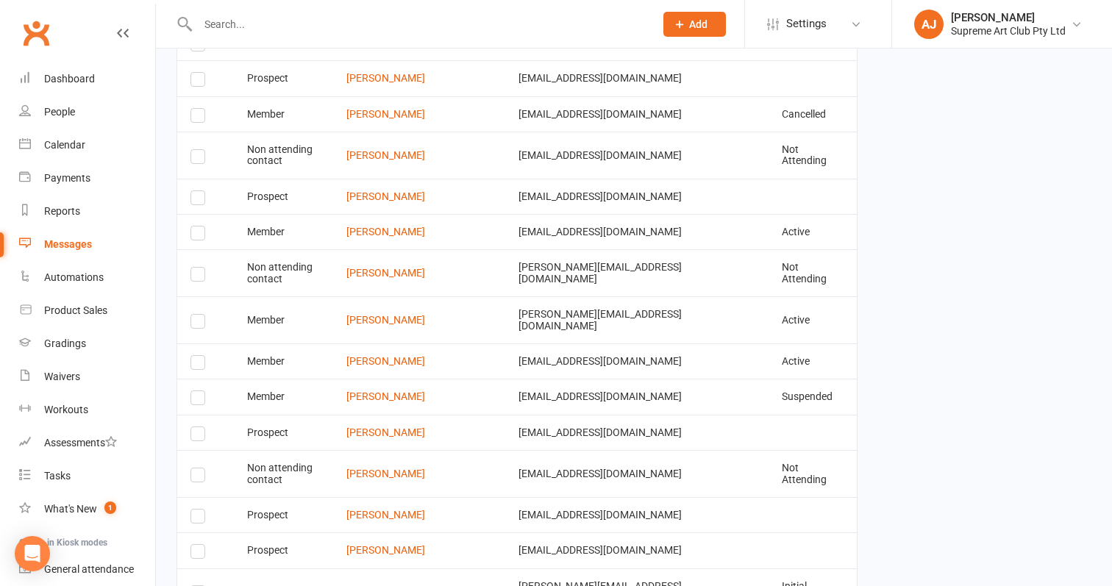
scroll to position [2332, 0]
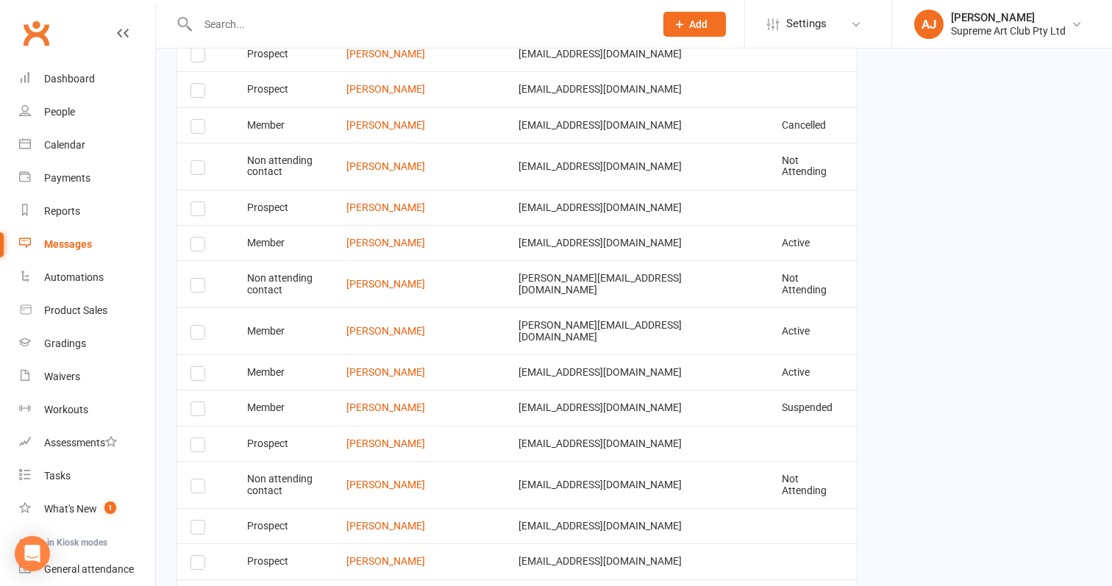
click at [198, 411] on label at bounding box center [200, 411] width 20 height 0
click at [198, 402] on input "checkbox" at bounding box center [195, 402] width 10 height 0
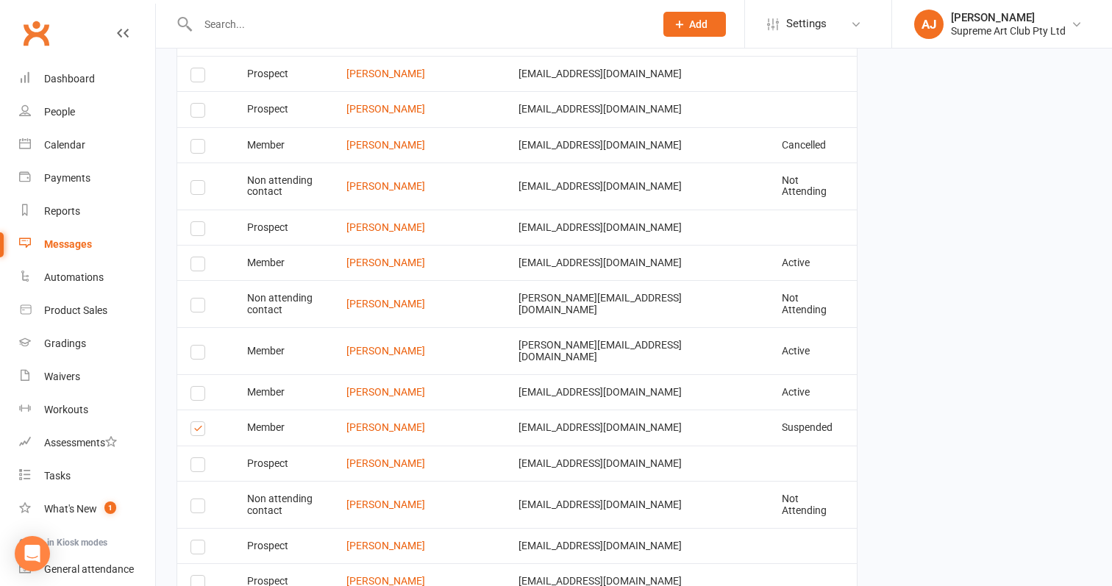
scroll to position [2304, 0]
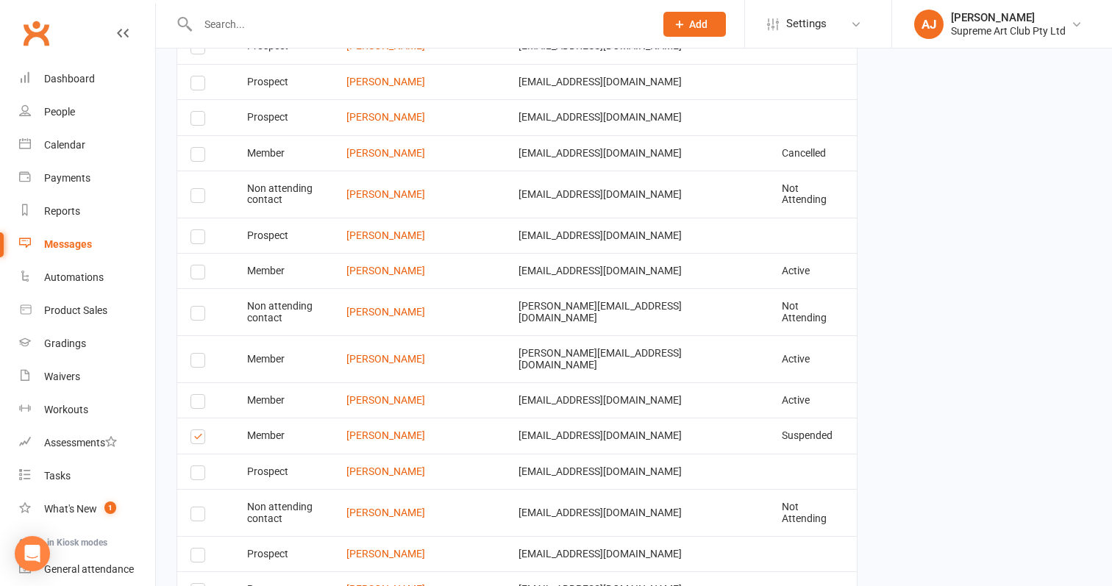
click at [199, 404] on label at bounding box center [200, 404] width 20 height 0
click at [199, 395] on input "checkbox" at bounding box center [195, 395] width 10 height 0
click at [195, 315] on label at bounding box center [200, 315] width 20 height 0
click at [195, 307] on input "checkbox" at bounding box center [195, 307] width 10 height 0
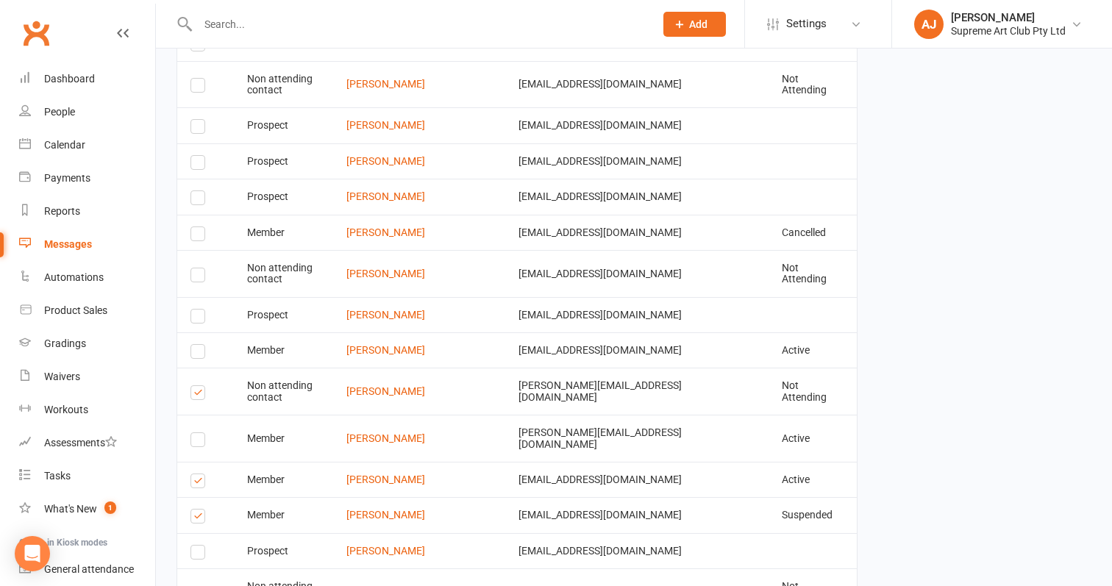
scroll to position [2226, 0]
click at [194, 353] on label at bounding box center [200, 353] width 20 height 0
click at [194, 344] on input "checkbox" at bounding box center [195, 344] width 10 height 0
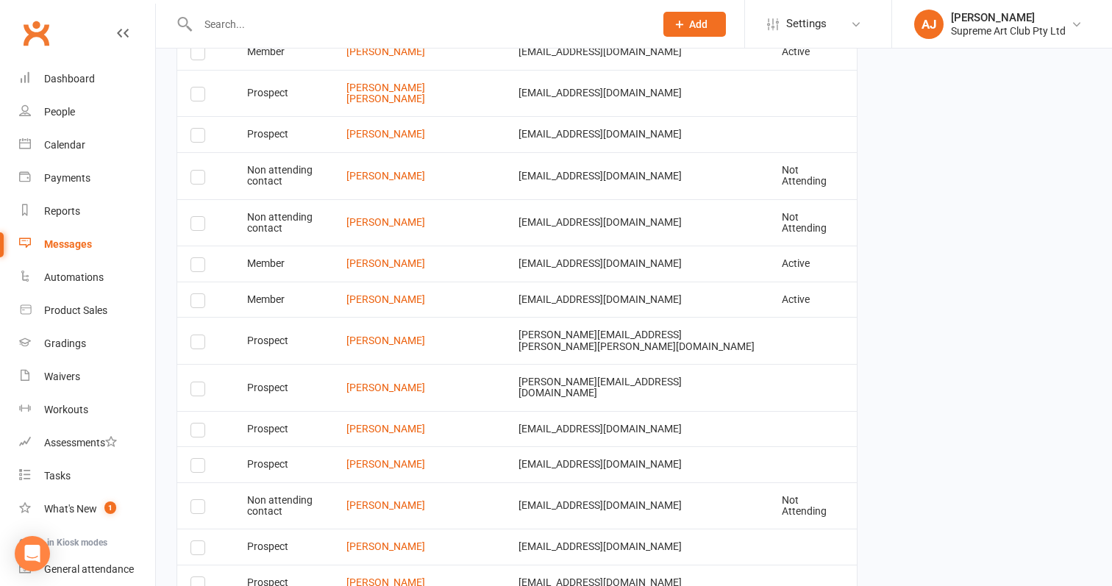
scroll to position [1794, 0]
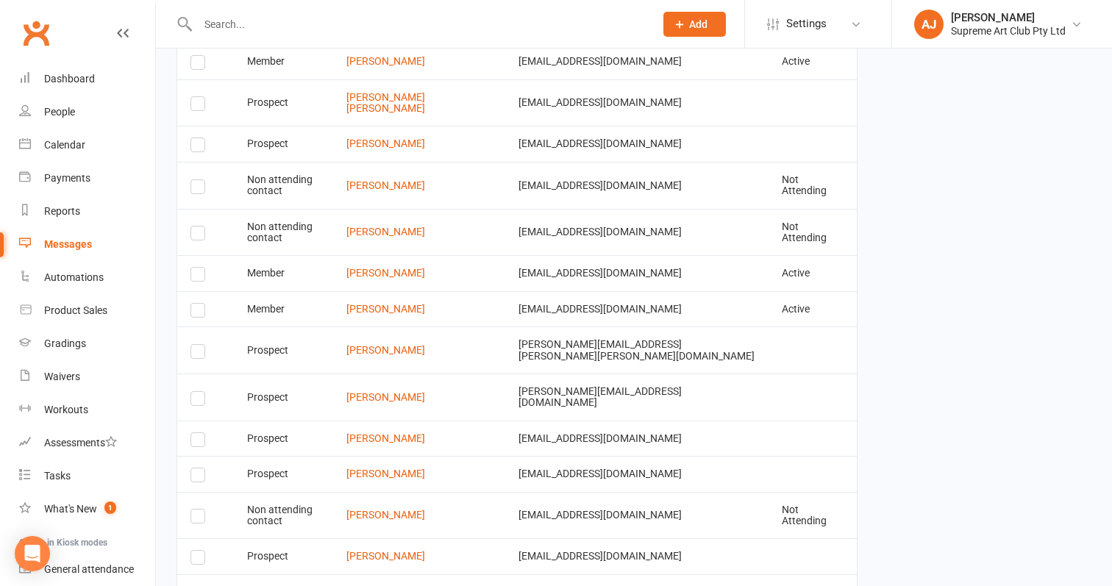
click at [194, 312] on label at bounding box center [200, 312] width 20 height 0
click at [194, 304] on input "checkbox" at bounding box center [195, 304] width 10 height 0
click at [197, 276] on label at bounding box center [200, 276] width 20 height 0
click at [197, 268] on input "checkbox" at bounding box center [195, 268] width 10 height 0
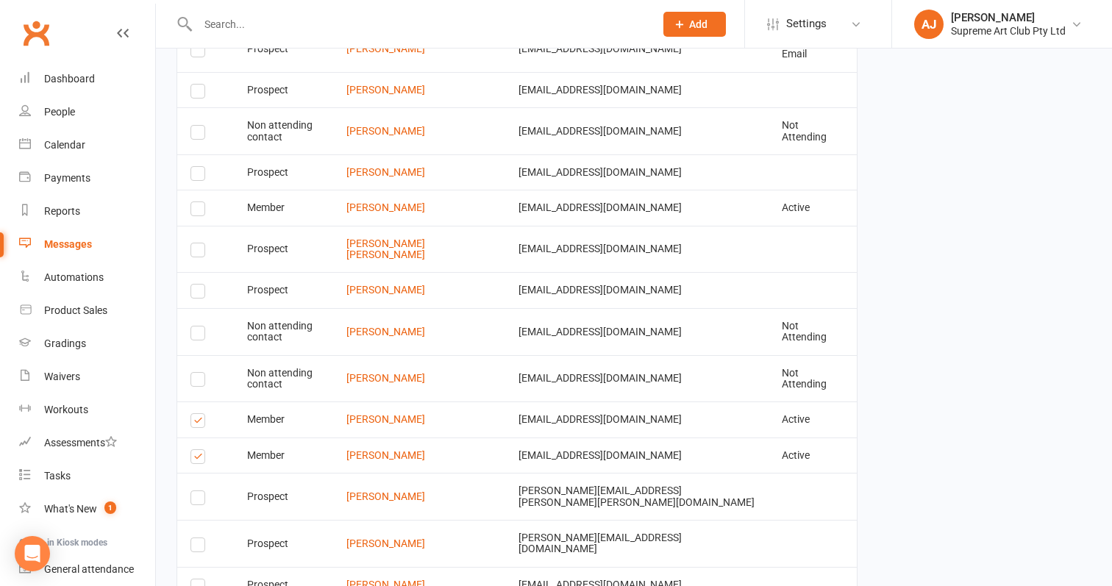
scroll to position [1637, 0]
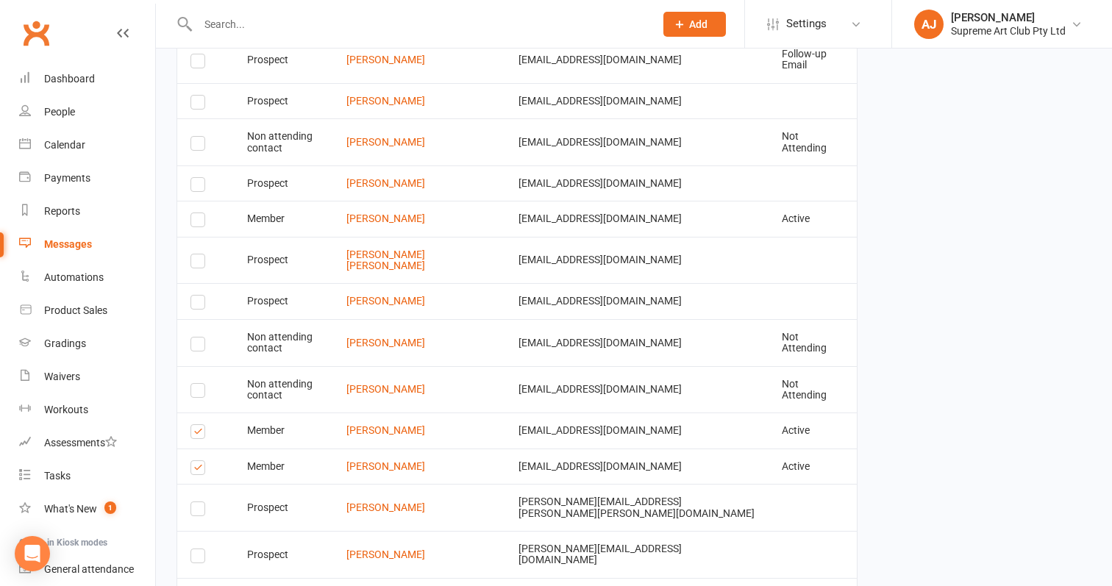
click at [192, 222] on label at bounding box center [200, 222] width 20 height 0
click at [192, 213] on input "checkbox" at bounding box center [195, 213] width 10 height 0
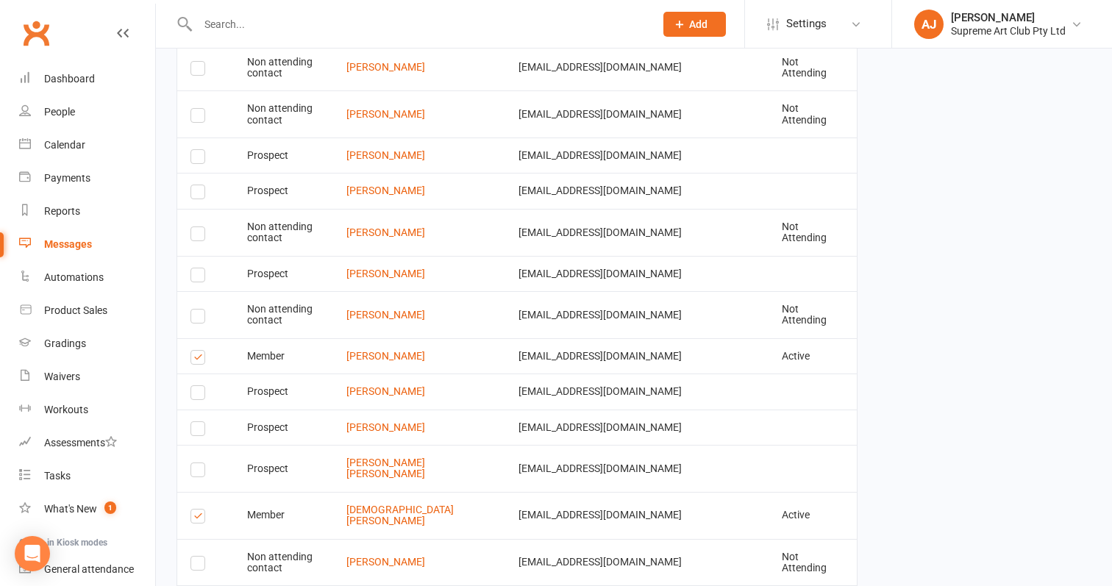
scroll to position [2914, 0]
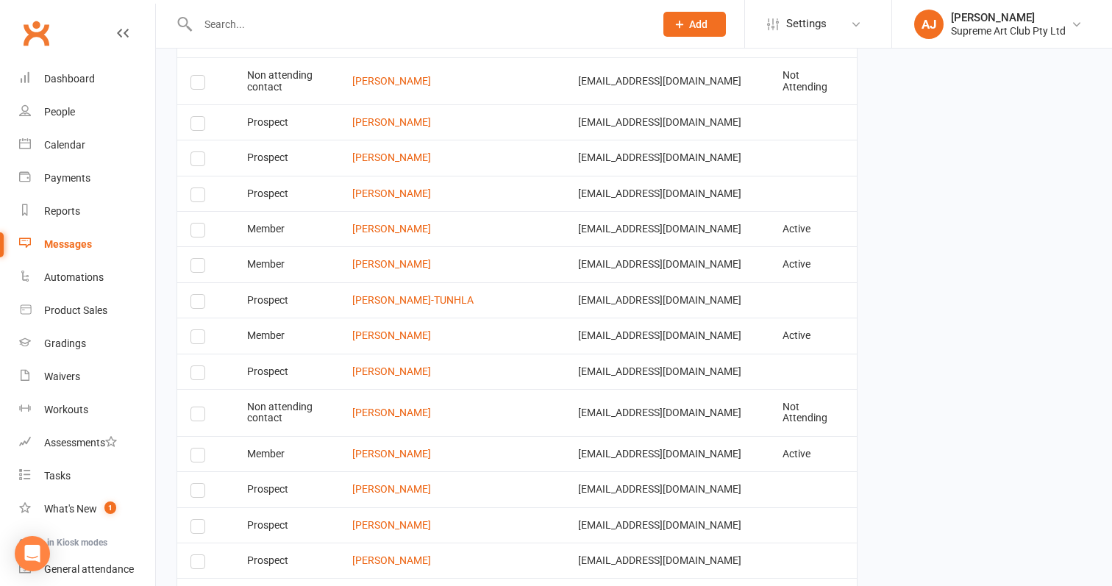
click at [194, 457] on label at bounding box center [200, 457] width 20 height 0
click at [194, 449] on input "checkbox" at bounding box center [195, 449] width 10 height 0
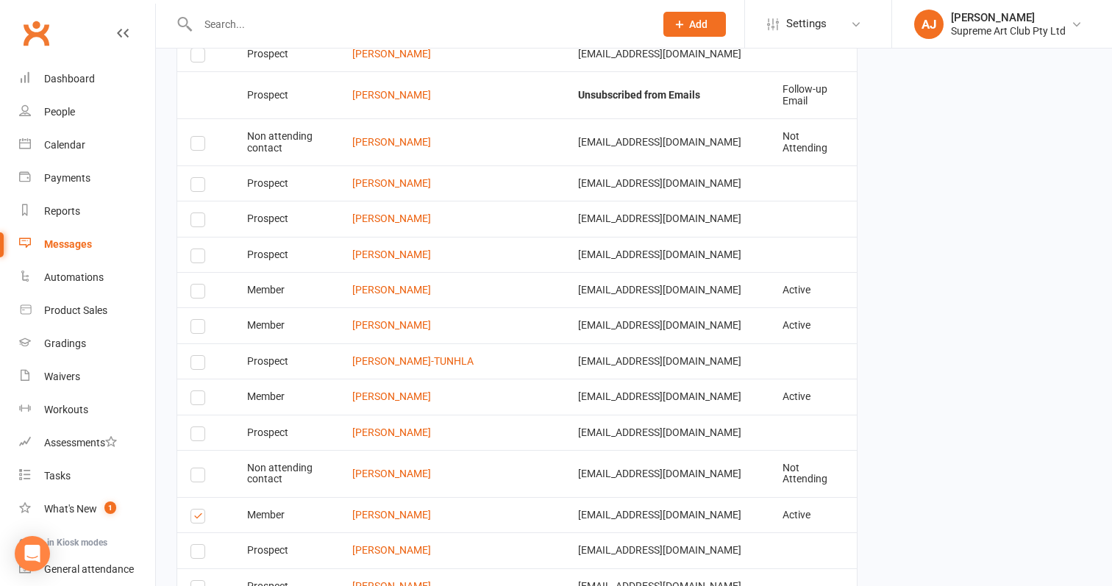
scroll to position [2847, 0]
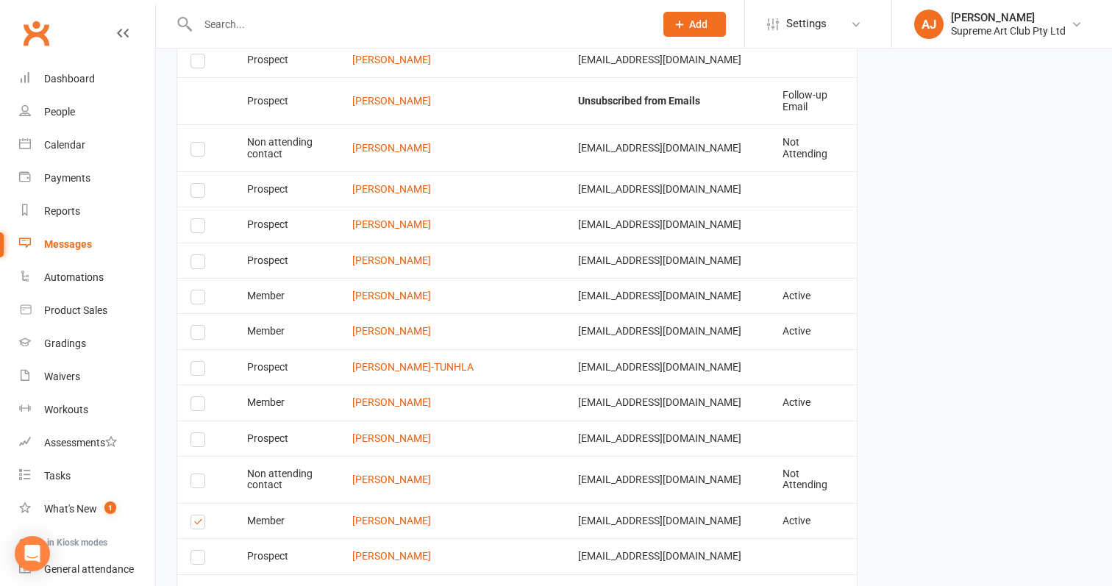
click at [195, 406] on label at bounding box center [200, 406] width 20 height 0
click at [195, 397] on input "checkbox" at bounding box center [195, 397] width 10 height 0
click at [198, 371] on label at bounding box center [200, 371] width 20 height 0
click at [198, 362] on input "checkbox" at bounding box center [195, 362] width 10 height 0
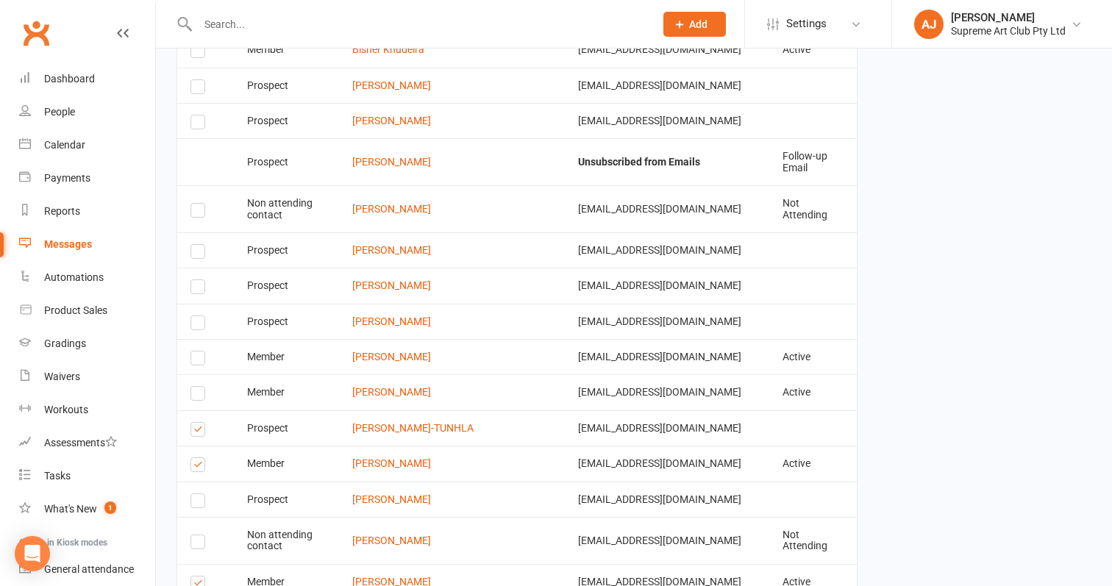
scroll to position [2782, 0]
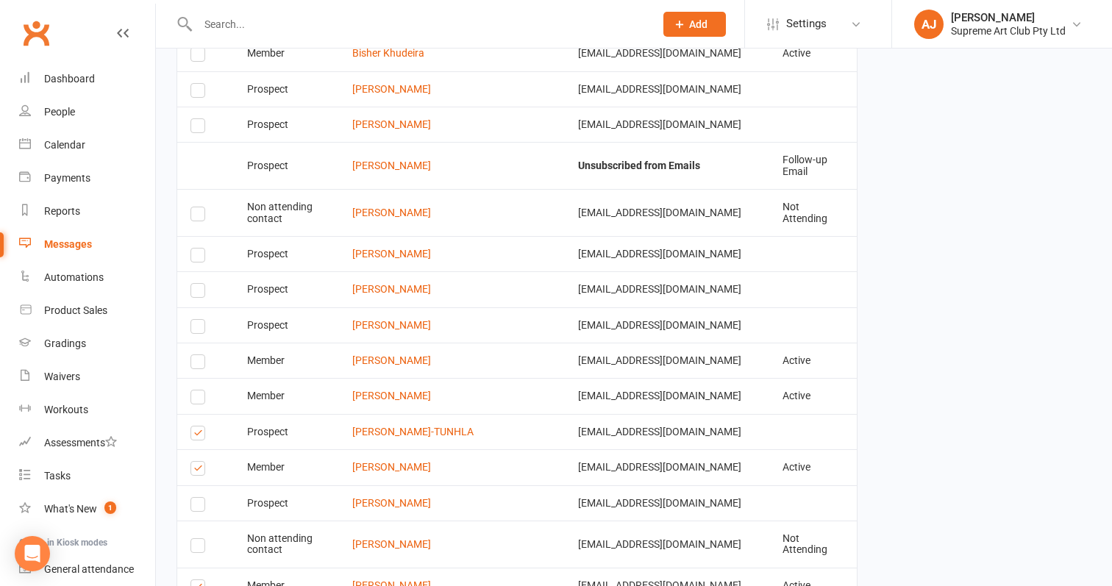
click at [198, 399] on label at bounding box center [200, 399] width 20 height 0
click at [198, 390] on input "checkbox" at bounding box center [195, 390] width 10 height 0
click at [201, 364] on label at bounding box center [200, 364] width 20 height 0
click at [200, 355] on input "checkbox" at bounding box center [195, 355] width 10 height 0
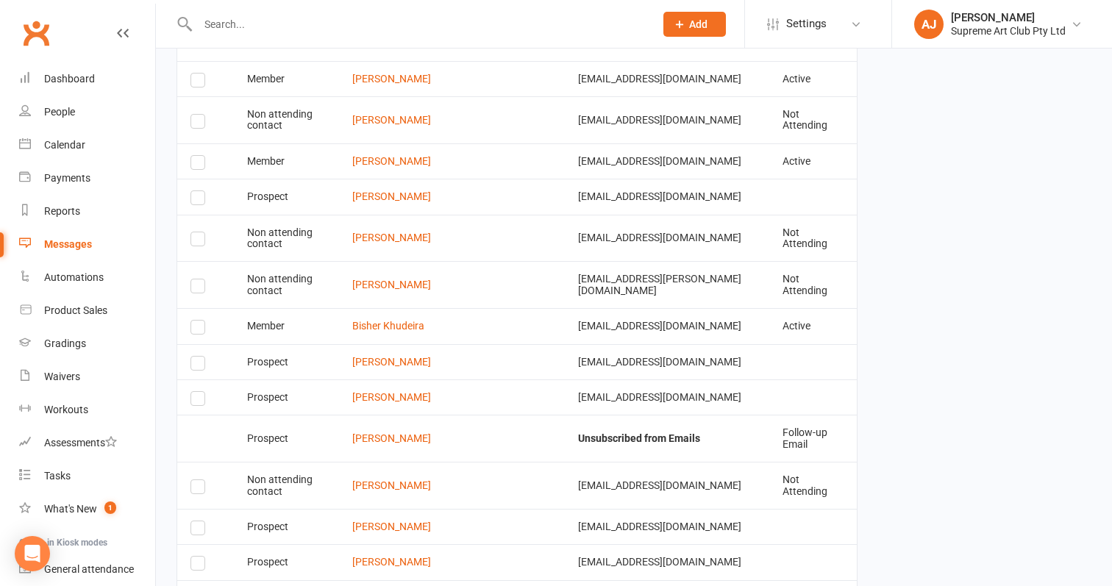
scroll to position [2488, 0]
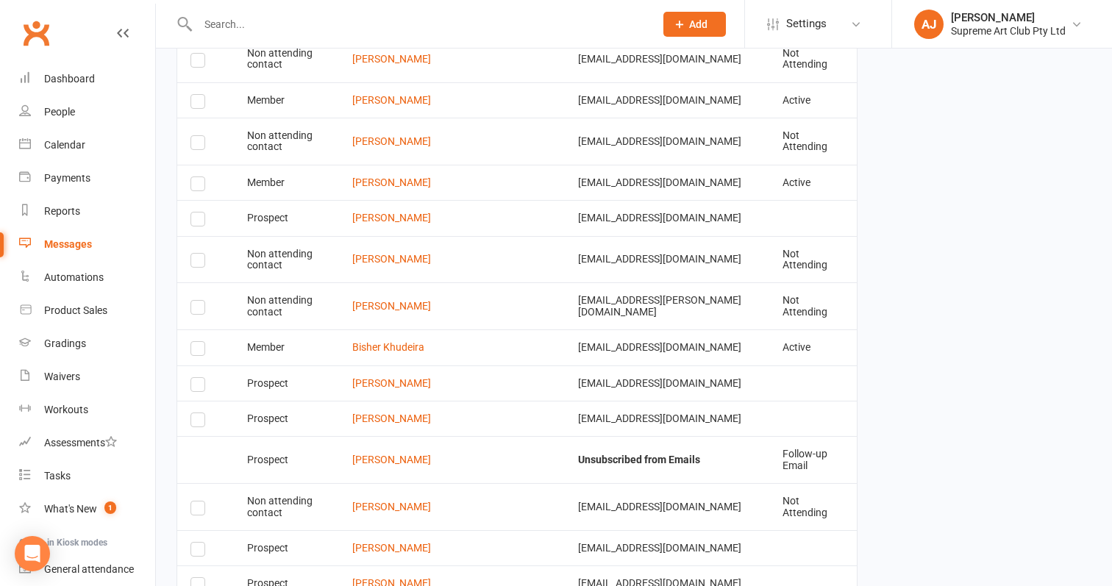
click at [201, 351] on label at bounding box center [200, 351] width 20 height 0
click at [200, 342] on input "checkbox" at bounding box center [195, 342] width 10 height 0
click at [199, 310] on label at bounding box center [200, 310] width 20 height 0
click at [199, 301] on input "checkbox" at bounding box center [195, 301] width 10 height 0
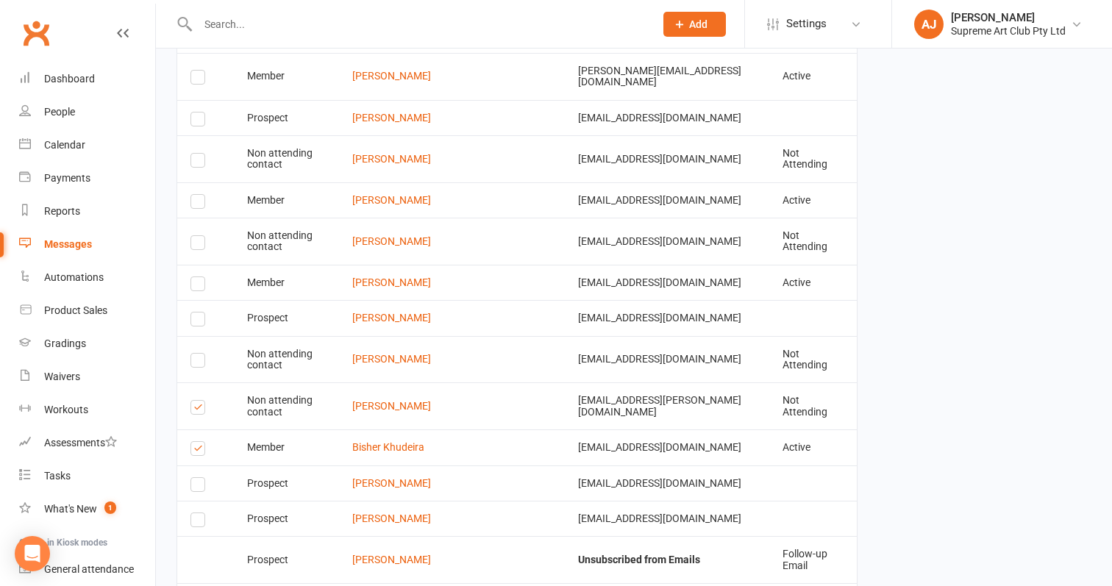
scroll to position [2371, 0]
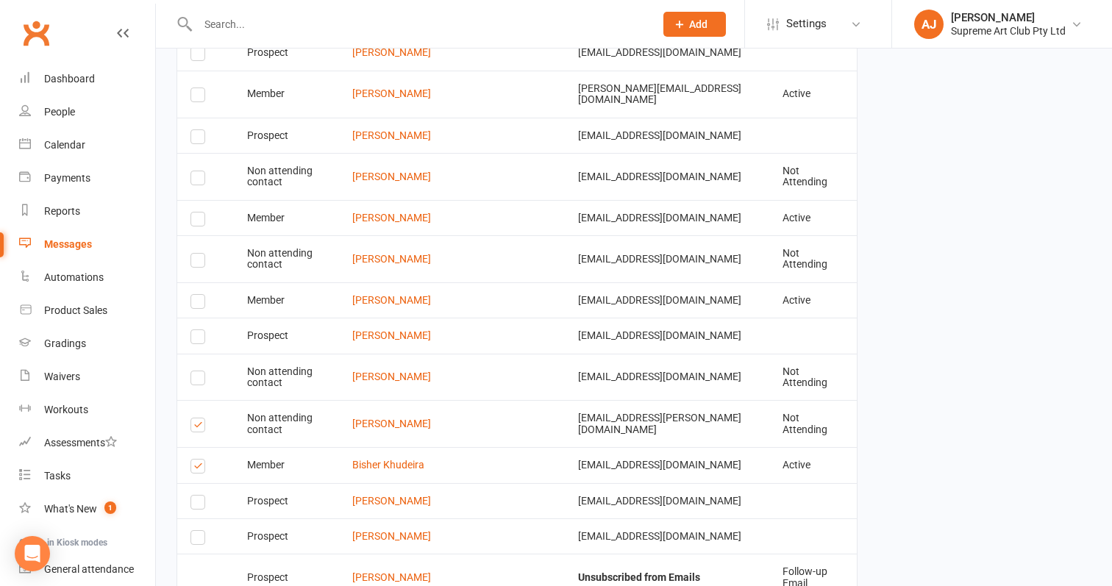
click at [198, 262] on label at bounding box center [200, 262] width 20 height 0
click at [198, 254] on input "checkbox" at bounding box center [195, 254] width 10 height 0
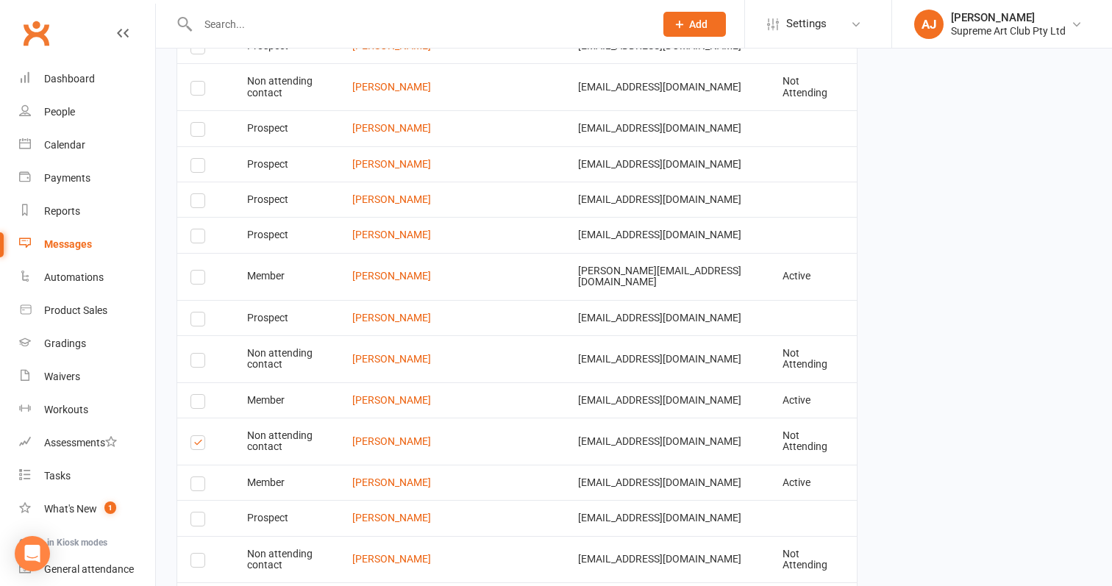
scroll to position [2179, 0]
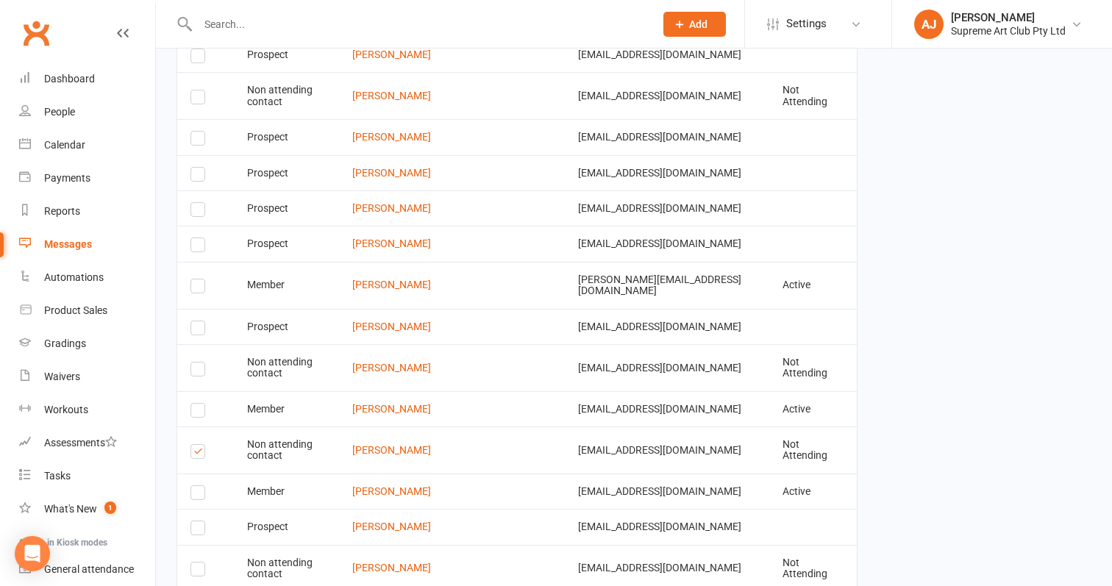
click at [197, 288] on label at bounding box center [200, 288] width 20 height 0
click at [197, 279] on input "checkbox" at bounding box center [195, 279] width 10 height 0
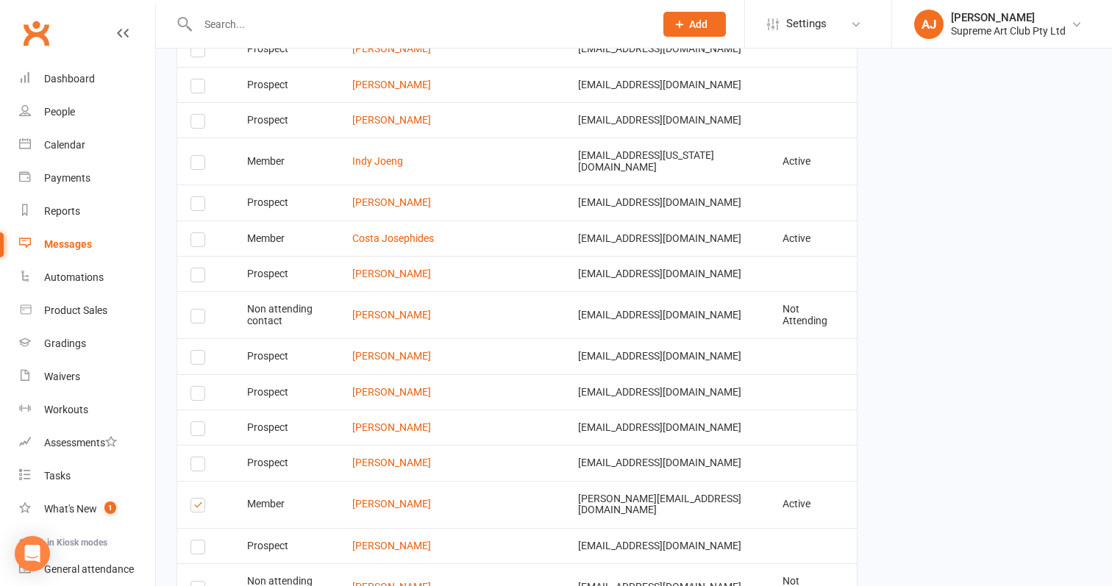
scroll to position [1938, 0]
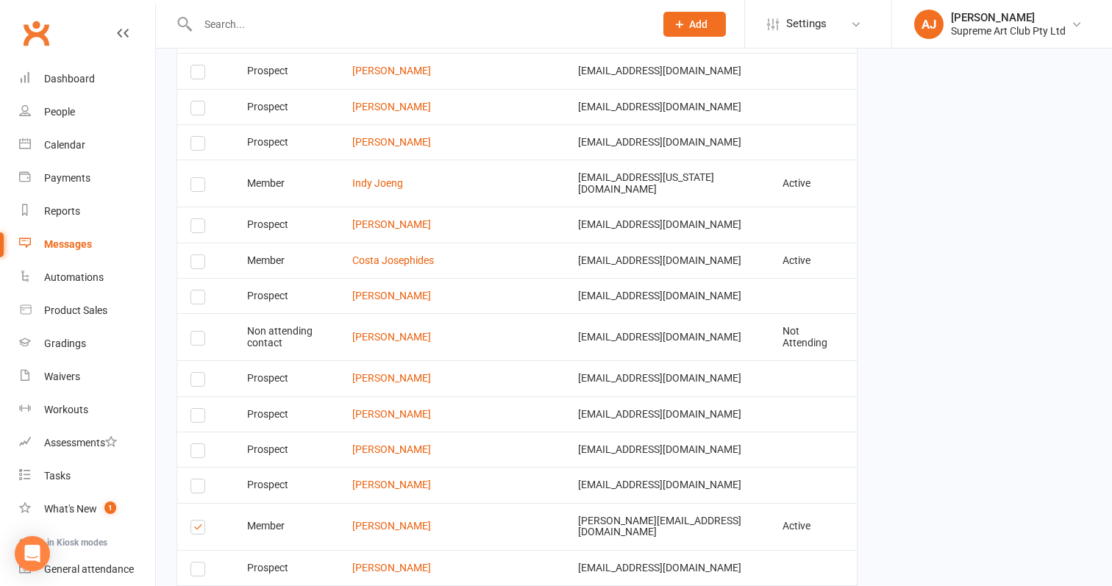
click at [193, 264] on label at bounding box center [200, 264] width 20 height 0
click at [193, 255] on input "checkbox" at bounding box center [195, 255] width 10 height 0
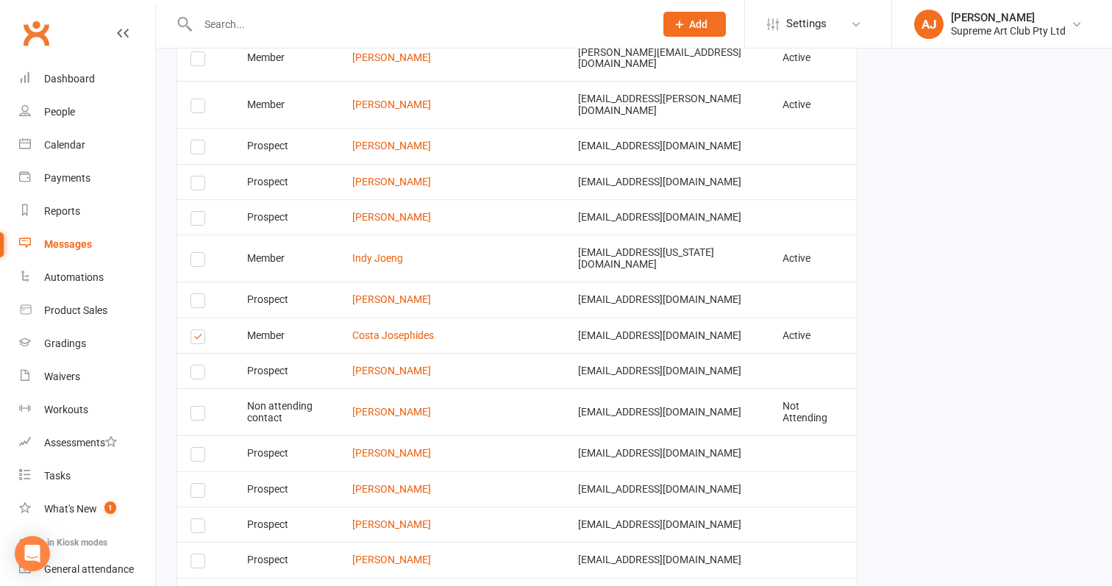
scroll to position [1858, 0]
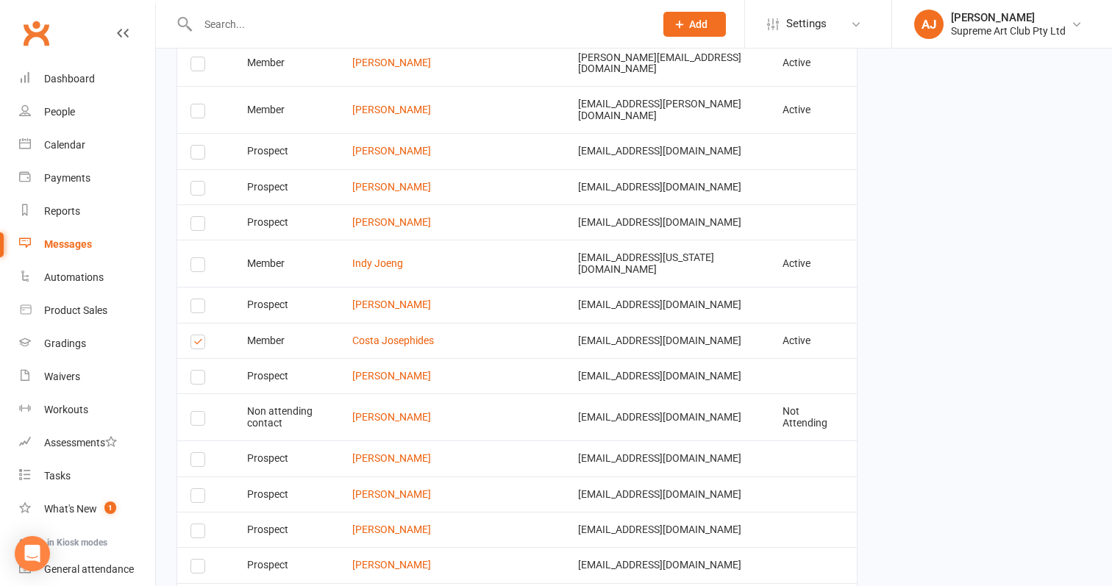
click at [201, 267] on label at bounding box center [200, 267] width 20 height 0
click at [200, 258] on input "checkbox" at bounding box center [195, 258] width 10 height 0
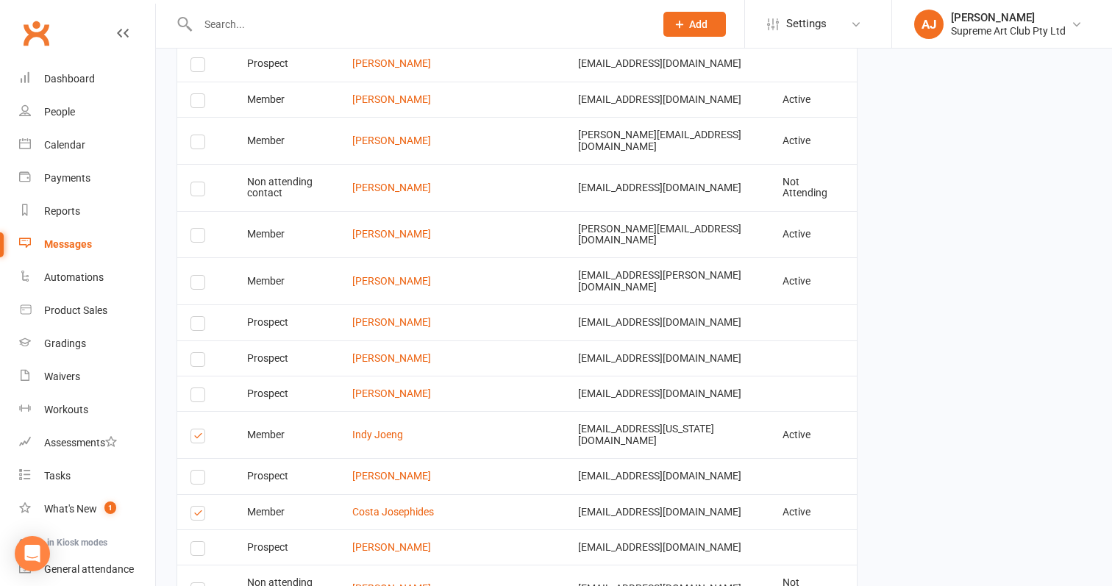
scroll to position [1682, 0]
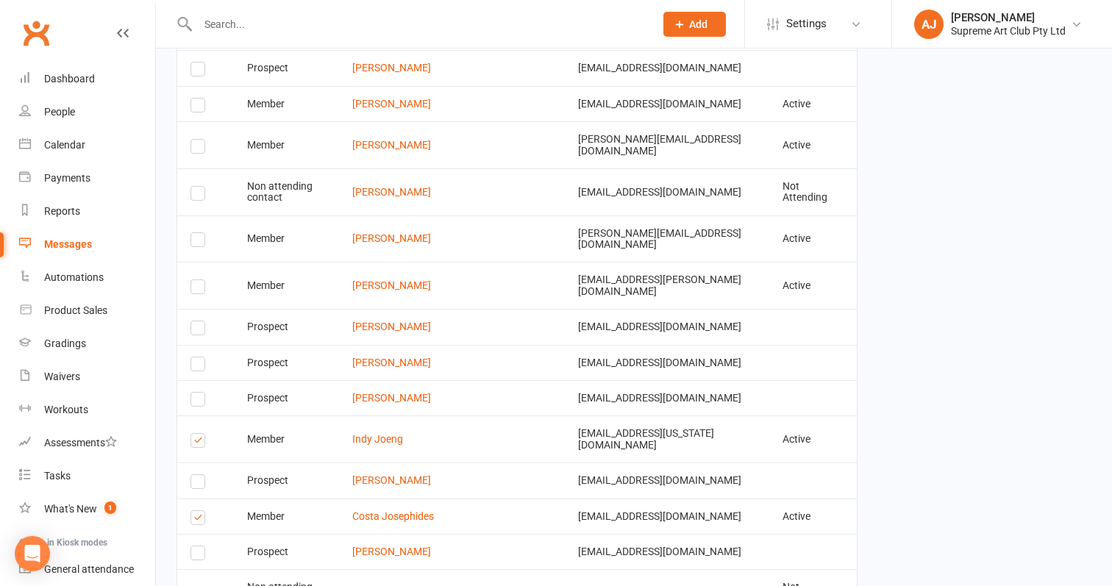
click at [201, 242] on label at bounding box center [200, 242] width 20 height 0
click at [200, 233] on input "checkbox" at bounding box center [195, 233] width 10 height 0
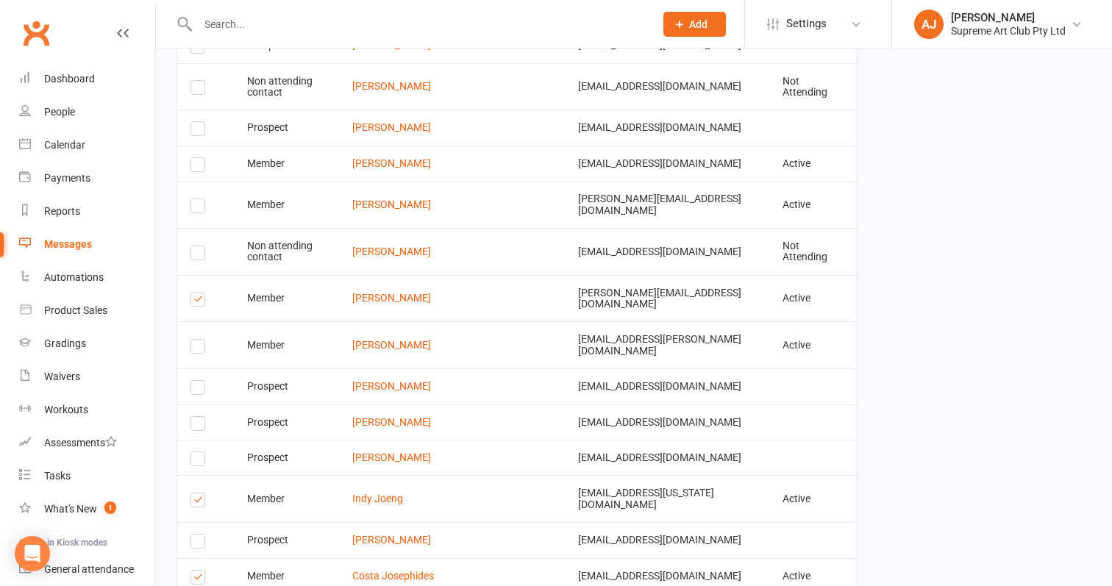
scroll to position [1621, 0]
click at [201, 210] on label at bounding box center [200, 210] width 20 height 0
click at [200, 201] on input "checkbox" at bounding box center [195, 201] width 10 height 0
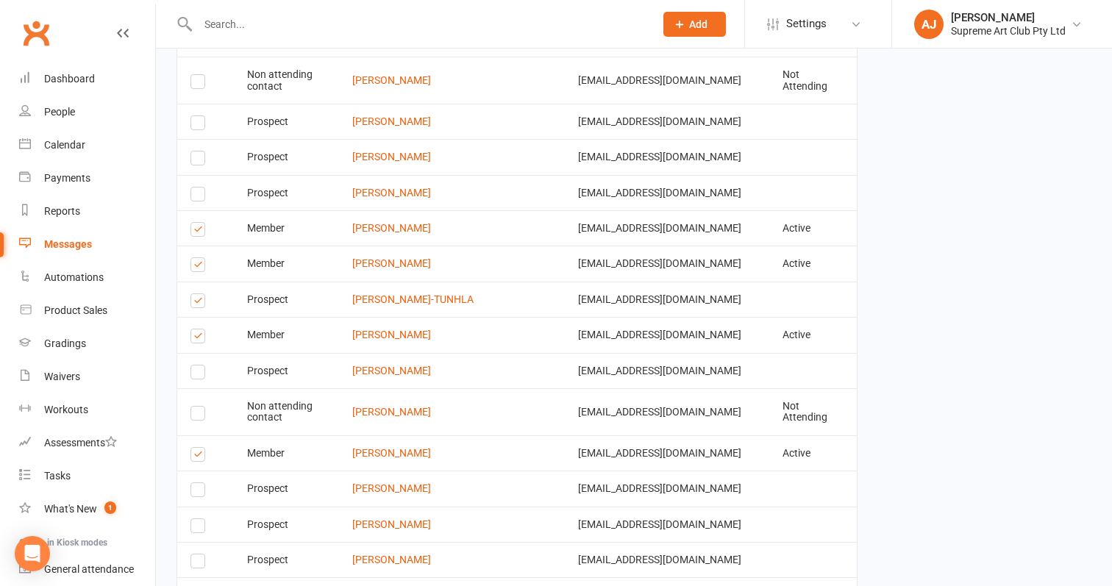
scroll to position [2914, 0]
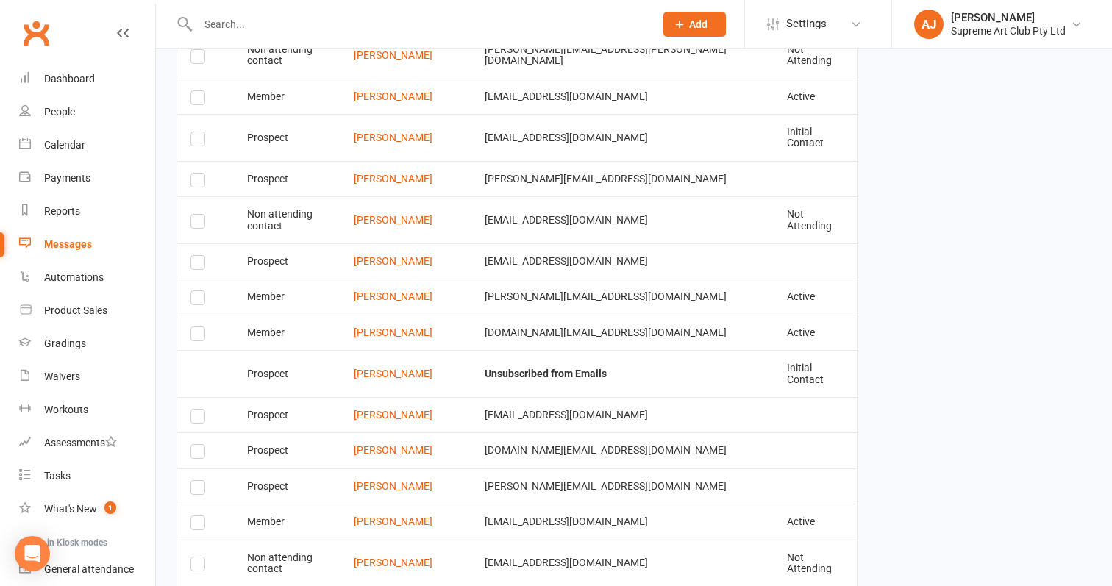
click at [196, 525] on label at bounding box center [200, 525] width 20 height 0
click at [196, 516] on input "checkbox" at bounding box center [195, 516] width 10 height 0
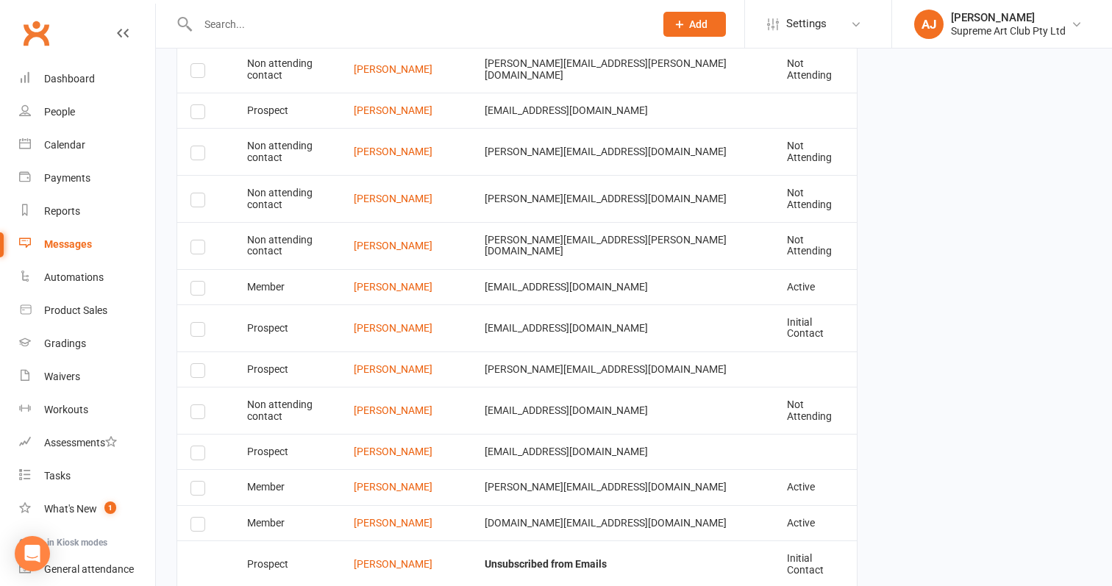
scroll to position [2720, 0]
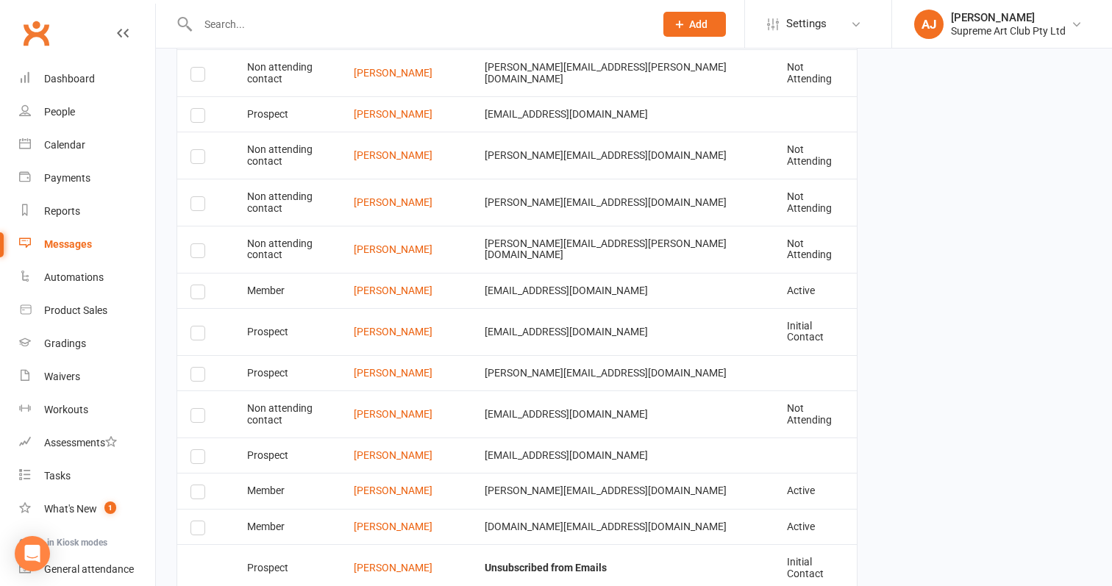
click at [197, 530] on label at bounding box center [200, 530] width 20 height 0
click at [197, 521] on input "checkbox" at bounding box center [195, 521] width 10 height 0
click at [196, 494] on label at bounding box center [200, 494] width 20 height 0
click at [196, 485] on input "checkbox" at bounding box center [195, 485] width 10 height 0
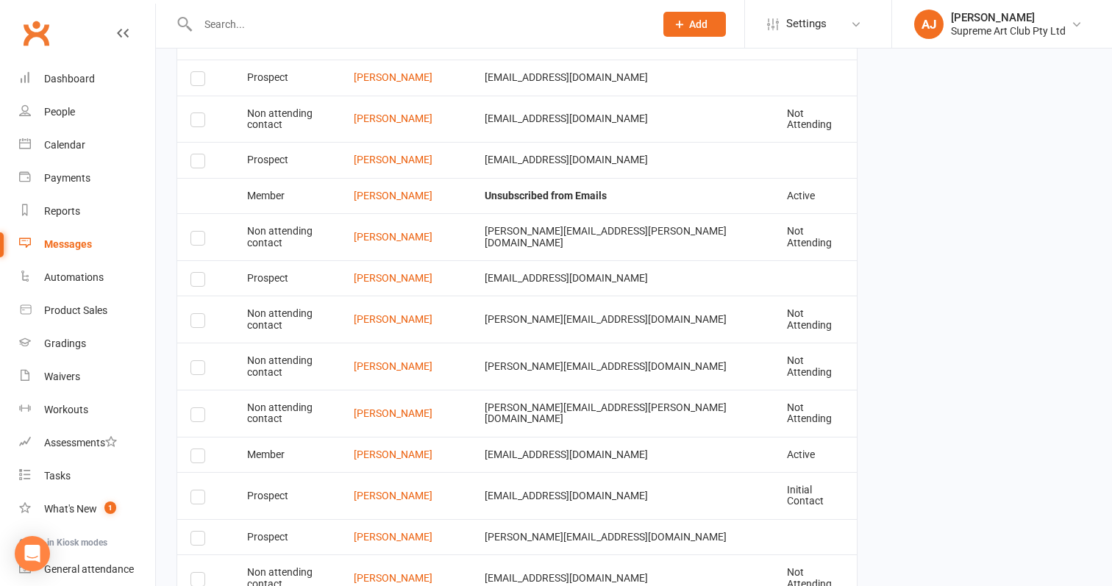
scroll to position [2551, 0]
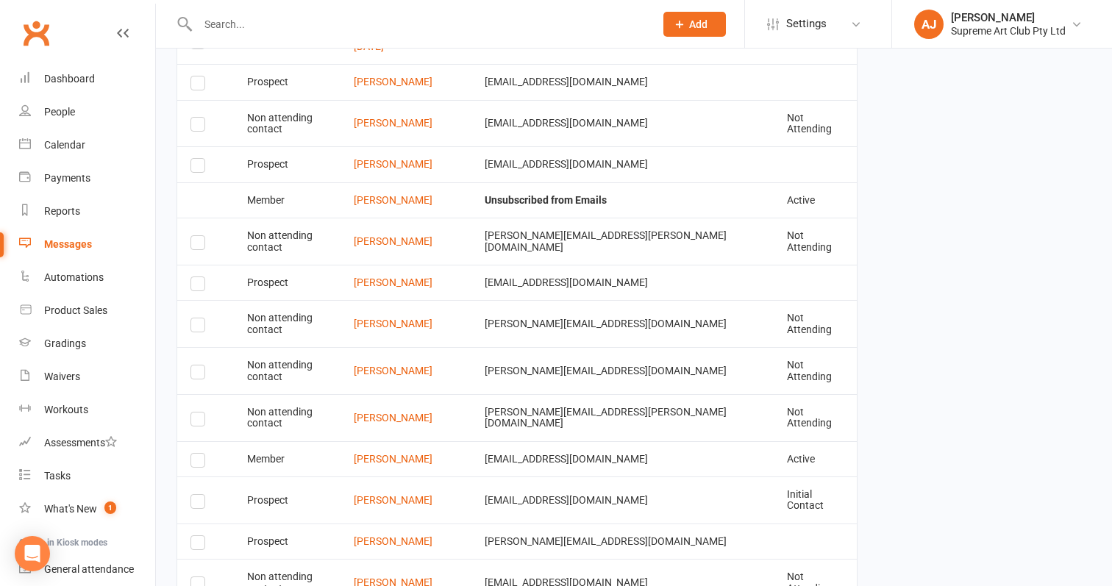
click at [196, 462] on label at bounding box center [200, 462] width 20 height 0
click at [196, 454] on input "checkbox" at bounding box center [195, 454] width 10 height 0
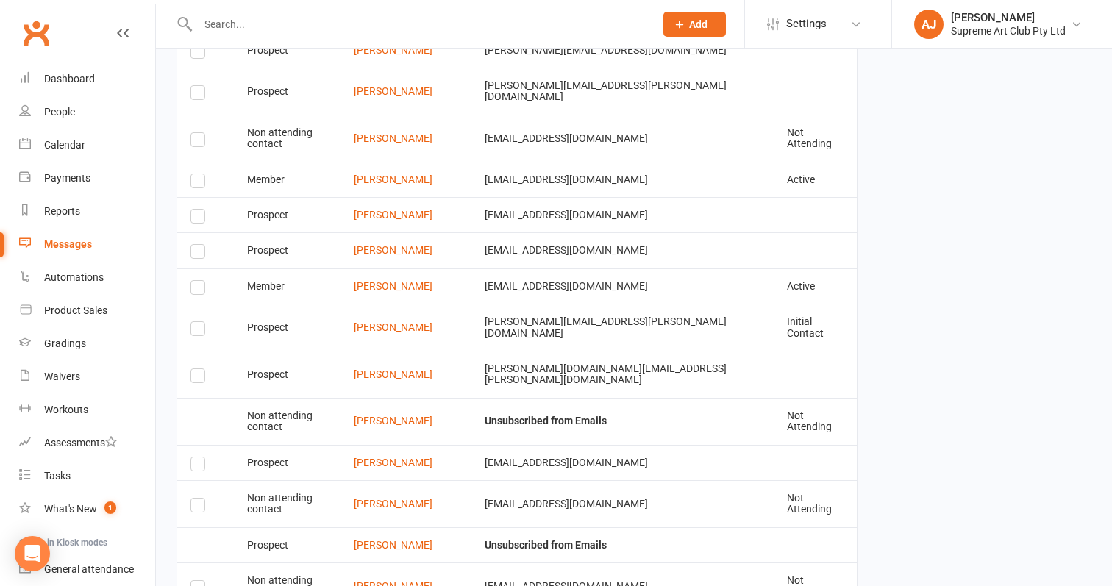
scroll to position [1837, 0]
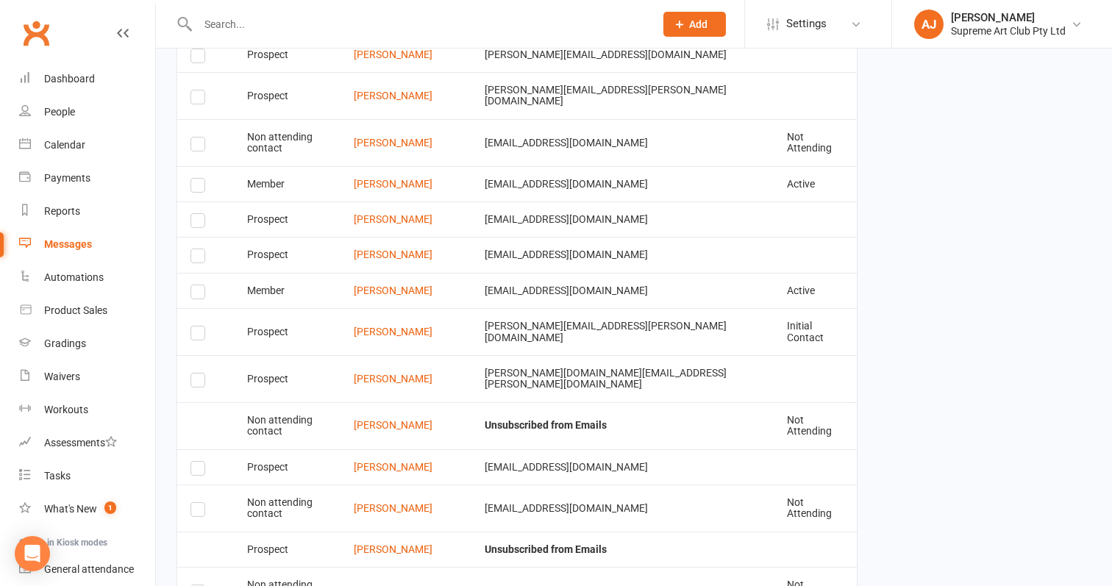
click at [203, 294] on label at bounding box center [200, 294] width 20 height 0
click at [200, 285] on input "checkbox" at bounding box center [195, 285] width 10 height 0
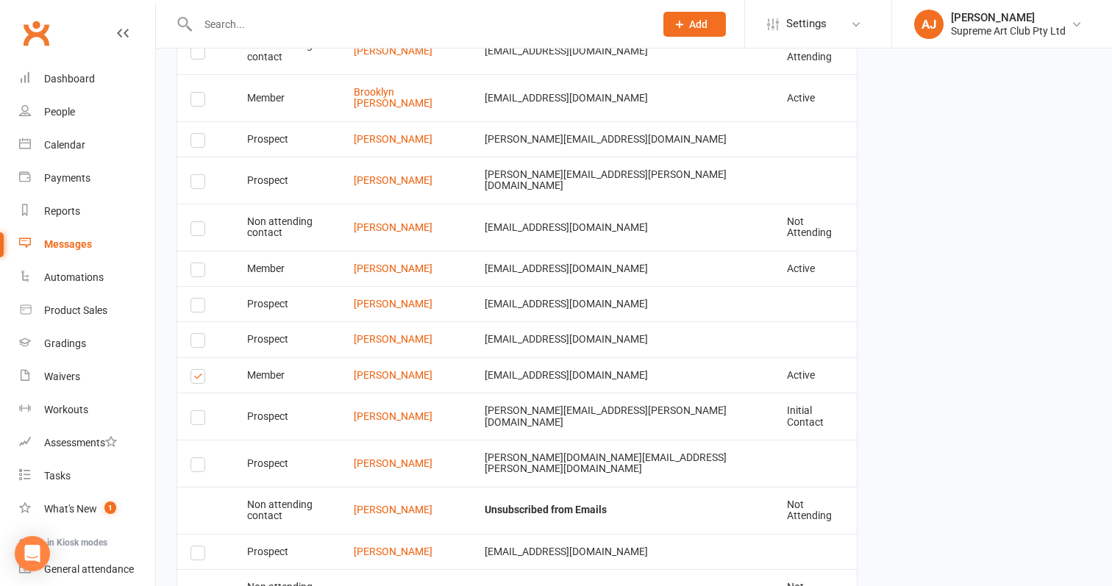
scroll to position [1747, 0]
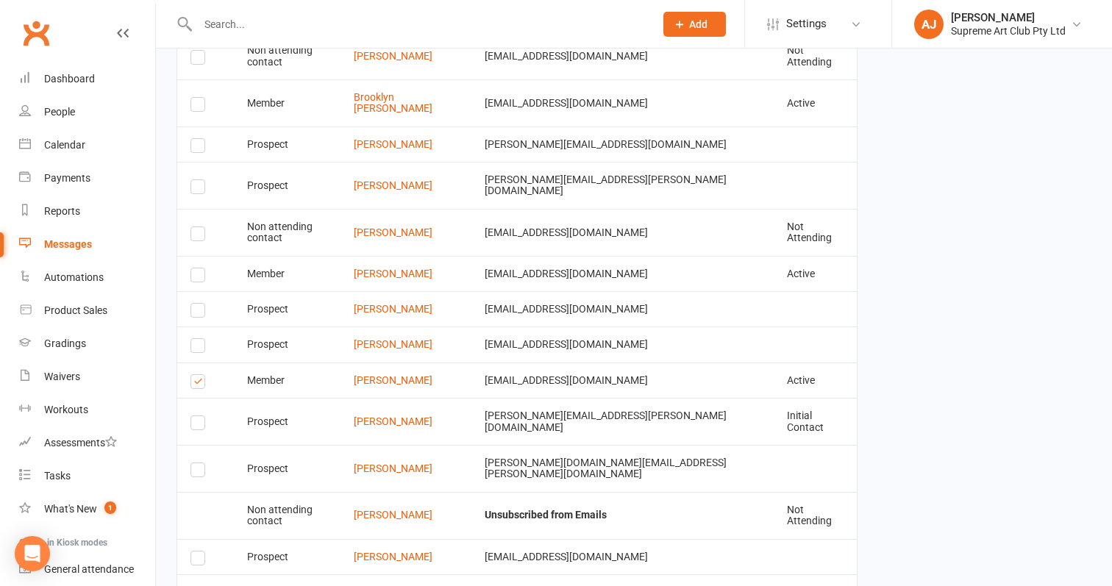
click at [198, 277] on label at bounding box center [200, 277] width 20 height 0
click at [198, 268] on input "checkbox" at bounding box center [195, 268] width 10 height 0
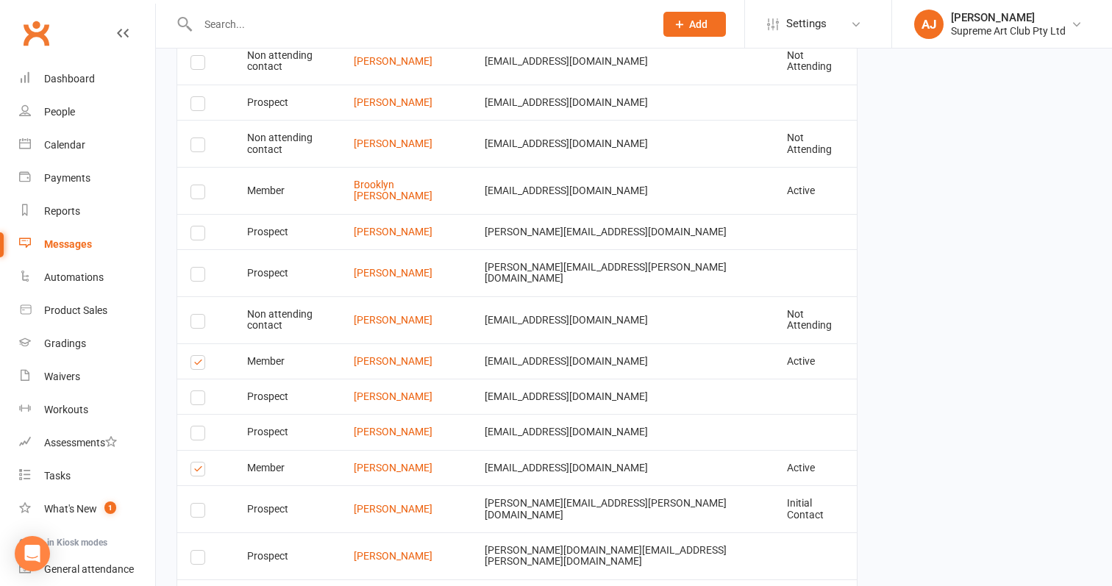
scroll to position [1600, 0]
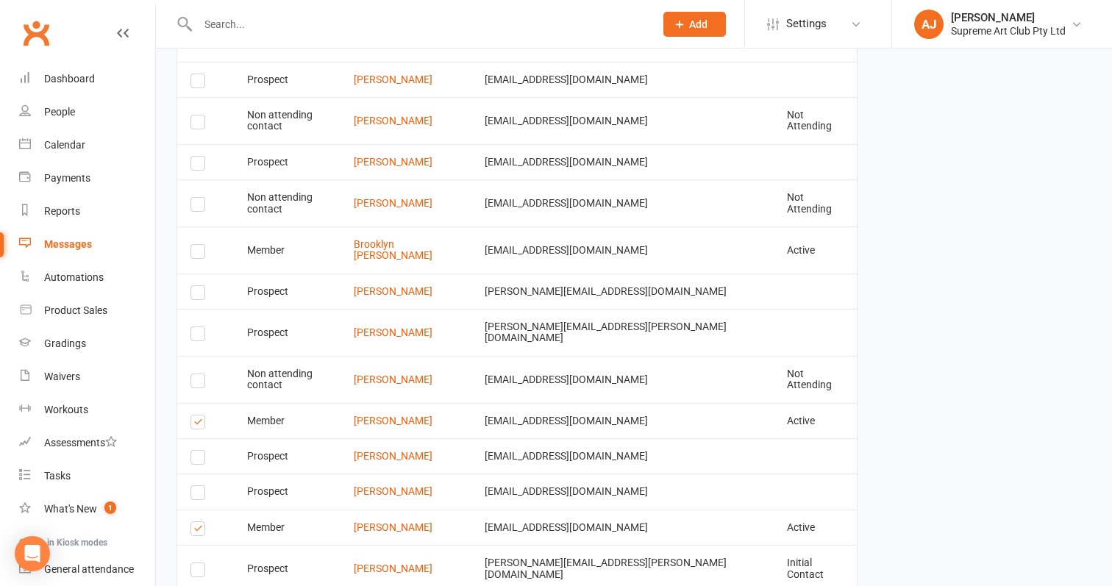
click at [196, 295] on label at bounding box center [200, 295] width 20 height 0
click at [196, 286] on input "checkbox" at bounding box center [195, 286] width 10 height 0
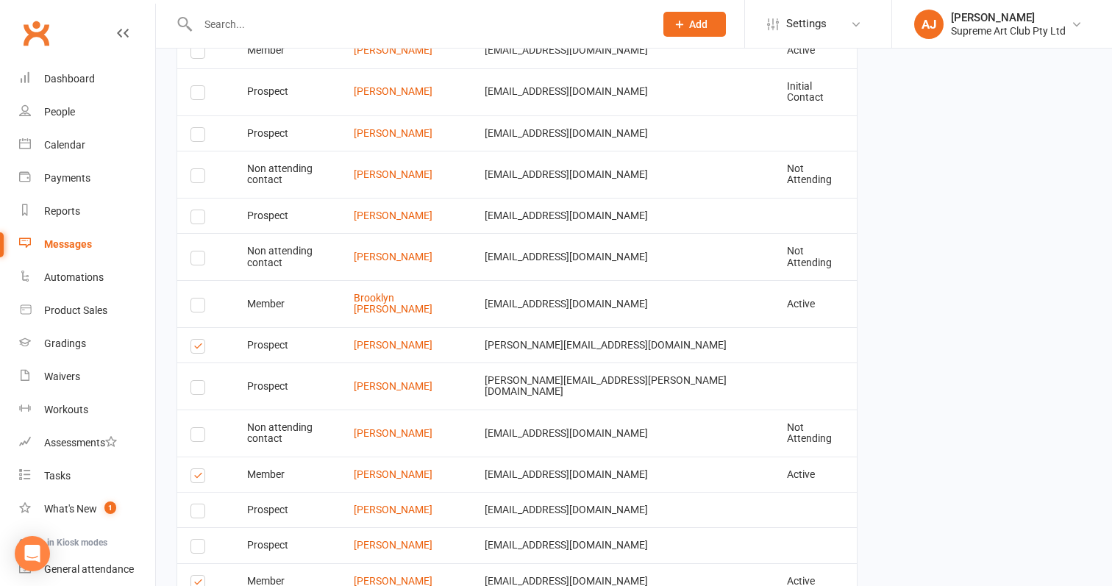
scroll to position [1535, 0]
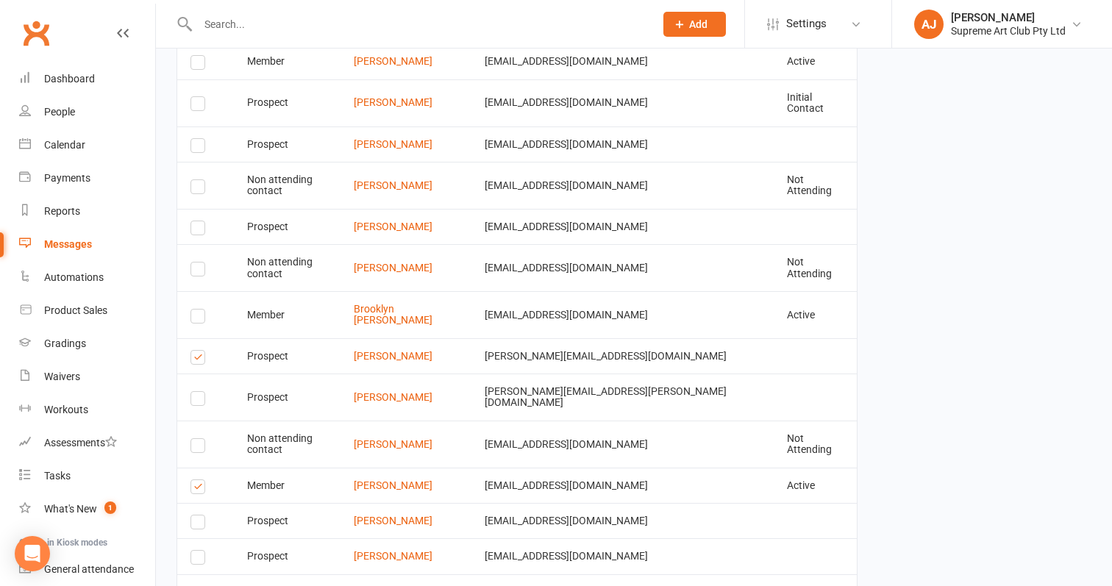
click at [201, 318] on label at bounding box center [200, 318] width 20 height 0
click at [200, 310] on input "checkbox" at bounding box center [195, 310] width 10 height 0
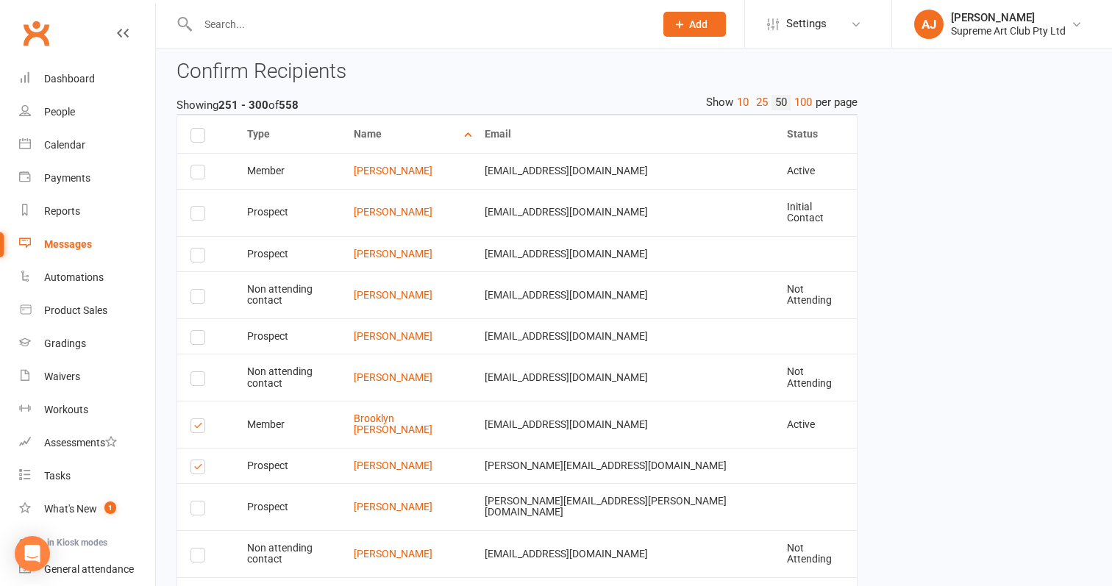
scroll to position [1424, 0]
click at [198, 176] on label at bounding box center [200, 176] width 20 height 0
click at [198, 167] on input "checkbox" at bounding box center [195, 167] width 10 height 0
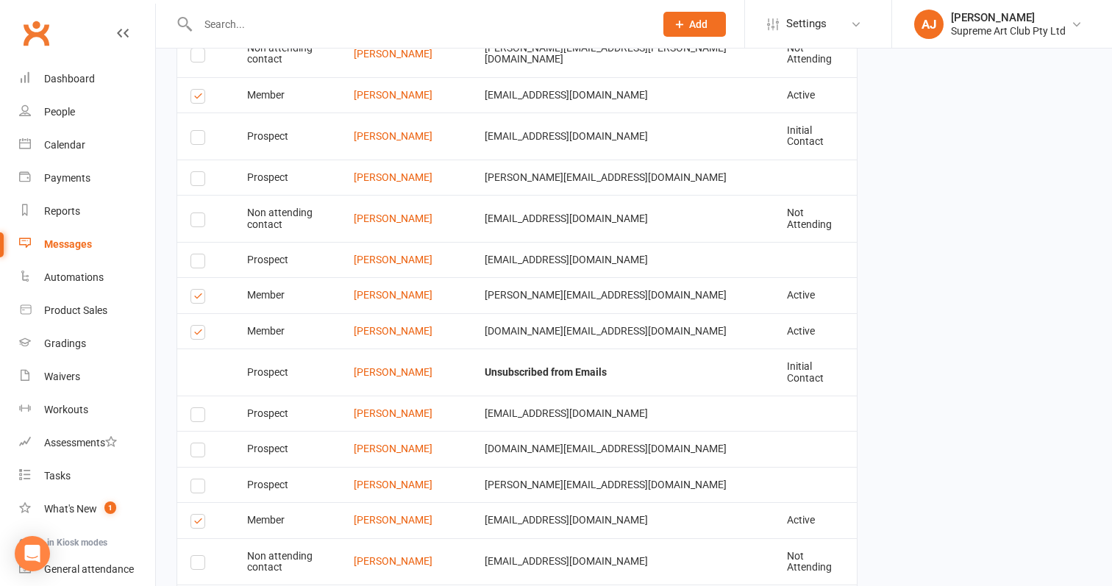
scroll to position [2914, 0]
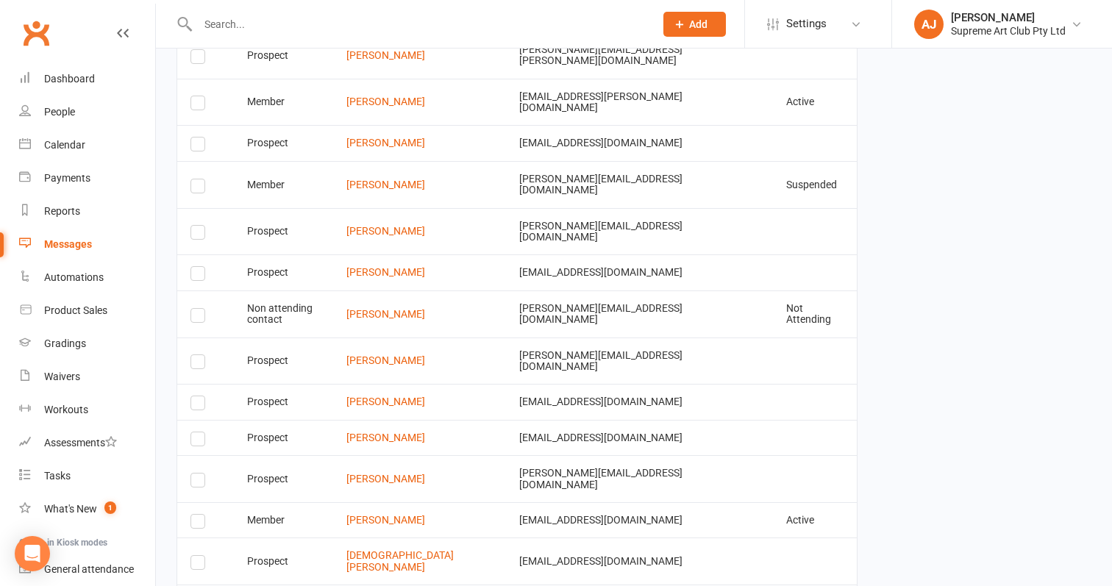
click at [203, 524] on label at bounding box center [200, 524] width 20 height 0
click at [200, 515] on input "checkbox" at bounding box center [195, 515] width 10 height 0
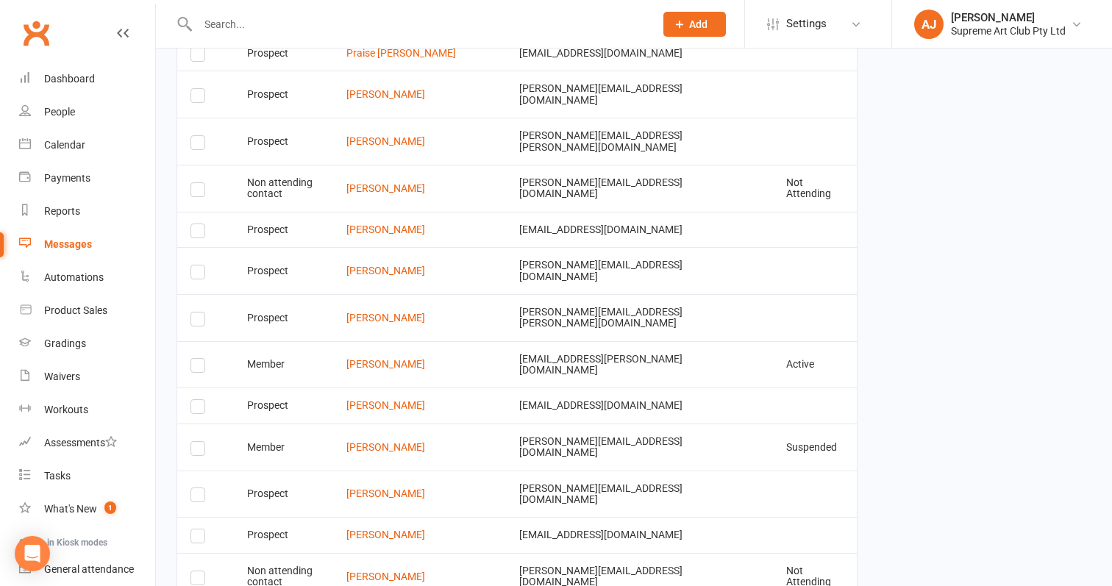
scroll to position [2632, 0]
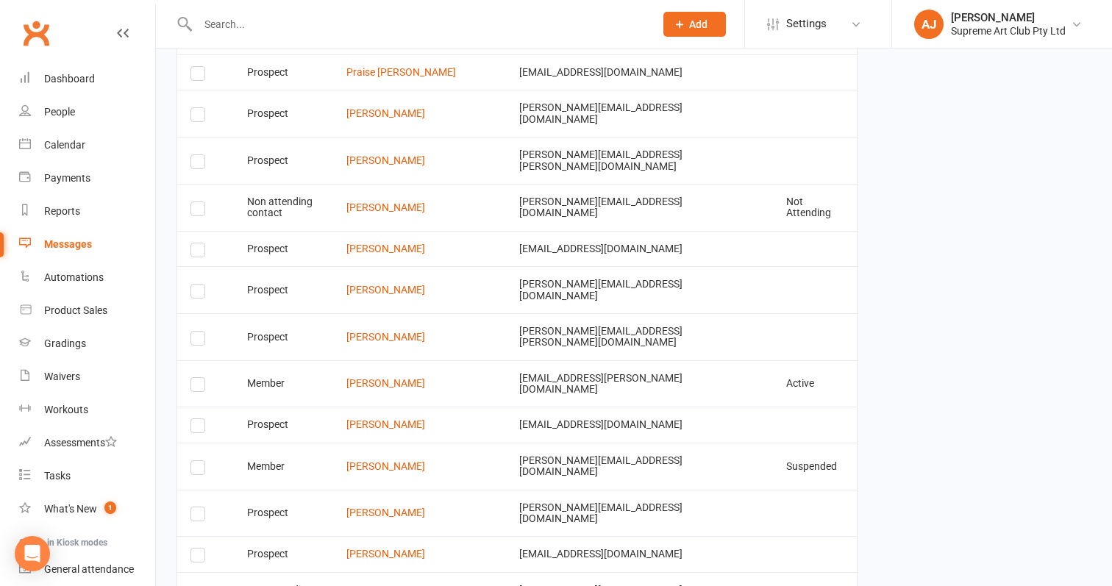
click at [199, 585] on input "checkbox" at bounding box center [195, 590] width 10 height 0
click at [204, 470] on label at bounding box center [200, 470] width 20 height 0
click at [200, 461] on input "checkbox" at bounding box center [195, 461] width 10 height 0
click at [198, 387] on label at bounding box center [200, 387] width 20 height 0
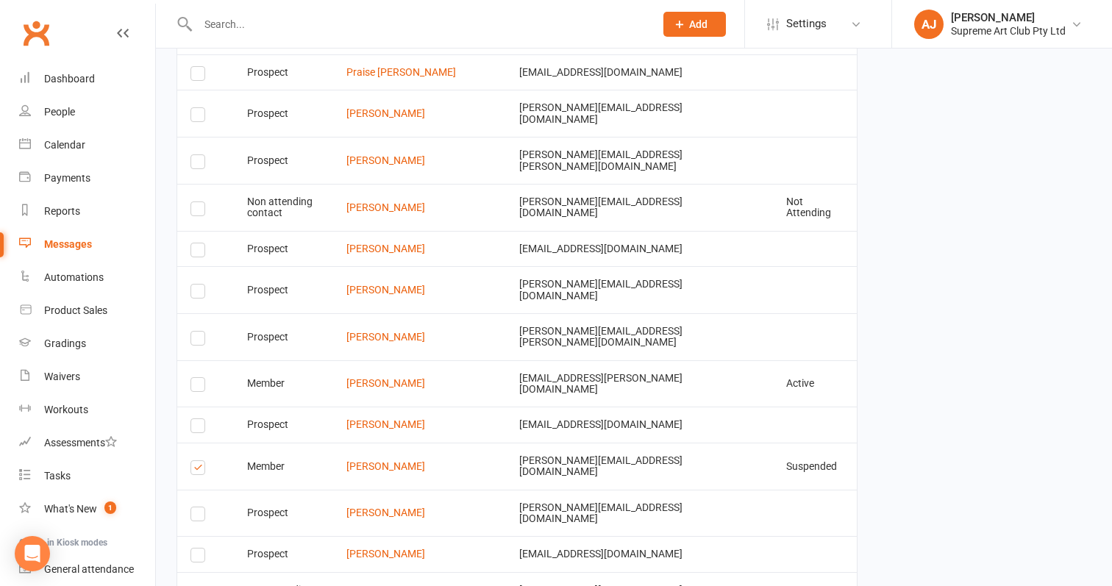
click at [198, 378] on input "checkbox" at bounding box center [195, 378] width 10 height 0
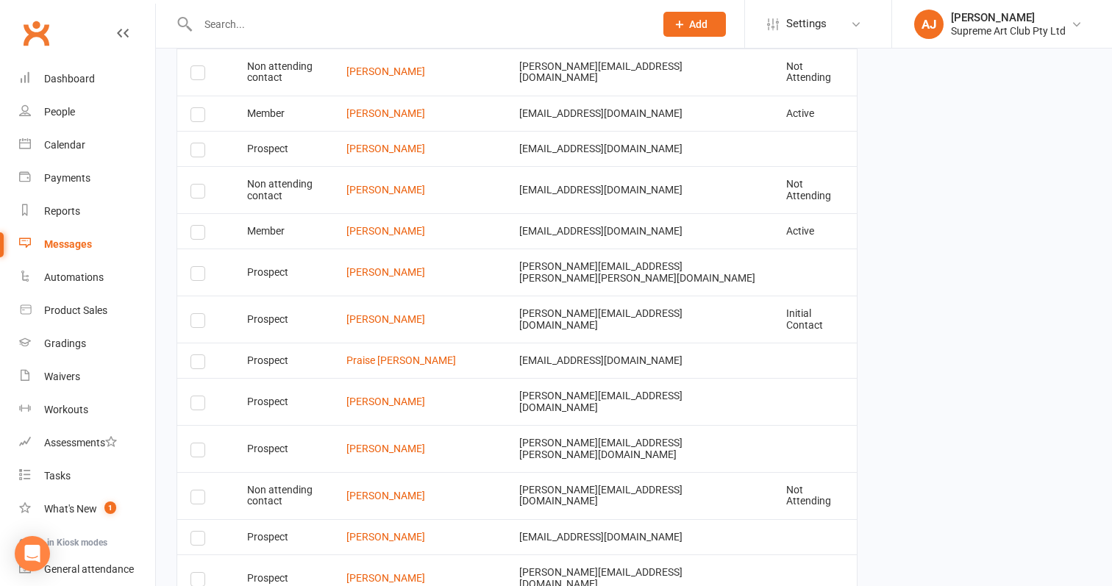
scroll to position [2332, 0]
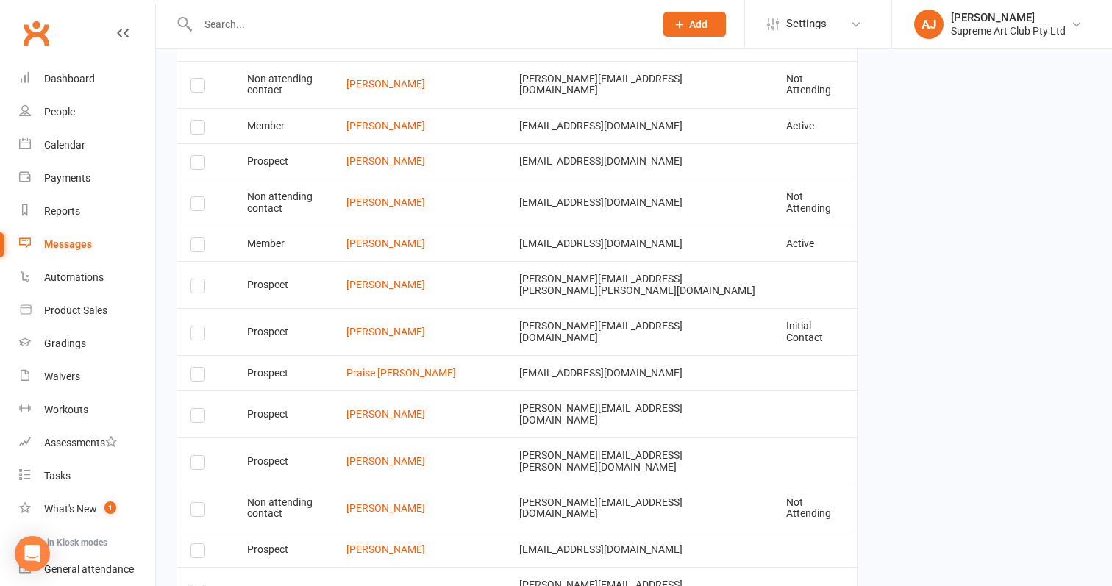
click at [191, 335] on label at bounding box center [200, 335] width 20 height 0
click at [191, 326] on input "checkbox" at bounding box center [195, 326] width 10 height 0
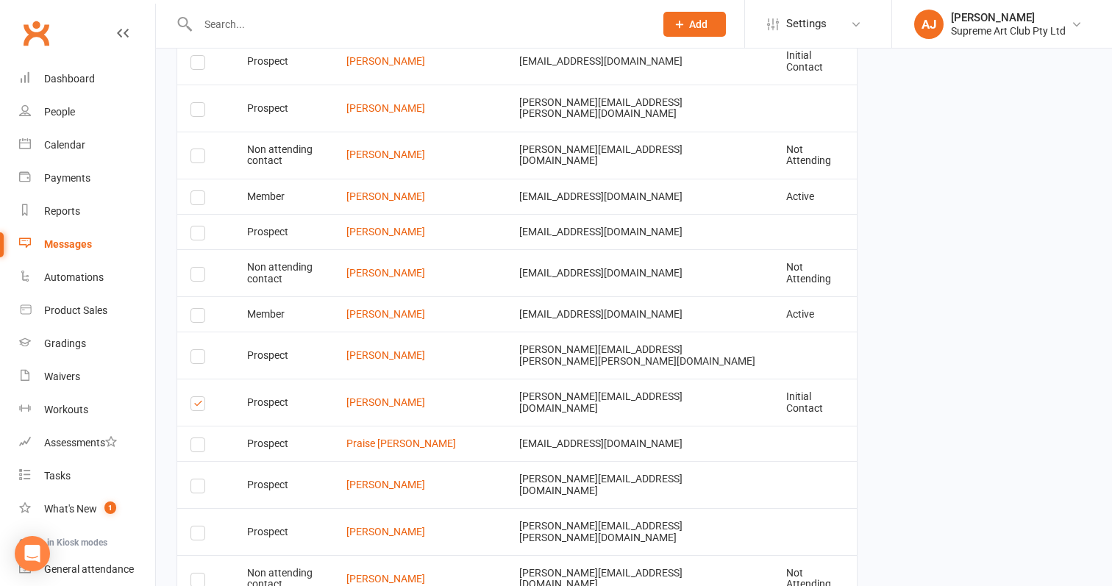
scroll to position [2248, 0]
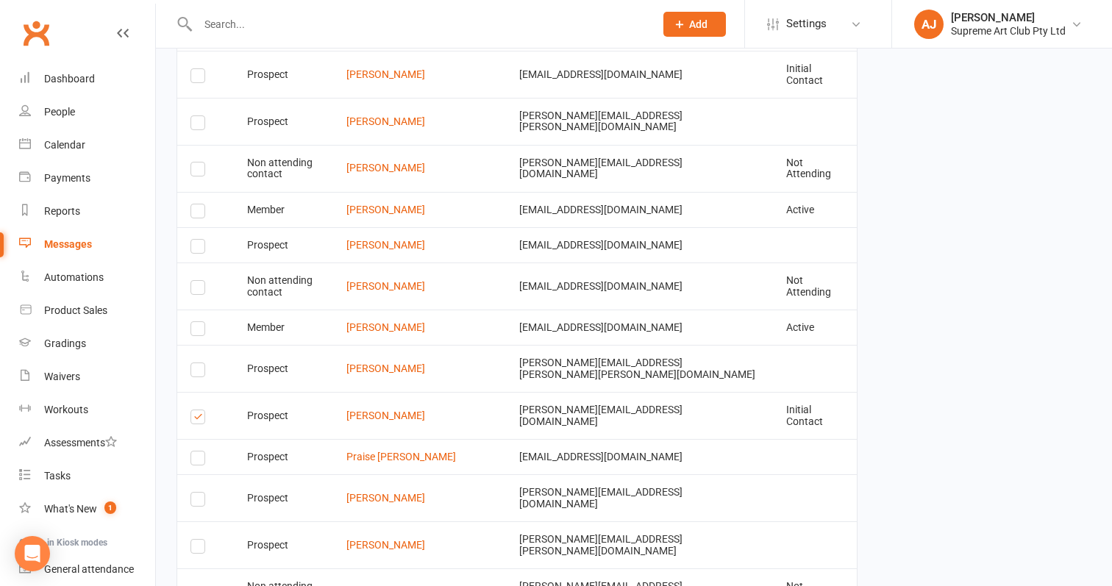
click at [197, 331] on label at bounding box center [200, 331] width 20 height 0
click at [197, 322] on input "checkbox" at bounding box center [195, 322] width 10 height 0
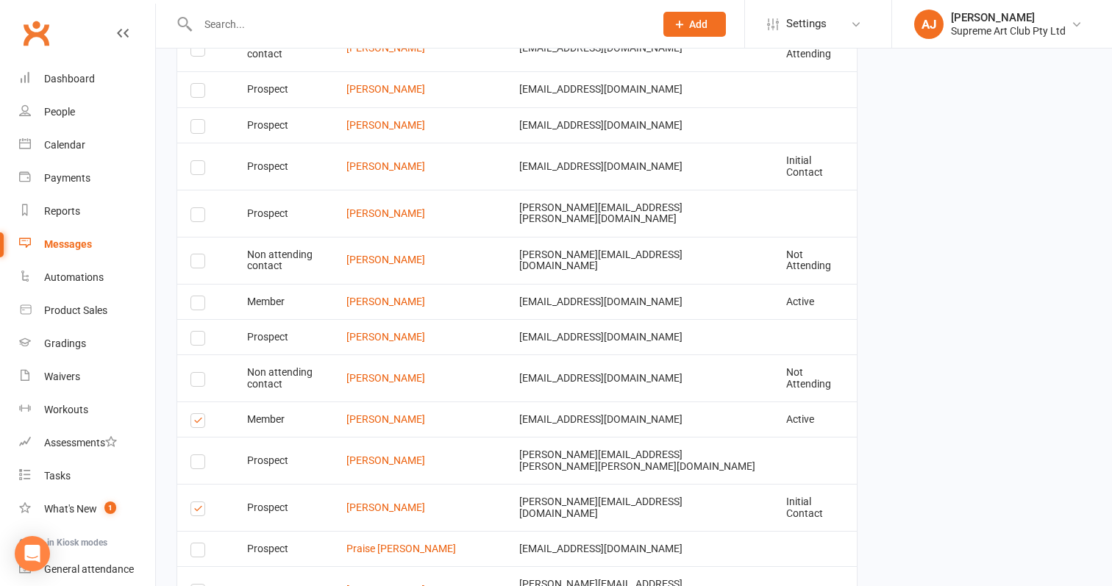
scroll to position [2138, 0]
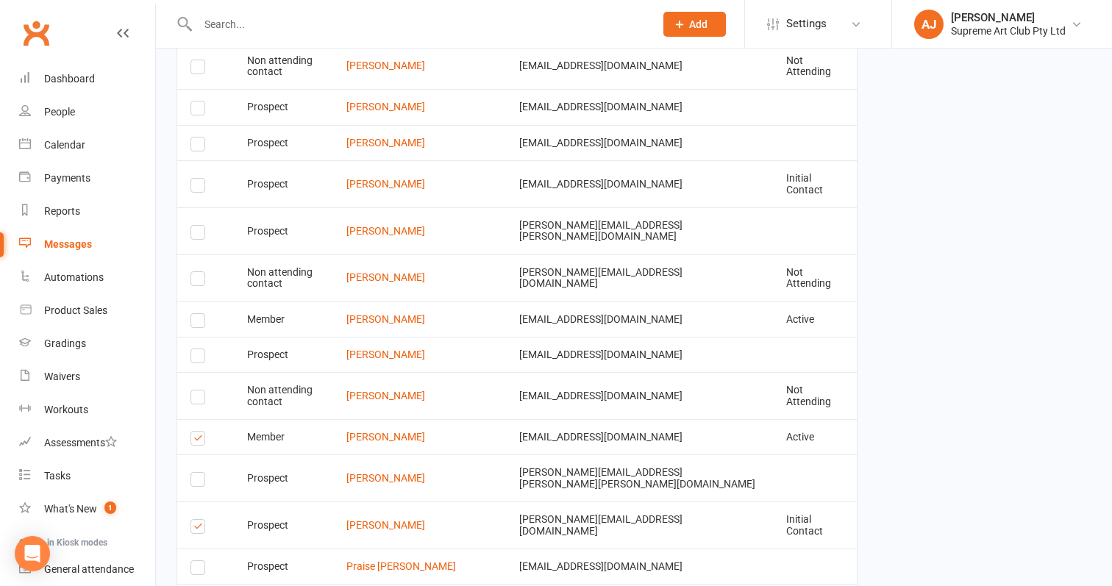
click at [196, 323] on label at bounding box center [200, 323] width 20 height 0
click at [196, 314] on input "checkbox" at bounding box center [195, 314] width 10 height 0
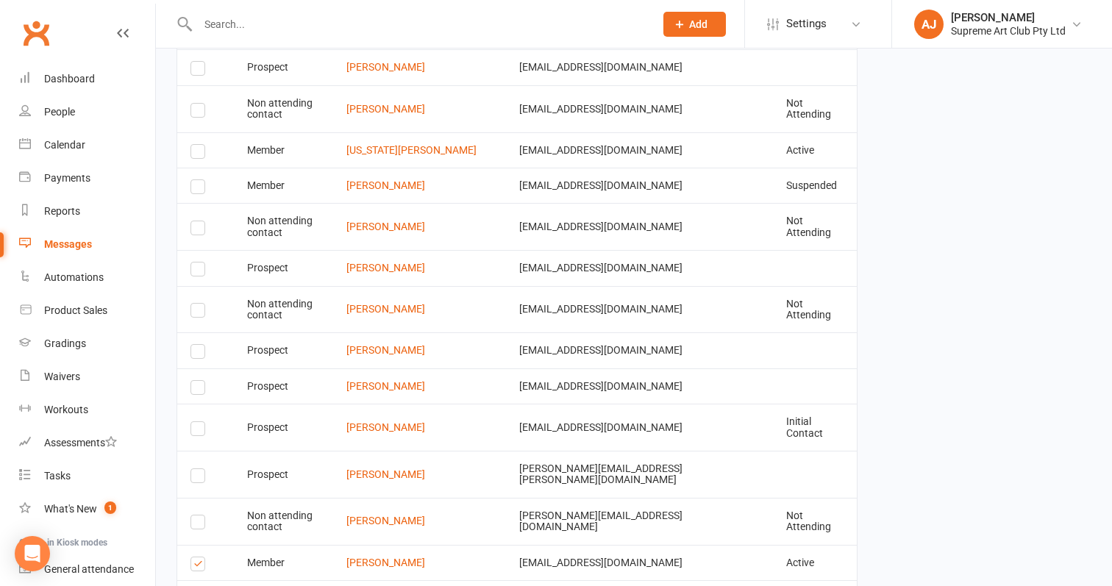
scroll to position [1894, 0]
click at [193, 190] on label at bounding box center [200, 190] width 20 height 0
click at [193, 181] on input "checkbox" at bounding box center [195, 181] width 10 height 0
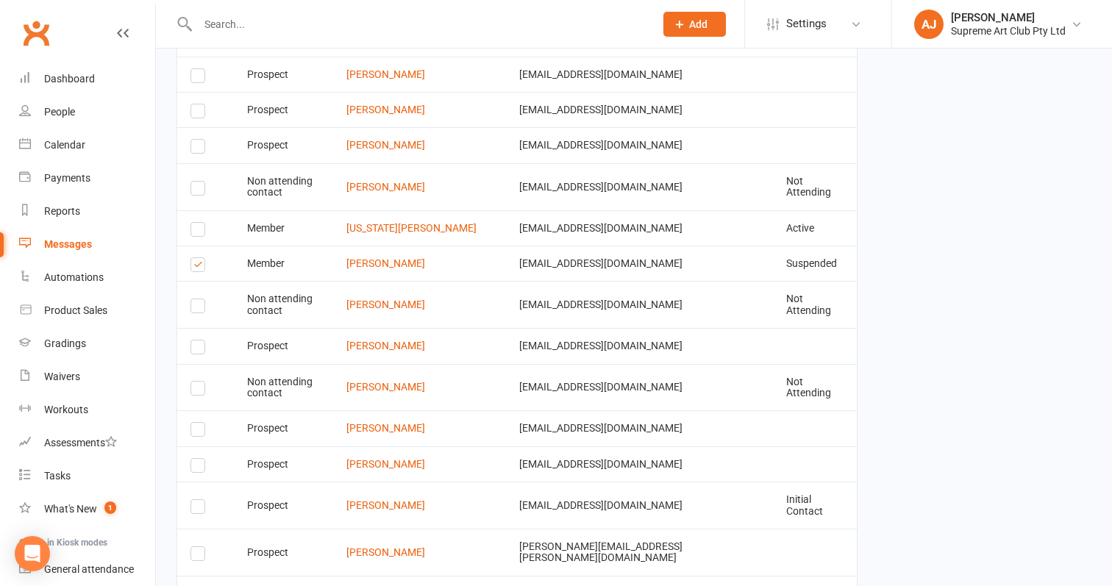
scroll to position [1804, 0]
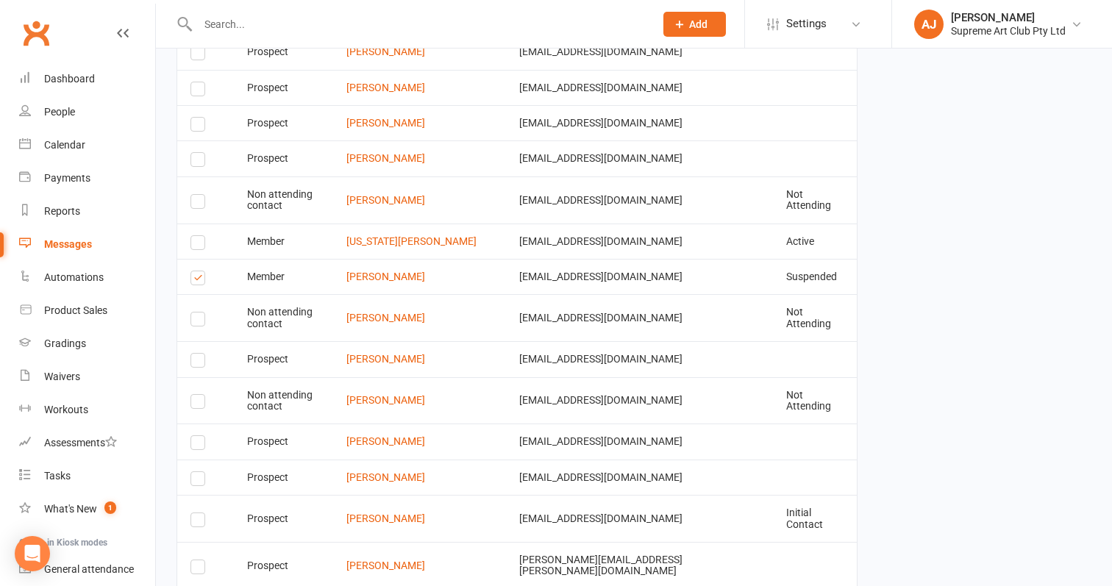
click at [201, 245] on label at bounding box center [200, 245] width 20 height 0
click at [200, 236] on input "checkbox" at bounding box center [195, 236] width 10 height 0
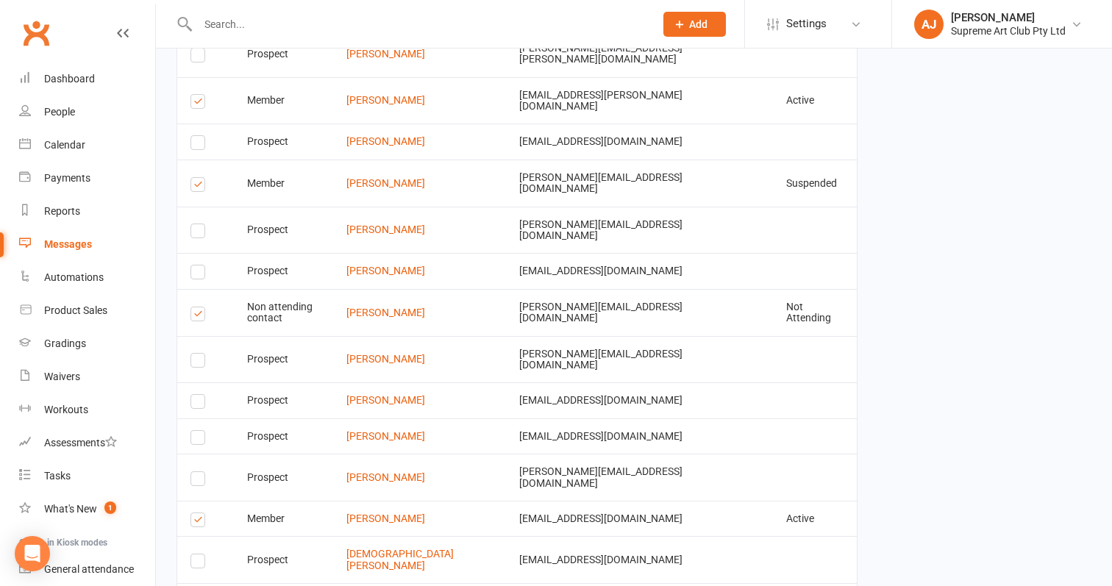
scroll to position [2914, 0]
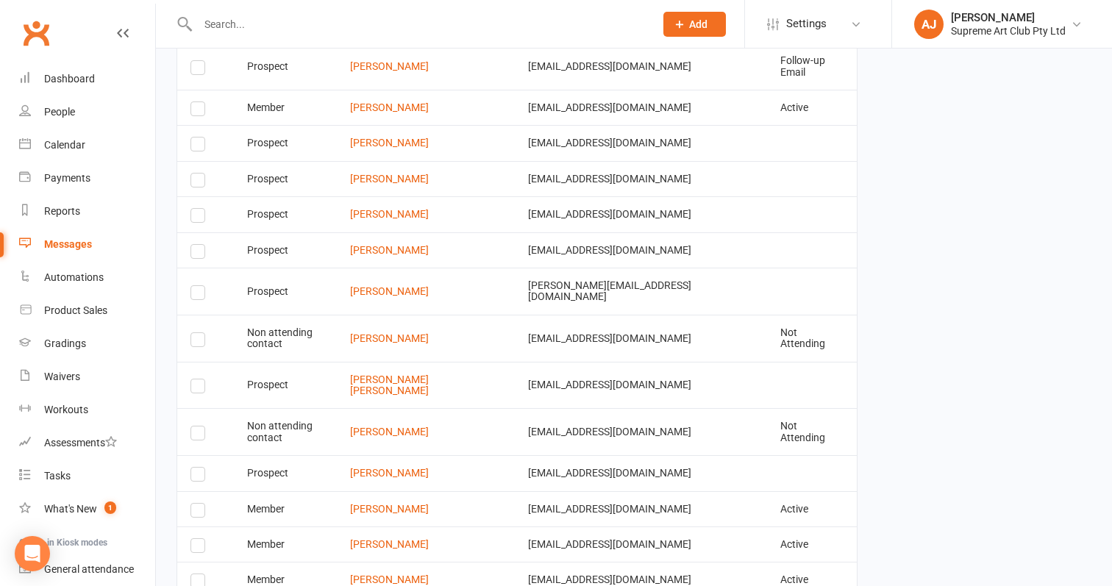
click at [196, 548] on label at bounding box center [200, 548] width 20 height 0
click at [196, 539] on input "checkbox" at bounding box center [195, 539] width 10 height 0
click at [197, 512] on label at bounding box center [200, 512] width 20 height 0
click at [197, 504] on input "checkbox" at bounding box center [195, 504] width 10 height 0
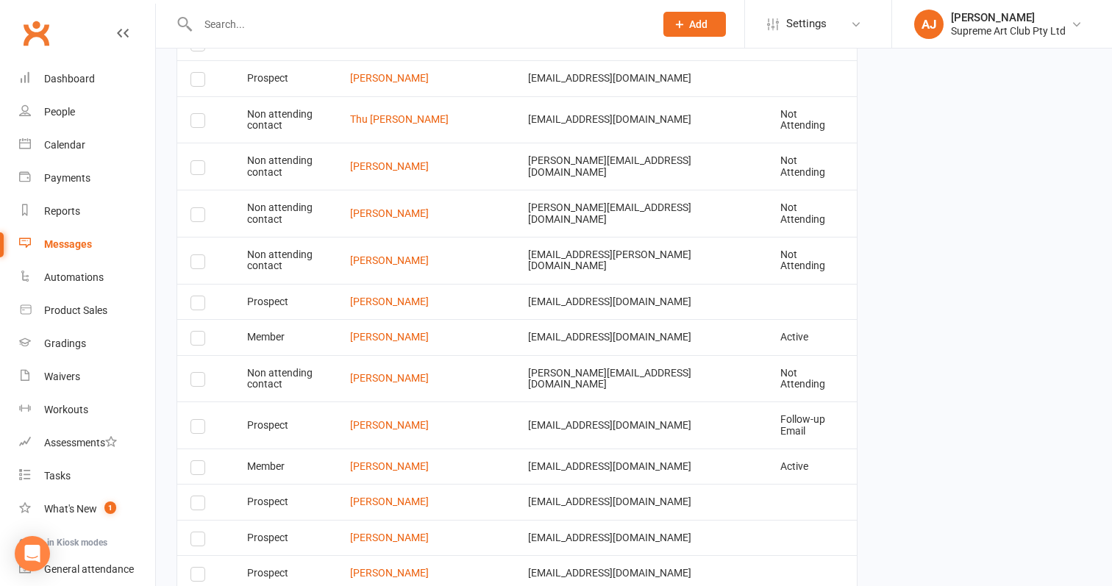
scroll to position [2526, 0]
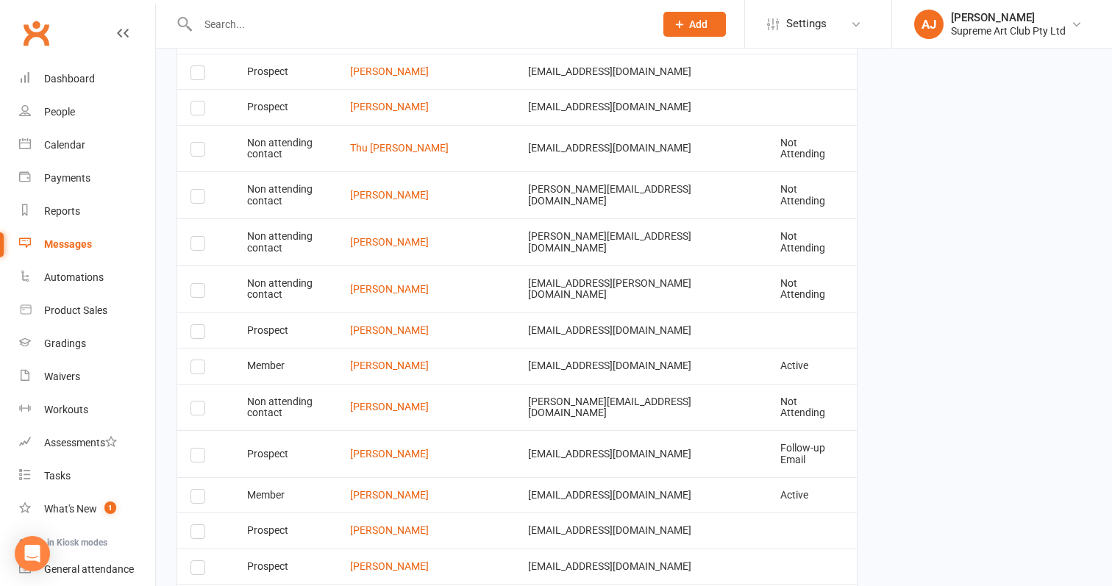
click at [200, 499] on label at bounding box center [200, 499] width 20 height 0
click at [200, 490] on input "checkbox" at bounding box center [195, 490] width 10 height 0
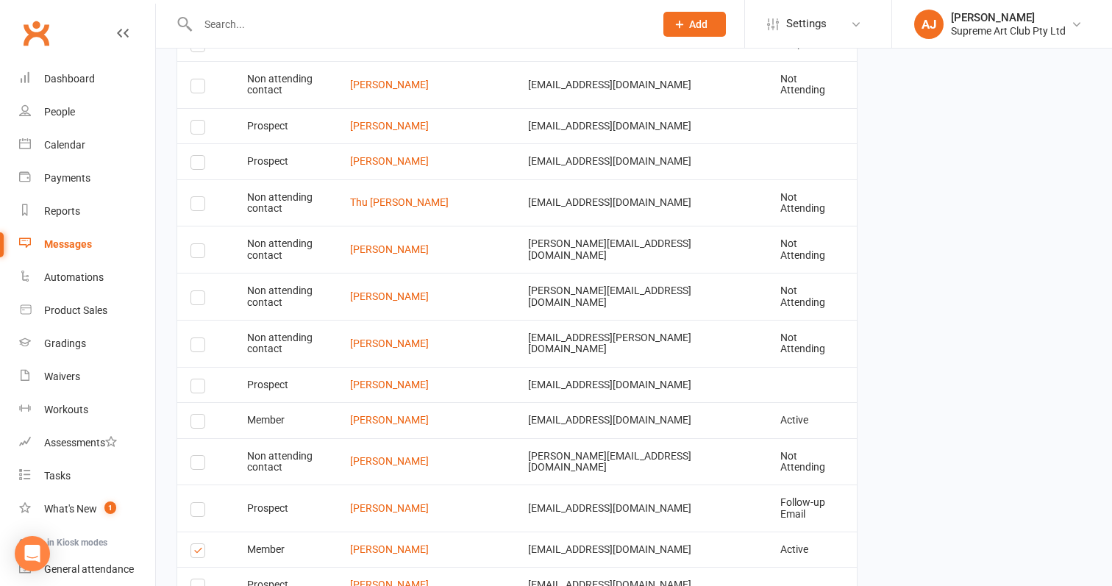
scroll to position [2465, 0]
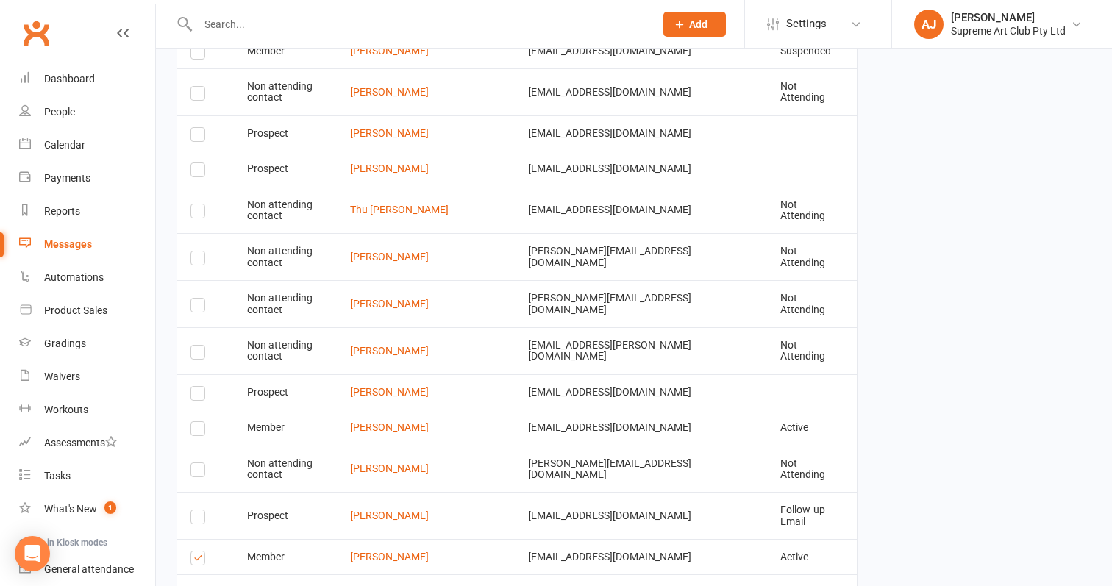
click at [197, 431] on label at bounding box center [200, 431] width 20 height 0
click at [197, 422] on input "checkbox" at bounding box center [195, 422] width 10 height 0
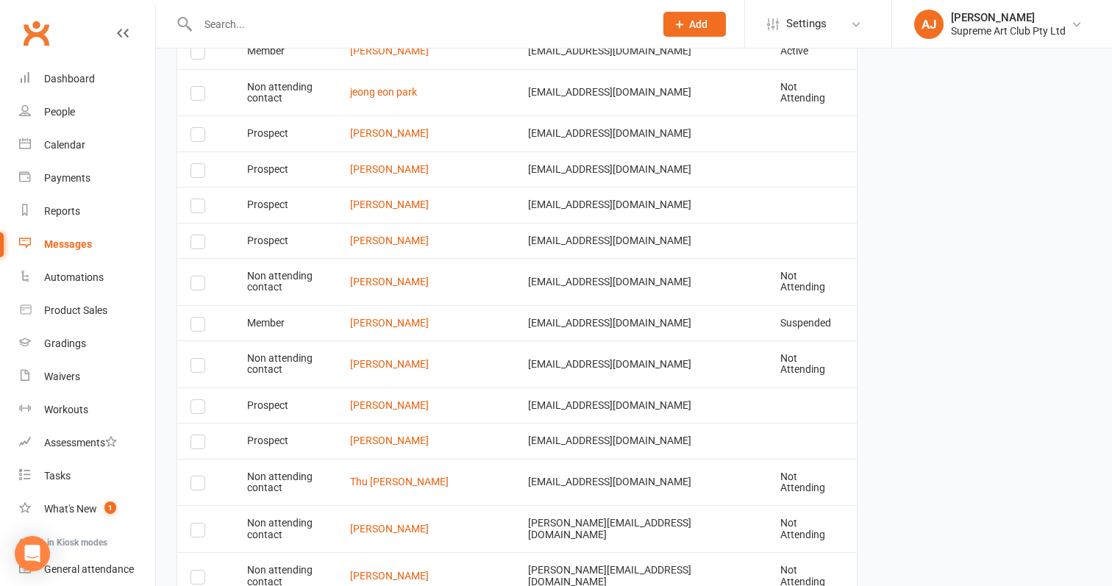
scroll to position [2168, 0]
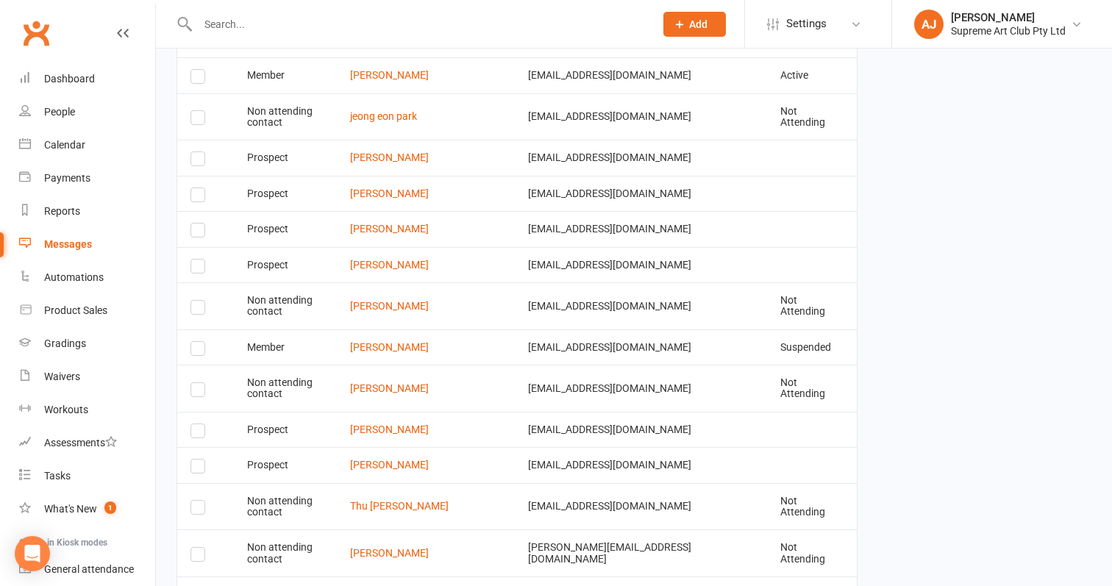
click at [195, 351] on label at bounding box center [200, 351] width 20 height 0
click at [195, 342] on input "checkbox" at bounding box center [195, 342] width 10 height 0
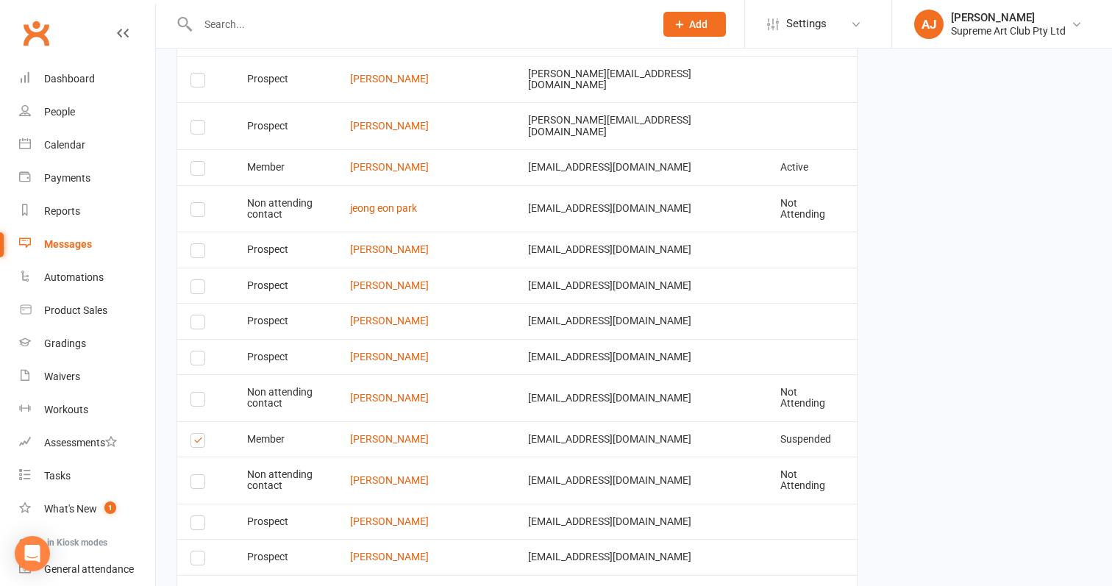
scroll to position [2074, 0]
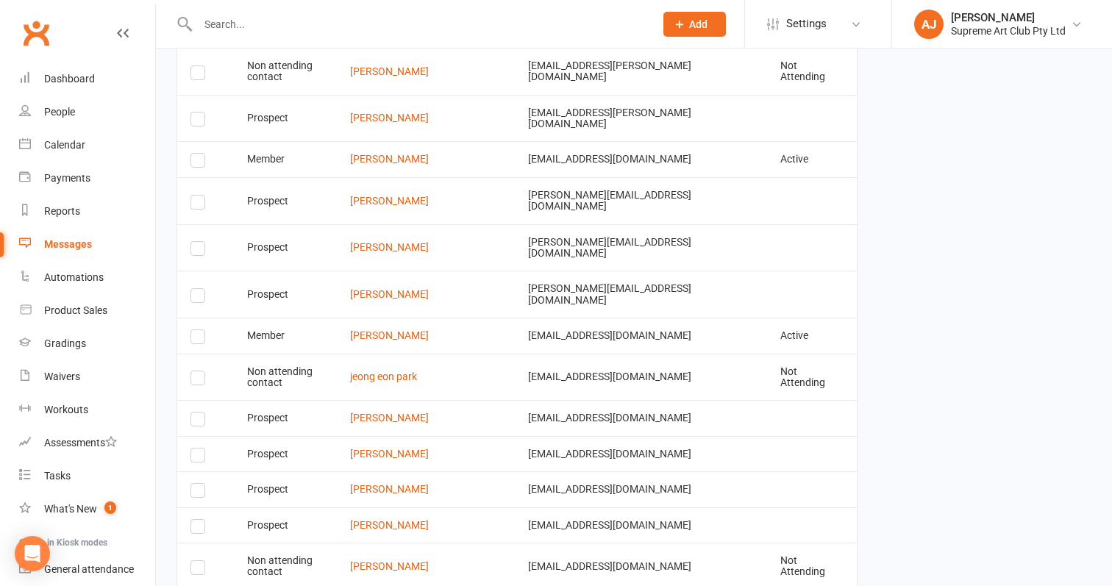
click at [195, 339] on label at bounding box center [200, 339] width 20 height 0
click at [195, 330] on input "checkbox" at bounding box center [195, 330] width 10 height 0
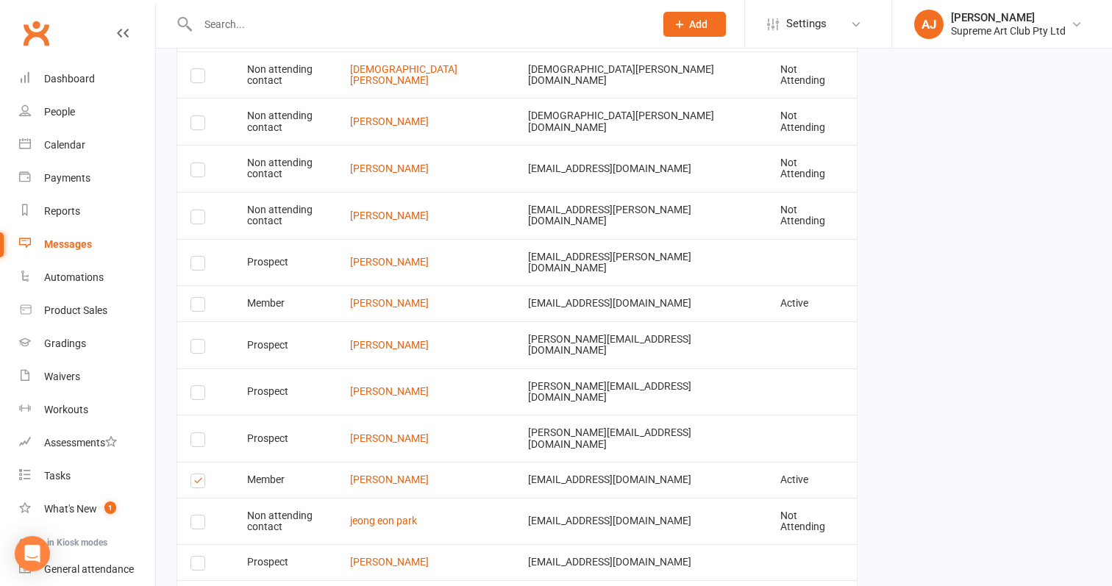
scroll to position [1751, 0]
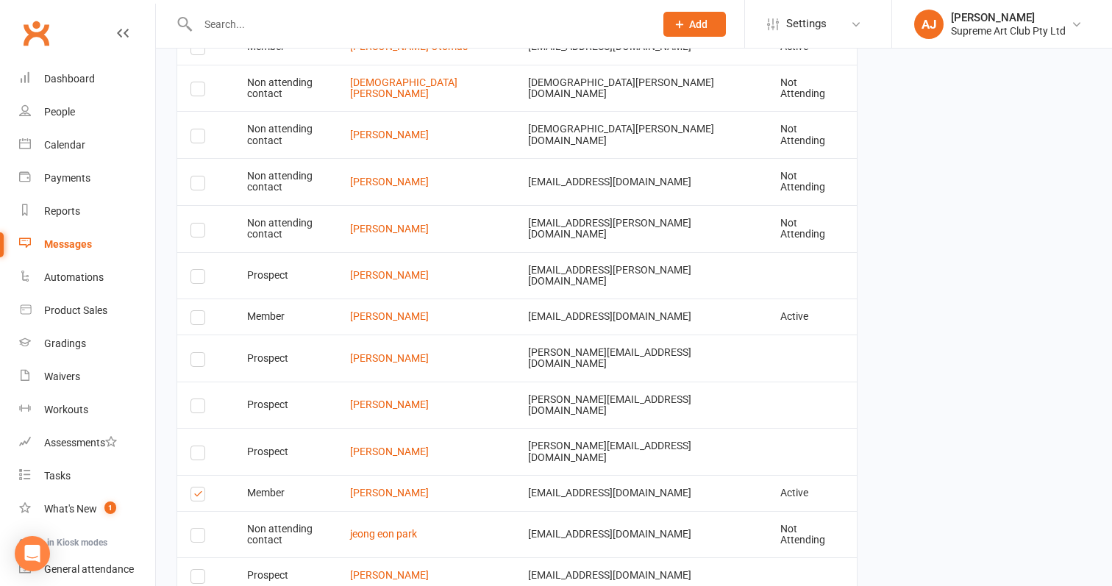
click at [194, 320] on label at bounding box center [200, 320] width 20 height 0
click at [194, 311] on input "checkbox" at bounding box center [195, 311] width 10 height 0
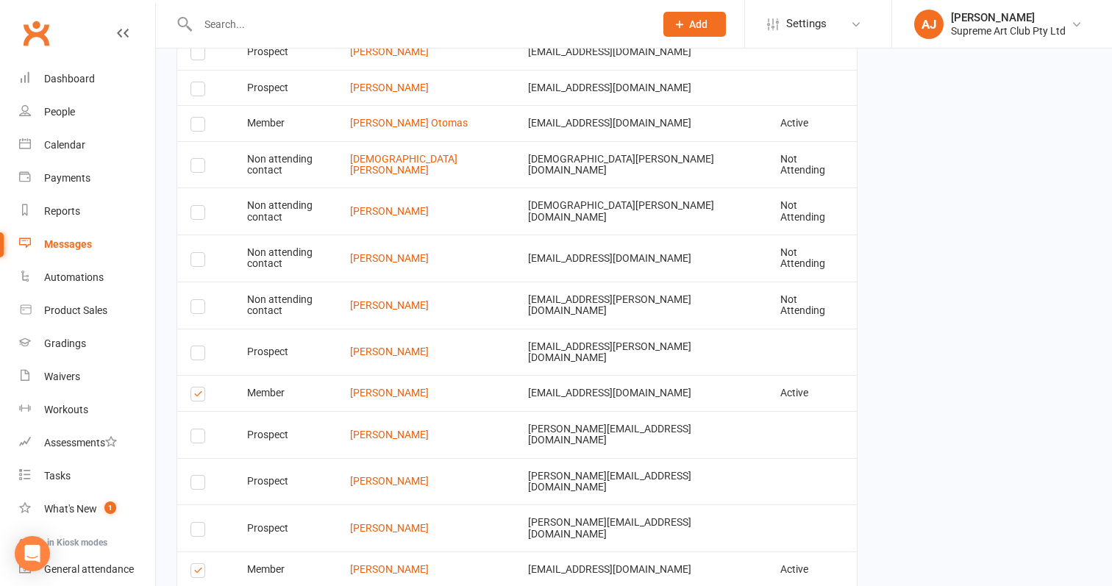
scroll to position [1662, 0]
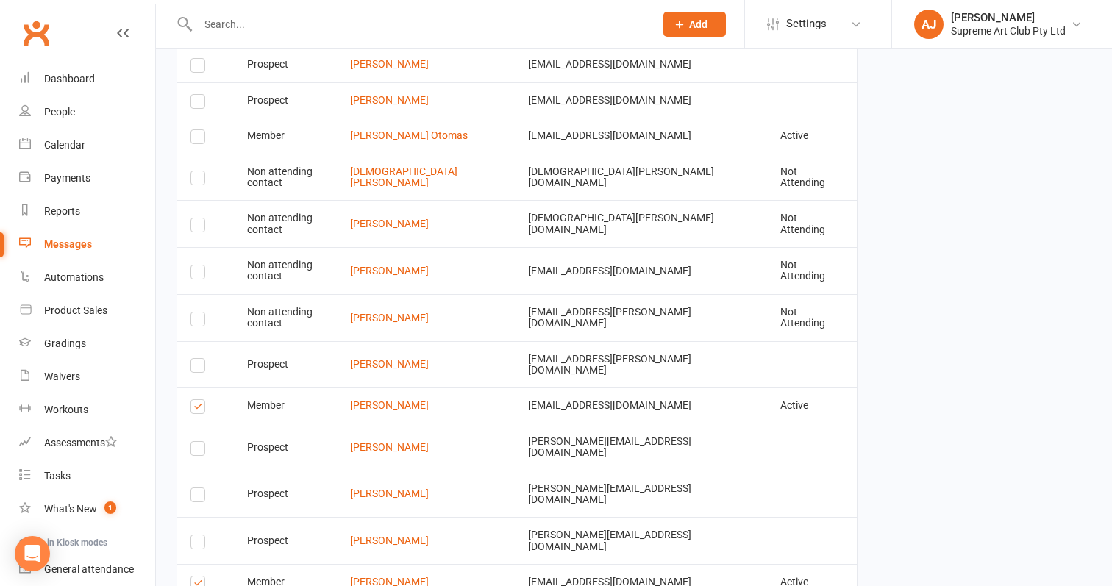
click at [195, 139] on label at bounding box center [200, 139] width 20 height 0
click at [195, 130] on input "checkbox" at bounding box center [195, 130] width 10 height 0
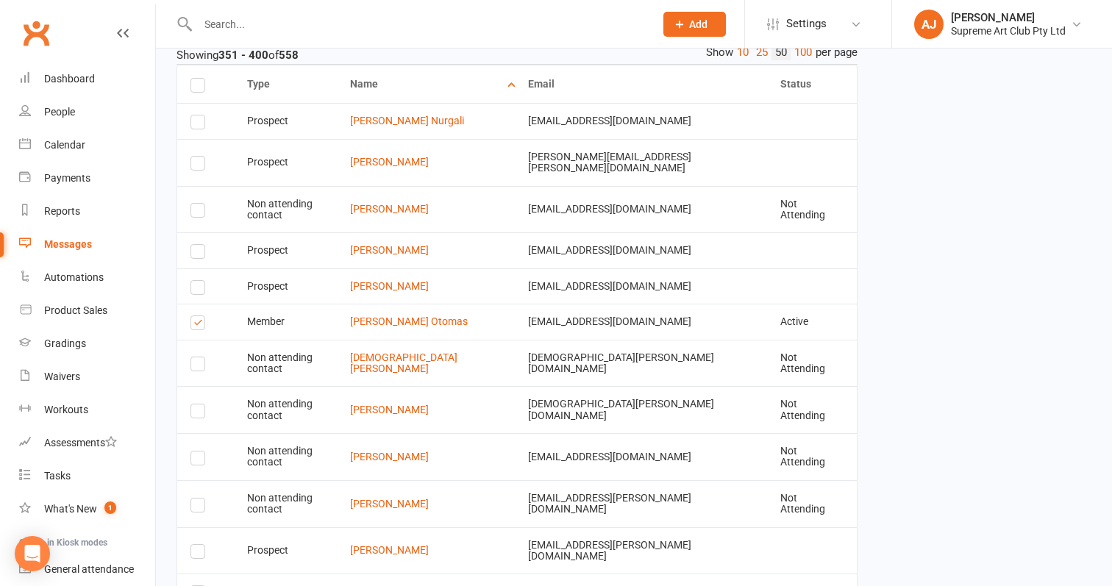
scroll to position [1468, 0]
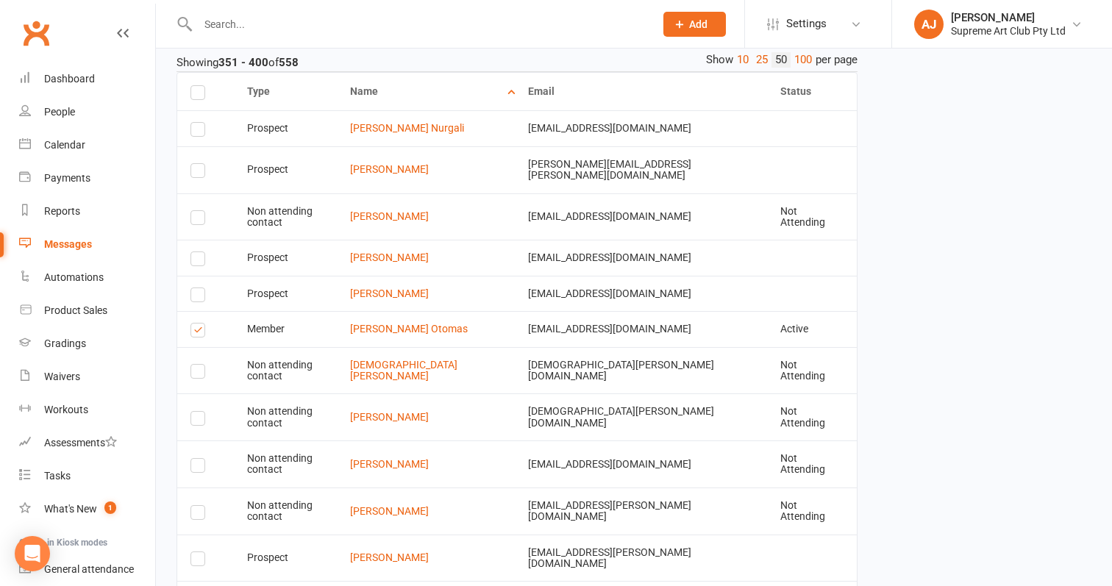
click at [194, 173] on label at bounding box center [200, 173] width 20 height 0
click at [194, 164] on input "checkbox" at bounding box center [195, 164] width 10 height 0
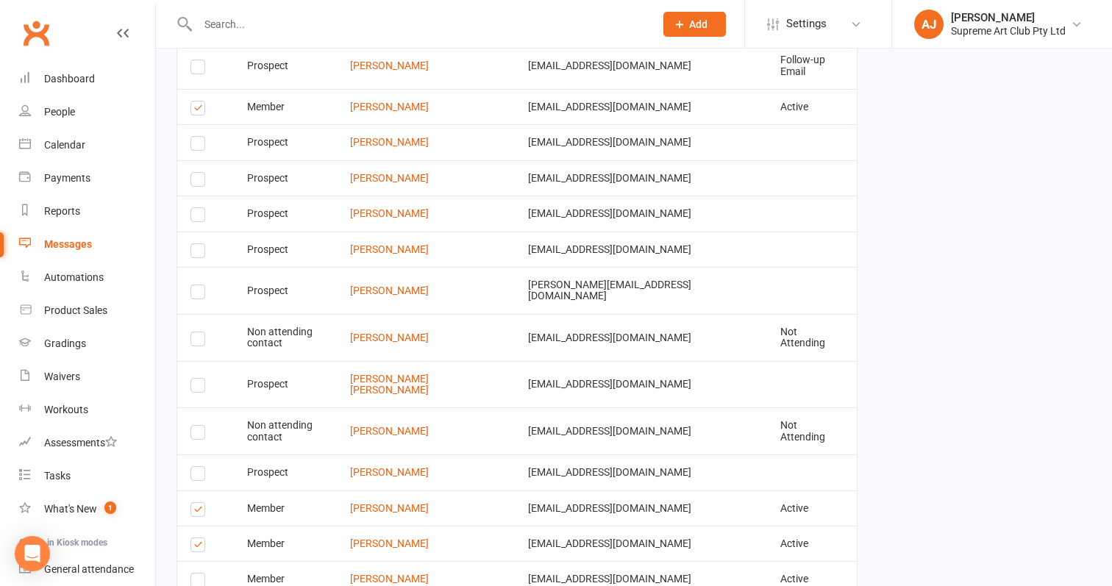
scroll to position [2914, 0]
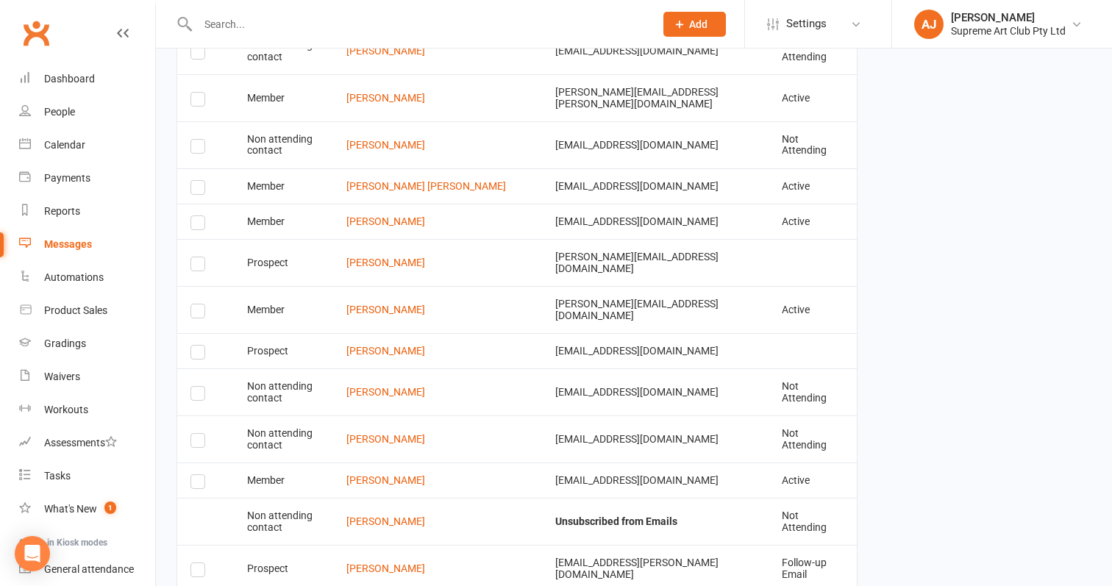
scroll to position [2845, 0]
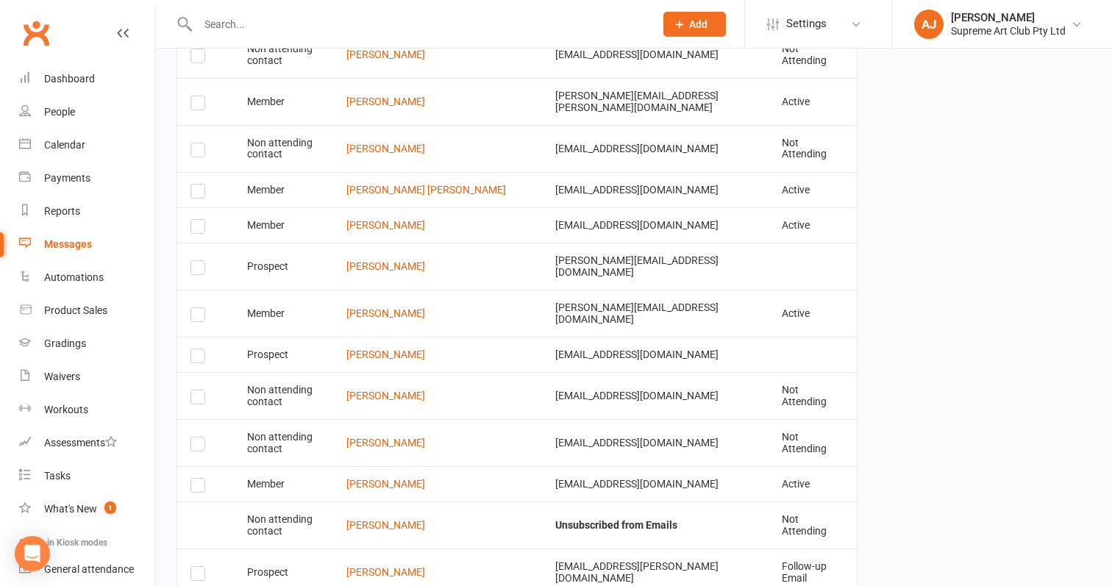
click at [192, 487] on label at bounding box center [200, 487] width 20 height 0
click at [192, 479] on input "checkbox" at bounding box center [195, 479] width 10 height 0
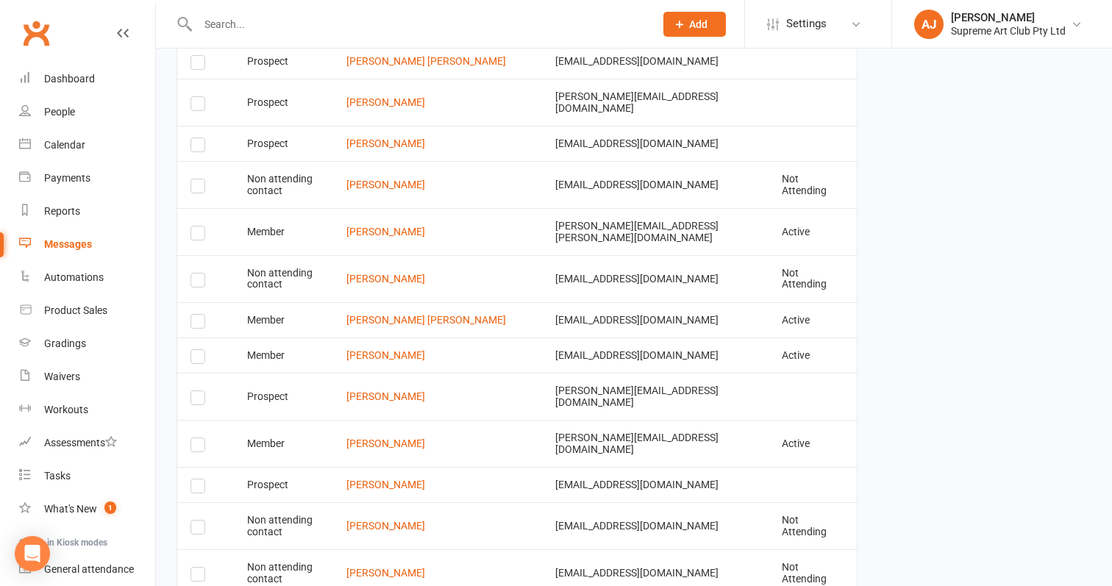
scroll to position [2684, 0]
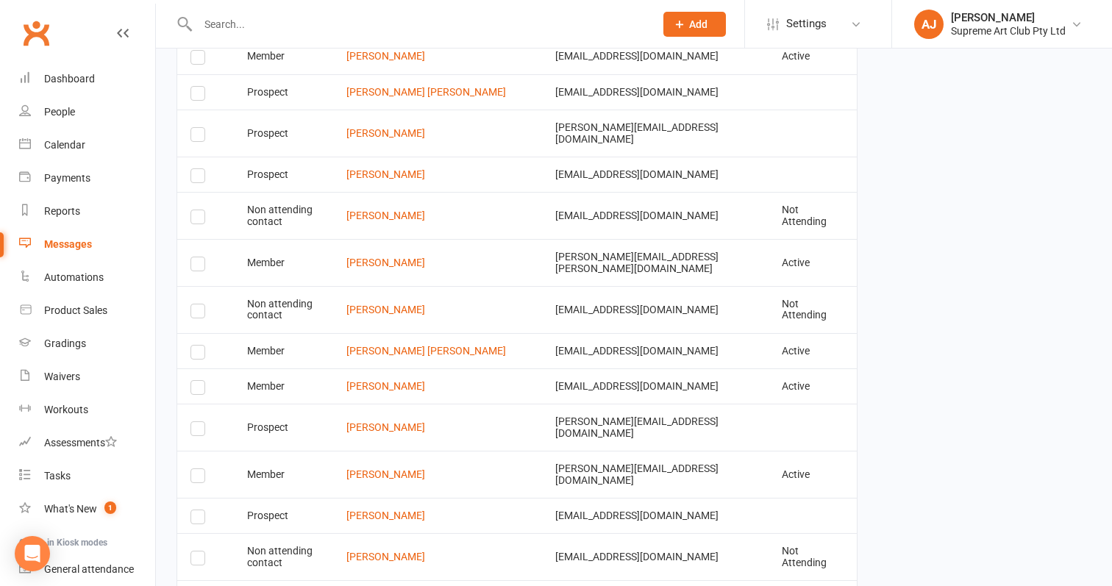
click at [196, 478] on label at bounding box center [200, 478] width 20 height 0
click at [196, 469] on input "checkbox" at bounding box center [195, 469] width 10 height 0
click at [196, 390] on label at bounding box center [200, 390] width 20 height 0
click at [196, 381] on input "checkbox" at bounding box center [195, 381] width 10 height 0
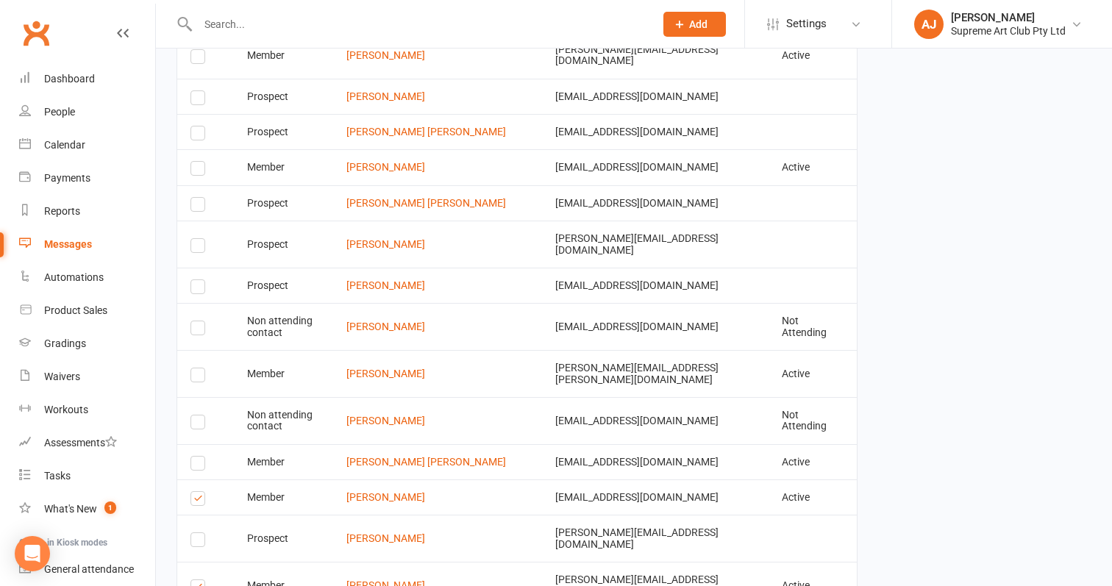
scroll to position [2509, 0]
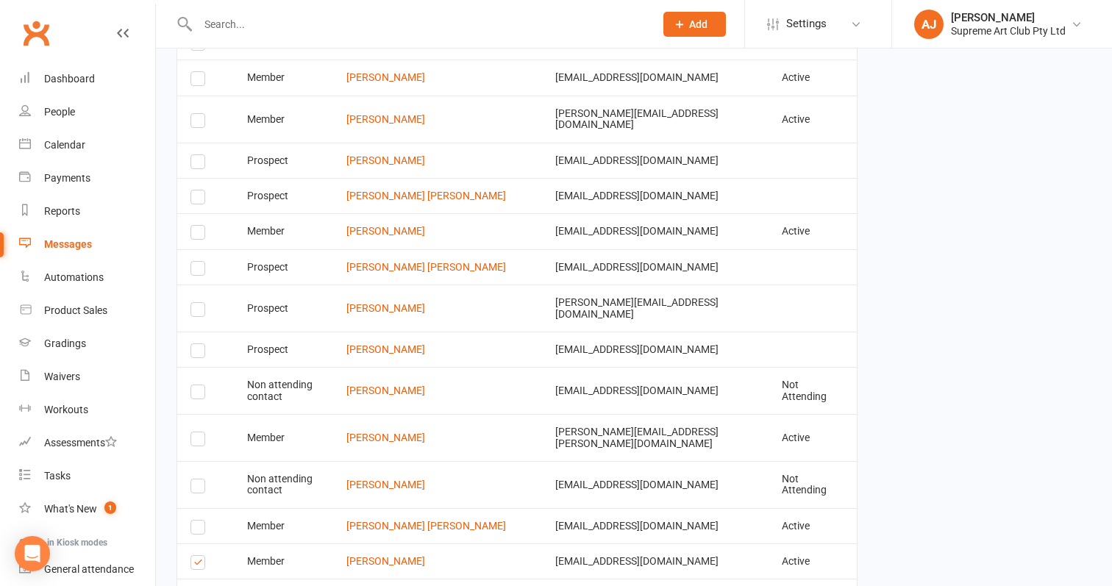
click at [199, 441] on label at bounding box center [200, 441] width 20 height 0
click at [199, 432] on input "checkbox" at bounding box center [195, 432] width 10 height 0
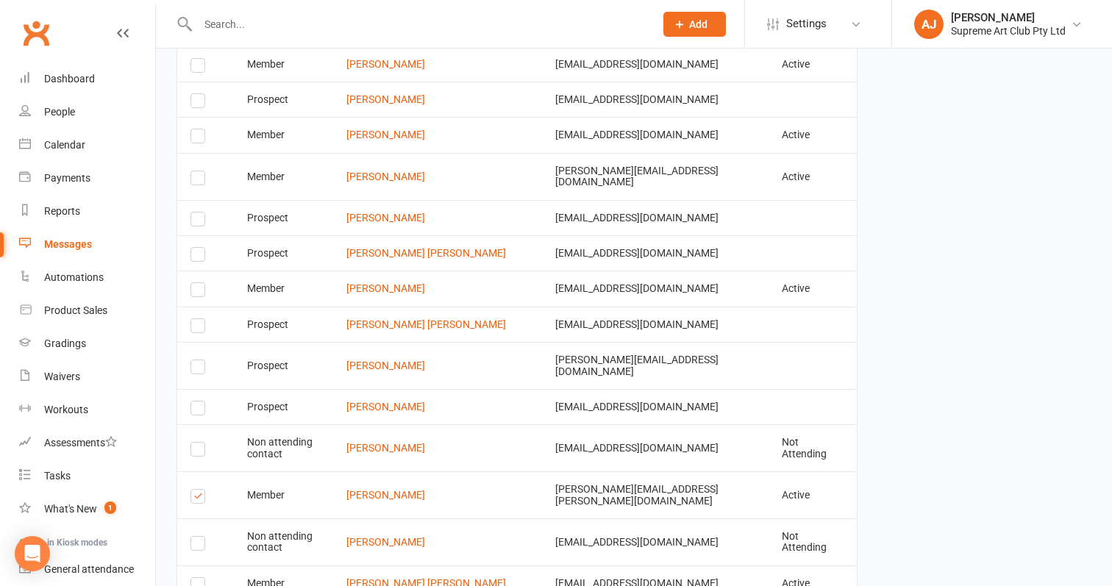
scroll to position [2448, 0]
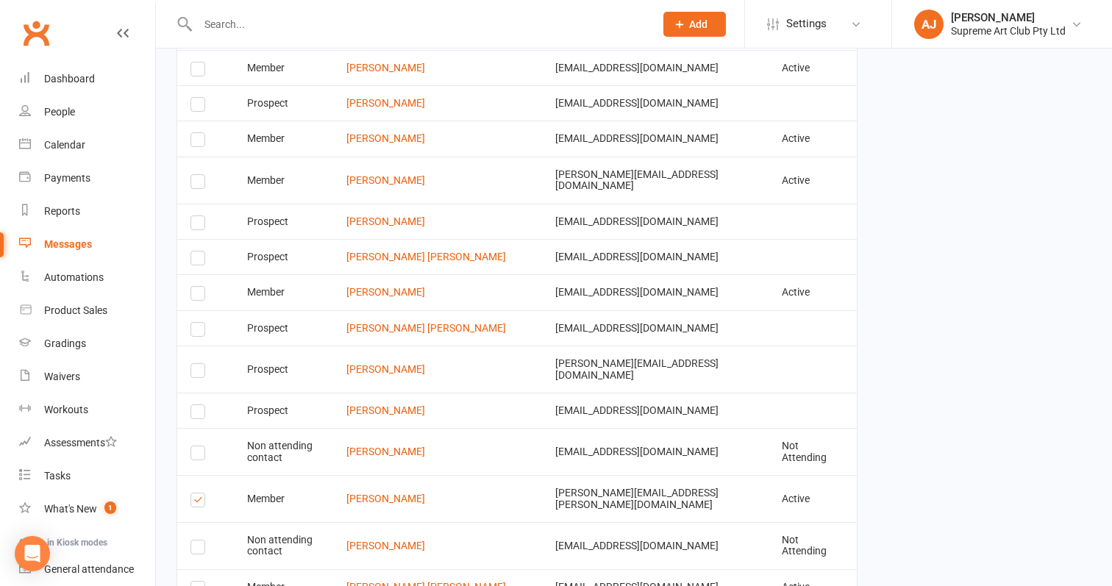
click at [196, 296] on label at bounding box center [200, 296] width 20 height 0
click at [196, 287] on input "checkbox" at bounding box center [195, 287] width 10 height 0
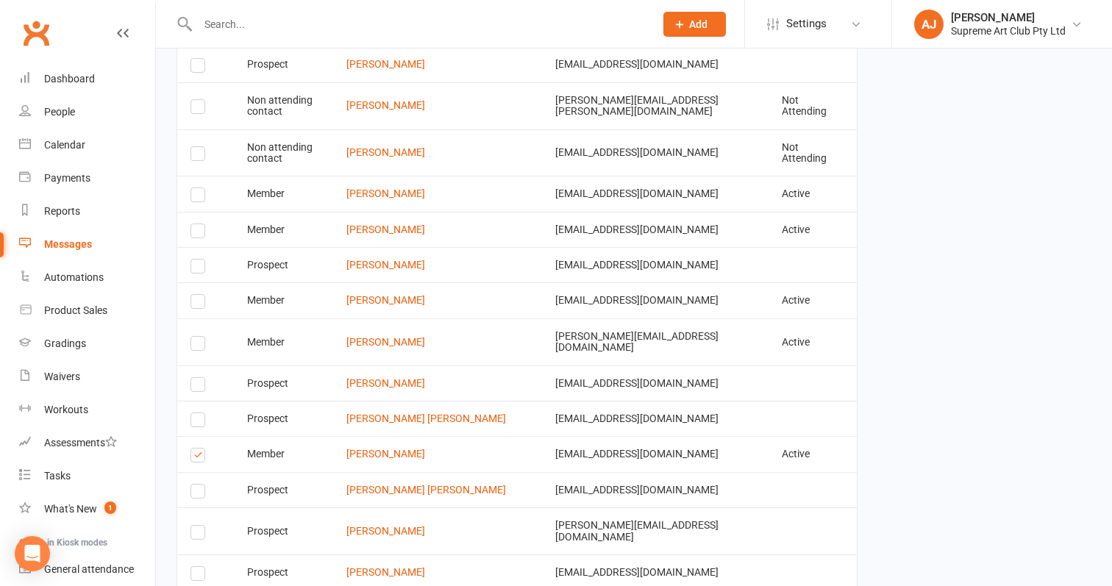
scroll to position [2283, 0]
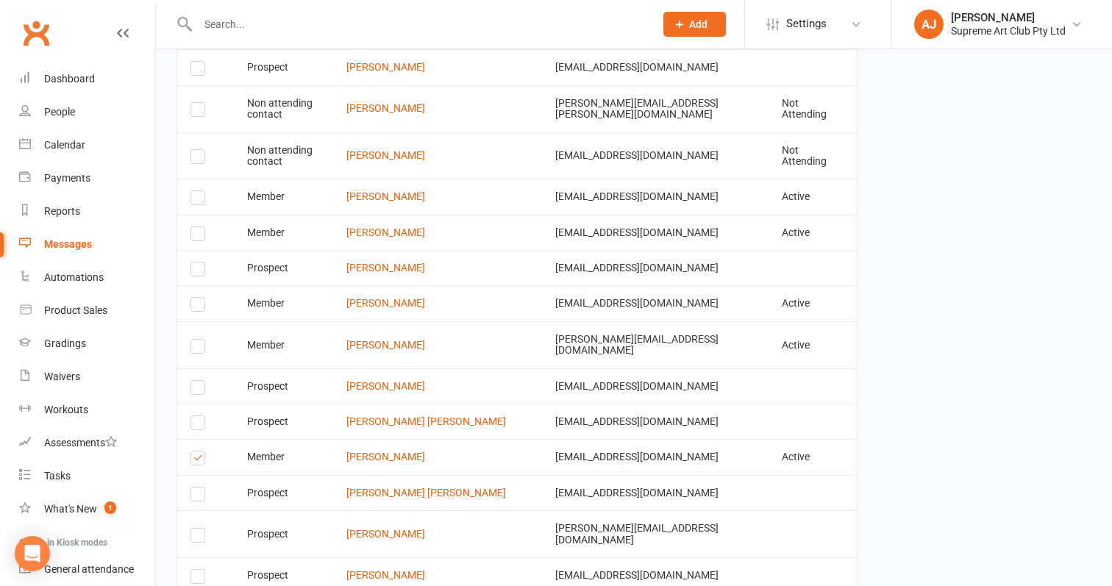
click at [201, 349] on label at bounding box center [200, 349] width 20 height 0
click at [200, 340] on input "checkbox" at bounding box center [195, 340] width 10 height 0
click at [195, 307] on label at bounding box center [200, 307] width 20 height 0
click at [195, 298] on input "checkbox" at bounding box center [195, 298] width 10 height 0
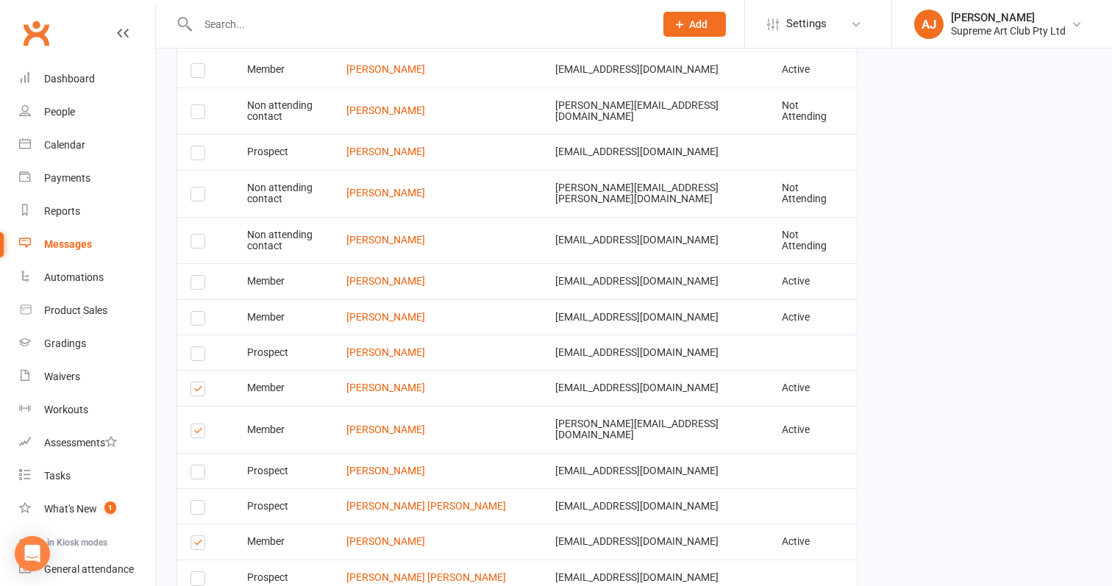
scroll to position [2189, 0]
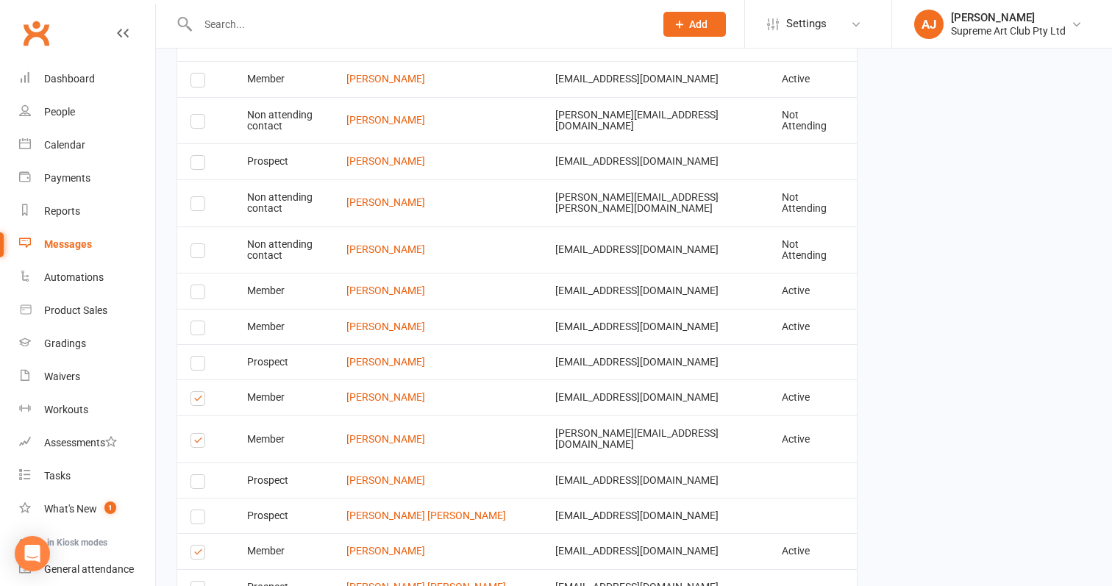
click at [199, 294] on label at bounding box center [200, 294] width 20 height 0
click at [199, 285] on input "checkbox" at bounding box center [195, 285] width 10 height 0
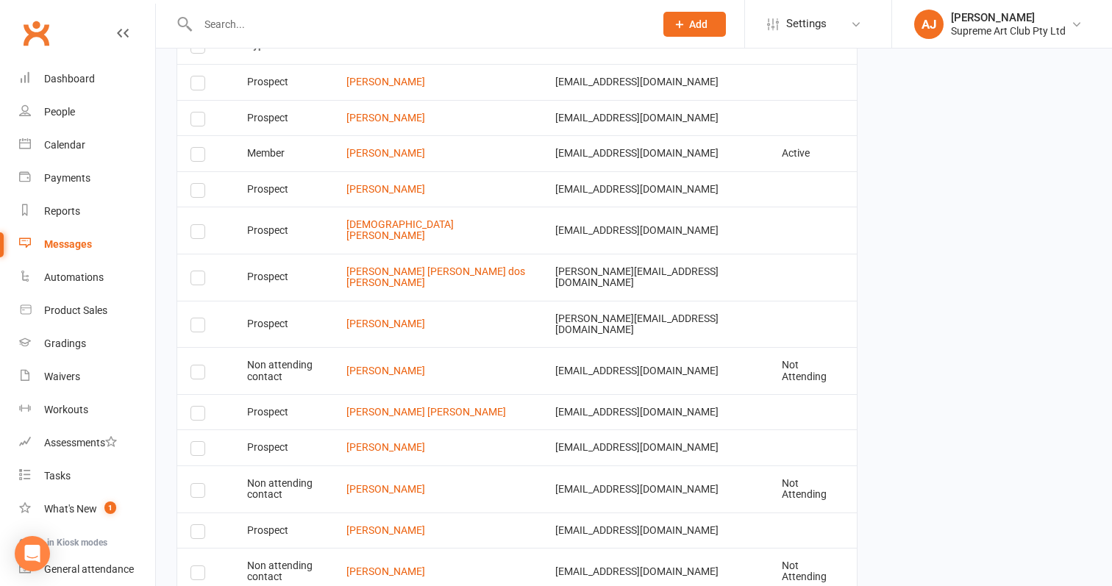
scroll to position [1512, 0]
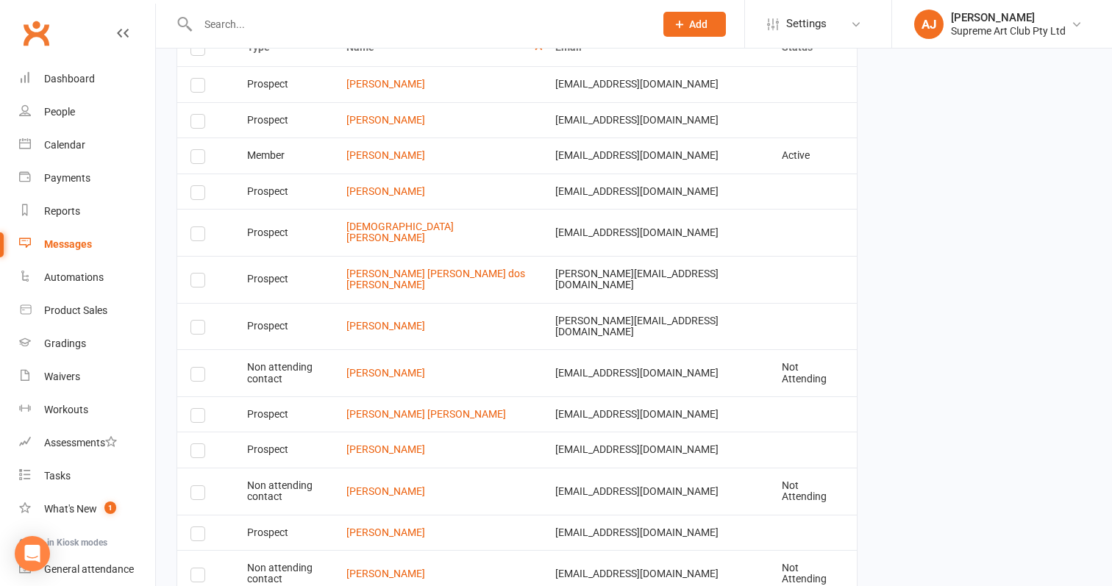
click at [201, 159] on label at bounding box center [200, 159] width 20 height 0
click at [200, 150] on input "checkbox" at bounding box center [195, 150] width 10 height 0
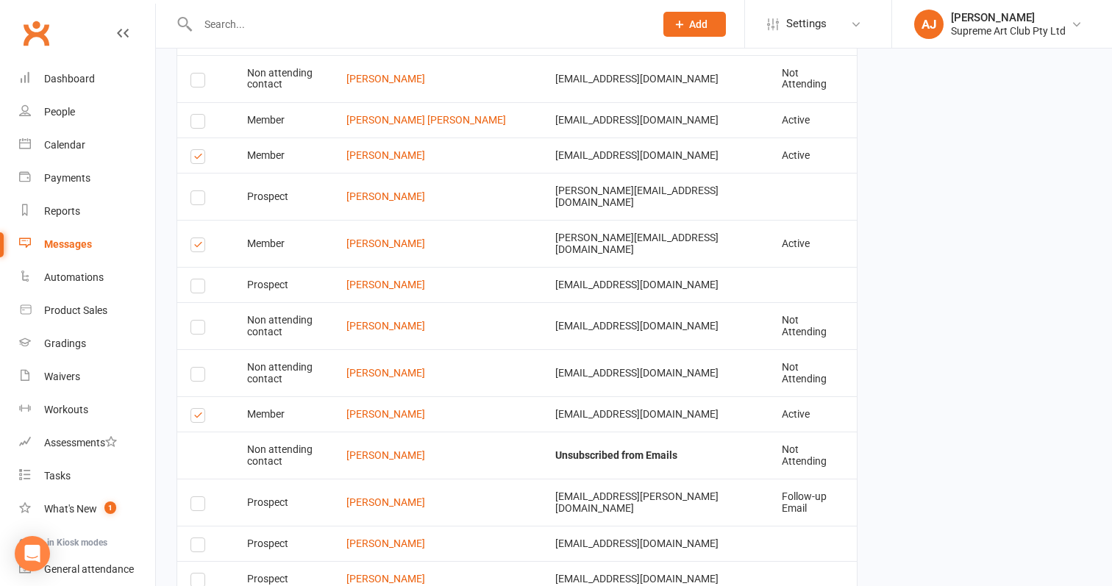
scroll to position [2914, 0]
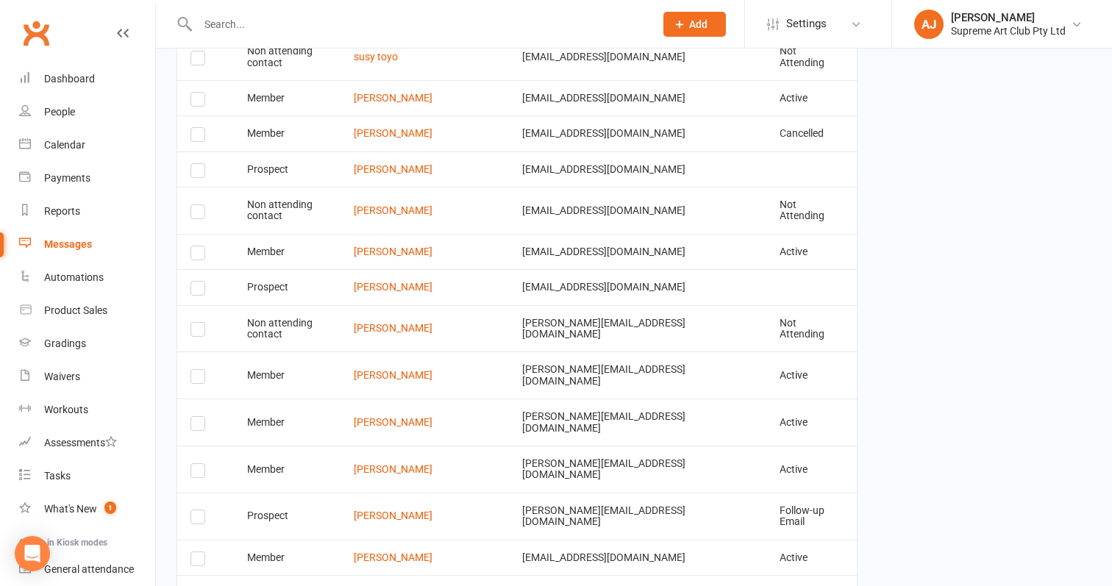
click at [199, 585] on label at bounding box center [200, 596] width 20 height 0
click at [199, 585] on input "checkbox" at bounding box center [195, 587] width 10 height 0
click at [199, 585] on label at bounding box center [200, 596] width 20 height 0
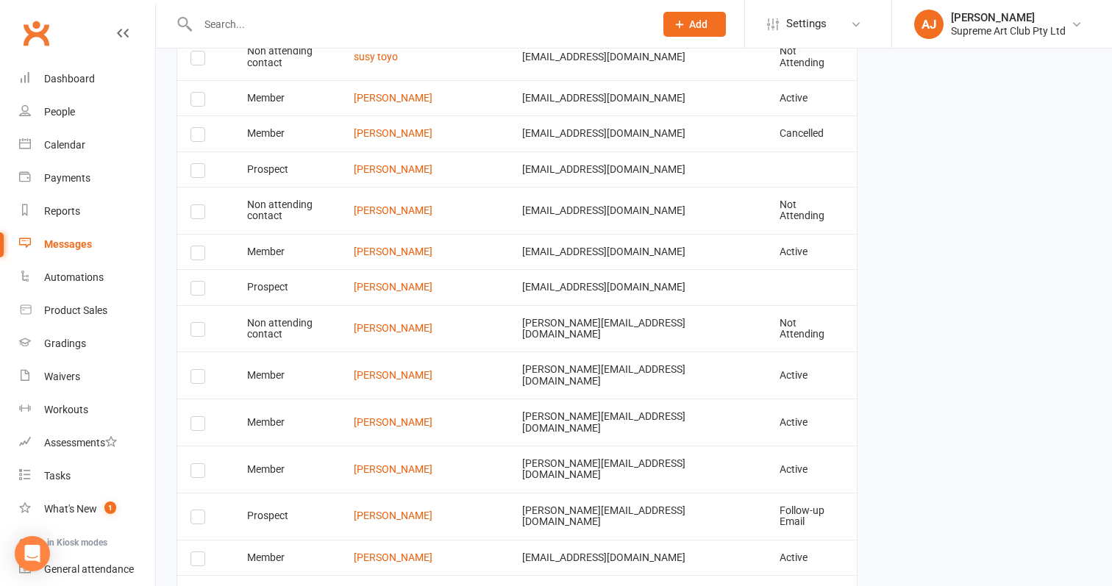
click at [199, 585] on input "checkbox" at bounding box center [195, 587] width 10 height 0
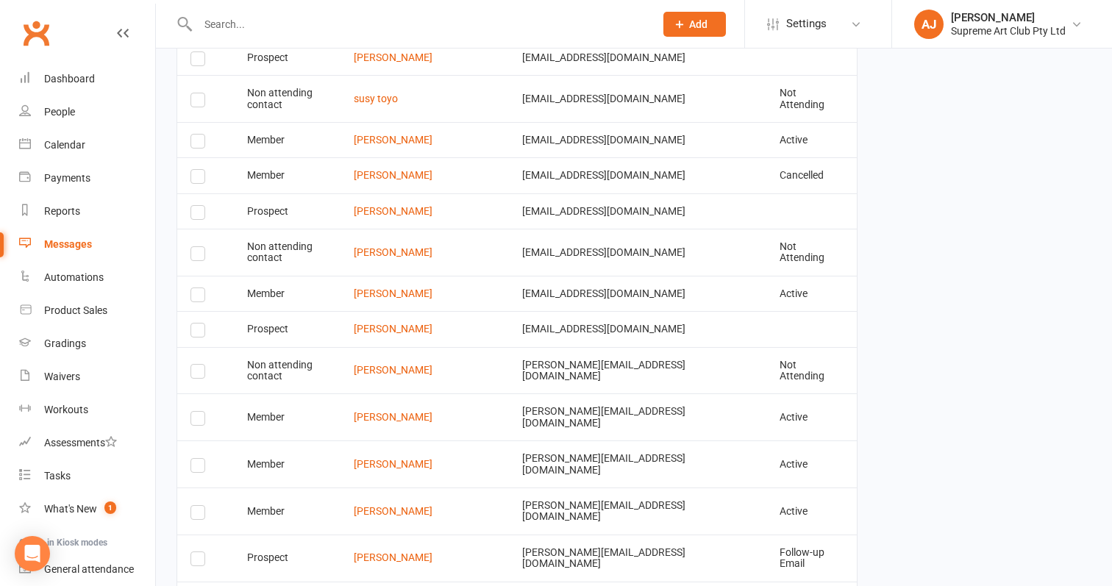
scroll to position [2862, 0]
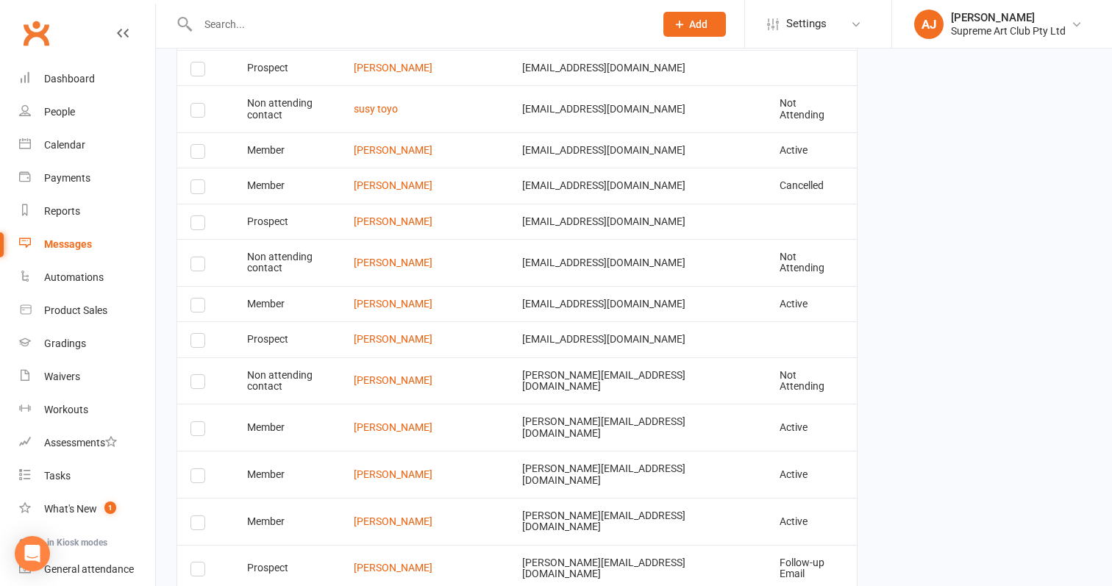
click at [198, 525] on label at bounding box center [200, 525] width 20 height 0
click at [198, 516] on input "checkbox" at bounding box center [195, 516] width 10 height 0
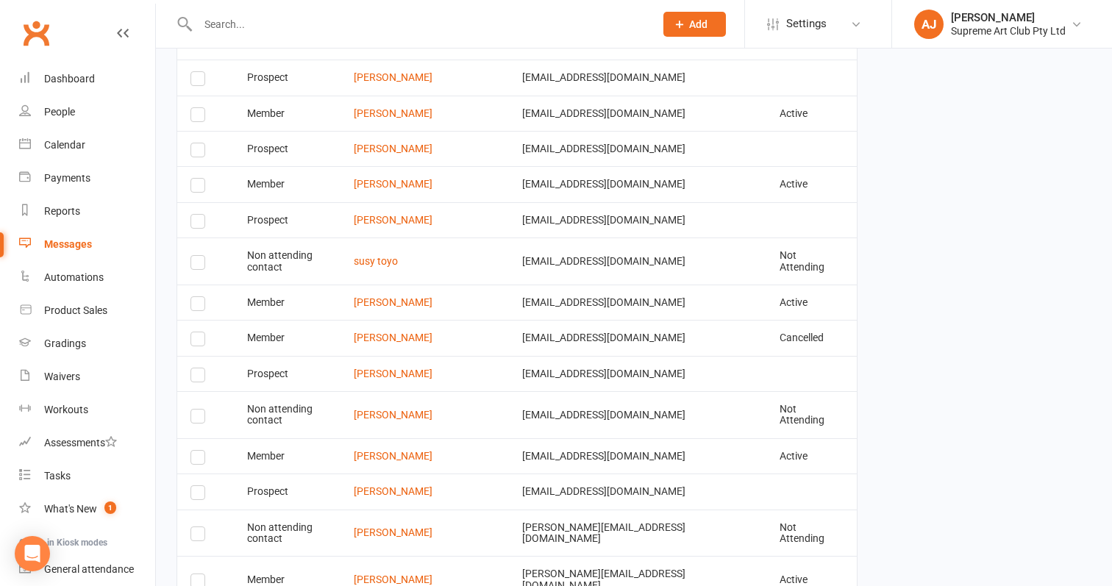
scroll to position [2707, 0]
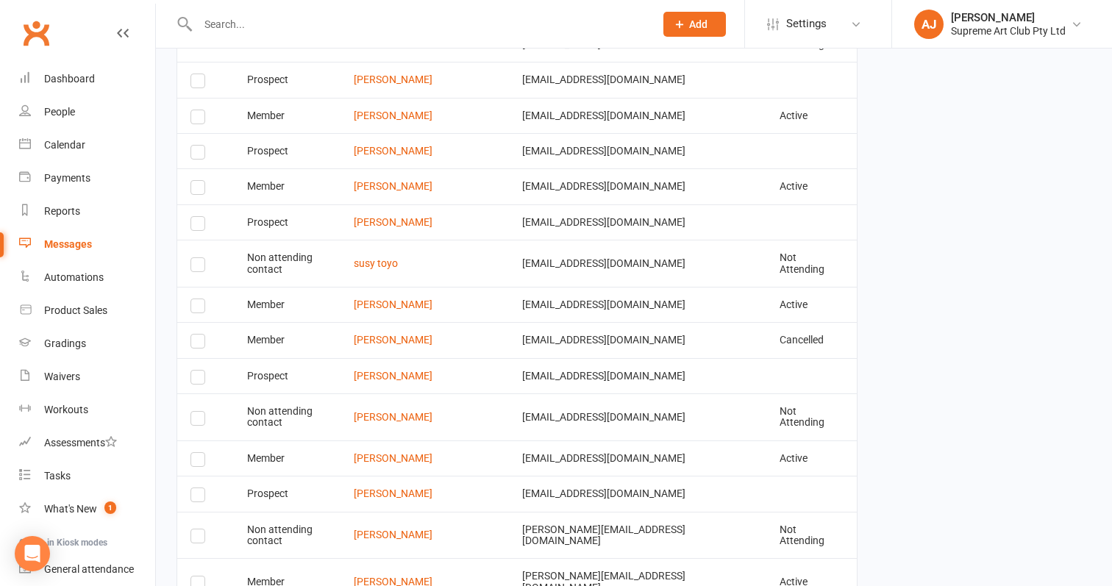
click at [199, 440] on td "Select this" at bounding box center [205, 457] width 57 height 35
click at [199, 462] on label at bounding box center [200, 462] width 20 height 0
click at [199, 453] on input "checkbox" at bounding box center [195, 453] width 10 height 0
click at [199, 462] on label at bounding box center [200, 462] width 20 height 0
click at [199, 453] on input "checkbox" at bounding box center [195, 453] width 10 height 0
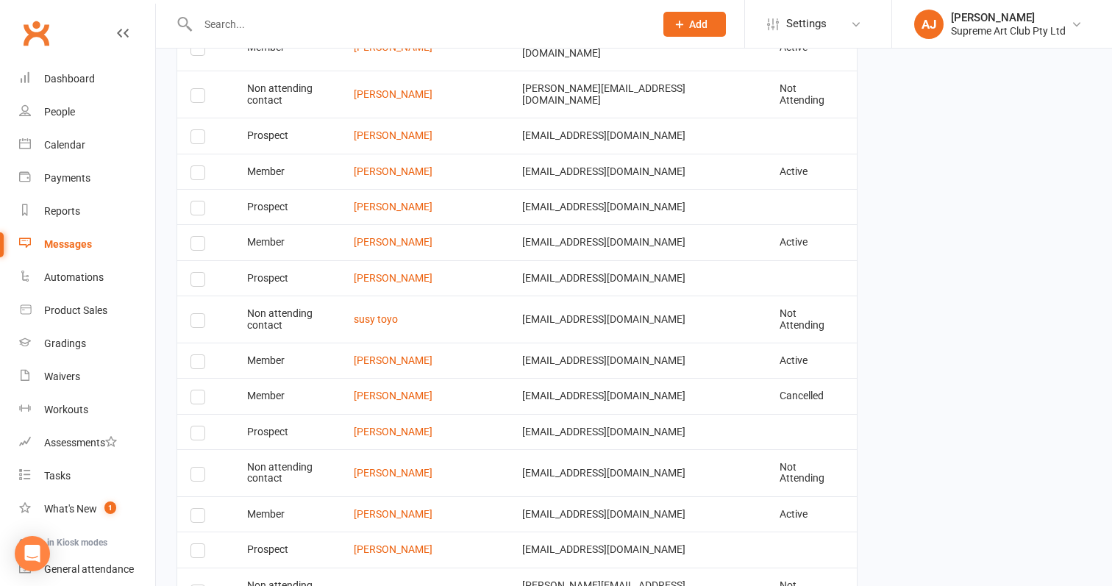
scroll to position [2643, 0]
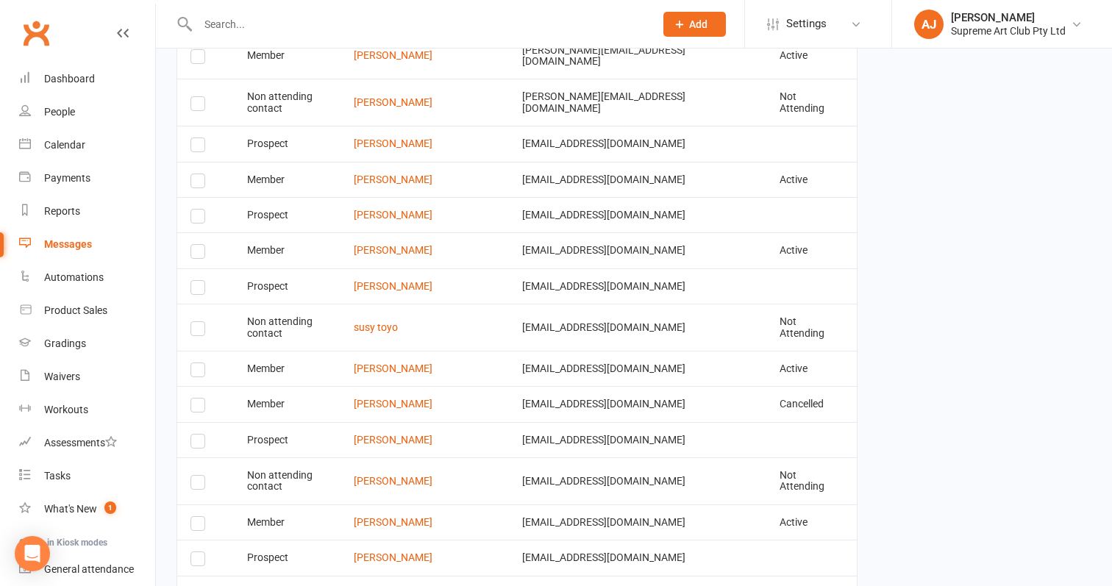
click at [199, 372] on label at bounding box center [200, 372] width 20 height 0
click at [199, 363] on input "checkbox" at bounding box center [195, 363] width 10 height 0
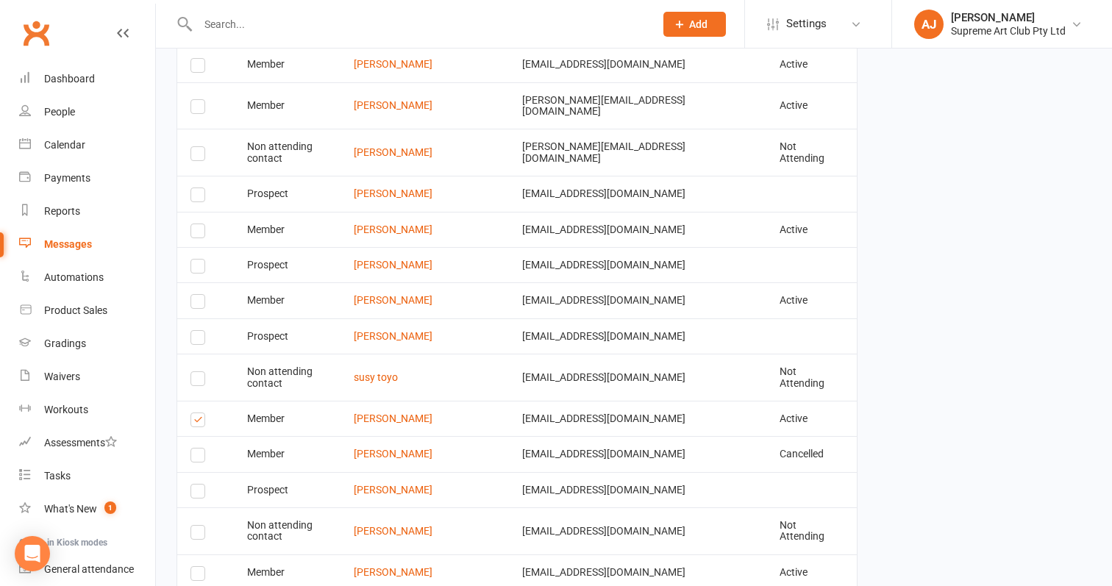
scroll to position [2543, 0]
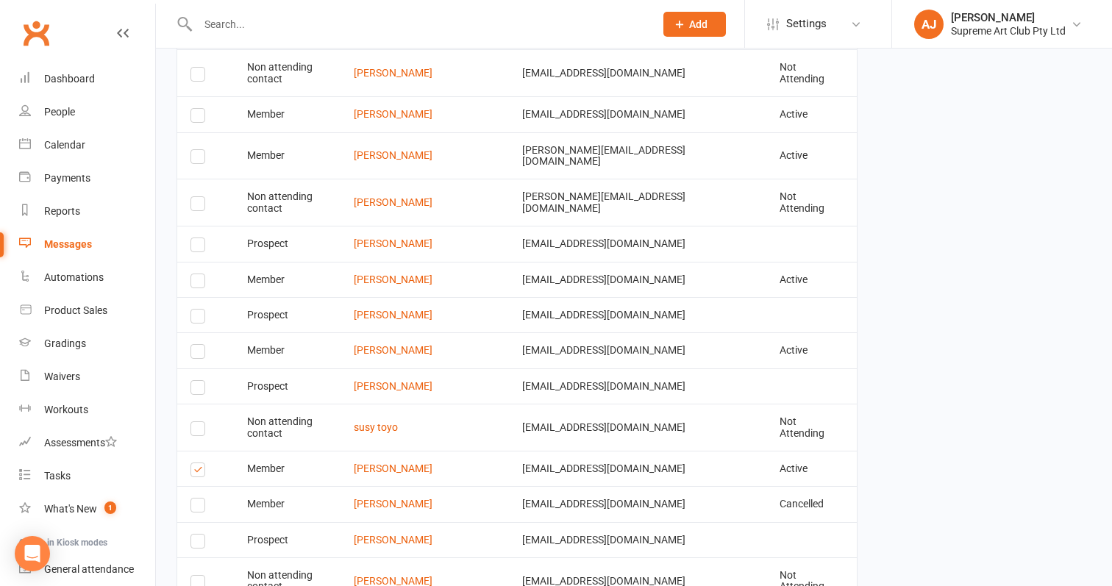
click at [193, 354] on label at bounding box center [200, 354] width 20 height 0
click at [193, 345] on input "checkbox" at bounding box center [195, 345] width 10 height 0
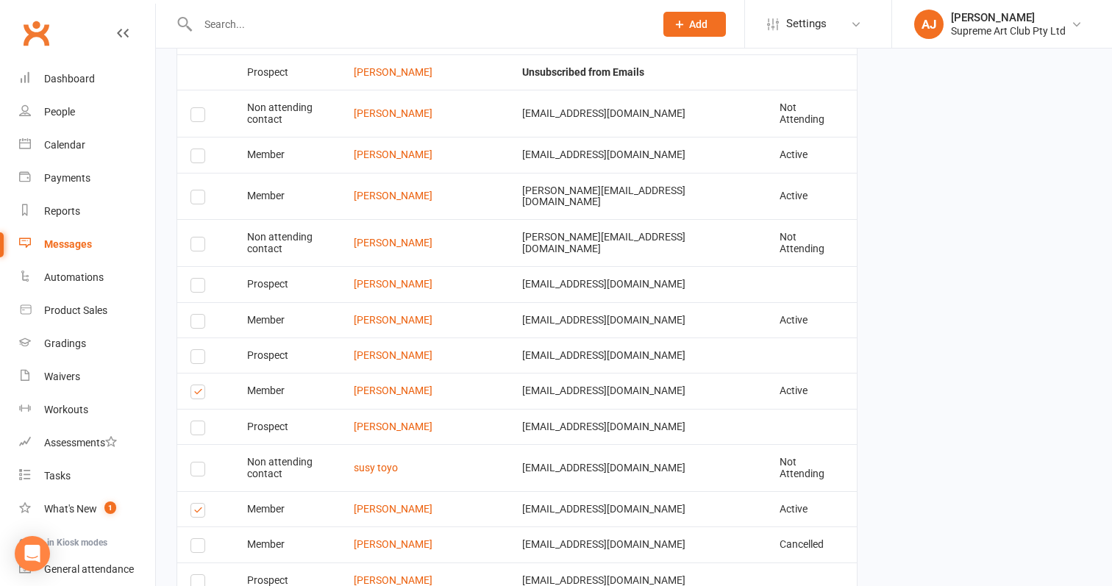
scroll to position [2487, 0]
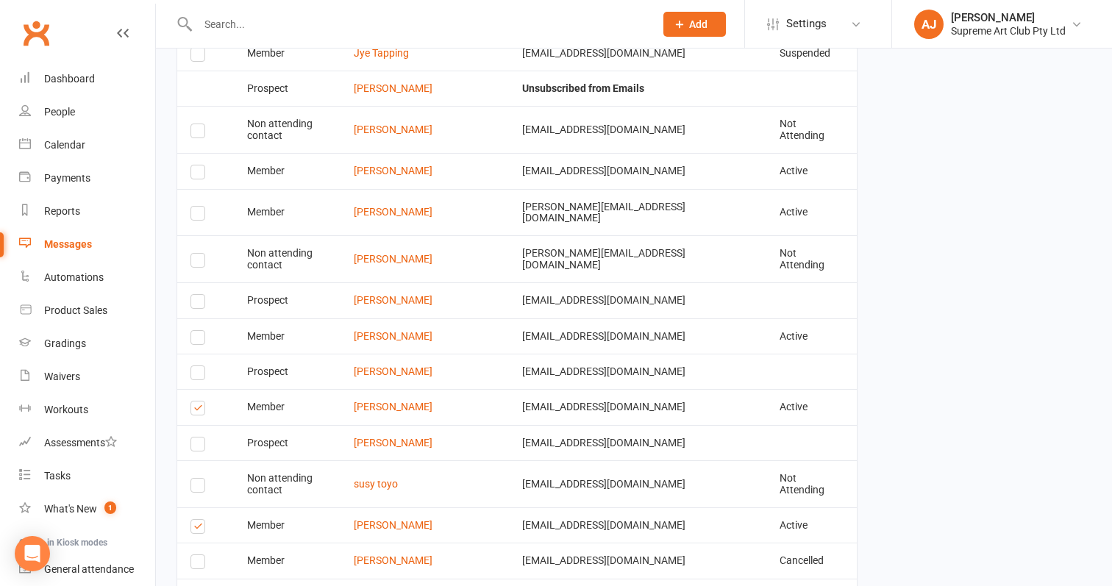
click at [196, 340] on label at bounding box center [200, 340] width 20 height 0
click at [196, 331] on input "checkbox" at bounding box center [195, 331] width 10 height 0
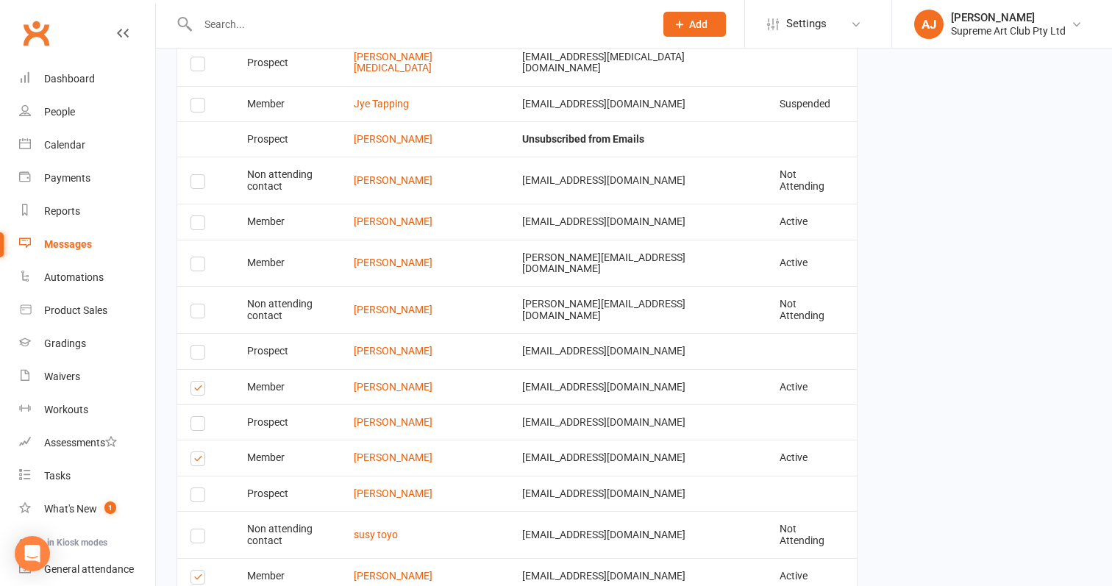
scroll to position [2423, 0]
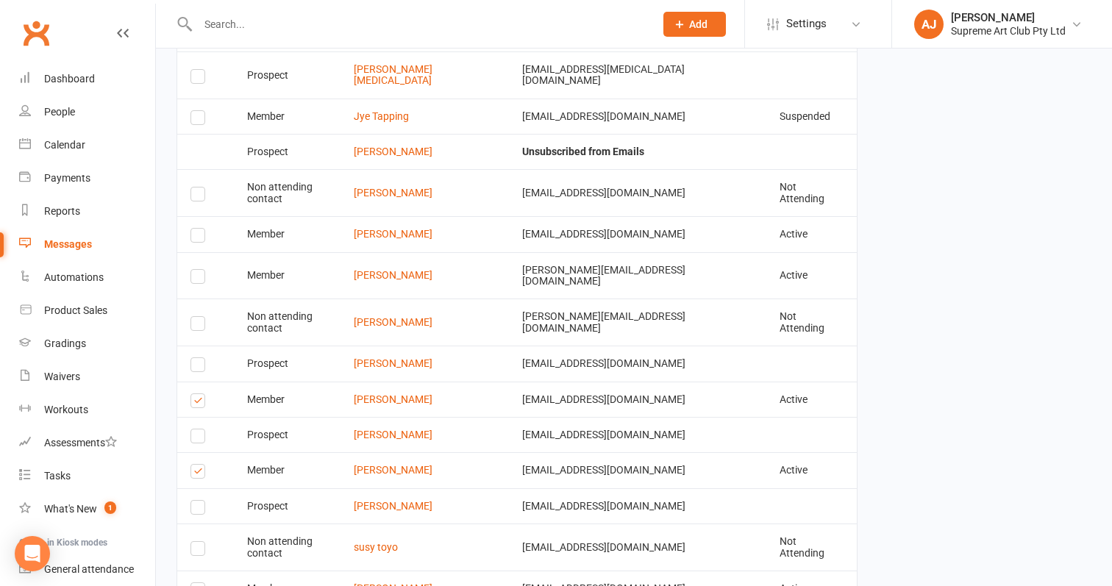
click at [196, 326] on label at bounding box center [200, 326] width 20 height 0
click at [196, 317] on input "checkbox" at bounding box center [195, 317] width 10 height 0
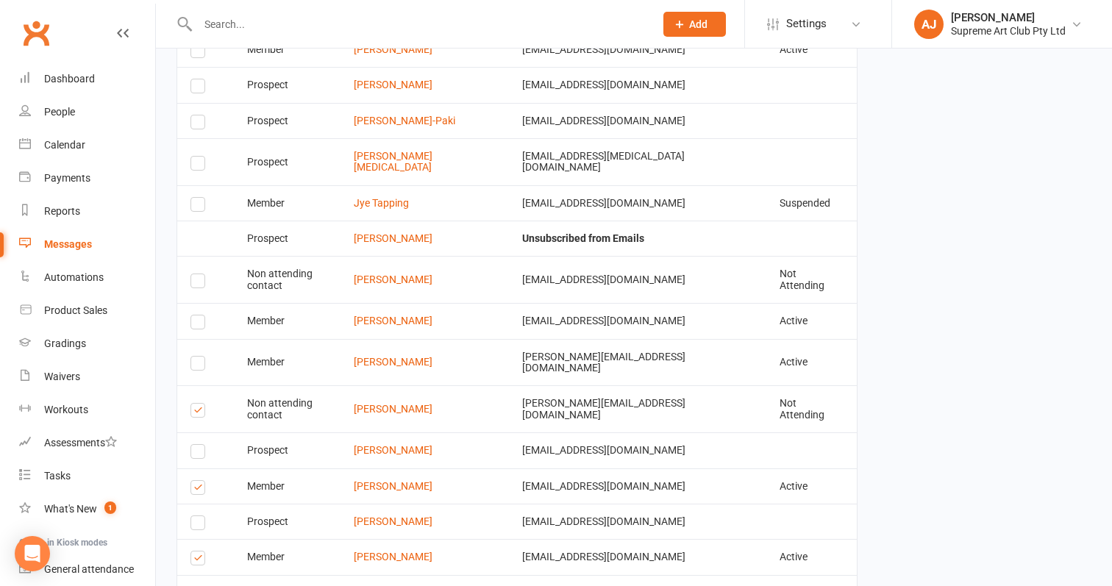
scroll to position [2323, 0]
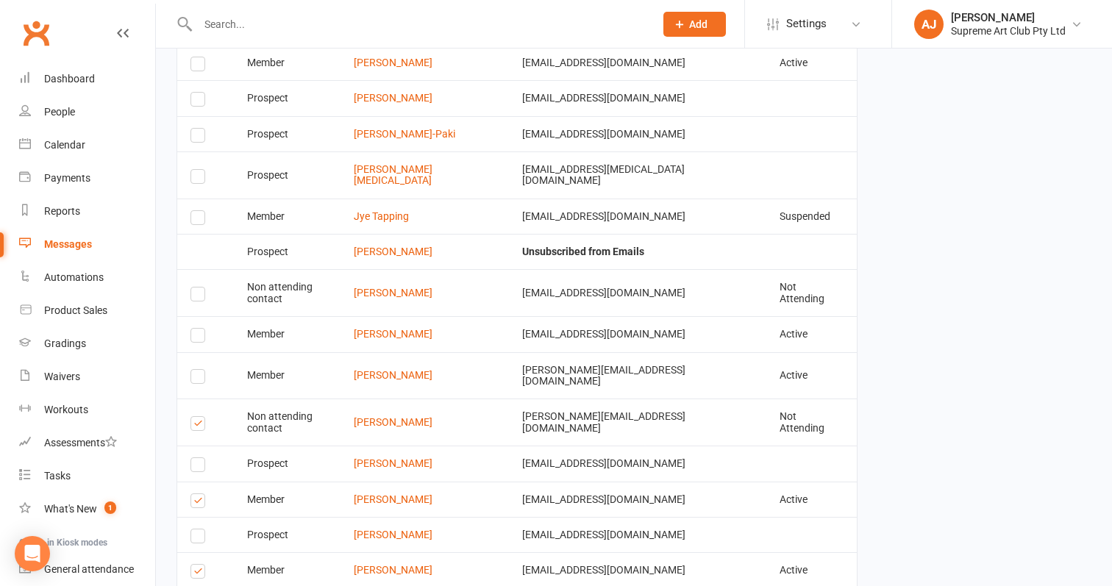
click at [196, 296] on label at bounding box center [200, 296] width 20 height 0
click at [196, 287] on input "checkbox" at bounding box center [195, 287] width 10 height 0
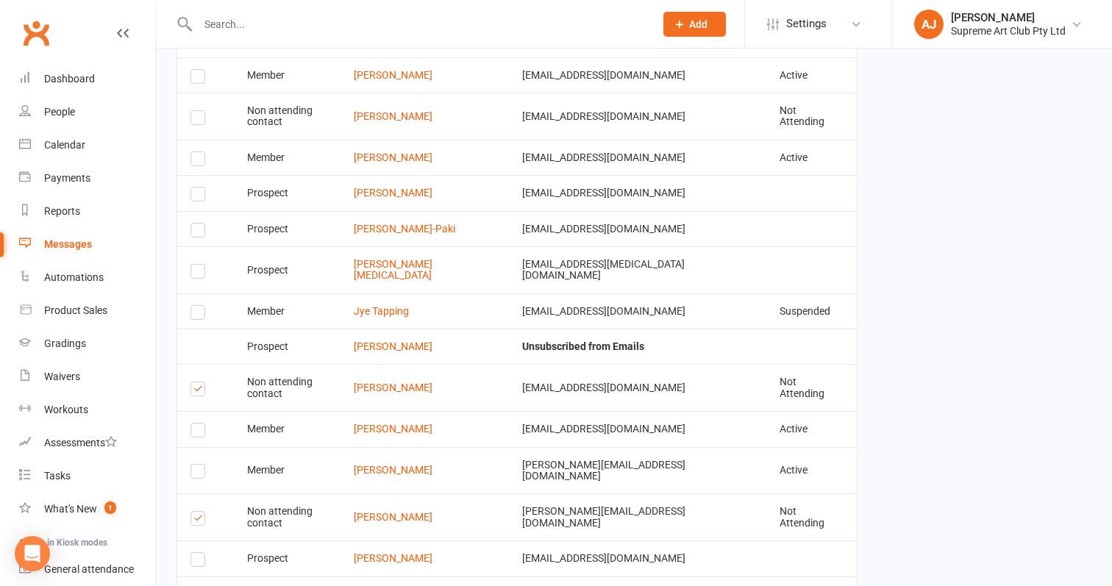
scroll to position [2226, 0]
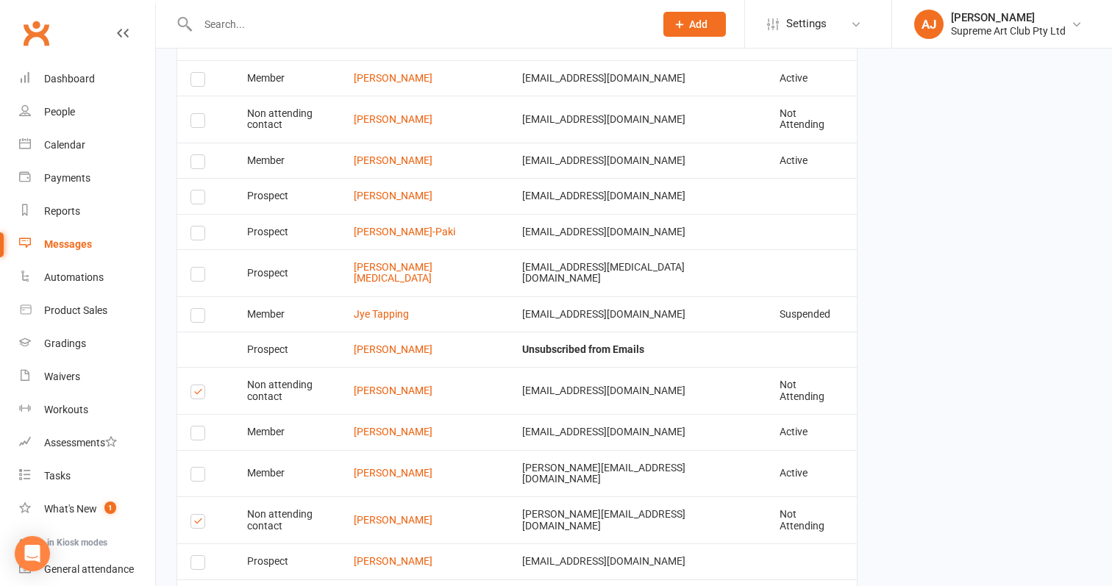
click at [198, 318] on label at bounding box center [200, 318] width 20 height 0
click at [198, 309] on input "checkbox" at bounding box center [195, 309] width 10 height 0
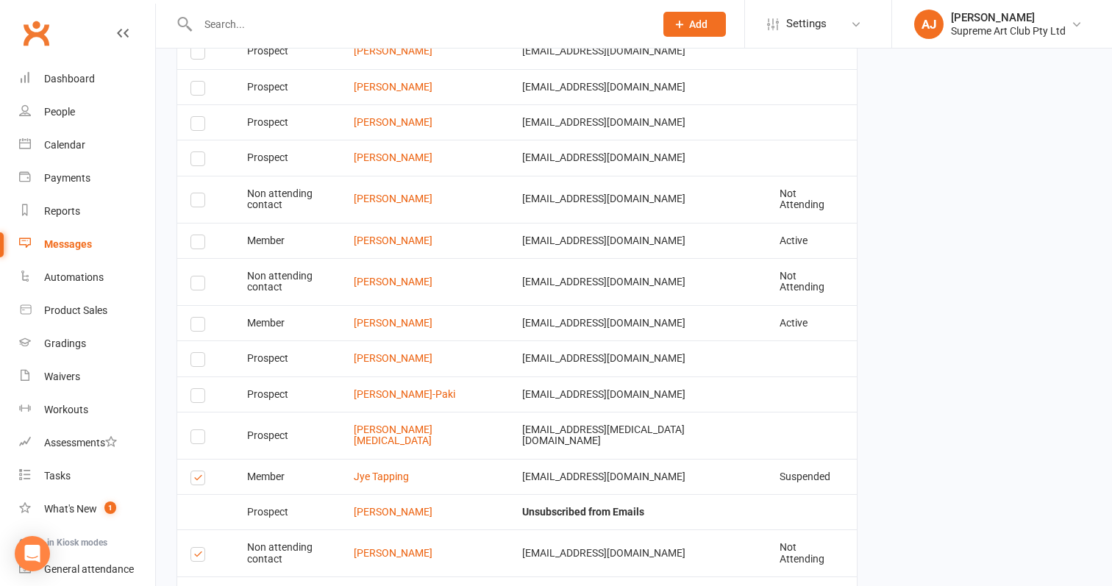
scroll to position [2046, 0]
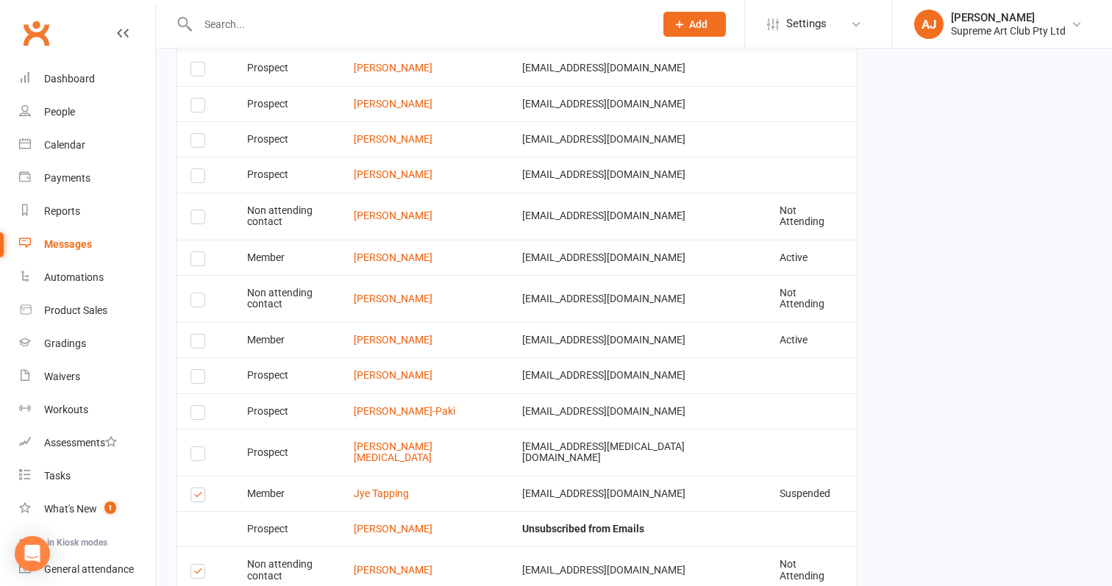
click at [199, 343] on label at bounding box center [200, 343] width 20 height 0
click at [199, 335] on input "checkbox" at bounding box center [195, 335] width 10 height 0
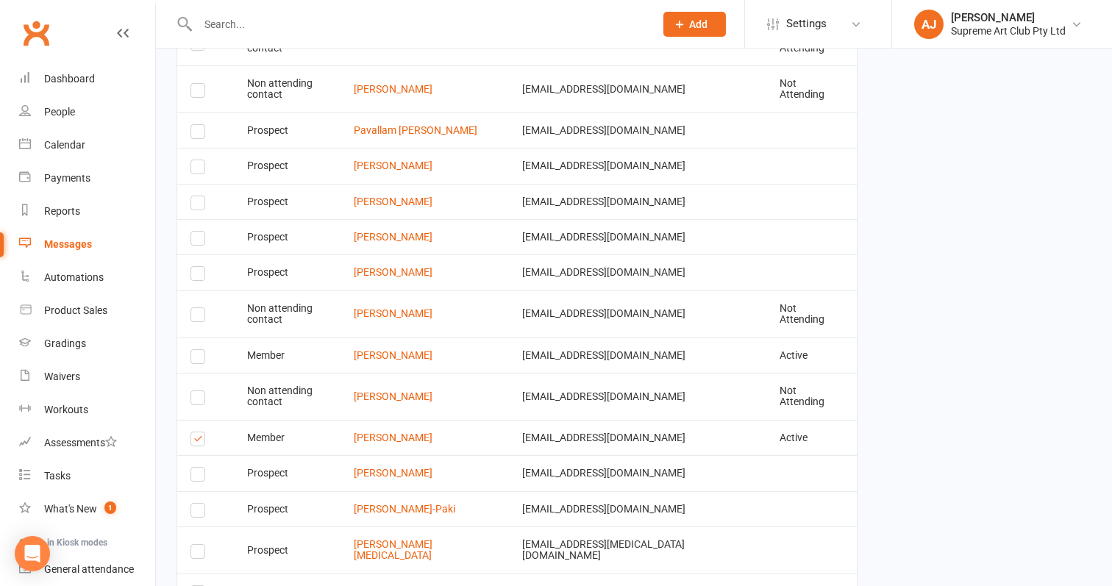
scroll to position [1937, 0]
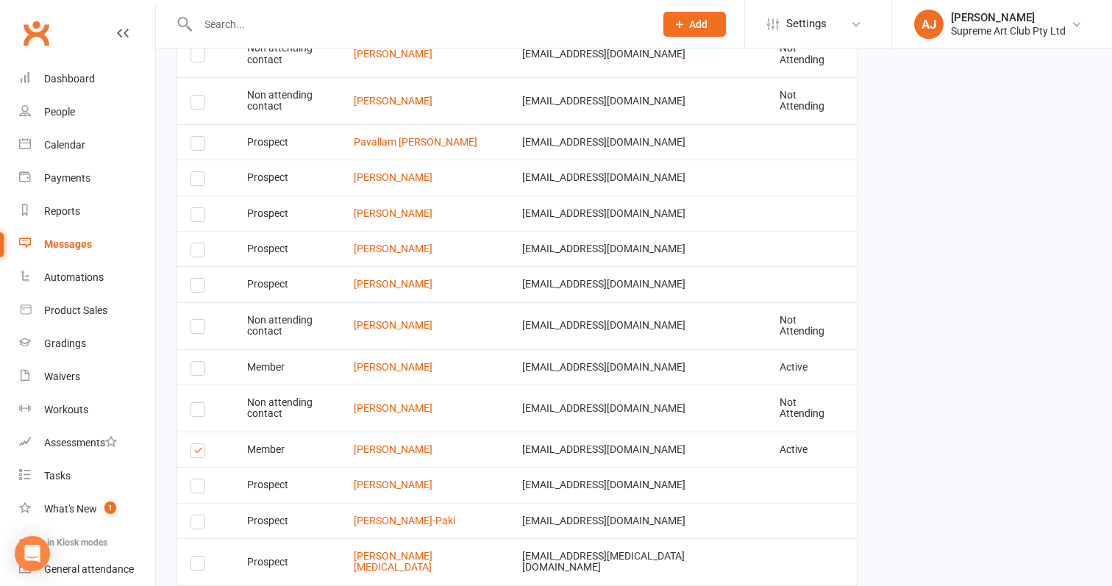
click at [199, 329] on label at bounding box center [200, 329] width 20 height 0
click at [199, 320] on input "checkbox" at bounding box center [195, 320] width 10 height 0
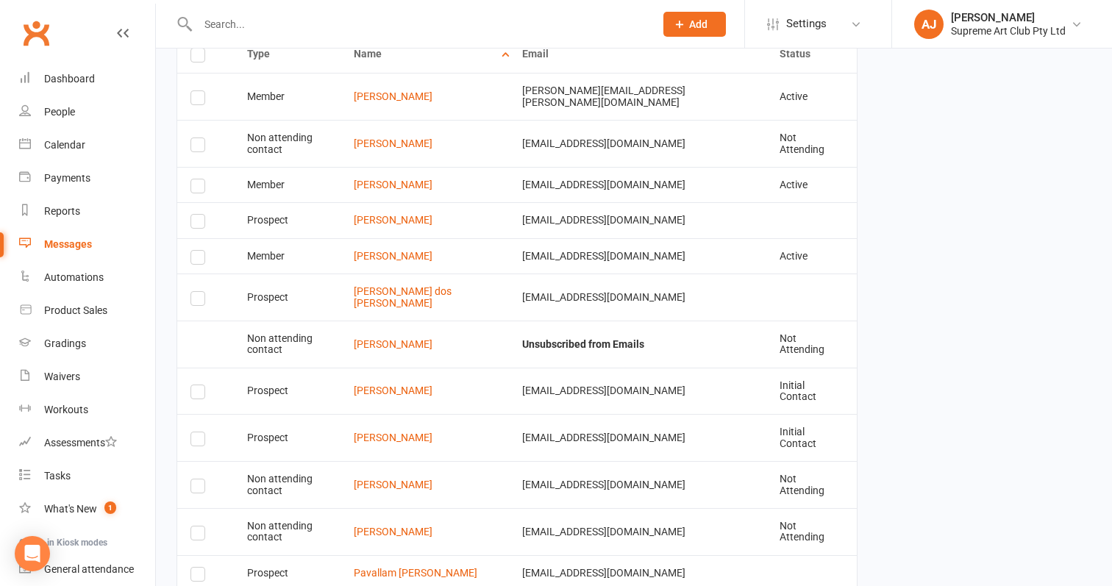
scroll to position [1497, 0]
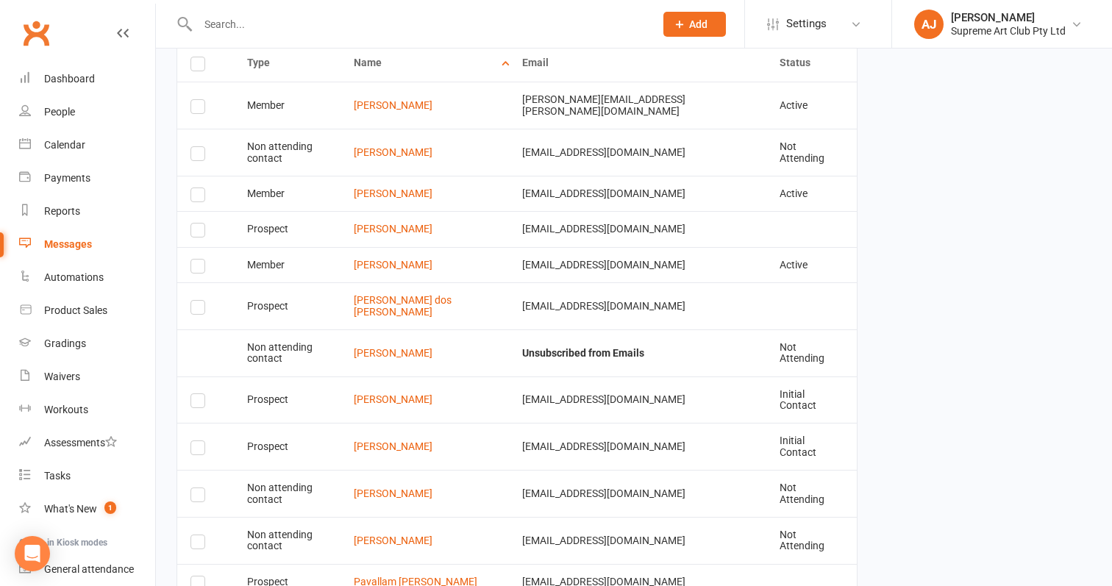
click at [198, 156] on label at bounding box center [200, 156] width 20 height 0
click at [198, 147] on input "checkbox" at bounding box center [195, 147] width 10 height 0
click at [194, 268] on label at bounding box center [200, 268] width 20 height 0
click at [194, 260] on input "checkbox" at bounding box center [195, 260] width 10 height 0
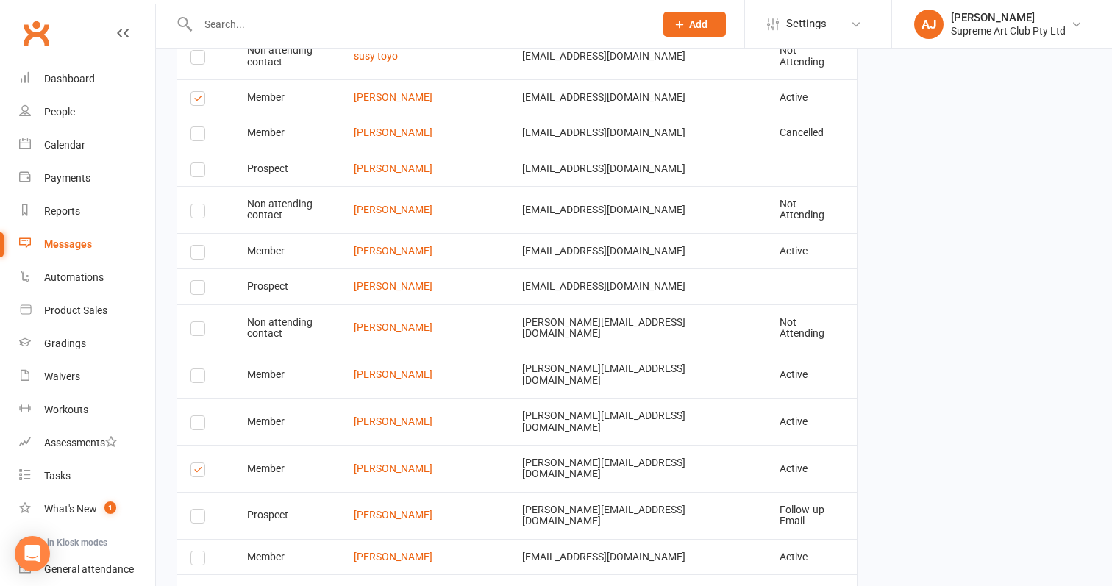
scroll to position [2914, 0]
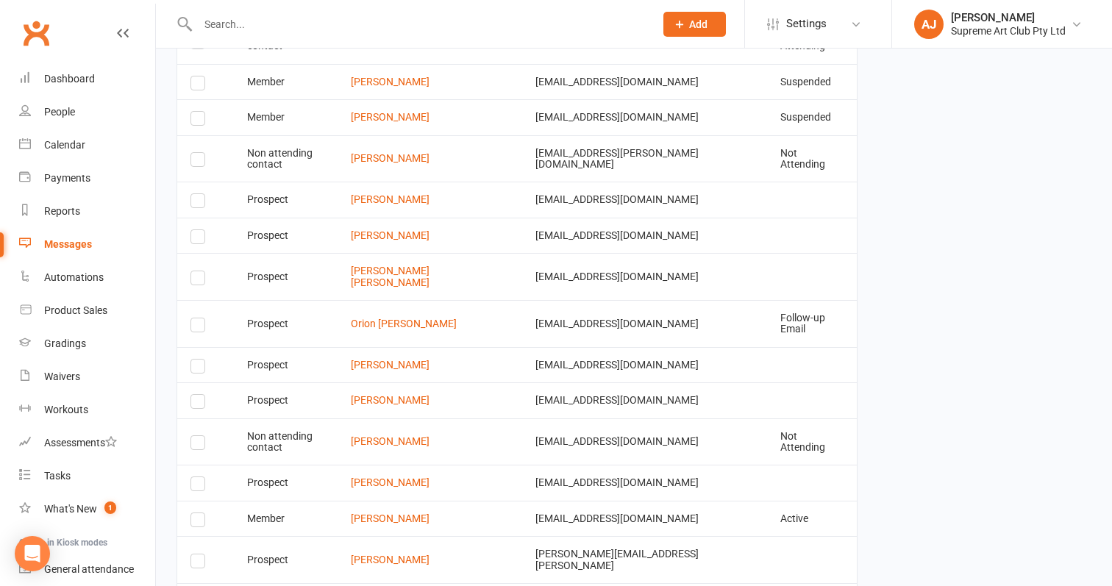
click at [199, 501] on td "Select this" at bounding box center [205, 518] width 57 height 35
click at [196, 522] on label at bounding box center [200, 522] width 20 height 0
click at [196, 513] on input "checkbox" at bounding box center [195, 513] width 10 height 0
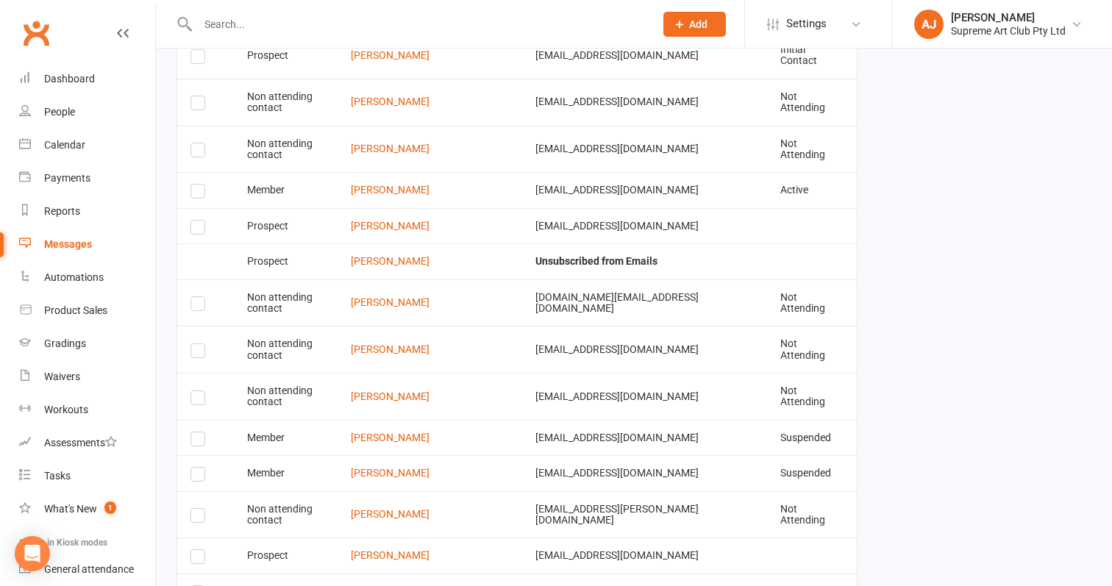
scroll to position [2551, 0]
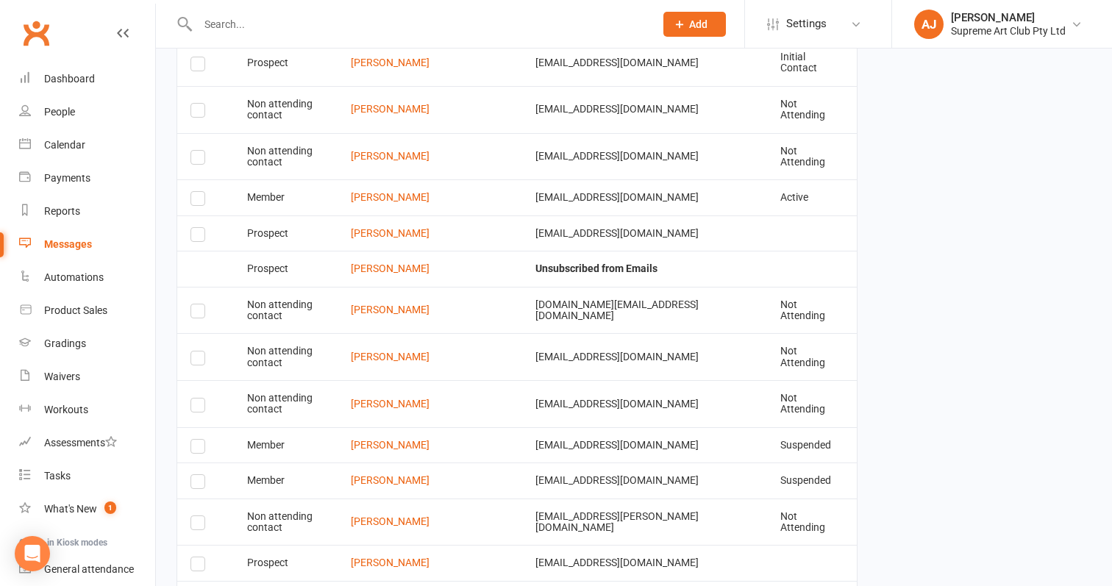
click at [195, 449] on label at bounding box center [200, 449] width 20 height 0
click at [195, 440] on input "checkbox" at bounding box center [195, 440] width 10 height 0
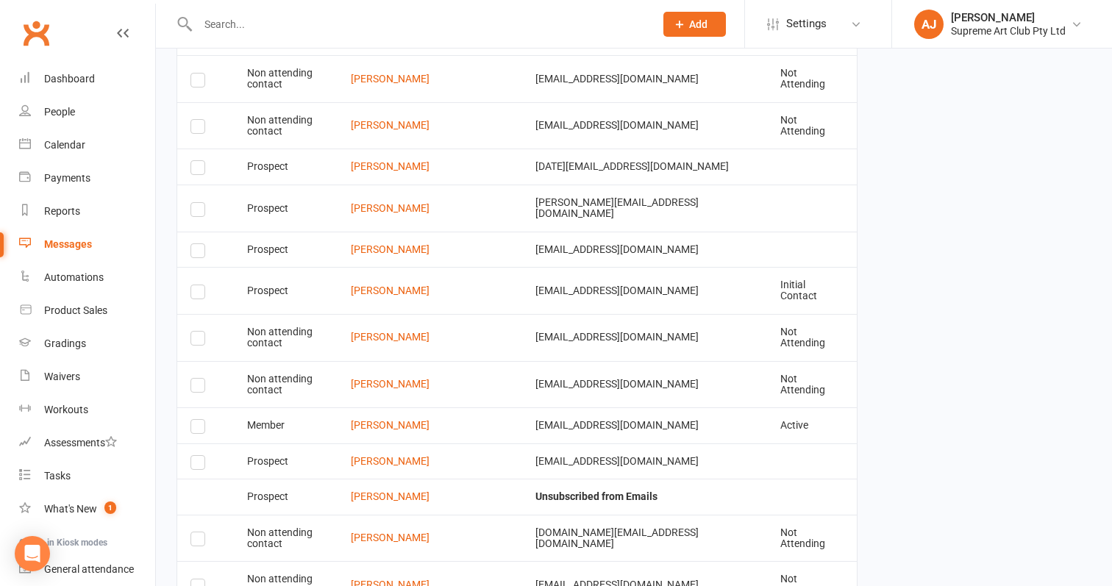
scroll to position [2320, 0]
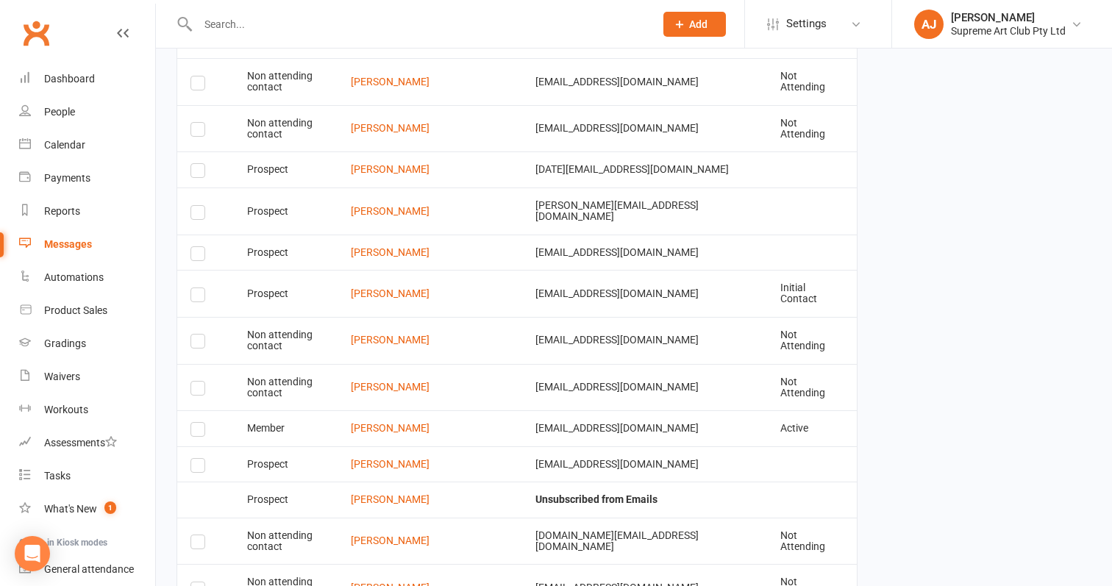
click at [197, 432] on label at bounding box center [200, 432] width 20 height 0
click at [197, 423] on input "checkbox" at bounding box center [195, 423] width 10 height 0
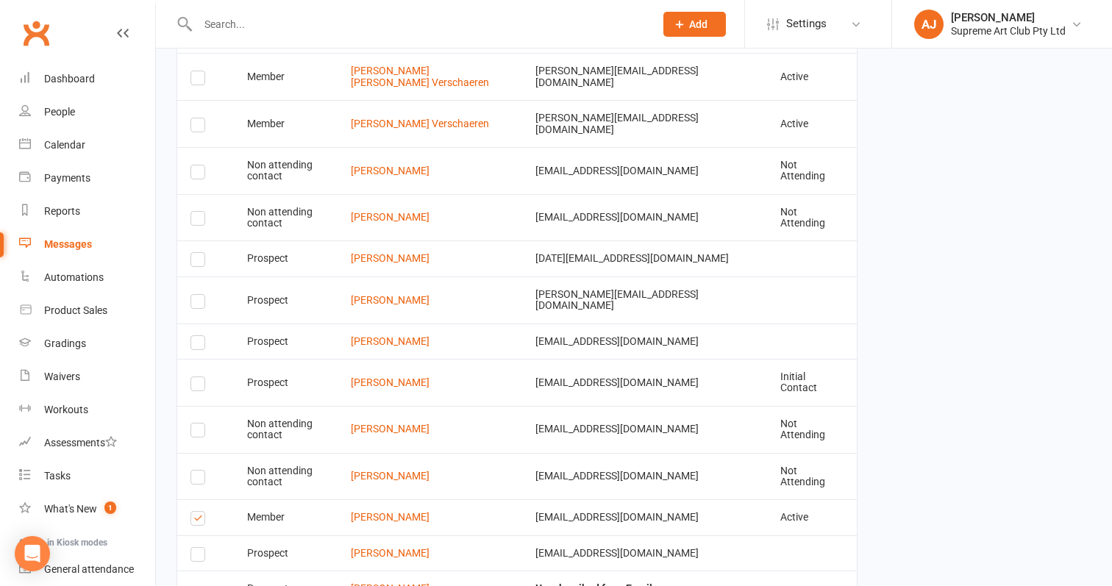
scroll to position [2207, 0]
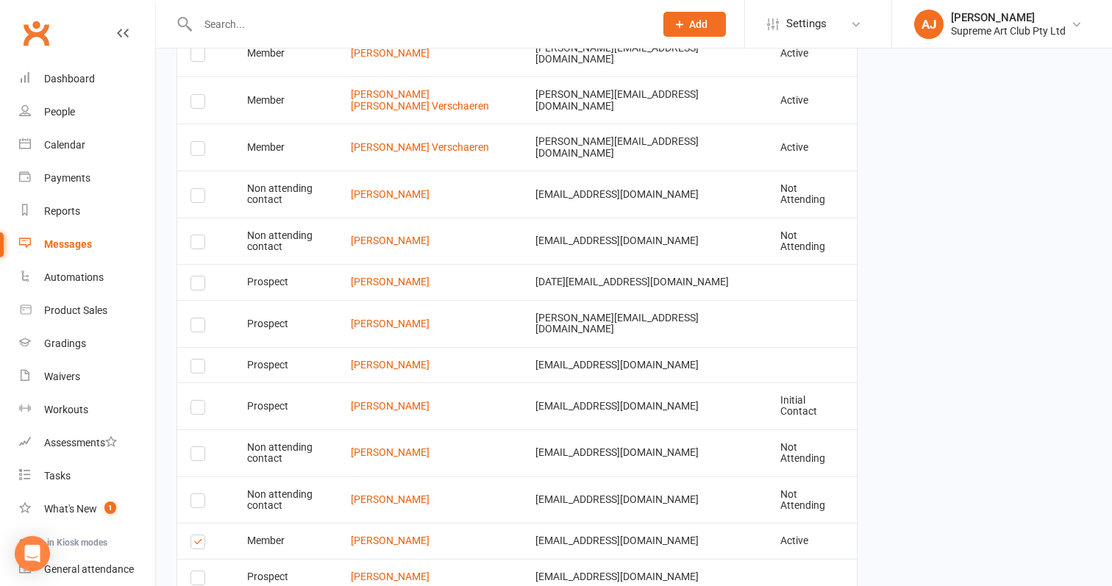
click at [204, 456] on label at bounding box center [200, 456] width 20 height 0
click at [200, 447] on input "checkbox" at bounding box center [195, 447] width 10 height 0
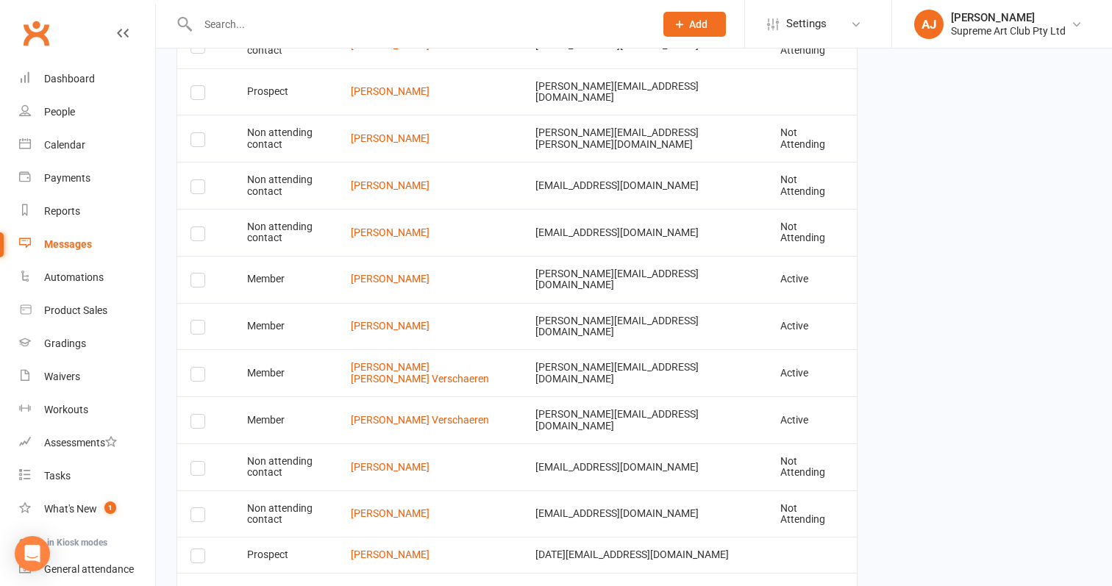
scroll to position [1931, 0]
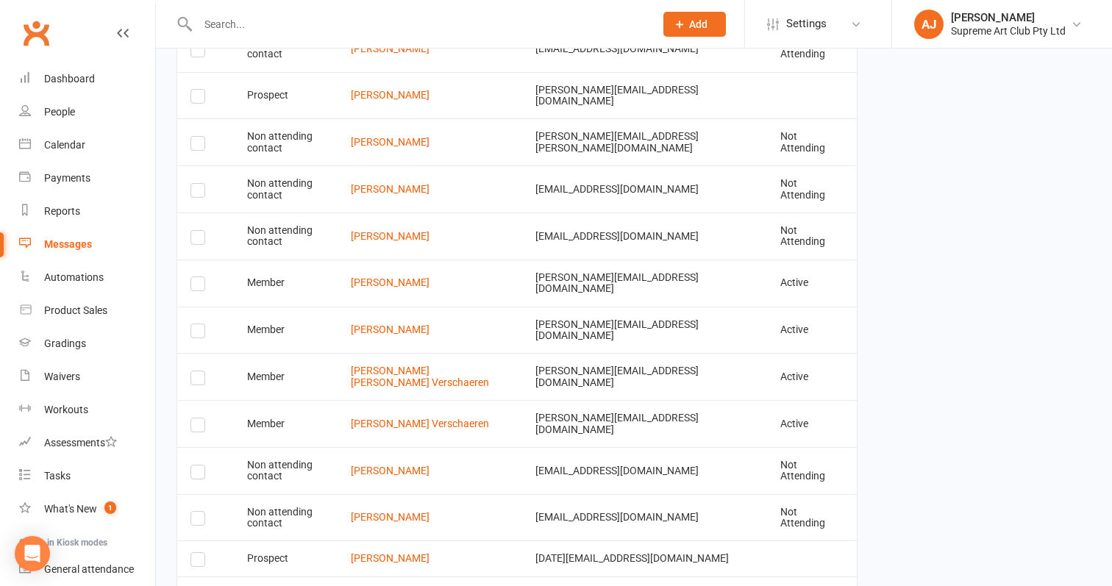
click at [197, 286] on label at bounding box center [200, 286] width 20 height 0
click at [197, 277] on input "checkbox" at bounding box center [195, 277] width 10 height 0
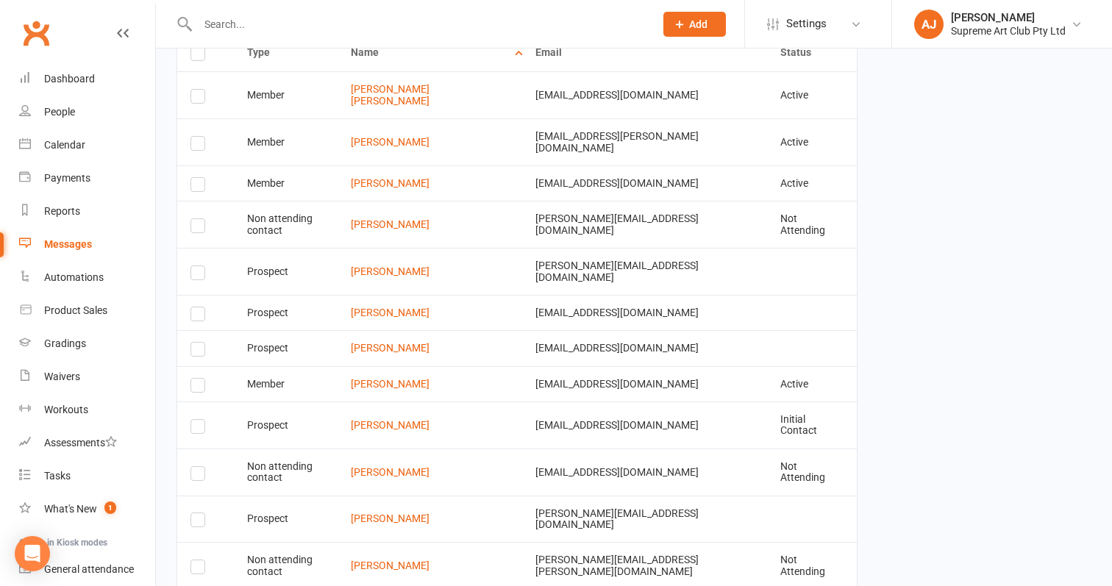
scroll to position [1507, 0]
click at [201, 187] on label at bounding box center [200, 187] width 20 height 0
click at [200, 179] on input "checkbox" at bounding box center [195, 179] width 10 height 0
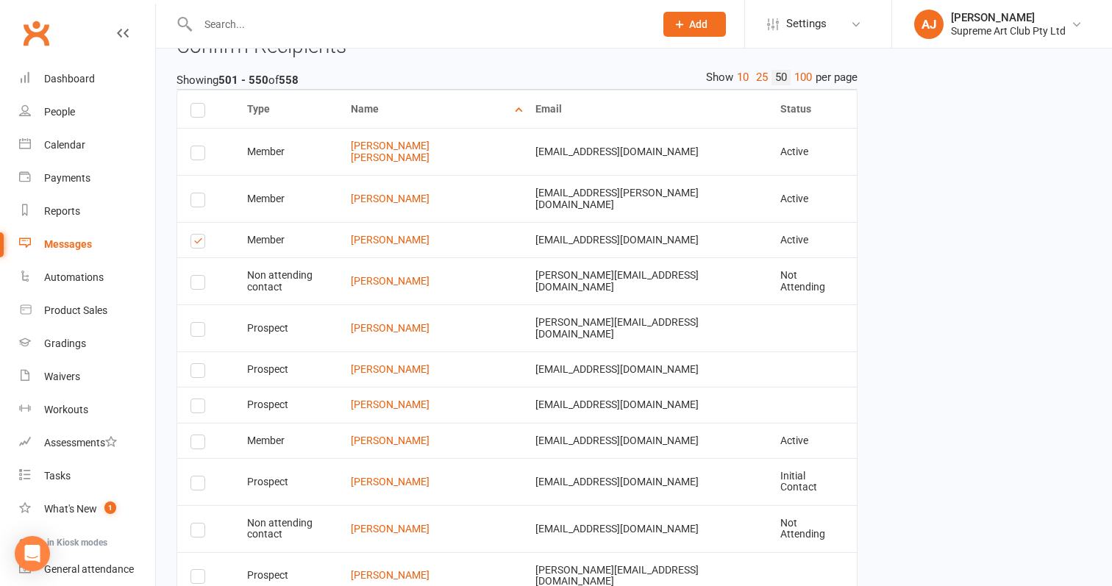
scroll to position [1446, 0]
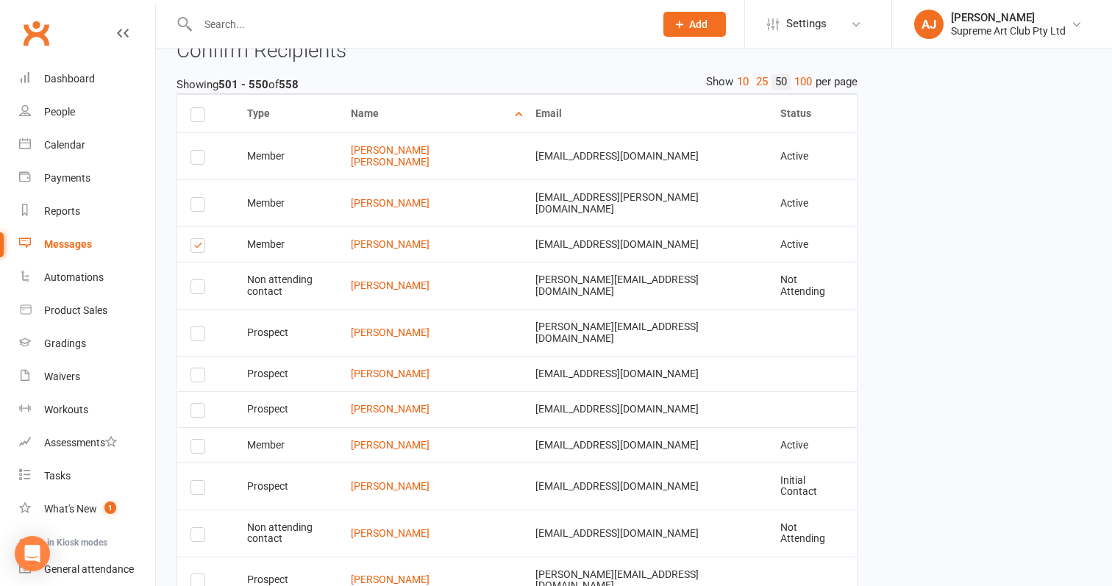
click at [199, 160] on label at bounding box center [200, 160] width 20 height 0
click at [199, 151] on input "checkbox" at bounding box center [195, 151] width 10 height 0
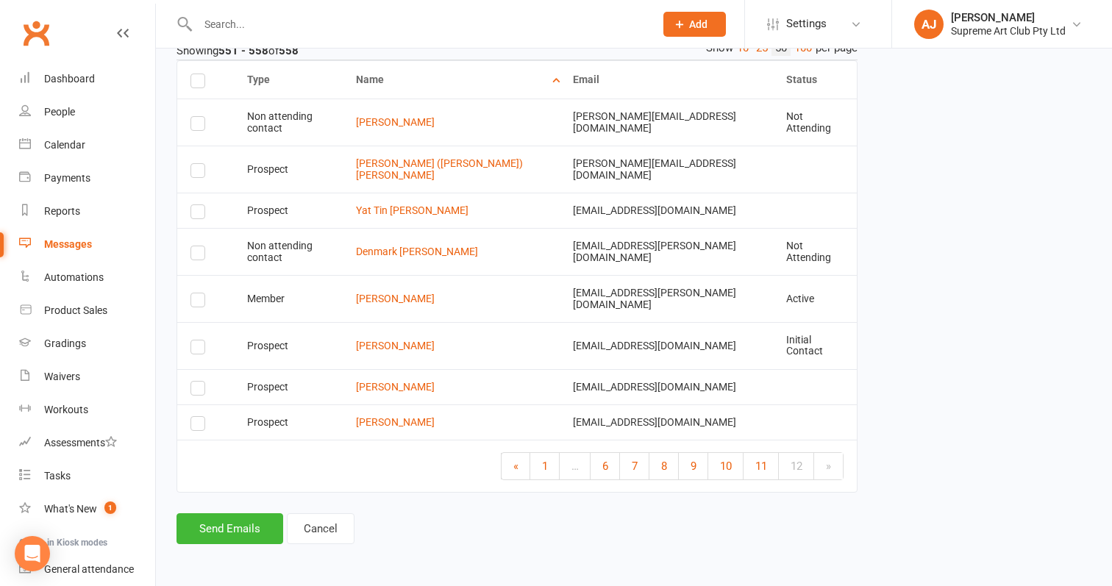
scroll to position [1432, 0]
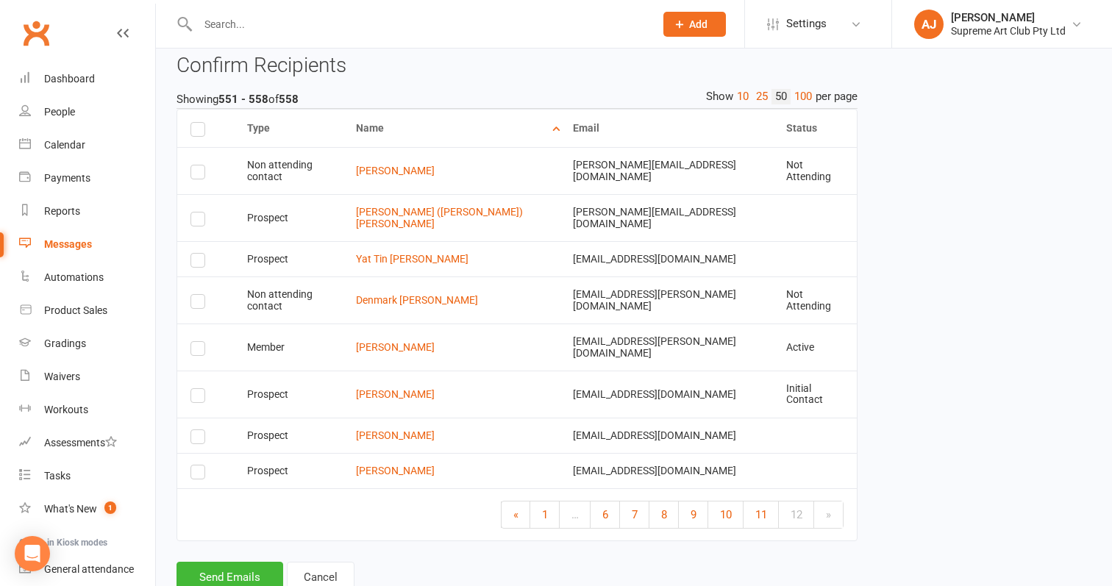
click at [196, 304] on label at bounding box center [200, 304] width 20 height 0
click at [196, 295] on input "checkbox" at bounding box center [195, 295] width 10 height 0
click at [216, 562] on button "Send Emails" at bounding box center [229, 577] width 107 height 31
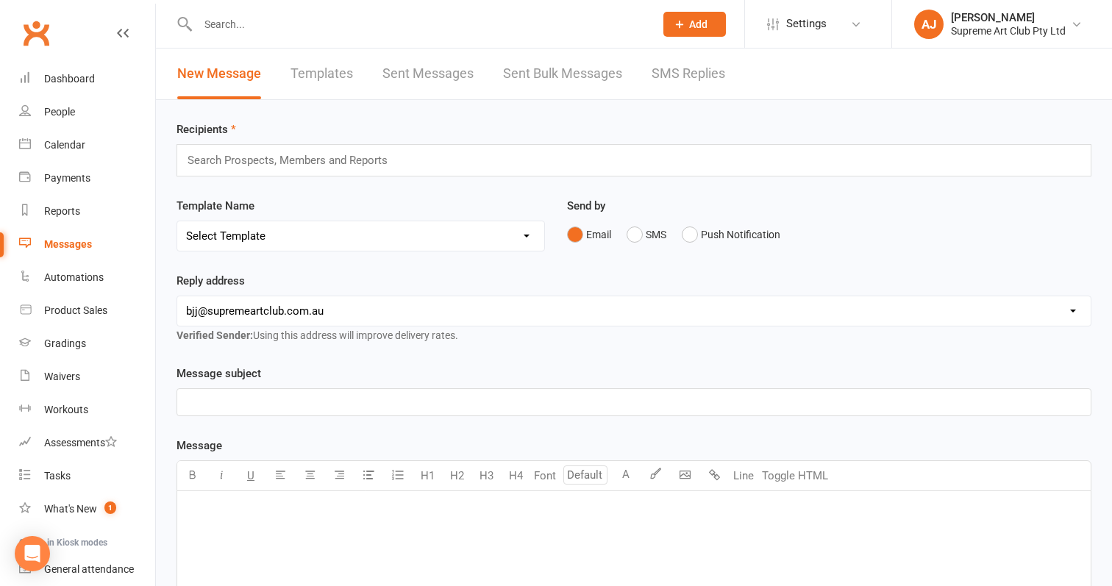
click at [79, 241] on div "Messages" at bounding box center [68, 244] width 48 height 12
click at [538, 74] on link "Sent Bulk Messages" at bounding box center [562, 74] width 119 height 51
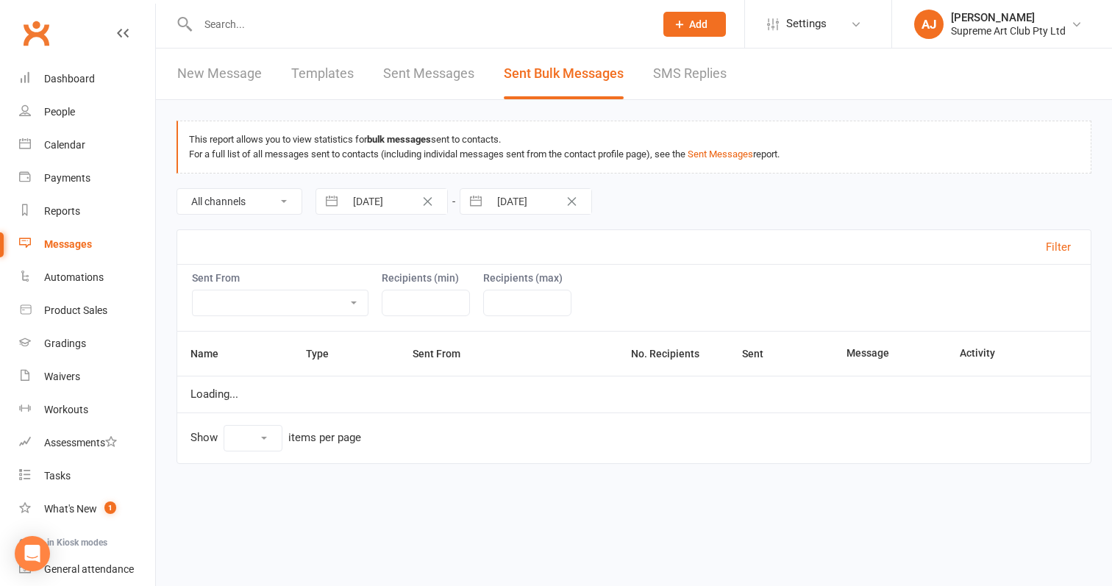
select select "10"
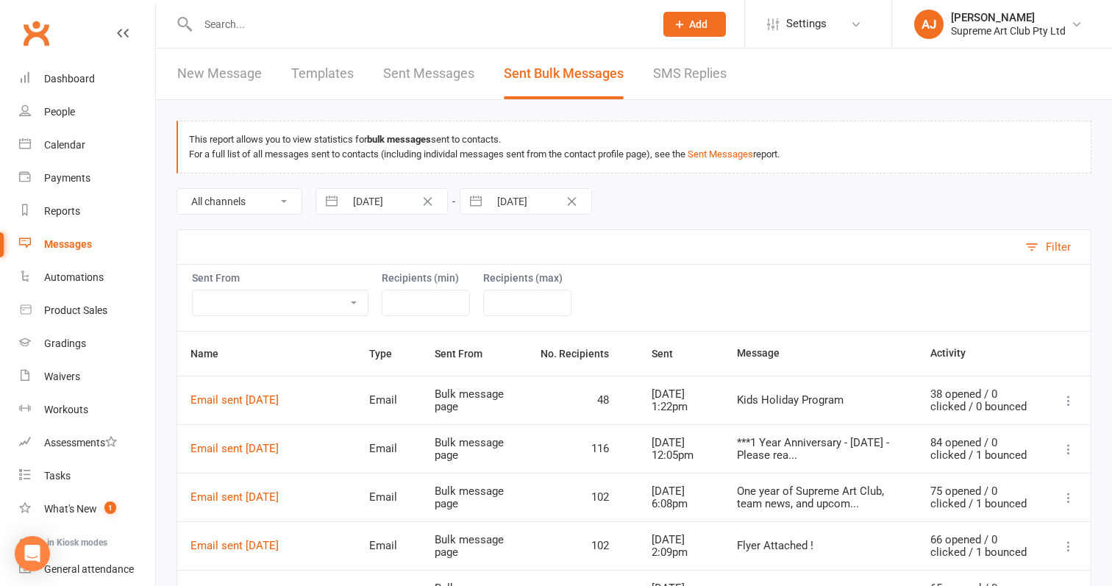
click at [438, 76] on link "Sent Messages" at bounding box center [428, 74] width 91 height 51
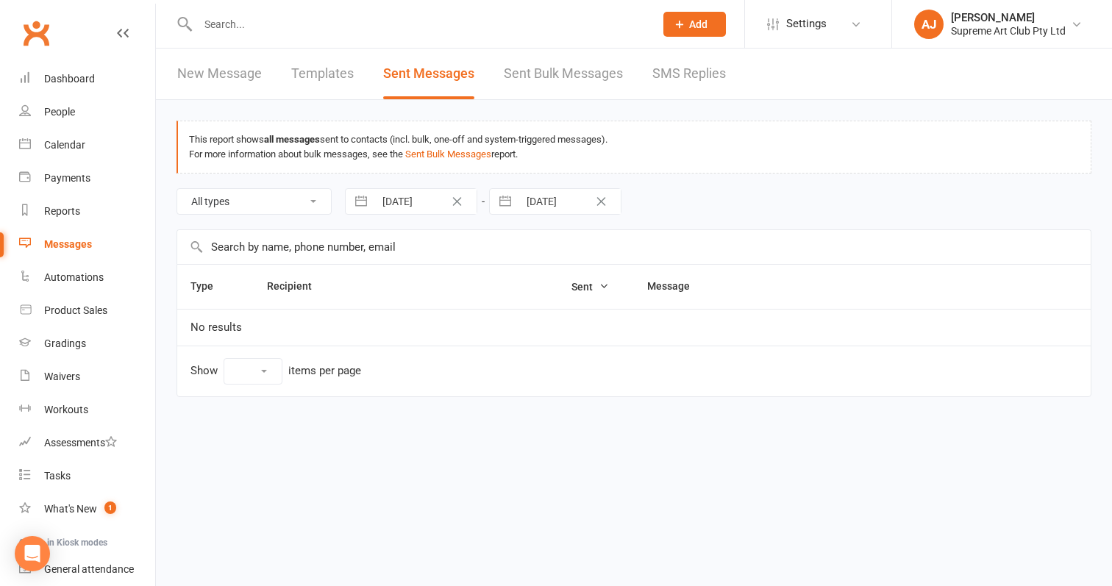
select select "10"
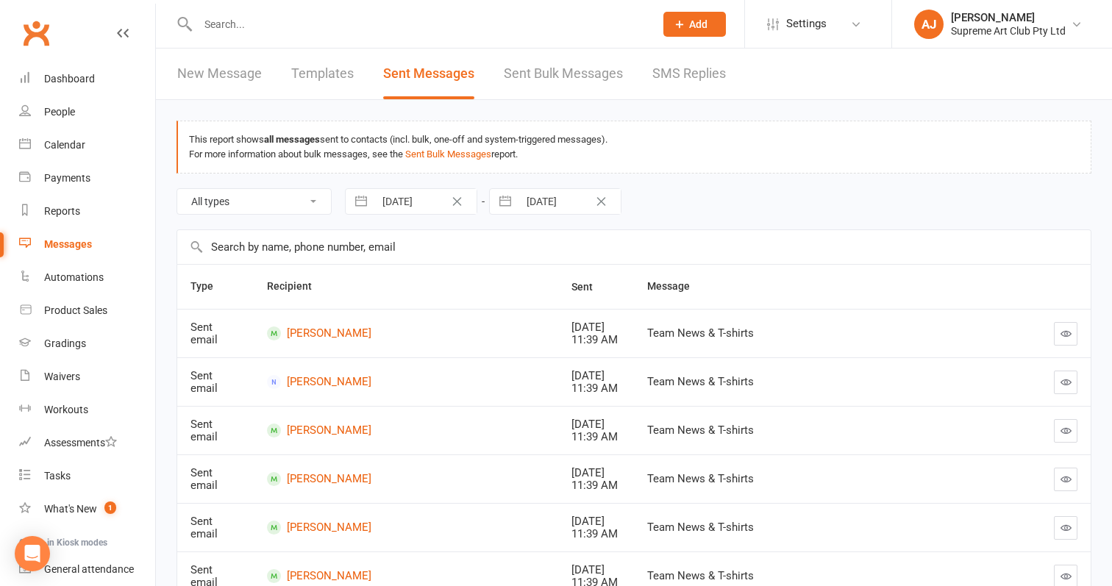
click at [537, 67] on link "Sent Bulk Messages" at bounding box center [563, 74] width 119 height 51
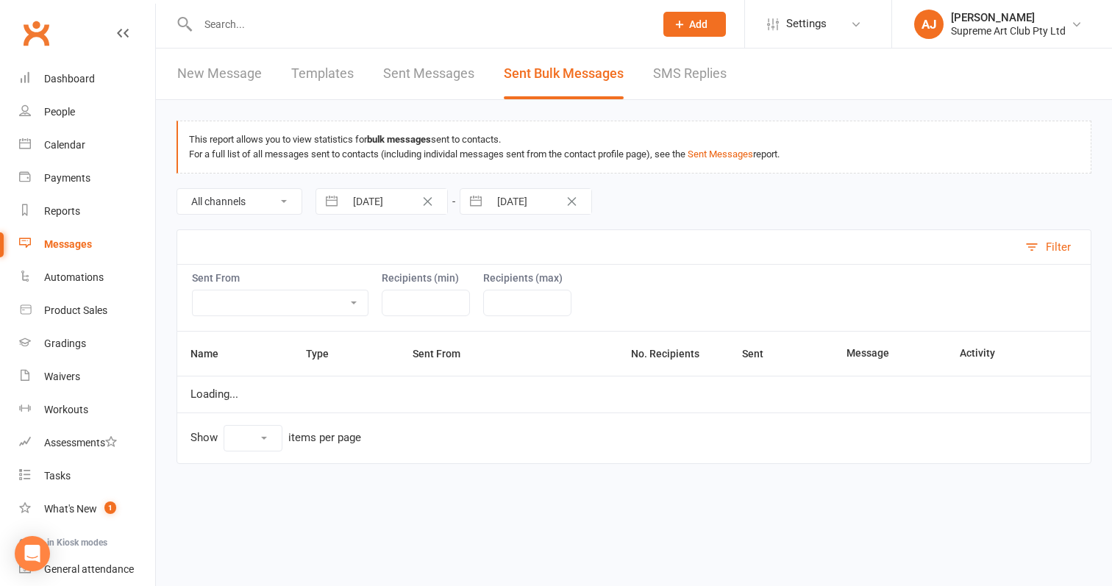
select select "10"
